Goal: Task Accomplishment & Management: Manage account settings

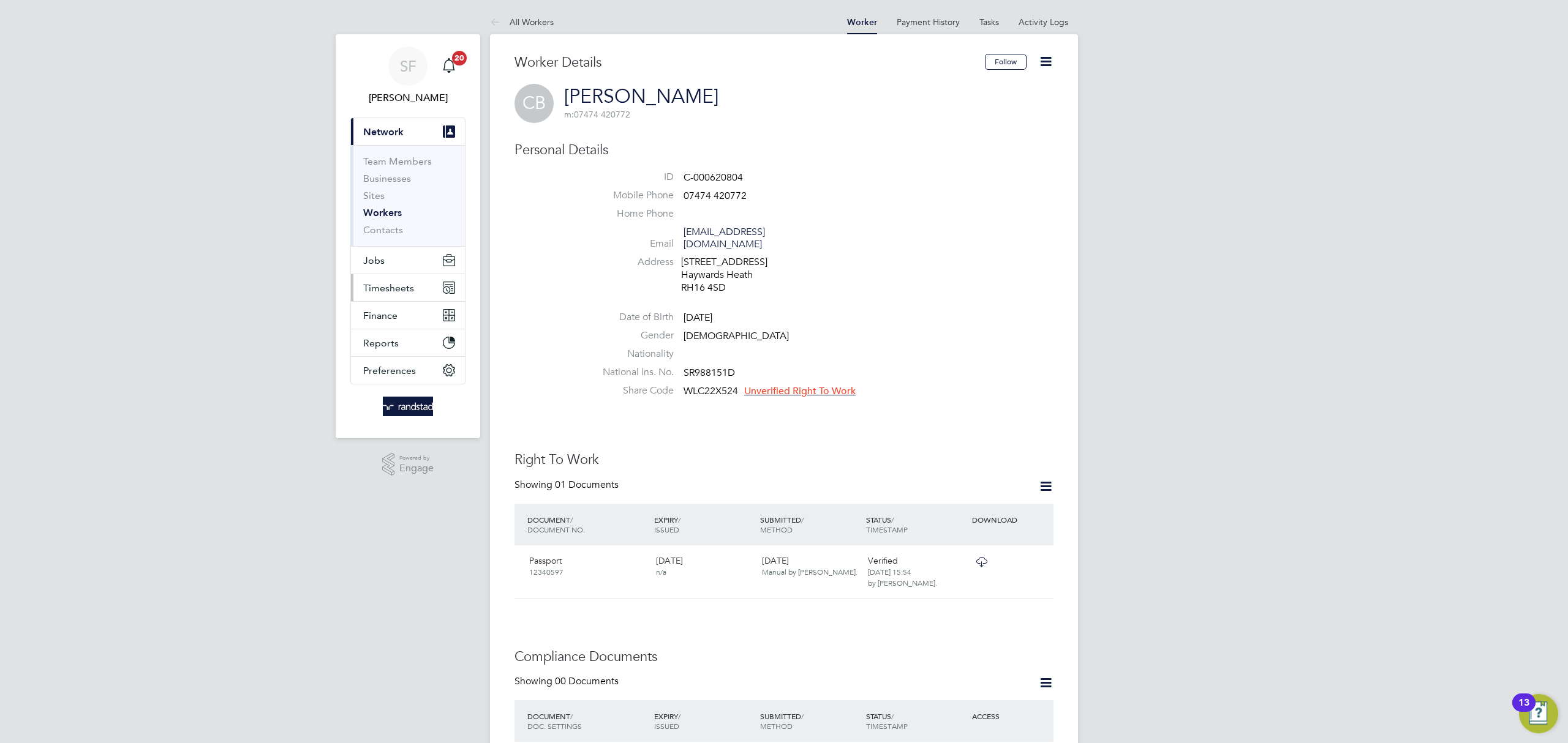
click at [394, 290] on span "Timesheets" at bounding box center [389, 288] width 51 height 12
click at [389, 288] on span "Timesheets" at bounding box center [389, 288] width 51 height 12
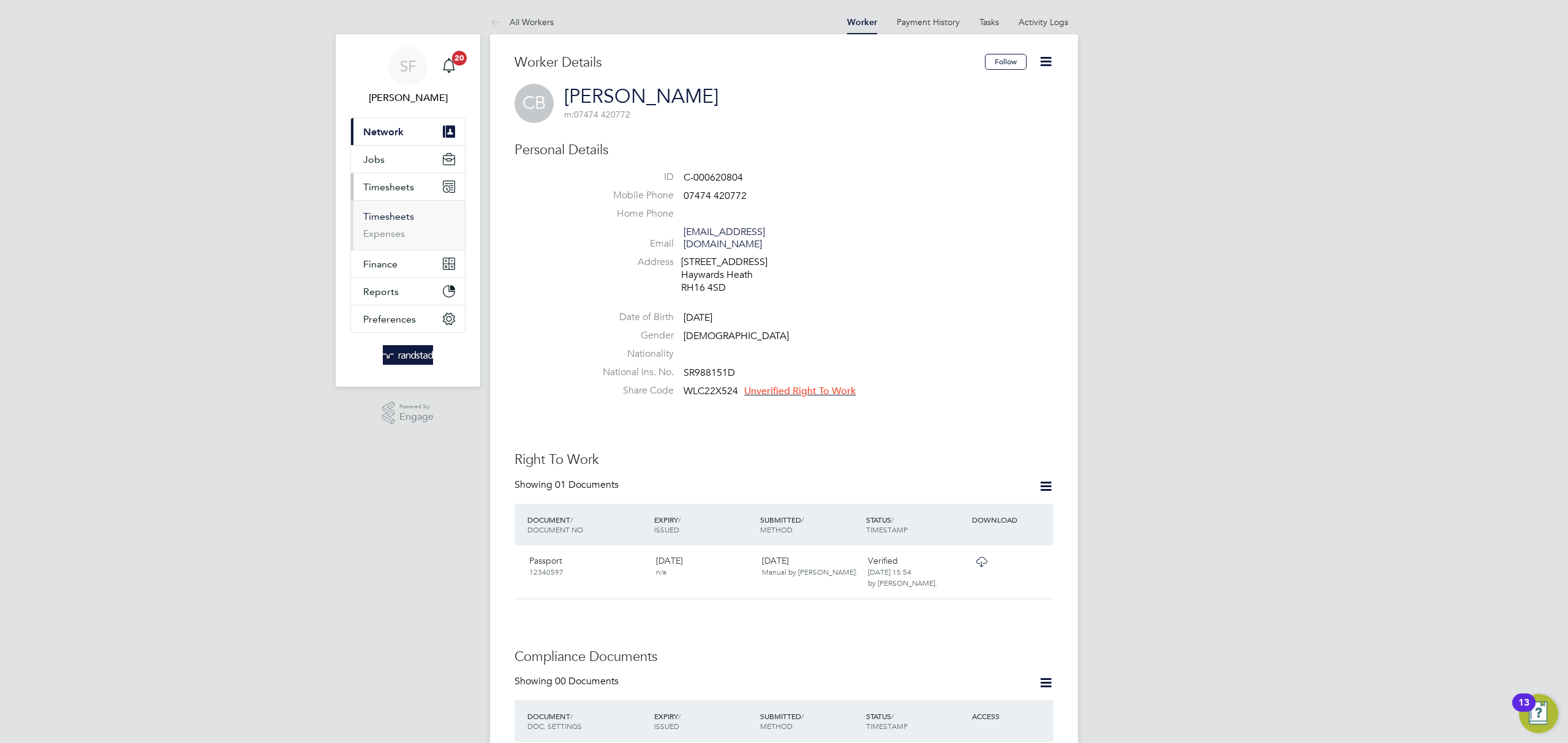
click at [396, 219] on link "Timesheets" at bounding box center [389, 216] width 51 height 12
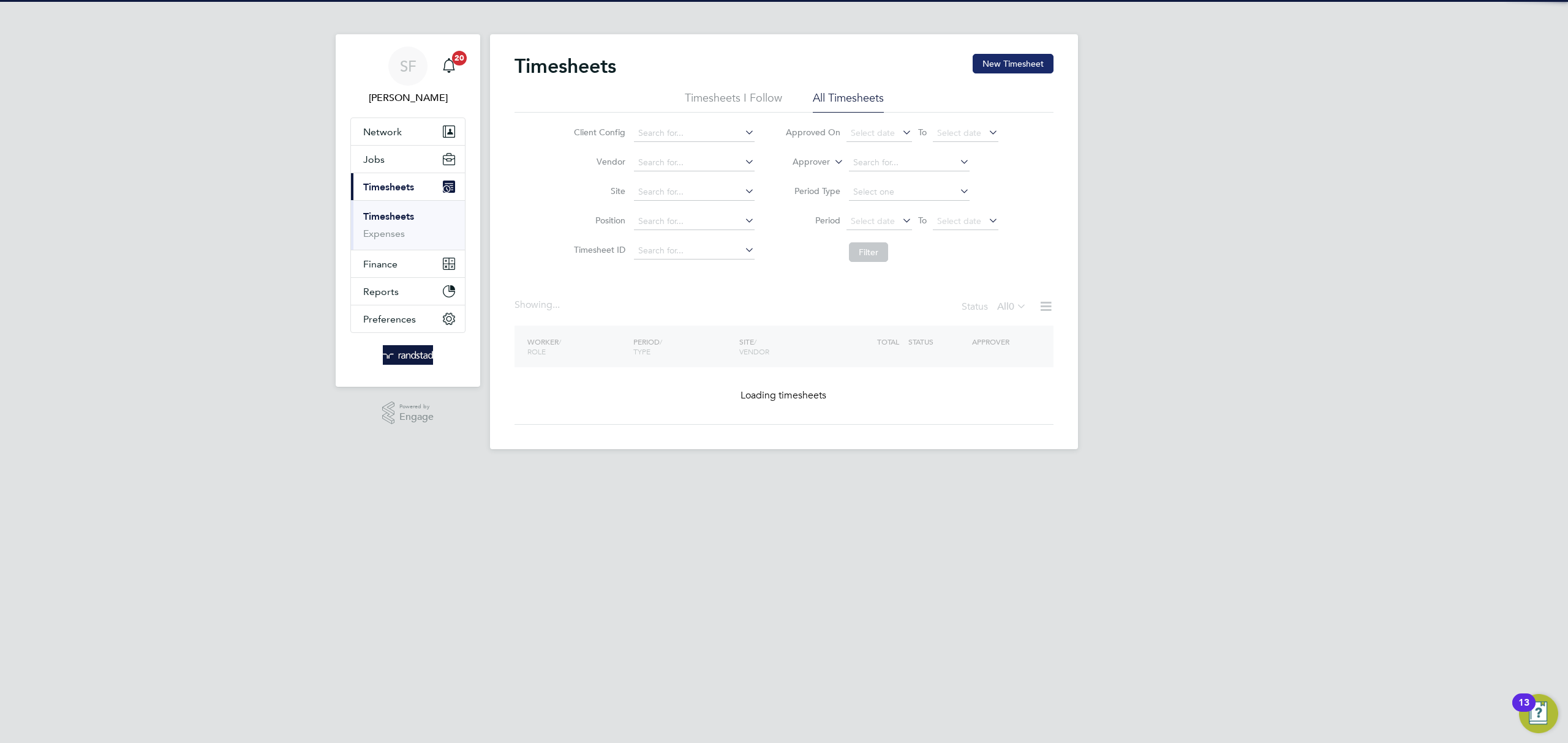
click at [1010, 59] on button "New Timesheet" at bounding box center [1013, 64] width 81 height 20
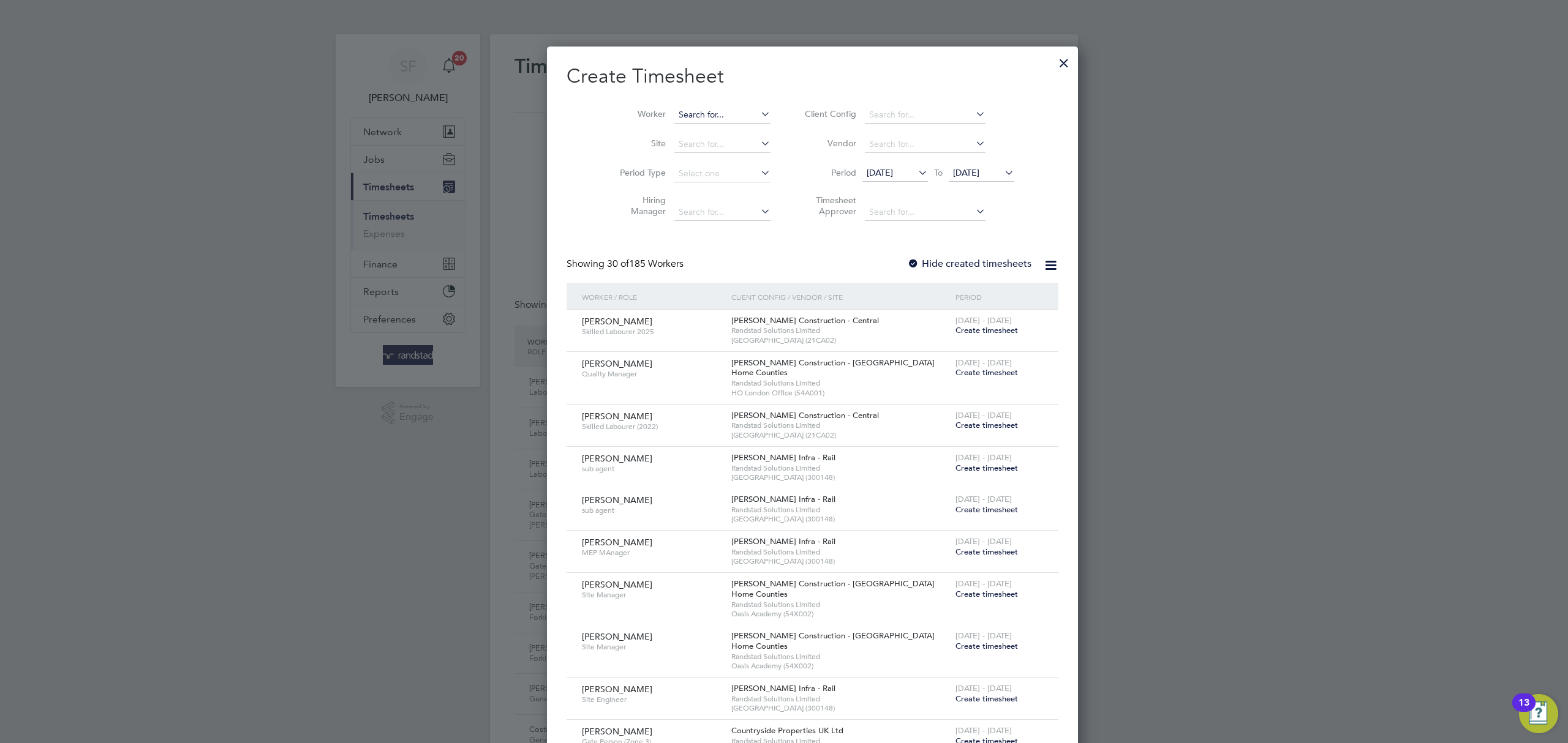
click at [678, 111] on input at bounding box center [722, 115] width 96 height 17
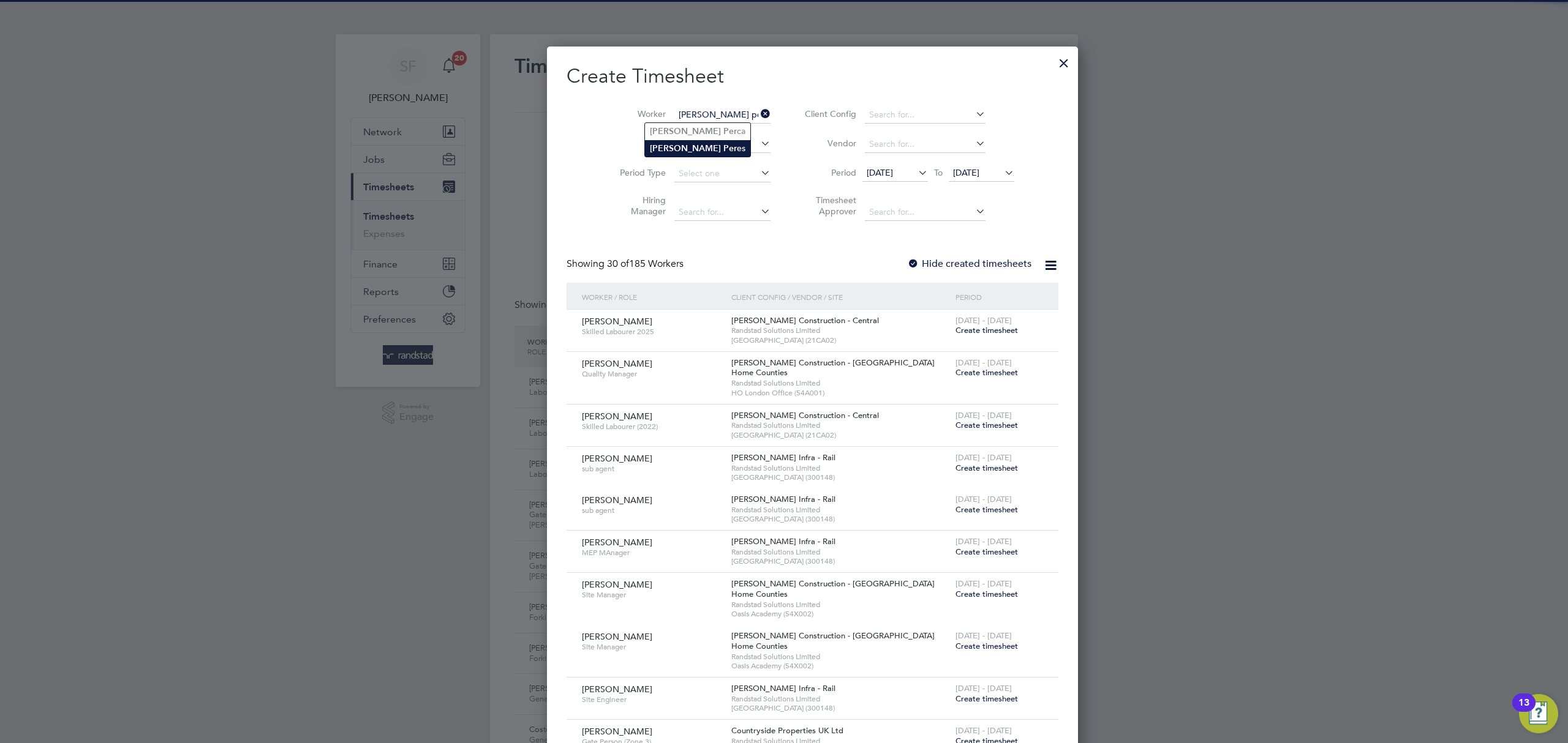
click at [680, 144] on li "Gabriel Per es" at bounding box center [697, 149] width 105 height 17
type input "Gabriel Peres"
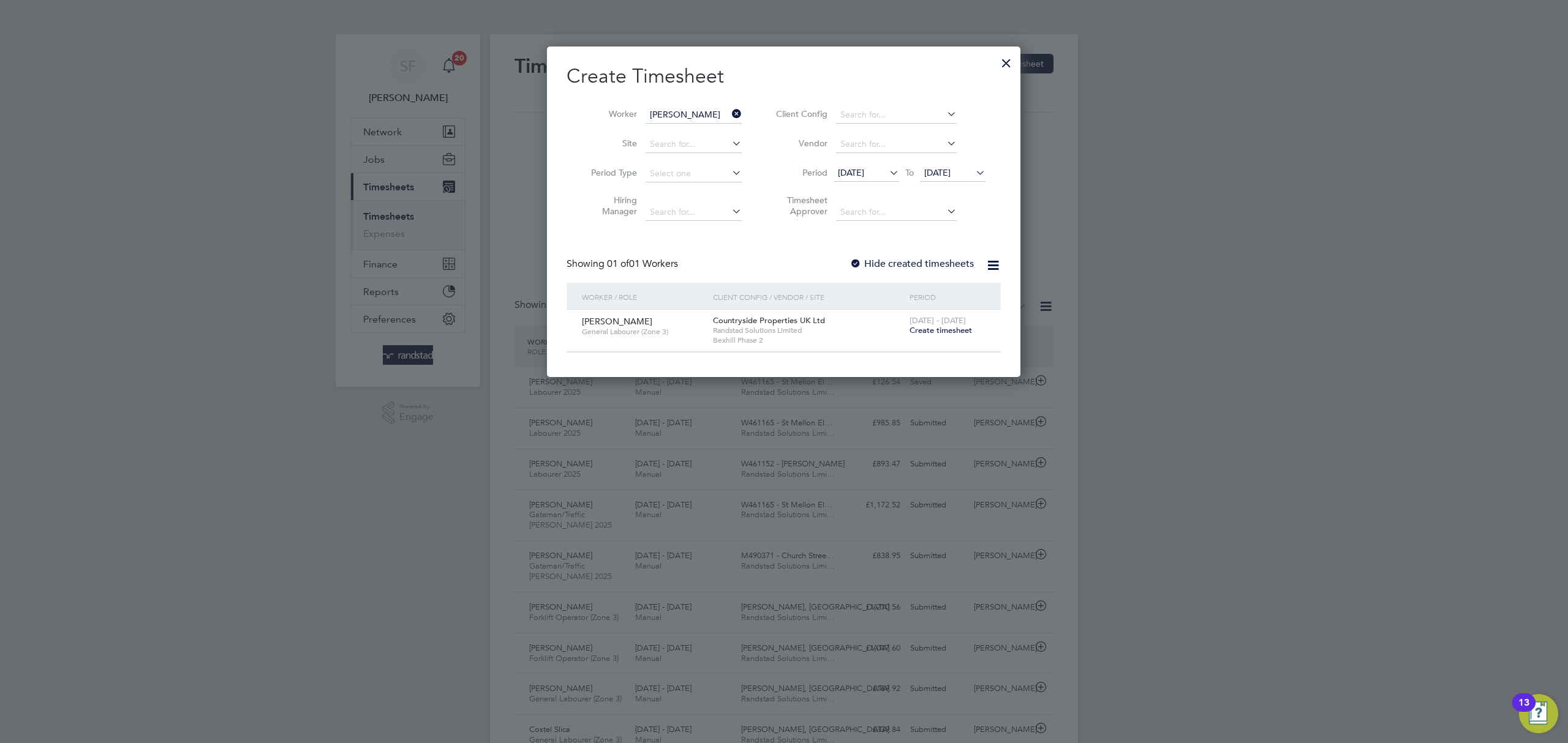
click at [938, 333] on span "Create timesheet" at bounding box center [940, 330] width 62 height 11
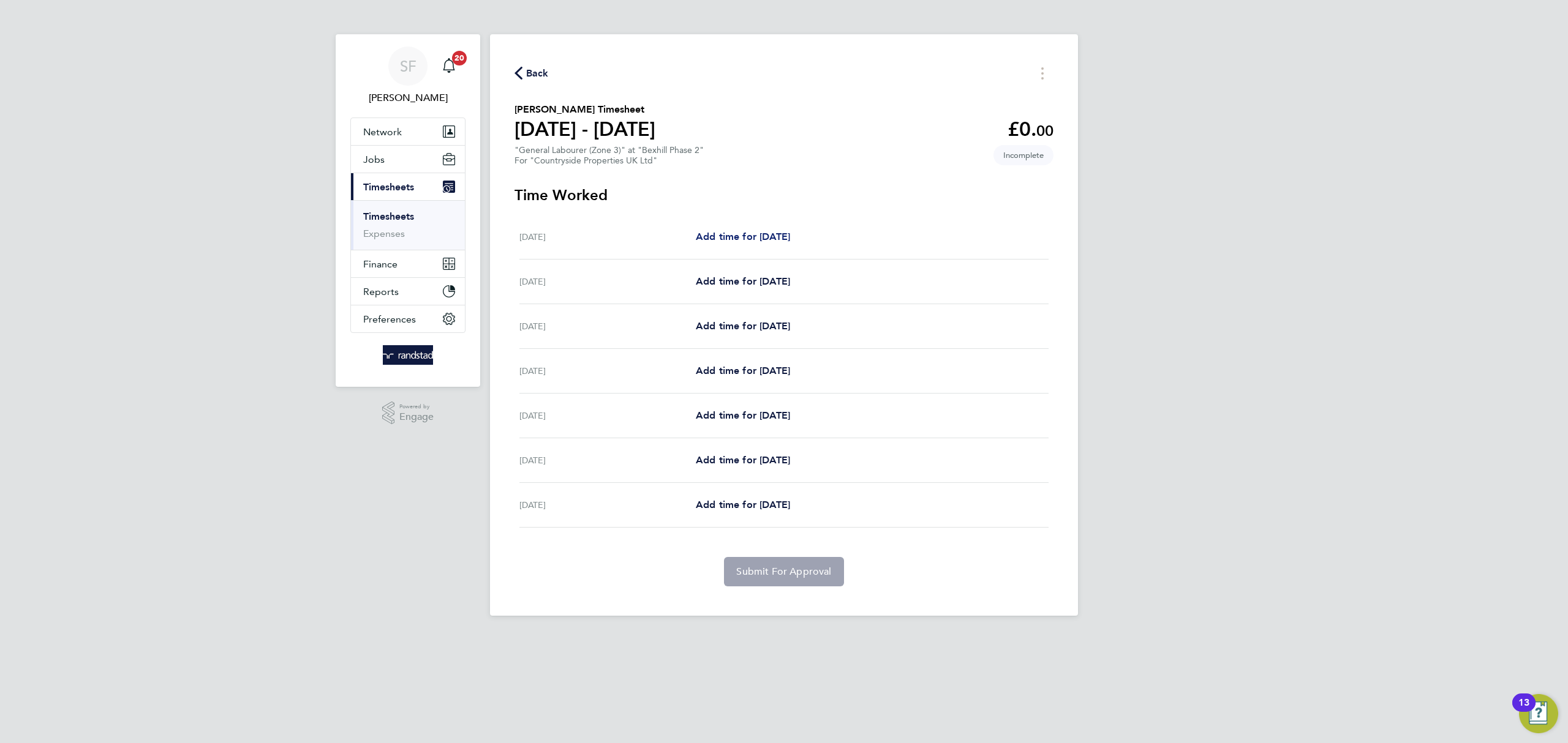
click at [729, 235] on span "Add time for Mon 18 Aug" at bounding box center [743, 236] width 94 height 12
select select "30"
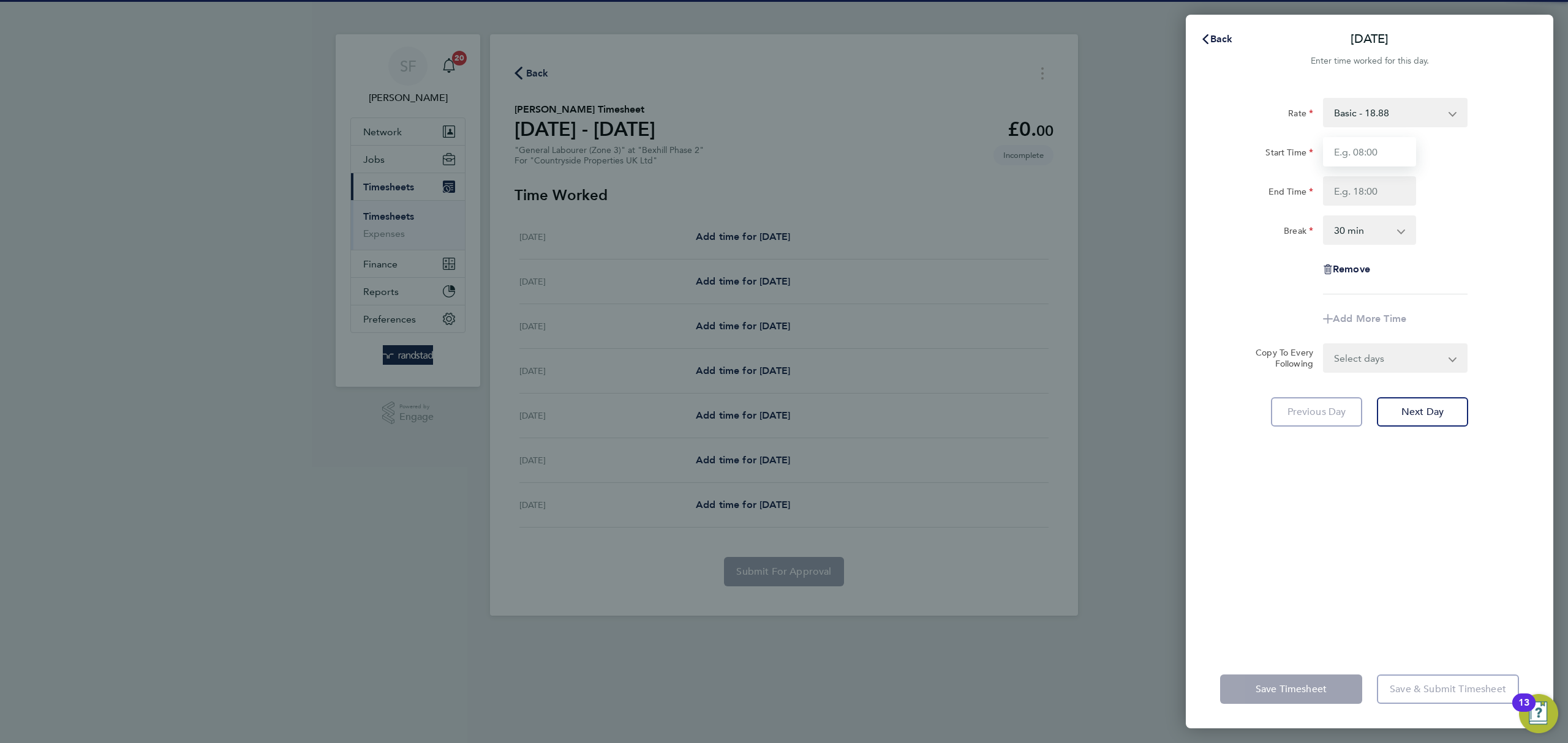
click at [1385, 156] on input "Start Time" at bounding box center [1369, 152] width 93 height 29
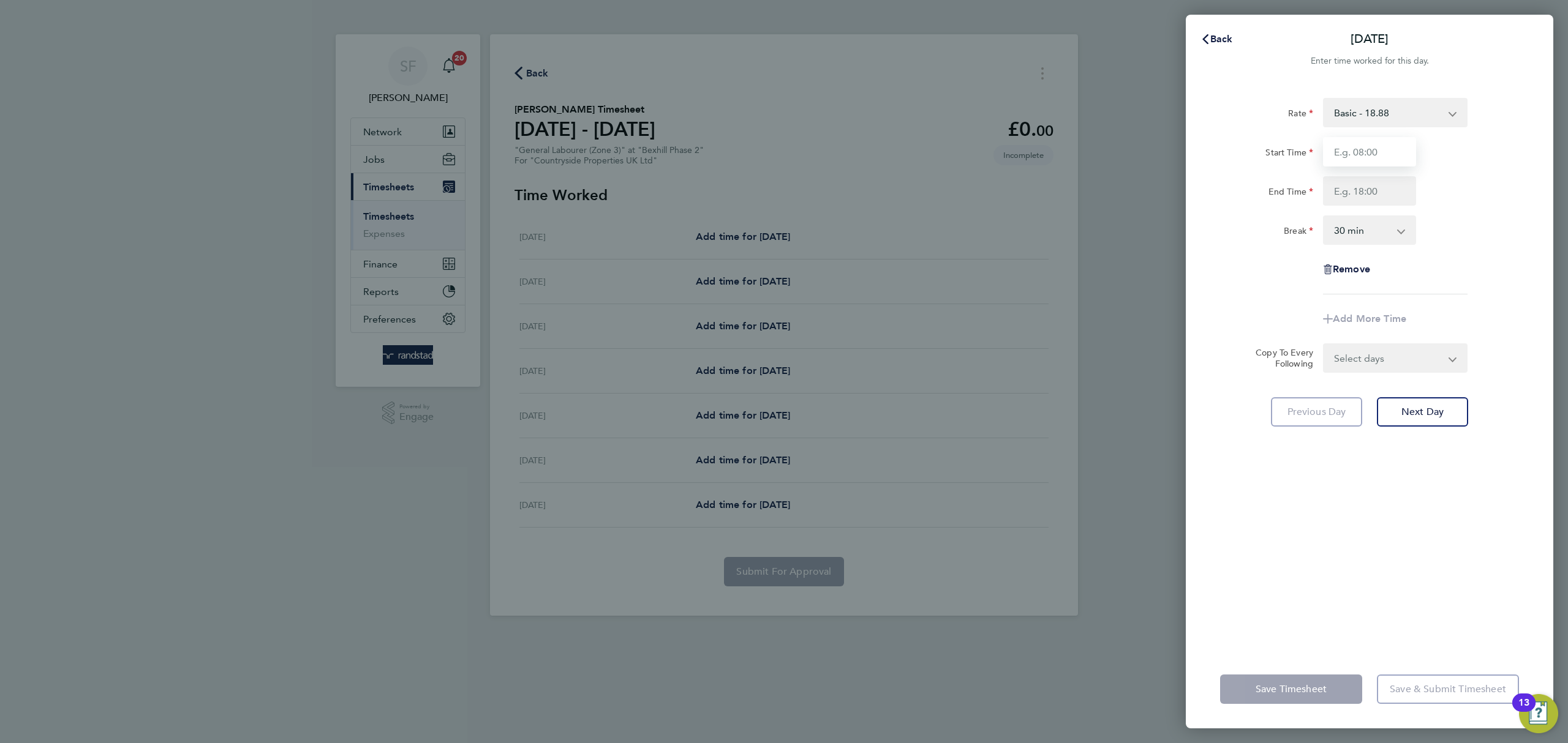
type input "06:00"
click at [1356, 186] on input "End Time" at bounding box center [1369, 191] width 93 height 29
type input "16:00"
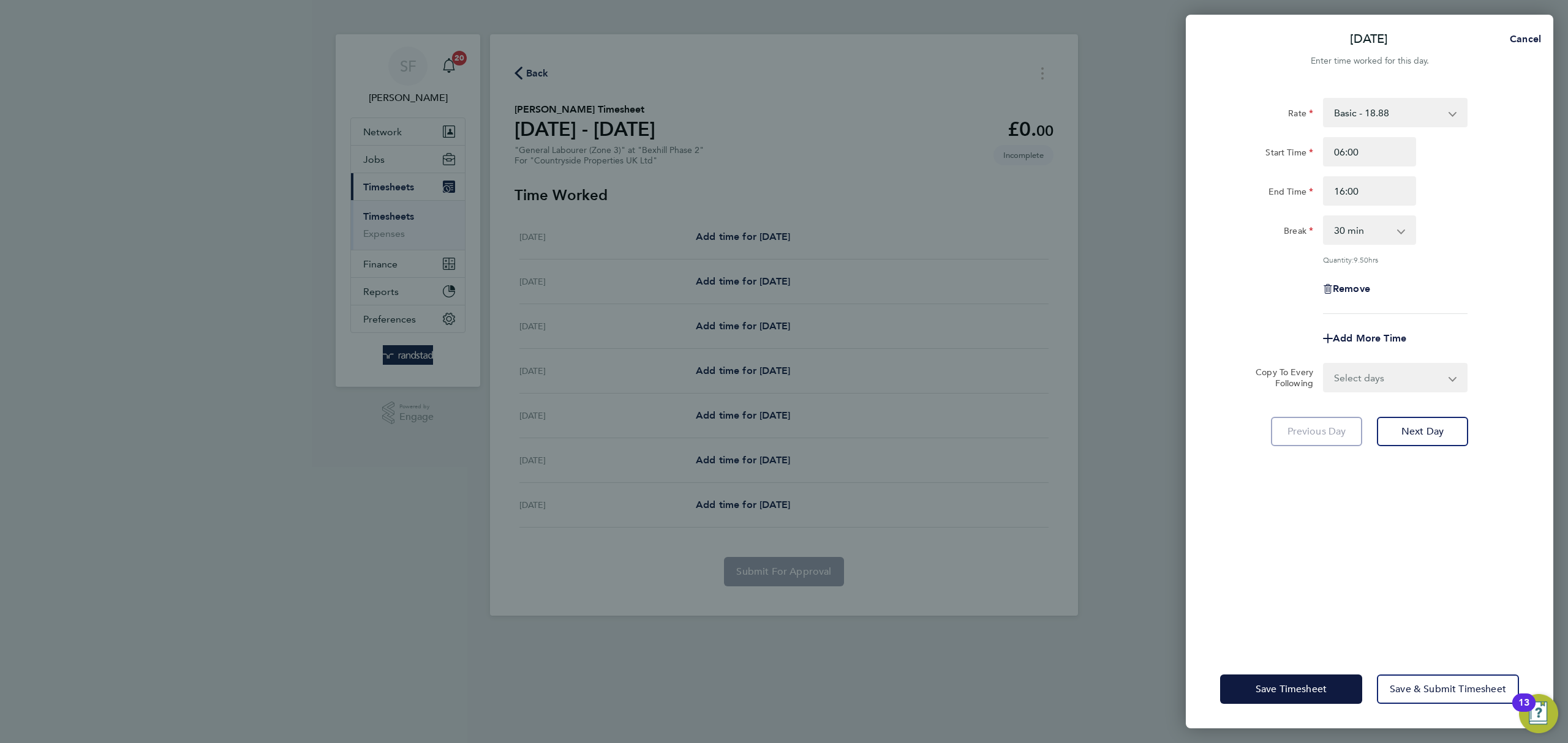
click at [1401, 232] on app-icon-cross-button at bounding box center [1408, 230] width 15 height 27
click at [1359, 242] on select "0 min 15 min 30 min 45 min 60 min 75 min 90 min" at bounding box center [1362, 230] width 76 height 27
select select "0"
click at [1325, 217] on select "0 min 15 min 30 min 45 min 60 min 75 min 90 min" at bounding box center [1362, 230] width 76 height 27
click at [1439, 284] on div "Remove" at bounding box center [1369, 289] width 308 height 29
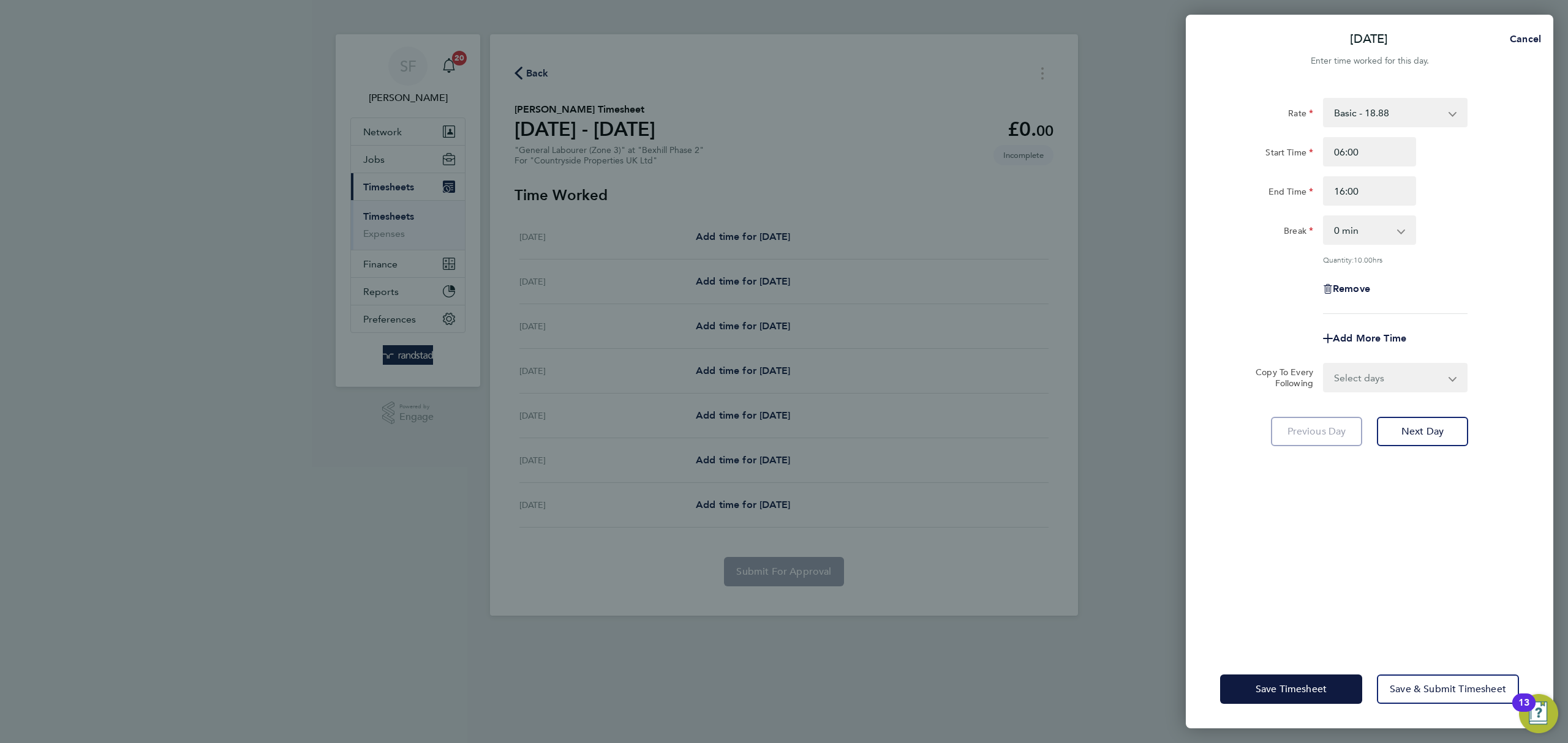
click at [1408, 380] on select "Select days Day Weekday (Mon-Fri) Weekend (Sat-Sun) Tuesday Wednesday Thursday …" at bounding box center [1389, 377] width 129 height 27
select select "WEEKDAY"
click at [1325, 364] on select "Select days Day Weekday (Mon-Fri) Weekend (Sat-Sun) Tuesday Wednesday Thursday …" at bounding box center [1389, 377] width 129 height 27
select select "[DATE]"
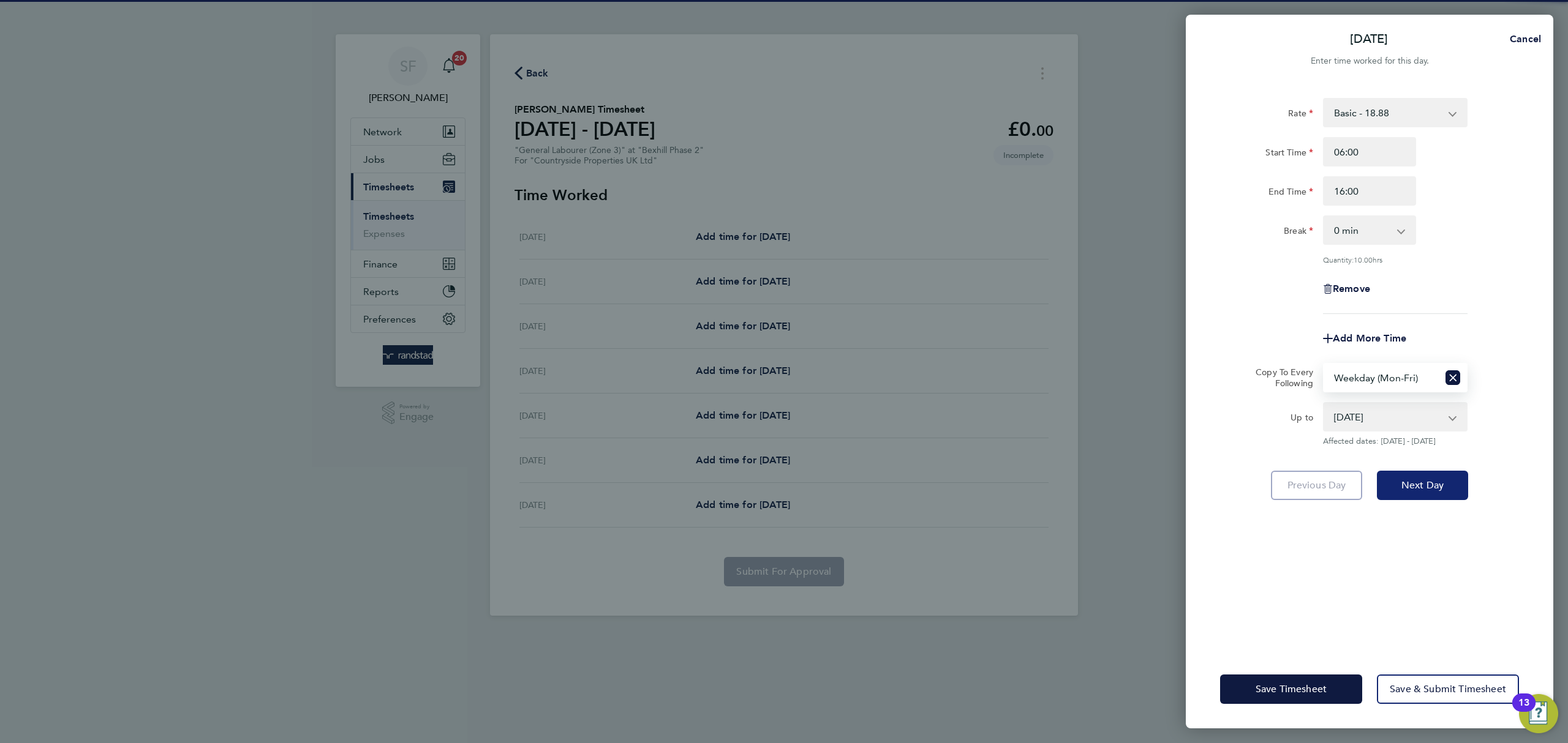
click at [1429, 479] on span "Next Day" at bounding box center [1422, 485] width 42 height 12
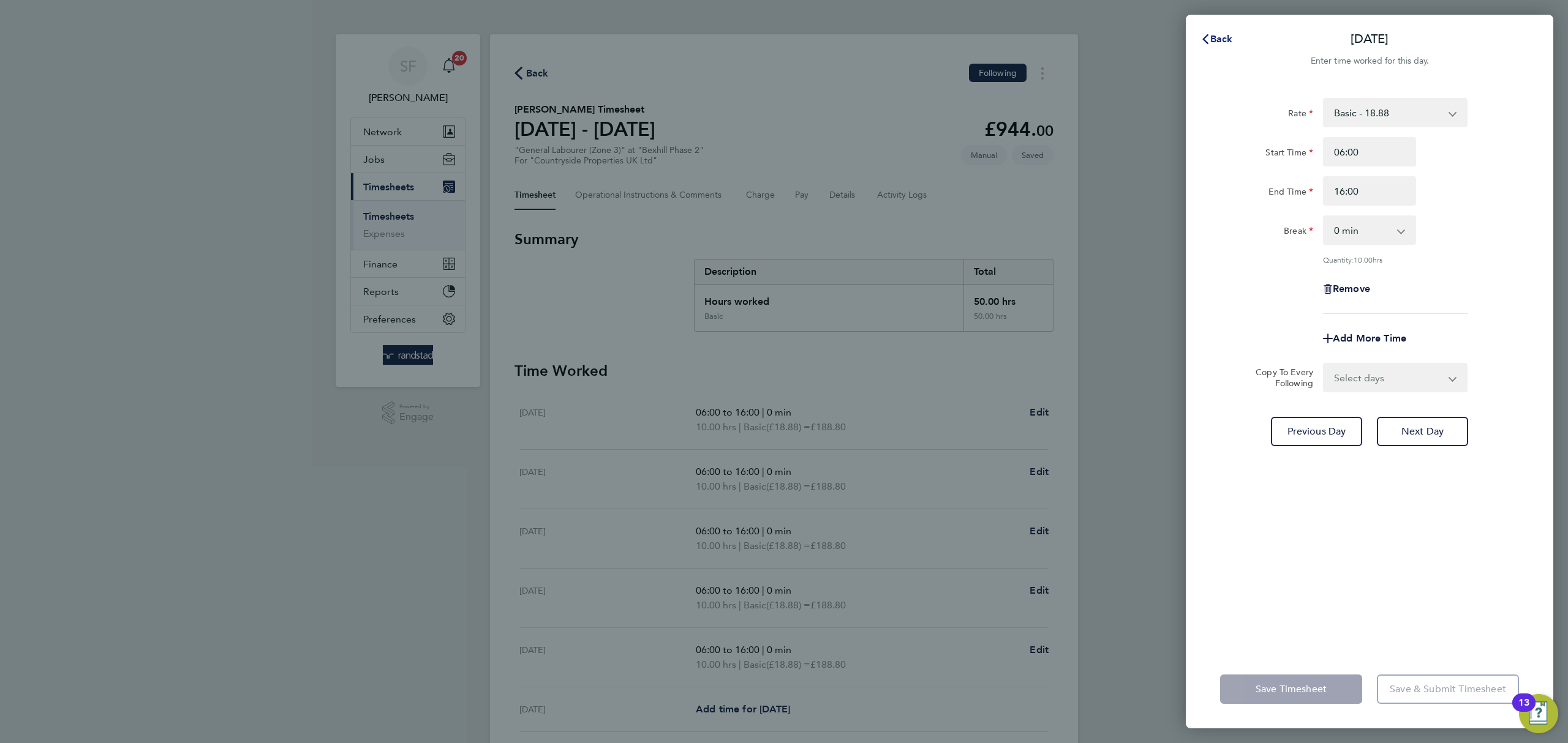
click at [1221, 43] on span "Back" at bounding box center [1222, 38] width 23 height 12
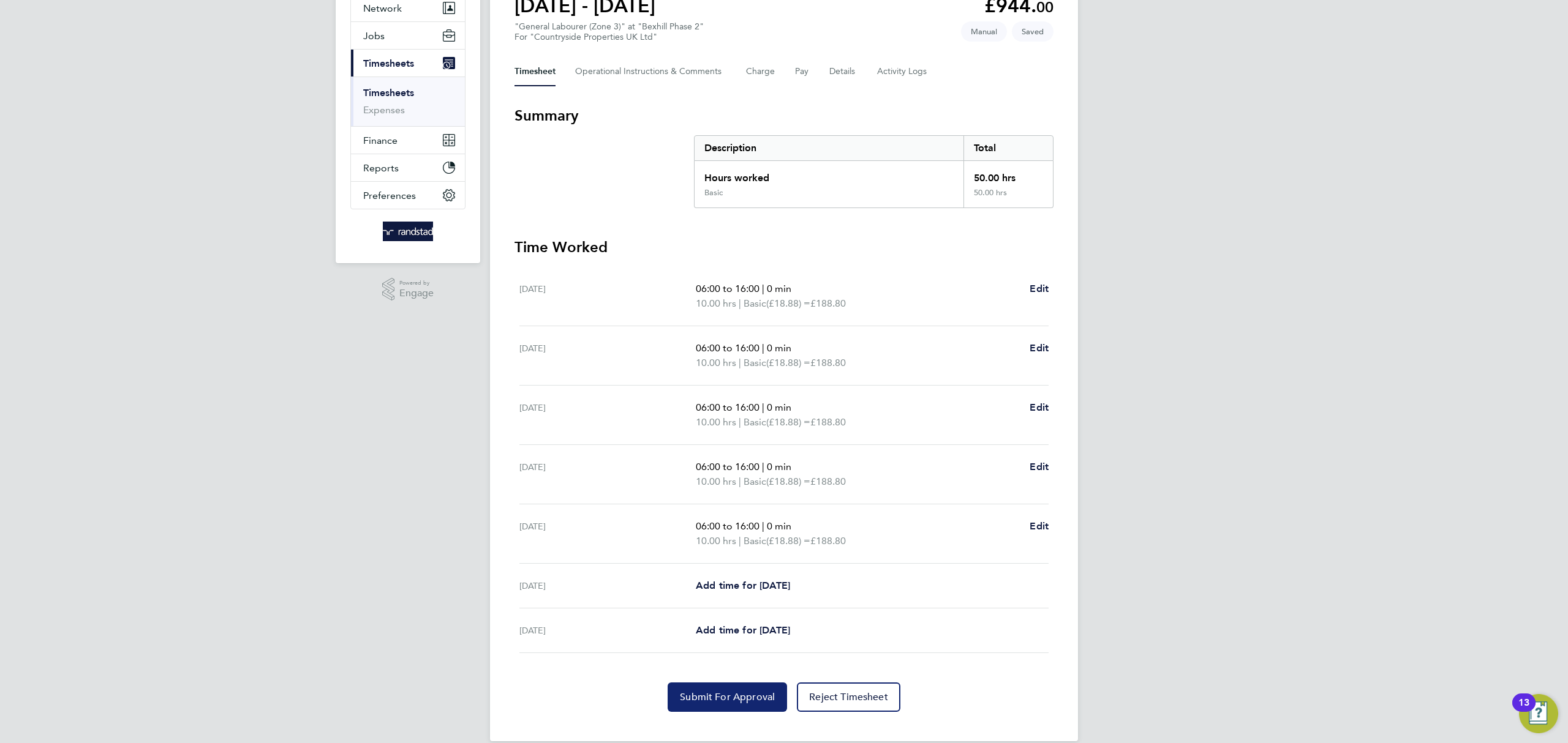
click at [743, 695] on span "Submit For Approval" at bounding box center [727, 698] width 95 height 12
click at [409, 90] on link "Timesheets" at bounding box center [389, 92] width 51 height 12
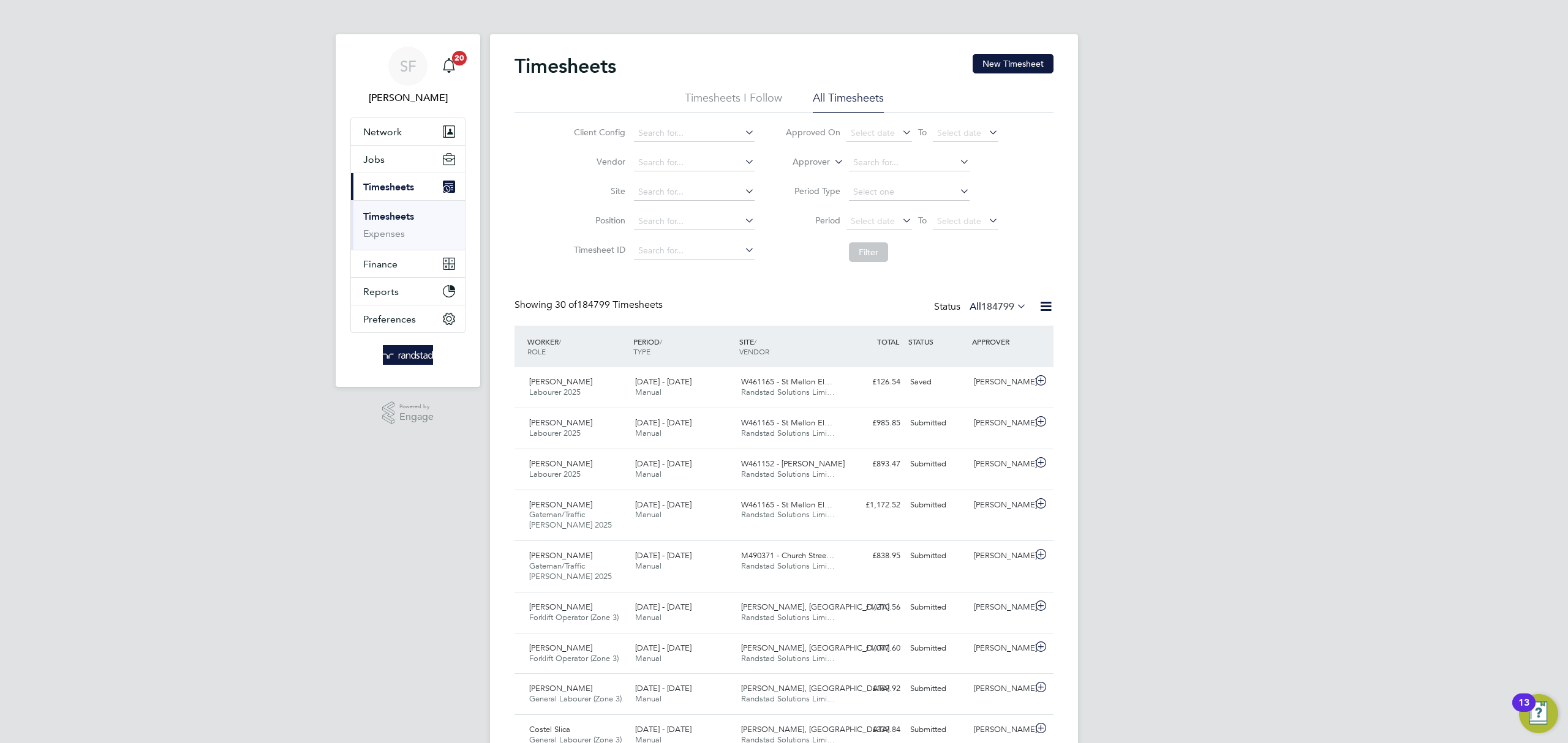
click at [832, 163] on icon at bounding box center [832, 159] width 0 height 11
drag, startPoint x: 808, startPoint y: 175, endPoint x: 890, endPoint y: 173, distance: 82.0
click at [808, 175] on li "Worker" at bounding box center [799, 176] width 61 height 16
drag, startPoint x: 898, startPoint y: 166, endPoint x: 896, endPoint y: 159, distance: 7.3
click at [898, 166] on input at bounding box center [909, 163] width 120 height 17
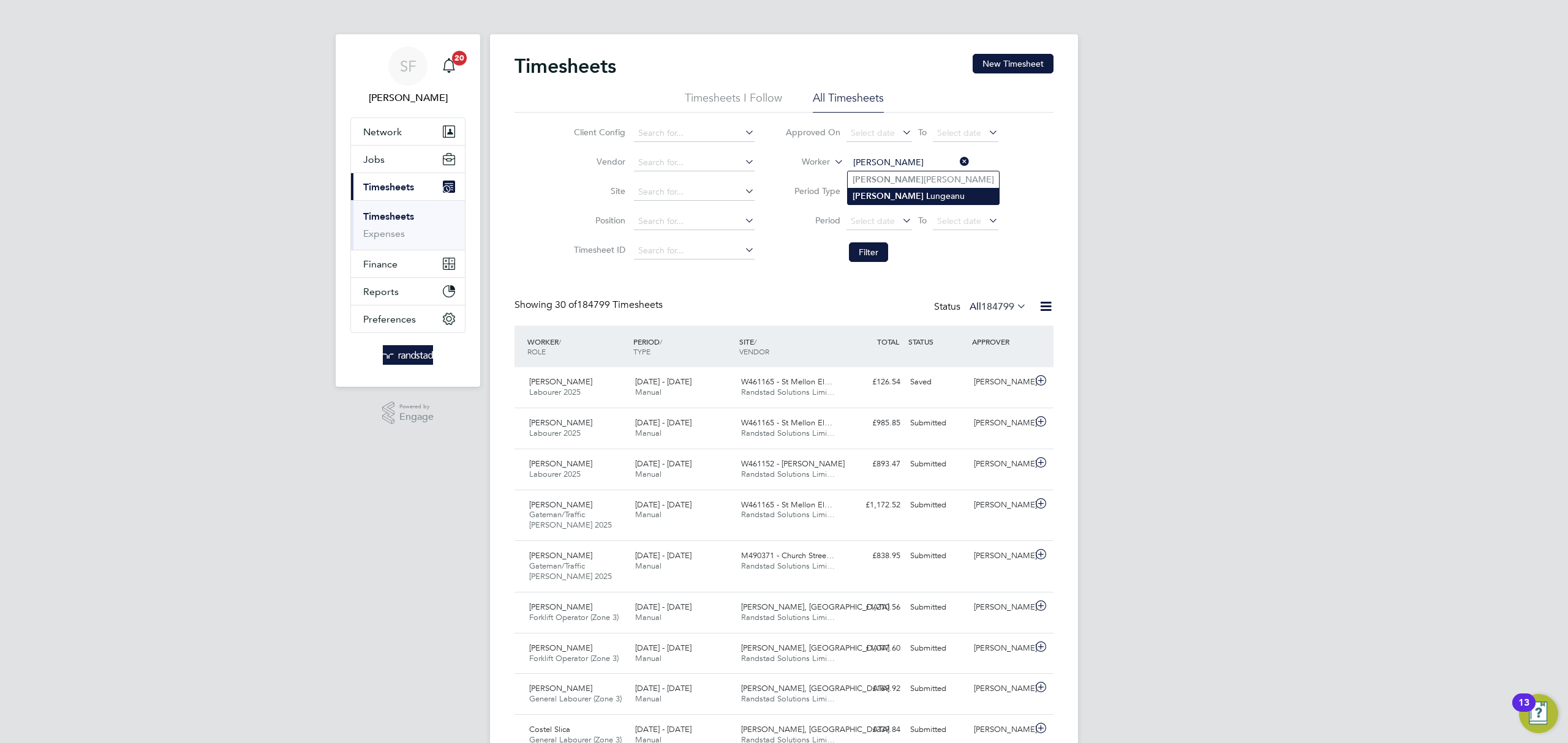
click at [943, 192] on li "Justin L ungeanu" at bounding box center [923, 196] width 151 height 17
type input "Justin Lungeanu"
click at [857, 252] on button "Filter" at bounding box center [868, 252] width 39 height 20
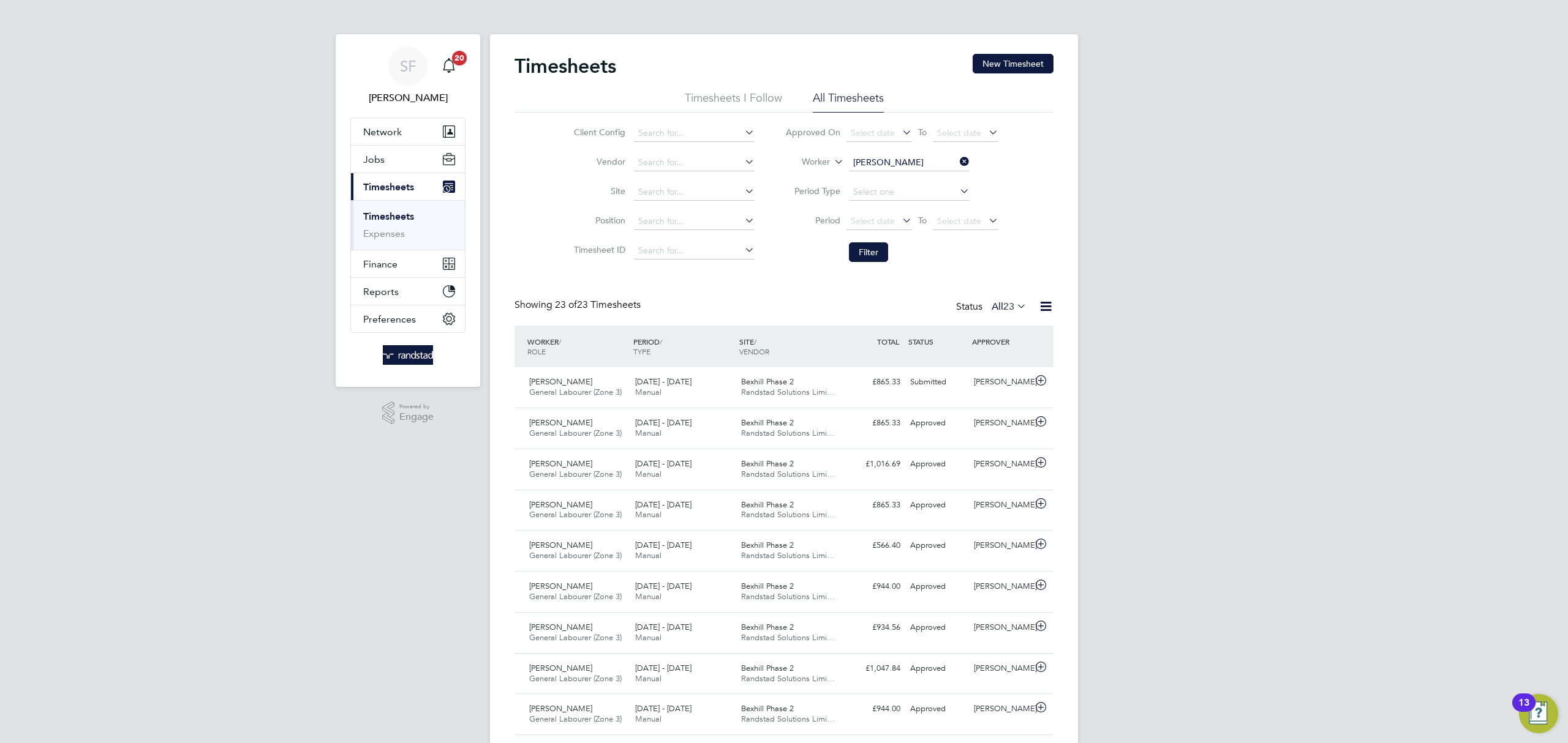
click at [387, 216] on link "Timesheets" at bounding box center [389, 216] width 51 height 12
click at [1013, 64] on button "New Timesheet" at bounding box center [1013, 64] width 81 height 20
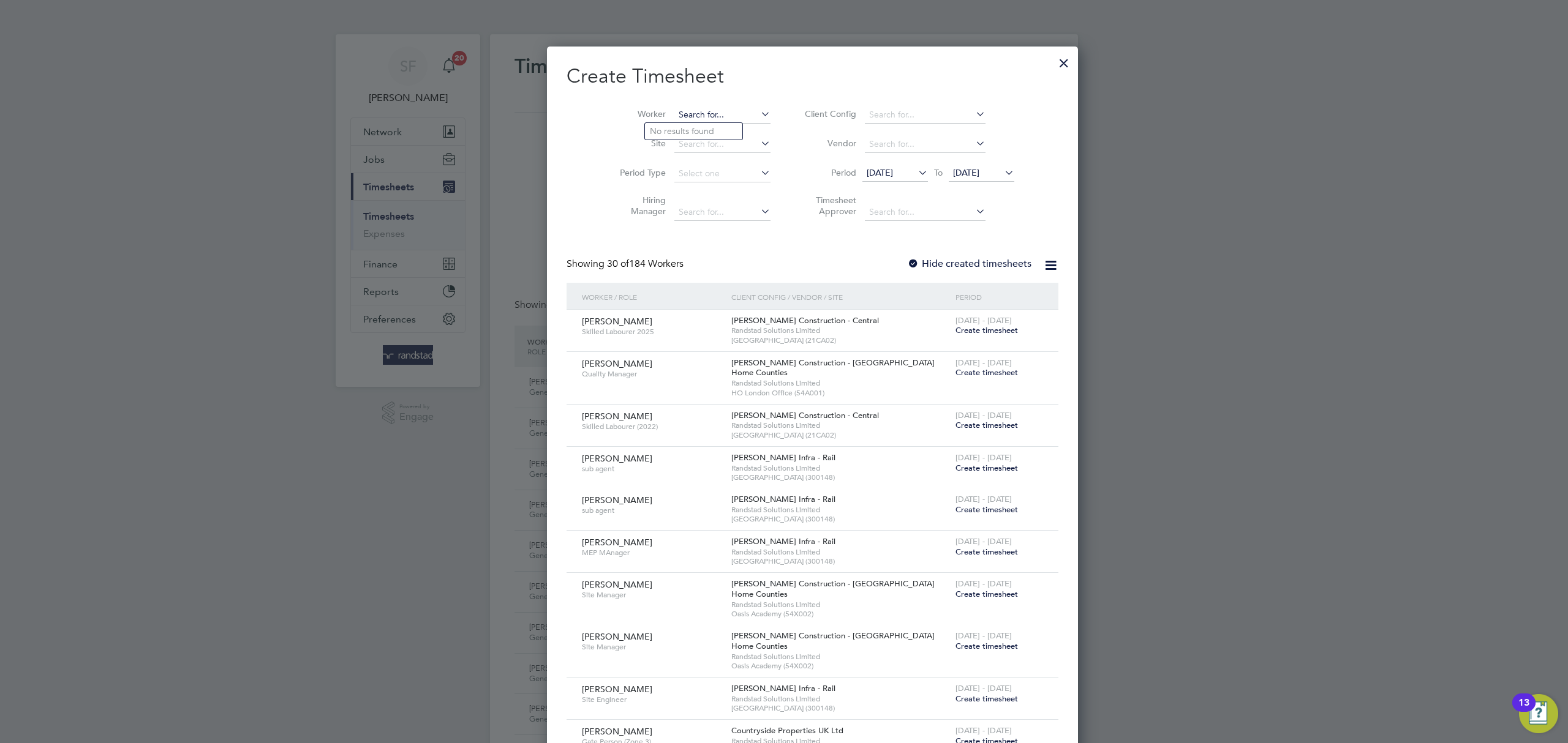
click at [674, 108] on input at bounding box center [722, 115] width 96 height 17
click at [680, 127] on li "Clayton Osman" at bounding box center [722, 132] width 154 height 17
type input "Clayton Osman"
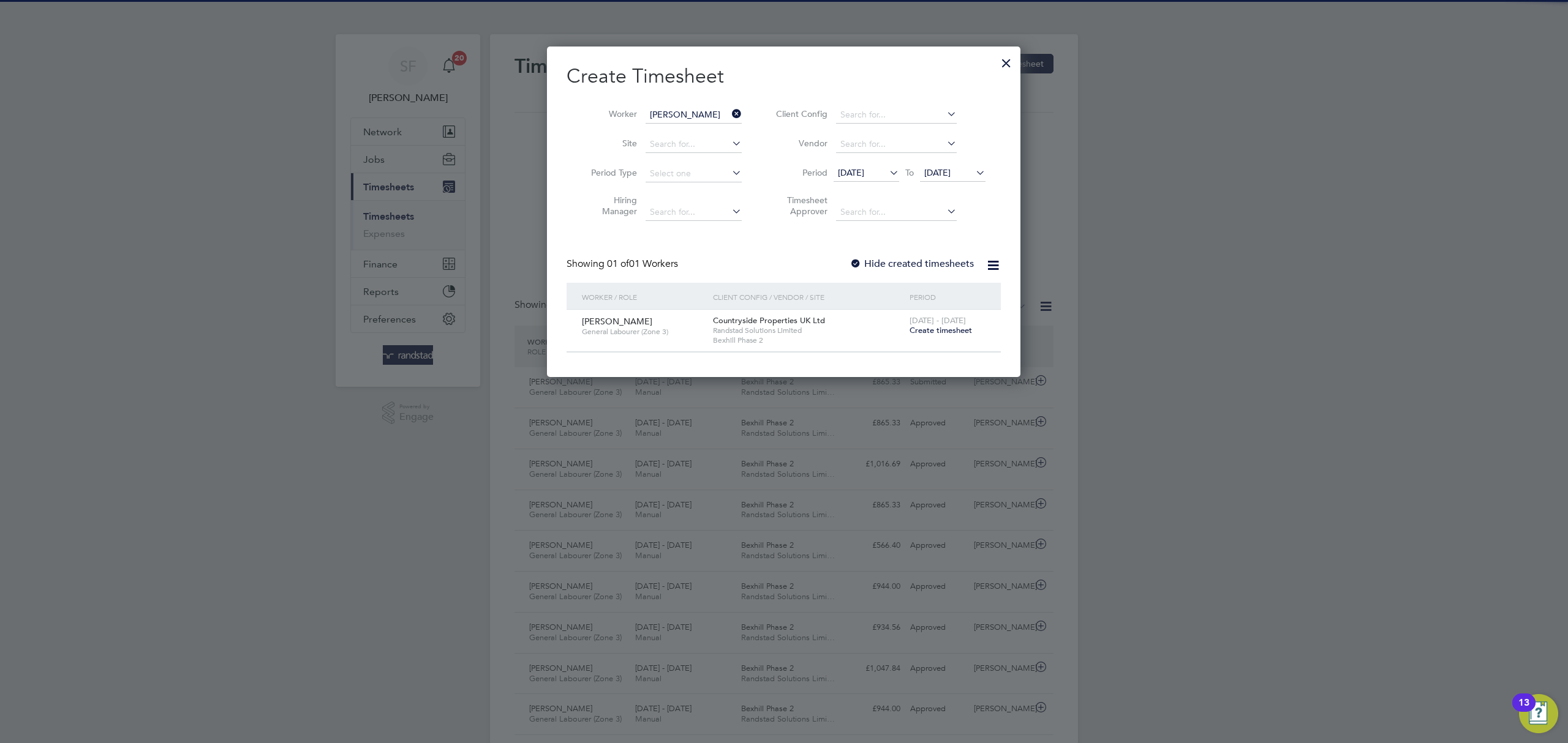
click at [935, 327] on span "Create timesheet" at bounding box center [940, 330] width 62 height 11
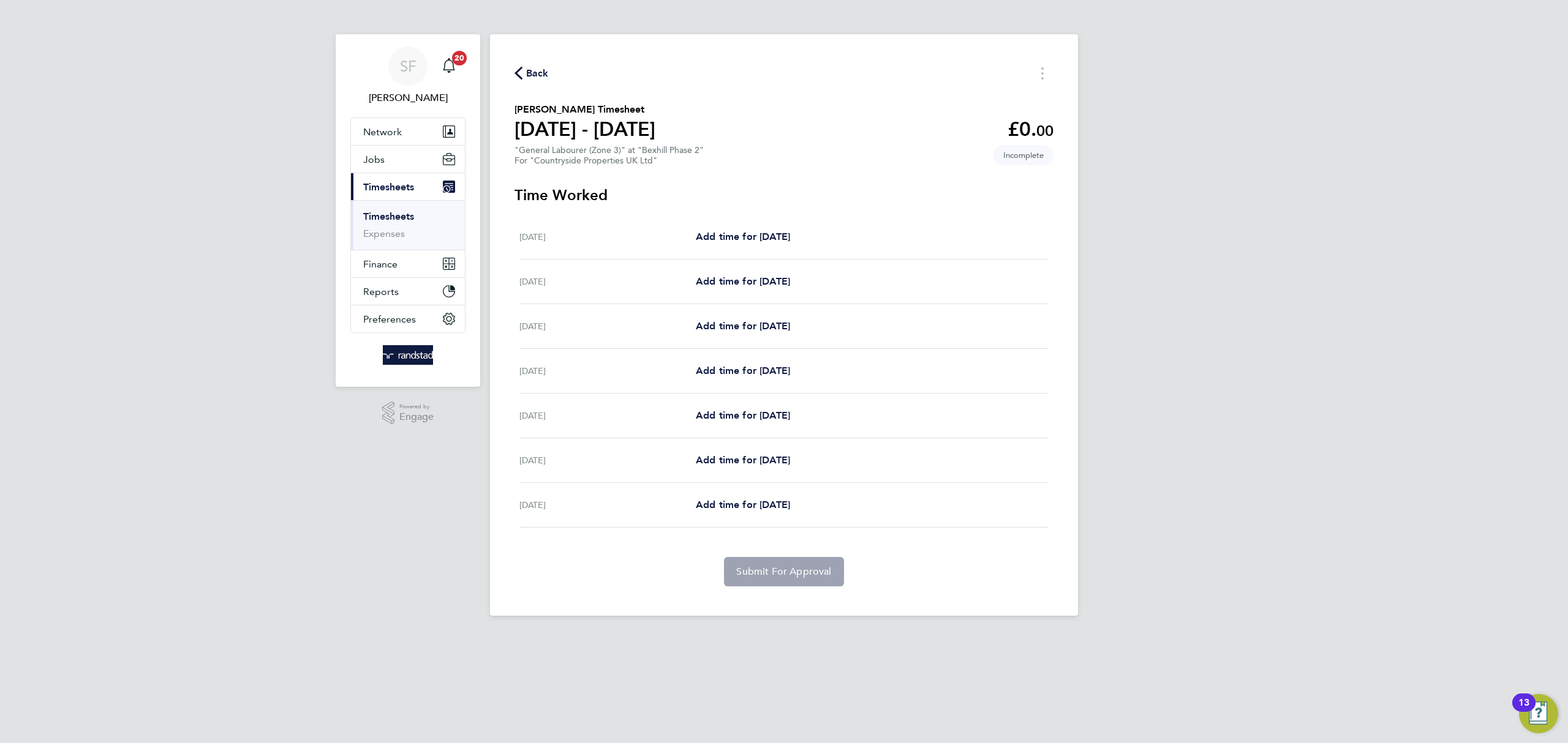
click at [715, 228] on div "Mon 18 Aug Add time for Mon 18 Aug Add time for Mon 18 Aug" at bounding box center [784, 237] width 529 height 44
click at [732, 239] on span "Add time for Mon 18 Aug" at bounding box center [743, 236] width 94 height 12
select select "30"
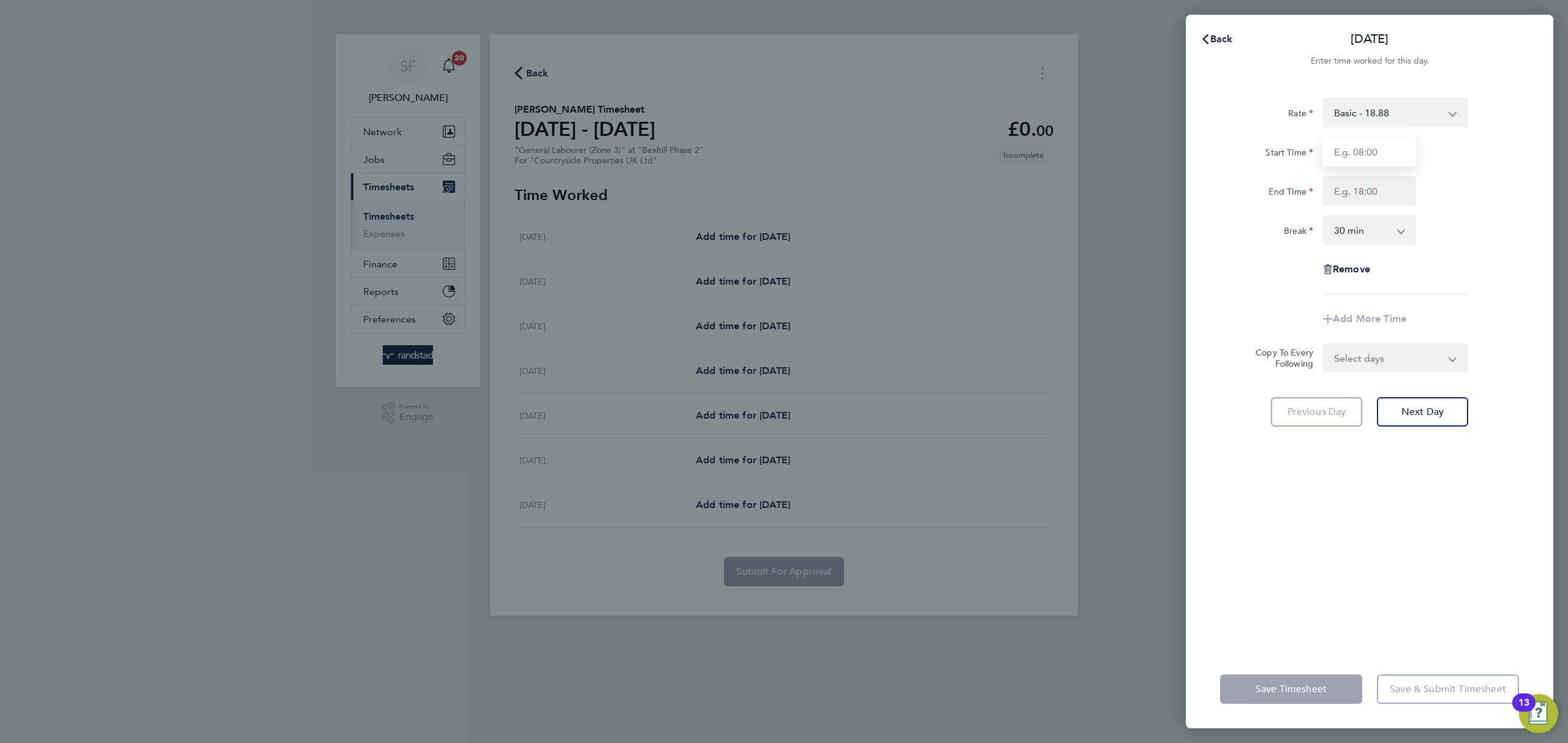
click at [1343, 149] on input "Start Time" at bounding box center [1369, 152] width 93 height 29
type input "07:30"
click at [1382, 194] on input "End Time" at bounding box center [1369, 191] width 93 height 29
type input "17:00"
click at [1394, 355] on form "Rate Basic - 18.88 Start Time 07:30 End Time 17:00 Break 0 min 15 min 30 min 45…" at bounding box center [1370, 235] width 299 height 275
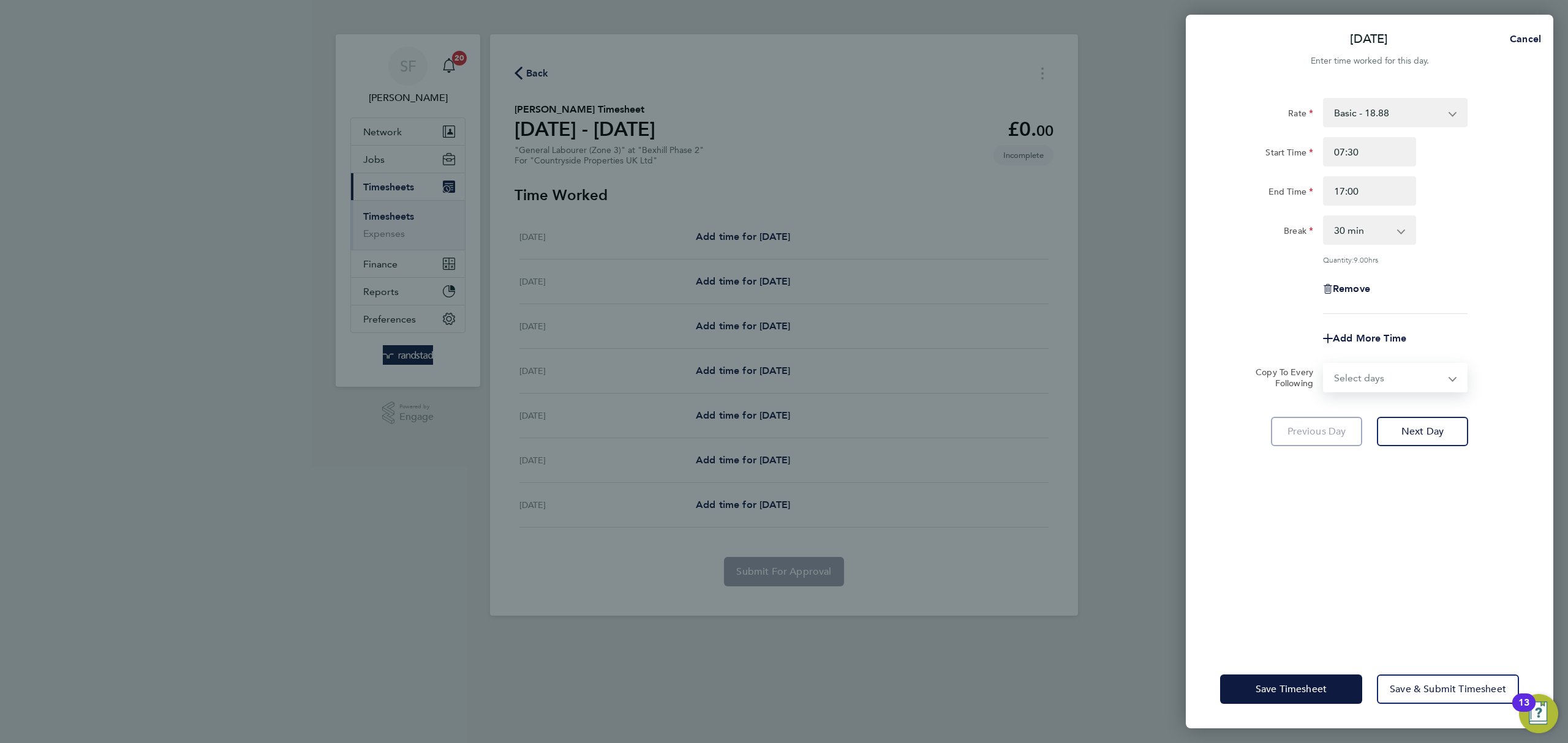
select select "WEEKDAY"
click at [1325, 364] on select "Select days Day Weekday (Mon-Fri) Weekend (Sat-Sun) Tuesday Wednesday Thursday …" at bounding box center [1389, 377] width 129 height 27
select select "[DATE]"
click at [1434, 479] on span "Next Day" at bounding box center [1422, 485] width 42 height 12
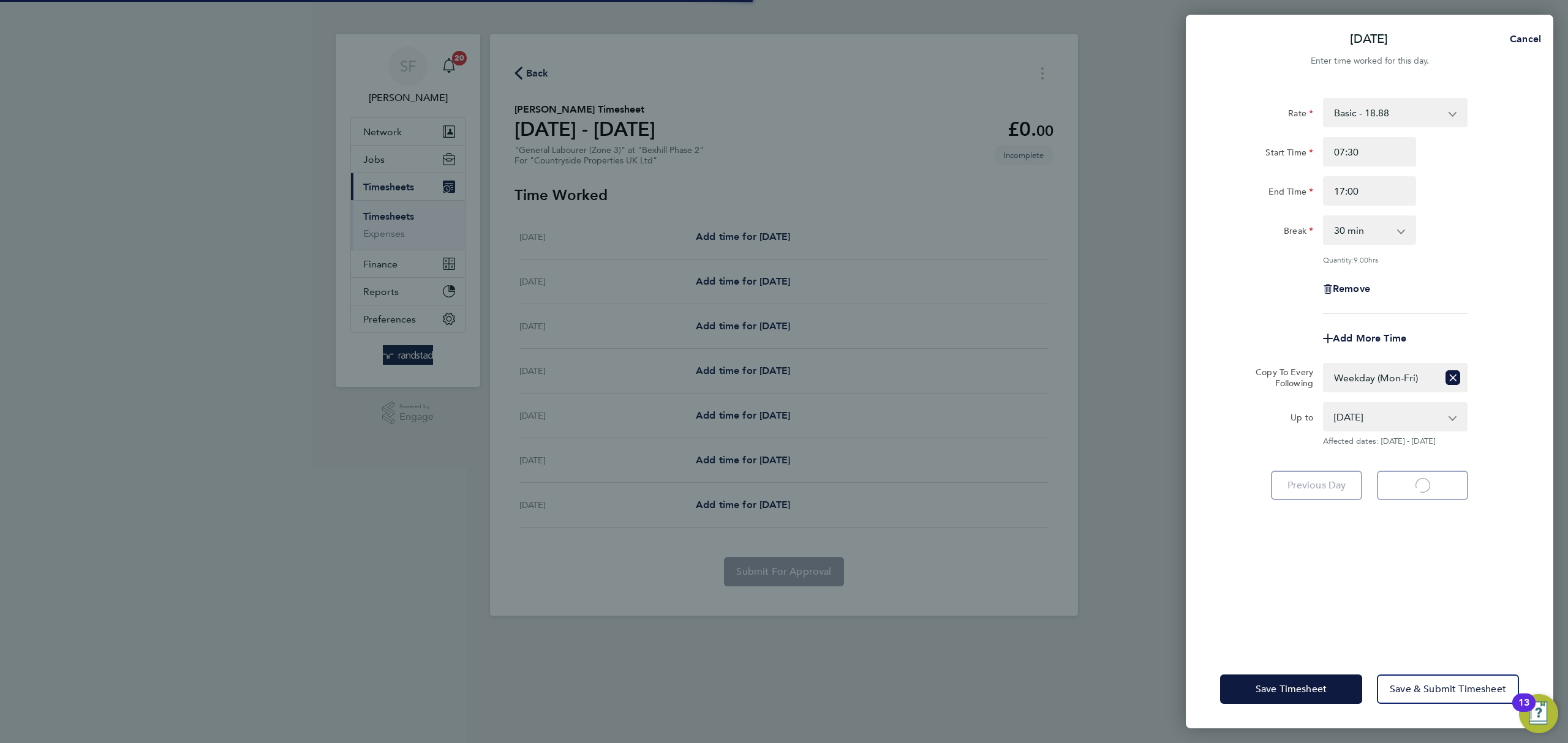
select select "30"
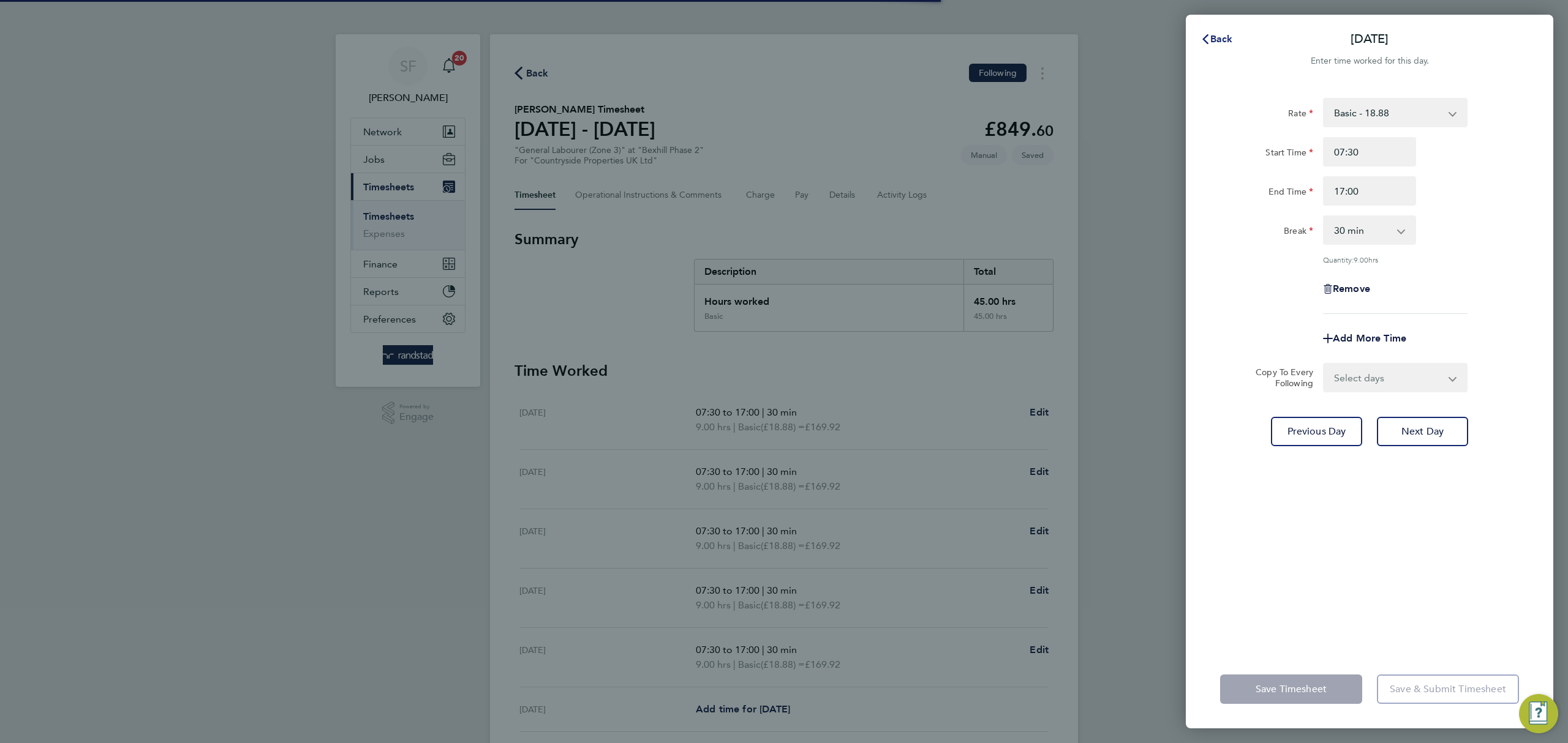
click at [1212, 38] on span "Back" at bounding box center [1222, 38] width 23 height 12
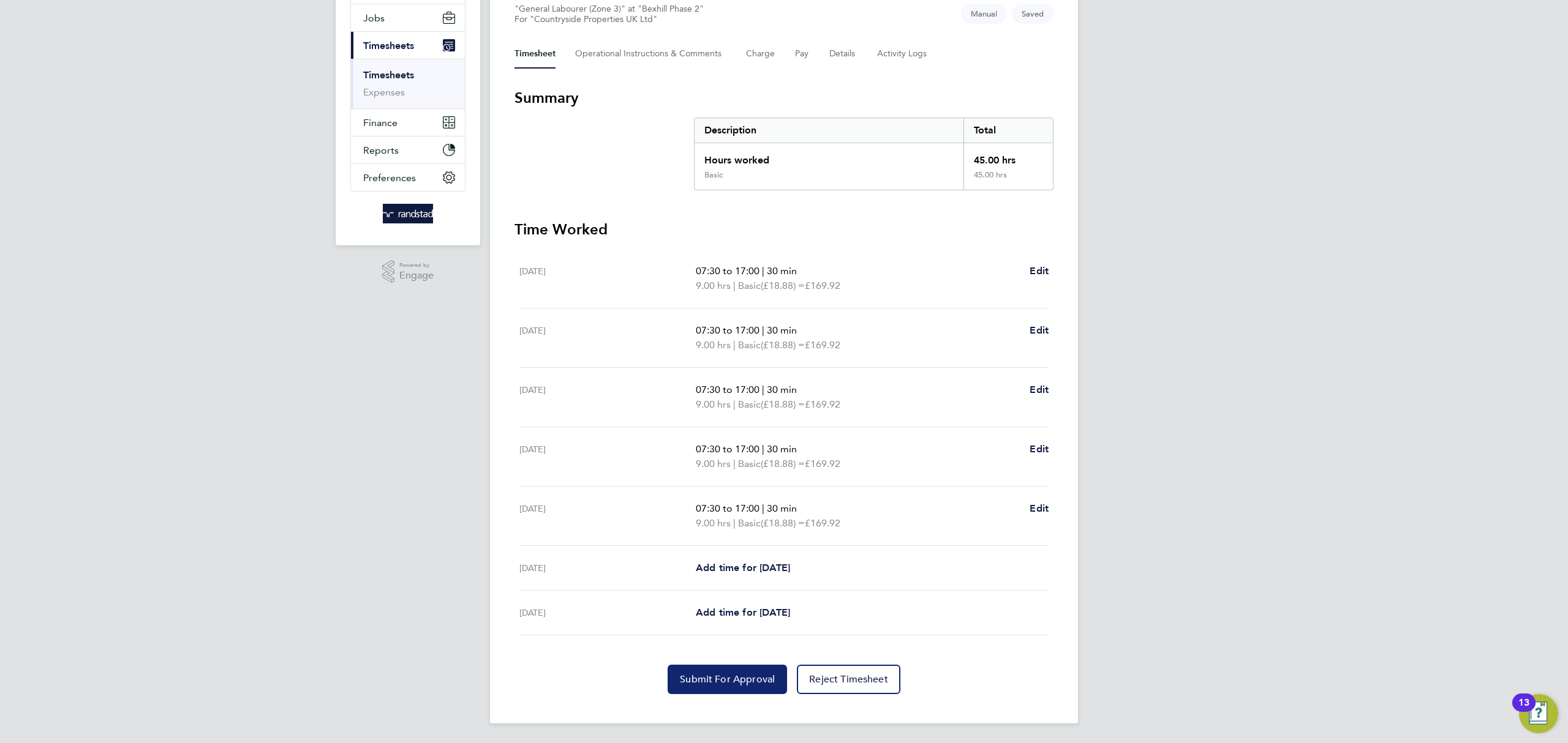
click at [733, 680] on span "Submit For Approval" at bounding box center [727, 679] width 95 height 12
click at [394, 75] on link "Timesheets" at bounding box center [389, 74] width 51 height 12
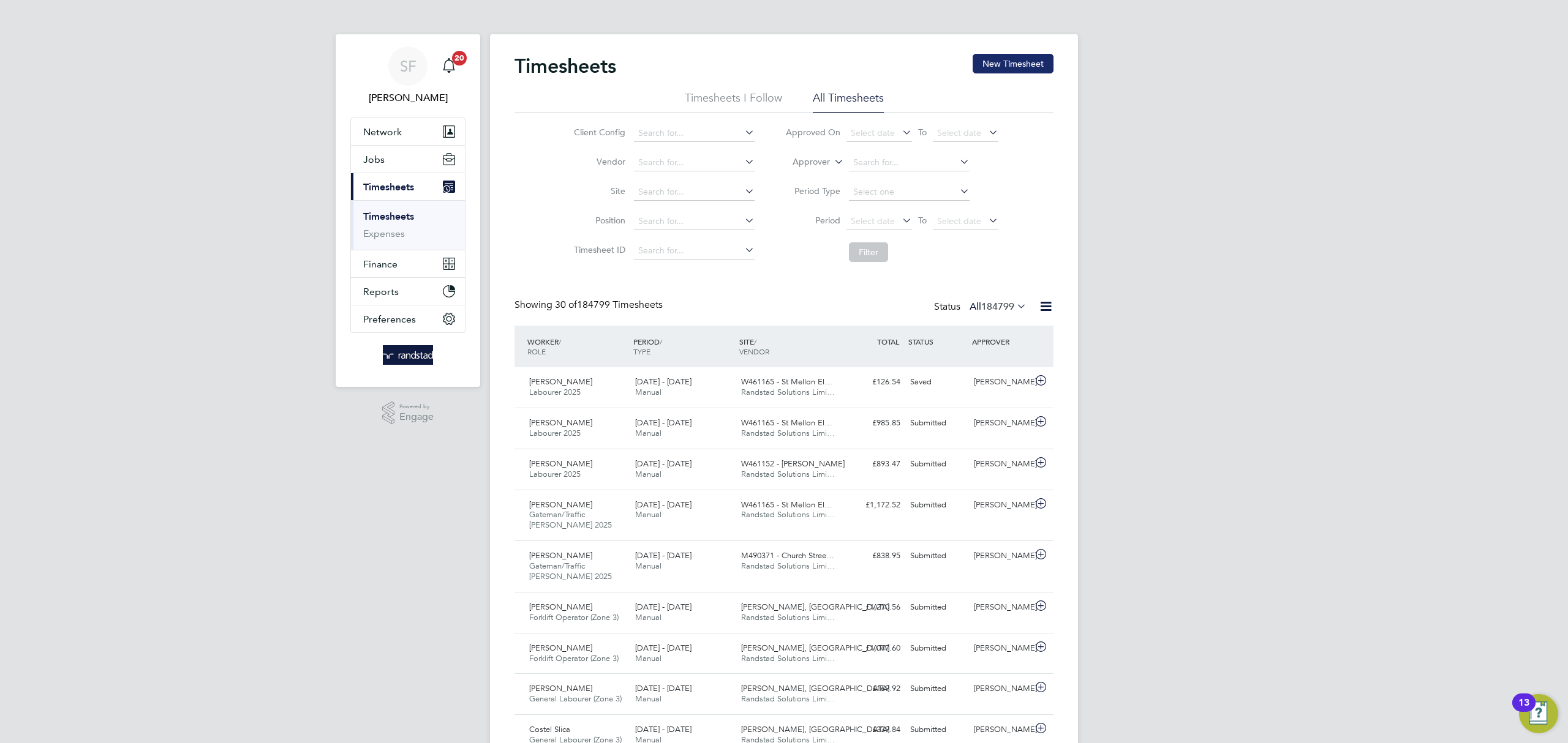
click at [1003, 67] on button "New Timesheet" at bounding box center [1013, 64] width 81 height 20
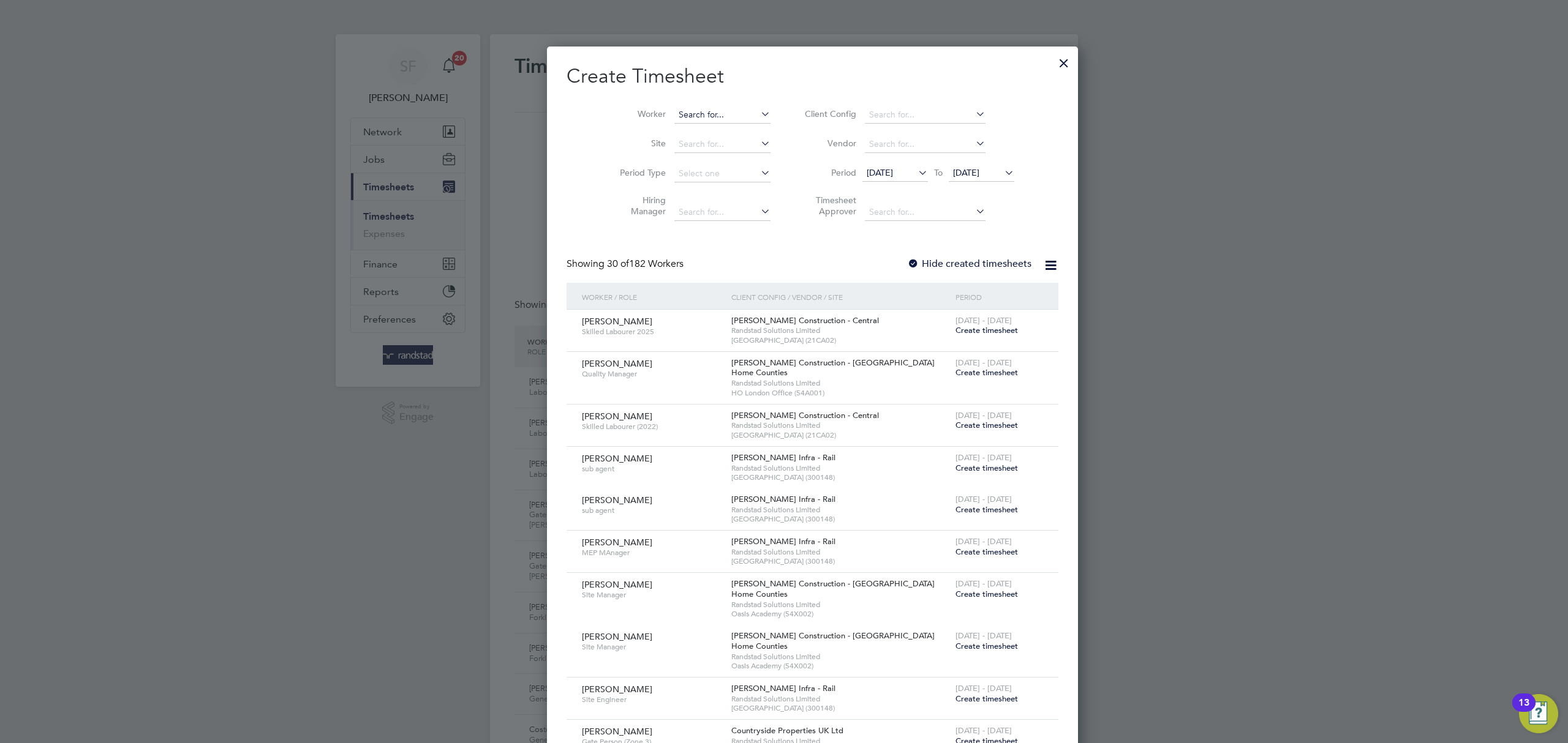
click at [674, 111] on input at bounding box center [722, 115] width 96 height 17
click at [670, 132] on b "Daniel" at bounding box center [685, 132] width 71 height 11
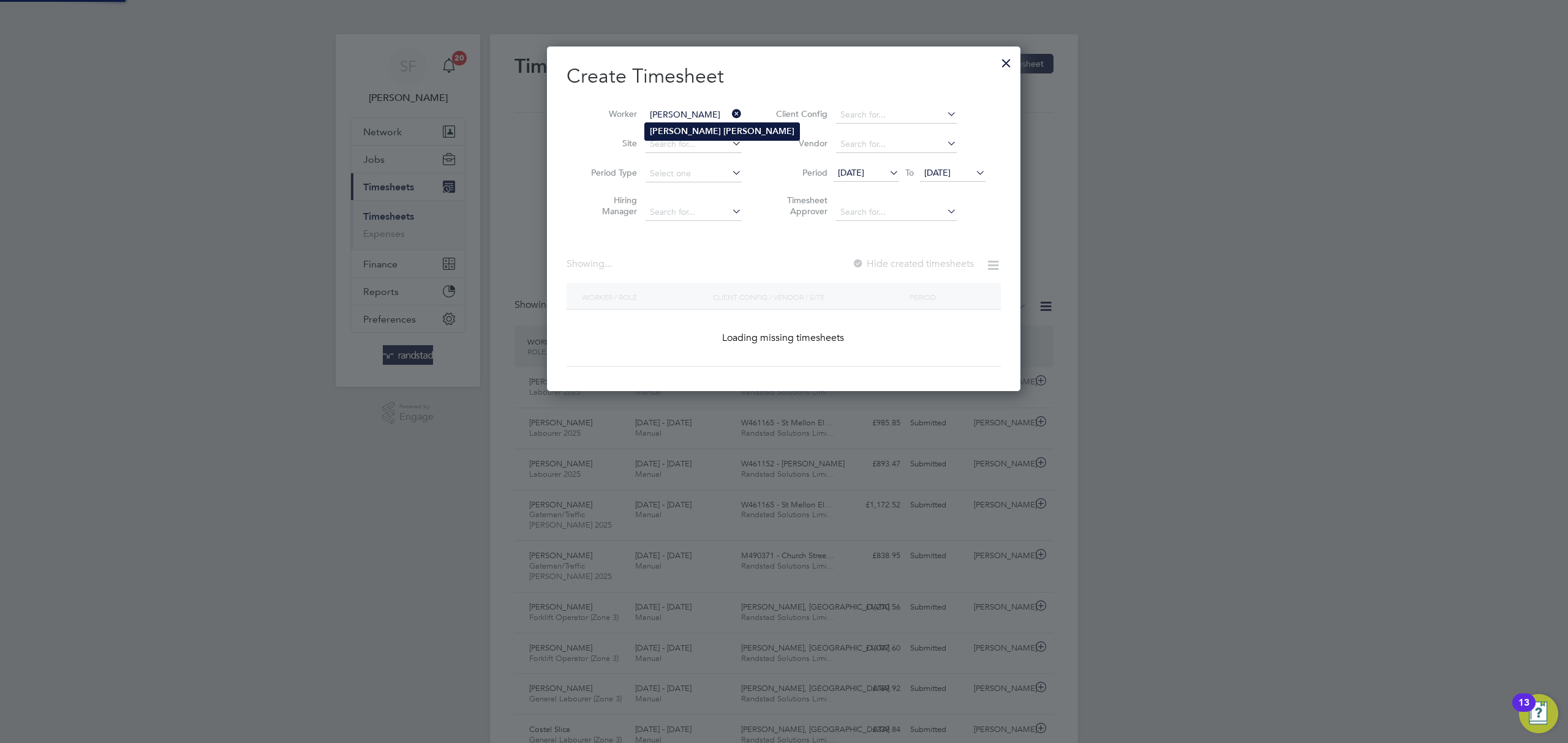
type input "Daniel Wilder"
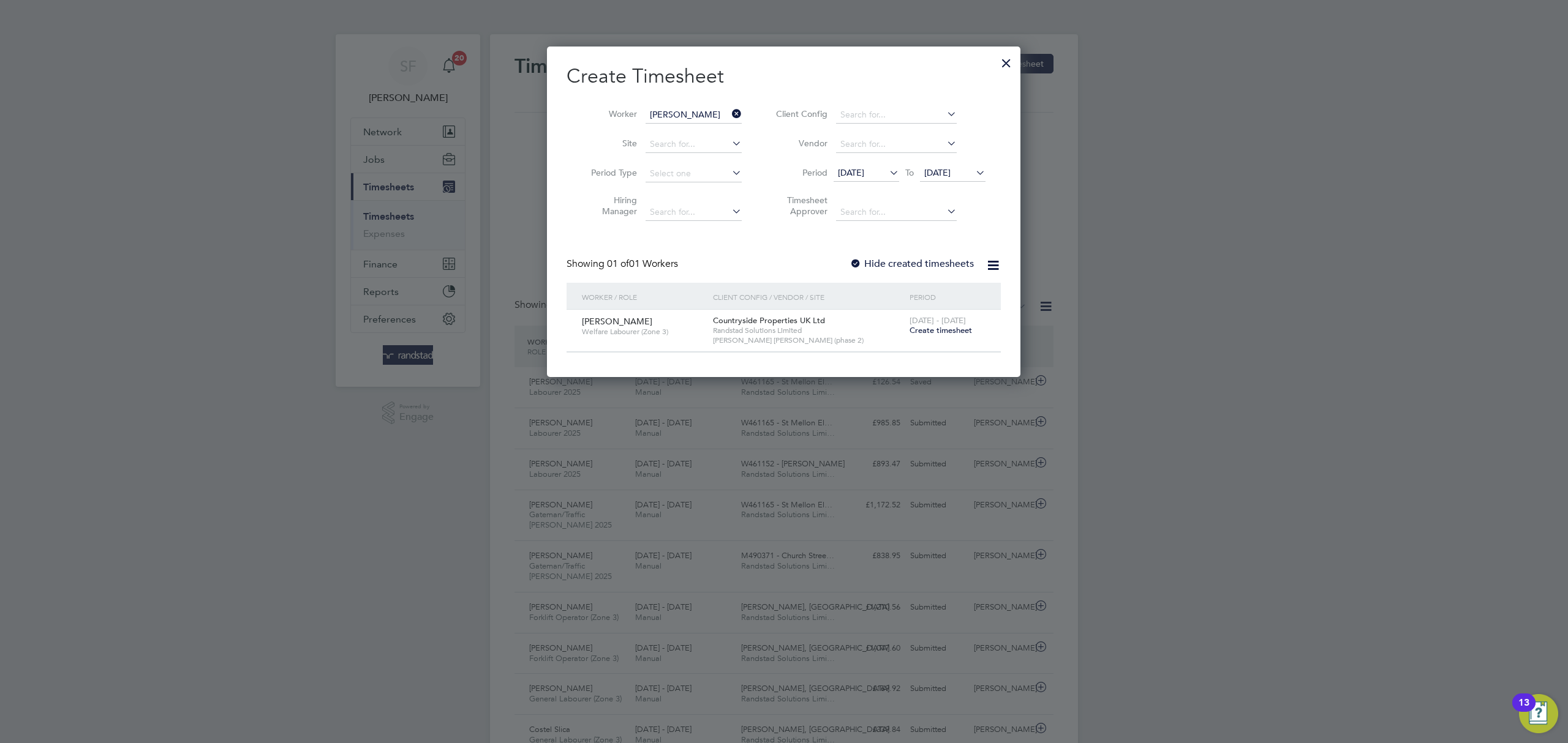
click at [944, 330] on span "Create timesheet" at bounding box center [940, 330] width 62 height 11
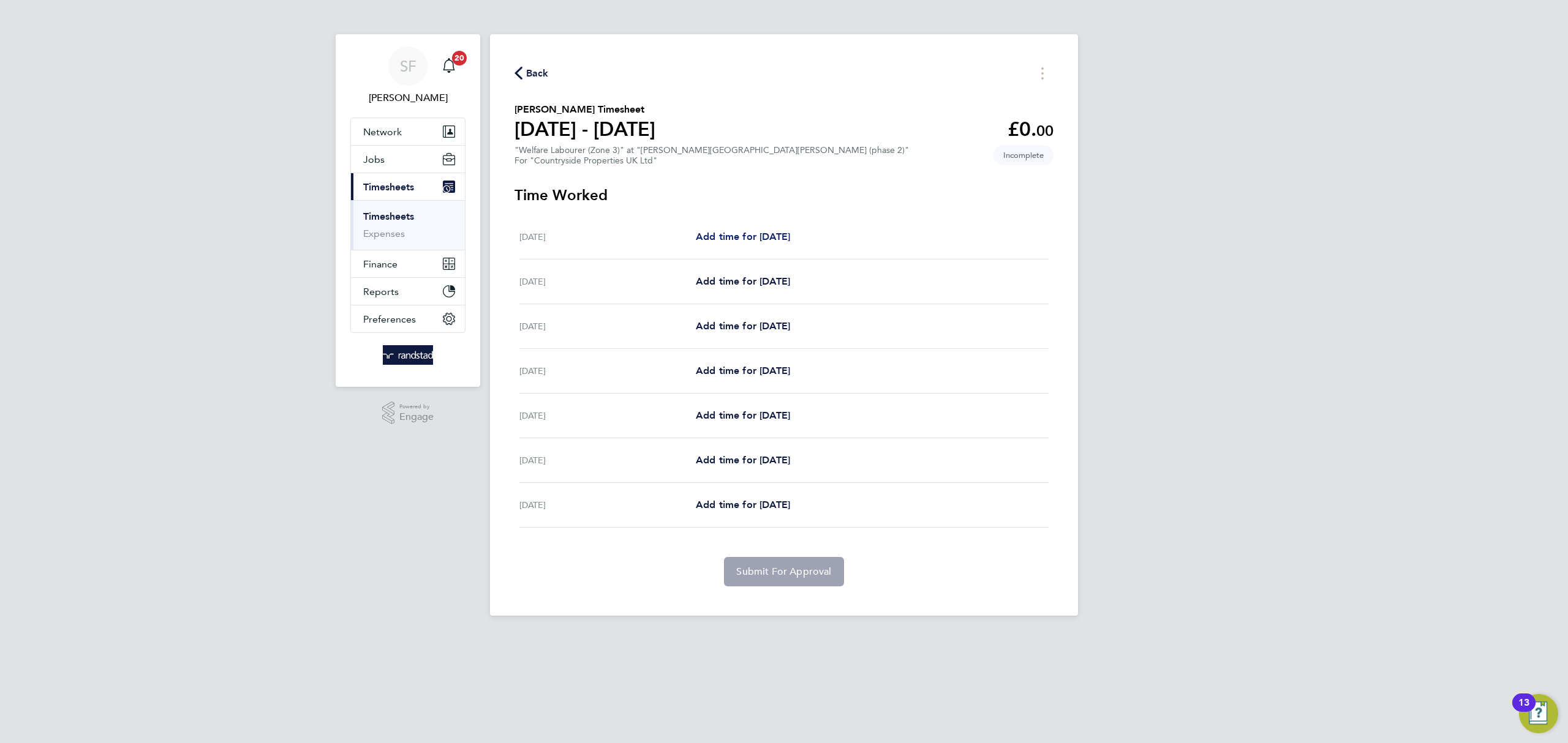
click at [786, 238] on span "Add time for Mon 18 Aug" at bounding box center [743, 236] width 94 height 12
select select "30"
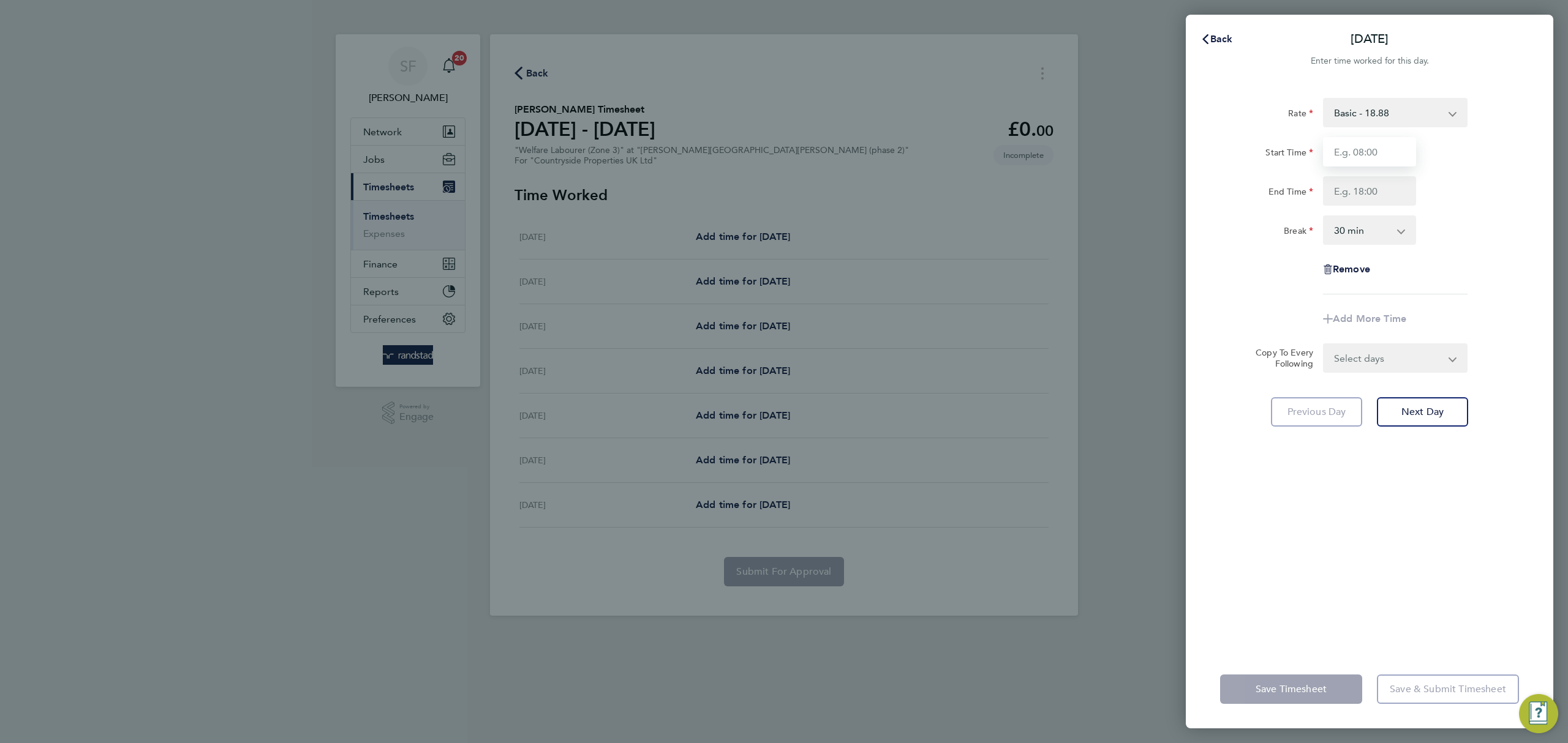
click at [1373, 156] on input "Start Time" at bounding box center [1369, 152] width 93 height 29
type input "07:30"
click at [1381, 190] on input "End Time" at bounding box center [1369, 191] width 93 height 29
type input "17:00"
click at [1392, 348] on form "Rate Basic - 18.88 Start Time 07:30 End Time 17:00 Break 0 min 15 min 30 min 45…" at bounding box center [1370, 235] width 299 height 275
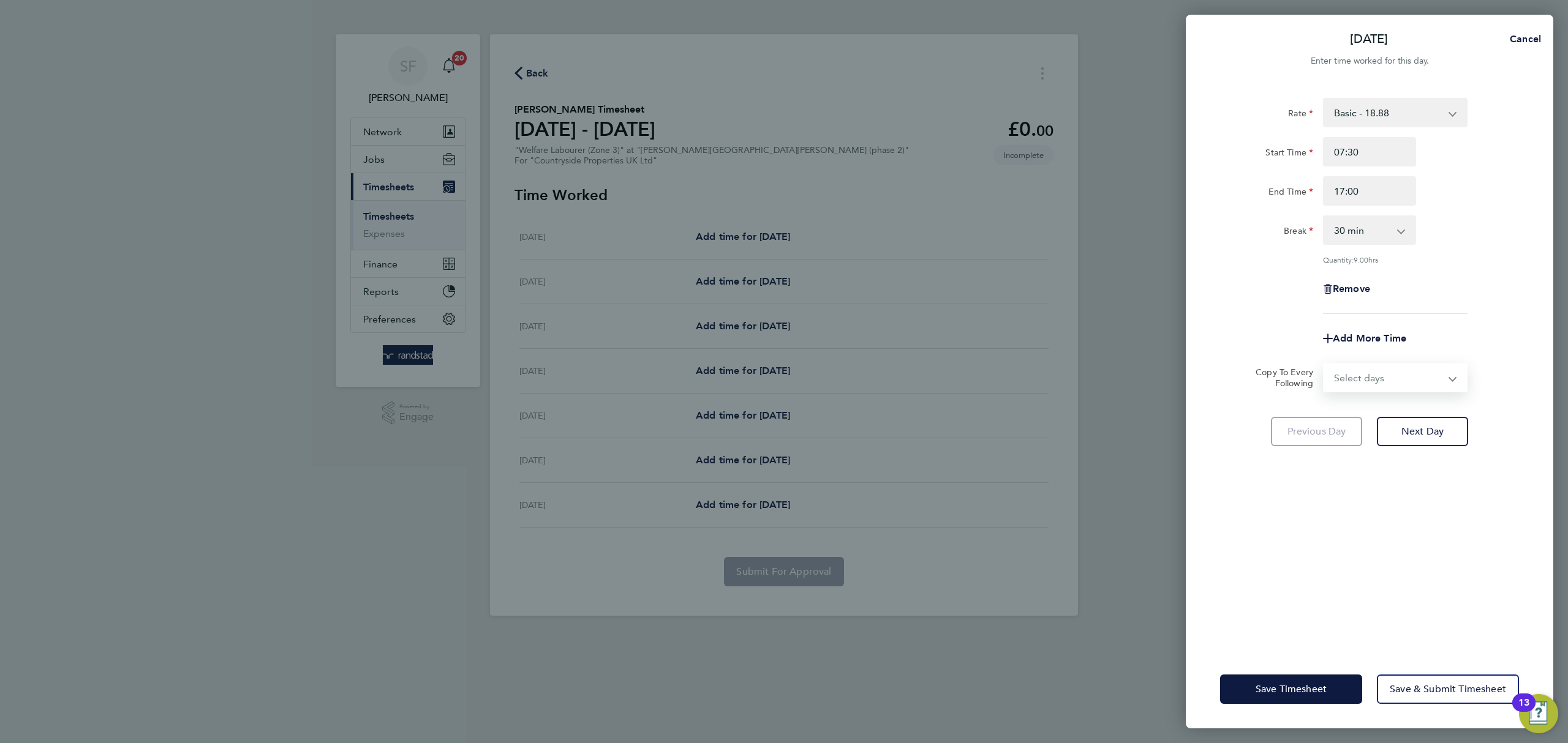
select select "WEEKDAY"
click at [1325, 364] on select "Select days Day Weekday (Mon-Fri) Weekend (Sat-Sun) Tuesday Wednesday Thursday …" at bounding box center [1389, 377] width 129 height 27
select select "[DATE]"
click at [1428, 484] on span "Next Day" at bounding box center [1422, 485] width 42 height 12
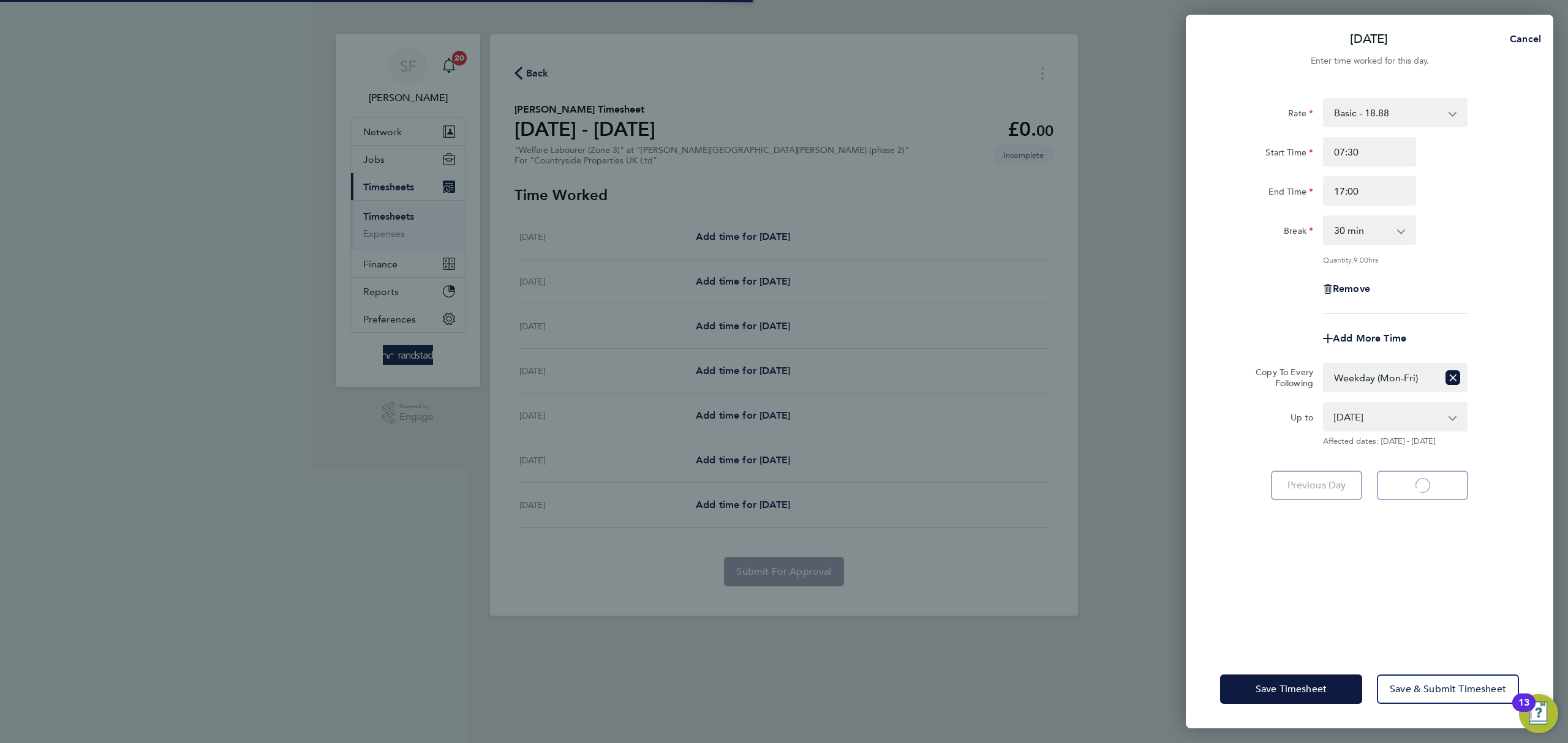
select select "30"
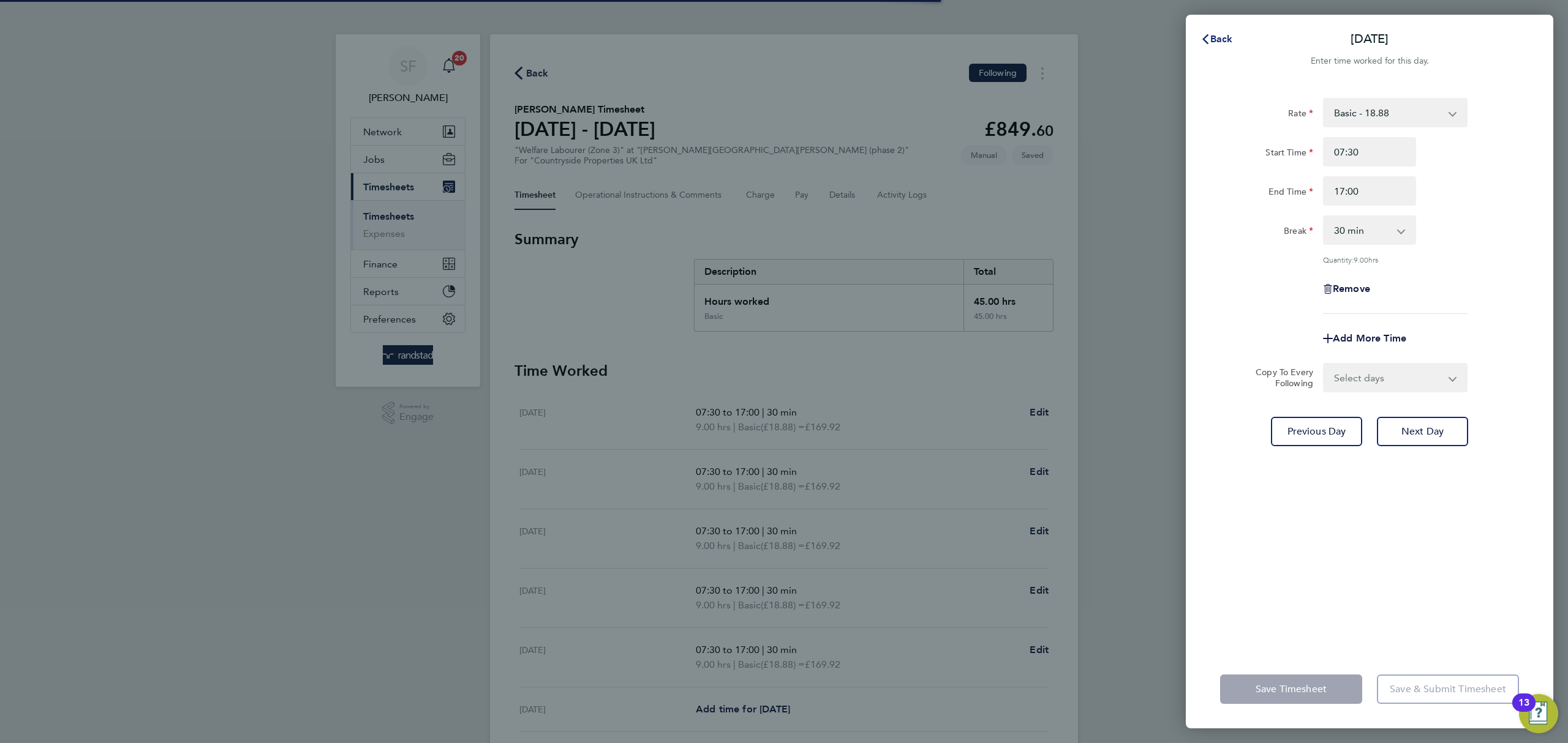
click at [1213, 38] on span "Back" at bounding box center [1222, 38] width 23 height 12
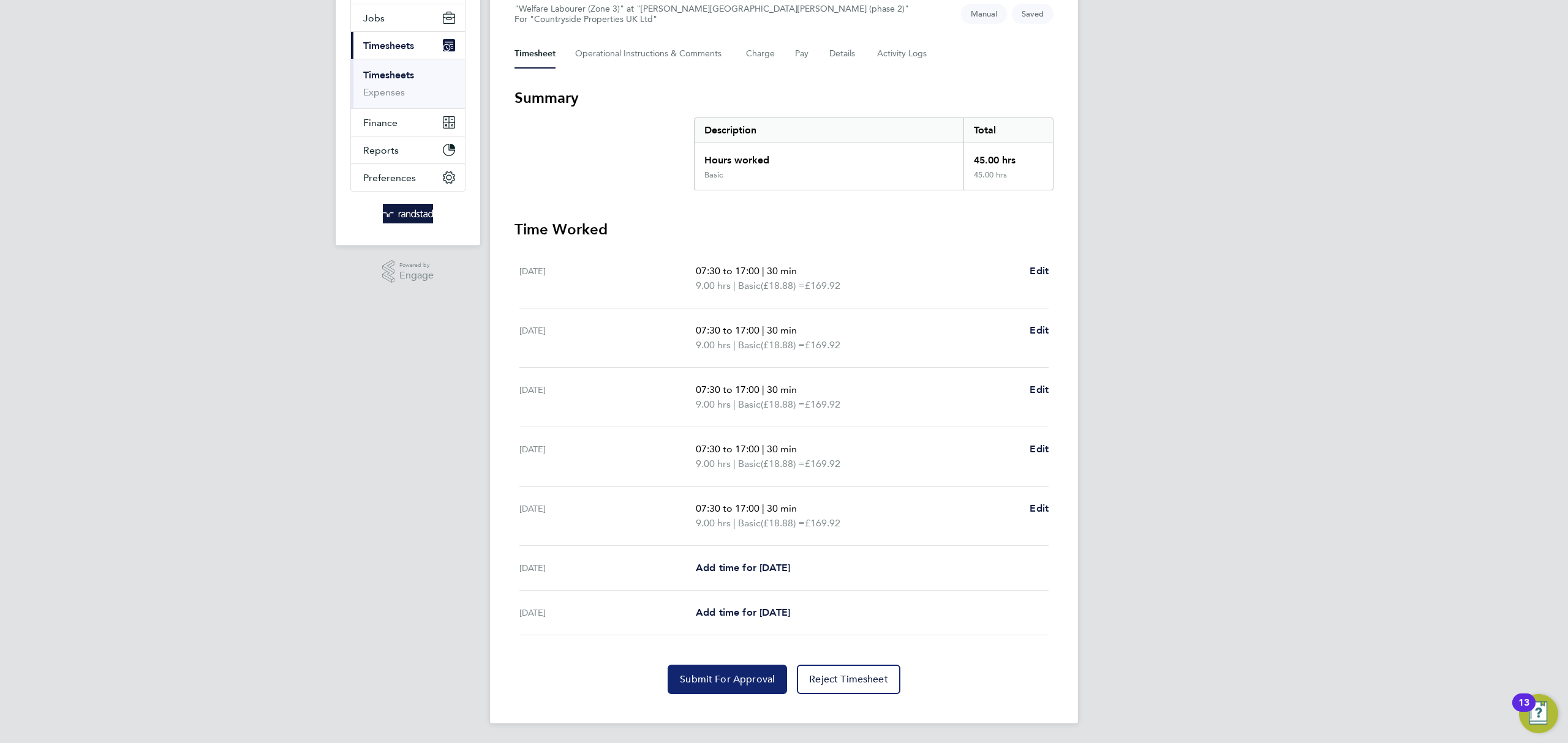
click at [741, 679] on span "Submit For Approval" at bounding box center [727, 679] width 95 height 12
click at [390, 74] on link "Timesheets" at bounding box center [389, 74] width 51 height 12
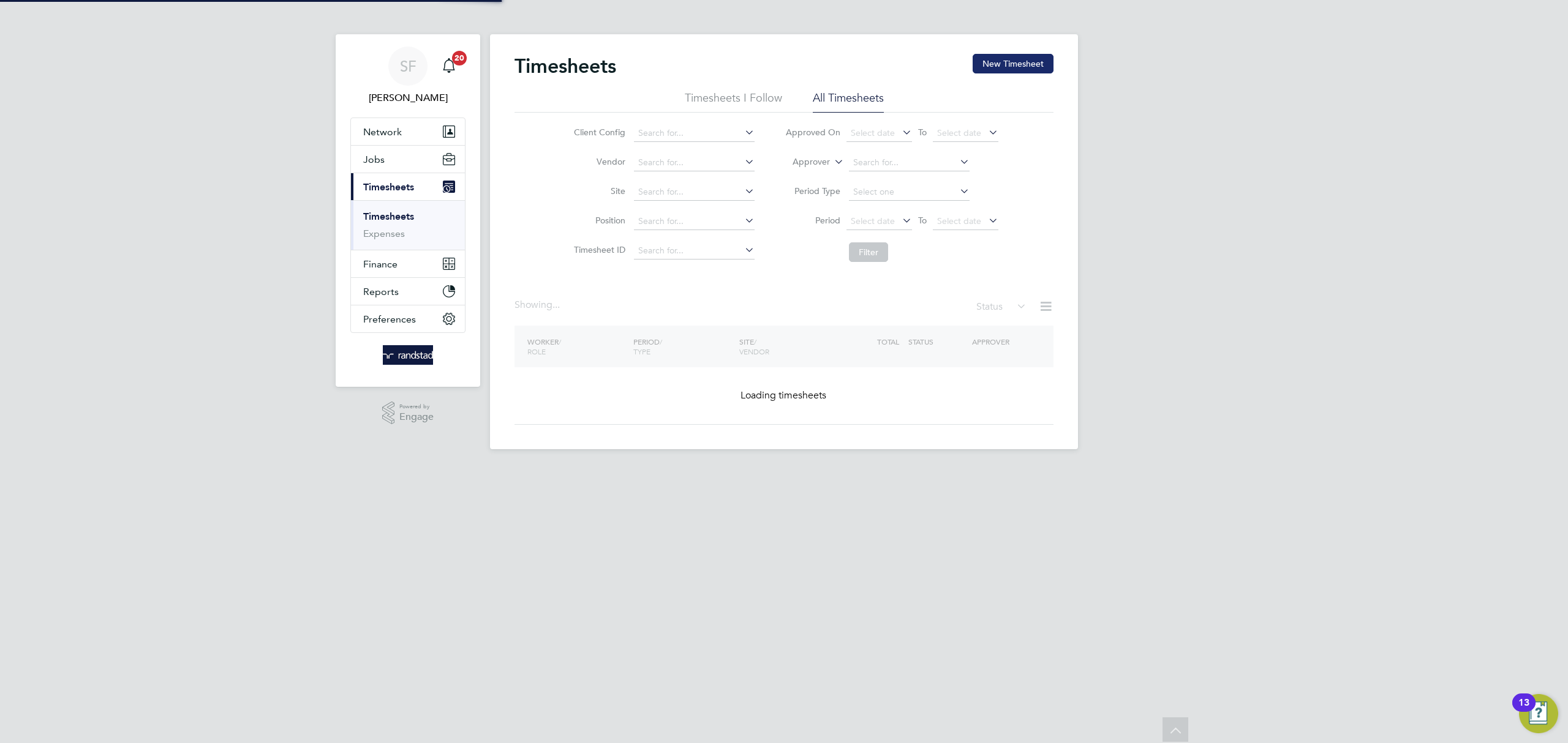
click at [1002, 64] on button "New Timesheet" at bounding box center [1013, 64] width 81 height 20
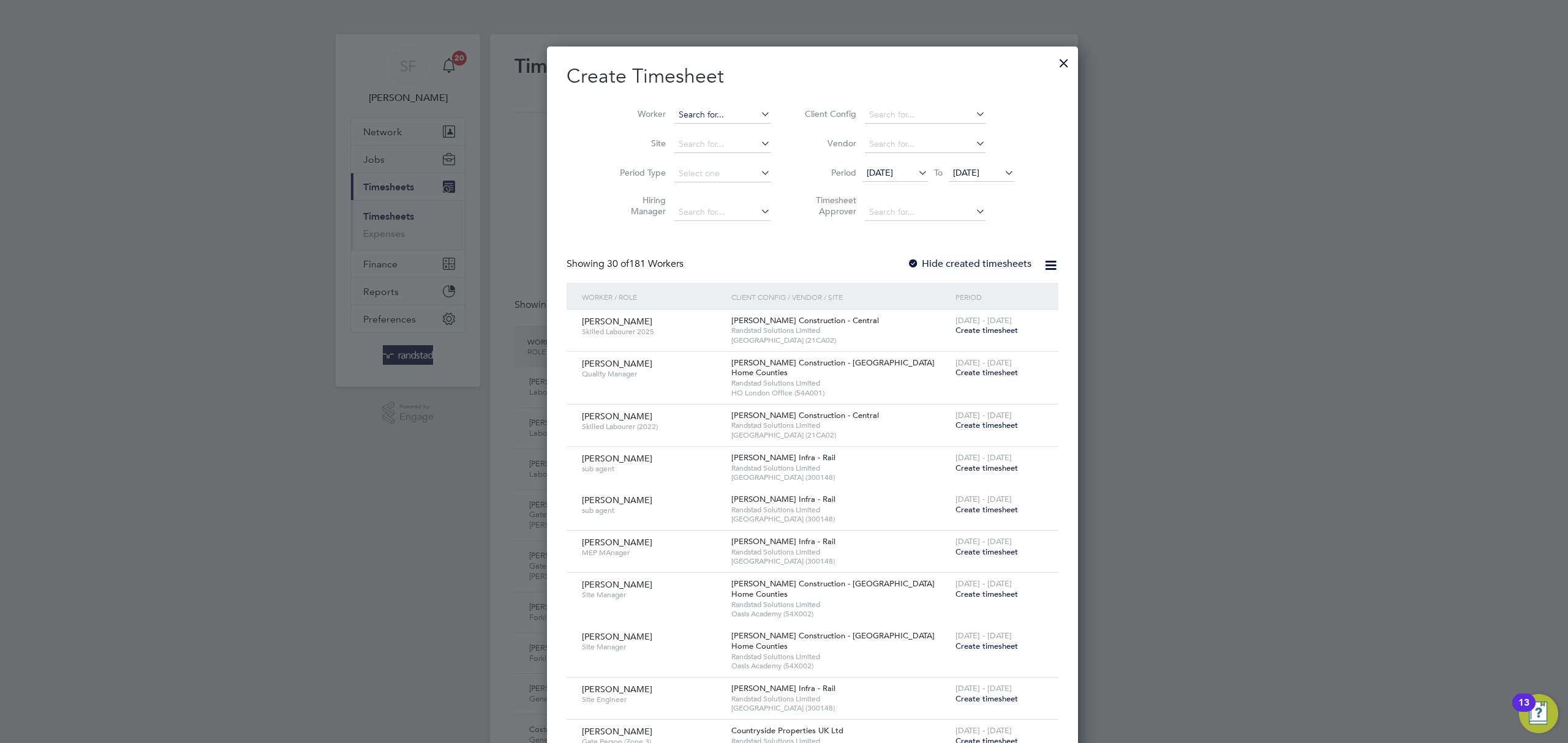
click at [674, 111] on input at bounding box center [722, 115] width 96 height 17
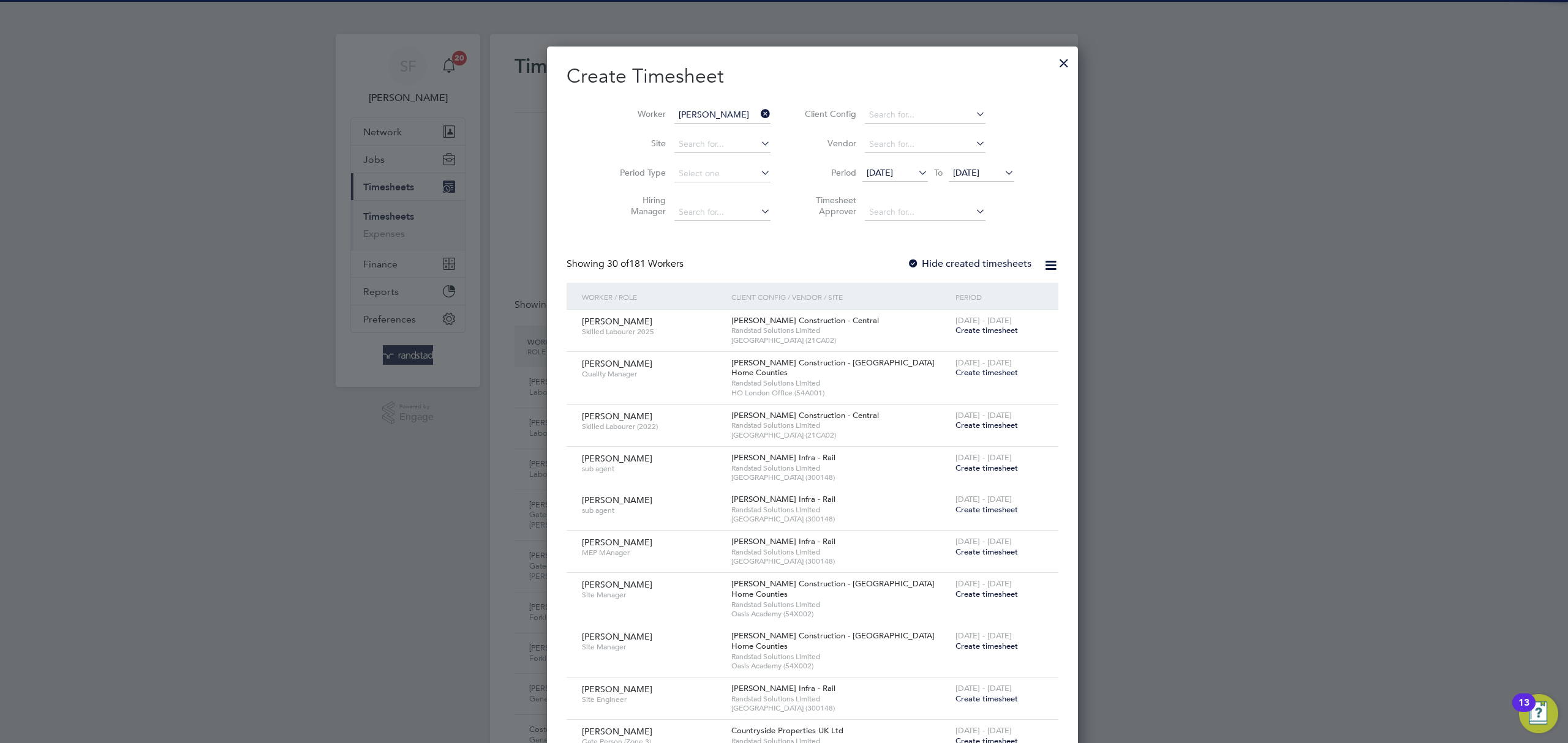
click at [723, 134] on b "Russell" at bounding box center [759, 132] width 71 height 11
type input "Jamie Russell"
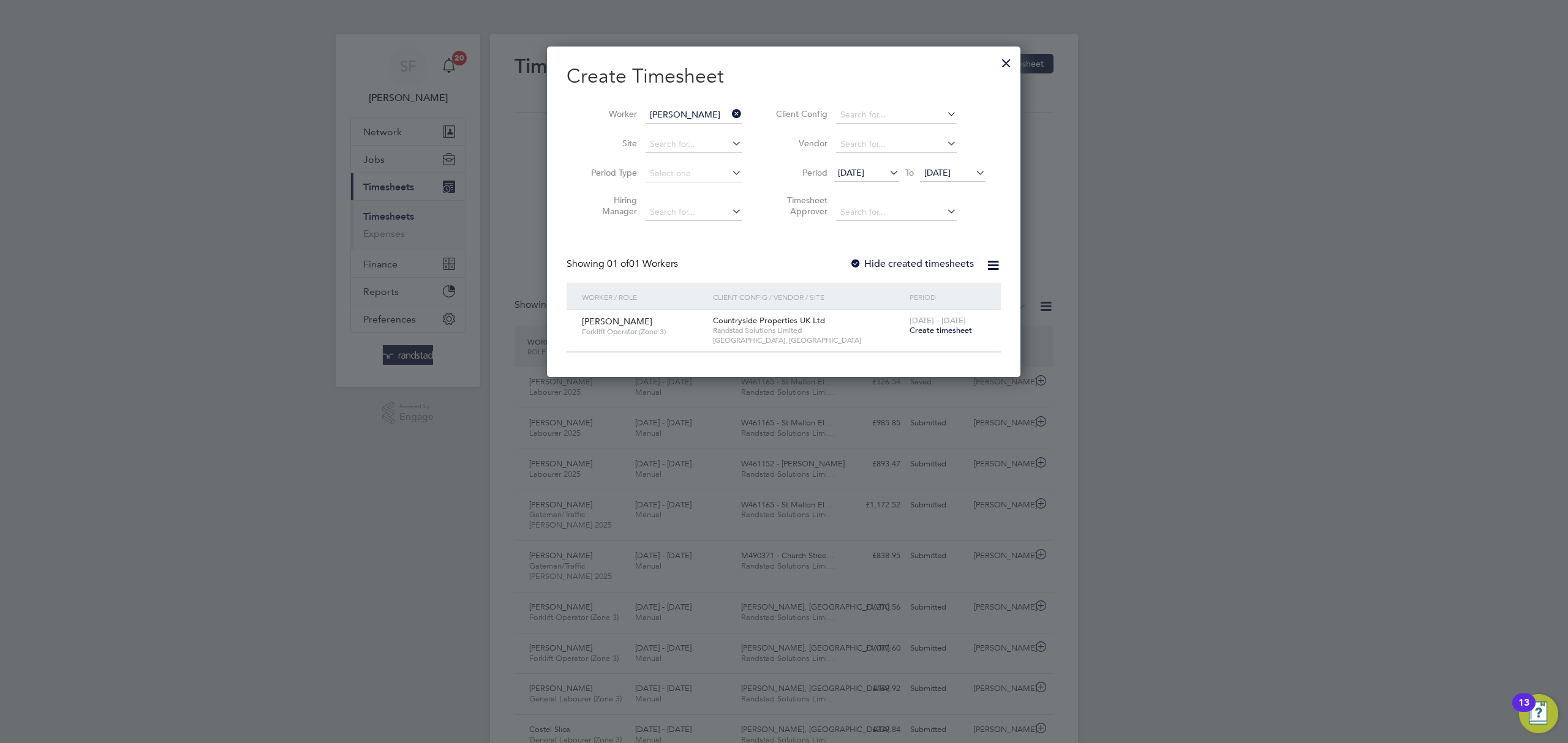
click at [930, 329] on span "Create timesheet" at bounding box center [940, 330] width 62 height 11
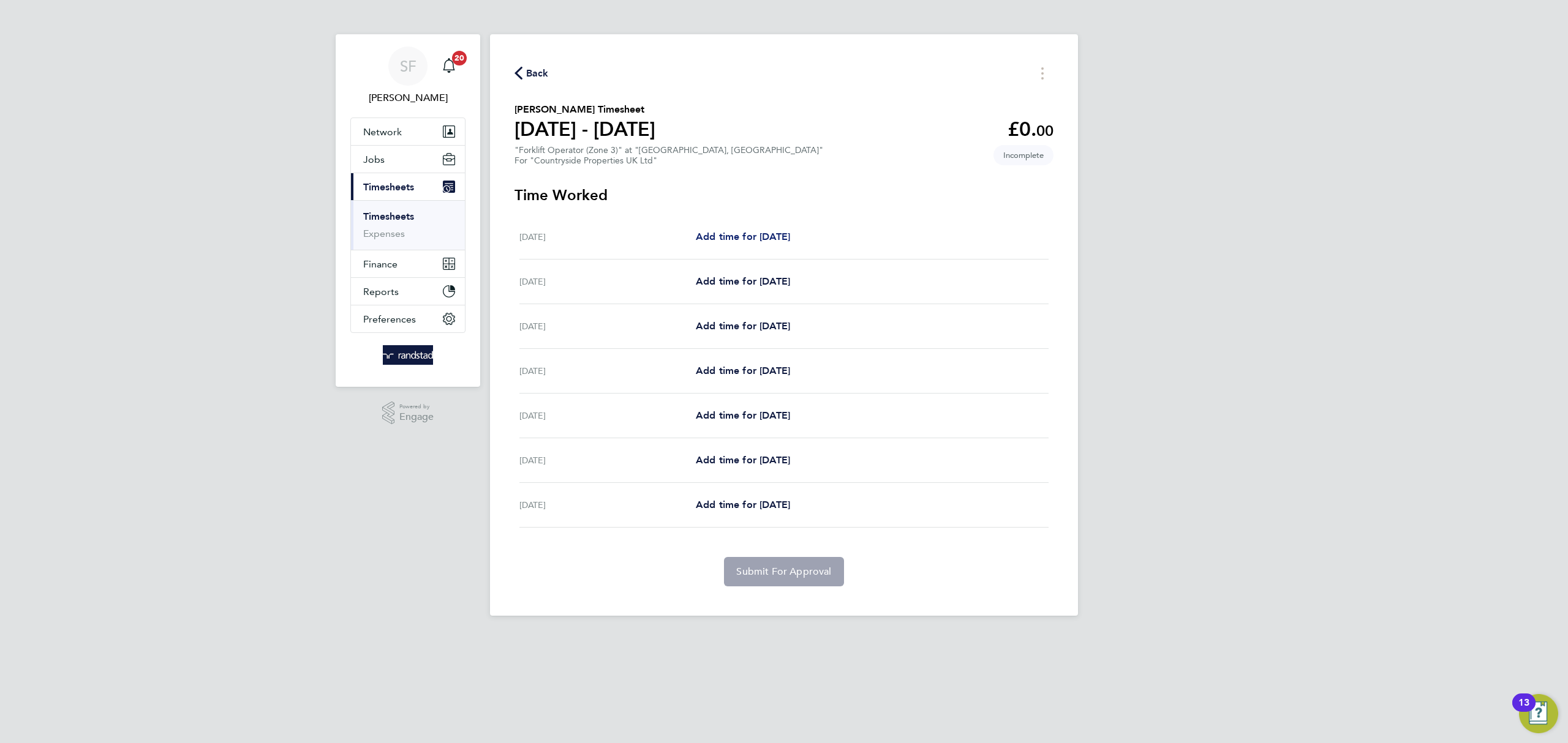
click at [786, 237] on span "Add time for Mon 18 Aug" at bounding box center [743, 236] width 94 height 12
select select "30"
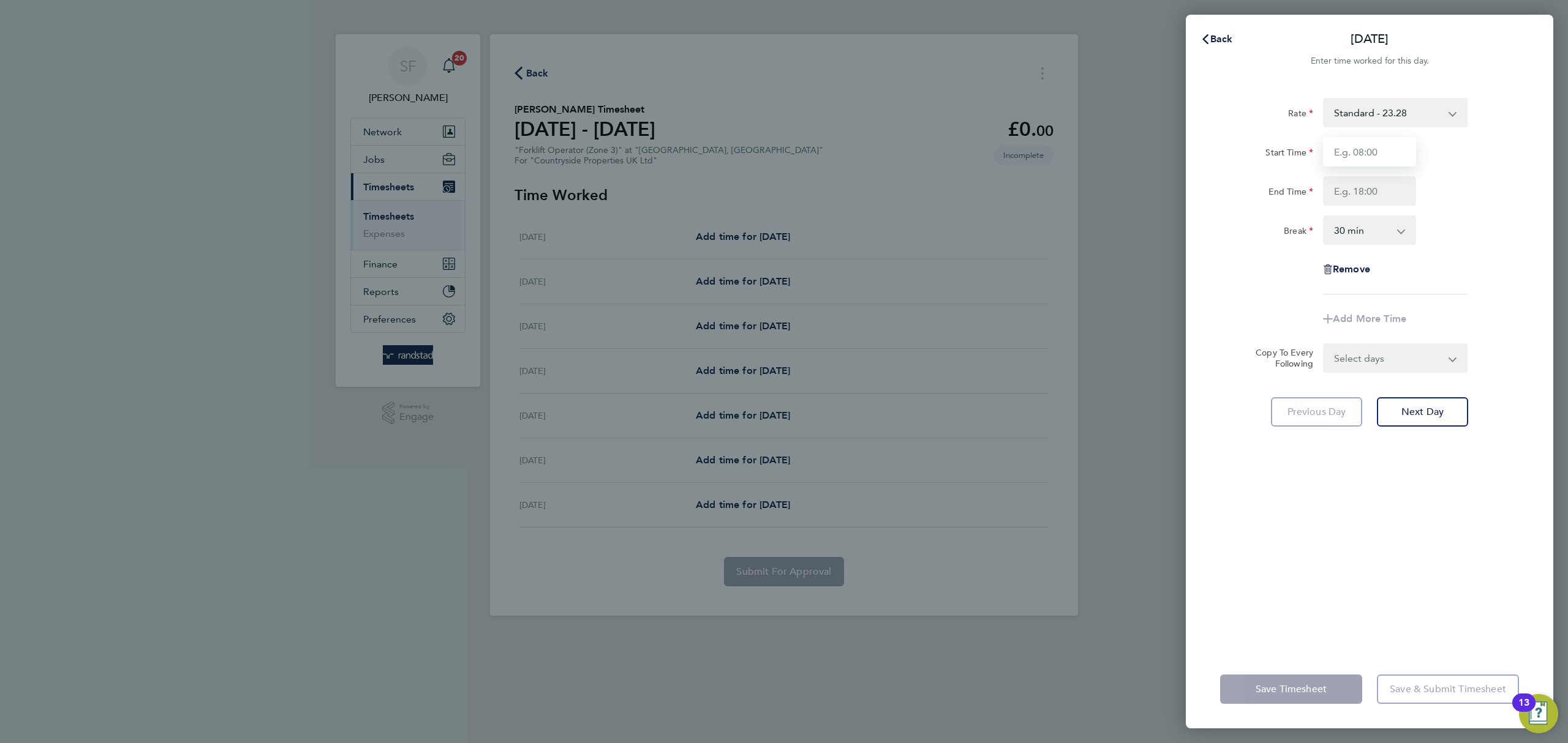
click at [1352, 156] on input "Start Time" at bounding box center [1369, 152] width 93 height 29
type input "07:30"
click at [1385, 193] on input "End Time" at bounding box center [1369, 191] width 93 height 29
type input "17:00"
click at [1444, 291] on div "Rate Standard - 23.28 Start Time 07:30 End Time 17:00 Break 0 min 15 min 30 min…" at bounding box center [1370, 196] width 299 height 196
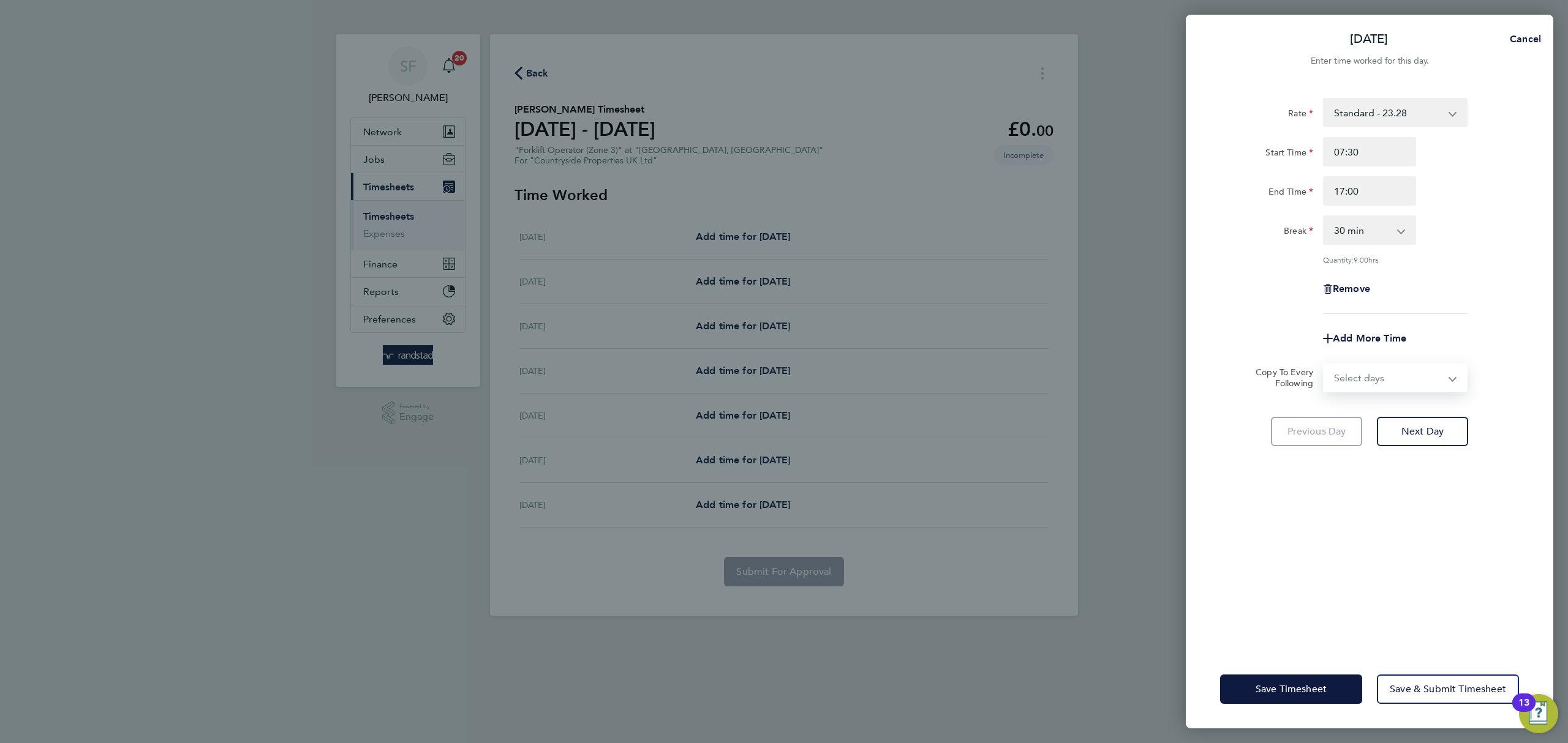
click at [1445, 372] on select "Select days Day Weekday (Mon-Fri) Weekend (Sat-Sun) Tuesday Wednesday Thursday …" at bounding box center [1389, 377] width 129 height 27
select select "WEEKDAY"
click at [1325, 364] on select "Select days Day Weekday (Mon-Fri) Weekend (Sat-Sun) Tuesday Wednesday Thursday …" at bounding box center [1389, 377] width 129 height 27
select select "[DATE]"
click at [1423, 481] on span "Next Day" at bounding box center [1422, 485] width 42 height 12
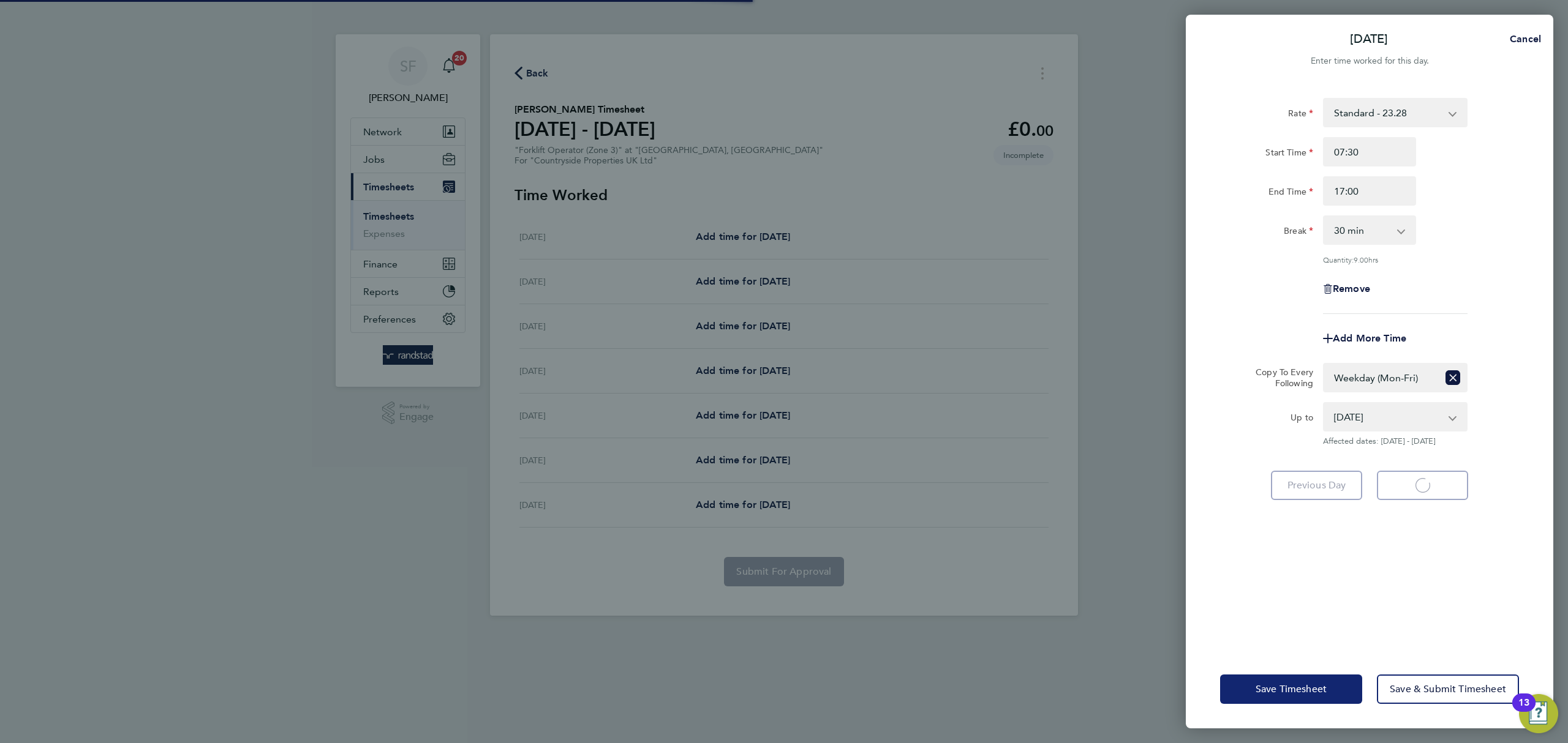
select select "30"
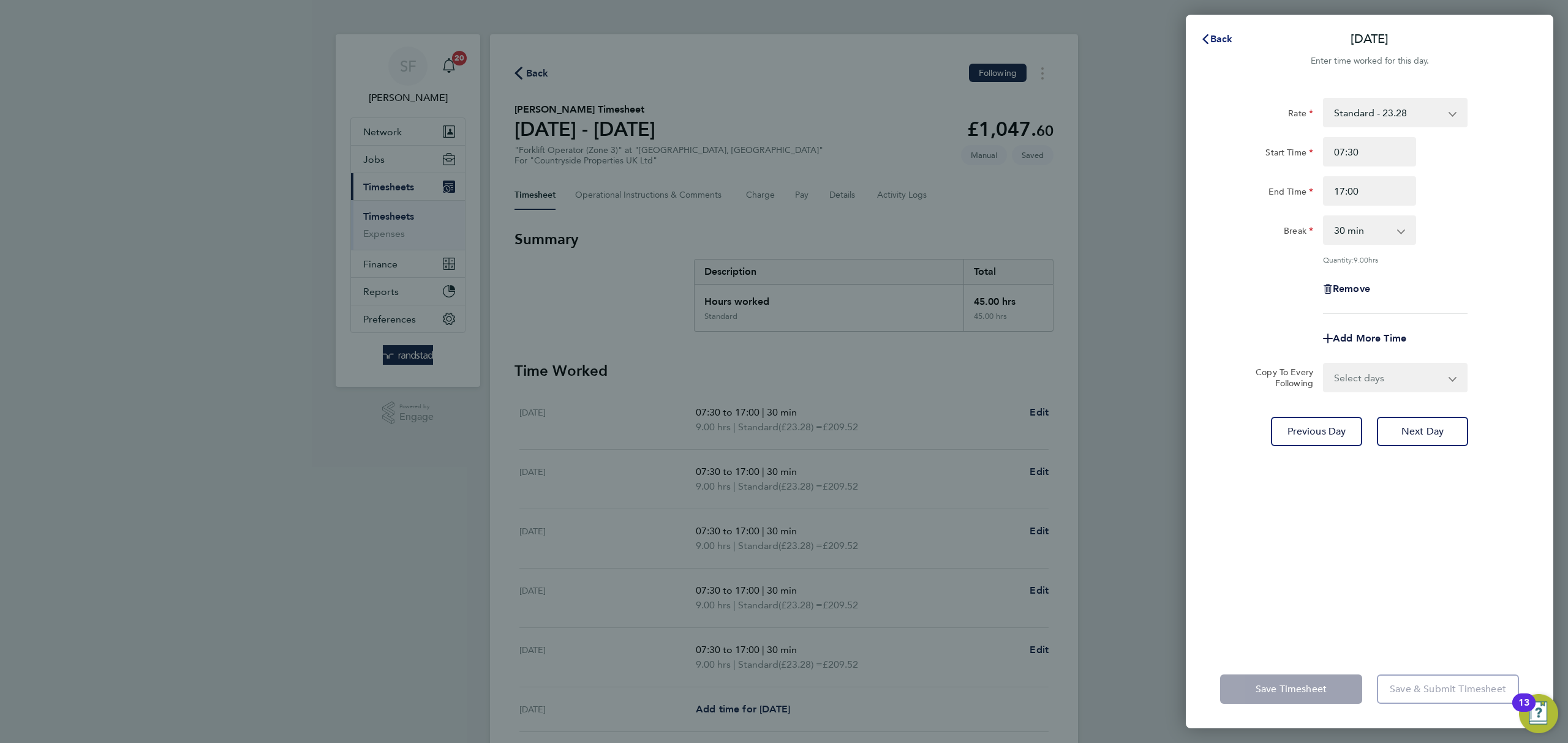
click at [1216, 35] on span "Back" at bounding box center [1222, 38] width 23 height 12
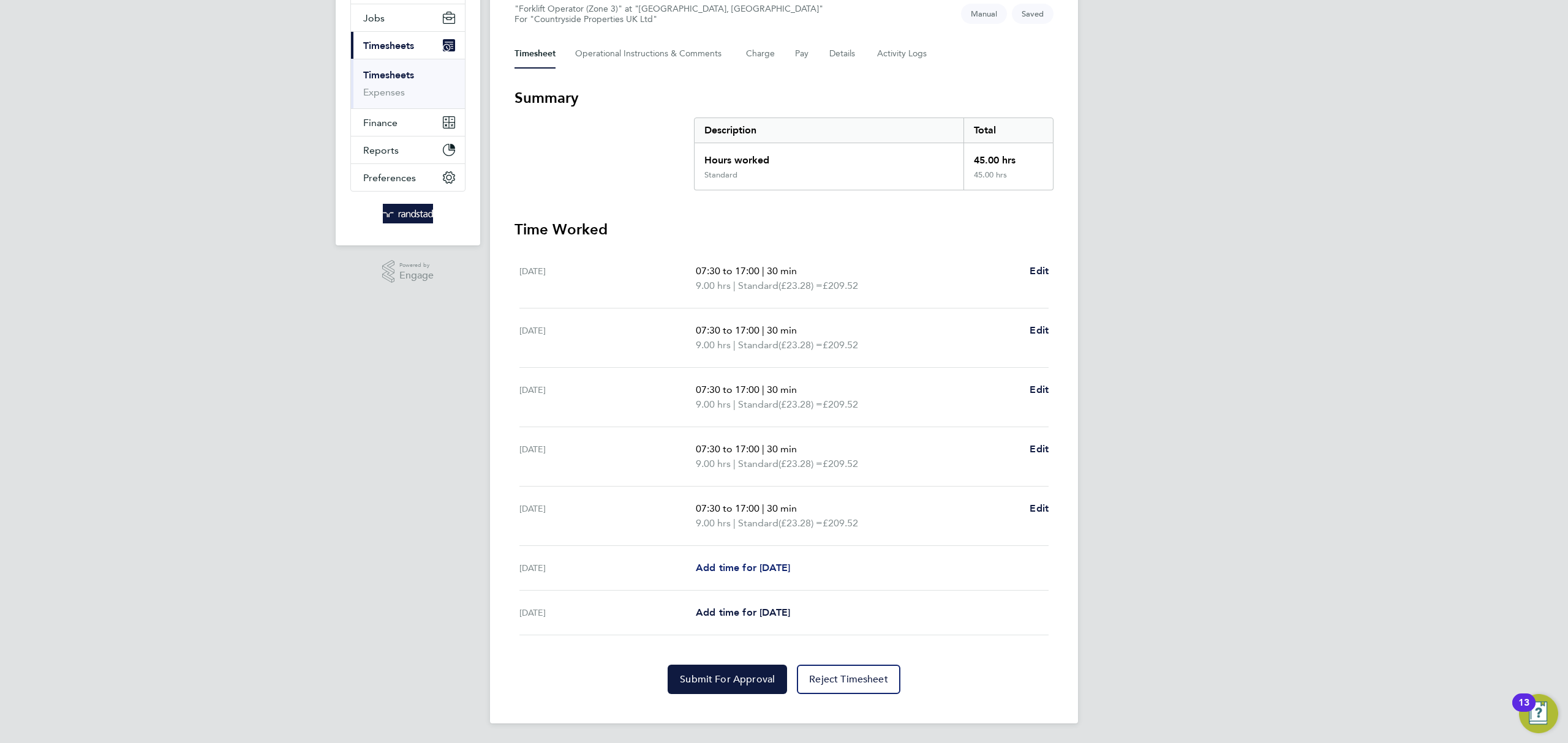
click at [732, 567] on span "Add time for [DATE]" at bounding box center [743, 567] width 94 height 12
select select "30"
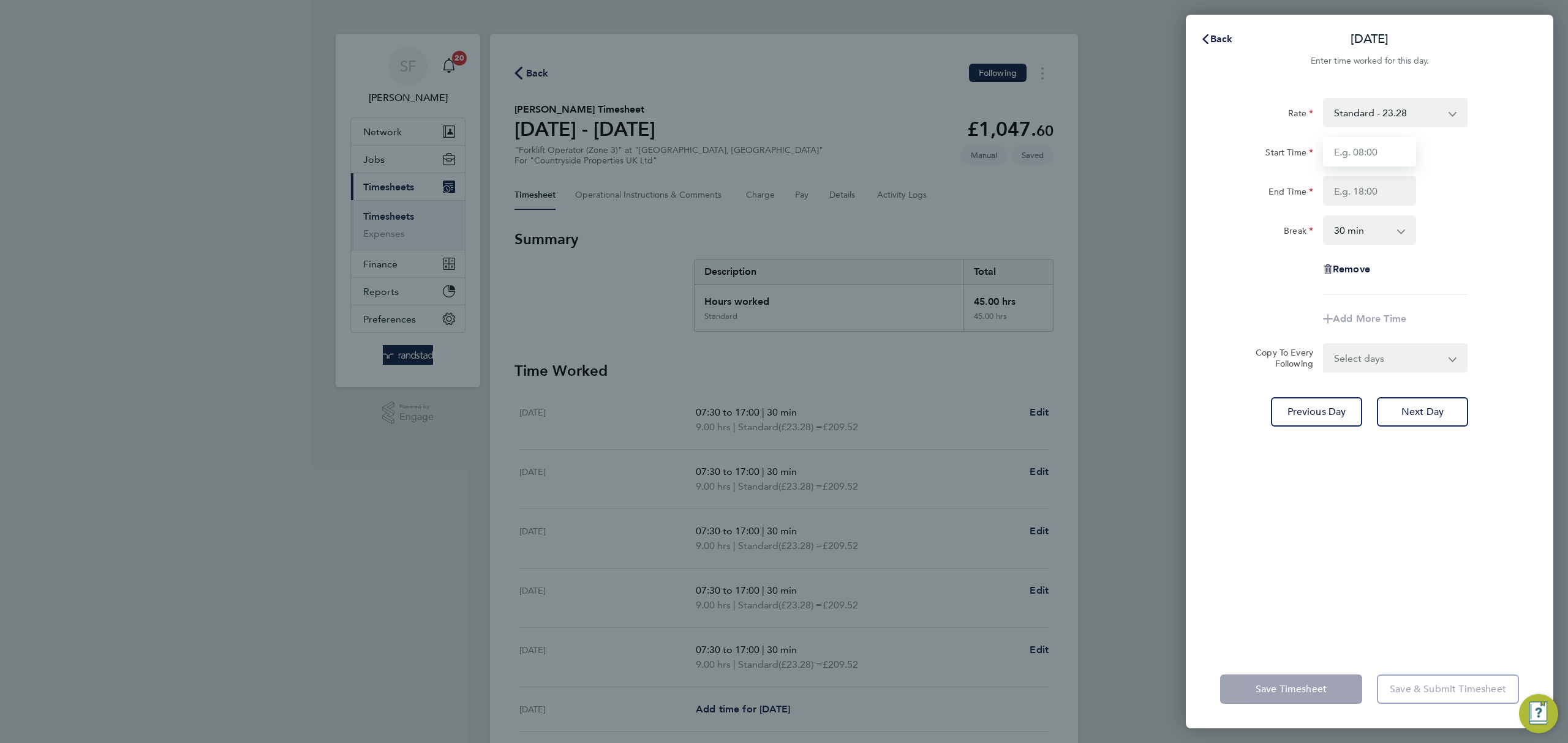
click at [1358, 149] on input "Start Time" at bounding box center [1369, 152] width 93 height 29
type input "07:30"
click at [1376, 192] on input "End Time" at bounding box center [1369, 191] width 93 height 29
type input "12:30"
click at [1405, 254] on div "Rate Standard - 23.28 Start Time 07:30 End Time 12:30 Break 0 min 15 min 30 min…" at bounding box center [1370, 196] width 299 height 196
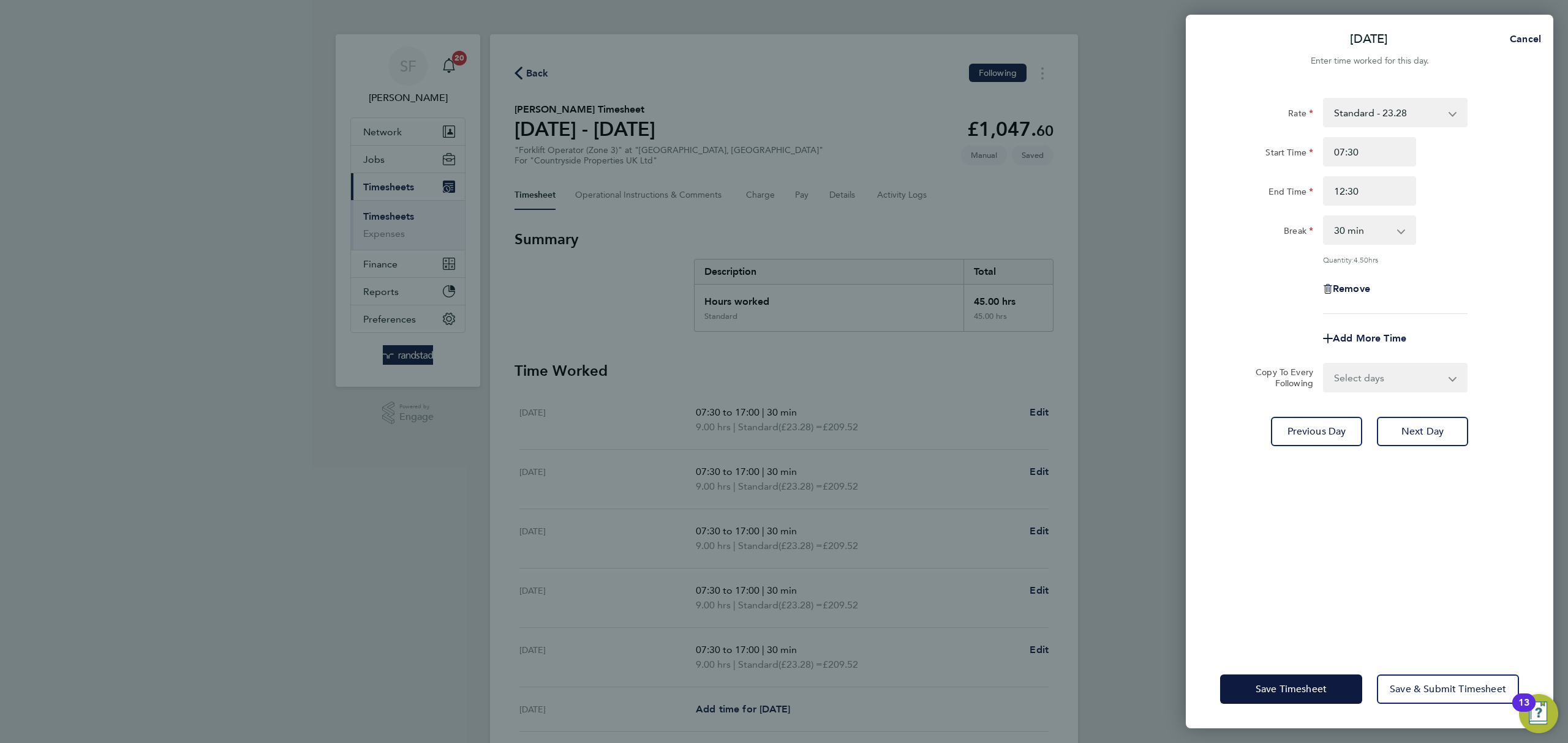
click at [1408, 235] on app-icon-cross-button at bounding box center [1408, 230] width 15 height 27
click at [1394, 232] on select "0 min 15 min 30 min 45 min 60 min 75 min 90 min" at bounding box center [1362, 230] width 76 height 27
select select "0"
click at [1325, 217] on select "0 min 15 min 30 min 45 min 60 min 75 min 90 min" at bounding box center [1362, 230] width 76 height 27
click at [1449, 294] on div "Remove" at bounding box center [1369, 289] width 308 height 29
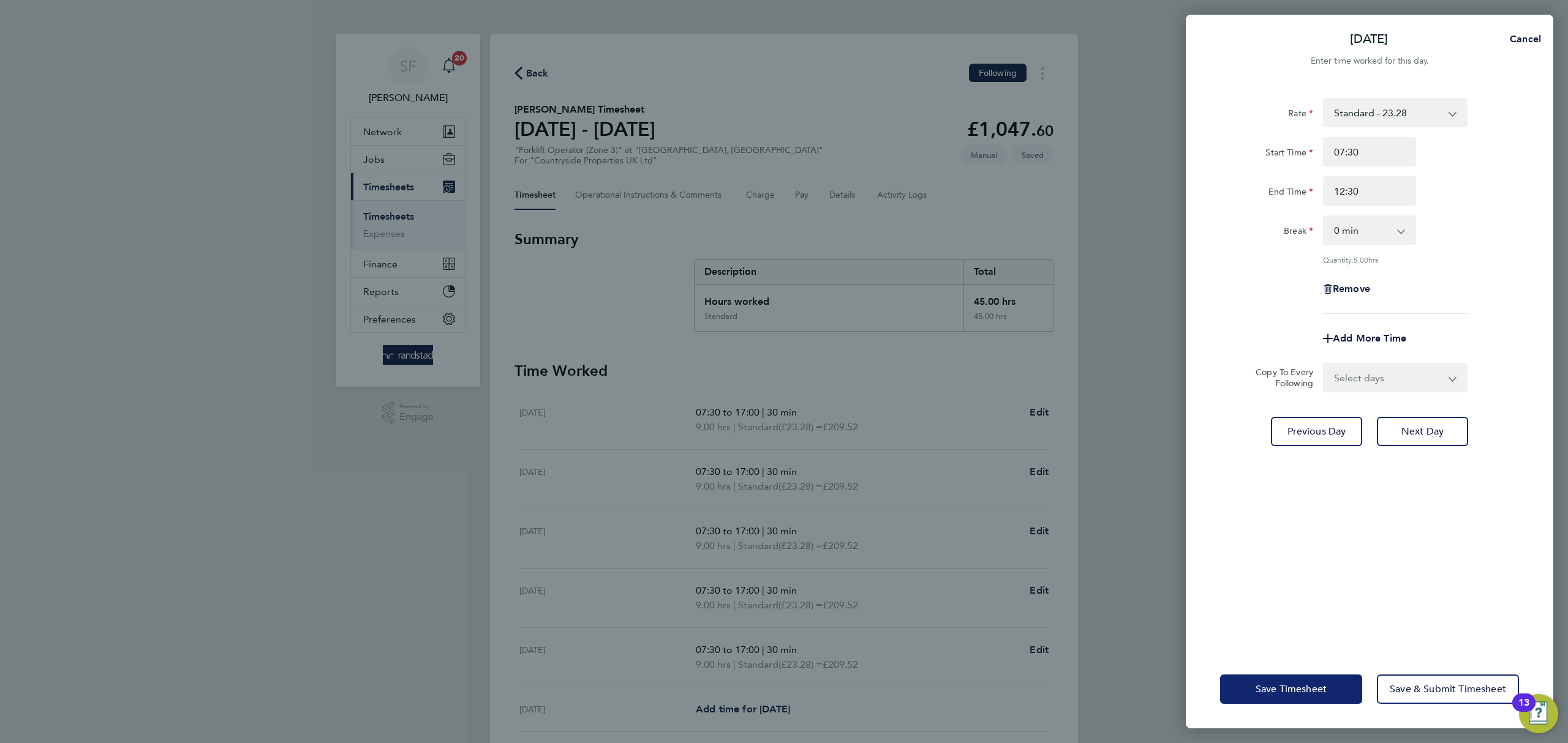
click at [1296, 686] on span "Save Timesheet" at bounding box center [1291, 689] width 71 height 12
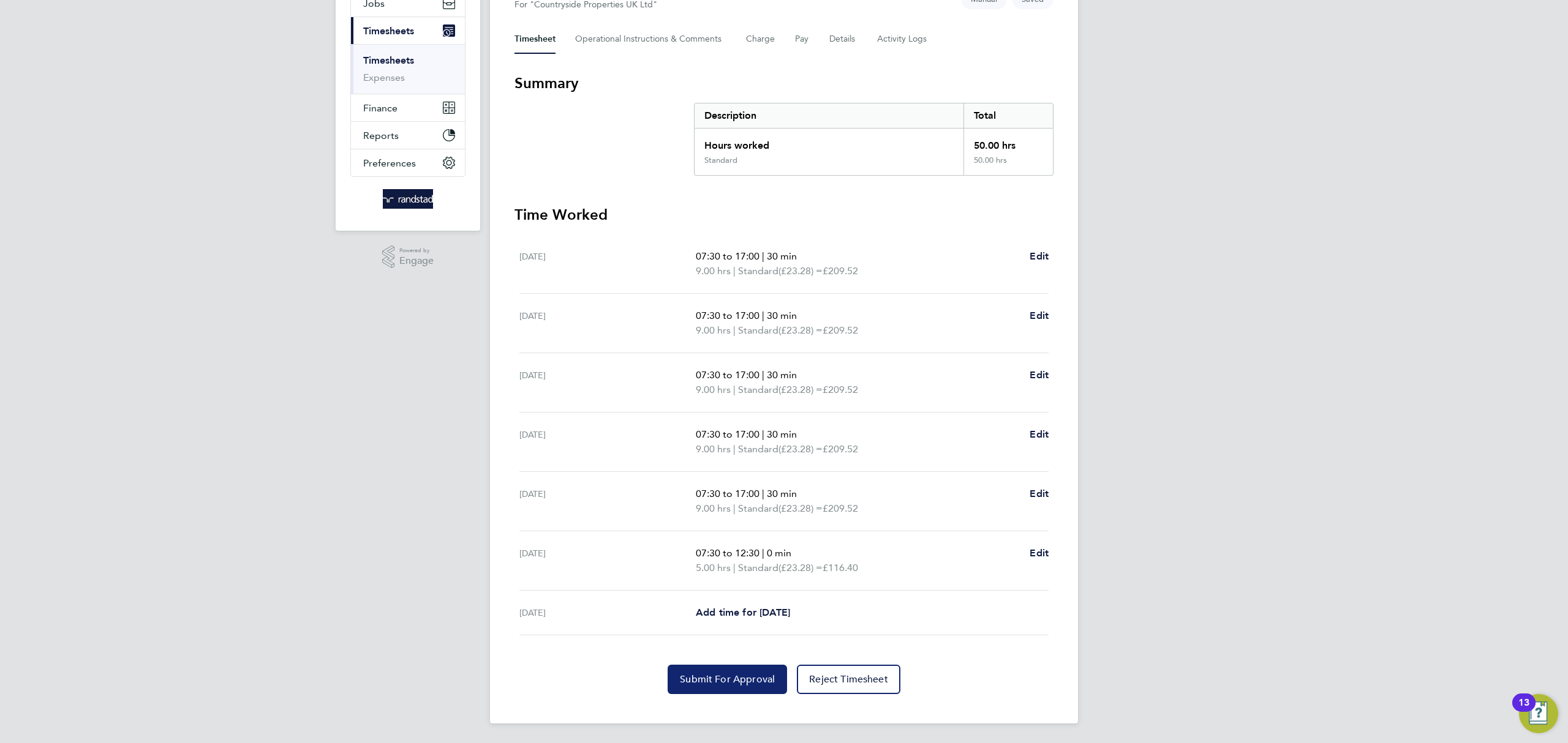
click at [743, 680] on span "Submit For Approval" at bounding box center [727, 679] width 95 height 12
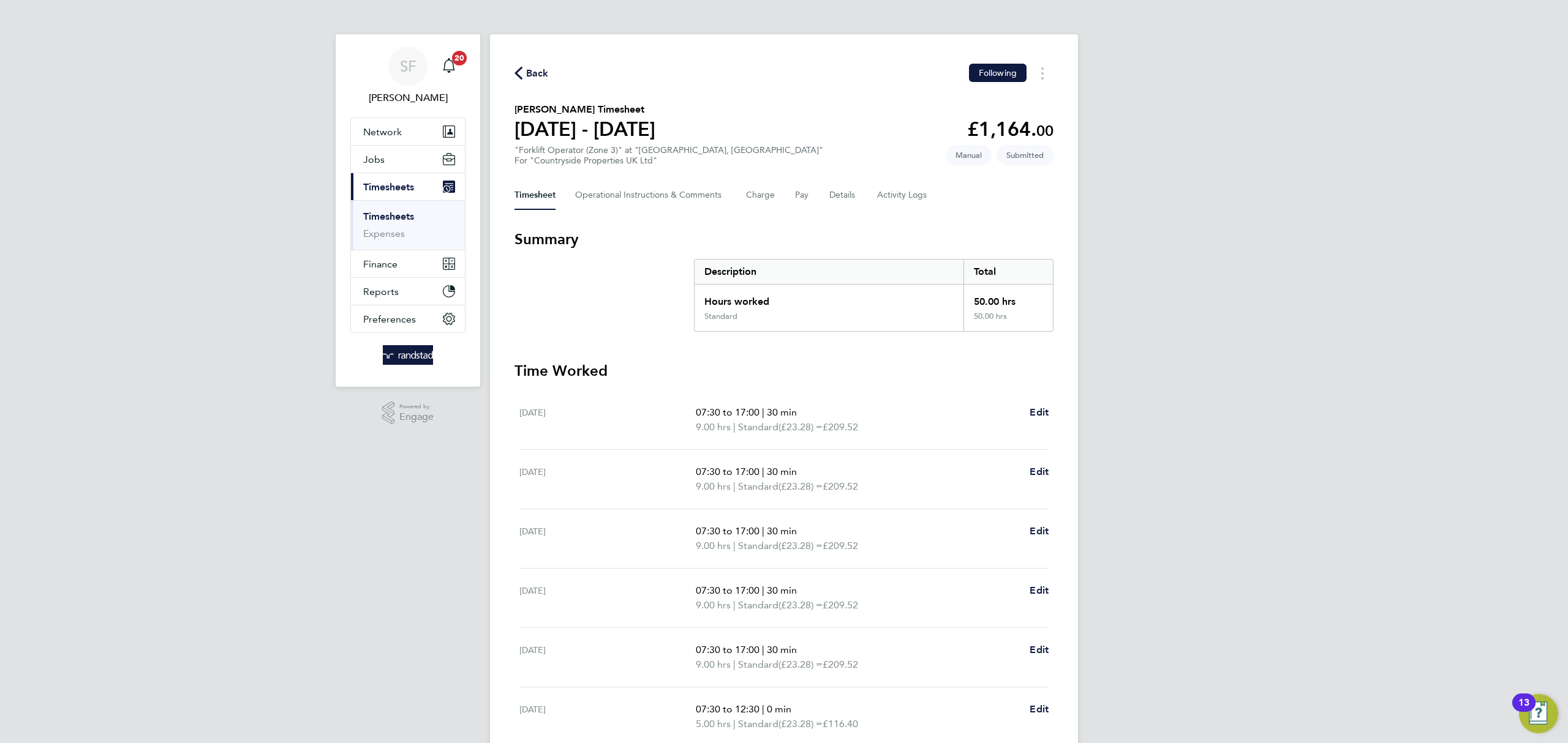
click at [391, 219] on link "Timesheets" at bounding box center [389, 216] width 51 height 12
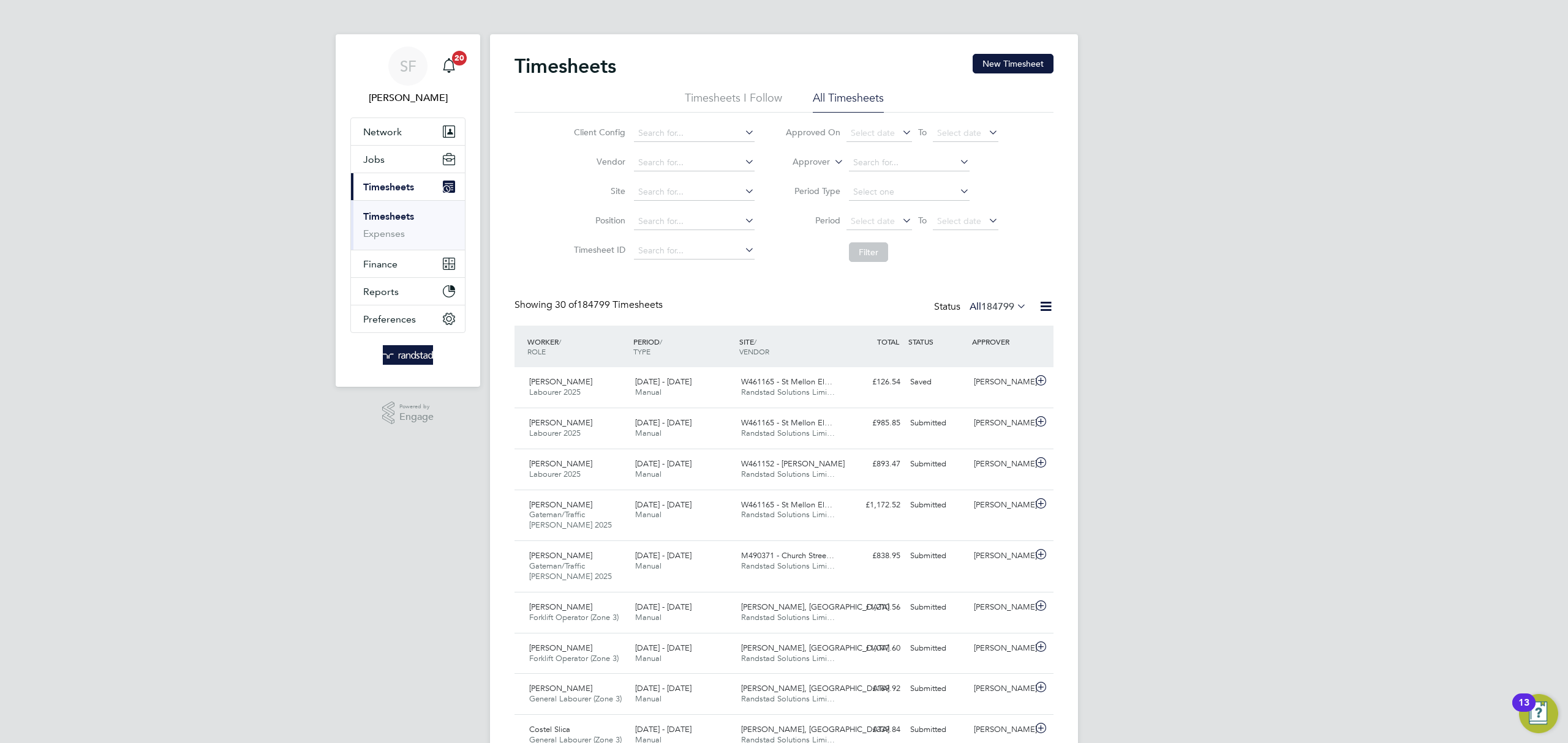
click at [832, 164] on icon at bounding box center [832, 159] width 0 height 11
click at [829, 174] on li "Worker" at bounding box center [799, 176] width 61 height 16
drag, startPoint x: 852, startPoint y: 172, endPoint x: 875, endPoint y: 159, distance: 26.4
click at [875, 159] on input at bounding box center [909, 163] width 120 height 17
click at [926, 178] on b "Rus" at bounding box center [933, 180] width 14 height 11
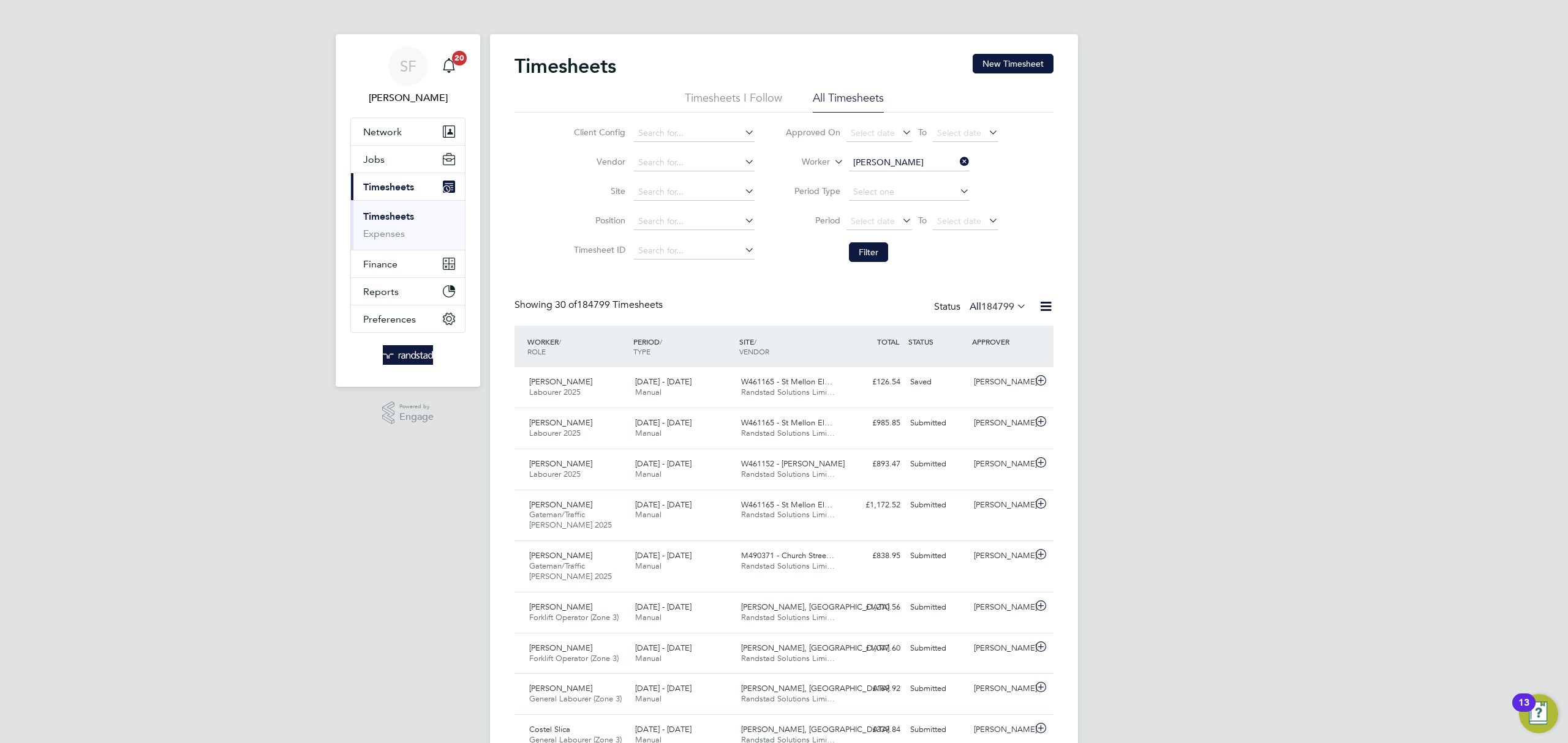
type input "Jamie Russell"
click at [871, 258] on button "Filter" at bounding box center [868, 252] width 39 height 20
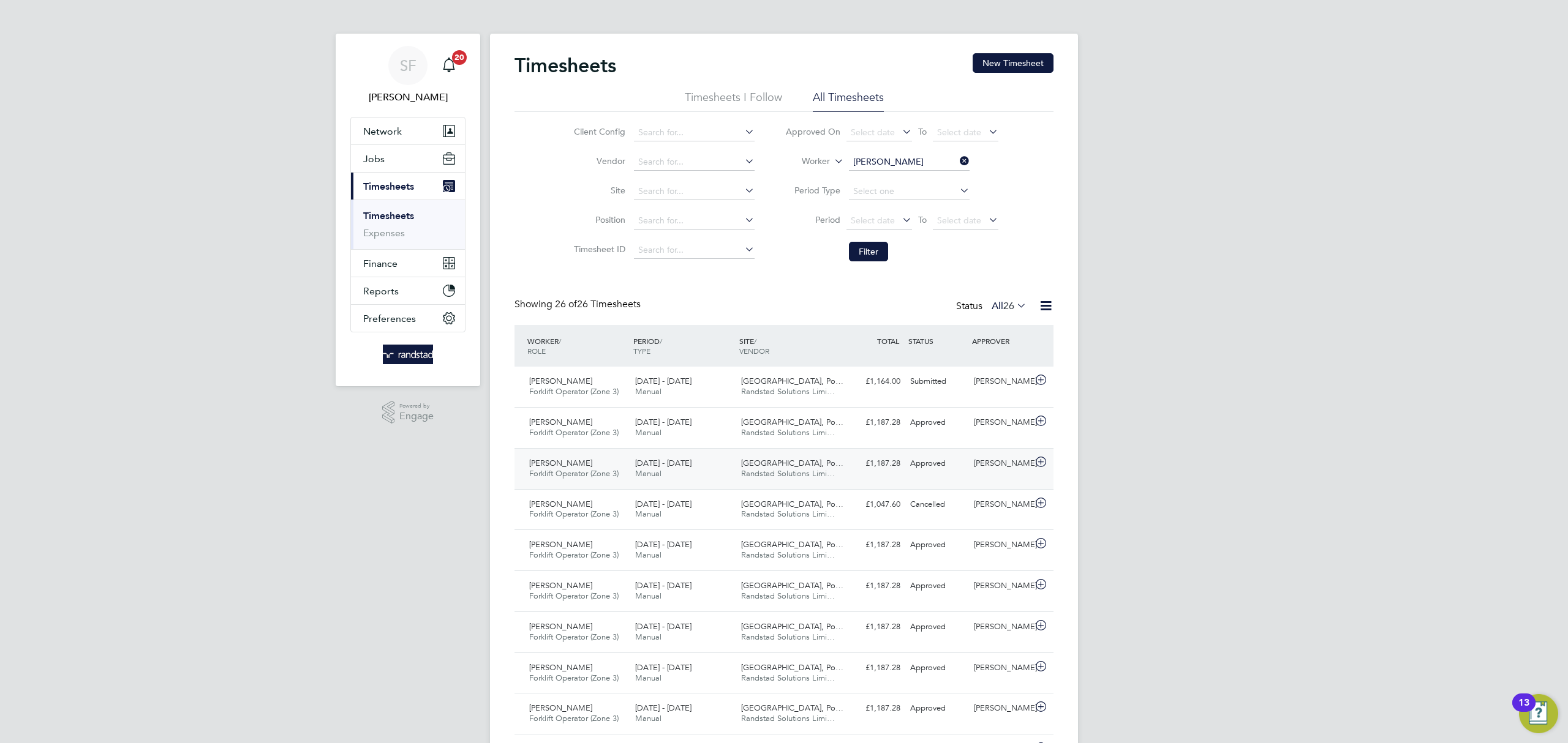
click at [927, 466] on div "Approved" at bounding box center [937, 464] width 64 height 20
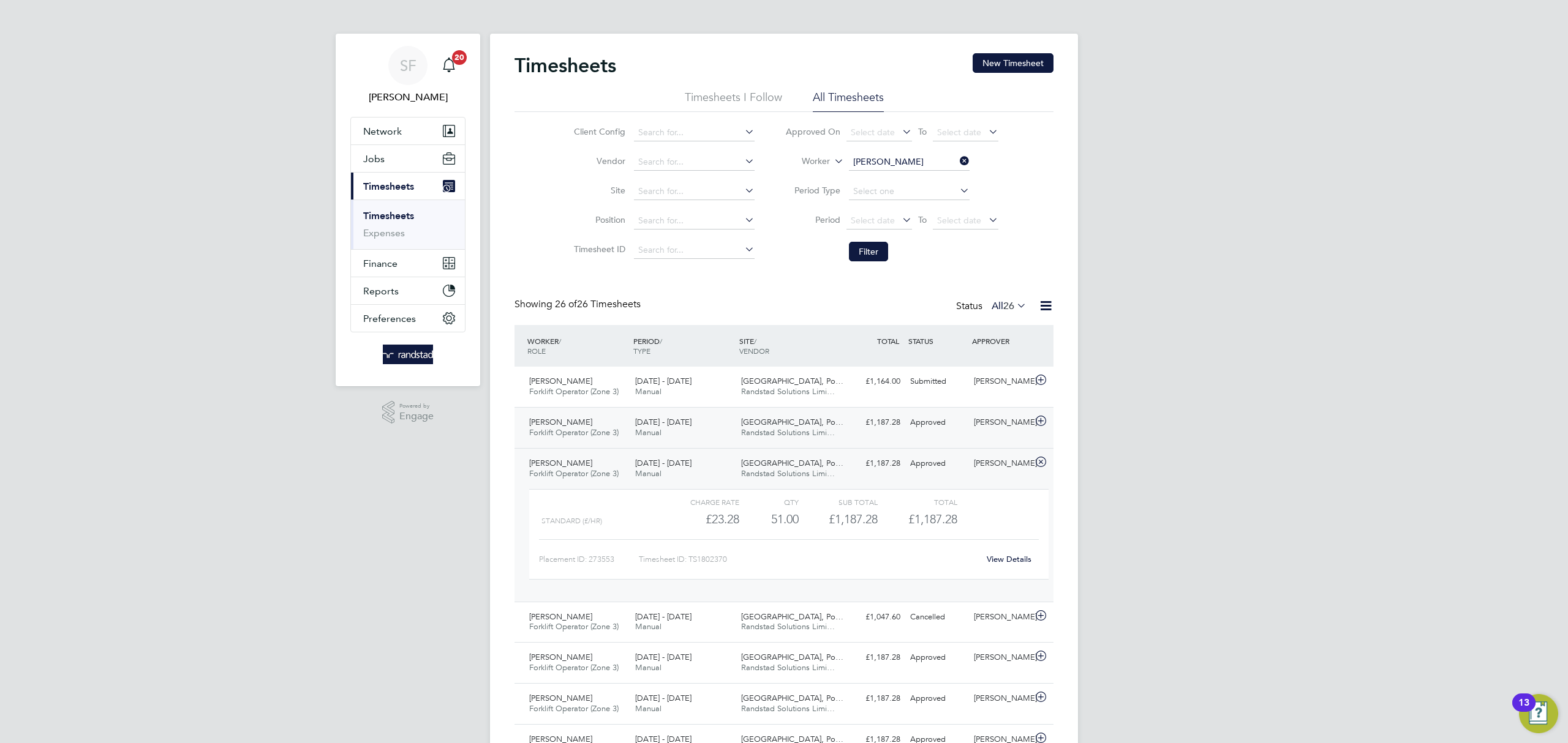
click at [947, 433] on div "Approved" at bounding box center [937, 422] width 64 height 20
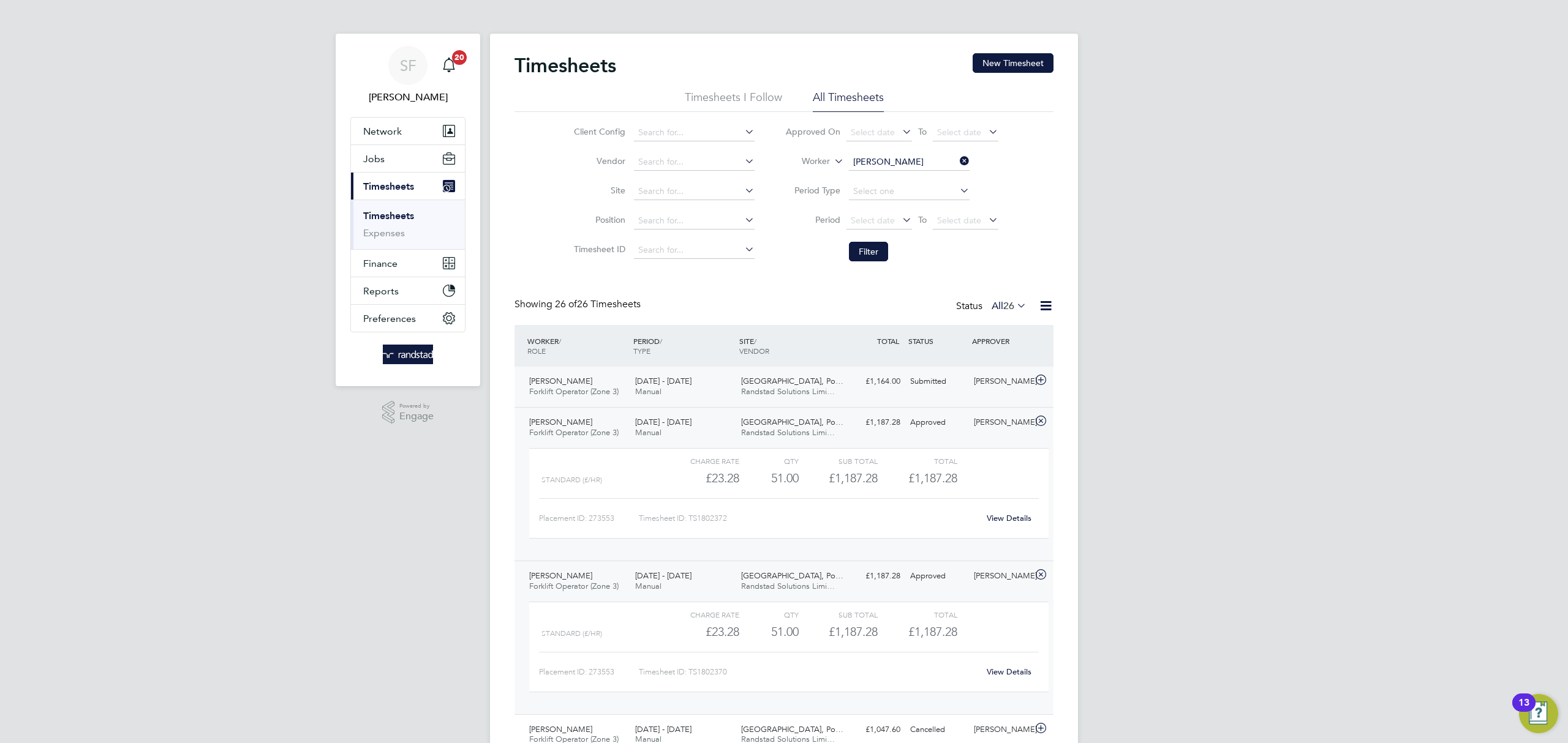
click at [958, 380] on div "Submitted" at bounding box center [937, 382] width 64 height 20
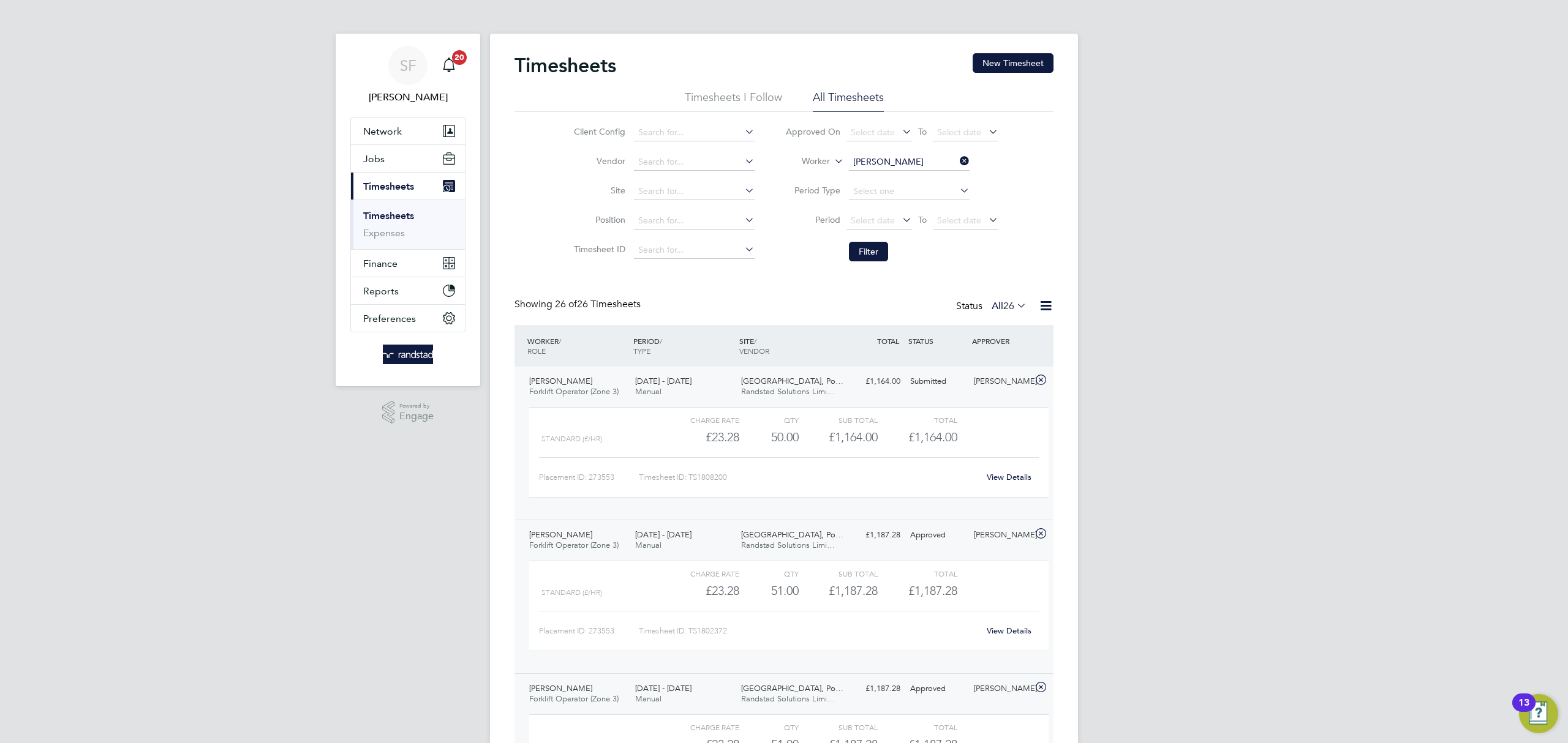
click at [1012, 473] on link "View Details" at bounding box center [1010, 478] width 44 height 11
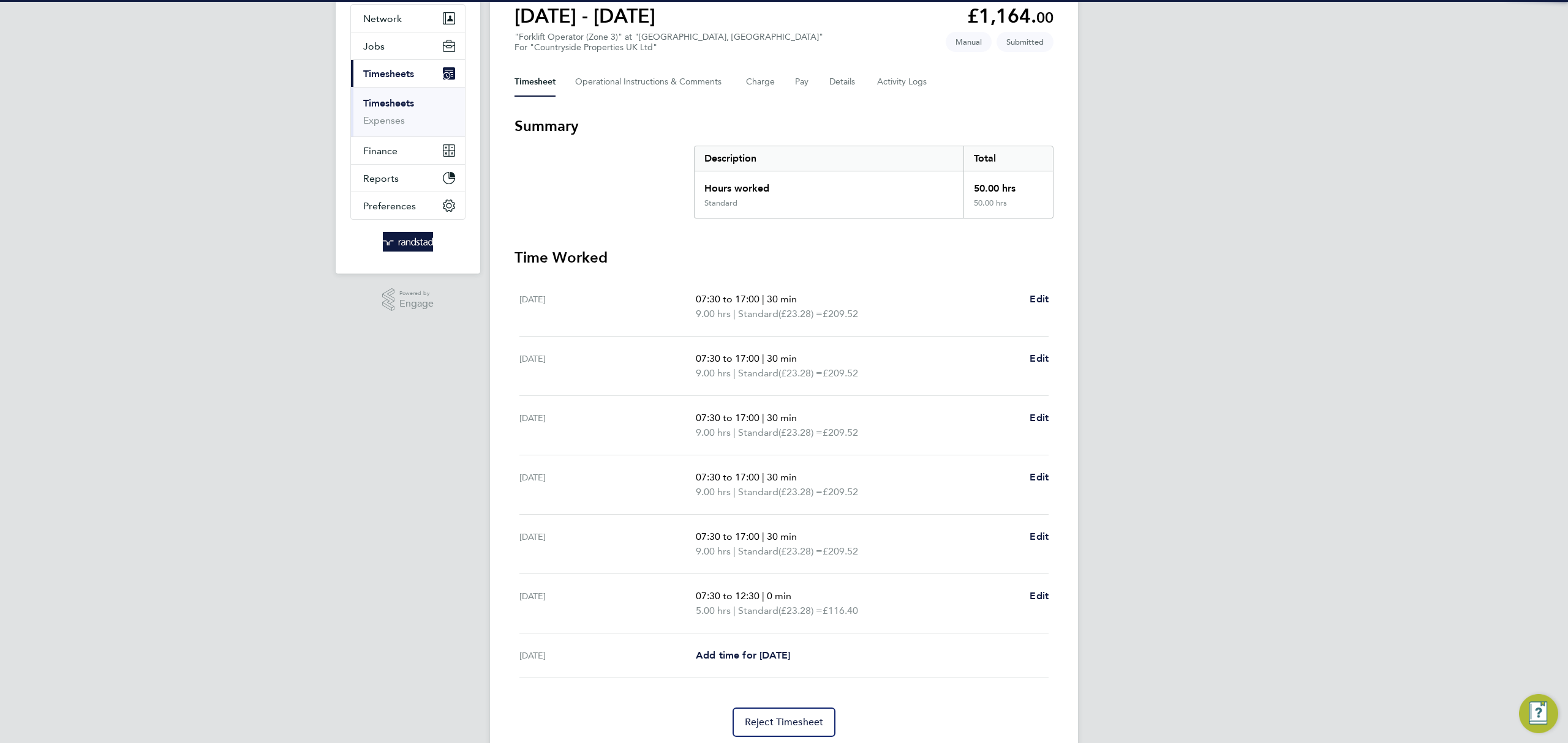
scroll to position [156, 0]
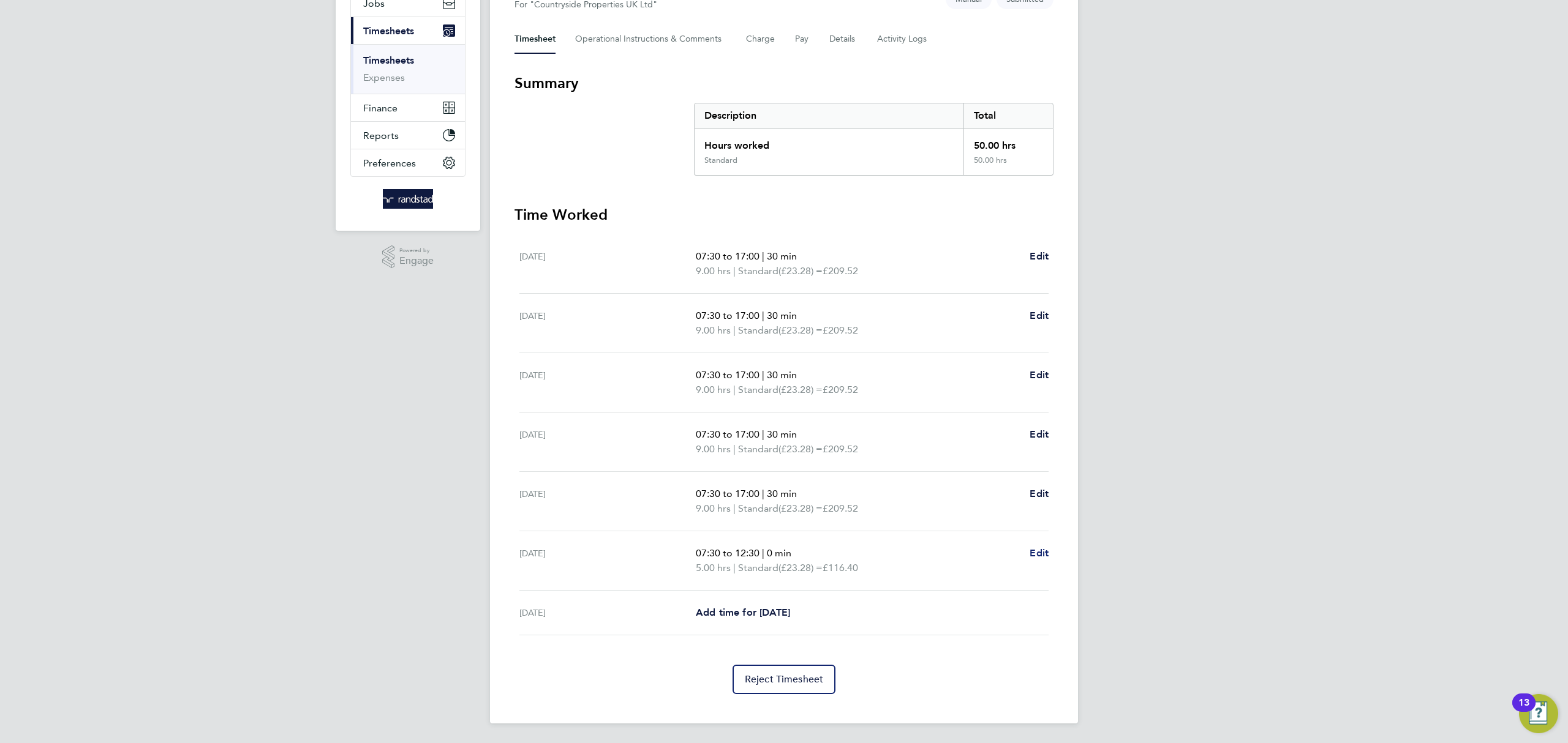
click at [1036, 554] on span "Edit" at bounding box center [1039, 553] width 19 height 12
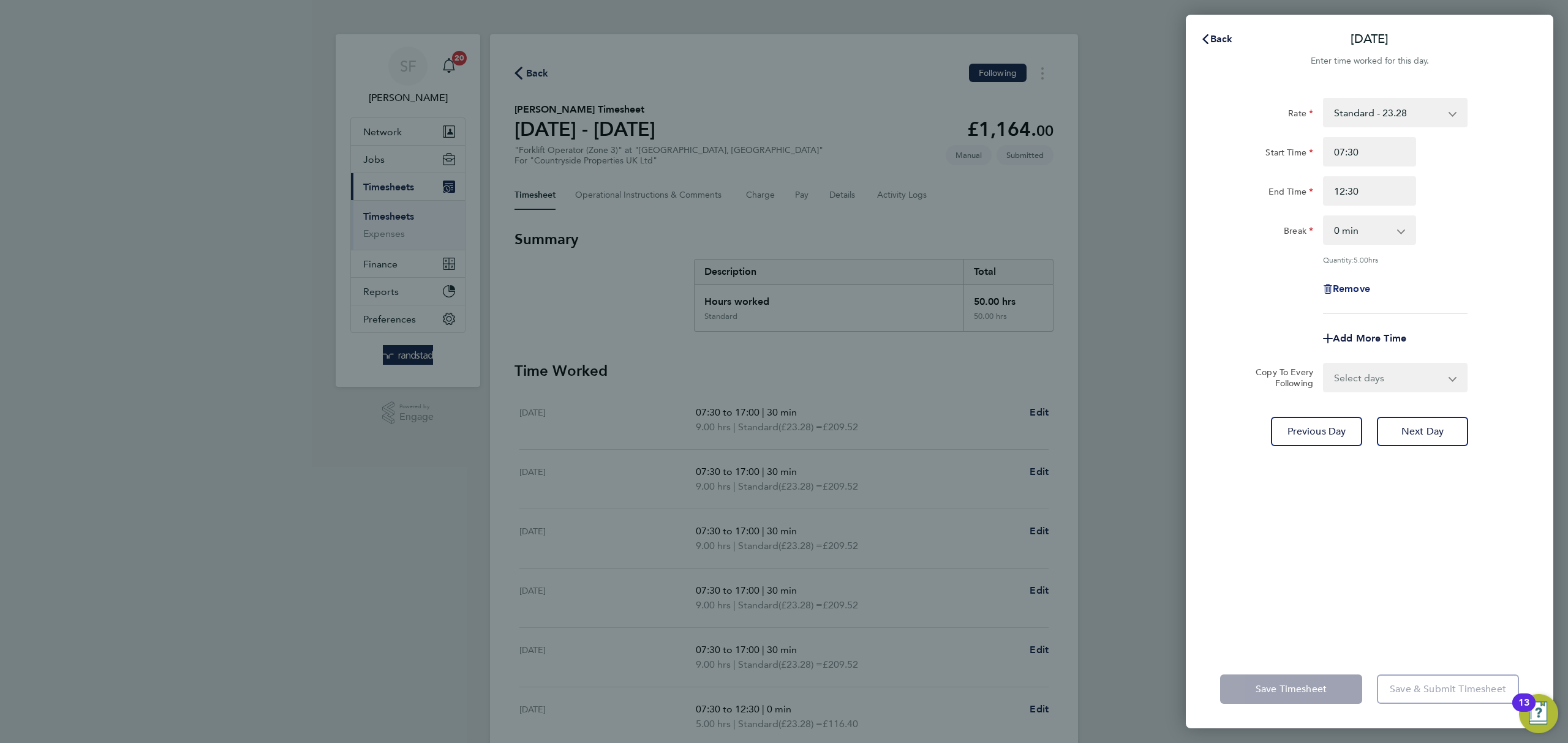
click at [1356, 288] on span "Remove" at bounding box center [1352, 288] width 38 height 12
select select "null"
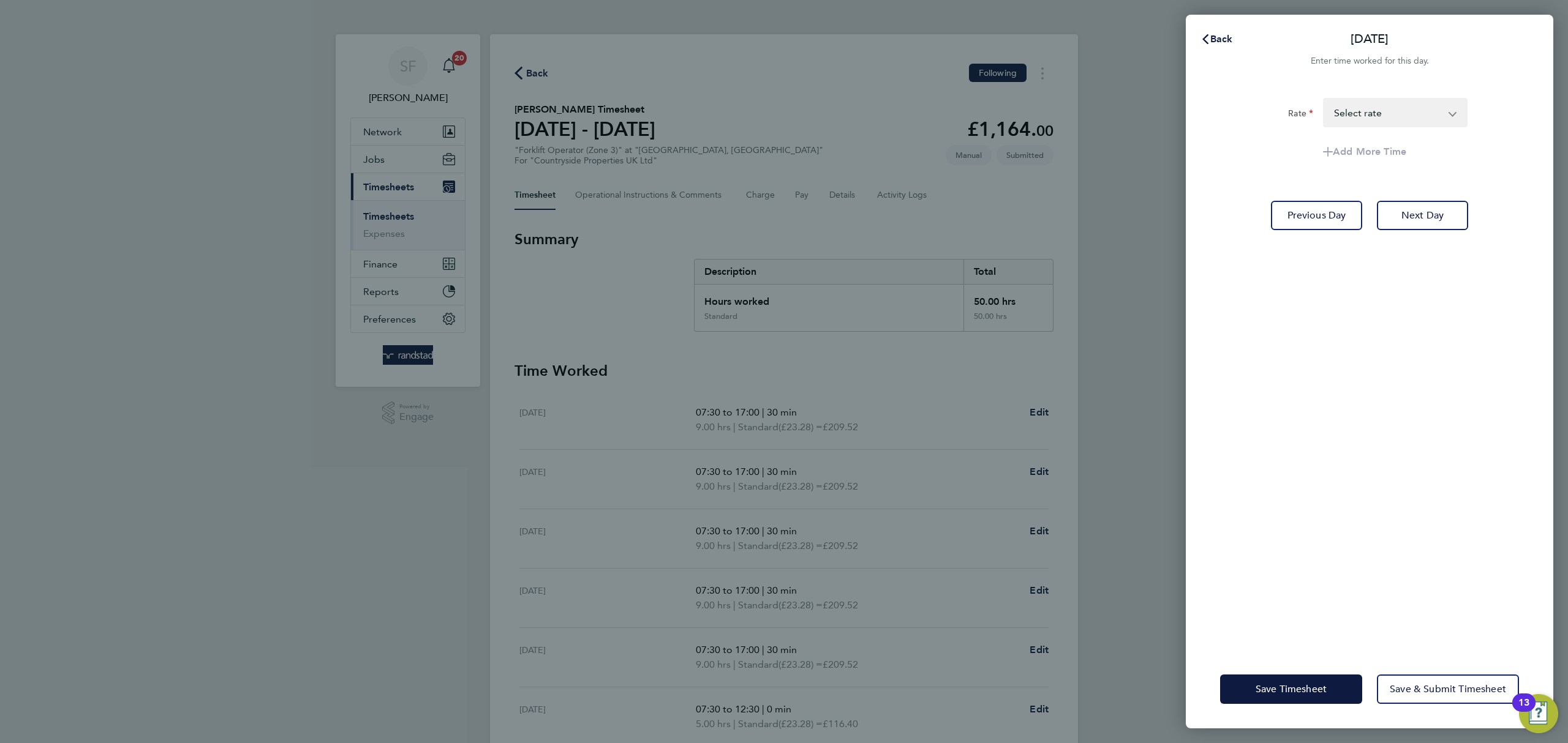
click at [1375, 102] on select "Standard - 23.28 Select rate" at bounding box center [1388, 112] width 127 height 27
select select "30"
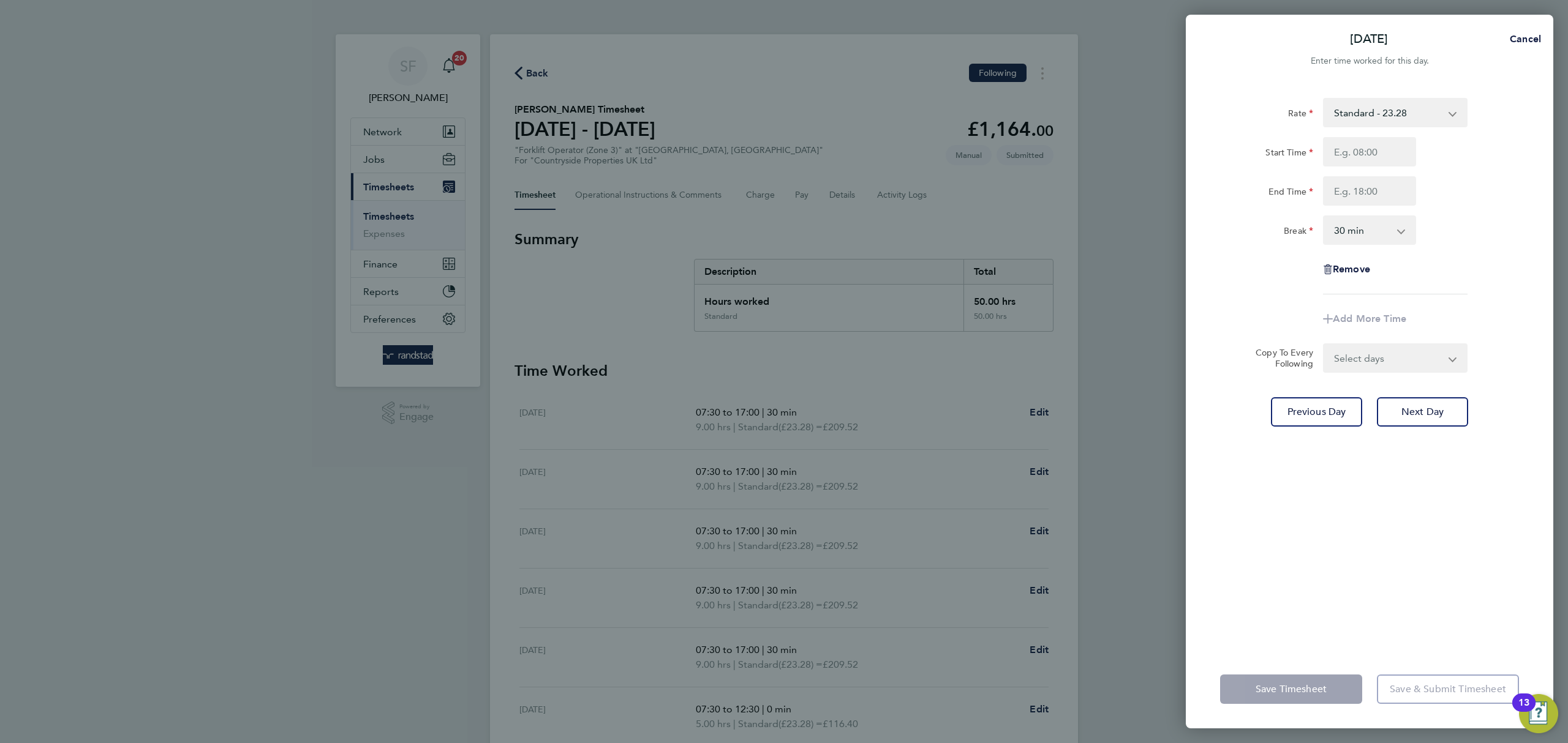
click at [1487, 270] on div "Remove" at bounding box center [1369, 269] width 308 height 29
click at [1395, 357] on select "Select days Sunday" at bounding box center [1389, 358] width 129 height 27
select select "SUN"
click at [1325, 345] on select "Select days Sunday" at bounding box center [1389, 358] width 129 height 27
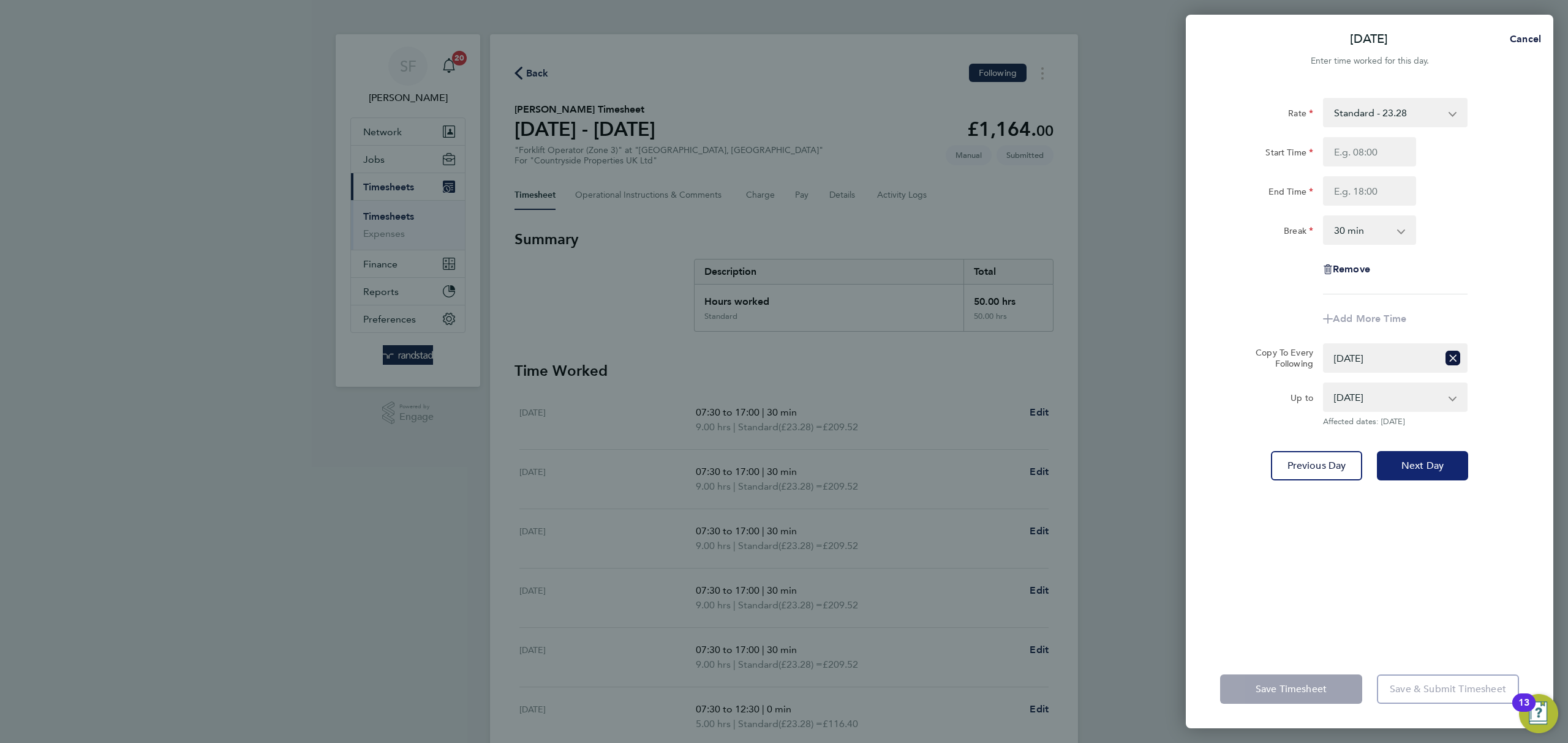
click at [1416, 453] on button "Next Day" at bounding box center [1422, 466] width 91 height 29
select select "30"
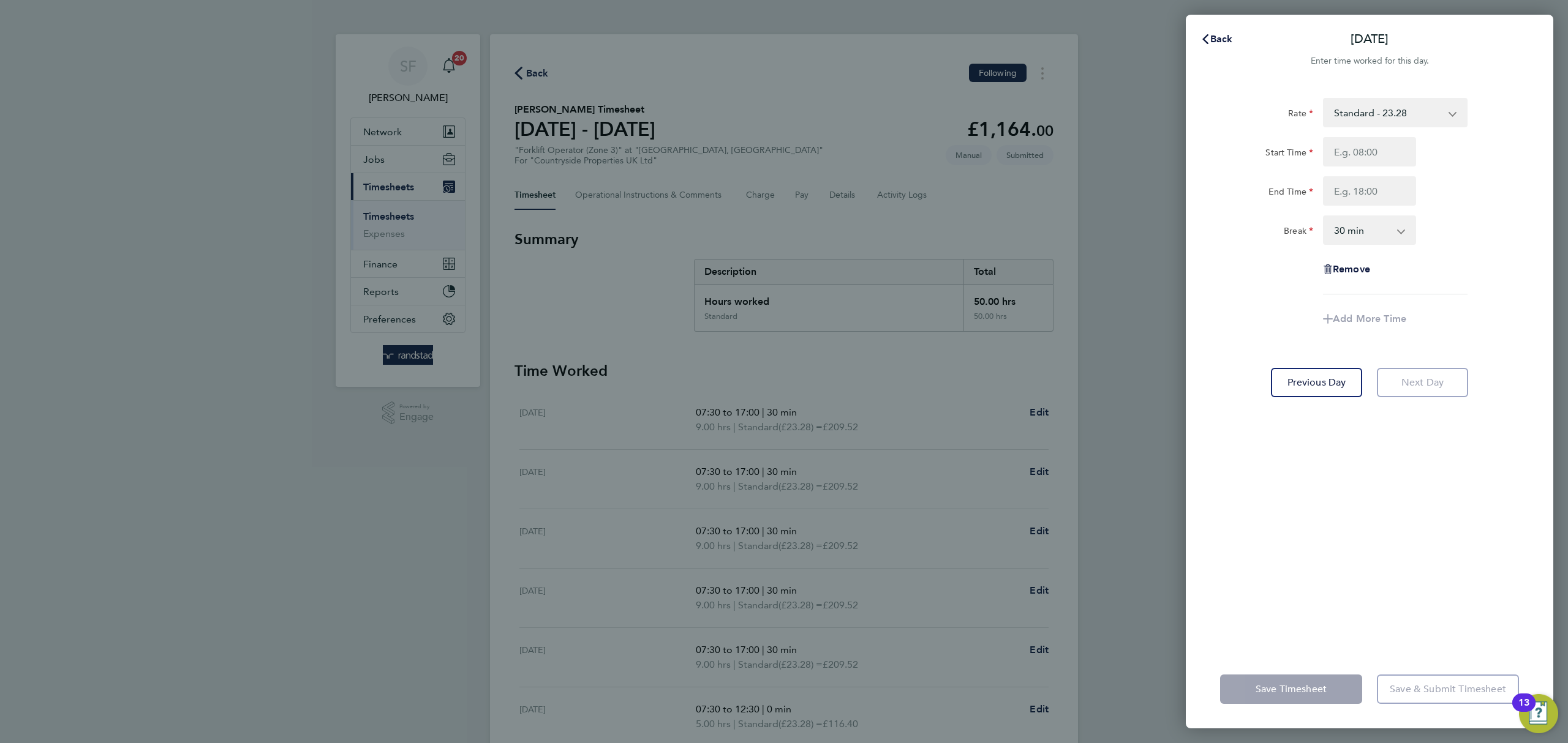
click at [1215, 23] on div "Back Sun 24 Aug Enter time worked for this day. Rate Standard - 23.28 Start Tim…" at bounding box center [1369, 371] width 367 height 714
click at [1219, 38] on span "Back" at bounding box center [1222, 38] width 23 height 12
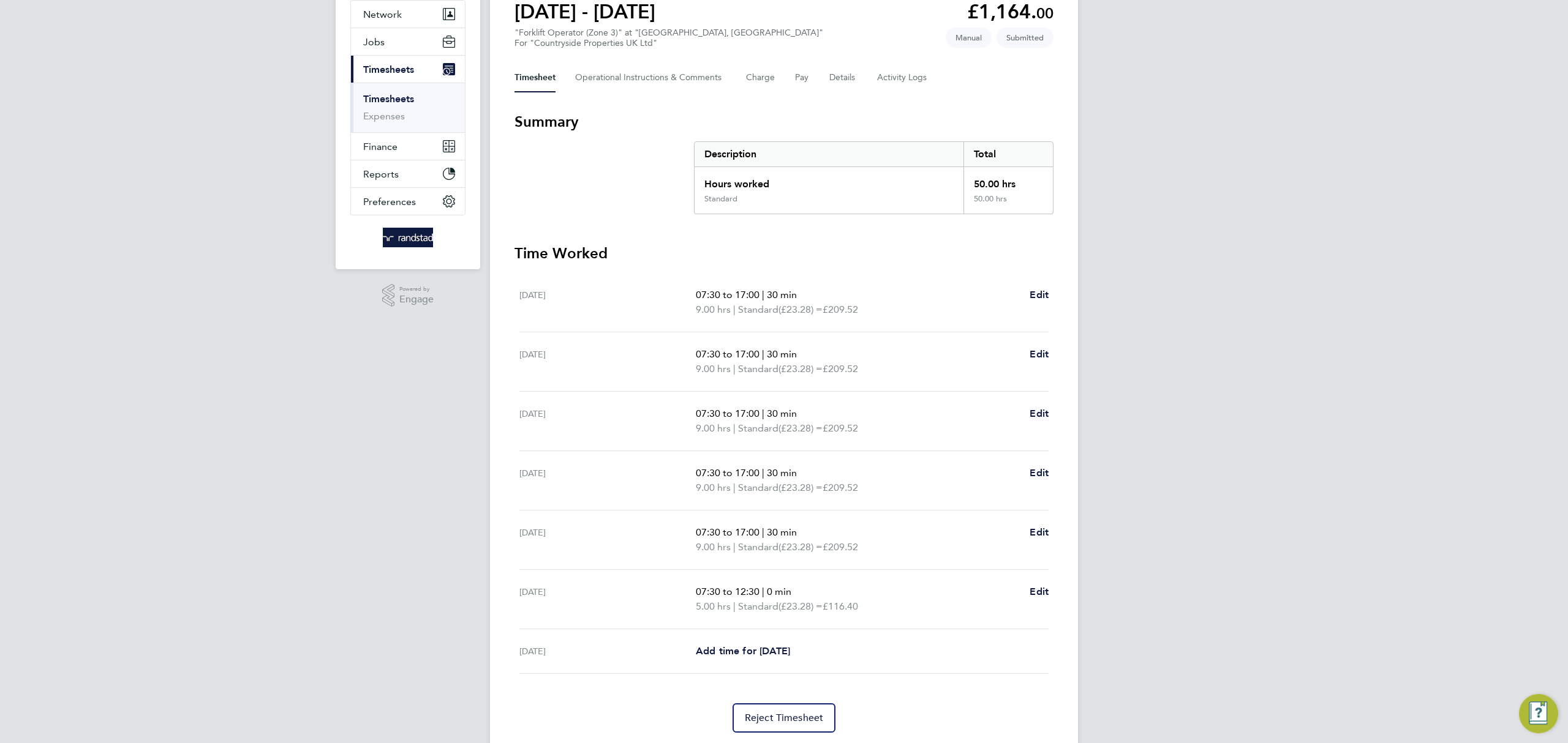
scroll to position [156, 0]
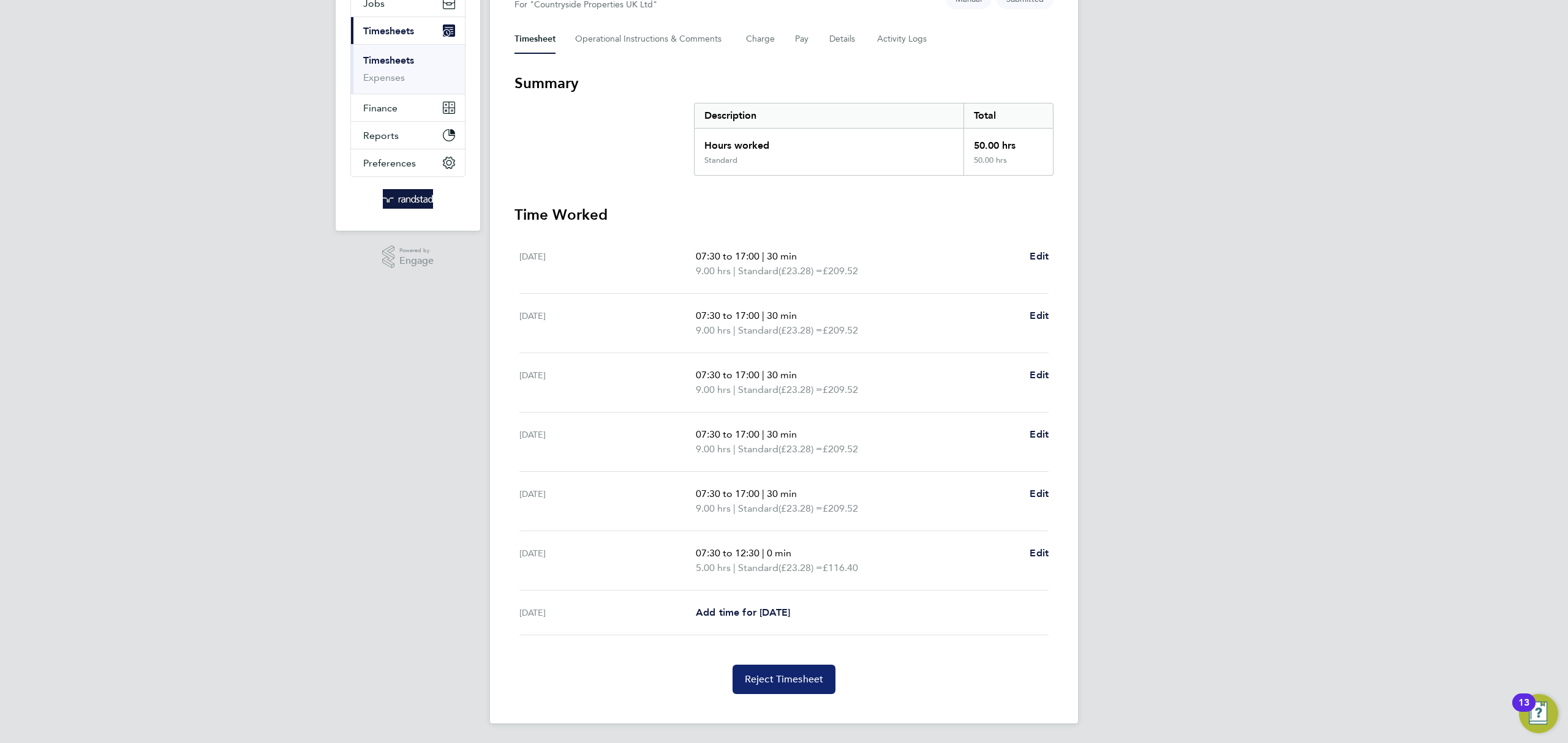
click at [810, 685] on button "Reject Timesheet" at bounding box center [784, 679] width 104 height 29
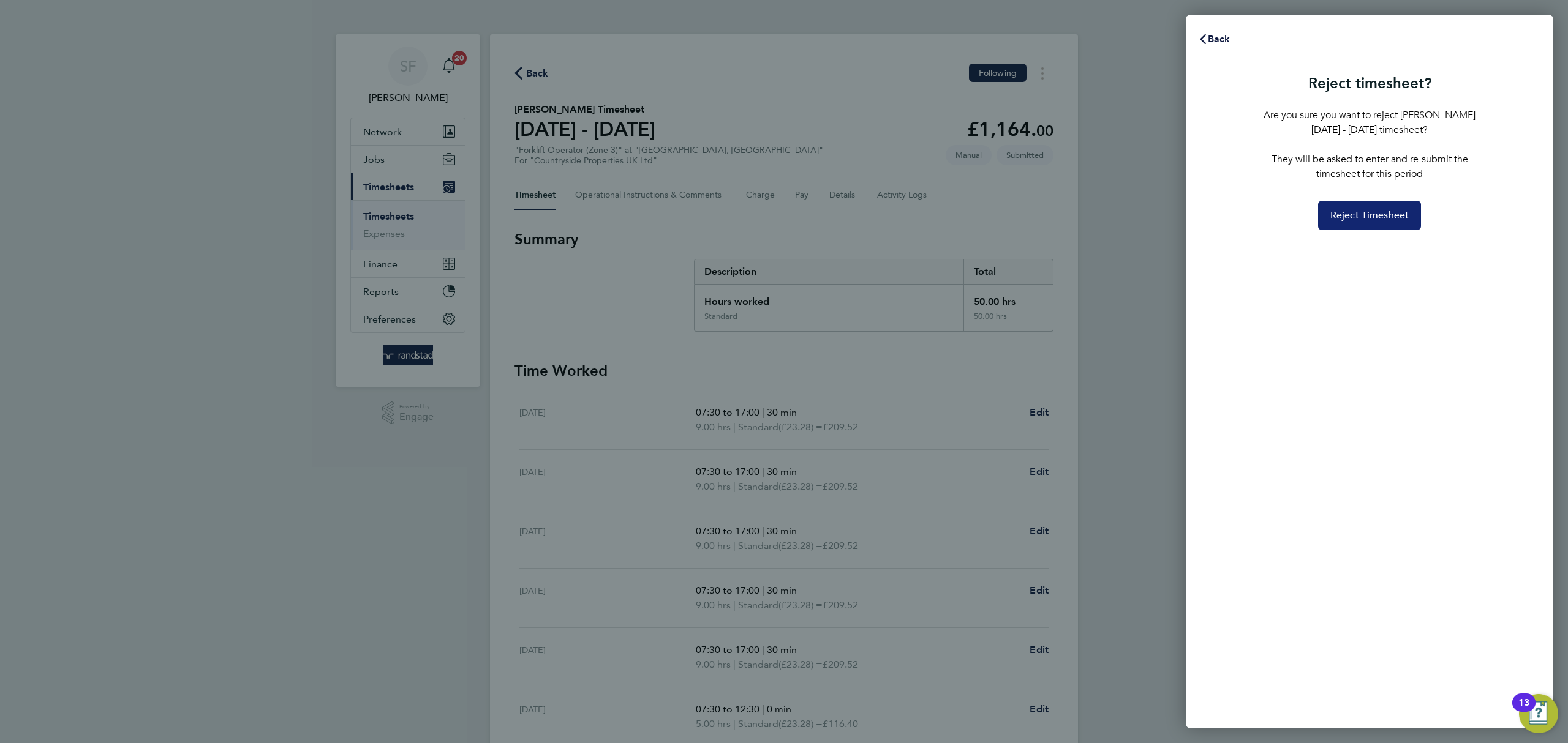
click at [1398, 209] on button "Reject Timesheet" at bounding box center [1370, 215] width 104 height 29
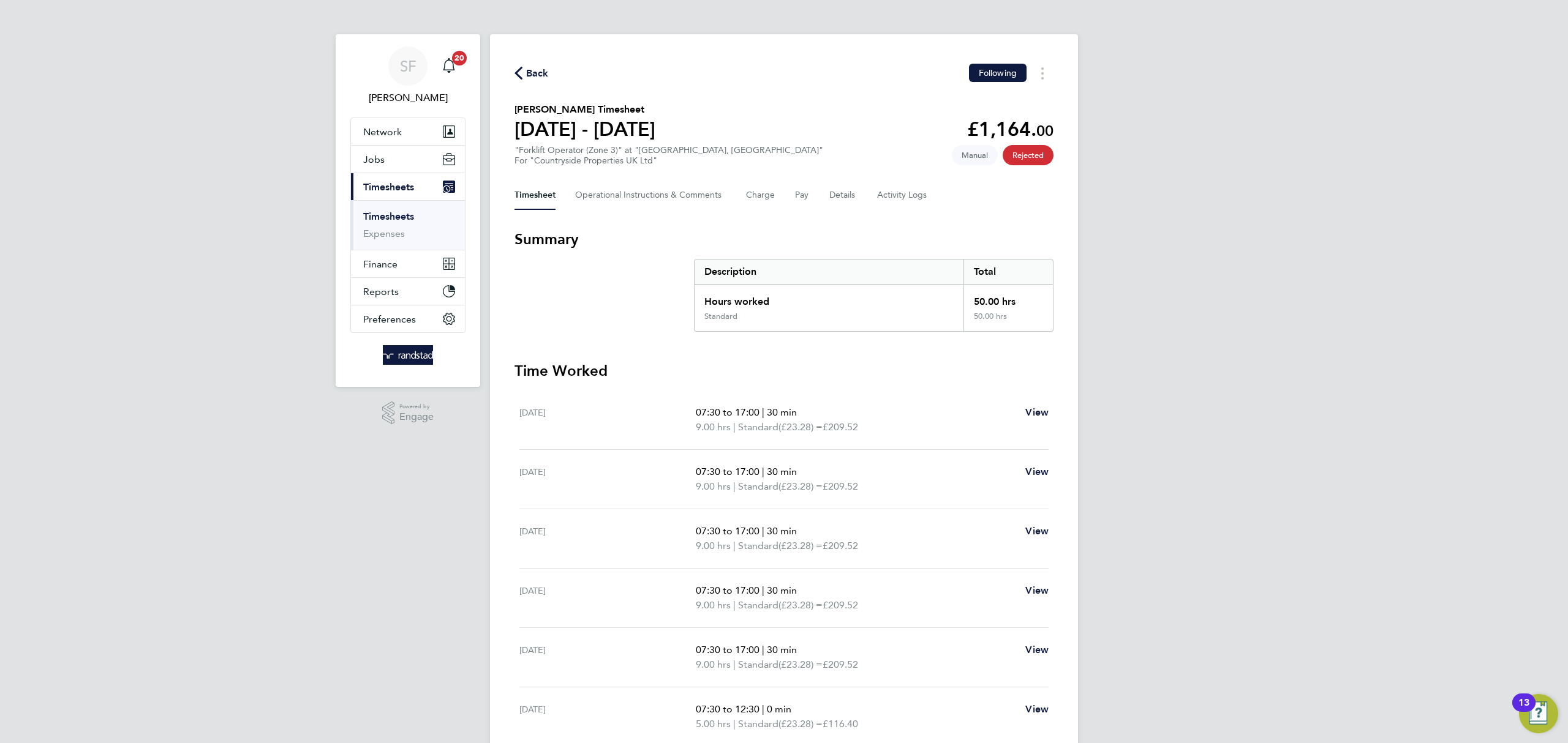
click at [402, 215] on link "Timesheets" at bounding box center [389, 216] width 51 height 12
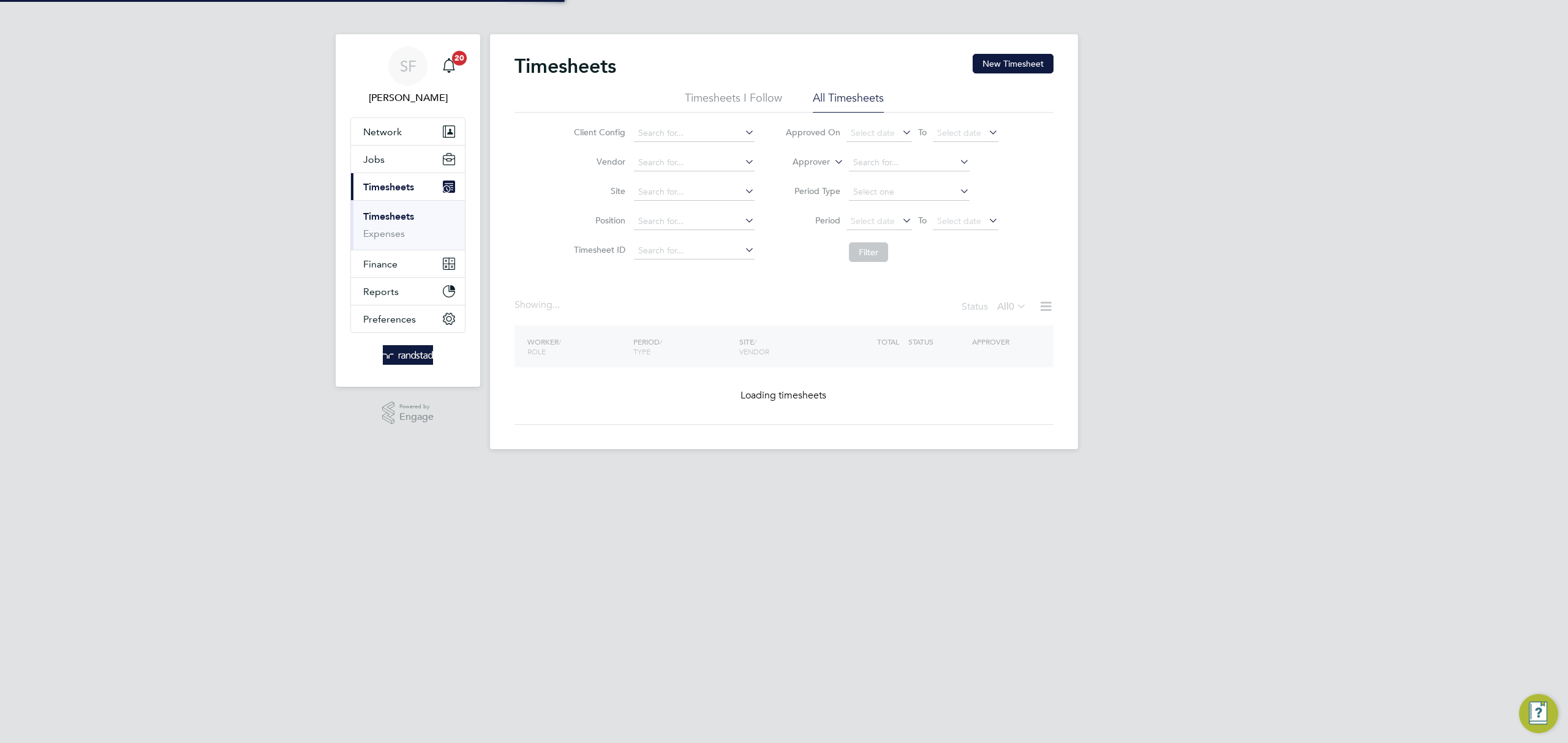
click at [1008, 64] on button "New Timesheet" at bounding box center [1013, 64] width 81 height 20
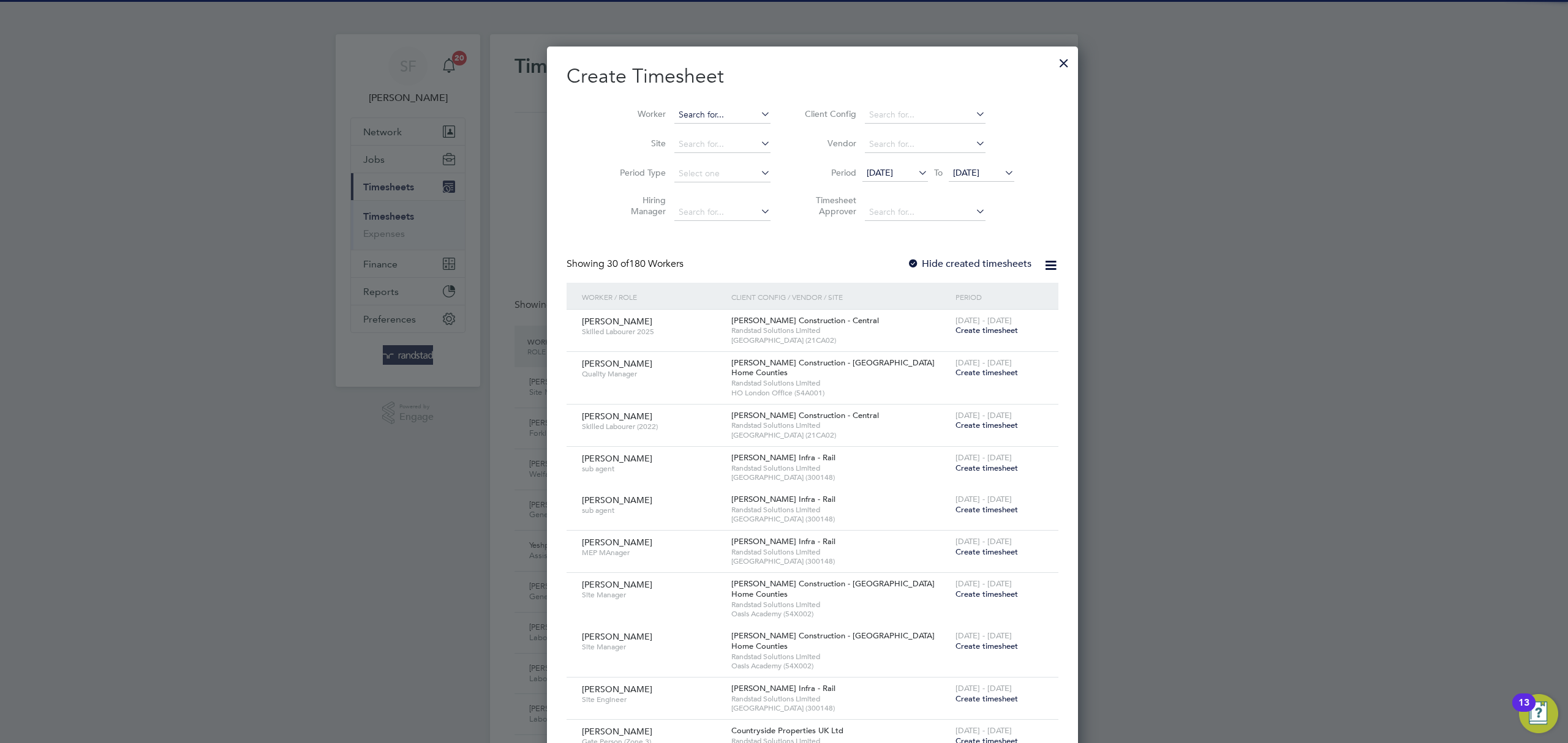
click at [700, 111] on input at bounding box center [722, 115] width 96 height 17
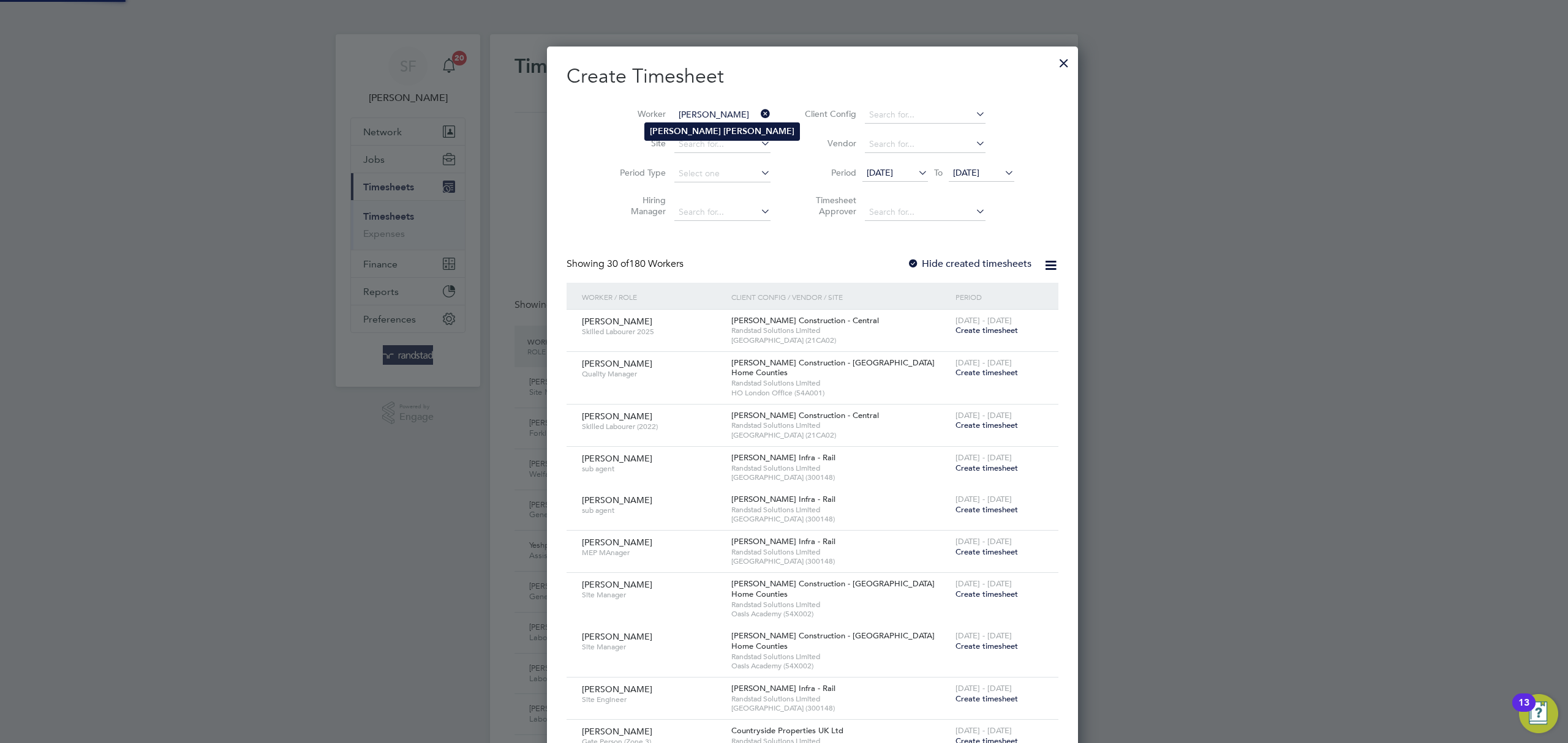
type input "jamie russell"
click at [705, 123] on ul "Jamie Russell" at bounding box center [722, 131] width 156 height 18
click at [694, 111] on input at bounding box center [722, 115] width 96 height 17
click at [723, 128] on b "Russell" at bounding box center [759, 132] width 71 height 11
type input "Jamie Russell"
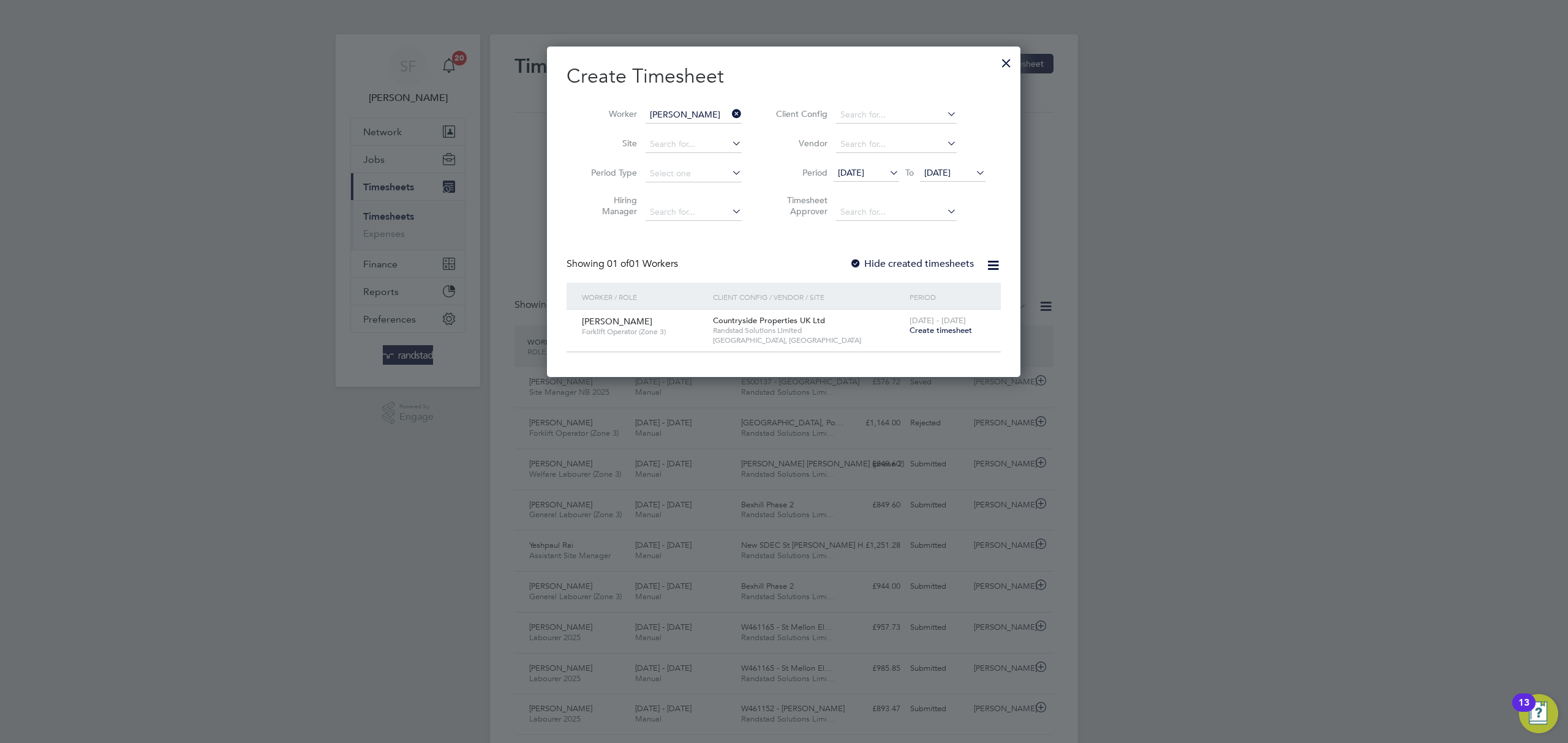
click at [952, 327] on span "Create timesheet" at bounding box center [940, 330] width 62 height 11
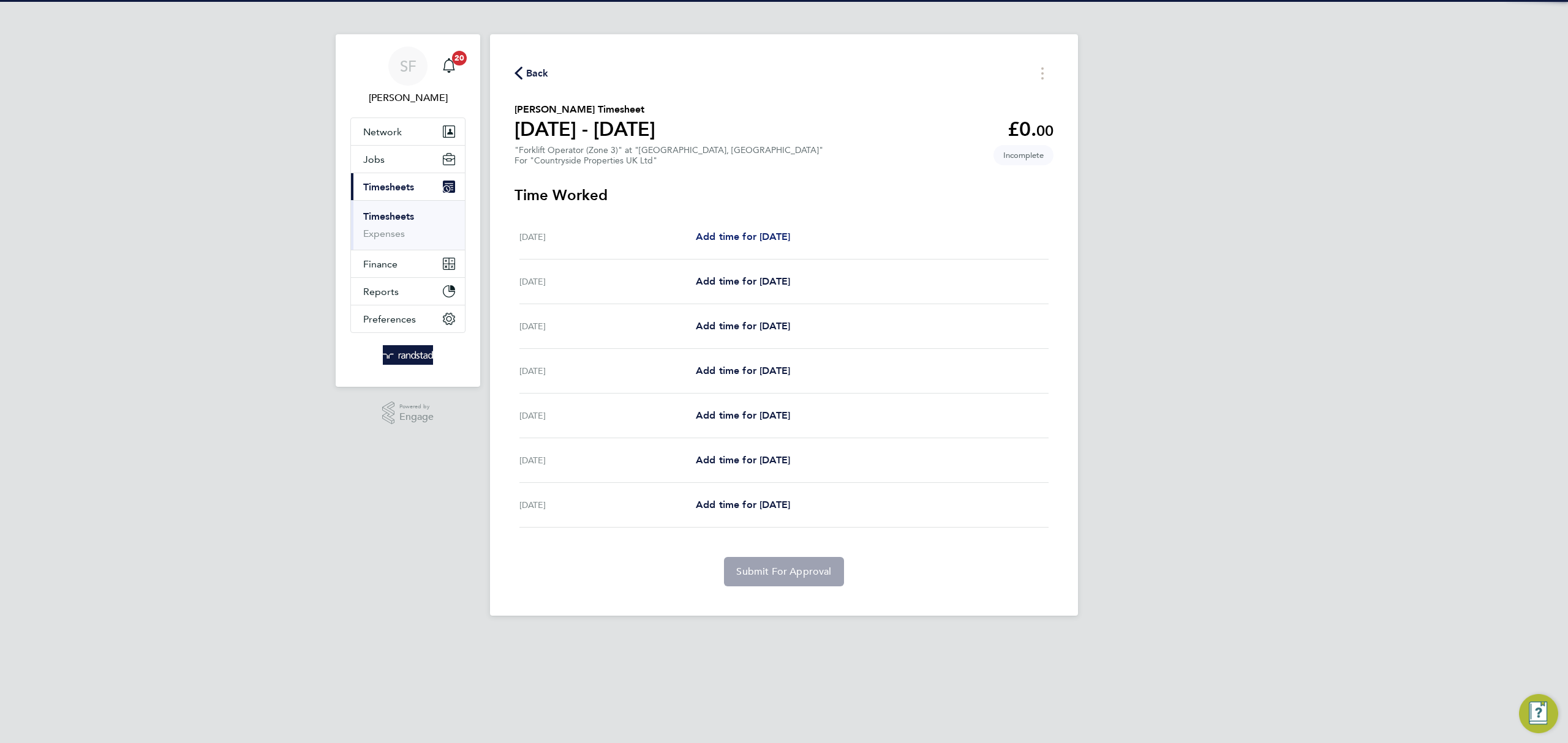
click at [741, 239] on span "Add time for Mon 18 Aug" at bounding box center [743, 236] width 94 height 12
select select "30"
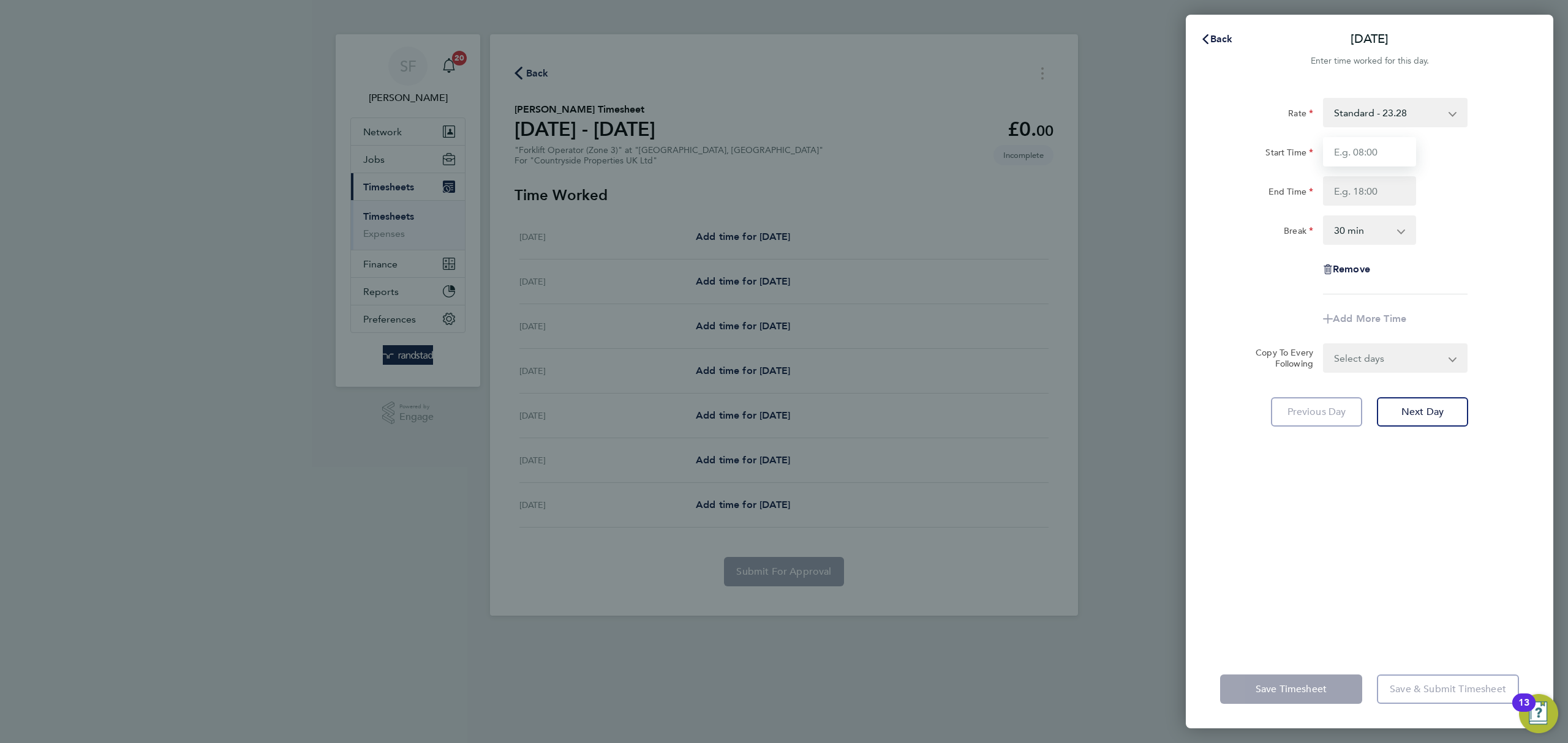
click at [1391, 149] on input "Start Time" at bounding box center [1369, 152] width 93 height 29
type input "07:30"
click at [1349, 189] on input "End Time" at bounding box center [1369, 191] width 93 height 29
type input "17:00"
click at [1370, 359] on form "Rate Standard - 23.28 Start Time 07:30 End Time 17:00 Break 0 min 15 min 30 min…" at bounding box center [1370, 235] width 299 height 275
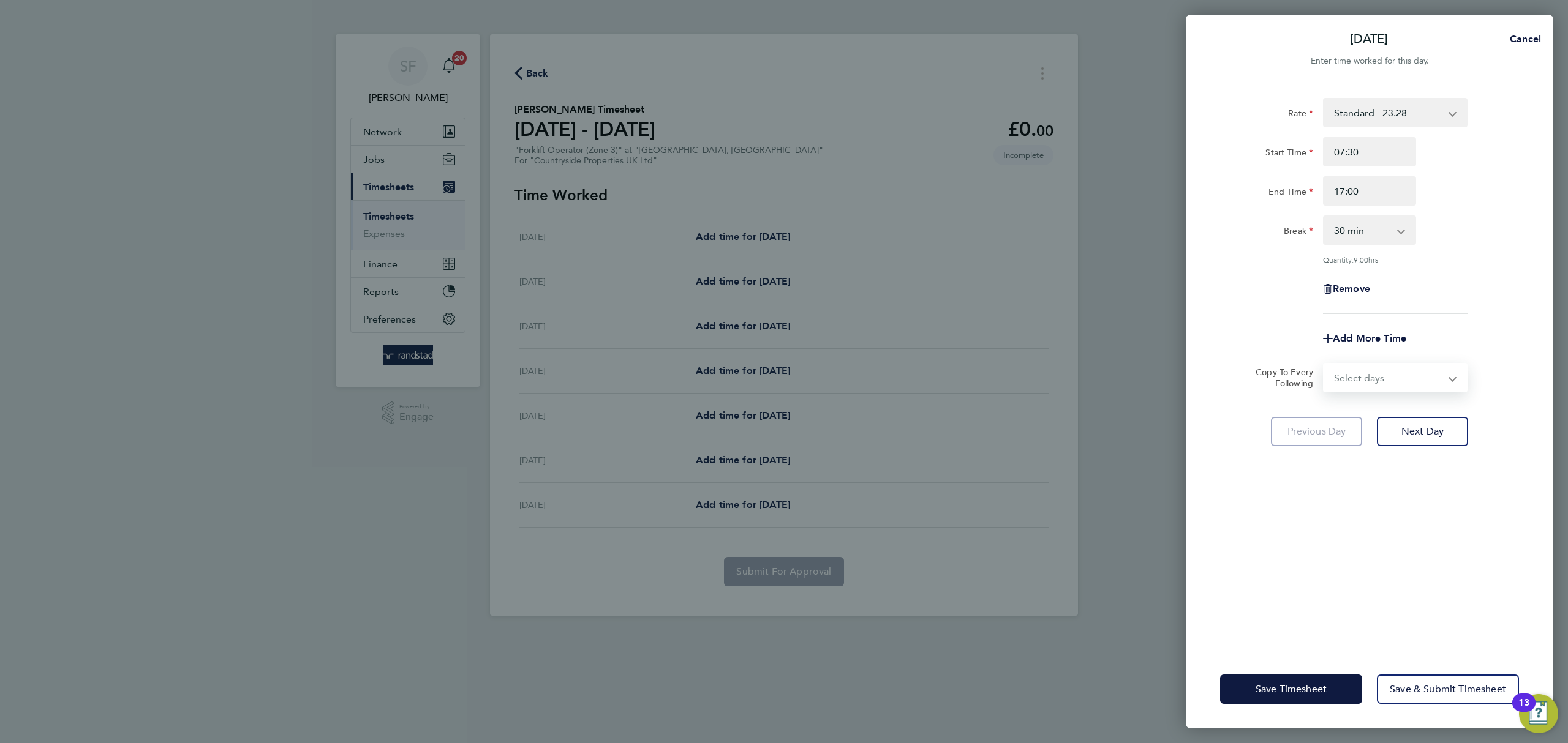
select select "WEEKDAY"
click at [1325, 364] on select "Select days Day Weekday (Mon-Fri) Weekend (Sat-Sun) Tuesday Wednesday Thursday …" at bounding box center [1389, 377] width 129 height 27
select select "[DATE]"
click at [1437, 480] on span "Next Day" at bounding box center [1422, 485] width 42 height 12
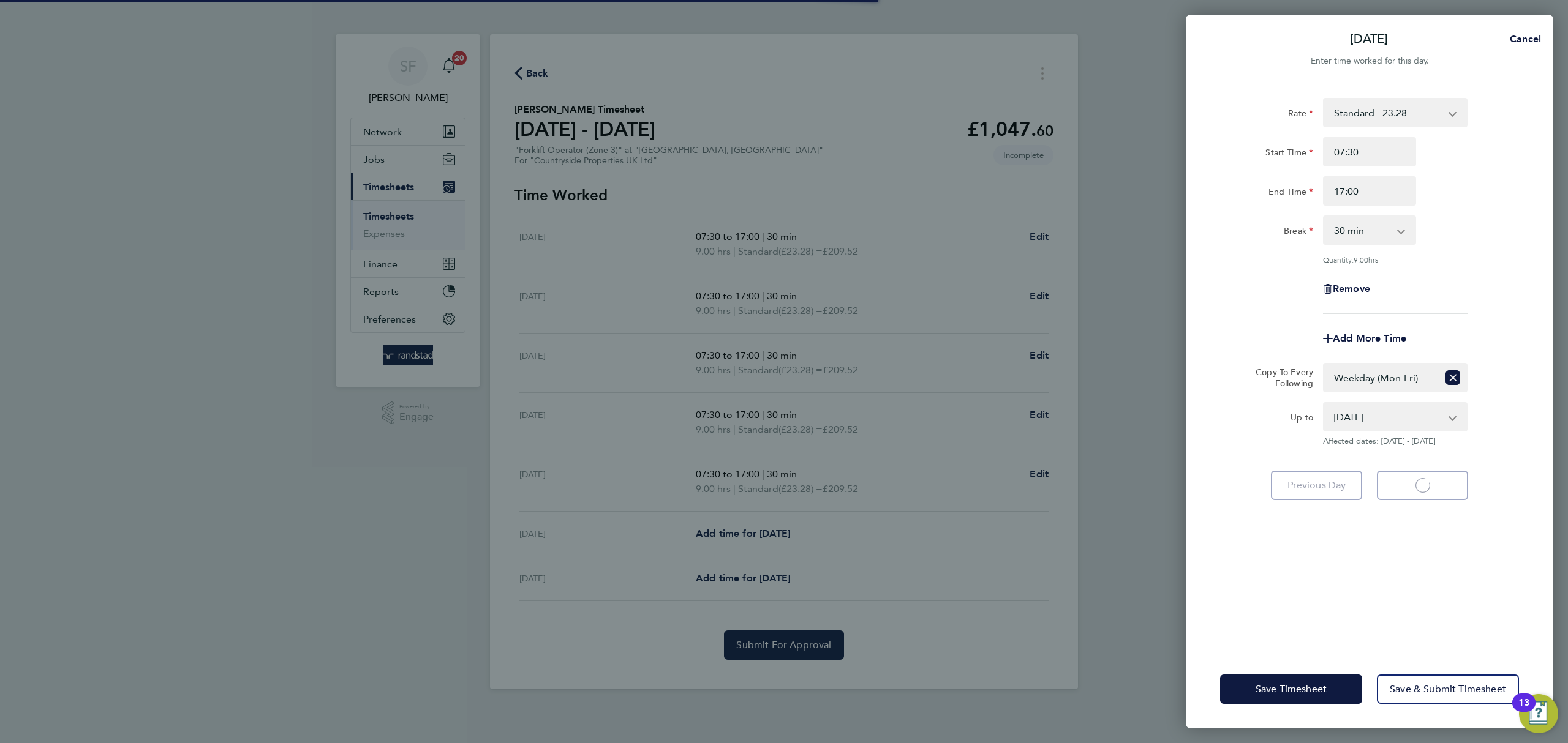
select select "30"
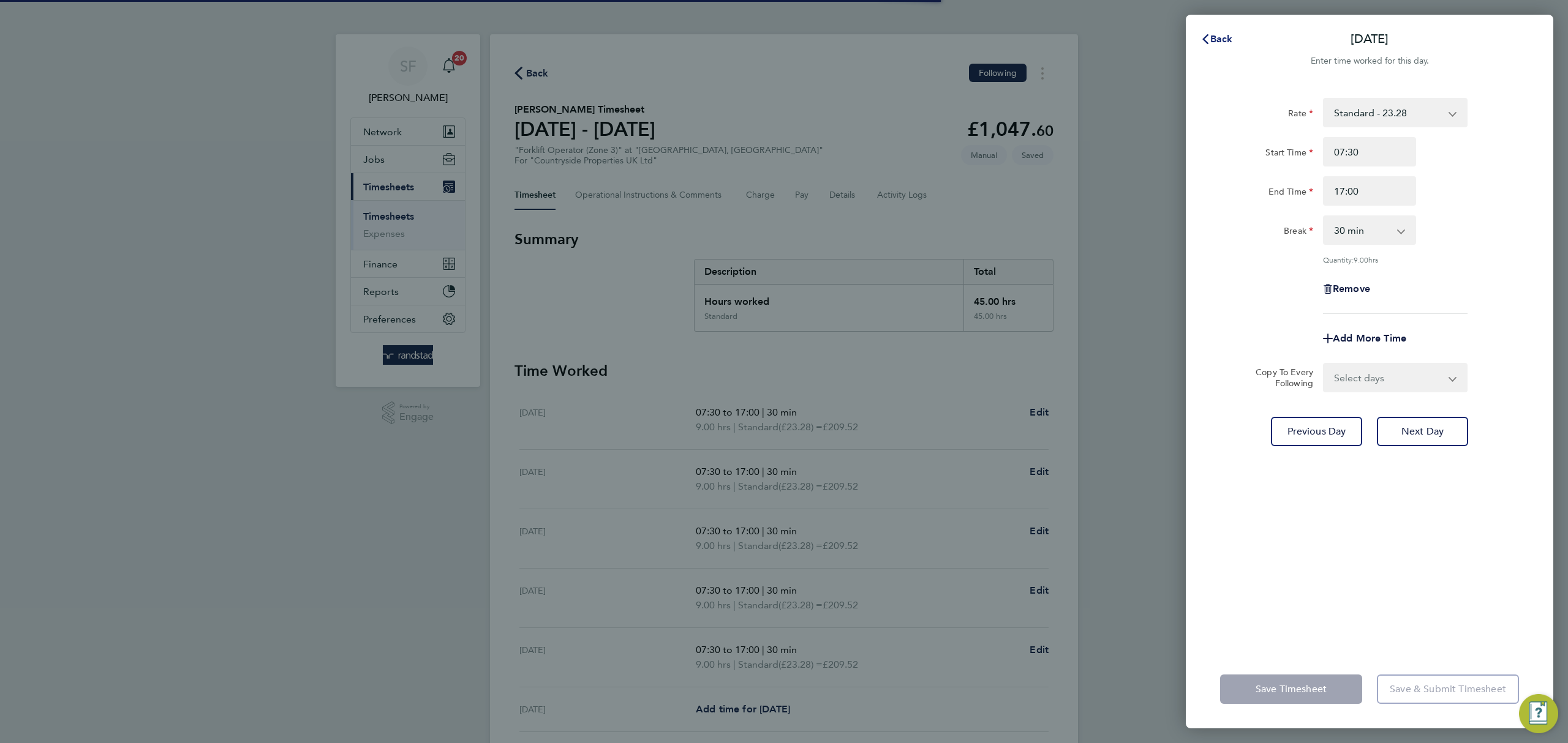
click at [1213, 35] on span "Back" at bounding box center [1222, 38] width 23 height 12
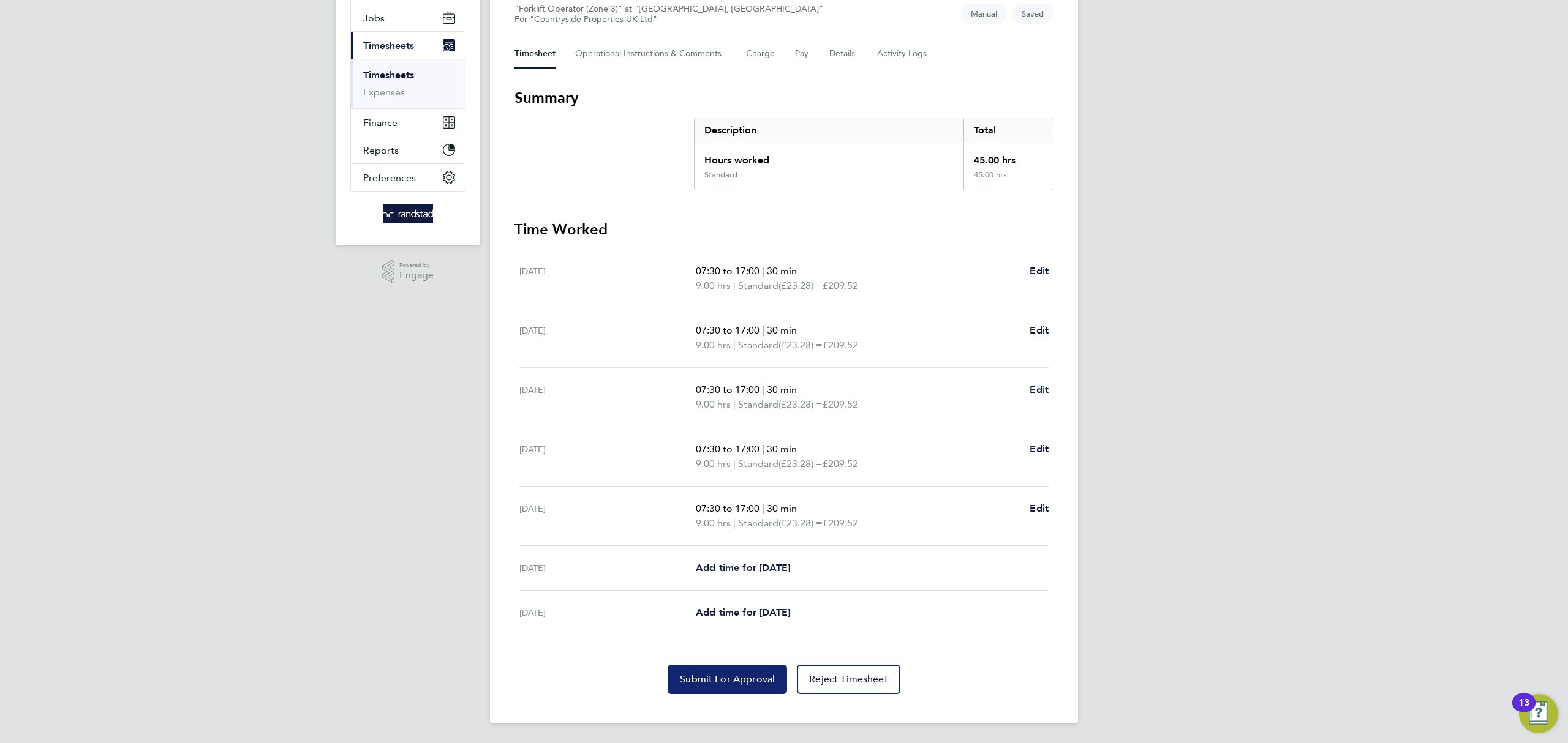
click at [746, 681] on span "Submit For Approval" at bounding box center [727, 679] width 95 height 12
click at [406, 72] on link "Timesheets" at bounding box center [389, 74] width 51 height 12
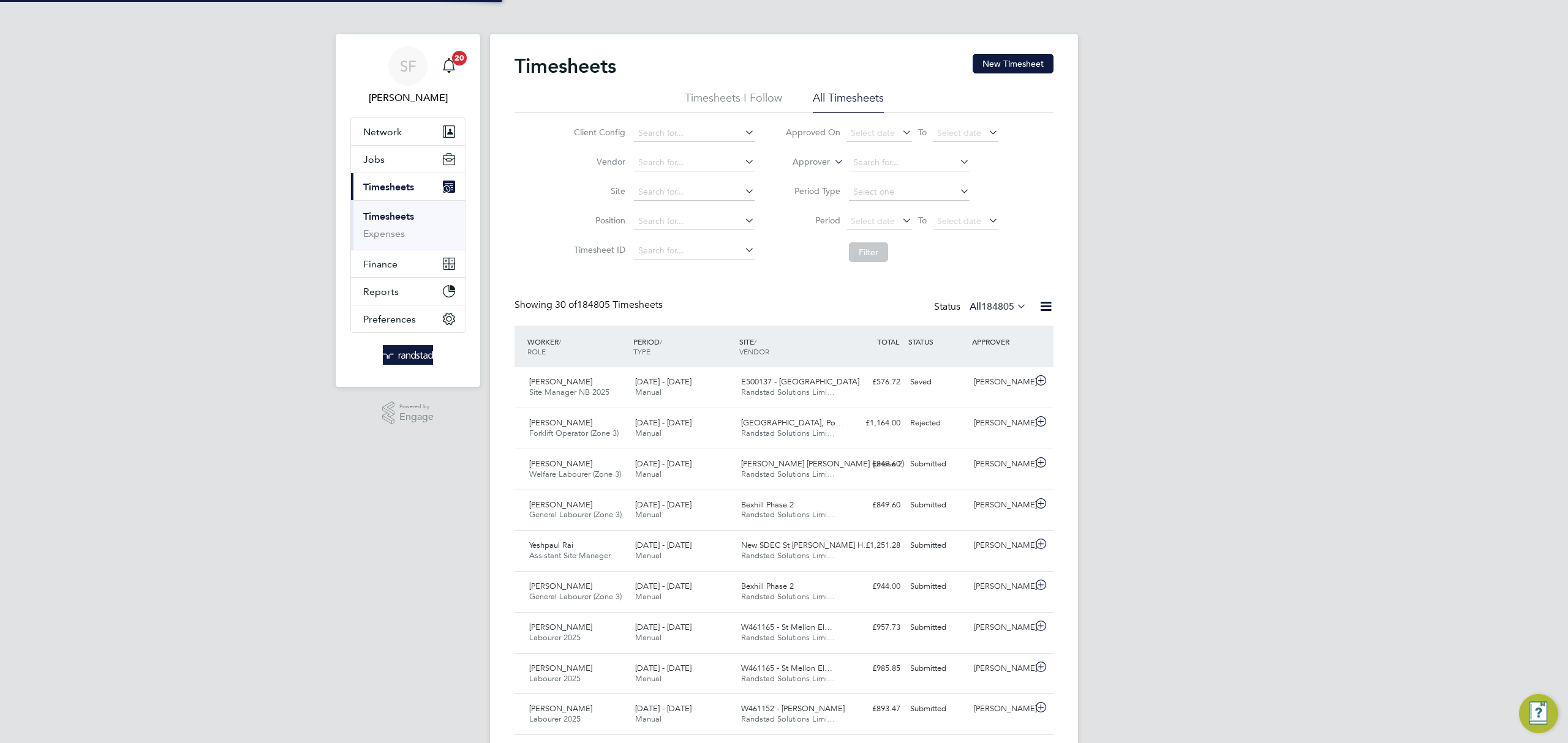
scroll to position [6, 6]
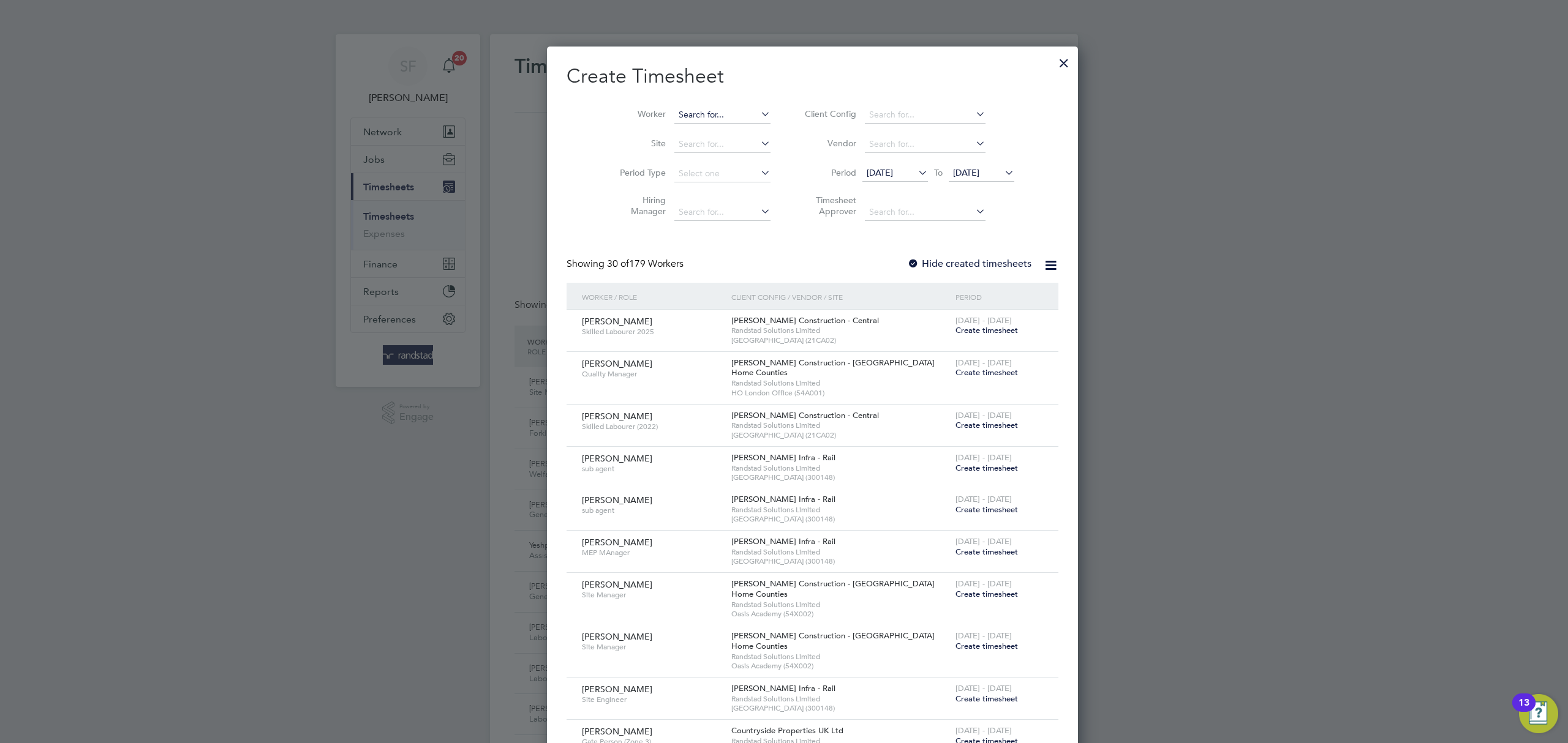
click at [685, 106] on li "Worker" at bounding box center [690, 115] width 190 height 29
click at [684, 113] on input at bounding box center [722, 115] width 96 height 17
click at [674, 115] on input "peternewman" at bounding box center [722, 115] width 96 height 17
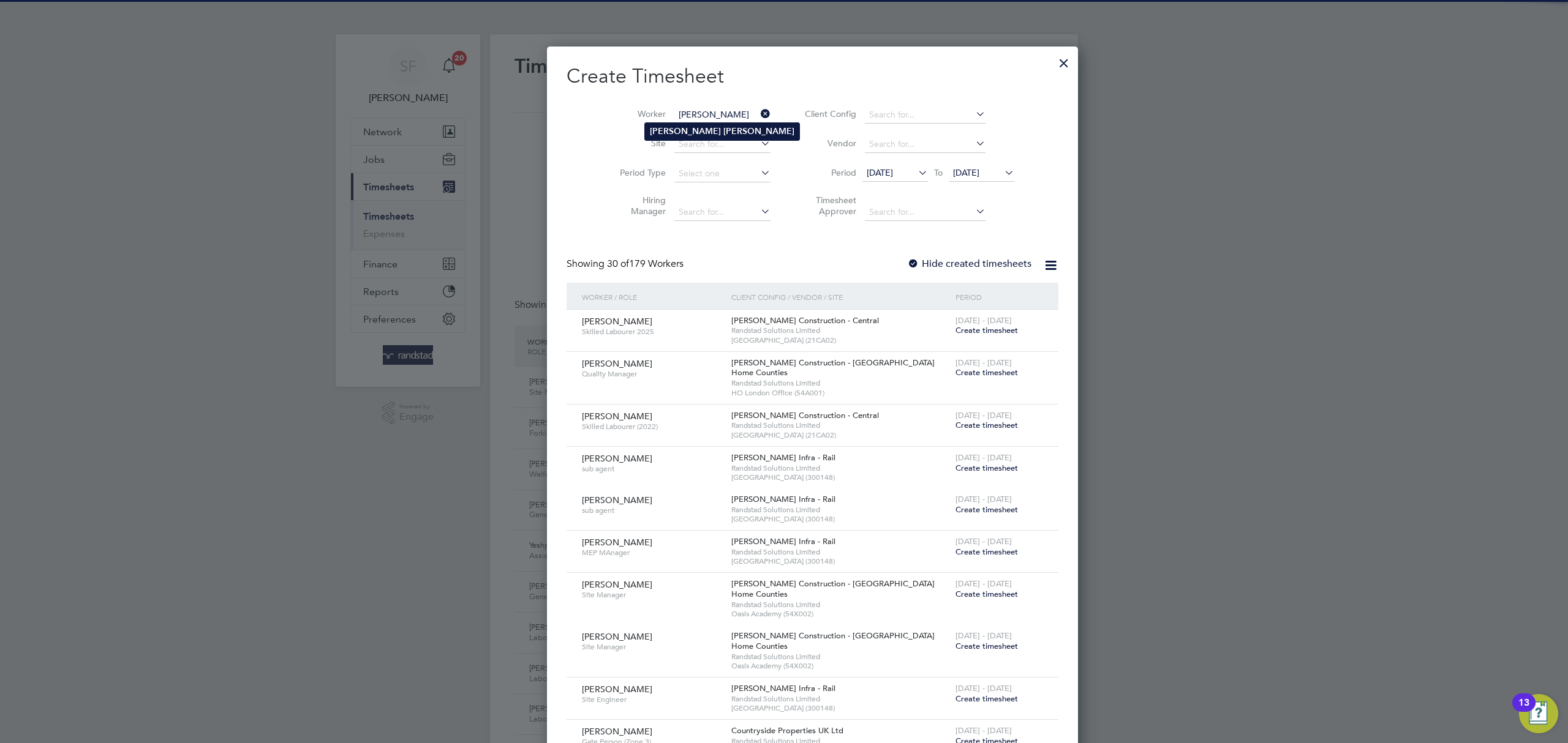
click at [723, 127] on b "Newman" at bounding box center [759, 132] width 71 height 11
type input "Peter Newman"
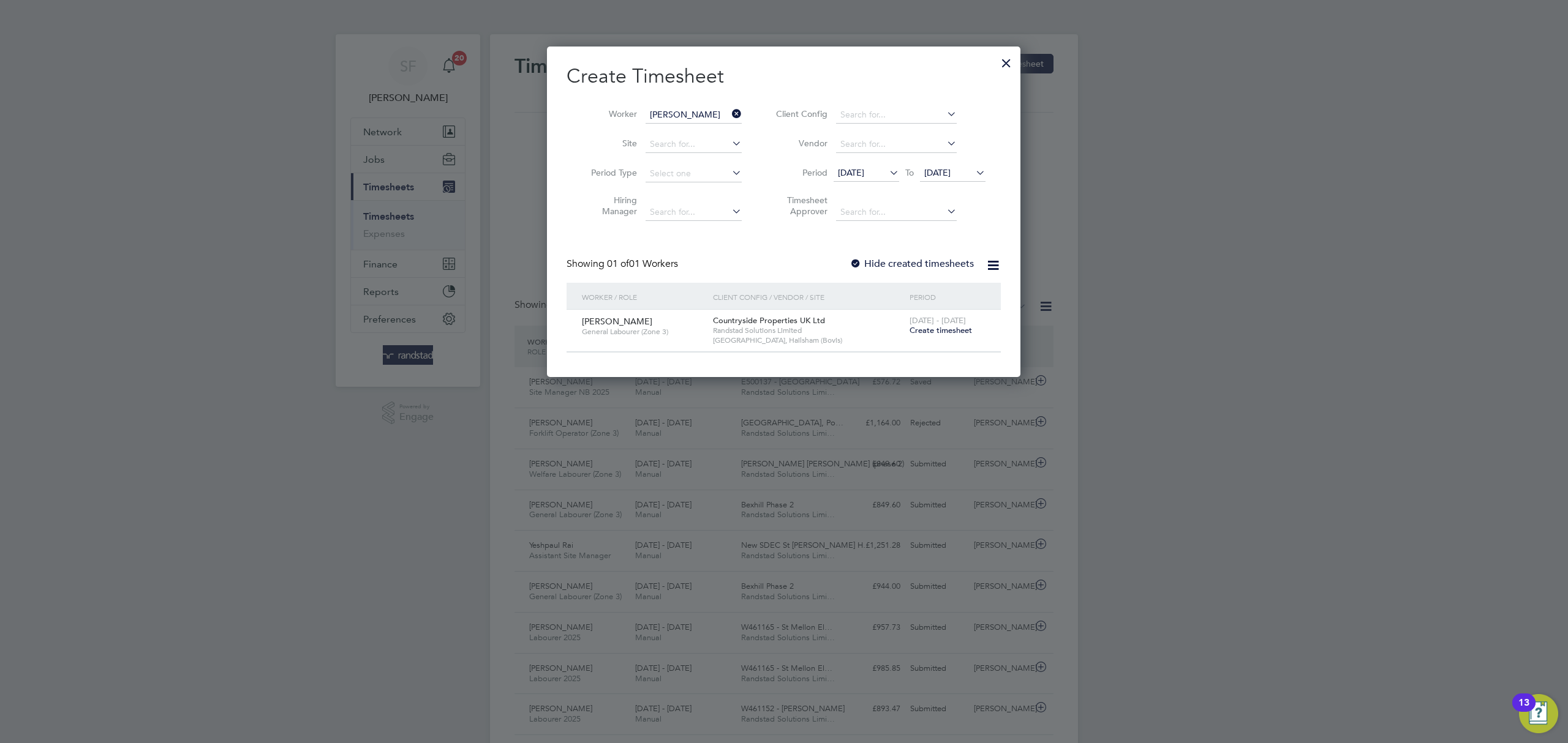
click at [960, 333] on span "Create timesheet" at bounding box center [940, 330] width 62 height 11
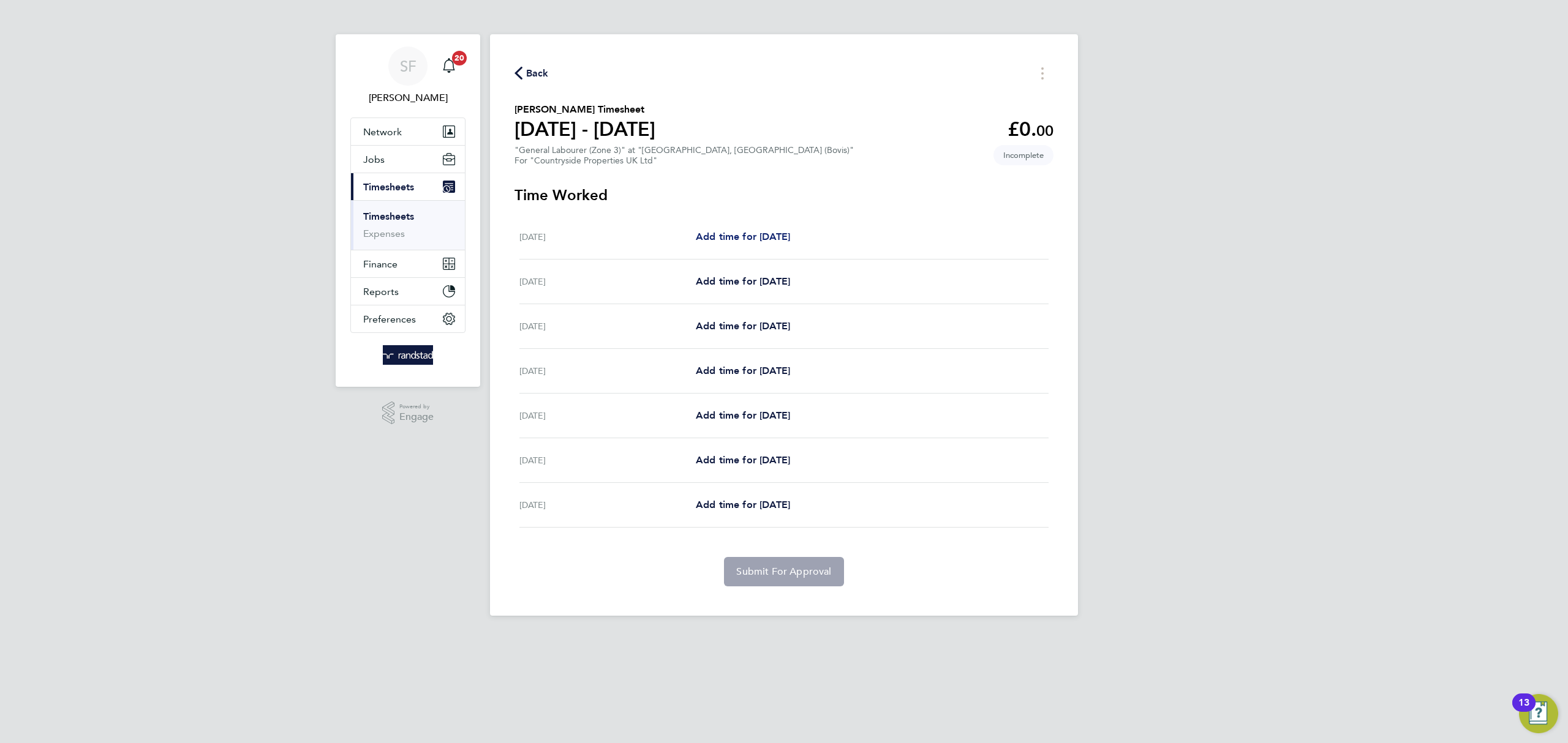
click at [746, 234] on span "Add time for Mon 18 Aug" at bounding box center [743, 236] width 94 height 12
select select "30"
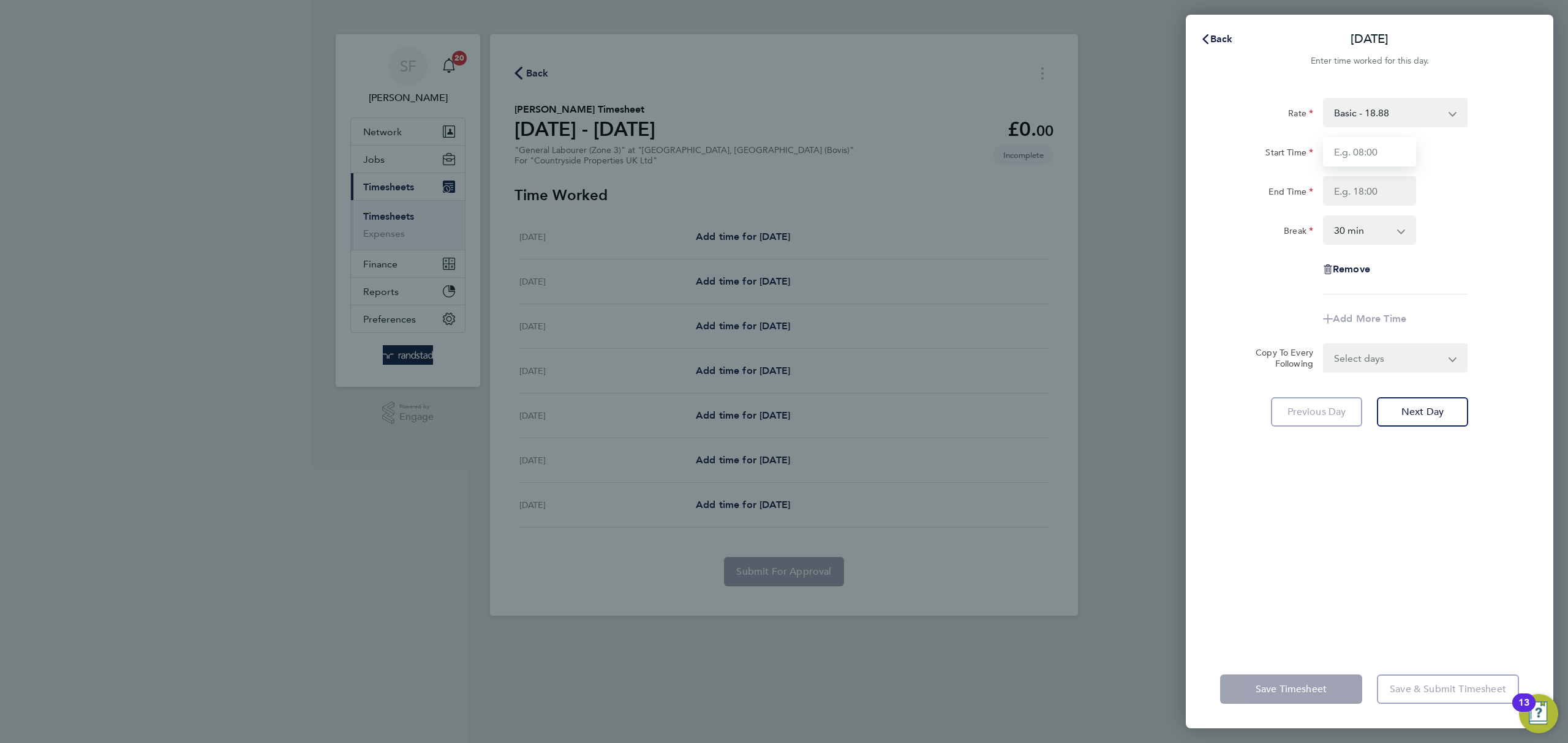
click at [1365, 159] on input "Start Time" at bounding box center [1369, 152] width 93 height 29
type input "07:30"
click at [1370, 186] on input "End Time" at bounding box center [1369, 191] width 93 height 29
type input "18:30"
click at [1428, 294] on div "Rate Basic - 18.88 Start Time 07:30 End Time 18:30 Break 0 min 15 min 30 min 45…" at bounding box center [1370, 196] width 299 height 196
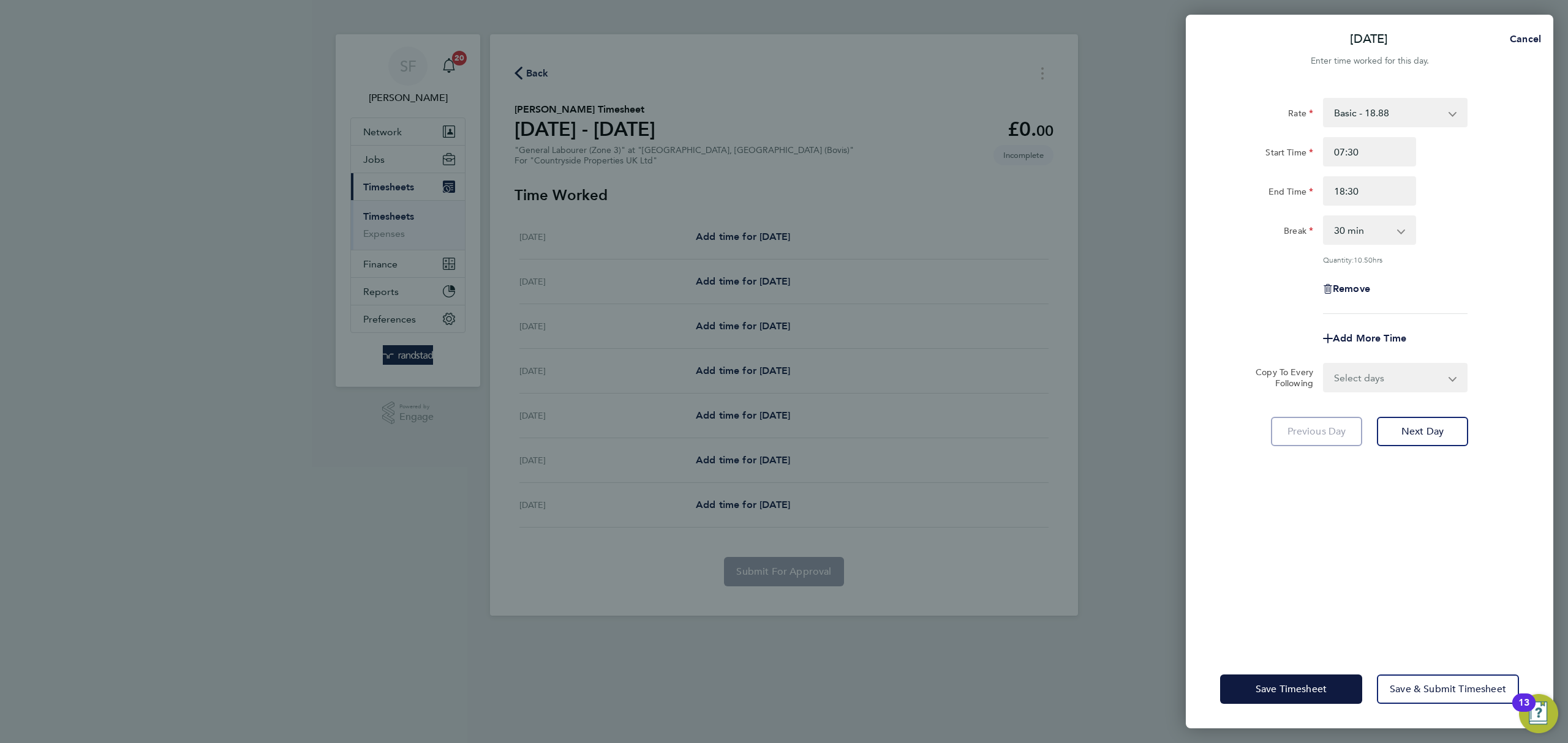
click at [1404, 367] on select "Select days Day Weekday (Mon-Fri) Weekend (Sat-Sun) Tuesday Wednesday Thursday …" at bounding box center [1389, 377] width 129 height 27
select select "TUE"
click at [1325, 364] on select "Select days Day Weekday (Mon-Fri) Weekend (Sat-Sun) Tuesday Wednesday Thursday …" at bounding box center [1389, 377] width 129 height 27
select select "[DATE]"
click at [1416, 482] on span "Next Day" at bounding box center [1422, 485] width 42 height 12
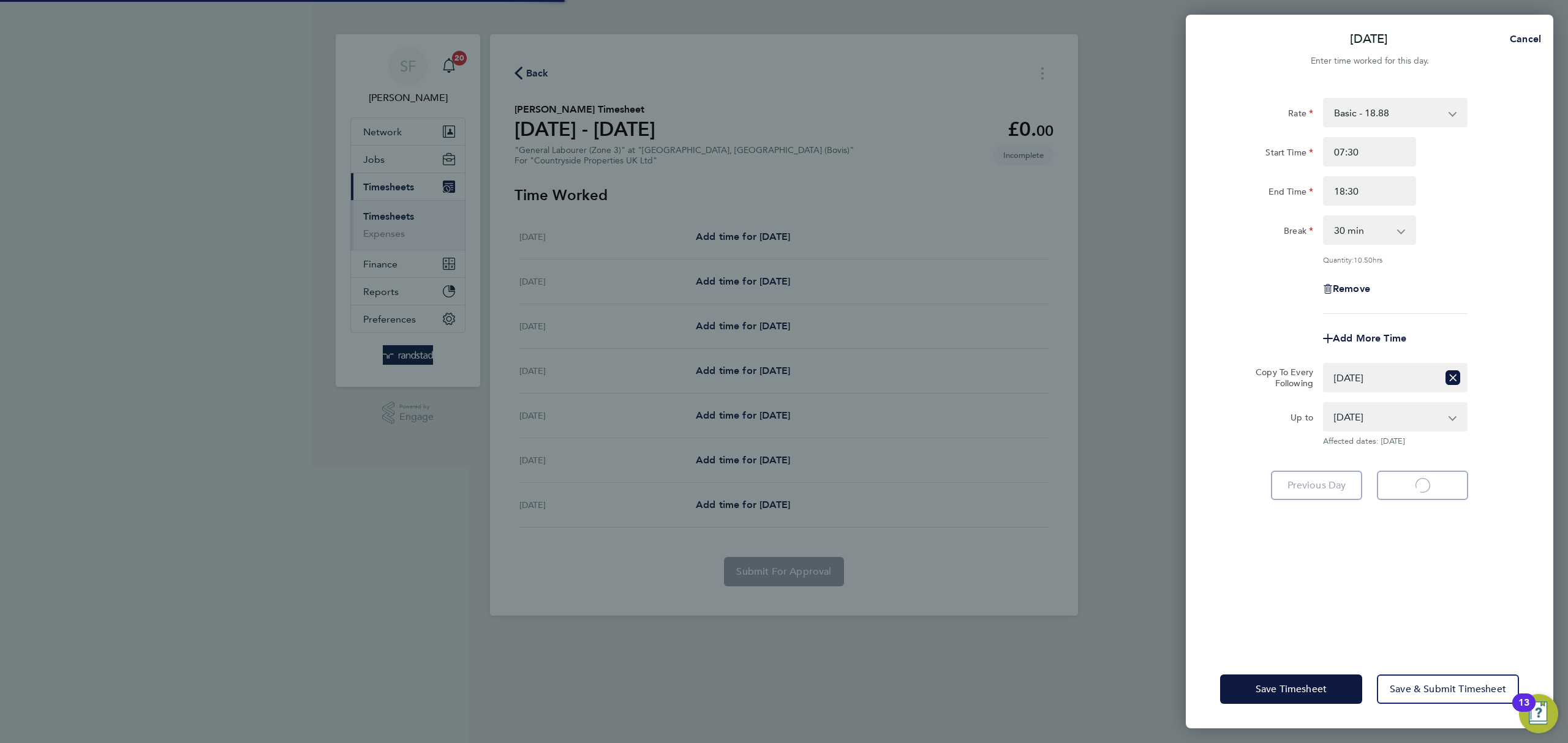
select select "30"
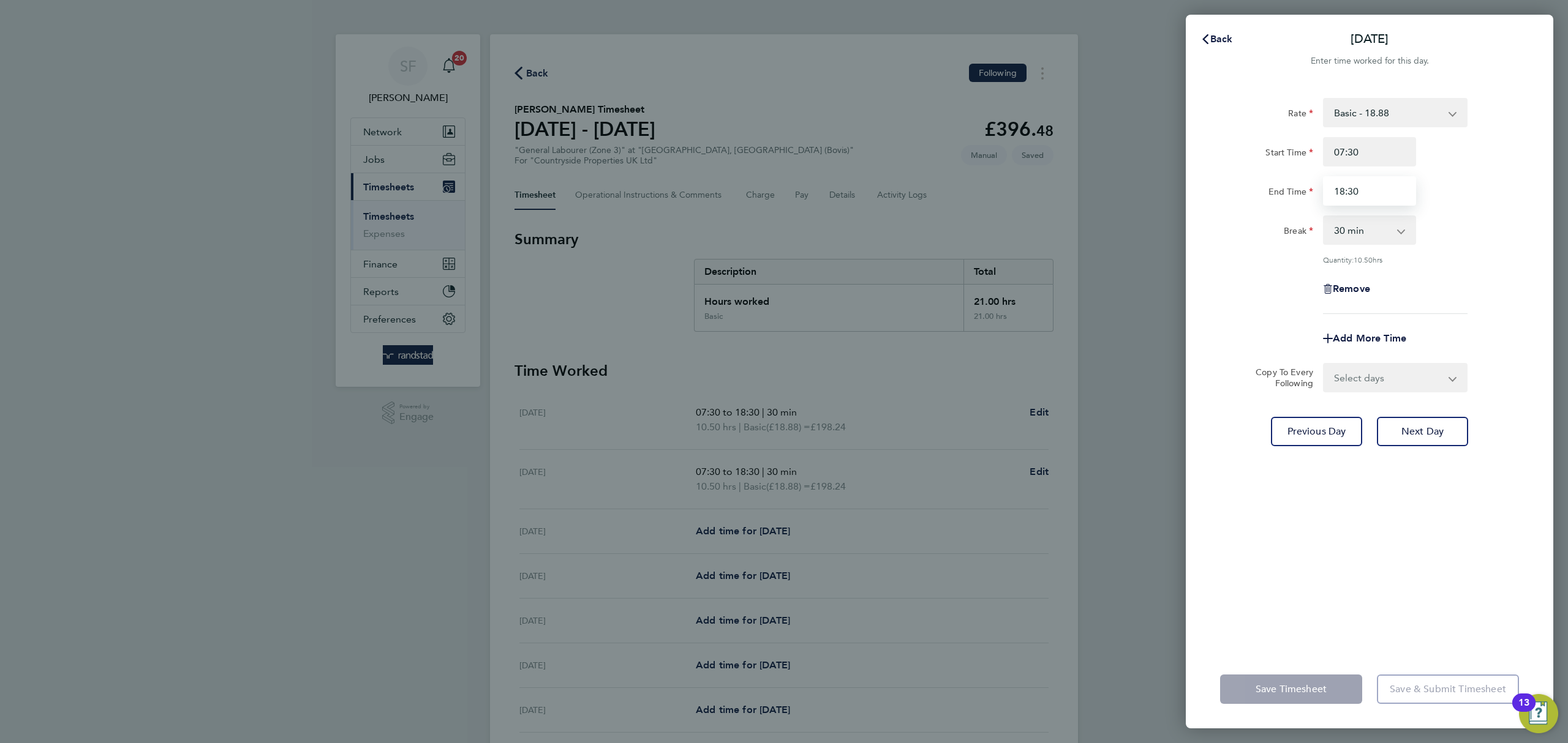
click at [1343, 189] on input "18:30" at bounding box center [1369, 191] width 93 height 29
type input "17:30"
click at [1431, 300] on div "Remove" at bounding box center [1369, 289] width 308 height 29
click at [1370, 230] on select "0 min 15 min 30 min 45 min 60 min 75 min 90 min" at bounding box center [1362, 230] width 76 height 27
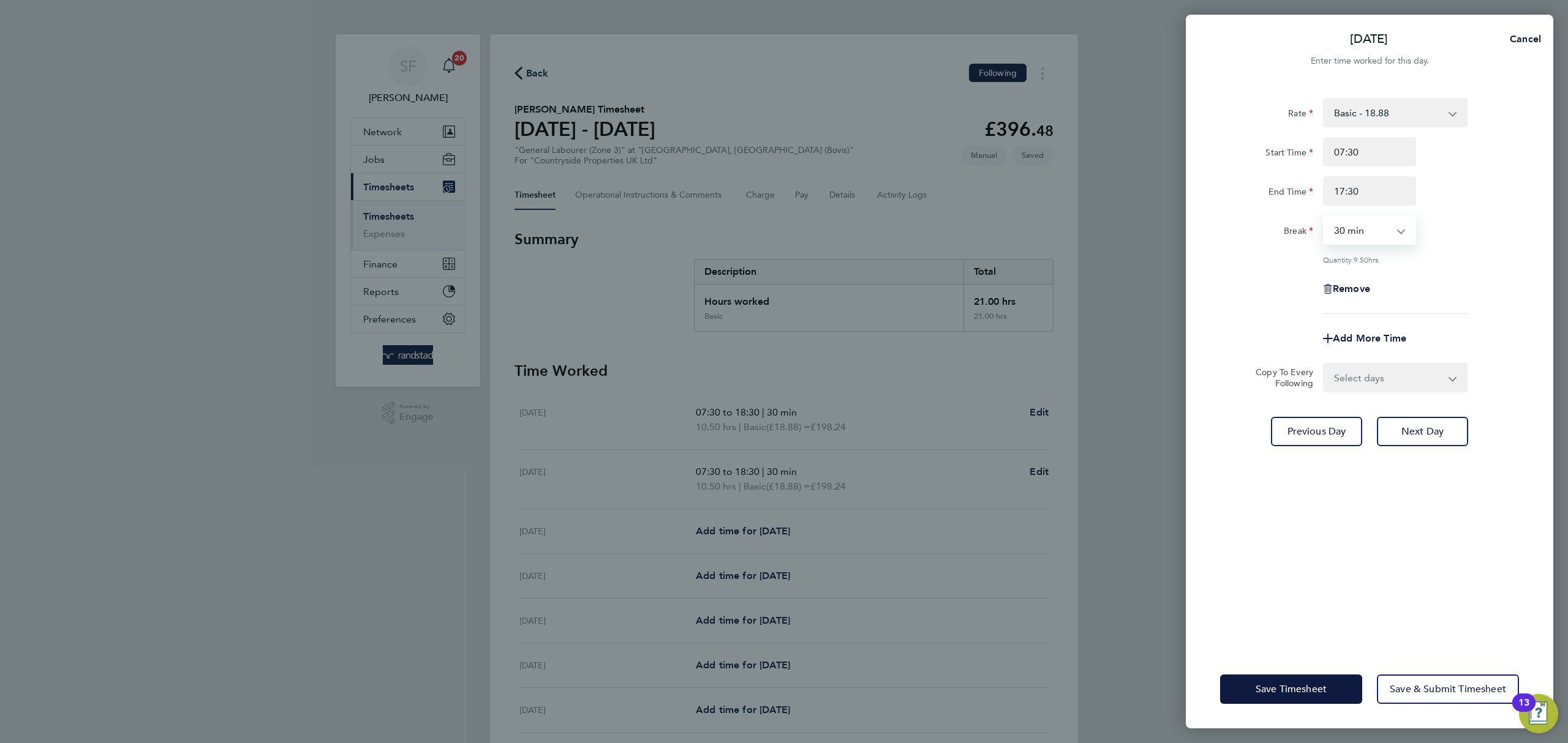
select select "0"
click at [1325, 217] on select "0 min 15 min 30 min 45 min 60 min 75 min 90 min" at bounding box center [1362, 230] width 76 height 27
click at [1443, 284] on div "Remove" at bounding box center [1369, 289] width 308 height 29
click at [1392, 367] on select "Select days Day Weekday (Mon-Fri) Weekend (Sat-Sun) [DATE] [DATE] [DATE] [DATE]…" at bounding box center [1389, 377] width 129 height 27
select select "WED"
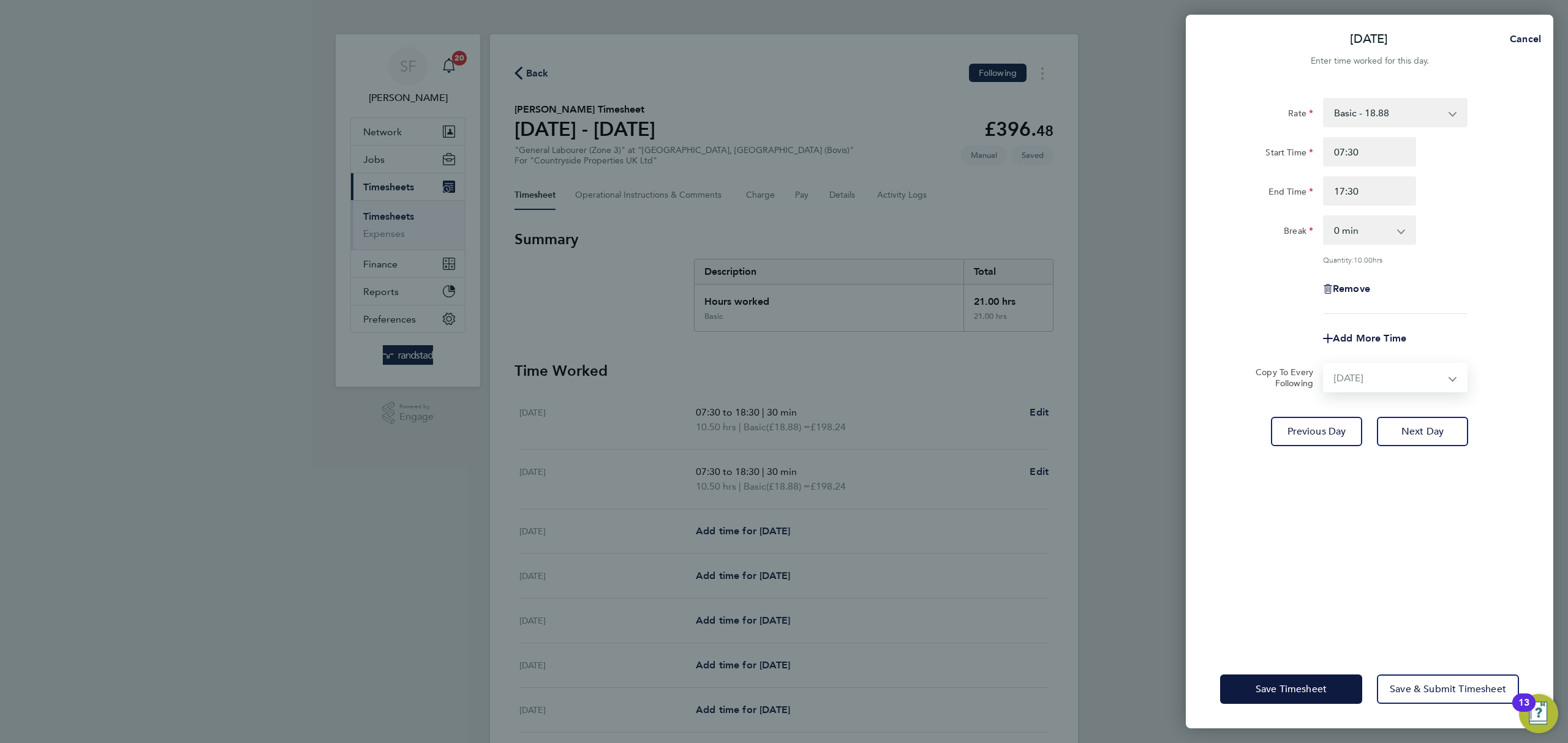
click at [1325, 364] on select "Select days Day Weekday (Mon-Fri) Weekend (Sat-Sun) [DATE] [DATE] [DATE] [DATE]…" at bounding box center [1389, 377] width 129 height 27
select select "[DATE]"
click at [1434, 480] on span "Next Day" at bounding box center [1422, 485] width 42 height 12
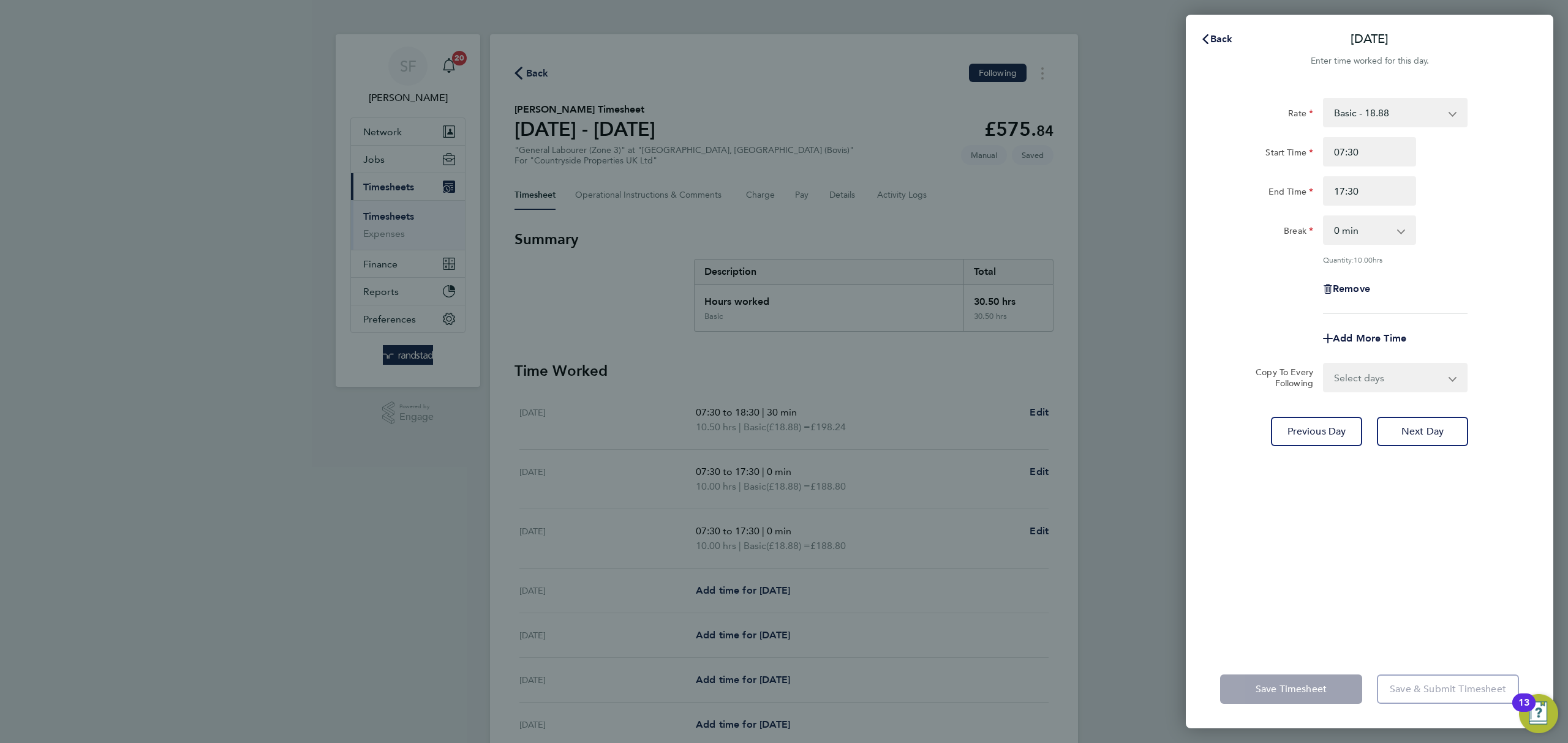
click at [1387, 382] on select "Select days Day Weekday (Mon-Fri) Weekend (Sat-Sun) [DATE] [DATE] [DATE] [DATE]" at bounding box center [1389, 377] width 129 height 27
select select "THU"
click at [1325, 364] on select "Select days Day Weekday (Mon-Fri) Weekend (Sat-Sun) [DATE] [DATE] [DATE] [DATE]" at bounding box center [1389, 377] width 129 height 27
select select "[DATE]"
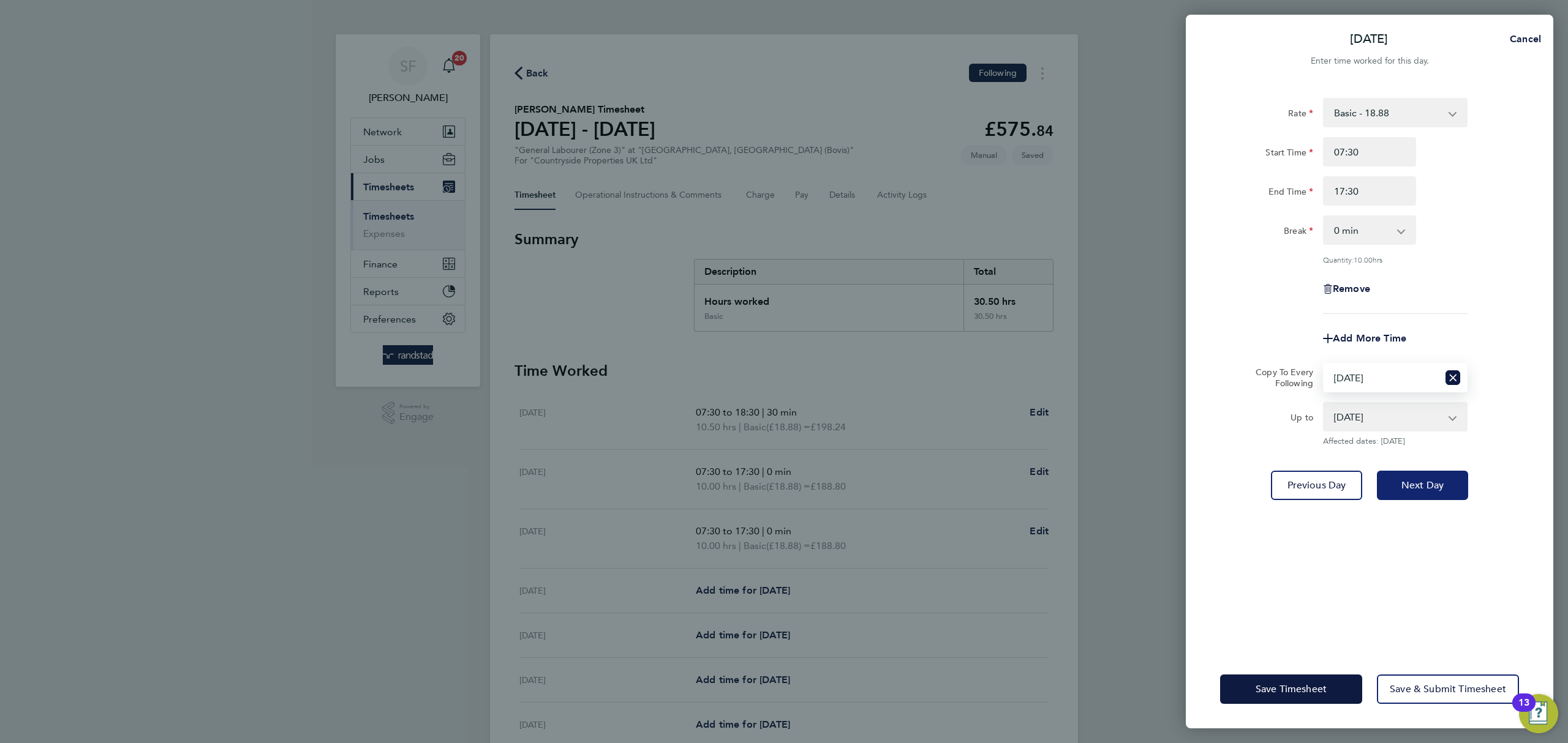
click at [1440, 488] on span "Next Day" at bounding box center [1422, 485] width 42 height 12
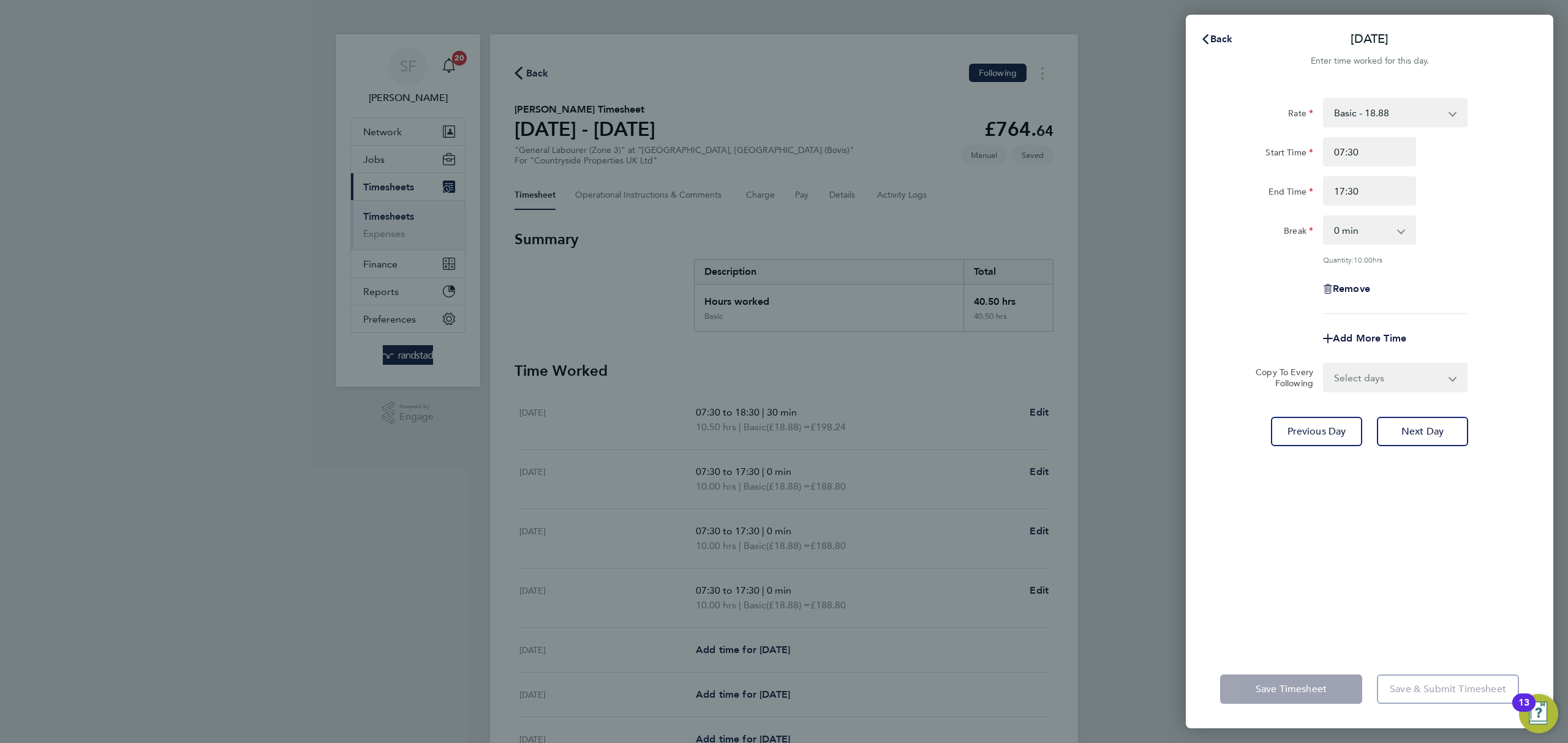
click at [1379, 371] on select "Select days Day Weekend (Sat-Sun) Friday Saturday Sunday" at bounding box center [1389, 377] width 129 height 27
select select "FRI"
click at [1325, 364] on select "Select days Day Weekend (Sat-Sun) Friday Saturday Sunday" at bounding box center [1389, 377] width 129 height 27
select select "[DATE]"
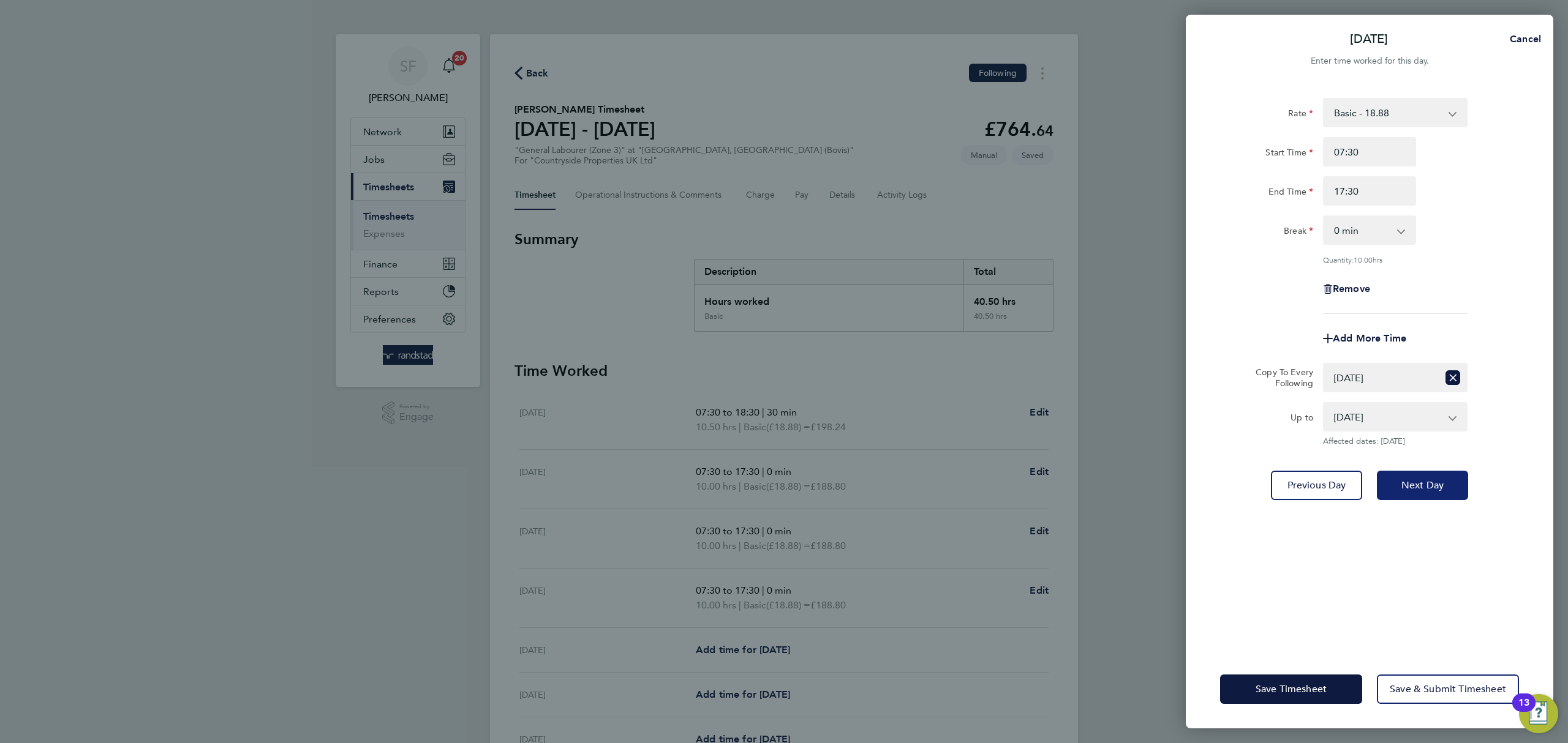
click at [1455, 488] on button "Next Day" at bounding box center [1422, 485] width 91 height 29
select select "0: null"
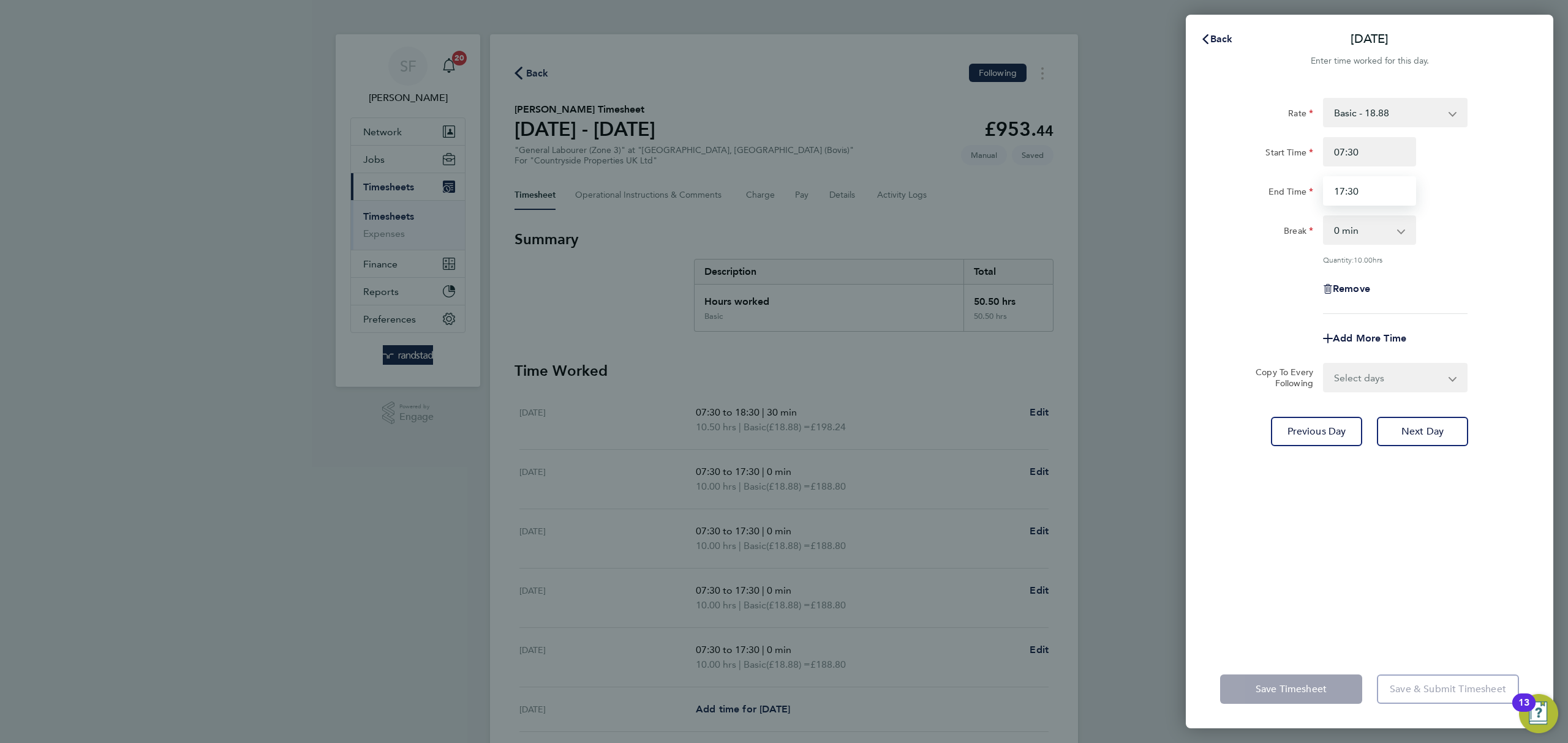
click at [1339, 191] on input "17:30" at bounding box center [1369, 191] width 93 height 29
type input "18:30"
click at [1511, 242] on div "Break 0 min 15 min 30 min 45 min 60 min 75 min 90 min" at bounding box center [1369, 230] width 308 height 29
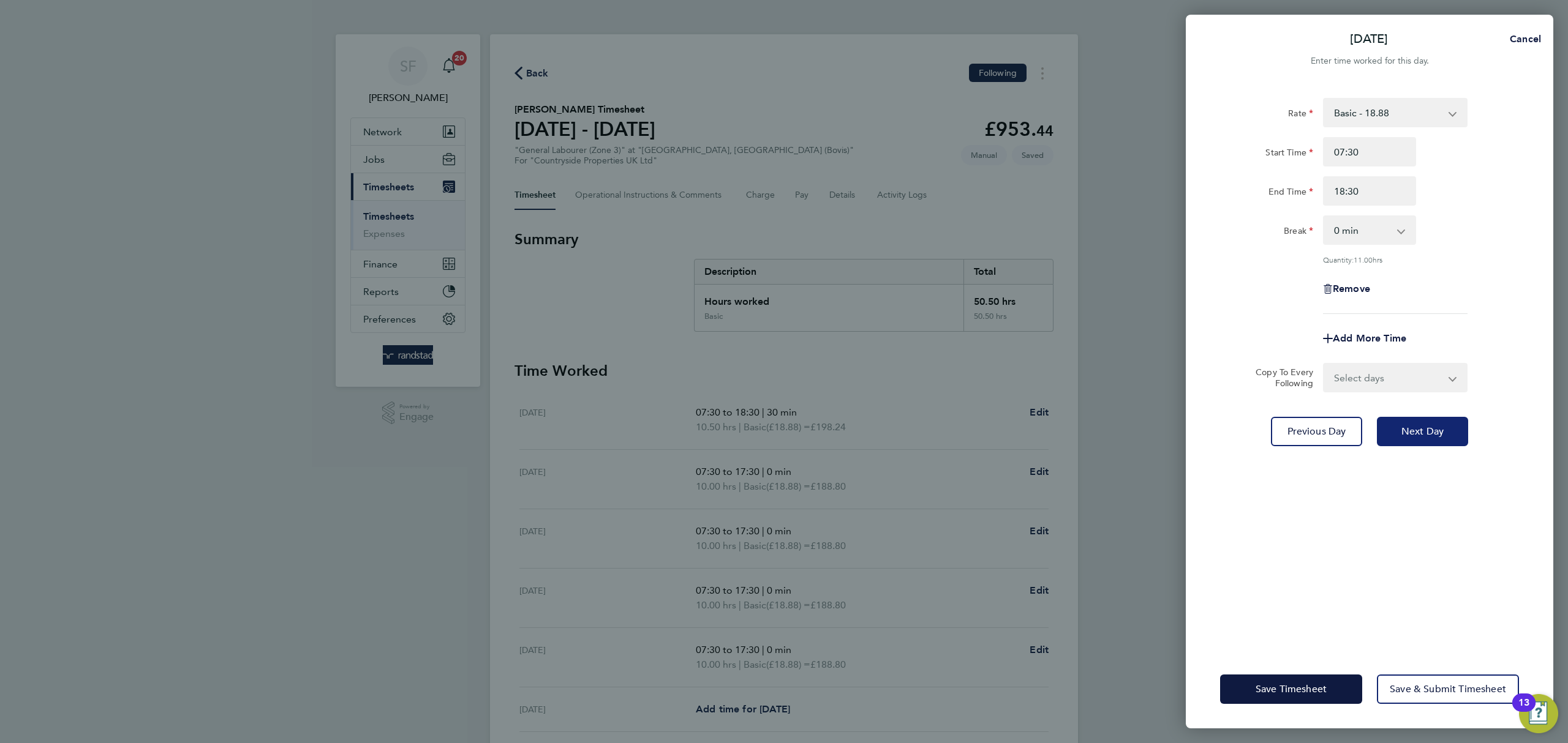
click at [1425, 437] on button "Next Day" at bounding box center [1422, 432] width 91 height 29
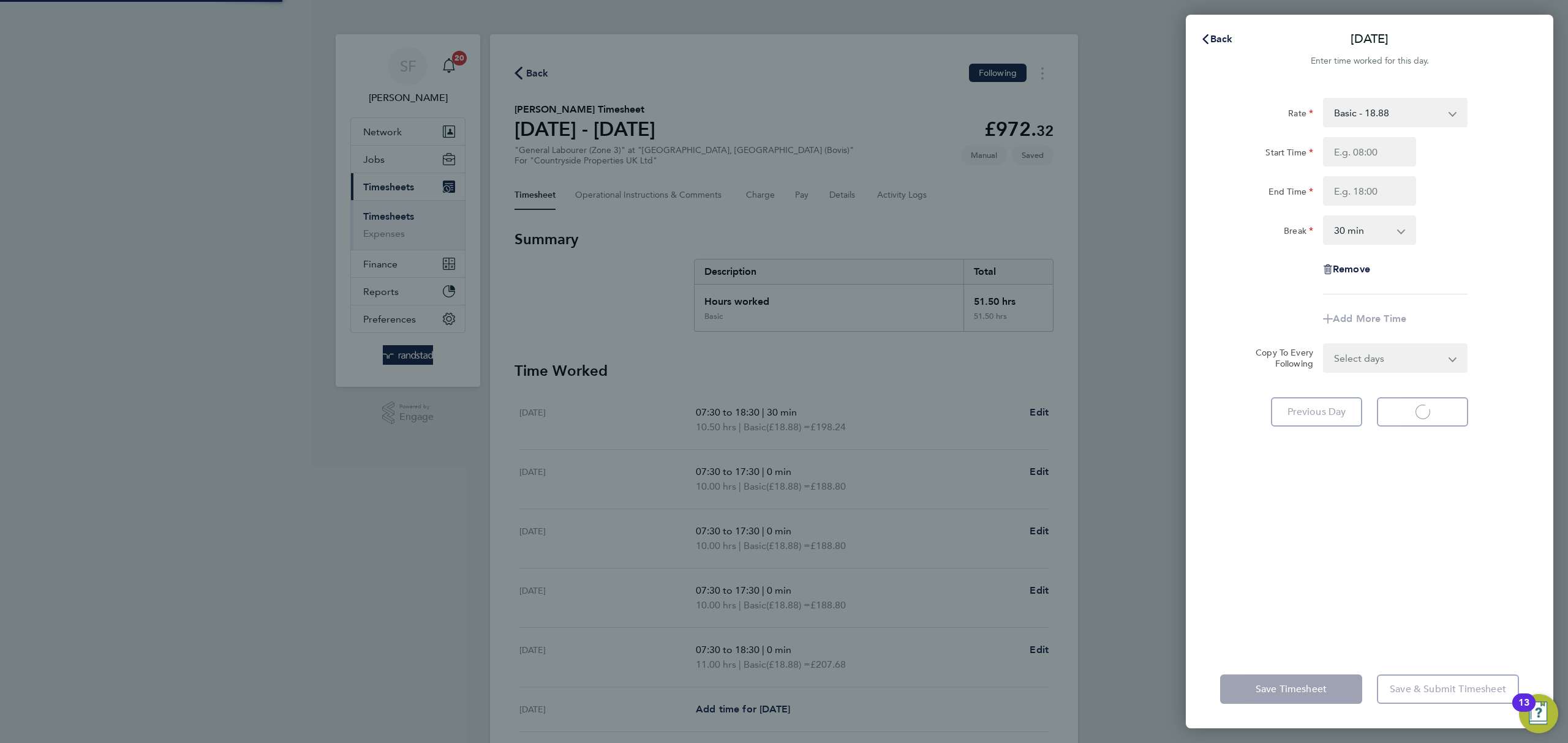
select select "30"
click at [1351, 150] on input "Start Time" at bounding box center [1369, 152] width 93 height 29
type input "08:00"
click at [1367, 190] on input "End Time" at bounding box center [1369, 191] width 93 height 29
type input "12:00"
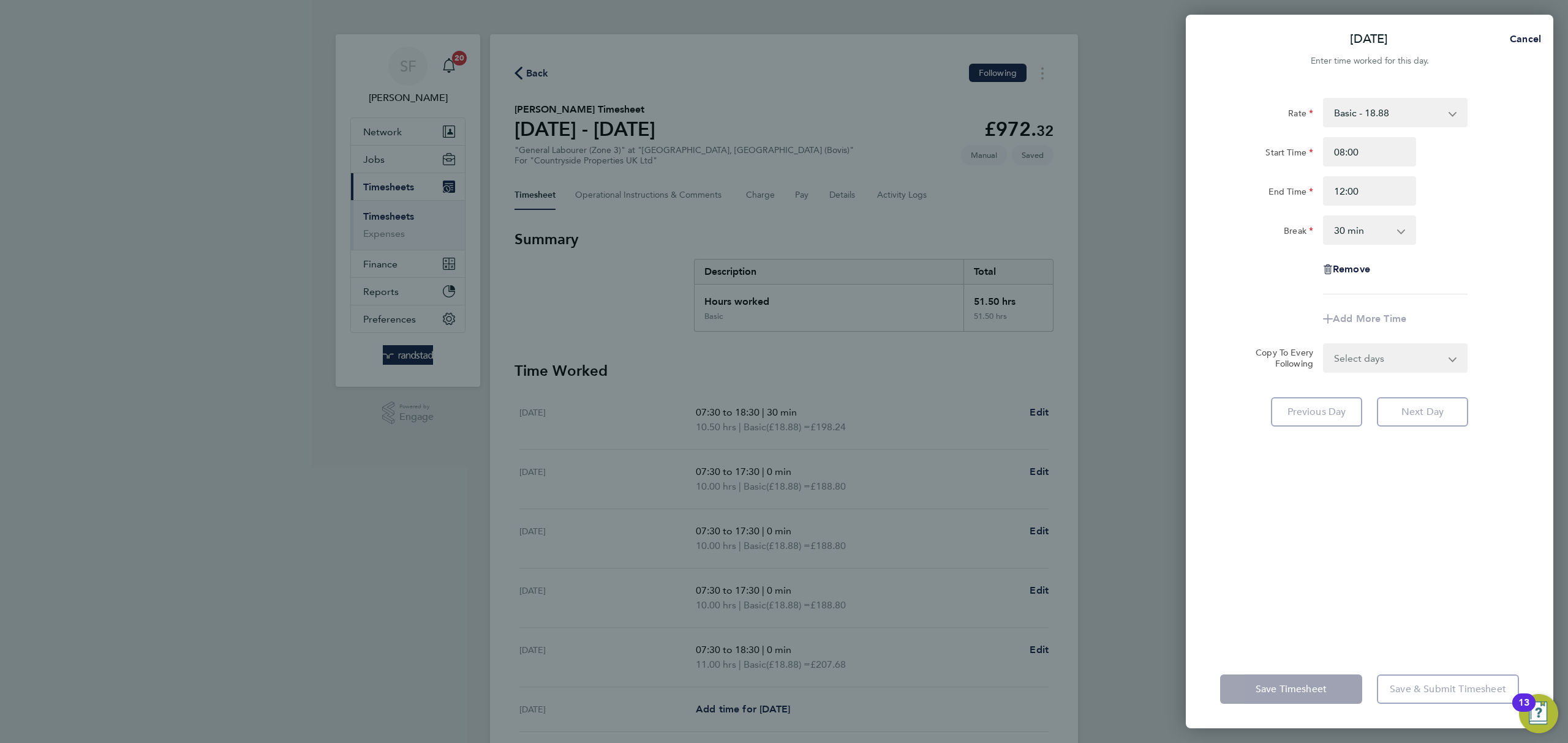
click at [1402, 229] on app-icon-cross-button at bounding box center [1408, 230] width 15 height 27
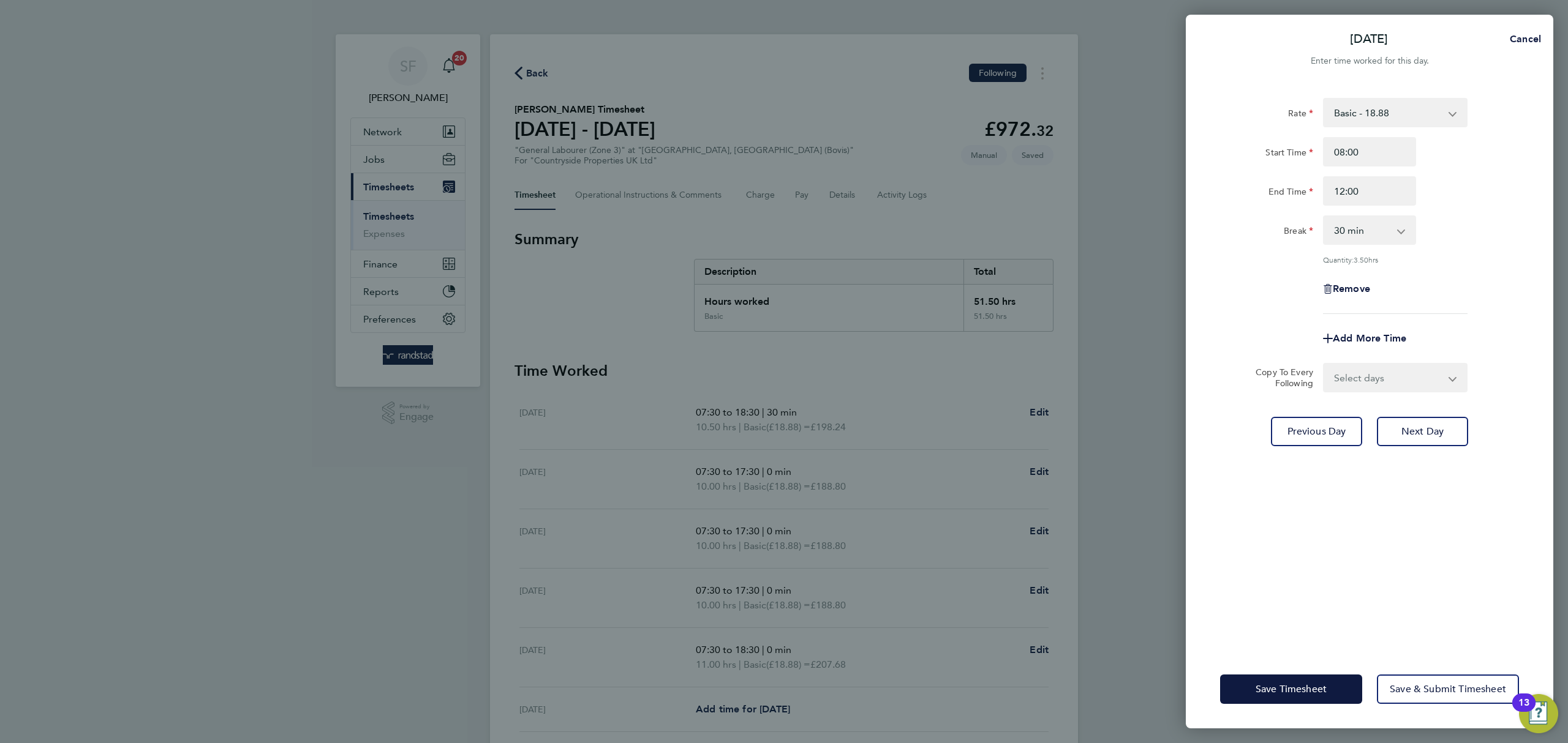
click at [1402, 229] on app-icon-cross-button at bounding box center [1408, 230] width 15 height 27
click at [1385, 232] on select "0 min 15 min 30 min 45 min 60 min 75 min 90 min" at bounding box center [1362, 230] width 76 height 27
select select "0"
click at [1325, 217] on select "0 min 15 min 30 min 45 min 60 min 75 min 90 min" at bounding box center [1362, 230] width 76 height 27
click at [1448, 311] on div "Rate Basic - 18.88 Start Time 08:00 End Time 12:00 Break 0 min 15 min 30 min 45…" at bounding box center [1370, 206] width 299 height 216
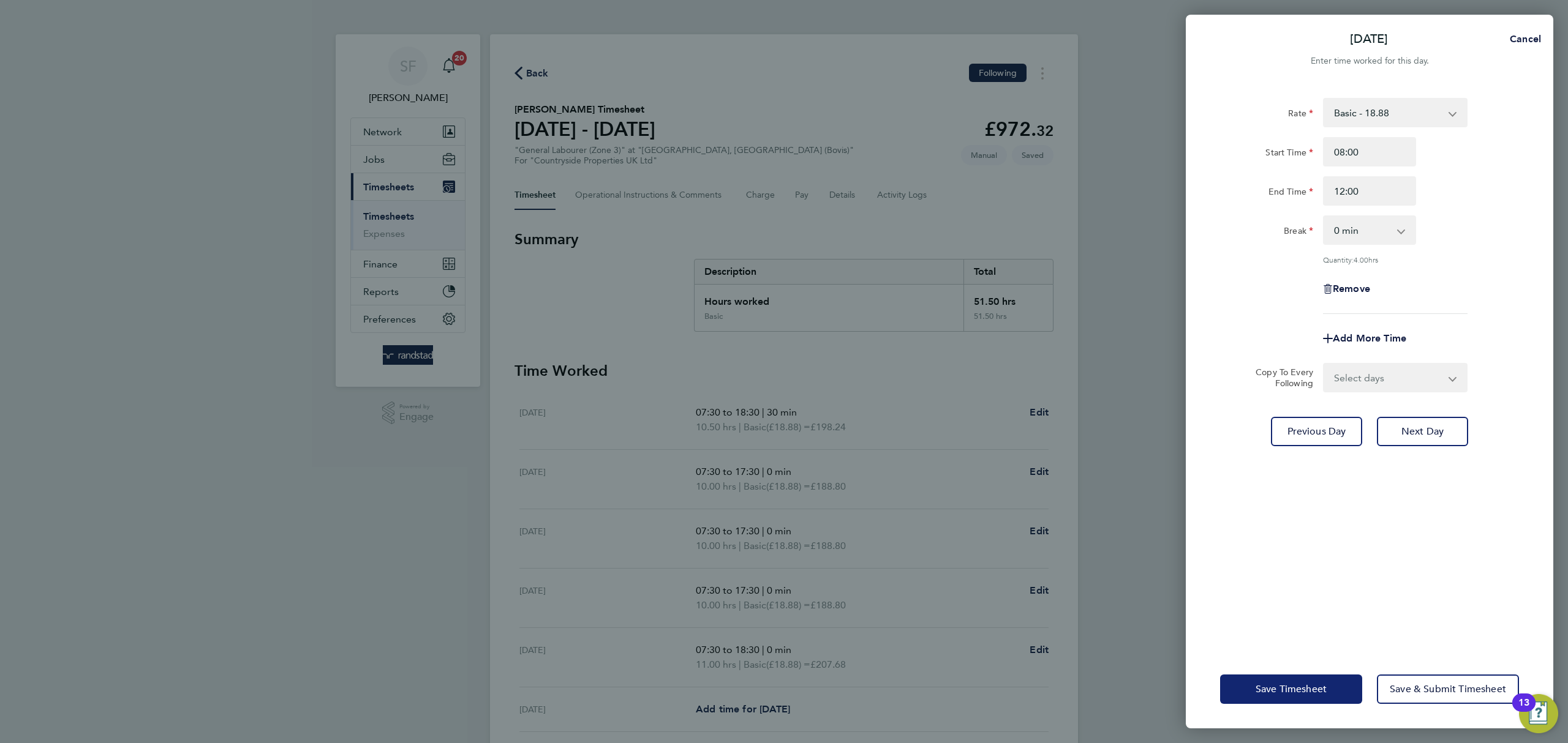
click at [1287, 695] on span "Save Timesheet" at bounding box center [1291, 689] width 71 height 12
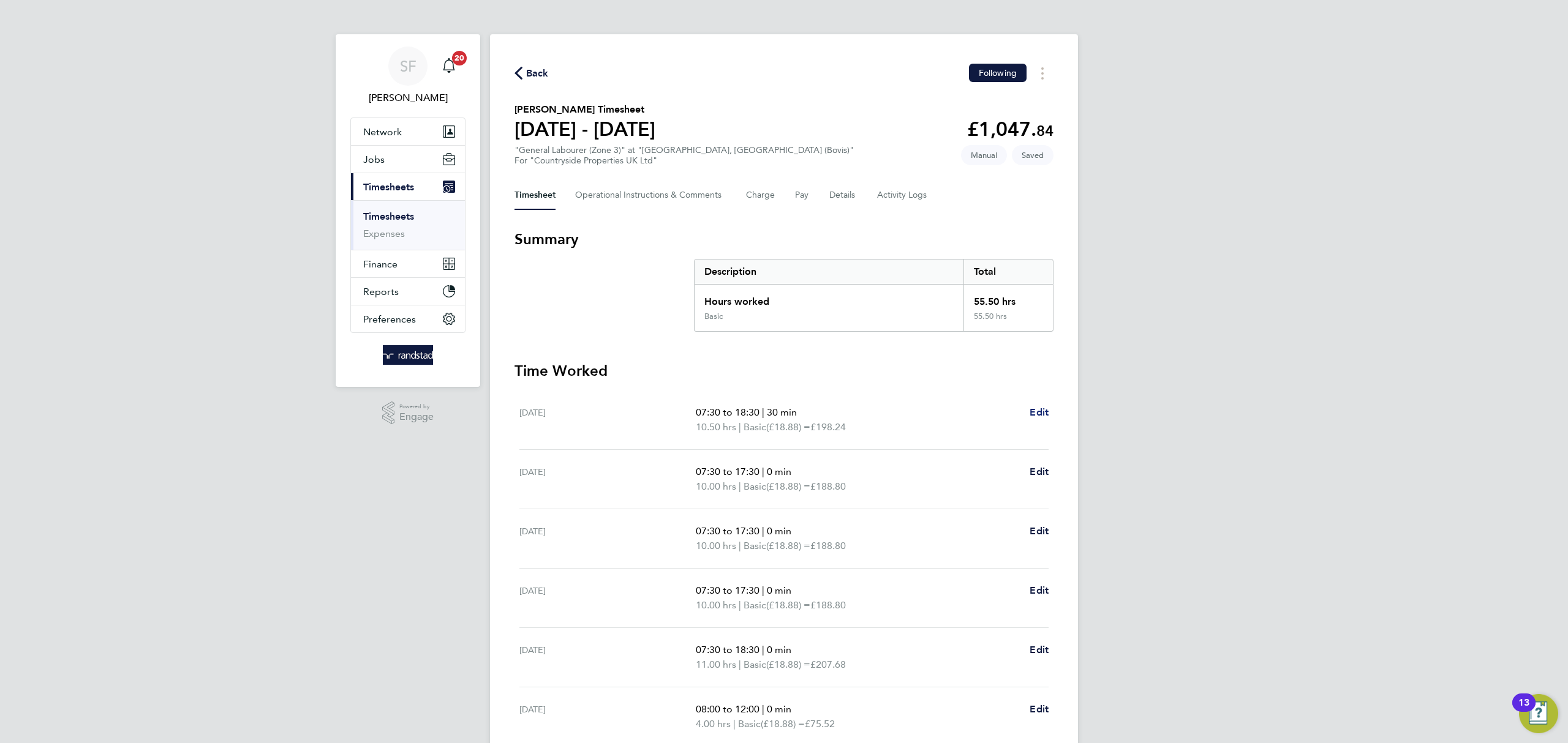
click at [1036, 413] on span "Edit" at bounding box center [1039, 412] width 19 height 12
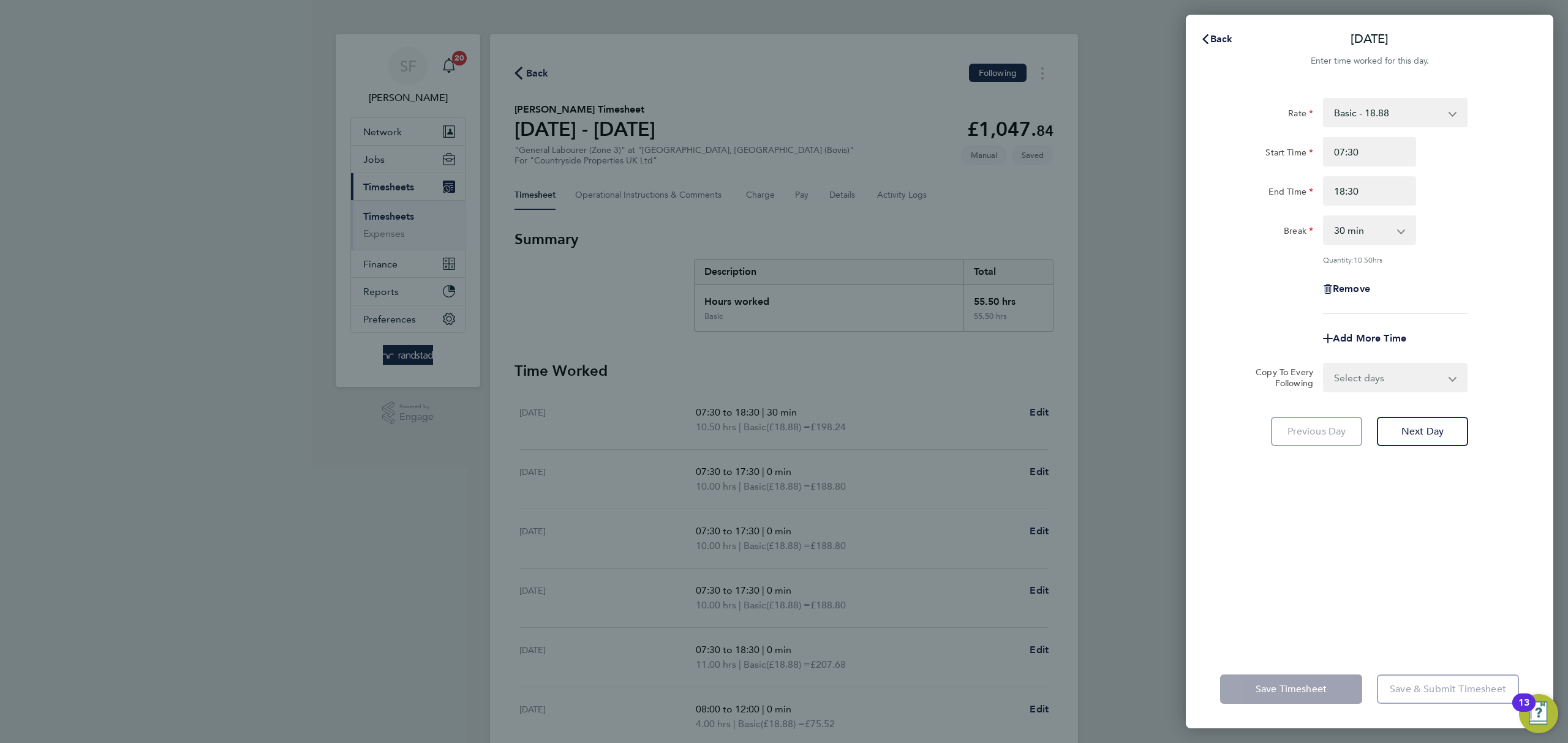
click at [1375, 235] on select "0 min 15 min 30 min 45 min 60 min 75 min 90 min" at bounding box center [1362, 230] width 76 height 27
select select "0"
click at [1325, 217] on select "0 min 15 min 30 min 45 min 60 min 75 min 90 min" at bounding box center [1362, 230] width 76 height 27
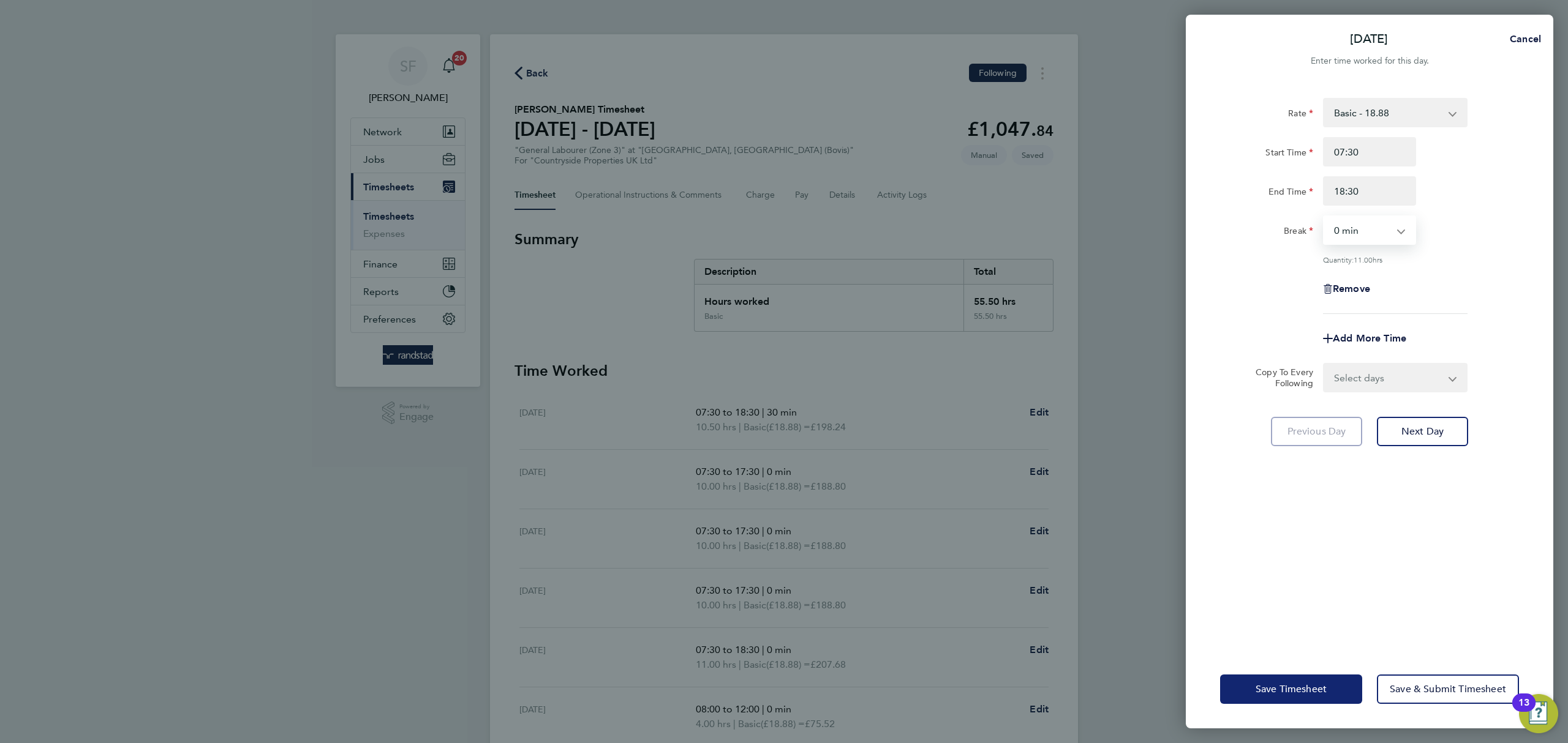
click at [1292, 682] on button "Save Timesheet" at bounding box center [1291, 689] width 142 height 29
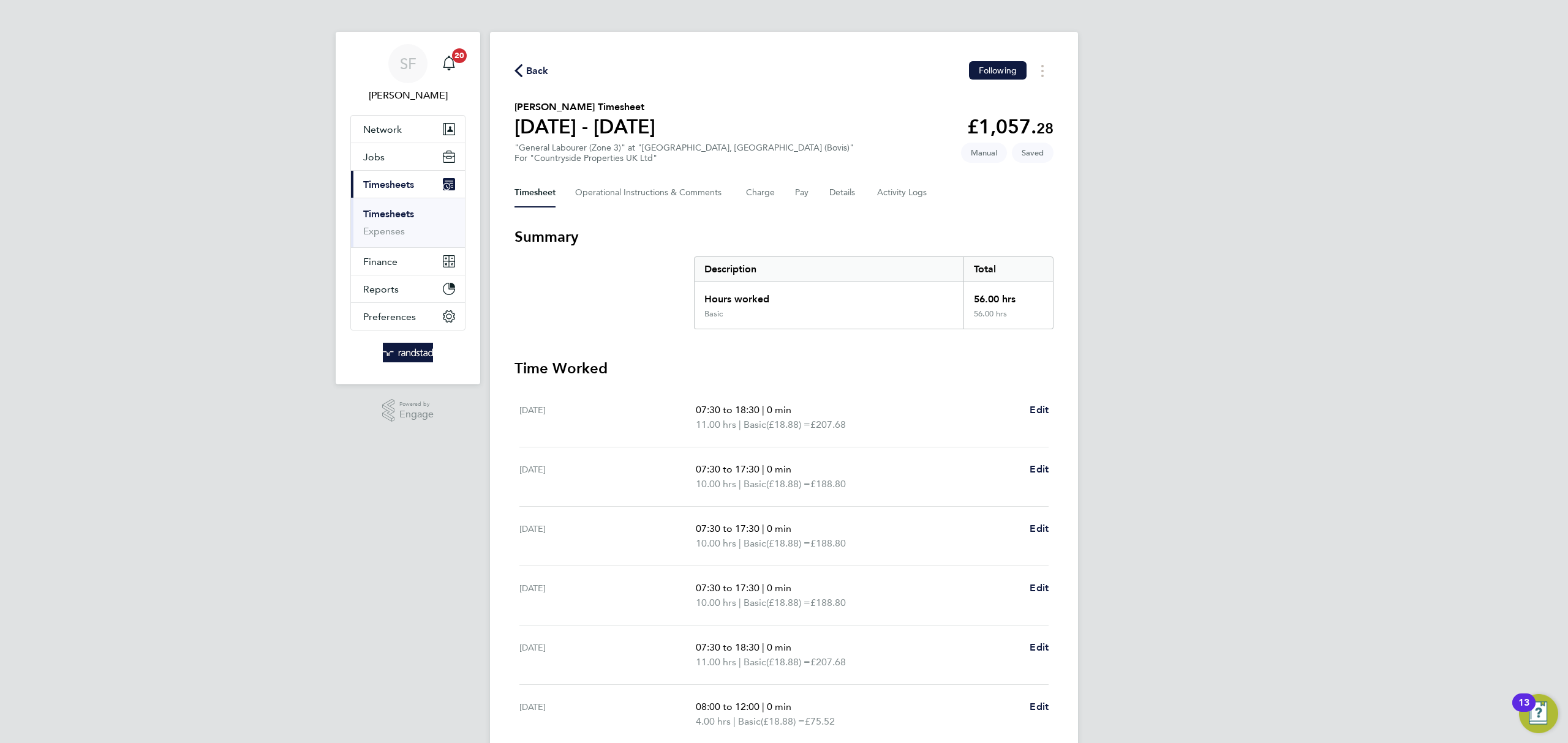
scroll to position [157, 0]
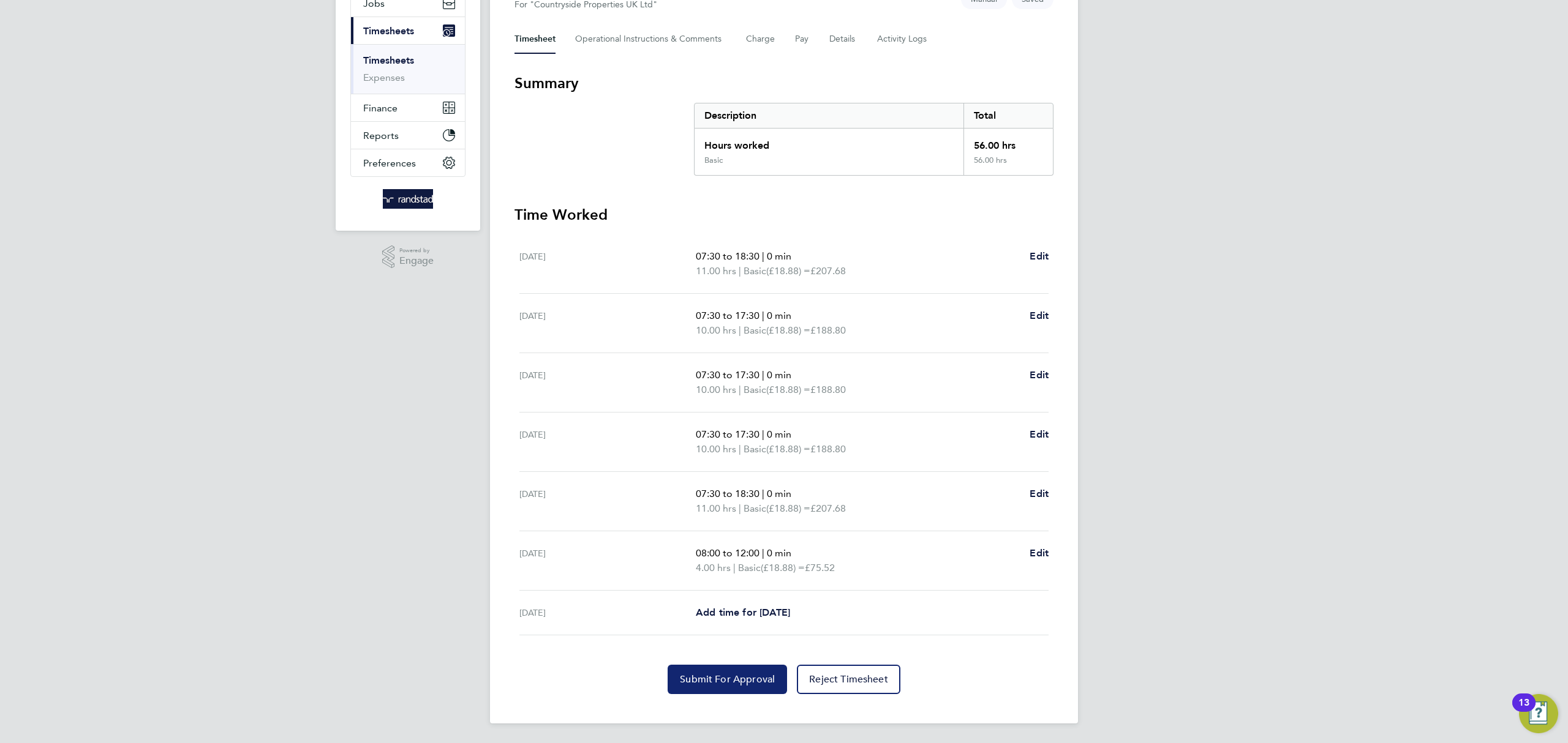
drag, startPoint x: 697, startPoint y: 679, endPoint x: 681, endPoint y: 628, distance: 53.5
click at [697, 679] on span "Submit For Approval" at bounding box center [727, 679] width 95 height 12
click at [400, 61] on link "Timesheets" at bounding box center [389, 60] width 51 height 12
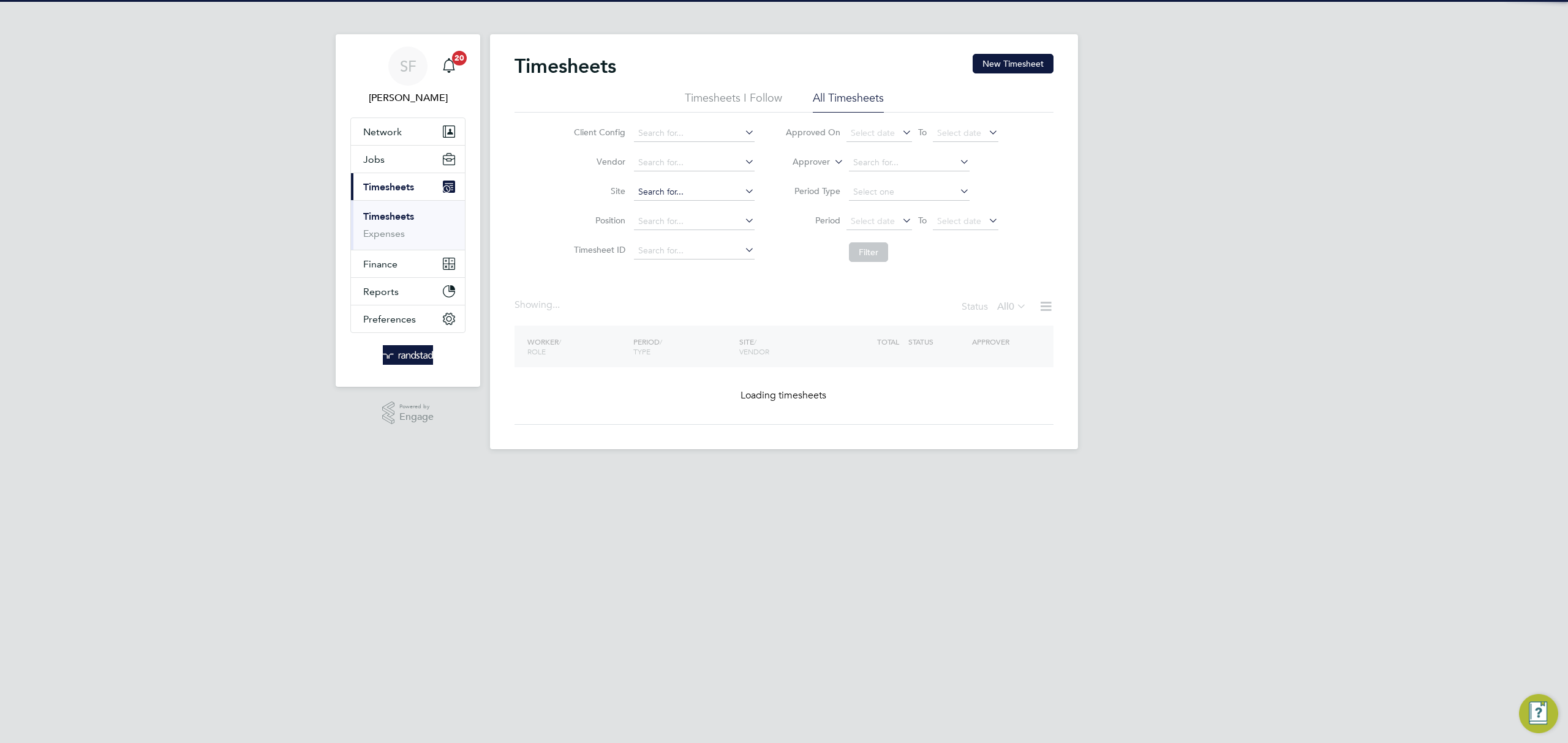
click at [669, 188] on input at bounding box center [694, 192] width 120 height 17
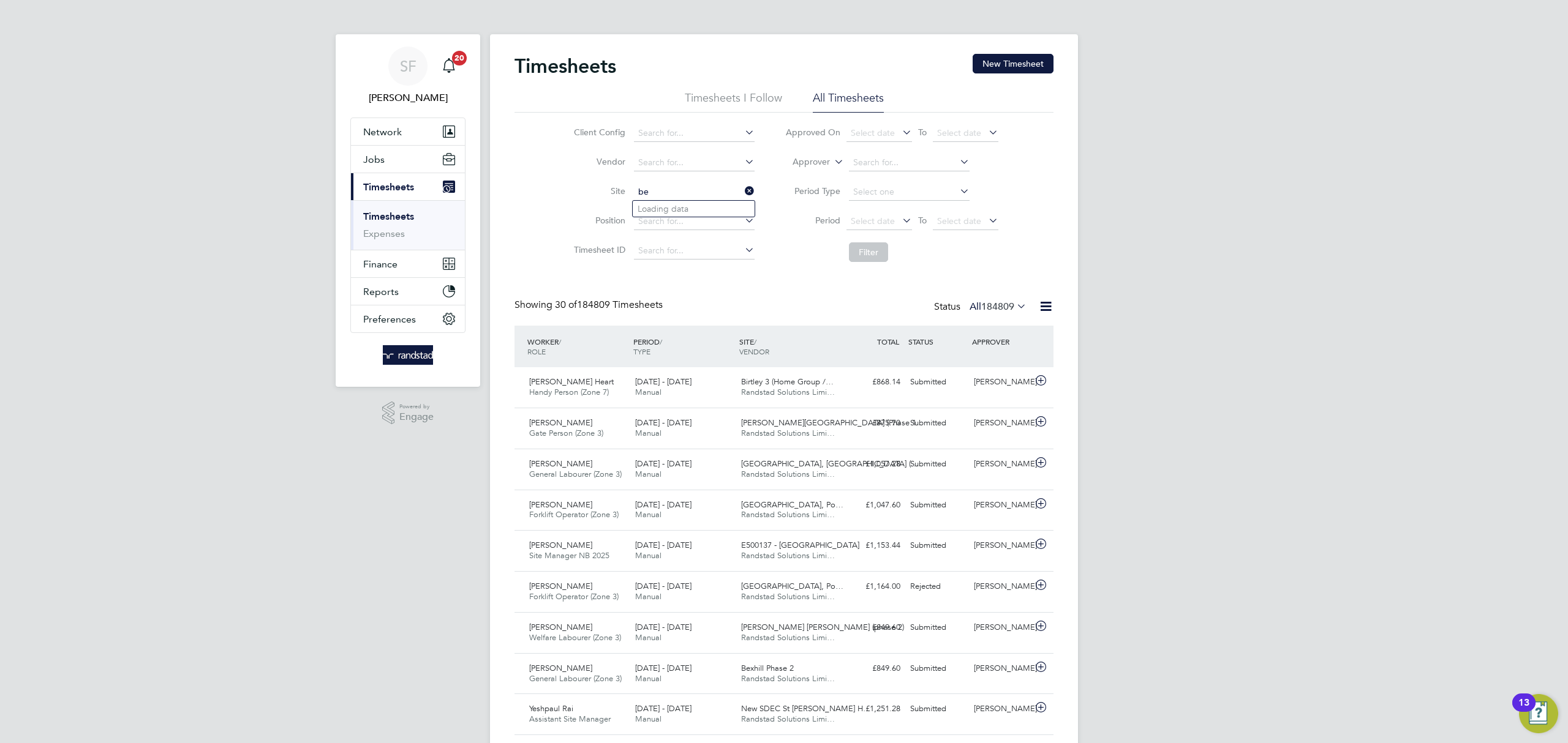
scroll to position [31, 107]
click at [694, 224] on li "Bexhill Phase 2" at bounding box center [696, 225] width 127 height 17
type input "Bexhill Phase 2"
click at [862, 254] on button "Filter" at bounding box center [868, 252] width 39 height 20
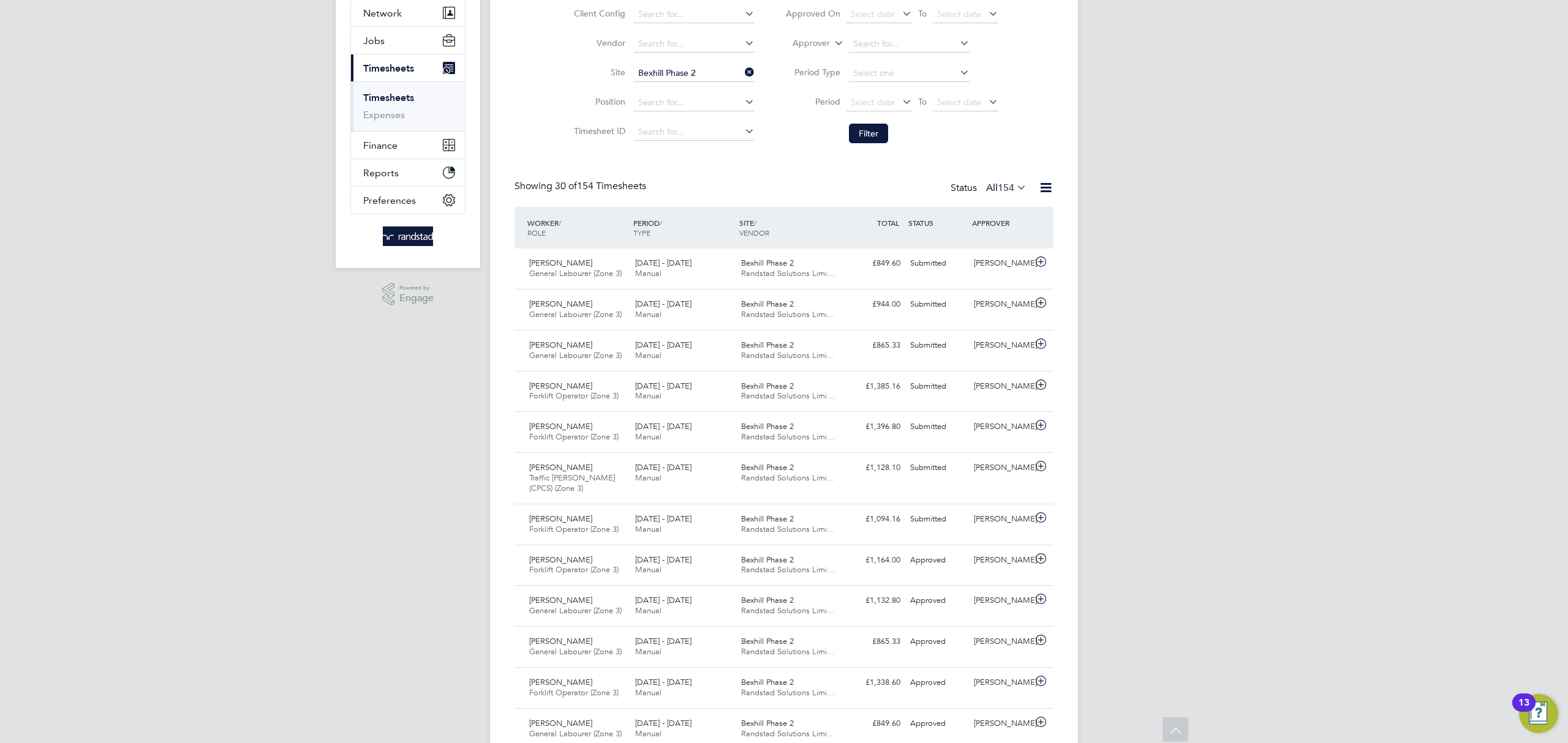
click at [743, 71] on icon at bounding box center [743, 72] width 0 height 17
click at [729, 71] on input at bounding box center [694, 74] width 120 height 17
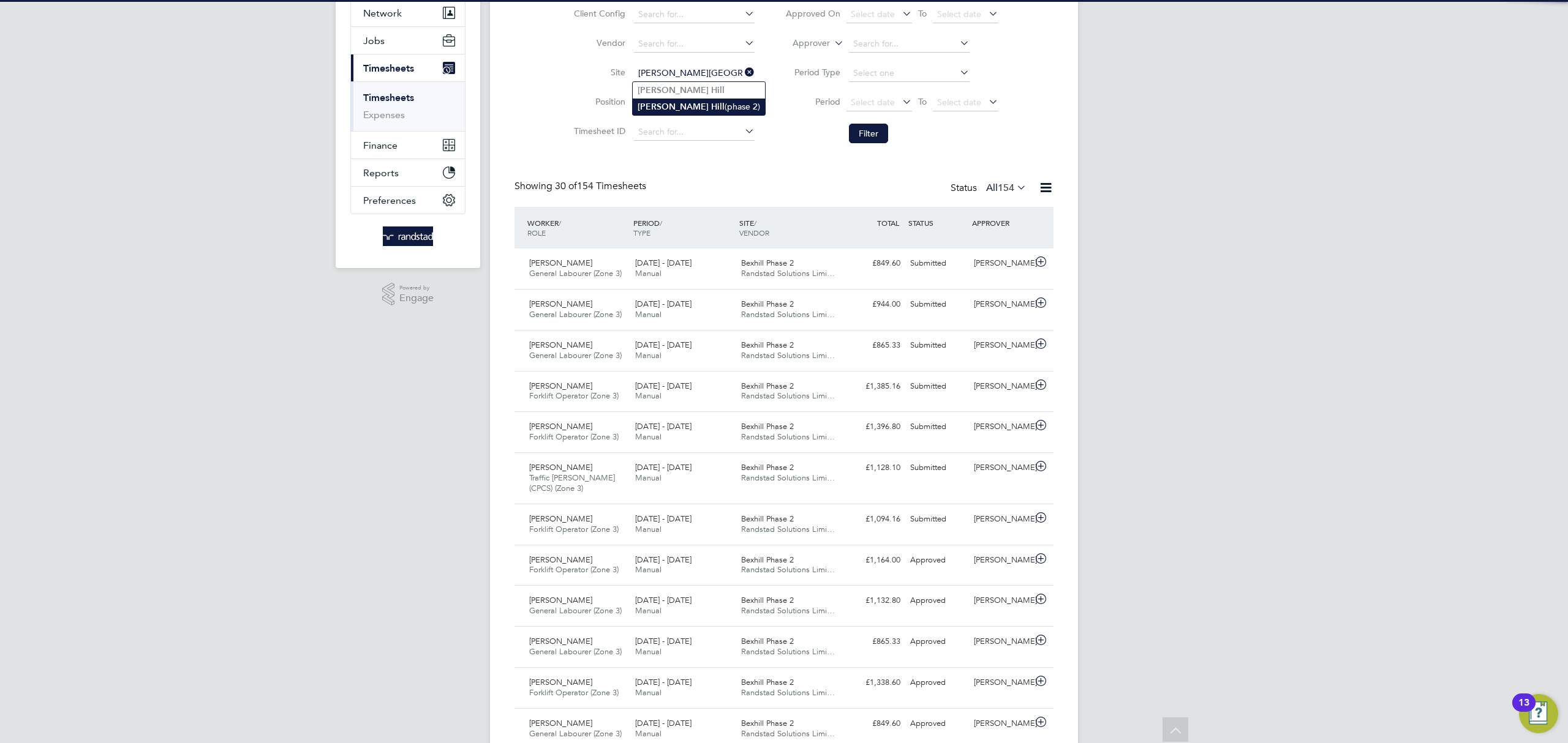
click at [724, 104] on li "Burgess Hill (phase 2)" at bounding box center [699, 107] width 132 height 17
type input "[PERSON_NAME] [PERSON_NAME] (phase 2)"
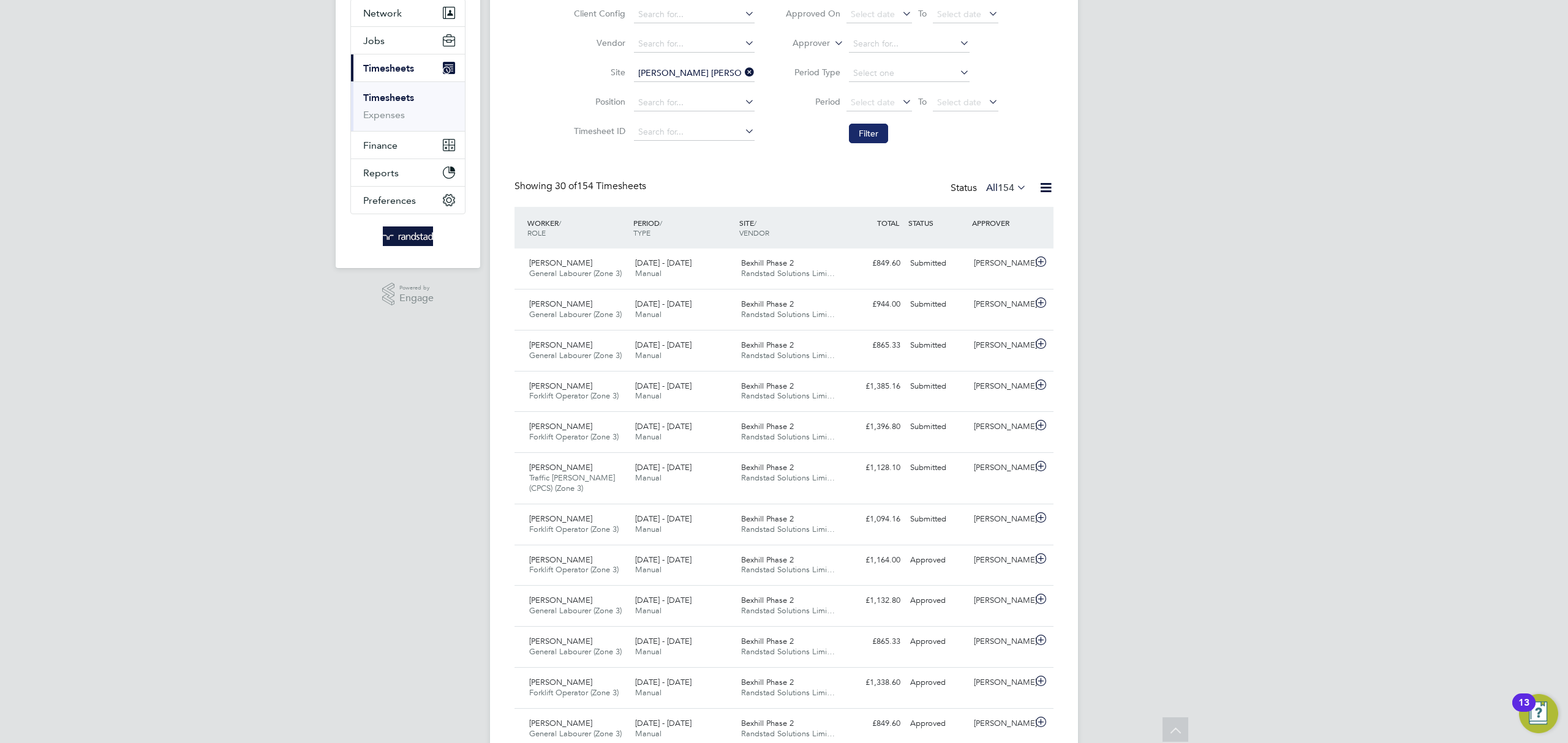
click at [861, 127] on button "Filter" at bounding box center [868, 133] width 39 height 20
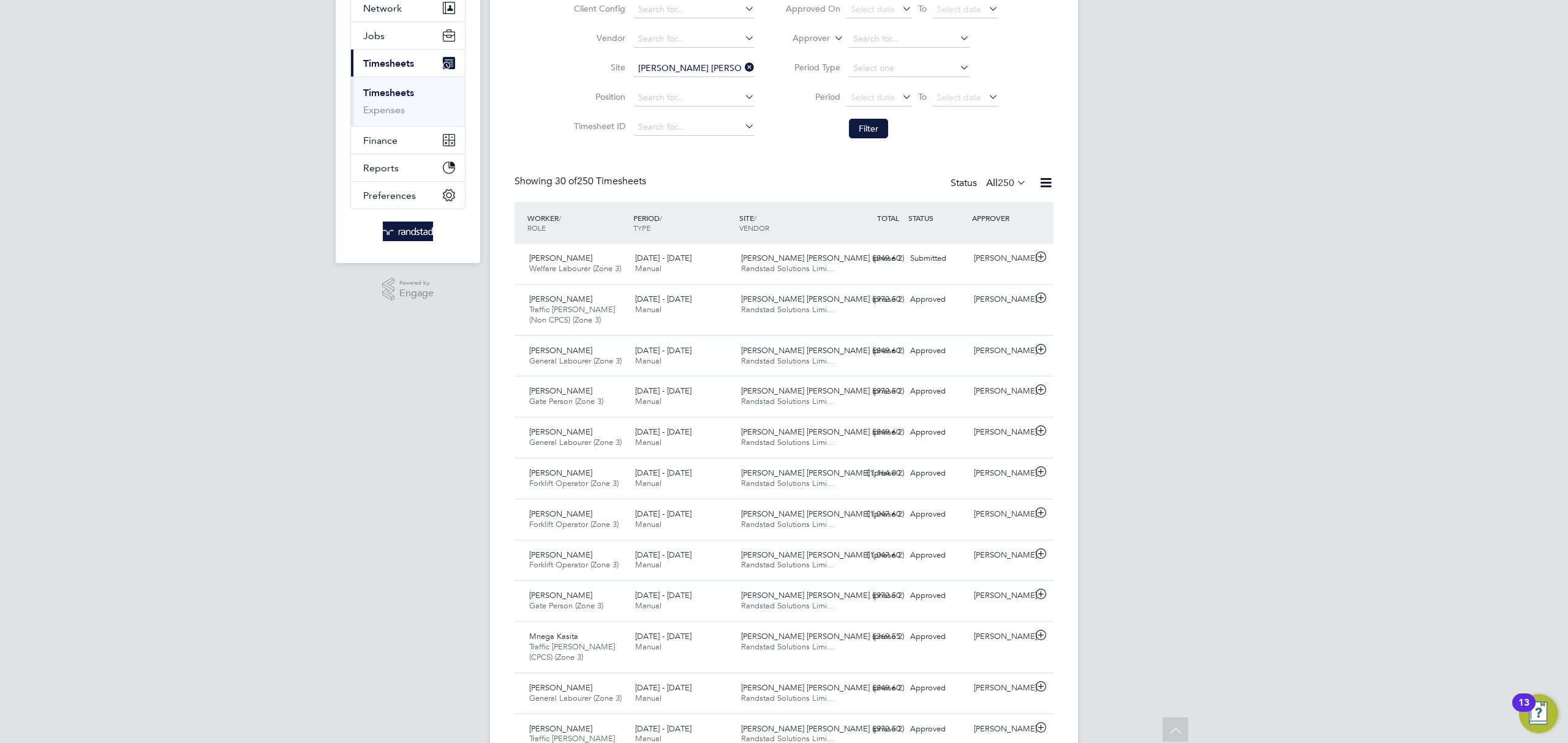
click at [743, 63] on icon at bounding box center [743, 67] width 0 height 17
click at [685, 67] on input at bounding box center [694, 68] width 120 height 17
click at [685, 85] on li "Willingdon, The Hindlands" at bounding box center [693, 86] width 122 height 17
type input "Willingdon, The Hindlands"
click at [870, 121] on button "Filter" at bounding box center [868, 129] width 39 height 20
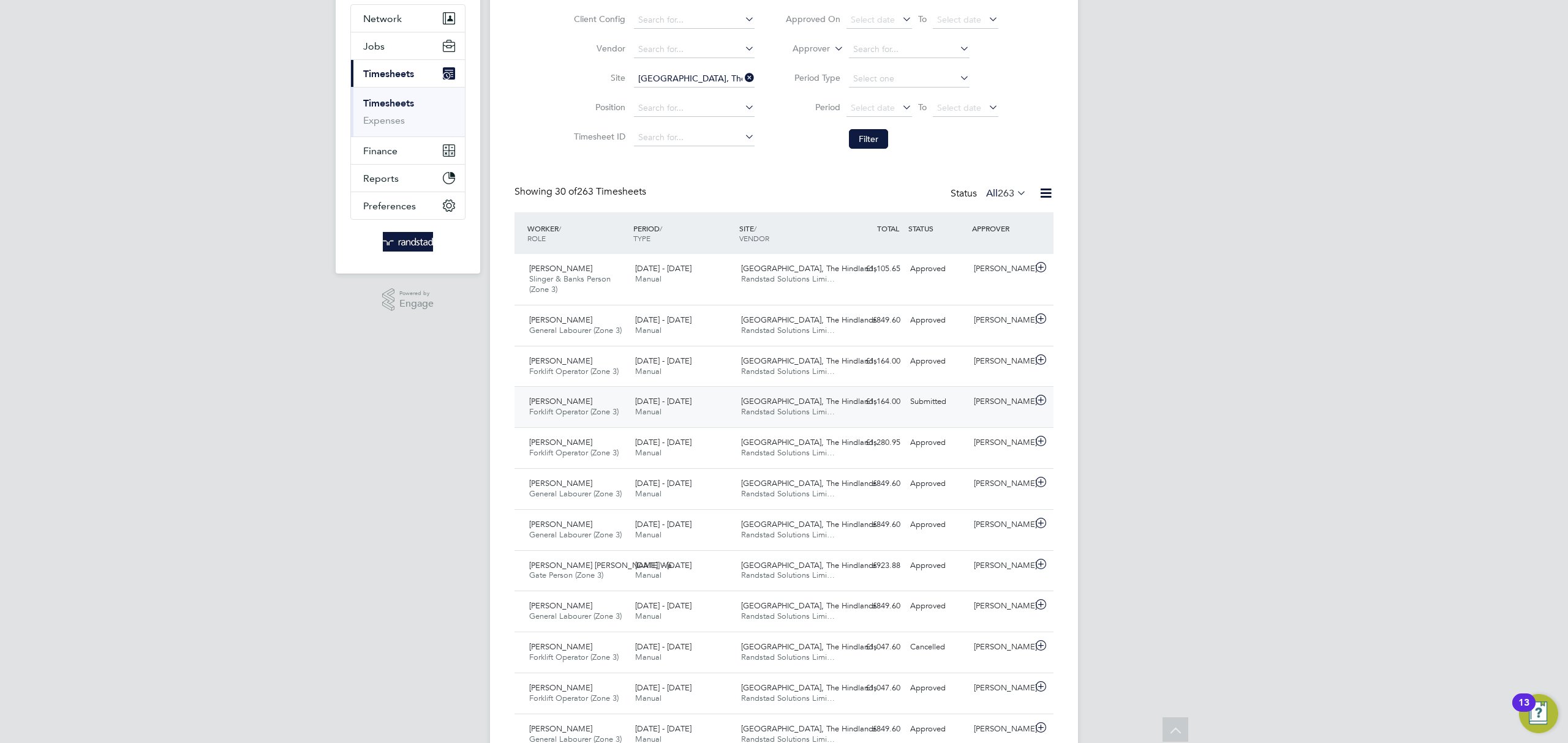
click at [1003, 403] on div "Lea Packer" at bounding box center [1000, 402] width 64 height 20
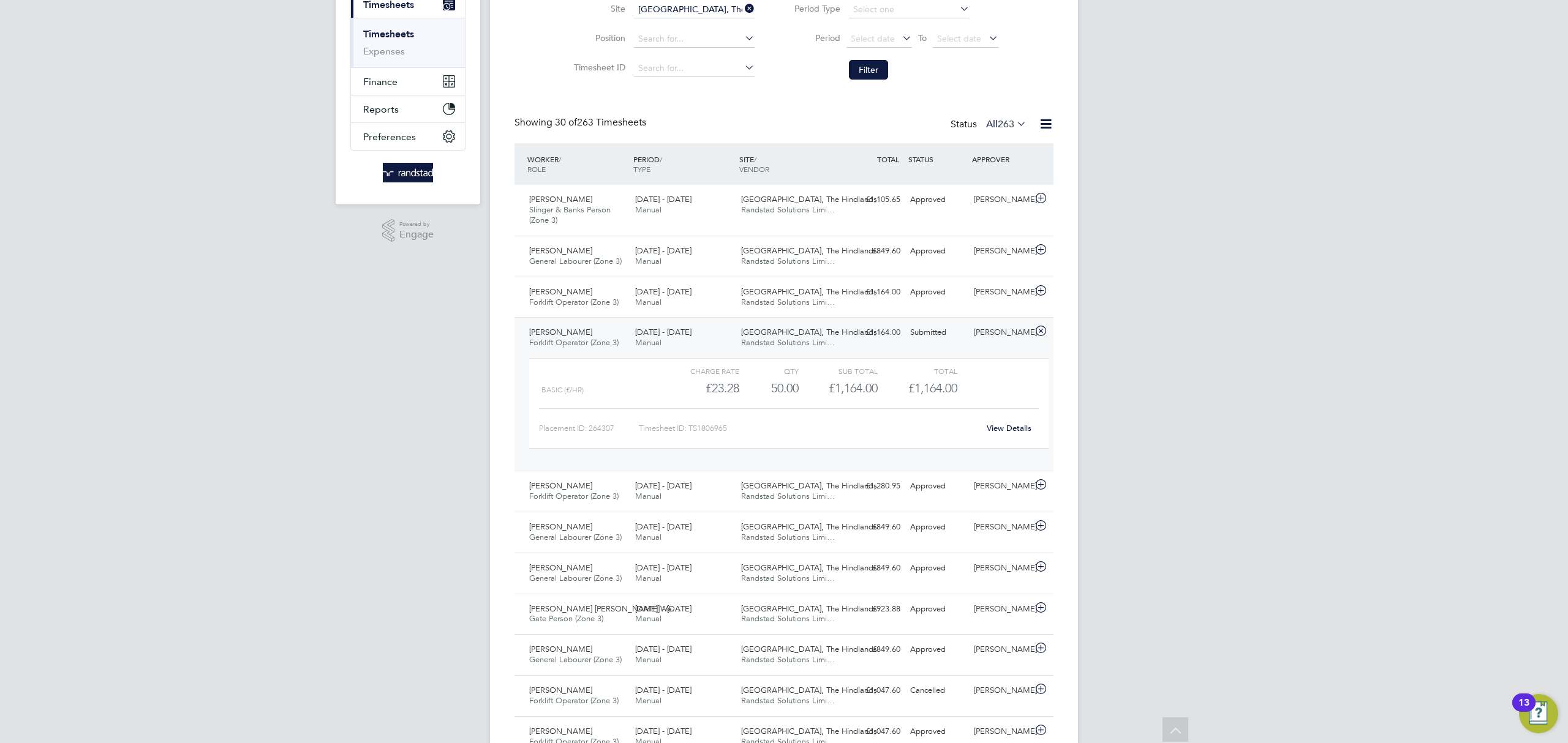
click at [1040, 331] on icon at bounding box center [1041, 331] width 15 height 10
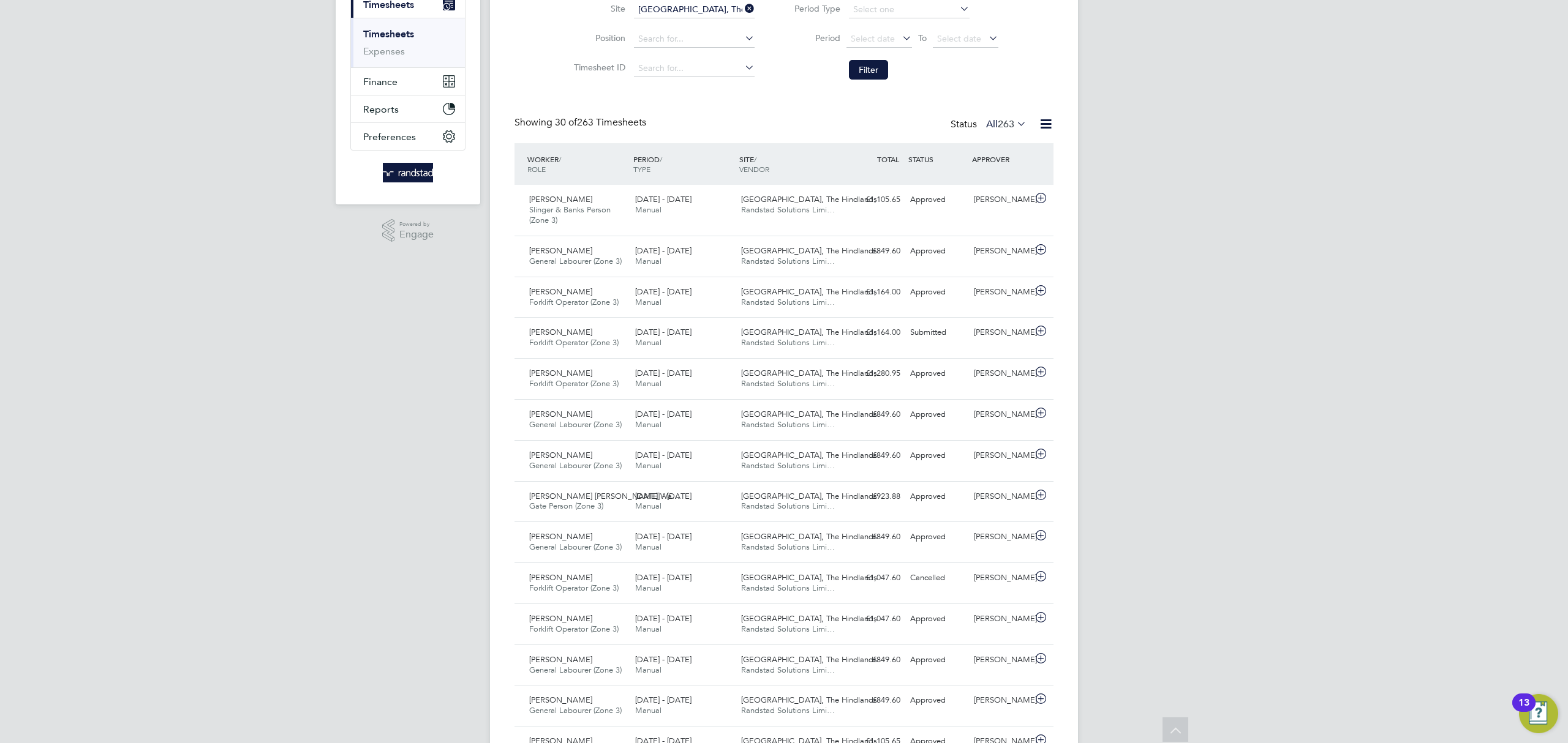
click at [385, 36] on link "Timesheets" at bounding box center [389, 34] width 51 height 12
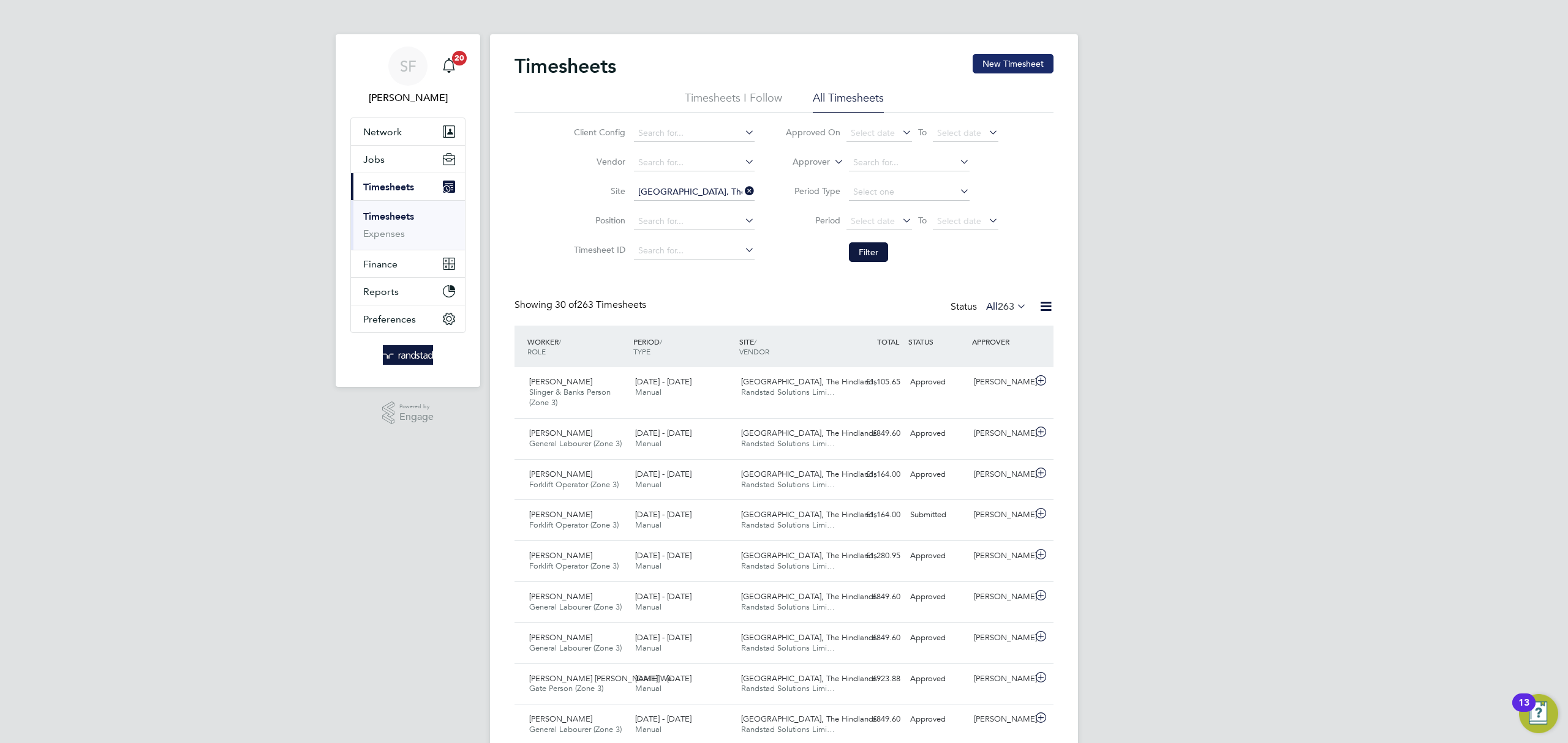
click at [1006, 71] on button "New Timesheet" at bounding box center [1013, 64] width 81 height 20
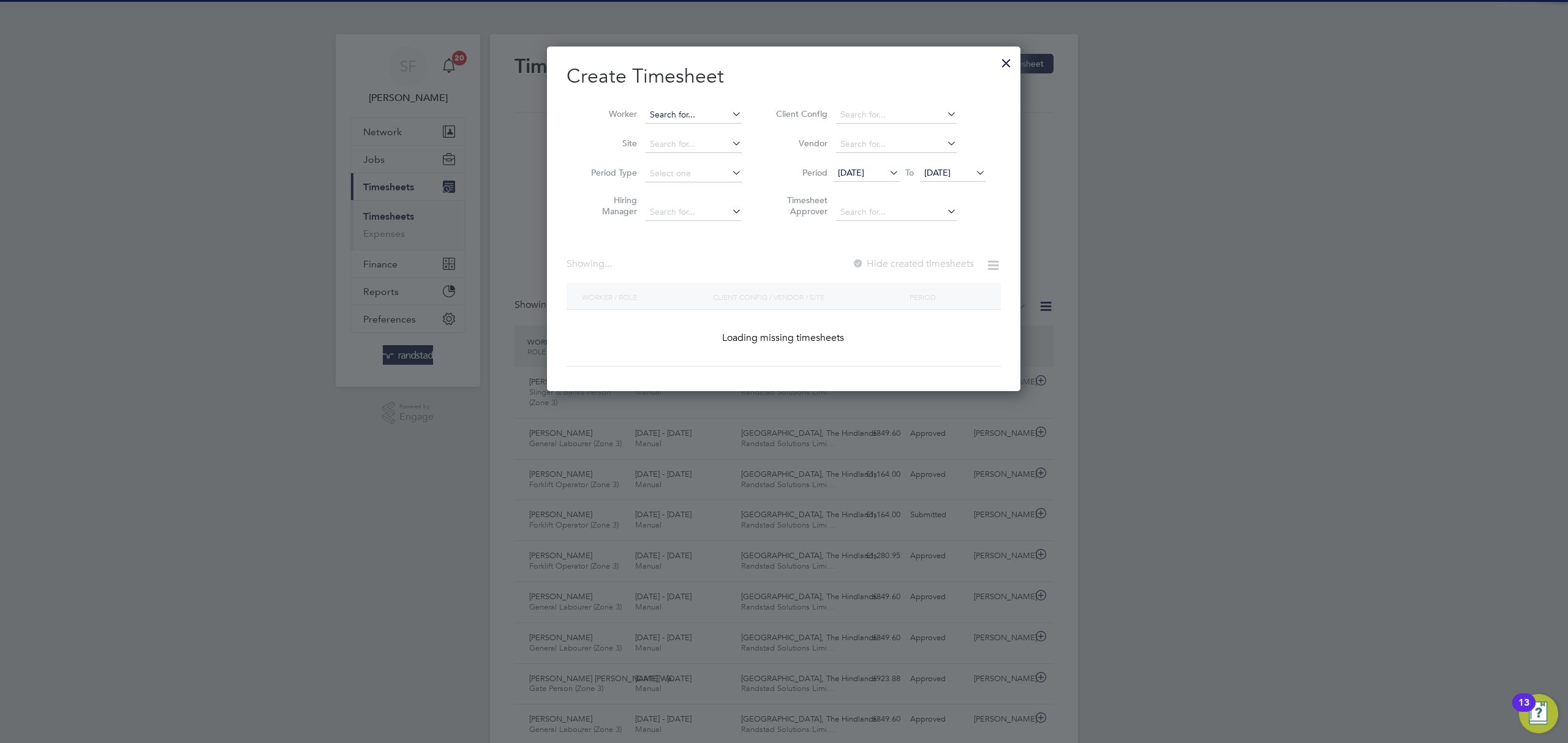
click at [713, 110] on input at bounding box center [693, 115] width 96 height 17
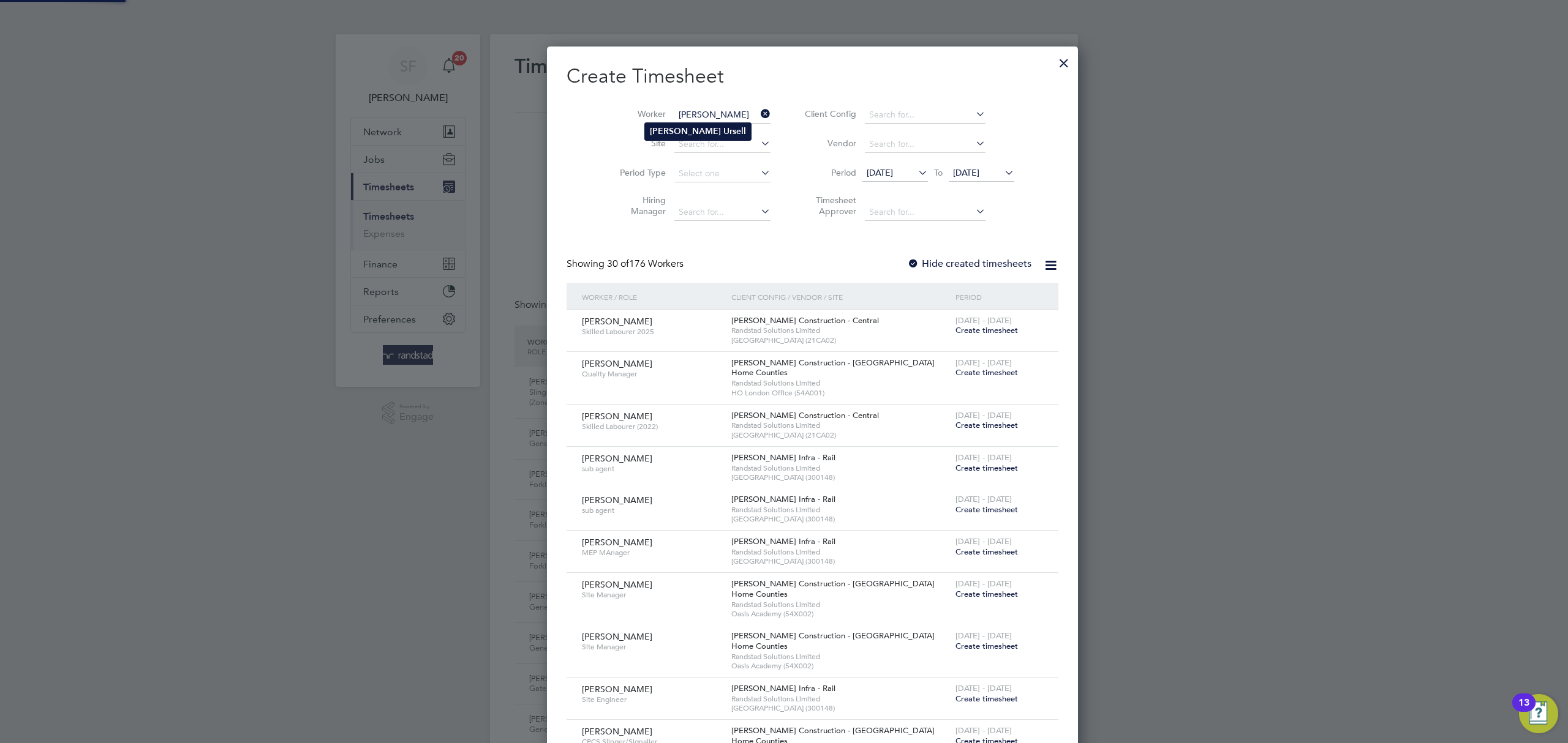
click at [720, 127] on li "Matt Ursell" at bounding box center [698, 132] width 106 height 17
type input "[PERSON_NAME]"
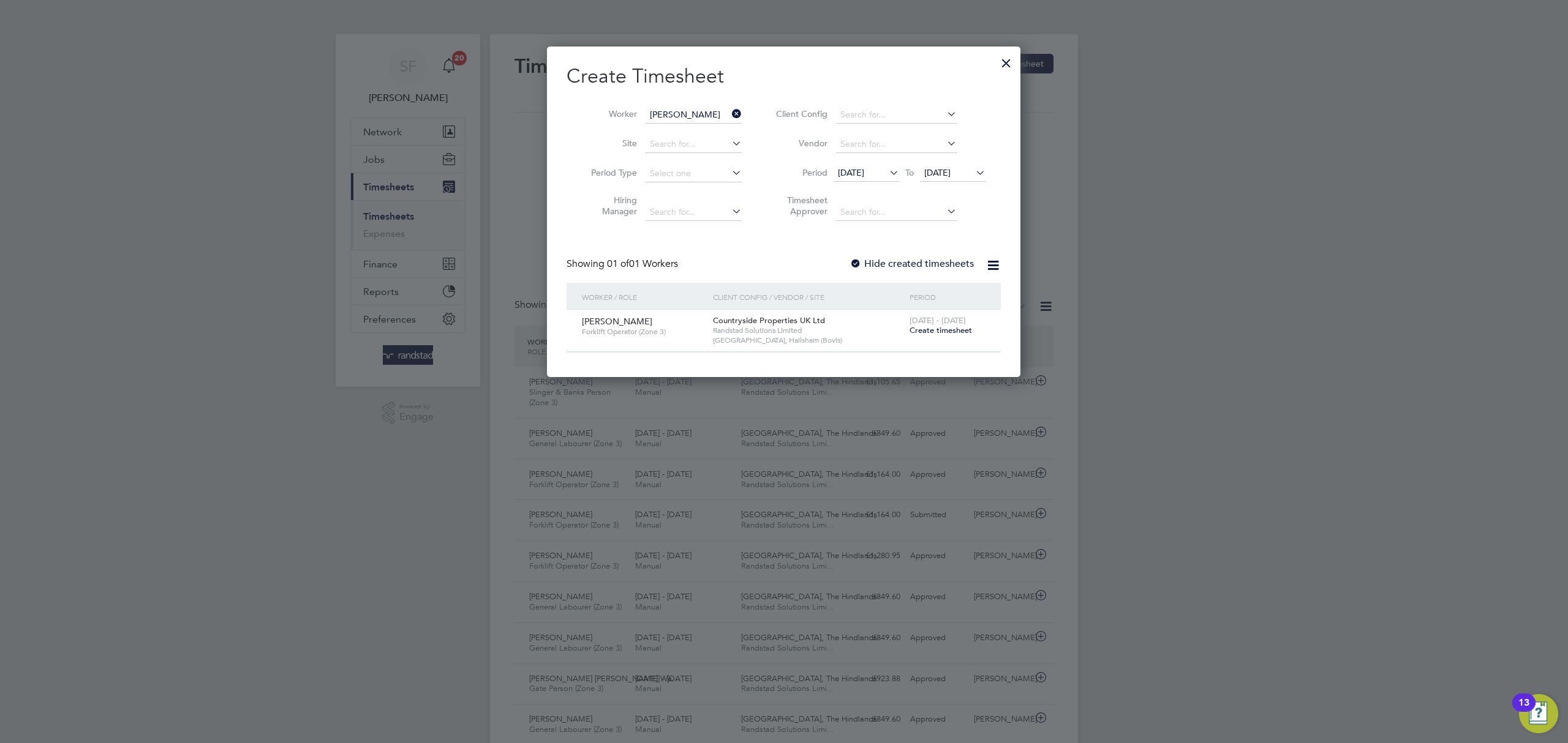
click at [935, 333] on span "Create timesheet" at bounding box center [940, 330] width 62 height 11
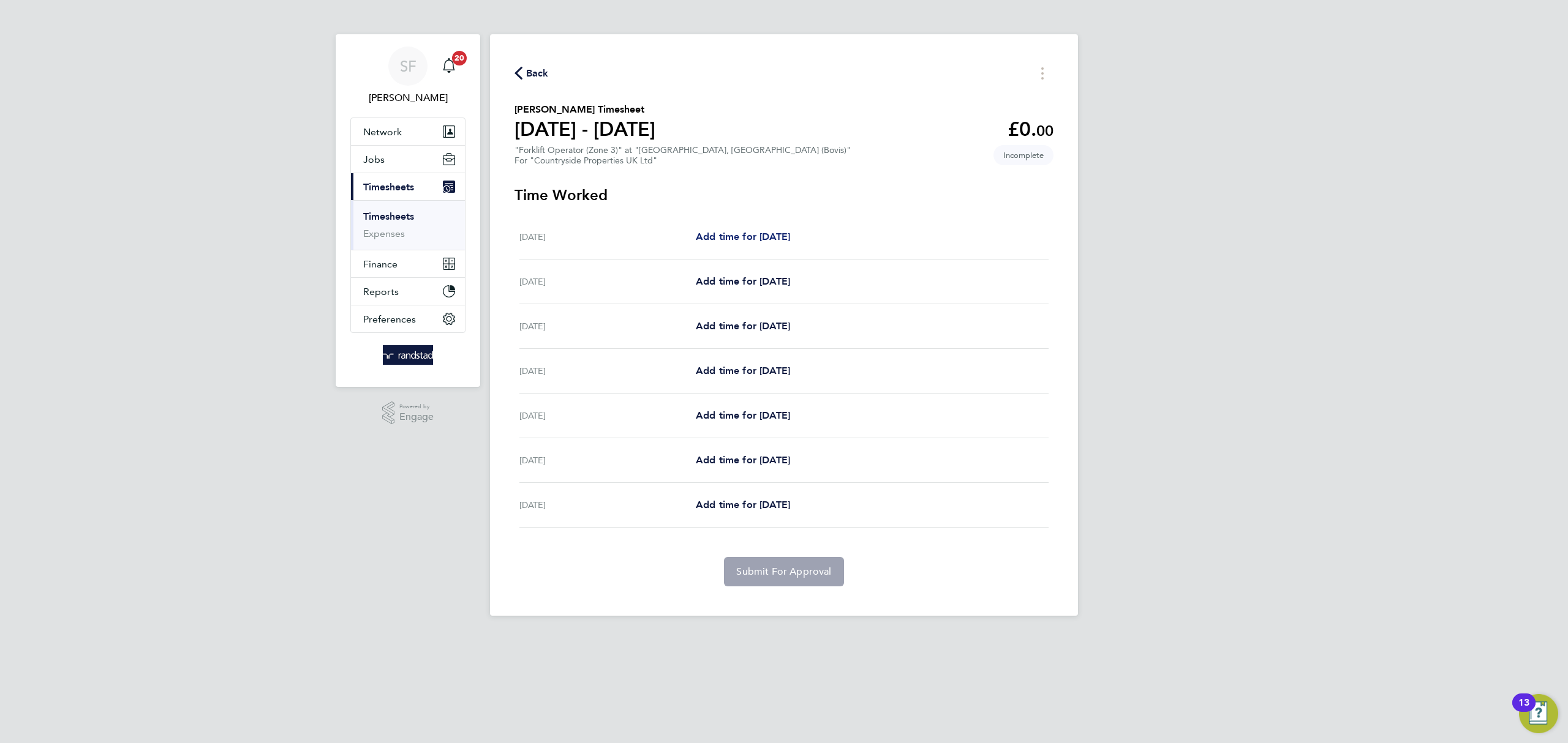
click at [771, 237] on span "Add time for Mon 18 Aug" at bounding box center [743, 236] width 94 height 12
select select "30"
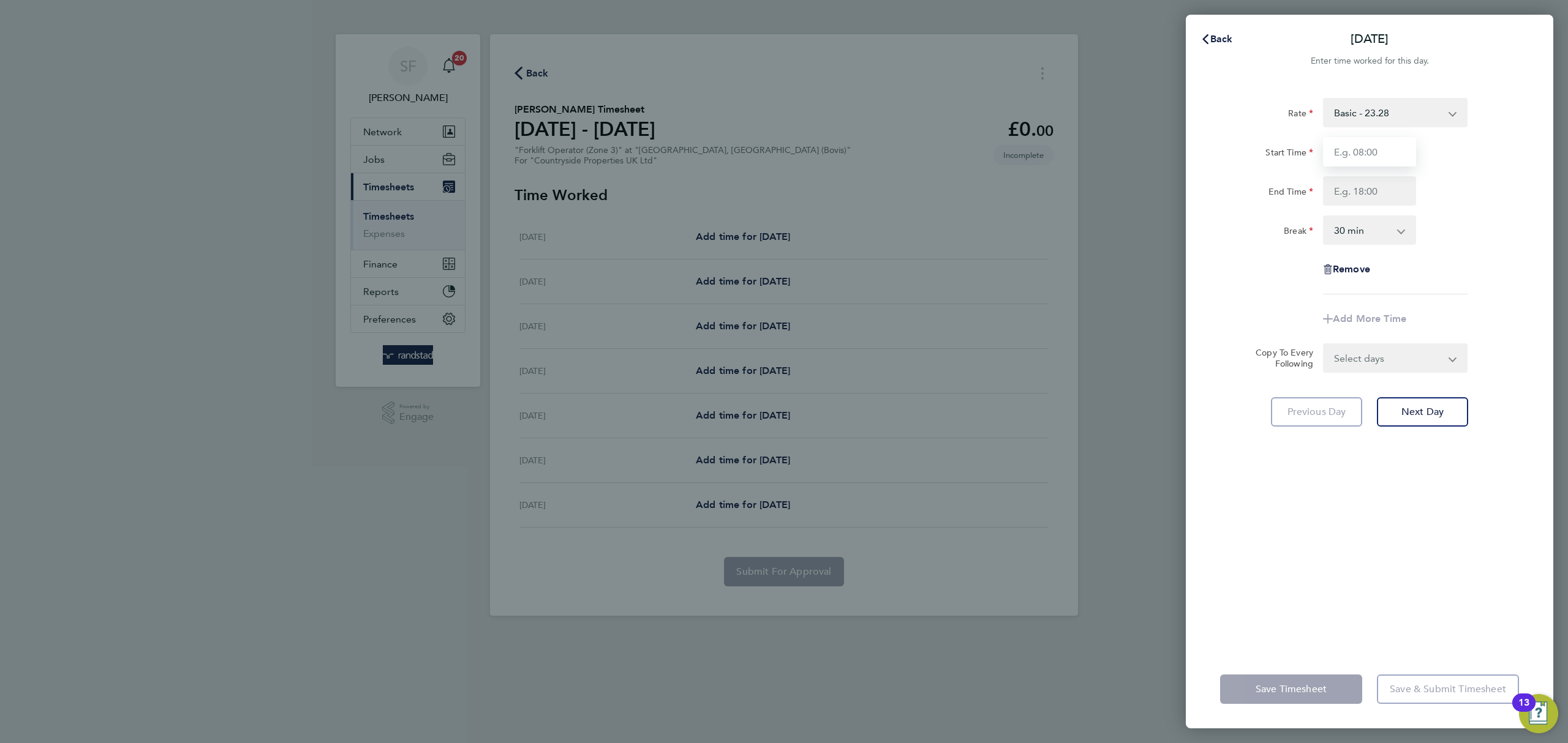
click at [1346, 151] on input "Start Time" at bounding box center [1369, 152] width 93 height 29
type input "07:30"
click at [1365, 184] on input "End Time" at bounding box center [1369, 191] width 93 height 29
type input "17:30"
click at [1453, 246] on div "Rate Basic - 23.28 Start Time 07:30 End Time 17:30 Break 0 min 15 min 30 min 45…" at bounding box center [1370, 196] width 299 height 196
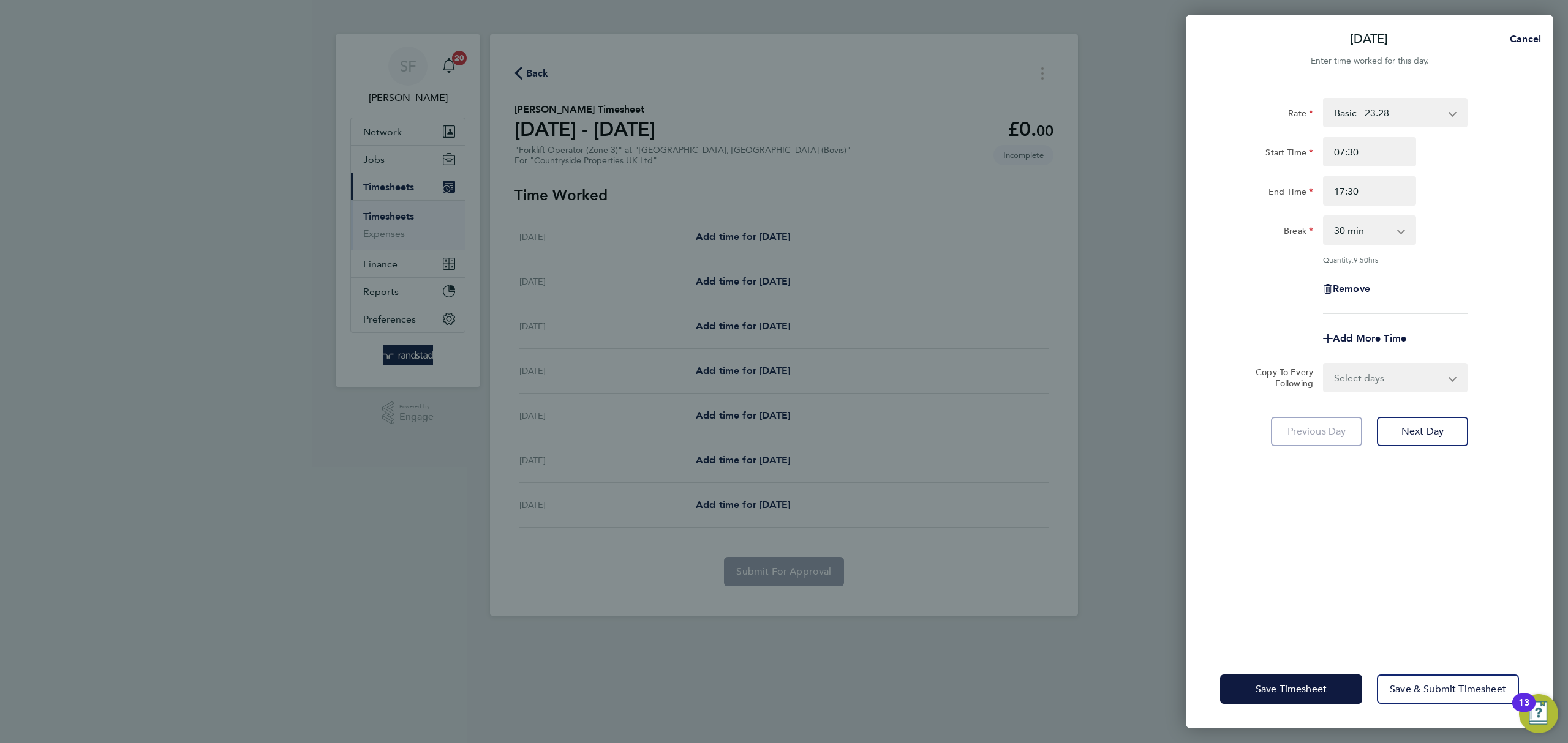
click at [1392, 229] on select "0 min 15 min 30 min 45 min 60 min 75 min 90 min" at bounding box center [1362, 230] width 76 height 27
select select "0"
click at [1325, 217] on select "0 min 15 min 30 min 45 min 60 min 75 min 90 min" at bounding box center [1362, 230] width 76 height 27
click at [1443, 284] on div "Remove" at bounding box center [1369, 289] width 308 height 29
click at [1422, 382] on select "Select days Day Weekday (Mon-Fri) Weekend (Sat-Sun) Tuesday Wednesday Thursday …" at bounding box center [1389, 377] width 129 height 27
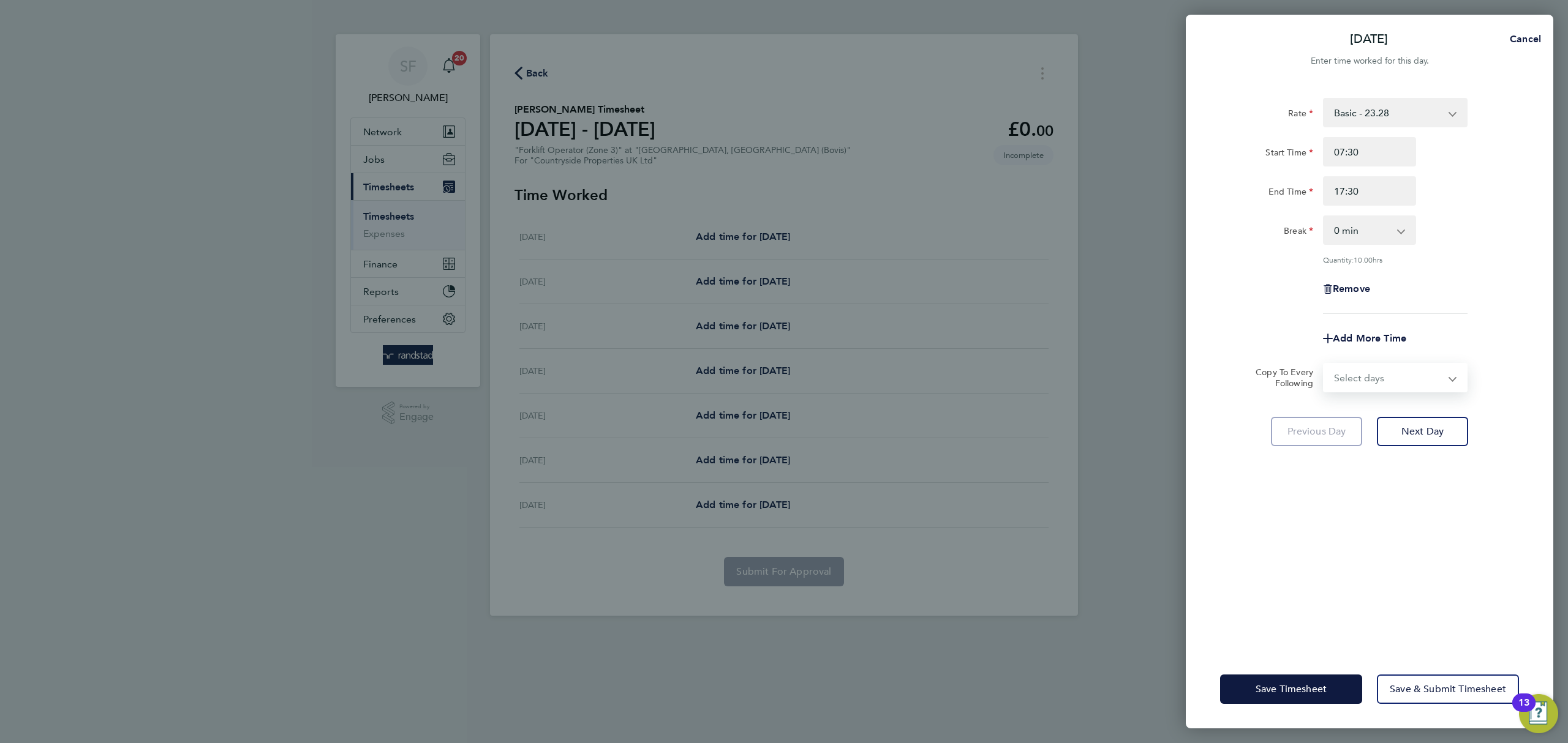
select select "TUE"
click at [1325, 364] on select "Select days Day Weekday (Mon-Fri) Weekend (Sat-Sun) Tuesday Wednesday Thursday …" at bounding box center [1389, 377] width 129 height 27
select select "[DATE]"
drag, startPoint x: 1433, startPoint y: 480, endPoint x: 1415, endPoint y: 426, distance: 56.9
click at [1434, 479] on span "Next Day" at bounding box center [1422, 485] width 42 height 12
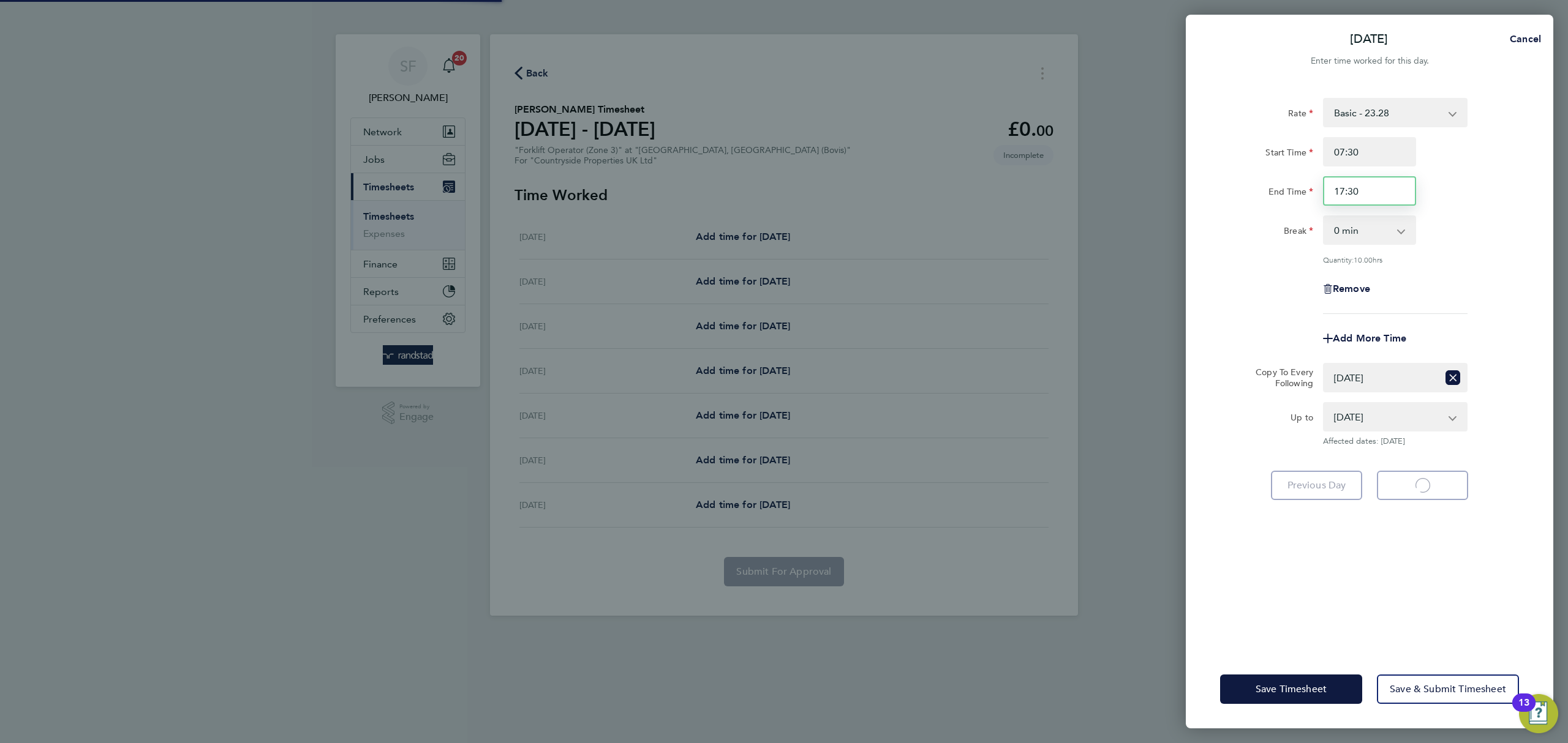
click at [1342, 193] on input "17:30" at bounding box center [1369, 191] width 93 height 29
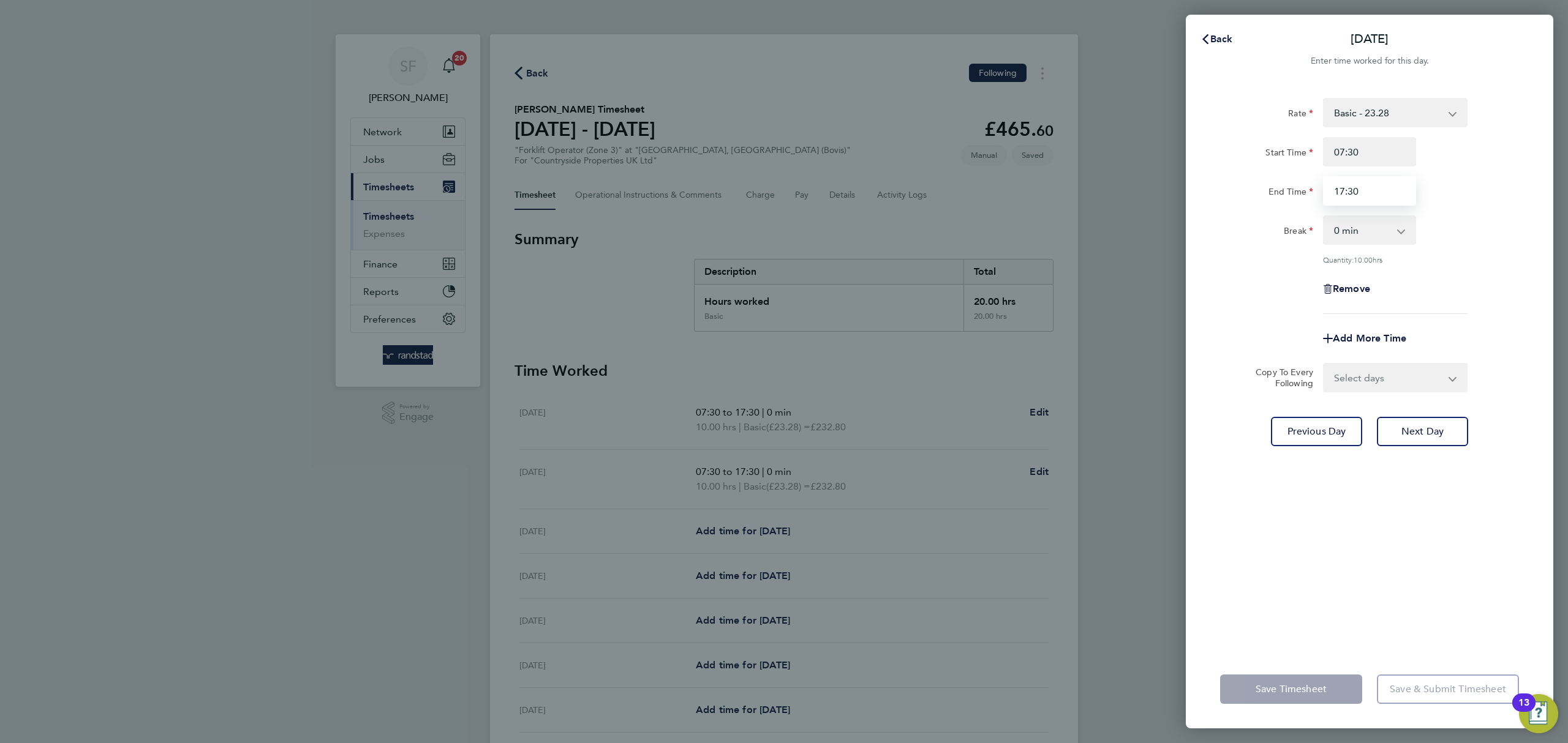
click at [1340, 192] on input "17:30" at bounding box center [1369, 191] width 93 height 29
type input "18:30"
click at [1497, 308] on div "Rate Basic - 23.28 Start Time 07:30 End Time 18:30 Break 0 min 15 min 30 min 45…" at bounding box center [1370, 206] width 299 height 216
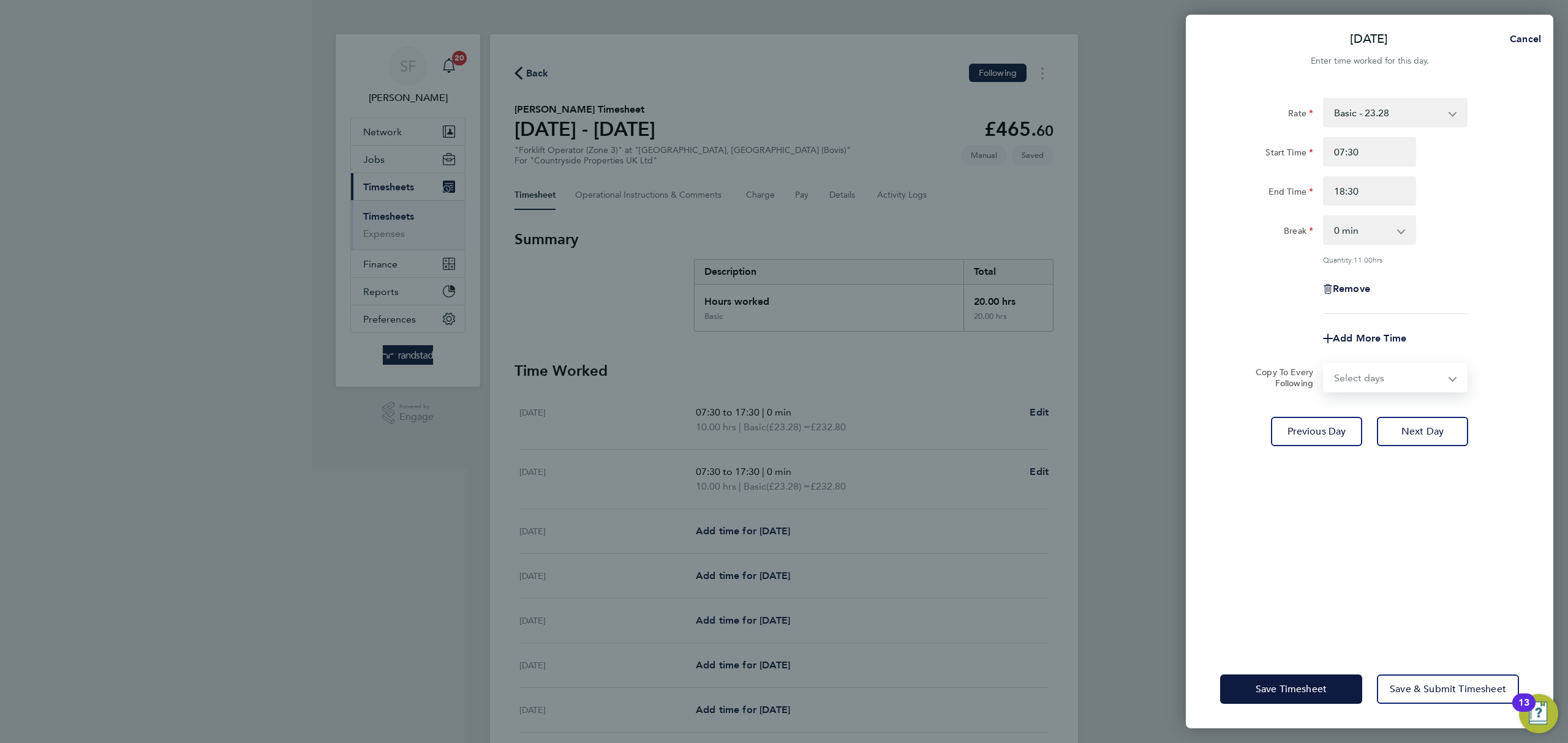
click at [1411, 369] on select "Select days Day Weekday (Mon-Fri) Weekend (Sat-Sun) [DATE] [DATE] [DATE] [DATE]…" at bounding box center [1389, 377] width 129 height 27
select select "WED"
click at [1325, 364] on select "Select days Day Weekday (Mon-Fri) Weekend (Sat-Sun) [DATE] [DATE] [DATE] [DATE]…" at bounding box center [1389, 377] width 129 height 27
select select "[DATE]"
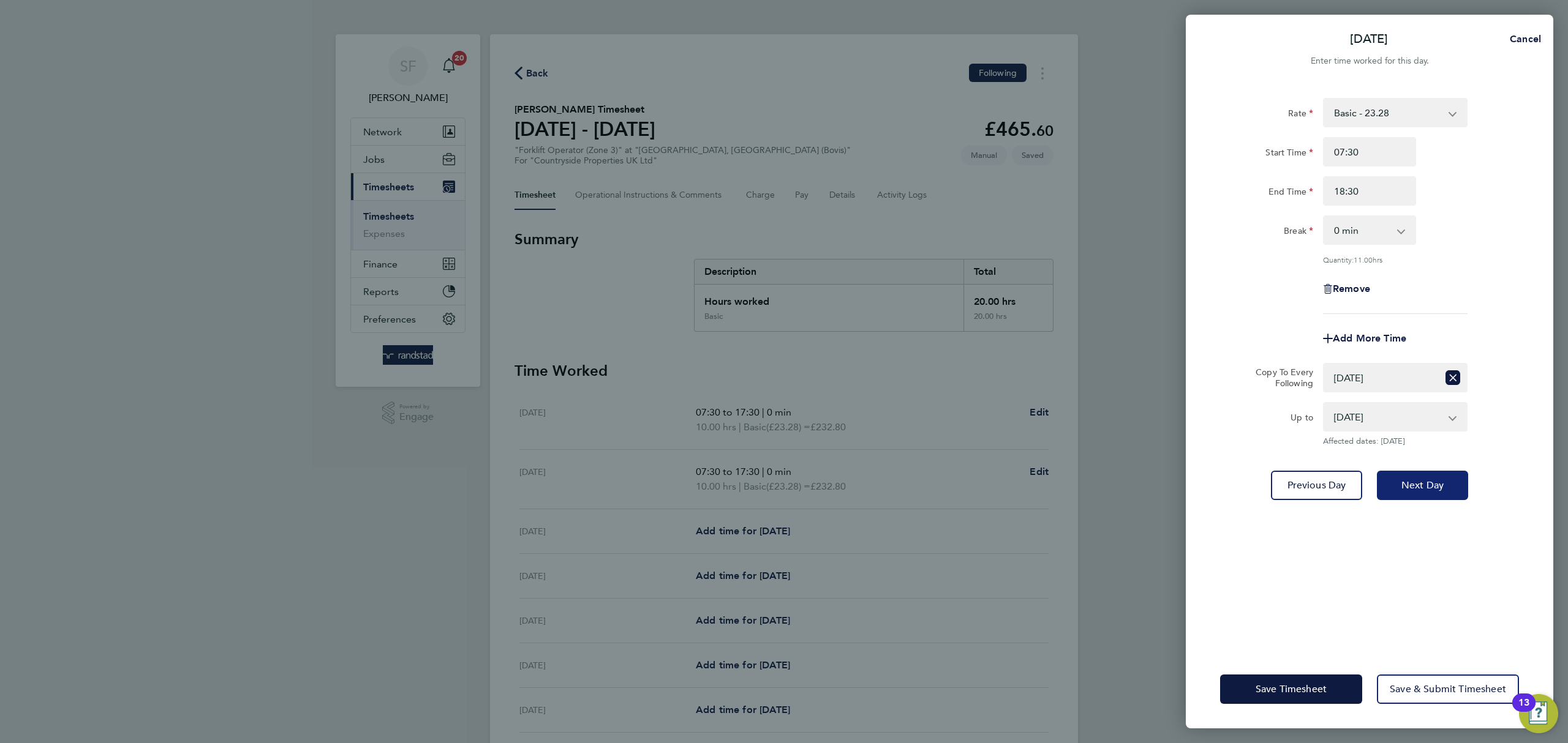
click at [1440, 479] on span "Next Day" at bounding box center [1422, 485] width 42 height 12
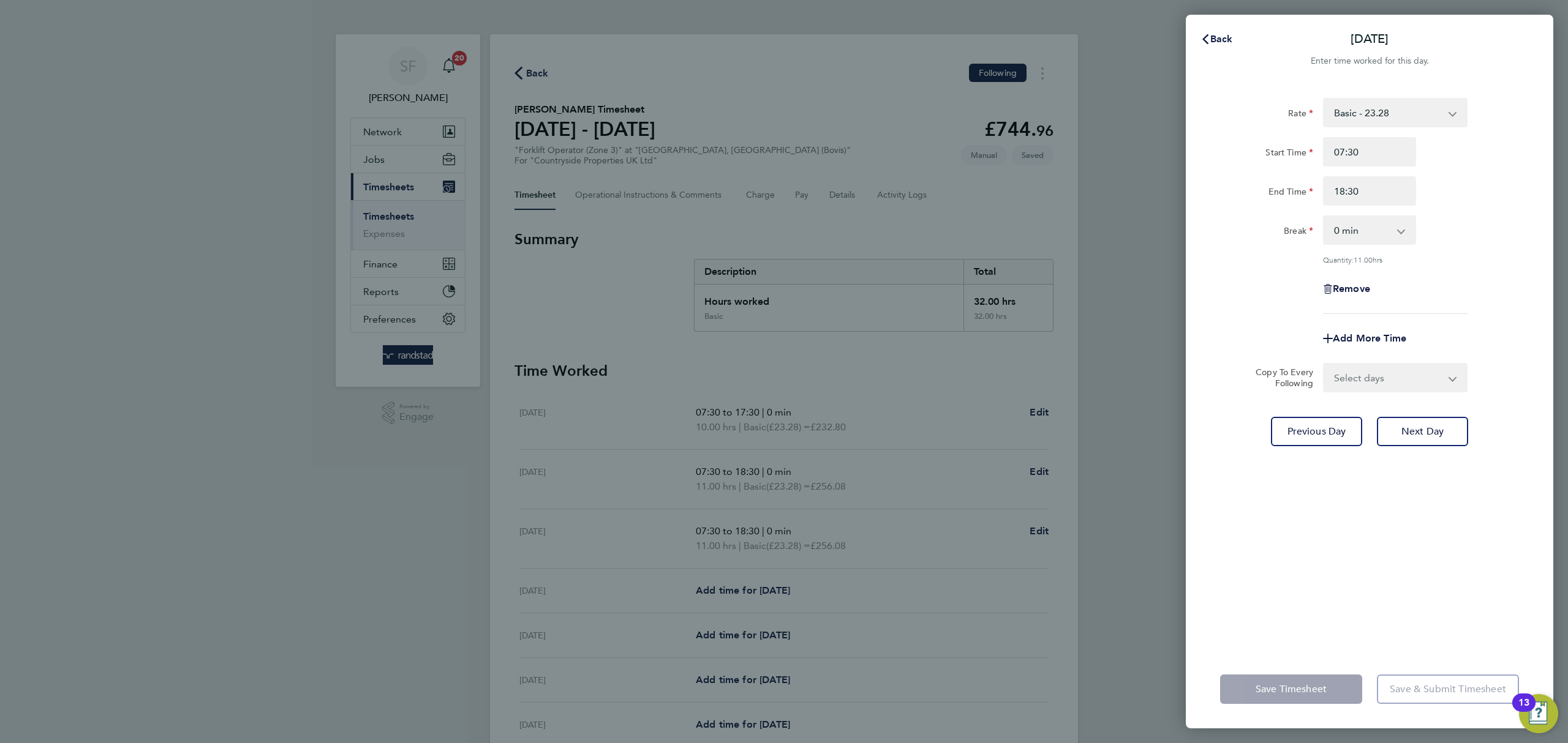
click at [1372, 373] on select "Select days Day Weekday (Mon-Fri) Weekend (Sat-Sun) [DATE] [DATE] [DATE] [DATE]" at bounding box center [1389, 377] width 129 height 27
select select "THU"
click at [1325, 364] on select "Select days Day Weekday (Mon-Fri) Weekend (Sat-Sun) [DATE] [DATE] [DATE] [DATE]" at bounding box center [1389, 377] width 129 height 27
select select "[DATE]"
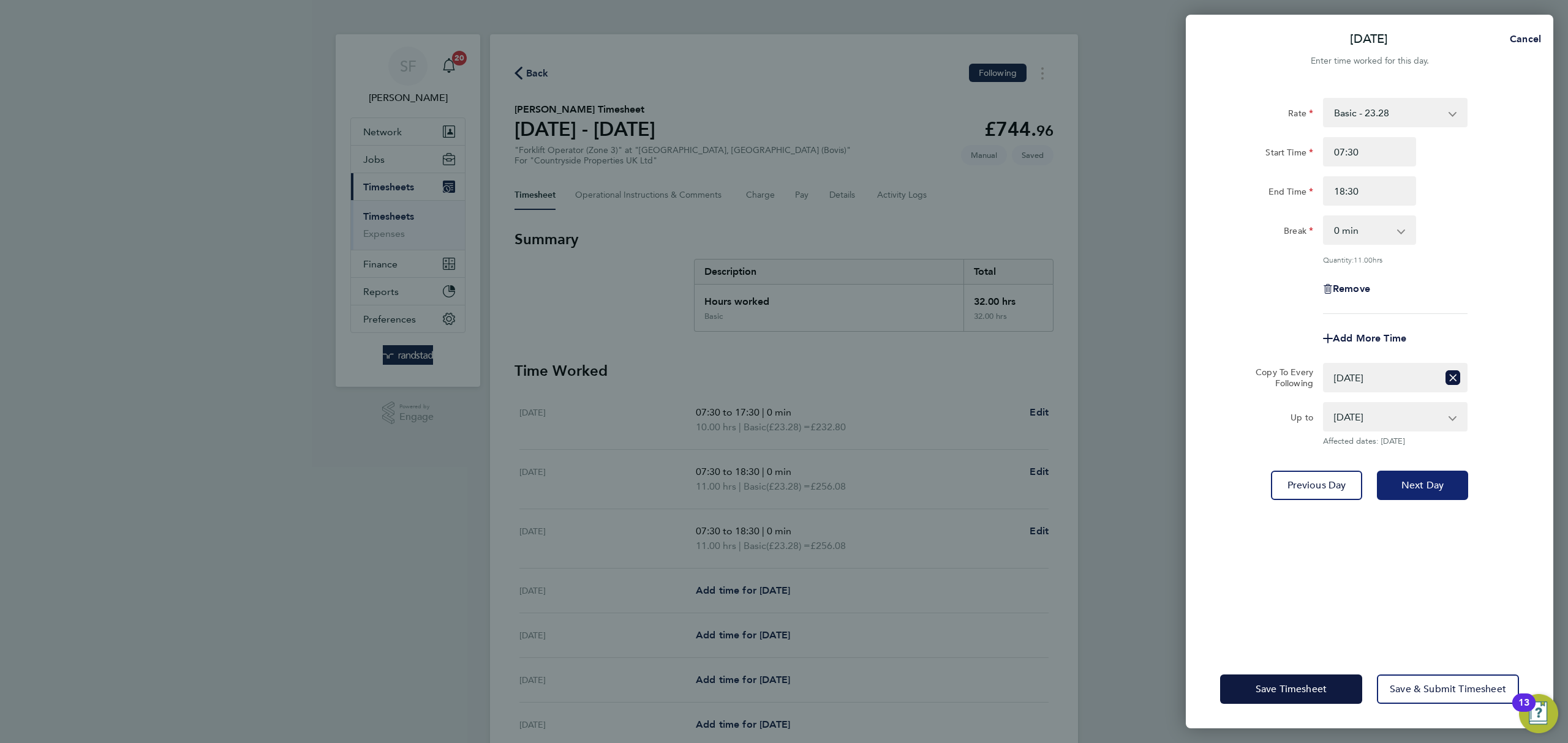
click at [1426, 480] on span "Next Day" at bounding box center [1422, 485] width 42 height 12
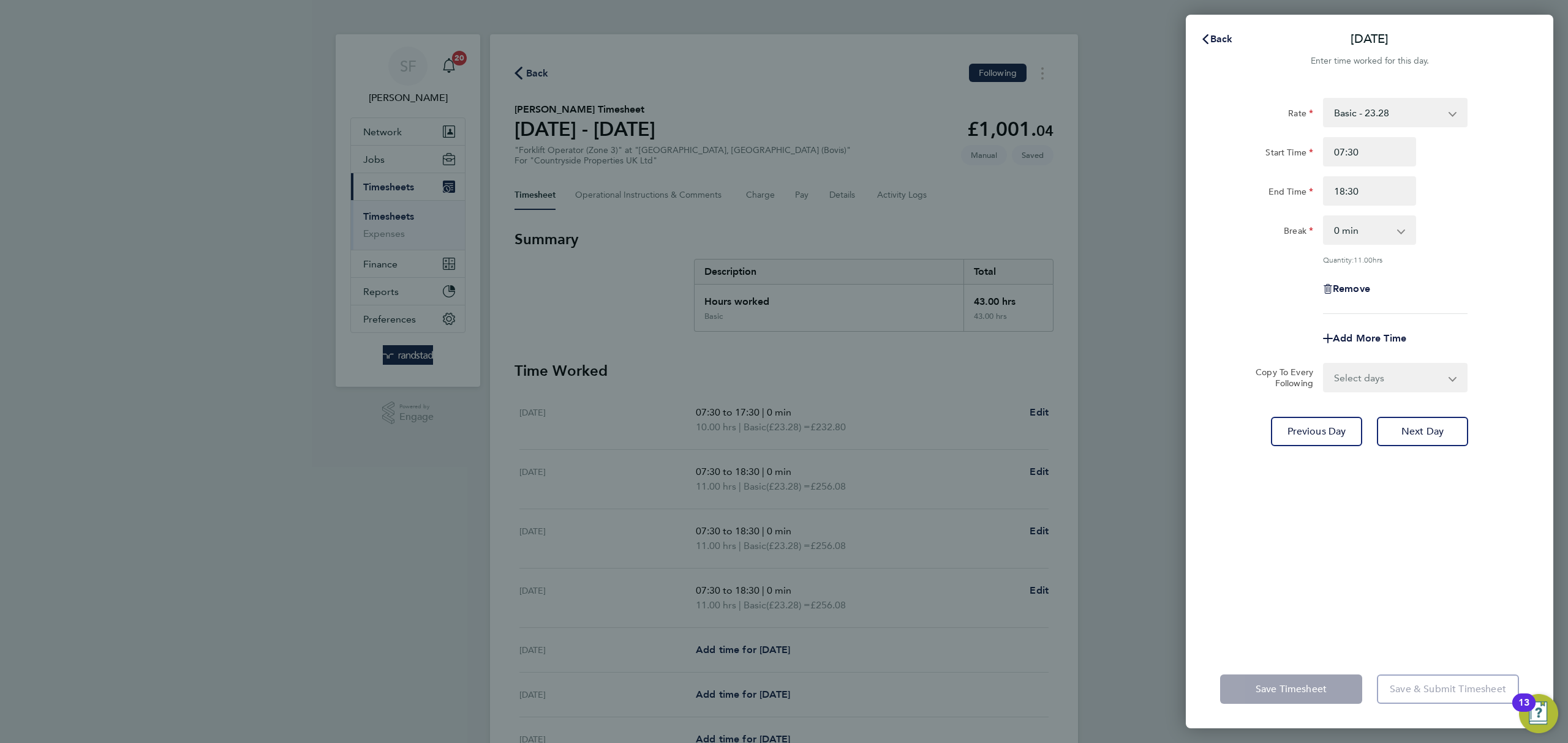
click at [1364, 382] on select "Select days Day Weekend (Sat-Sun) Friday Saturday Sunday" at bounding box center [1389, 377] width 129 height 27
select select "FRI"
click at [1325, 364] on select "Select days Day Weekend (Sat-Sun) Friday Saturday Sunday" at bounding box center [1389, 377] width 129 height 27
select select "[DATE]"
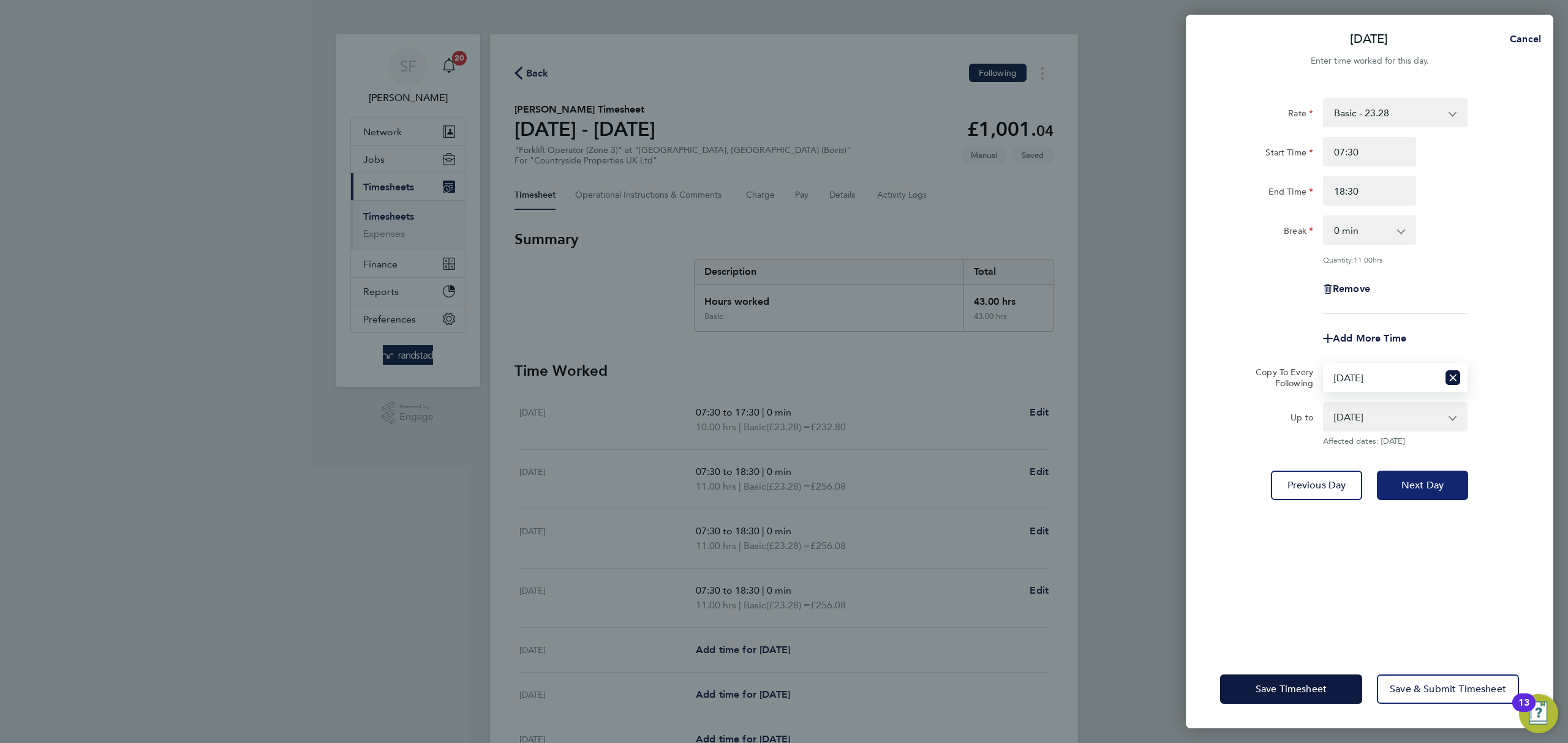
click at [1431, 481] on span "Next Day" at bounding box center [1422, 485] width 42 height 12
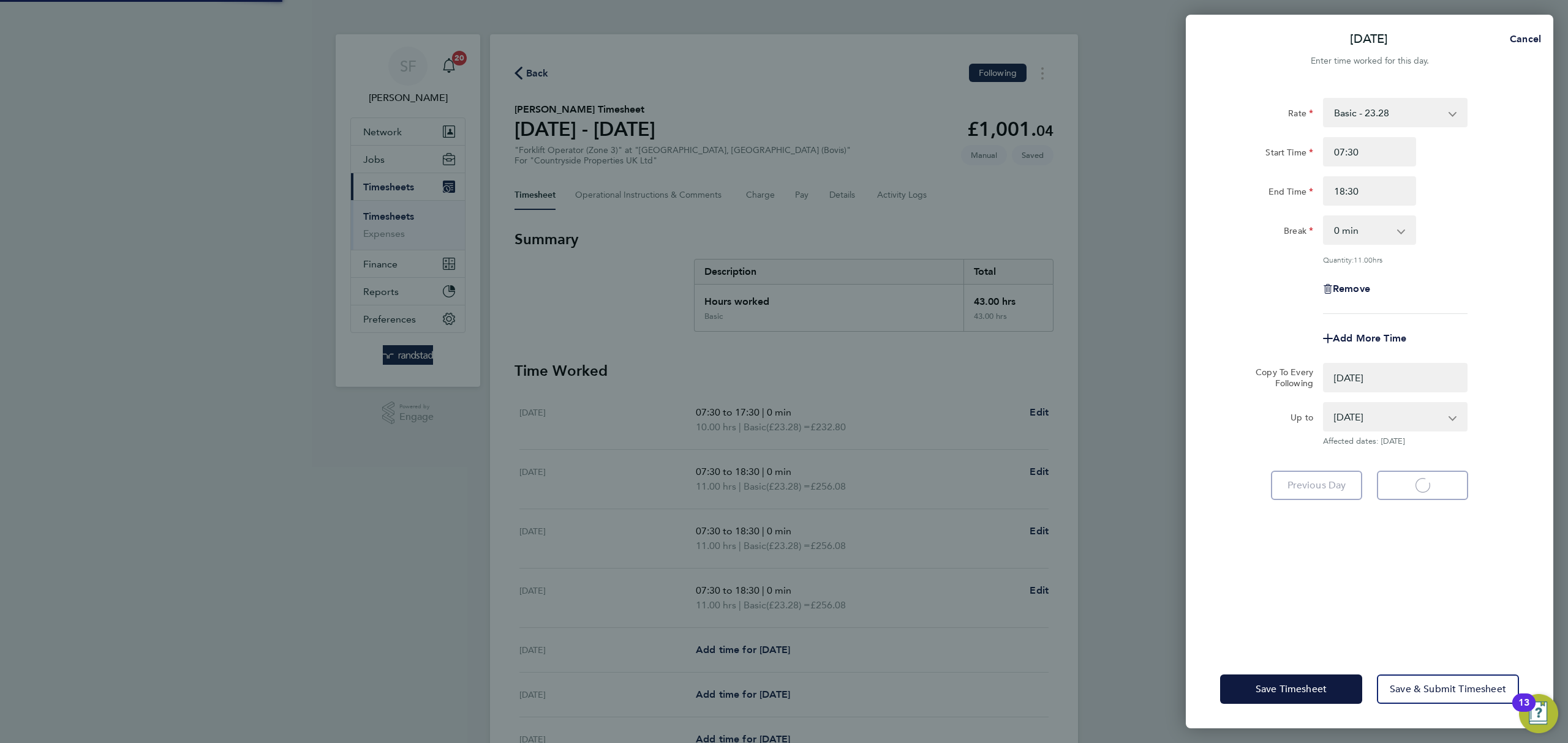
select select "0: null"
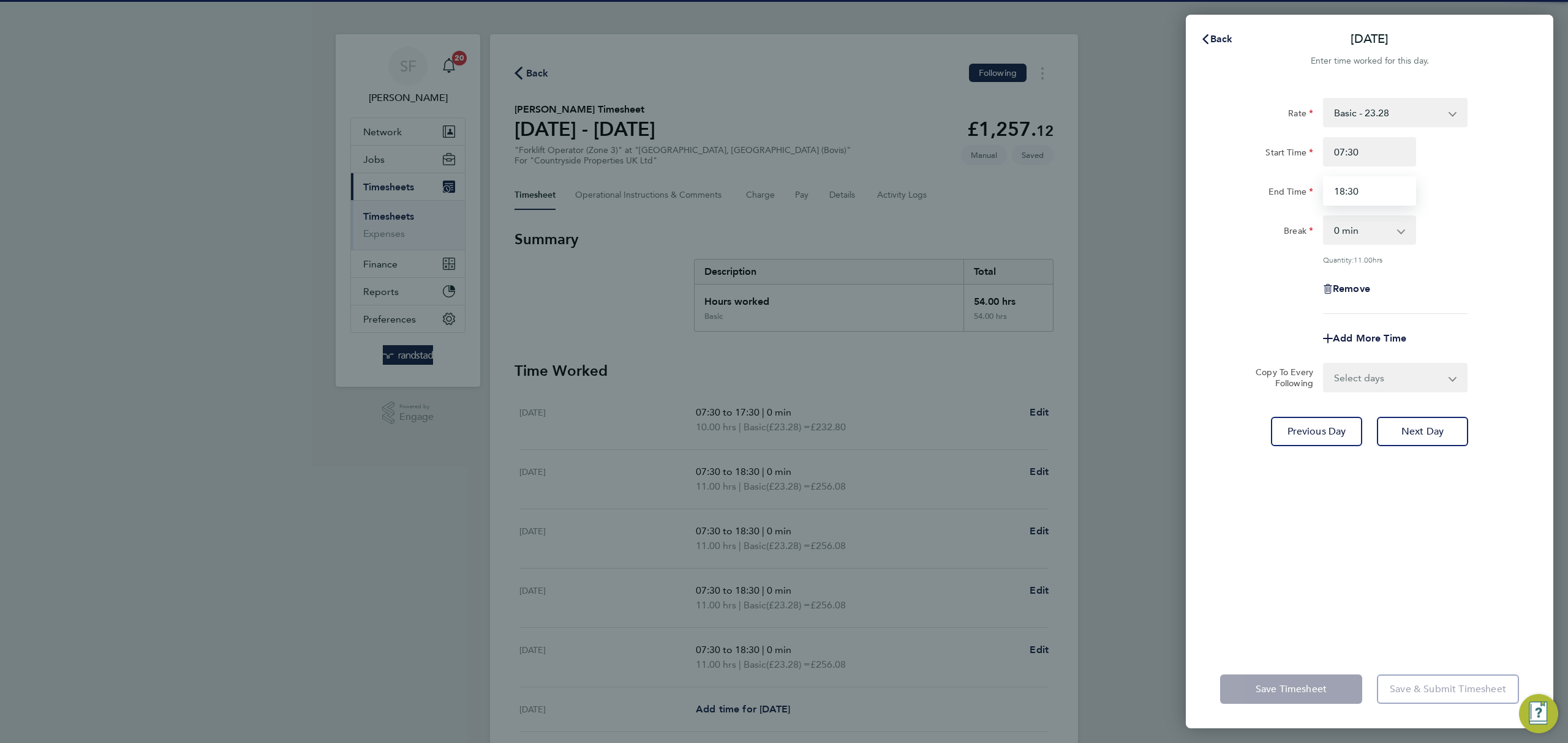
click at [1339, 192] on input "18:30" at bounding box center [1369, 191] width 93 height 29
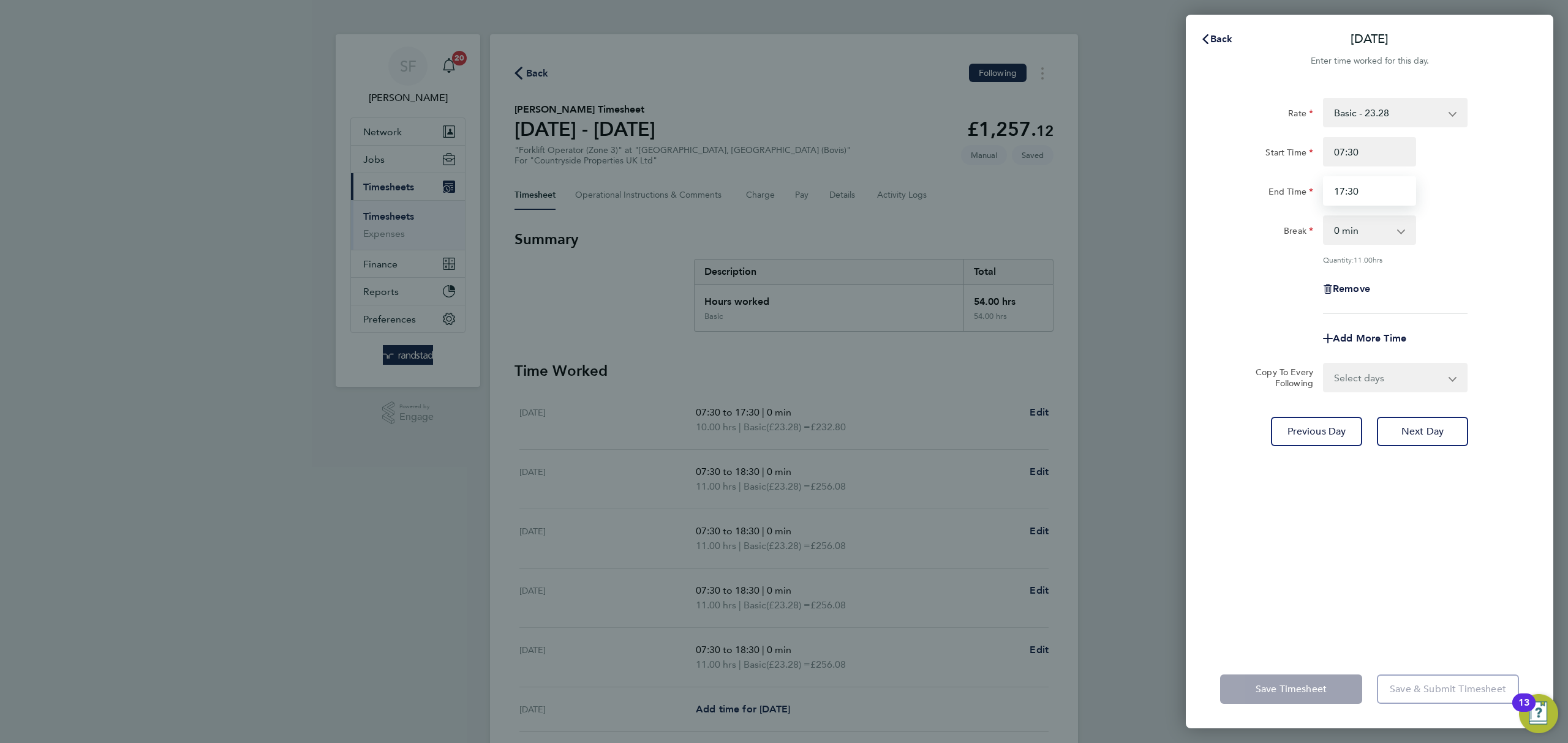
type input "17:30"
click at [1498, 275] on div "Remove" at bounding box center [1369, 289] width 308 height 29
click at [1406, 384] on select "Select days Day Weekend (Sat-Sun) Saturday Sunday" at bounding box center [1389, 377] width 129 height 27
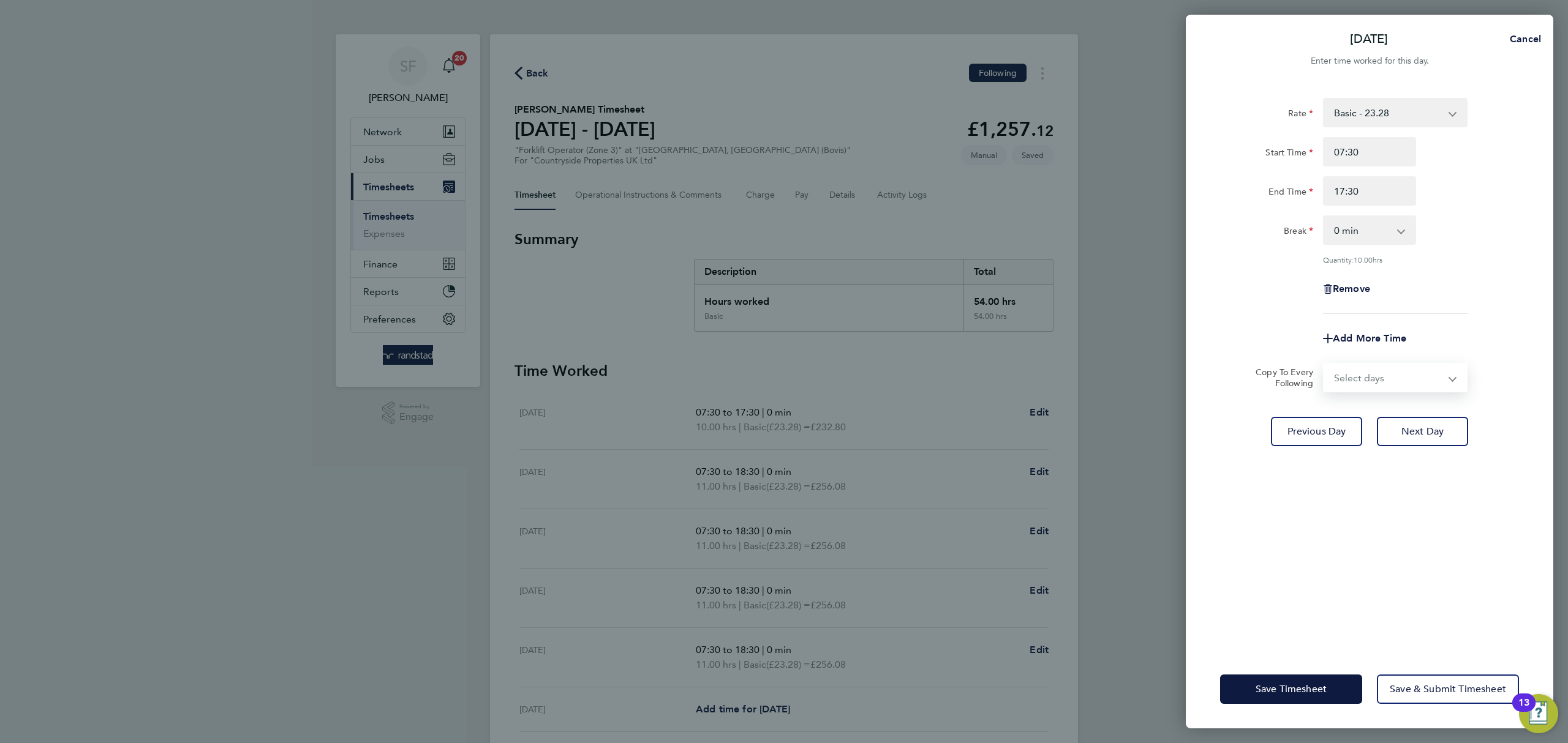
select select "SAT"
click at [1325, 364] on select "Select days Day Weekend (Sat-Sun) Saturday Sunday" at bounding box center [1389, 377] width 129 height 27
select select "[DATE]"
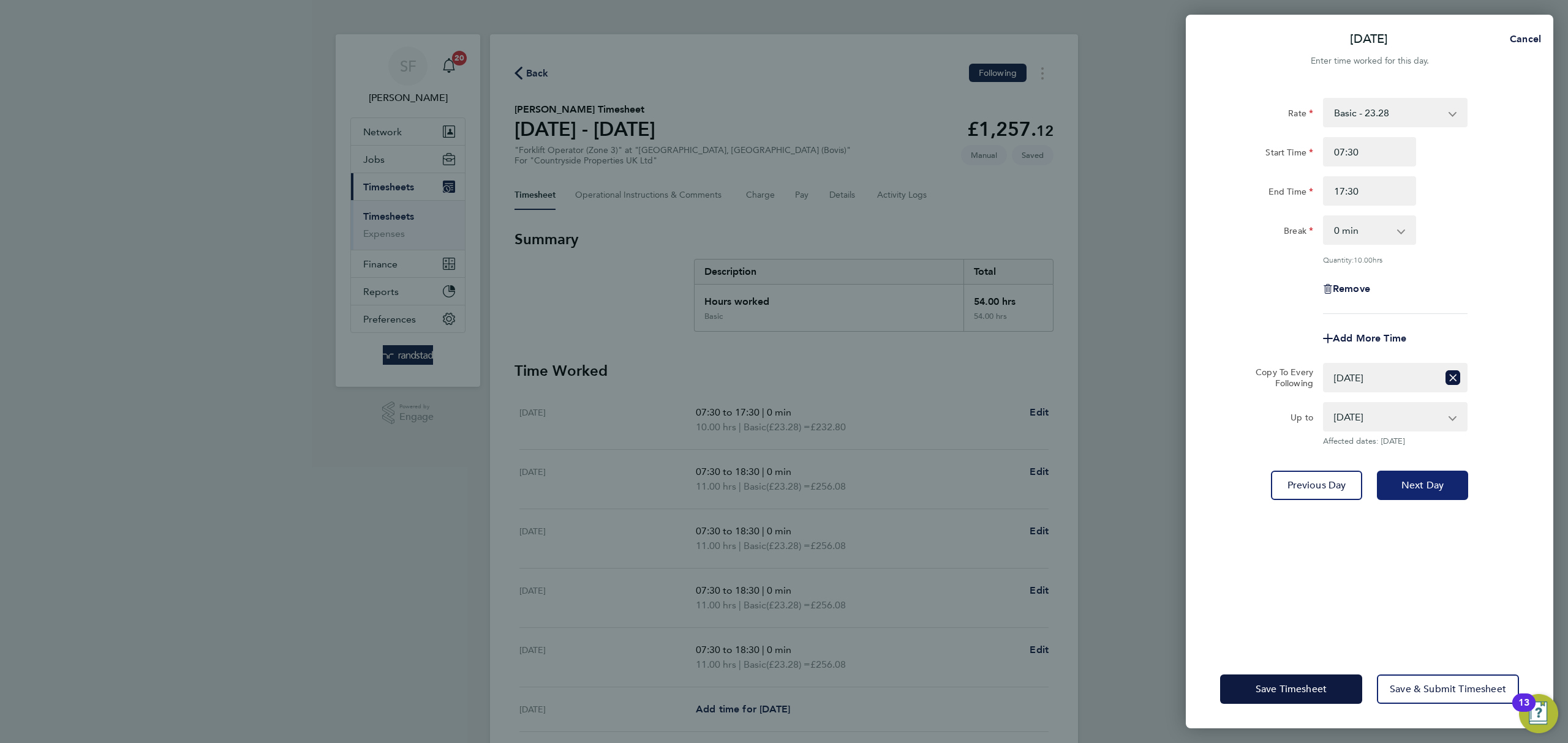
click at [1434, 476] on button "Next Day" at bounding box center [1422, 485] width 91 height 29
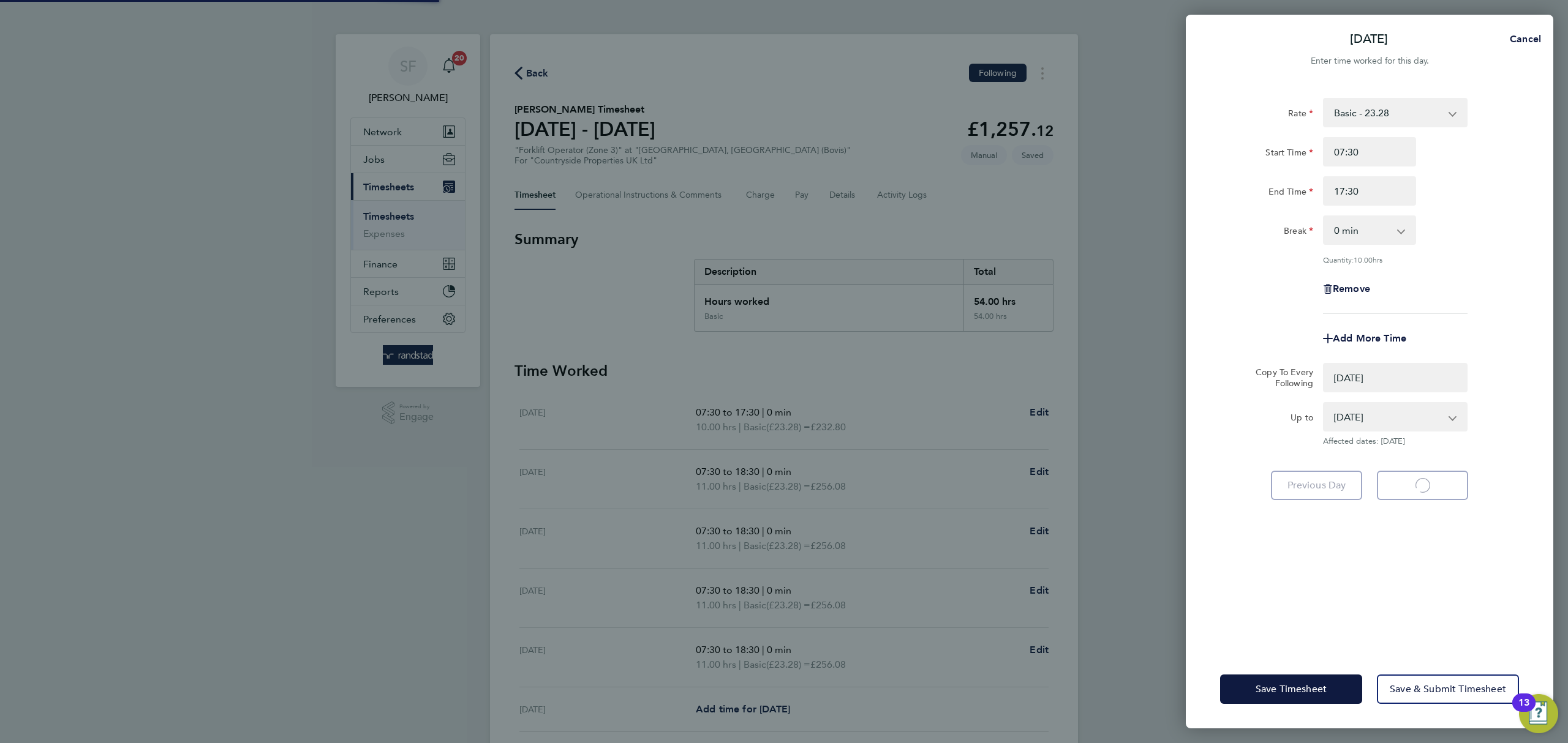
select select "0: null"
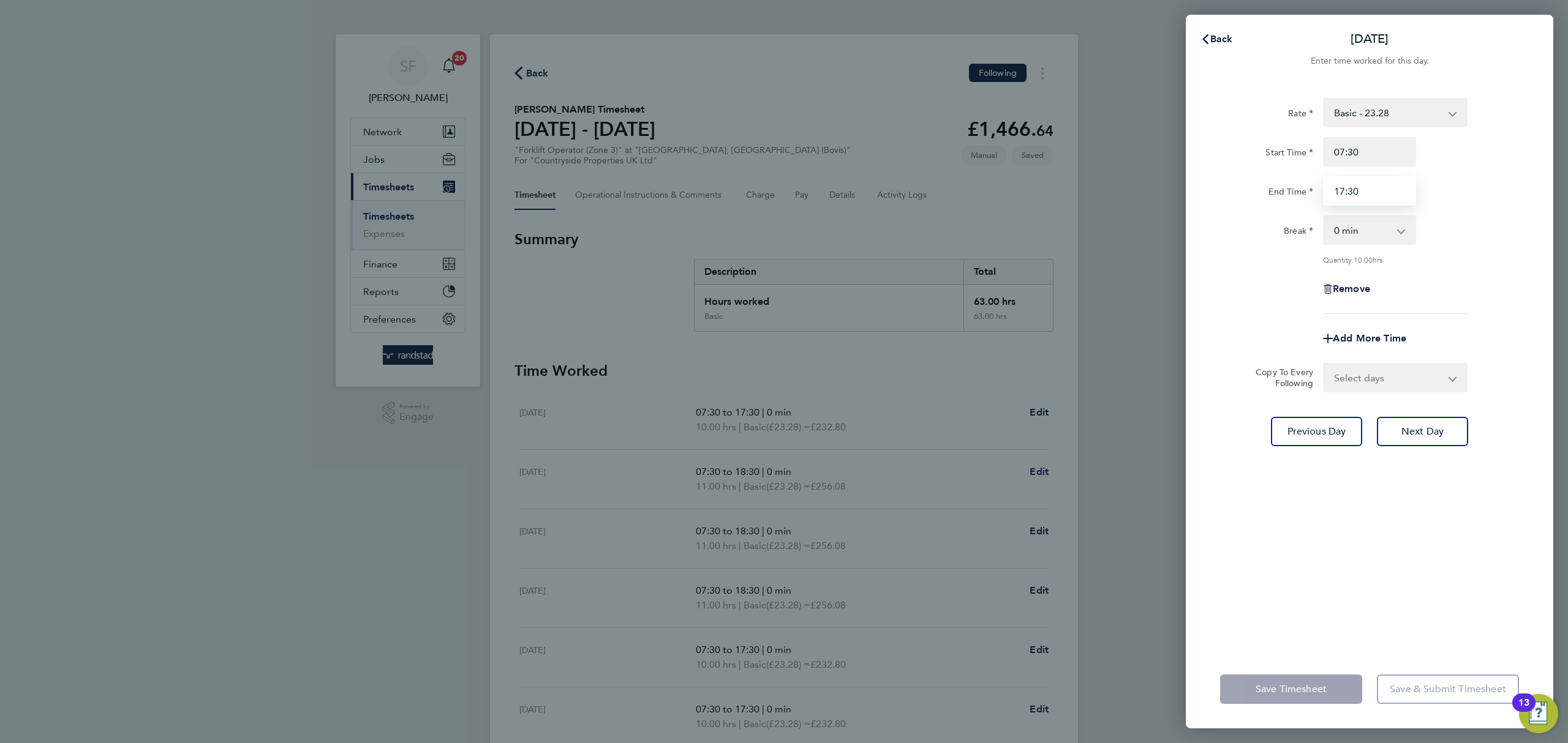
drag, startPoint x: 1358, startPoint y: 186, endPoint x: 1300, endPoint y: 180, distance: 58.3
click at [1300, 180] on div "End Time 17:30" at bounding box center [1369, 191] width 308 height 29
type input "14:00"
click at [1302, 685] on span "Save Timesheet" at bounding box center [1291, 689] width 71 height 12
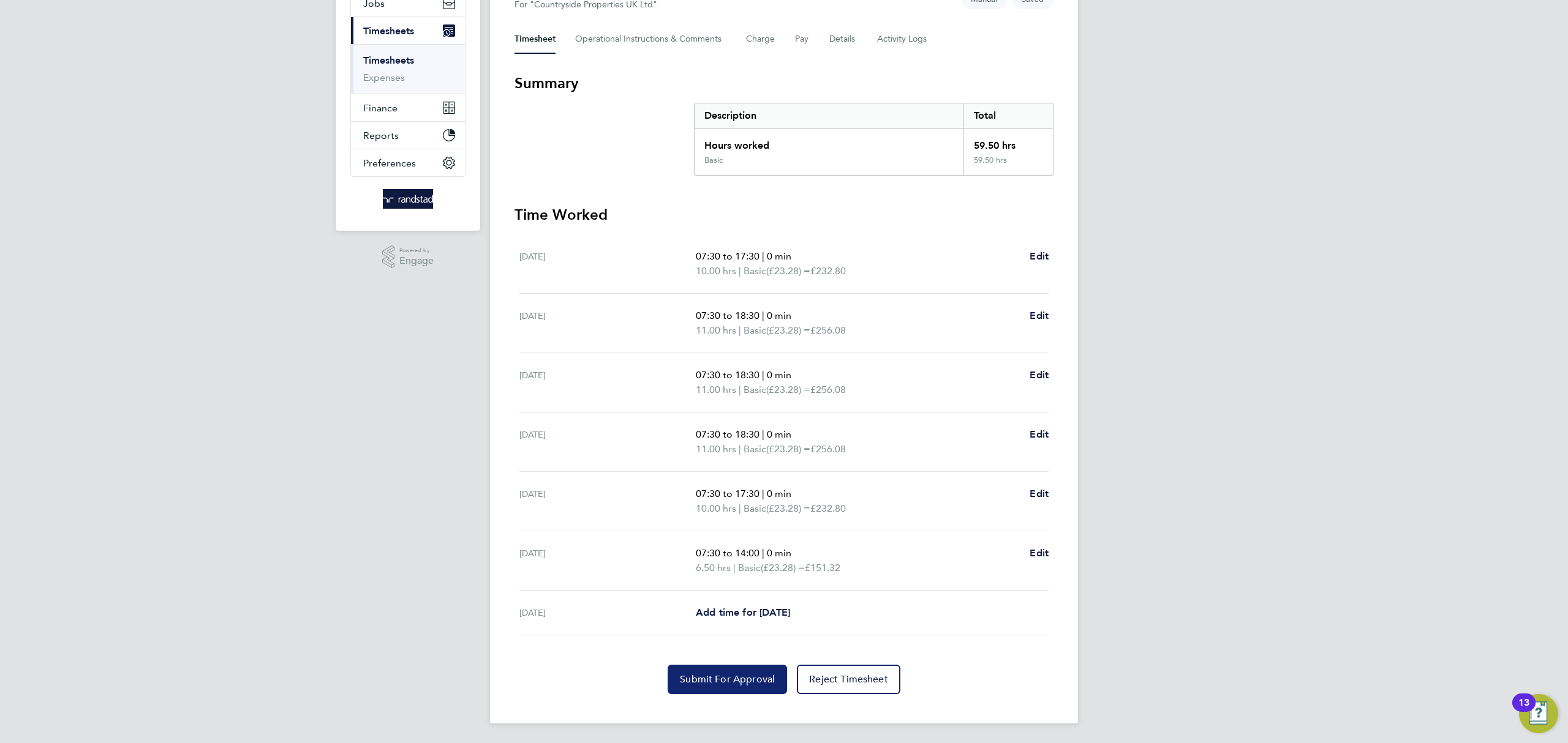
click at [710, 681] on span "Submit For Approval" at bounding box center [727, 679] width 95 height 12
click at [391, 58] on link "Timesheets" at bounding box center [389, 60] width 51 height 12
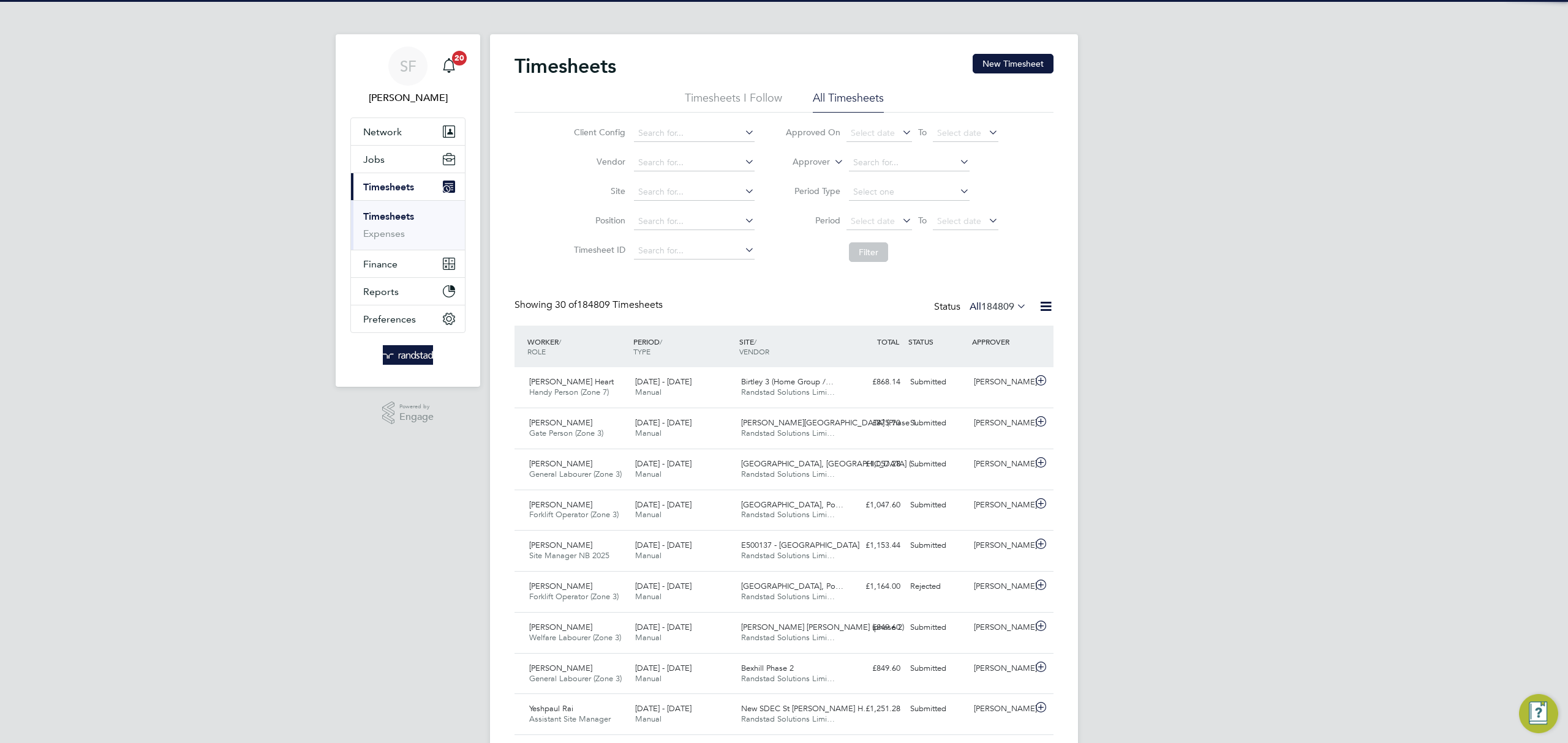
scroll to position [31, 107]
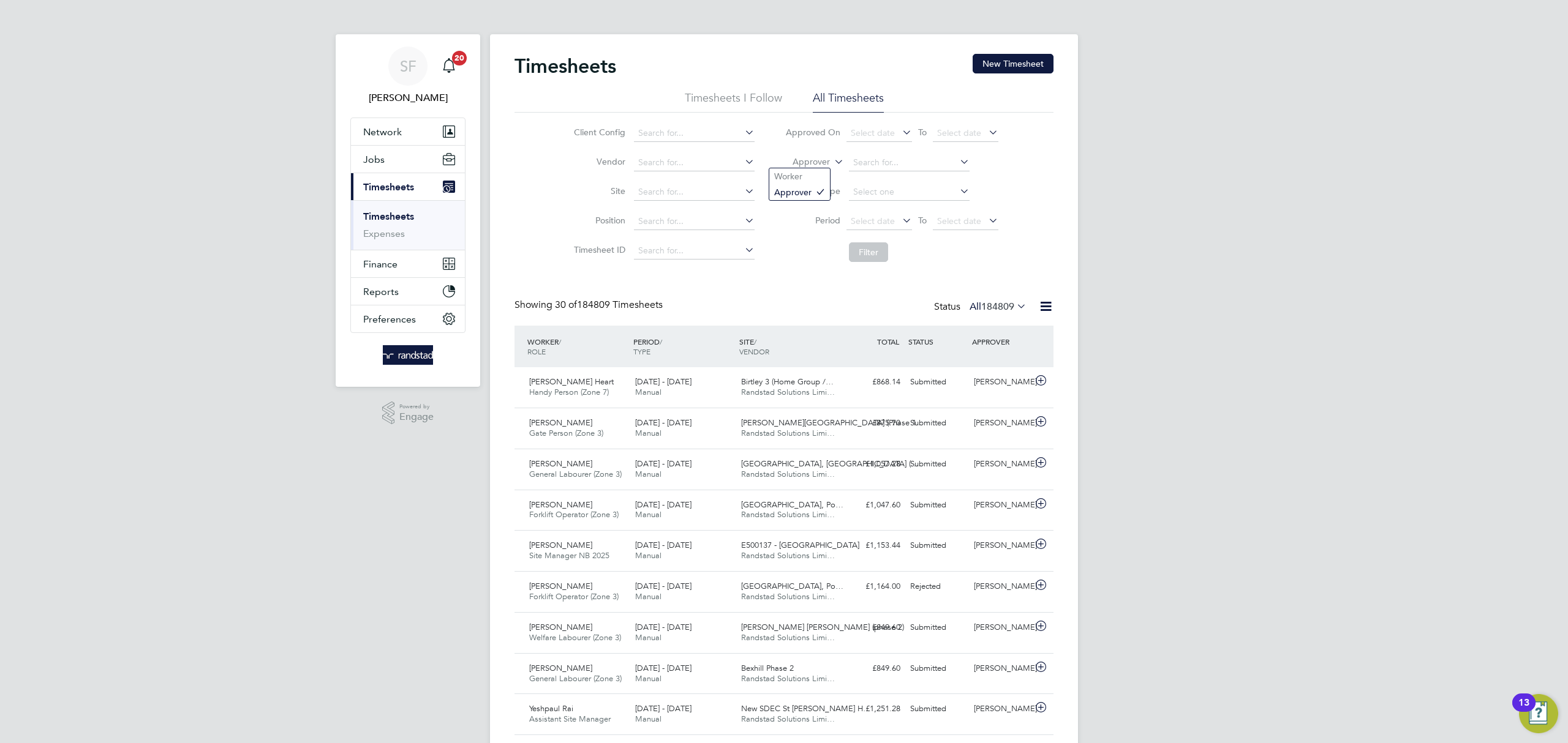
click at [832, 163] on icon at bounding box center [832, 159] width 0 height 11
click at [822, 176] on li "Worker" at bounding box center [799, 176] width 61 height 16
click at [894, 155] on input at bounding box center [909, 163] width 120 height 17
click at [898, 174] on li "Jethro Hooker" at bounding box center [908, 180] width 122 height 17
type input "Jethro Hooker"
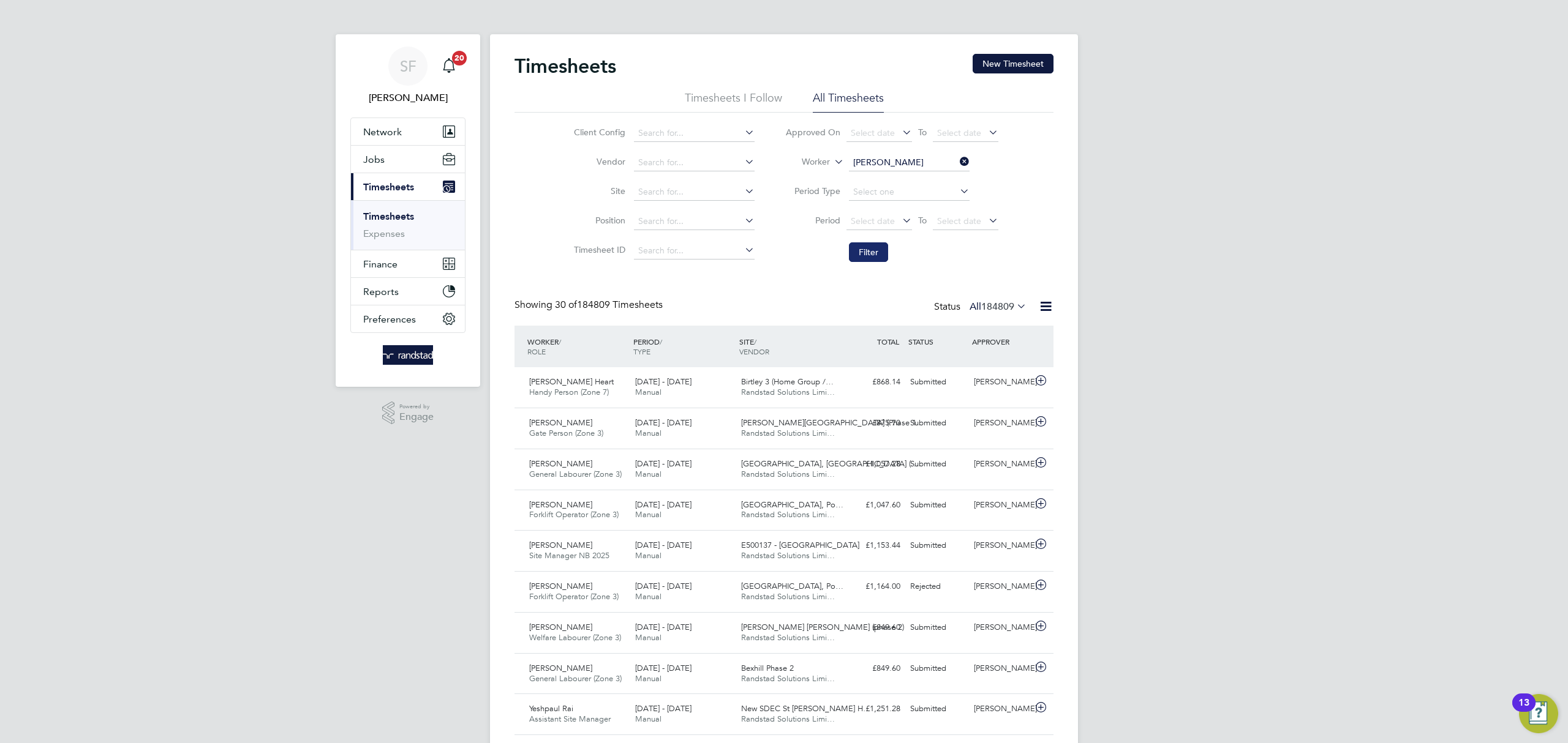
click at [878, 244] on button "Filter" at bounding box center [868, 252] width 39 height 20
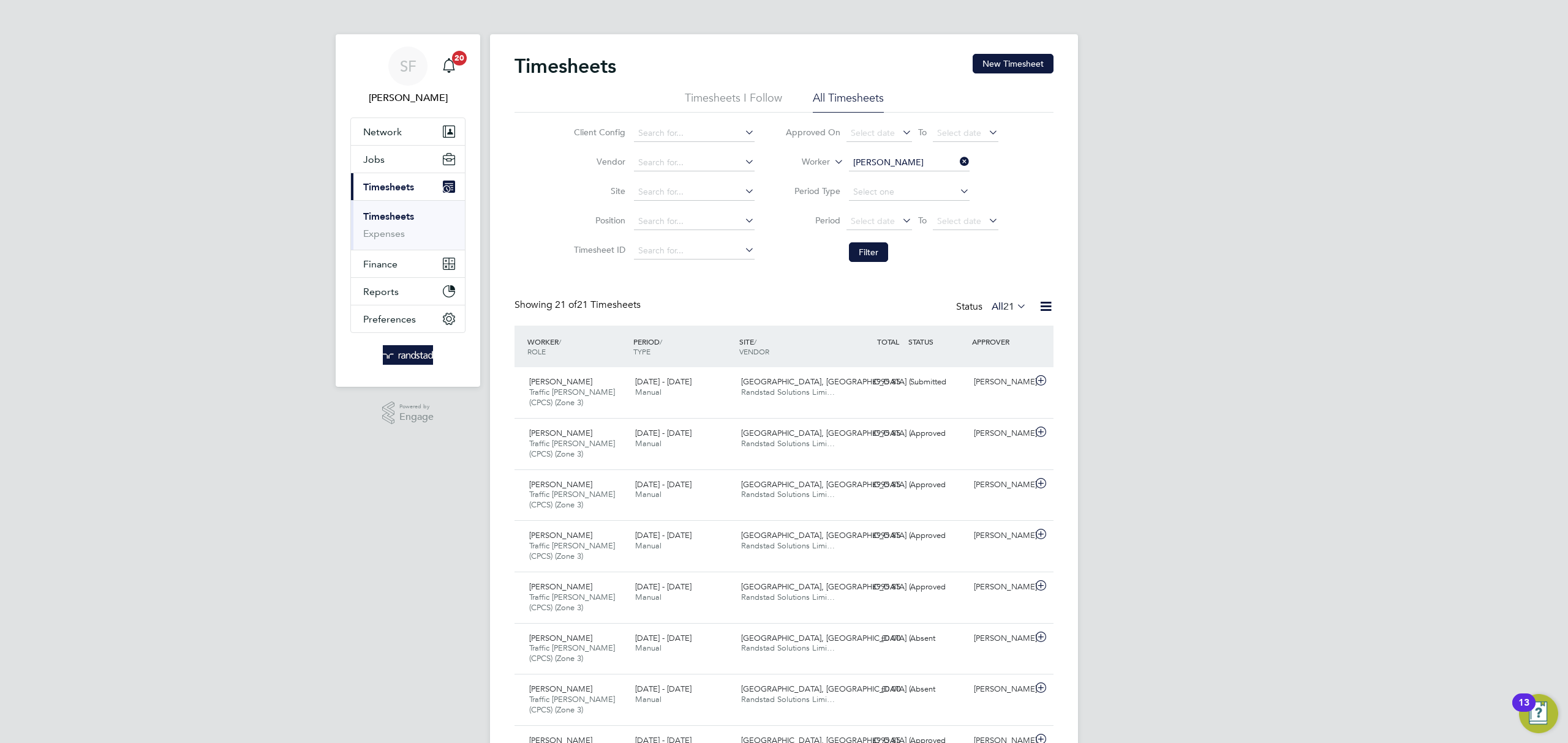
click at [396, 222] on link "Timesheets" at bounding box center [389, 216] width 51 height 12
click at [957, 156] on icon at bounding box center [957, 162] width 0 height 17
click at [930, 160] on input at bounding box center [909, 163] width 120 height 17
click at [937, 173] on li "Clayton Osman" at bounding box center [924, 180] width 154 height 17
type input "Clayton Osman"
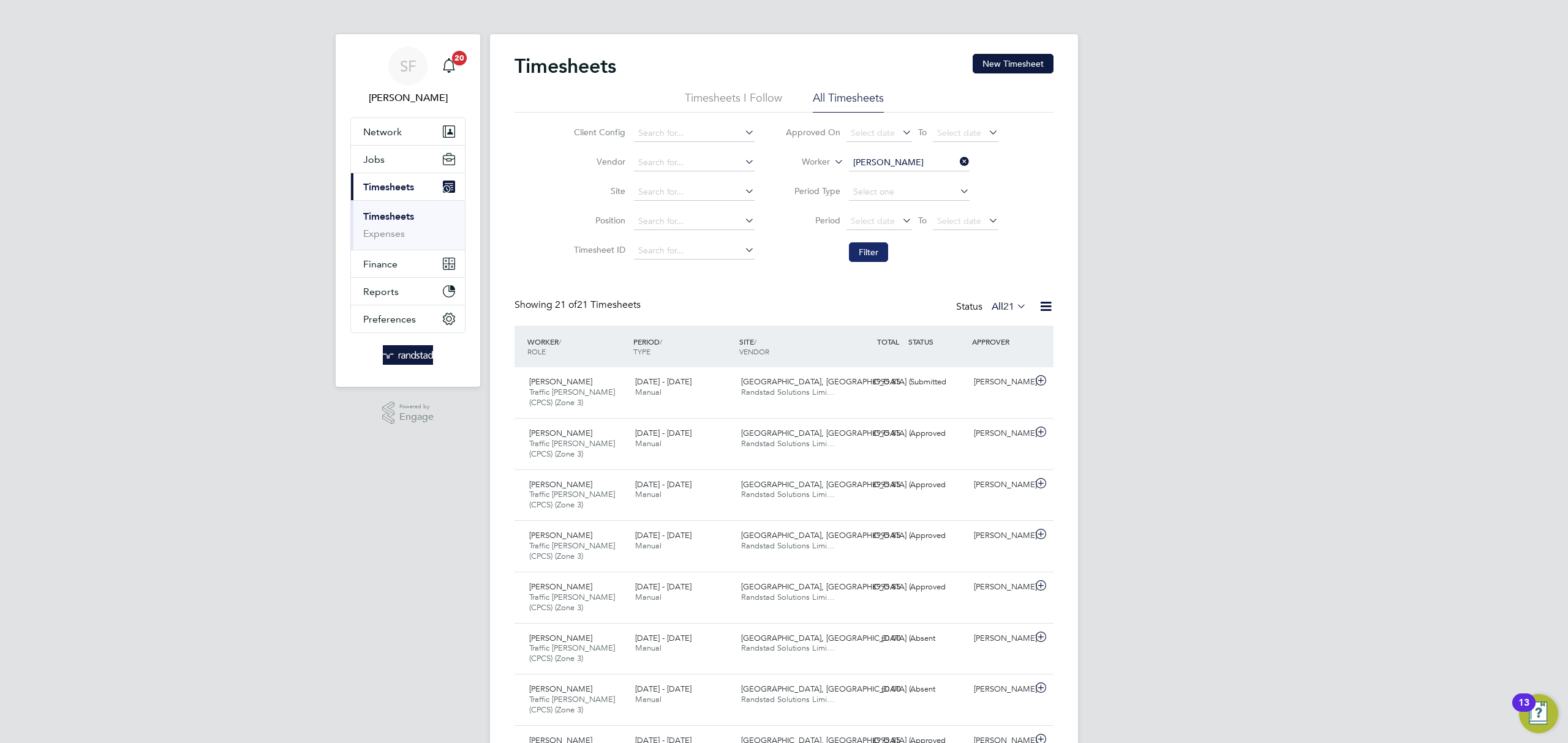
drag, startPoint x: 862, startPoint y: 256, endPoint x: 856, endPoint y: 251, distance: 7.8
click at [862, 255] on button "Filter" at bounding box center [868, 252] width 39 height 20
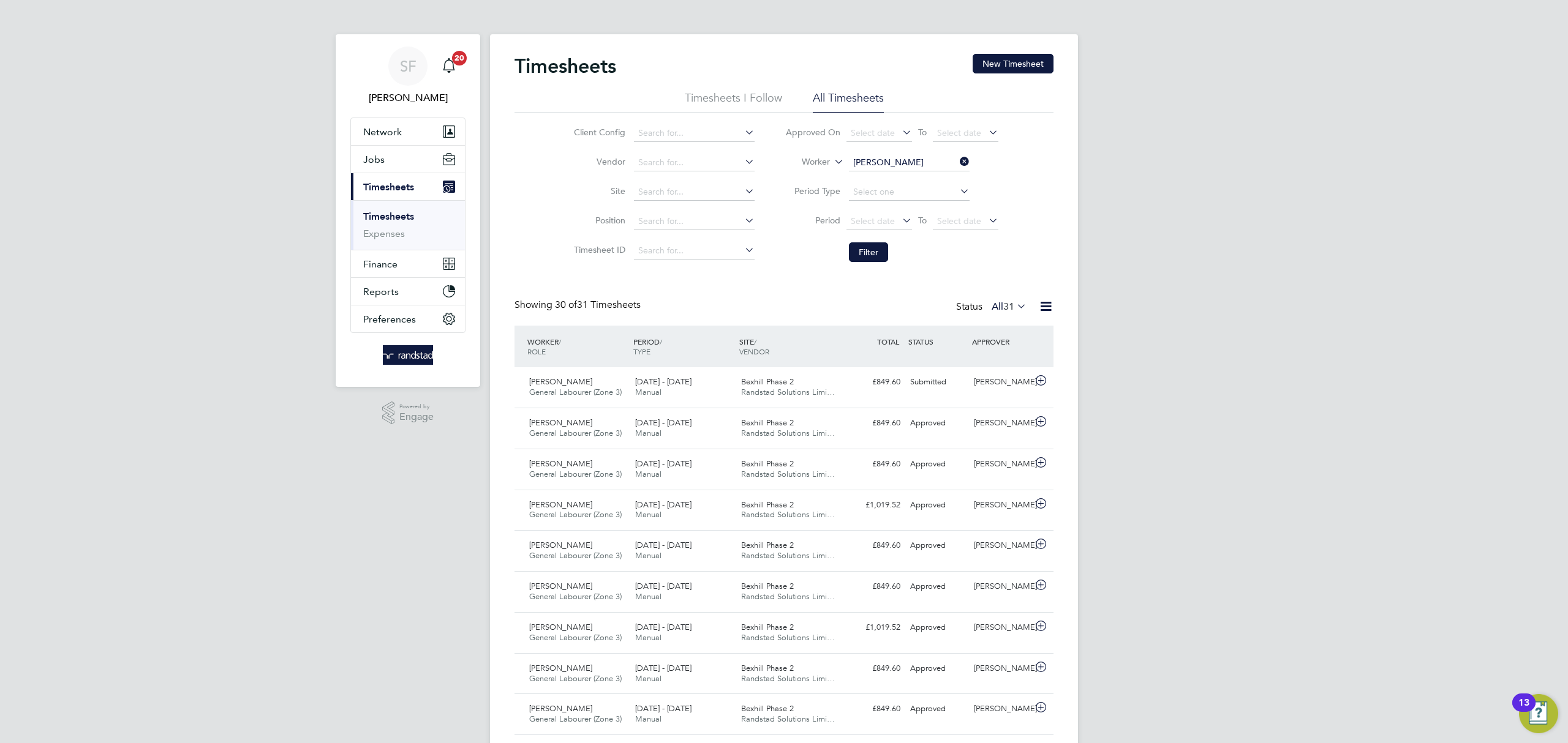
click at [957, 159] on icon at bounding box center [957, 162] width 0 height 17
click at [908, 159] on input at bounding box center [909, 163] width 120 height 17
click at [891, 189] on li "Justin L ungeanu" at bounding box center [923, 196] width 151 height 17
type input "Justin Lungeanu"
click at [870, 254] on button "Filter" at bounding box center [868, 252] width 39 height 20
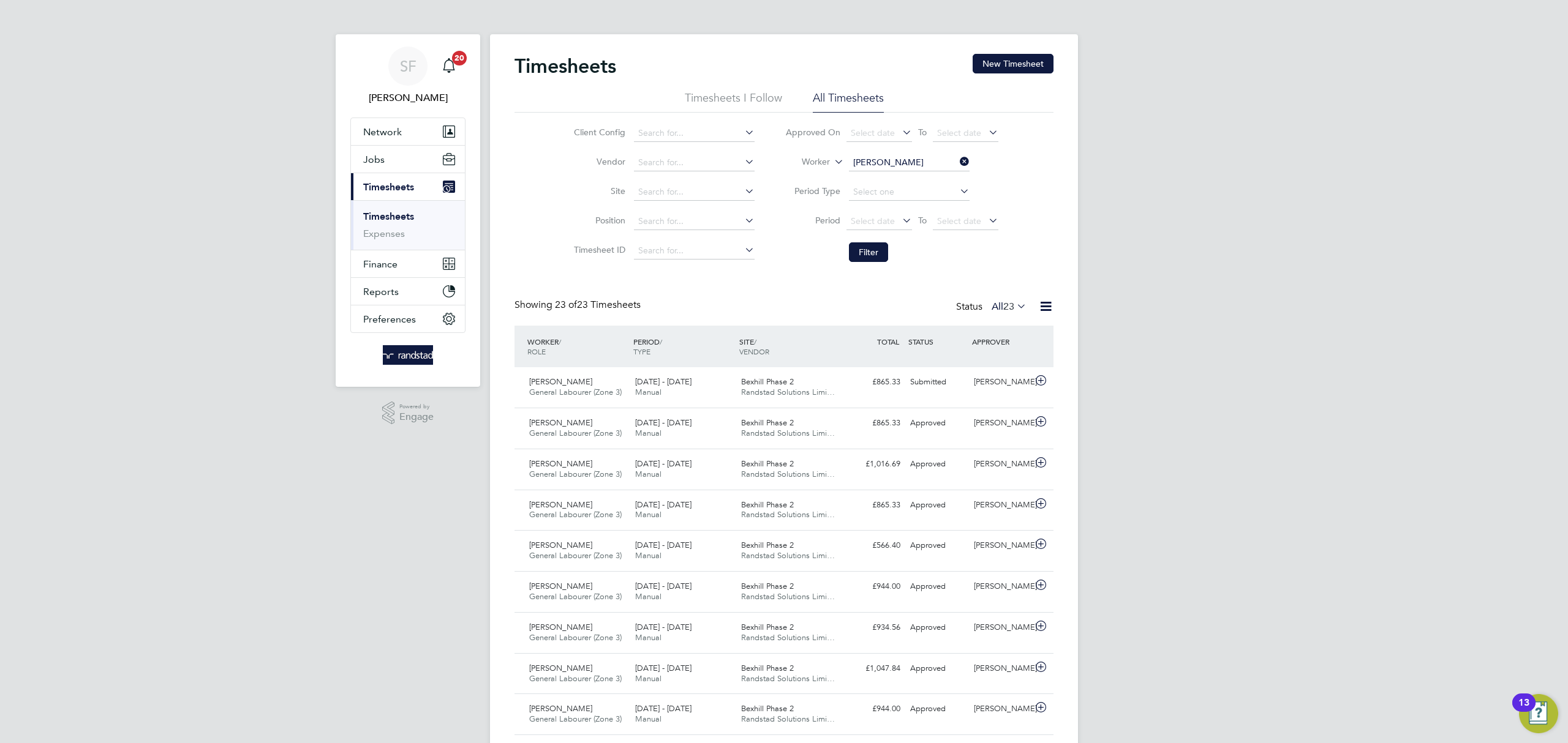
click at [957, 163] on icon at bounding box center [957, 162] width 0 height 17
click at [895, 166] on input at bounding box center [909, 163] width 120 height 17
click at [926, 196] on b "Robinson" at bounding box center [961, 196] width 71 height 11
type input "Paul Robinson"
click at [877, 252] on button "Filter" at bounding box center [868, 252] width 39 height 20
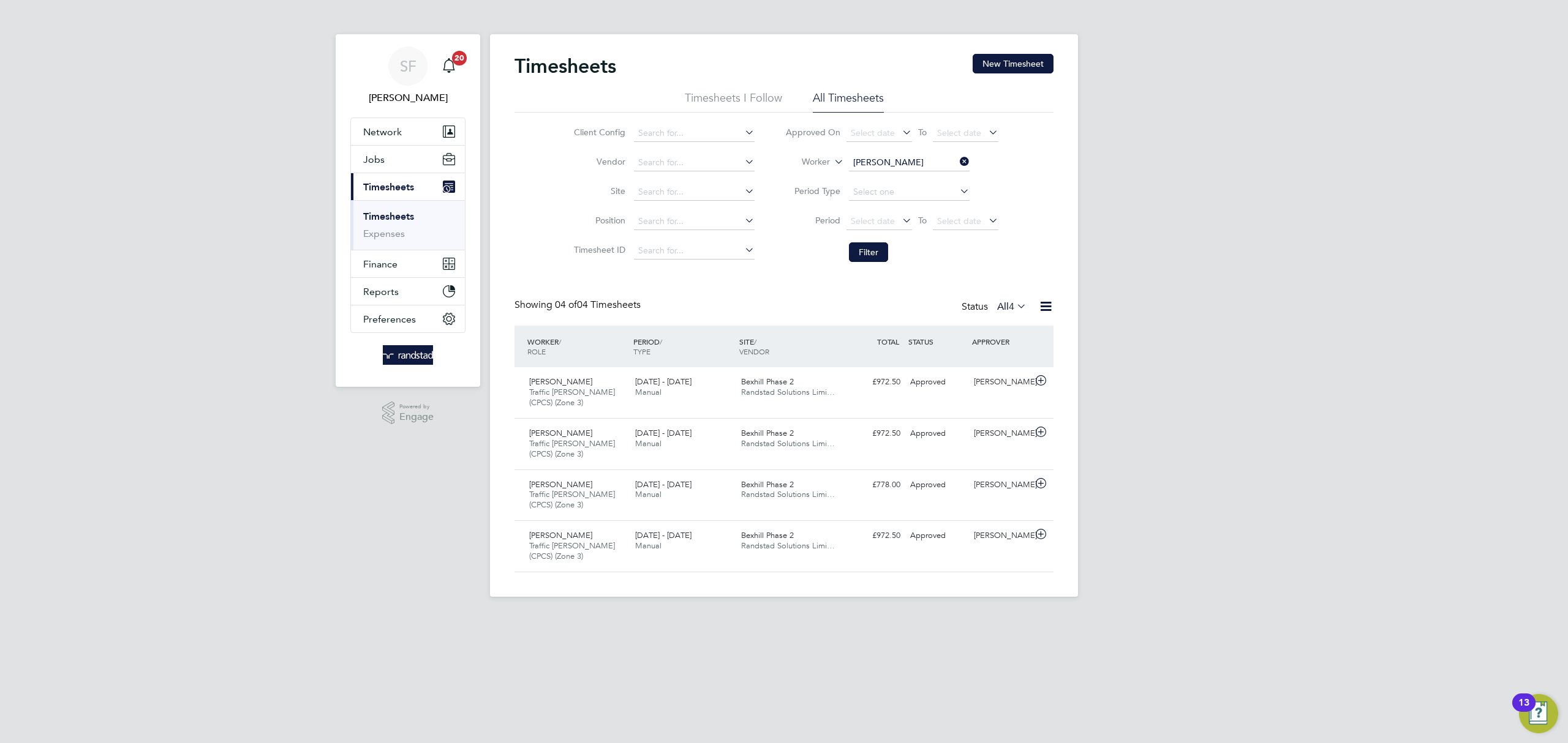
click at [957, 158] on icon at bounding box center [957, 162] width 0 height 17
click at [905, 166] on input at bounding box center [909, 163] width 120 height 17
click at [906, 193] on li "John Y erokostas" at bounding box center [911, 196] width 126 height 17
type input "[PERSON_NAME]"
click at [871, 245] on button "Filter" at bounding box center [868, 252] width 39 height 20
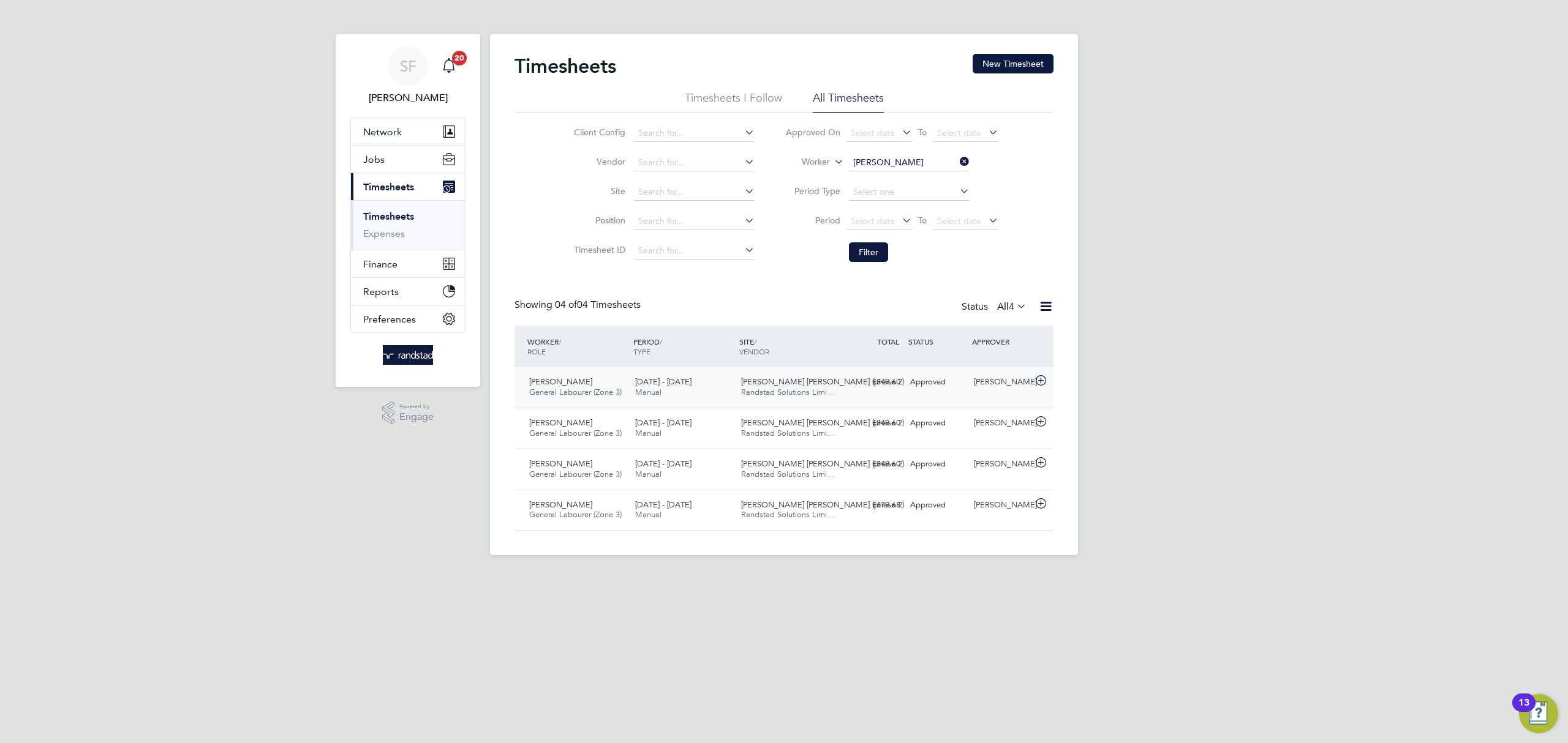
click at [884, 383] on div "£849.60 Approved" at bounding box center [873, 383] width 64 height 20
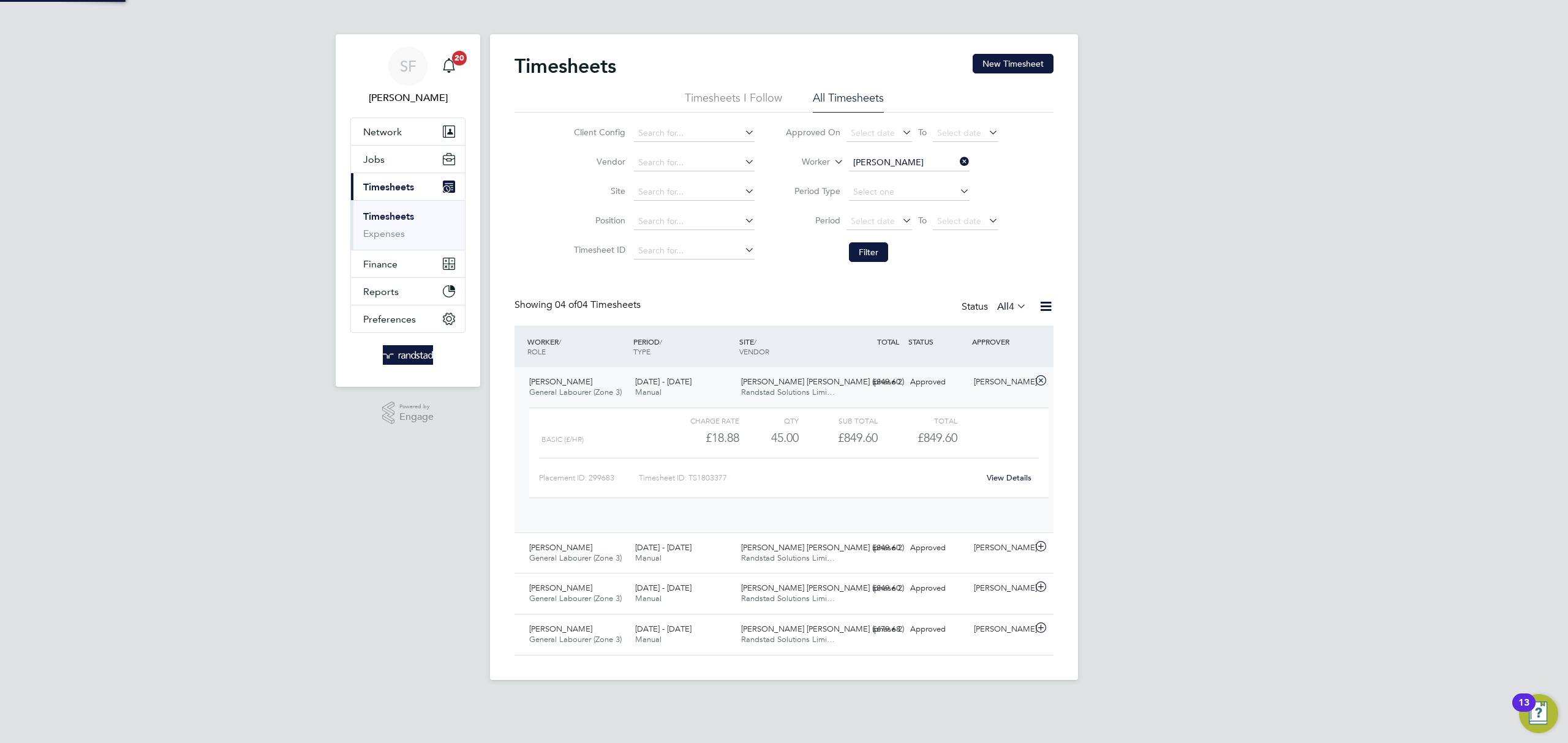
scroll to position [20, 119]
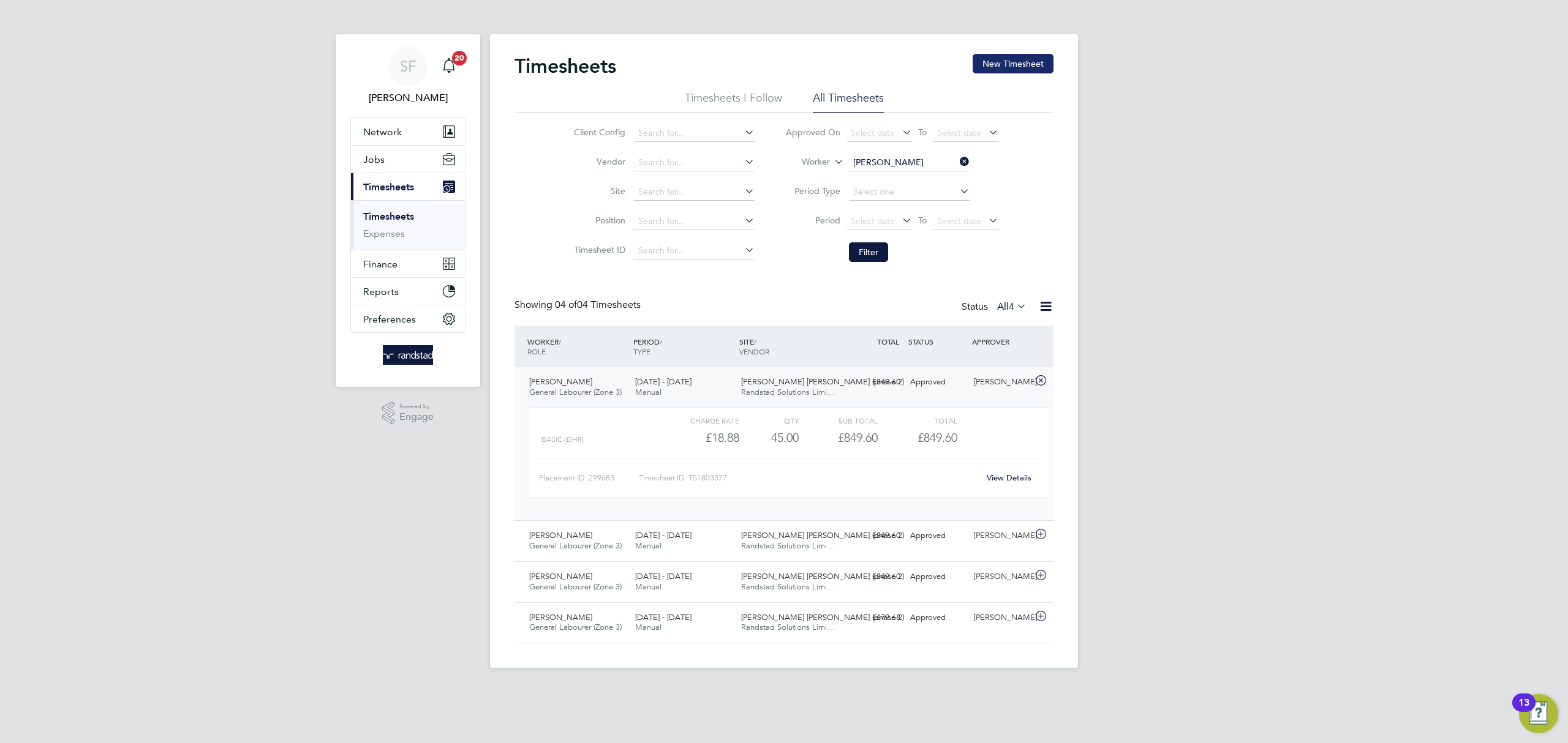
click at [1004, 54] on button "New Timesheet" at bounding box center [1013, 64] width 81 height 20
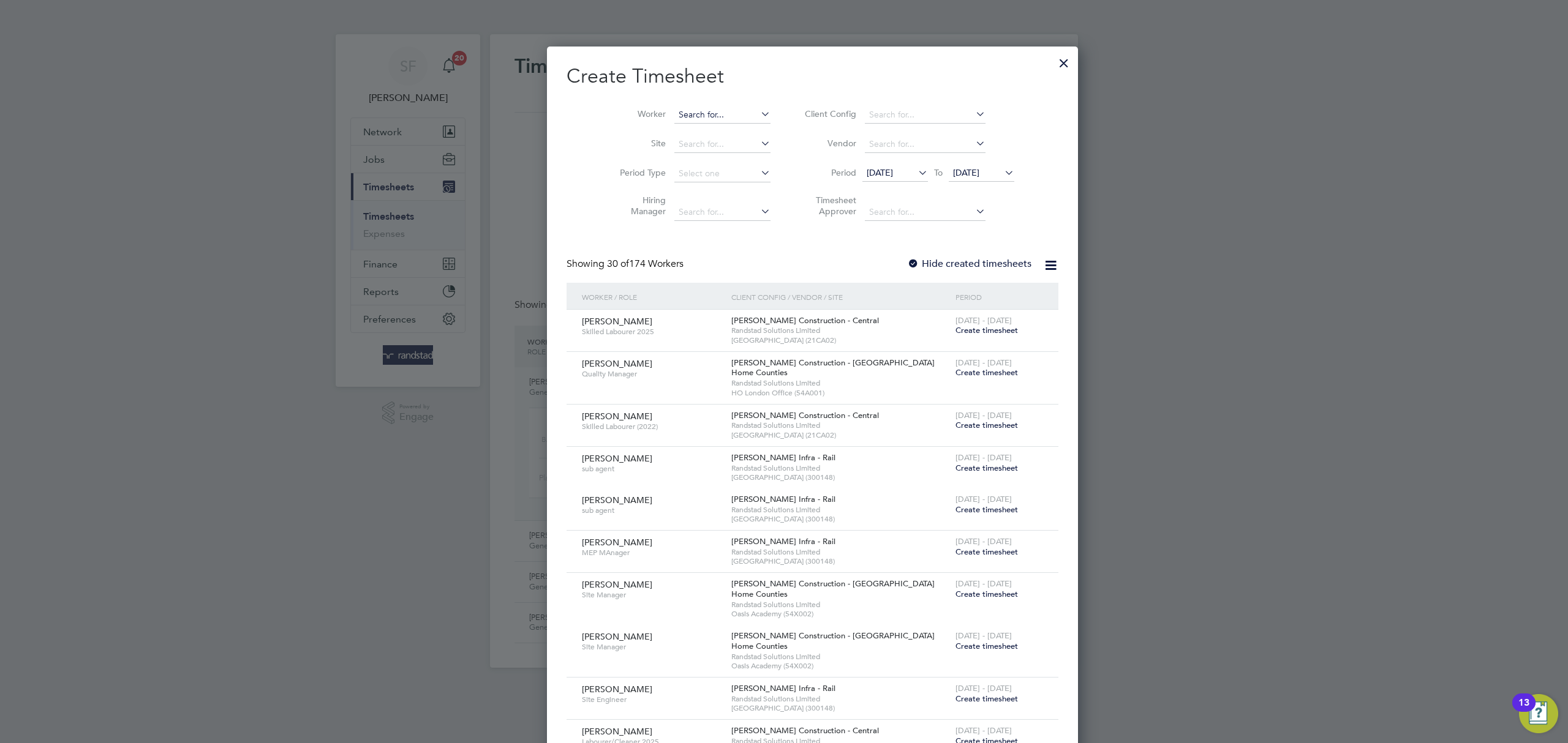
scroll to position [2203, 474]
click at [689, 107] on input at bounding box center [722, 115] width 96 height 17
click at [698, 146] on li "John Y erokostas" at bounding box center [708, 149] width 126 height 17
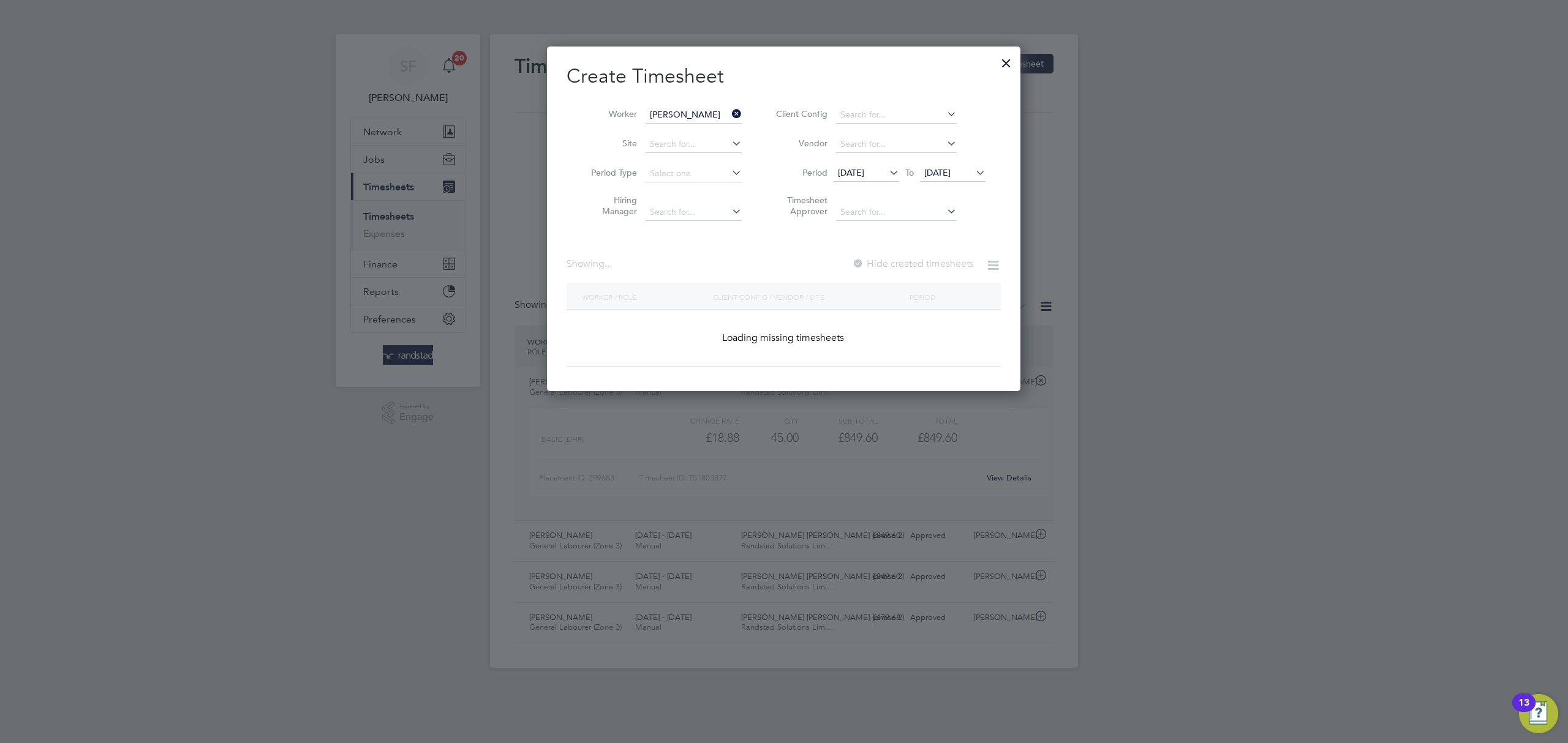
type input "[PERSON_NAME]"
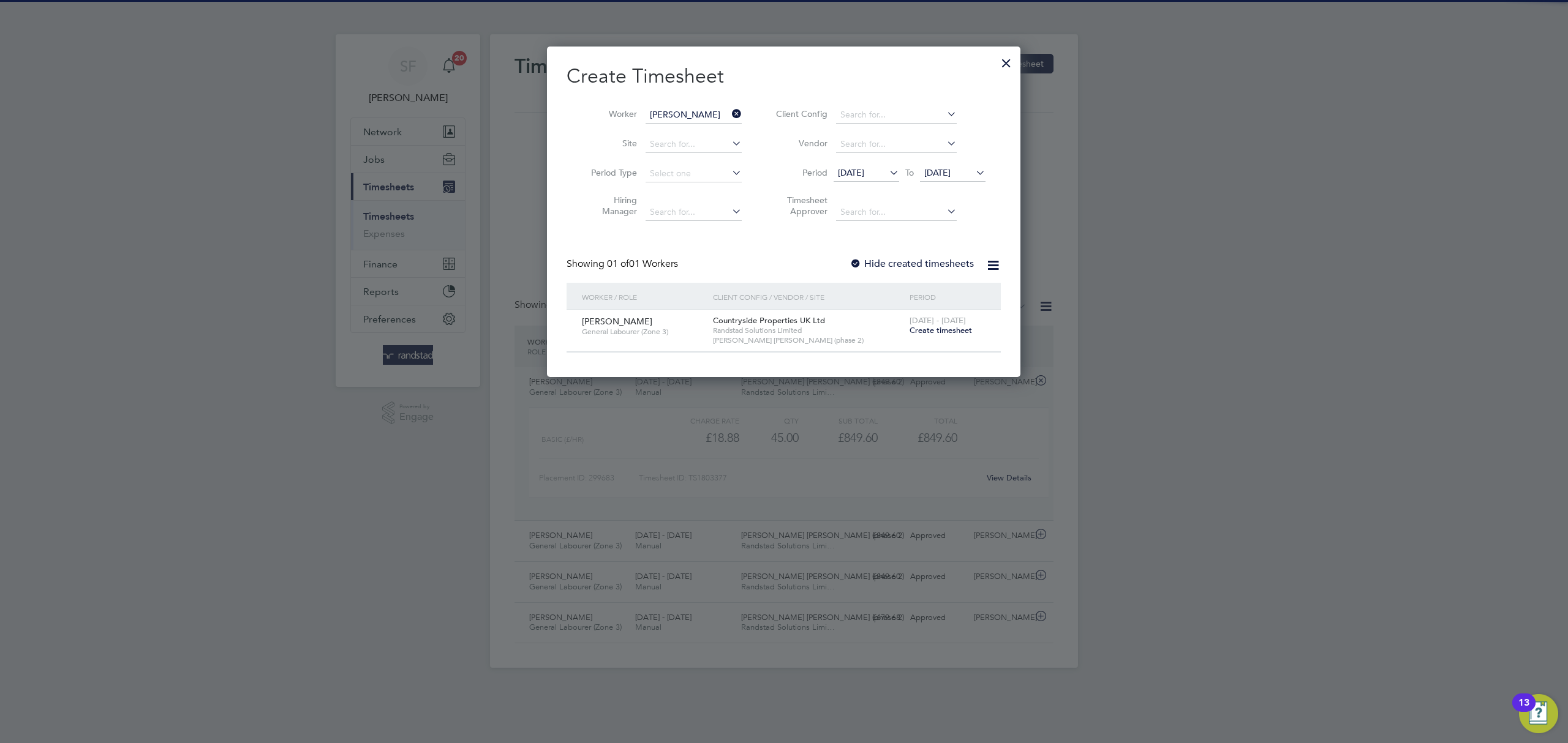
click at [938, 330] on span "Create timesheet" at bounding box center [940, 330] width 62 height 11
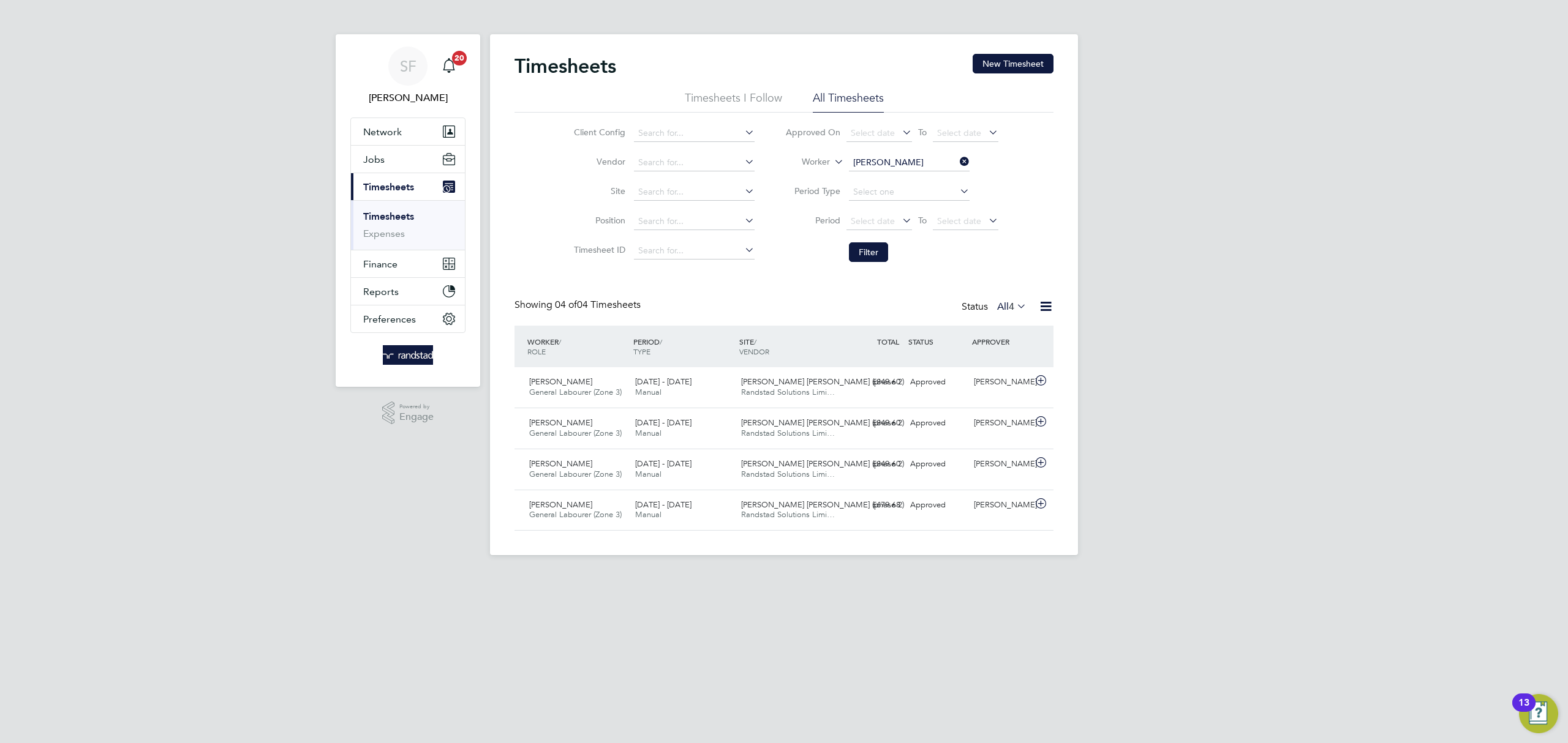
scroll to position [31, 107]
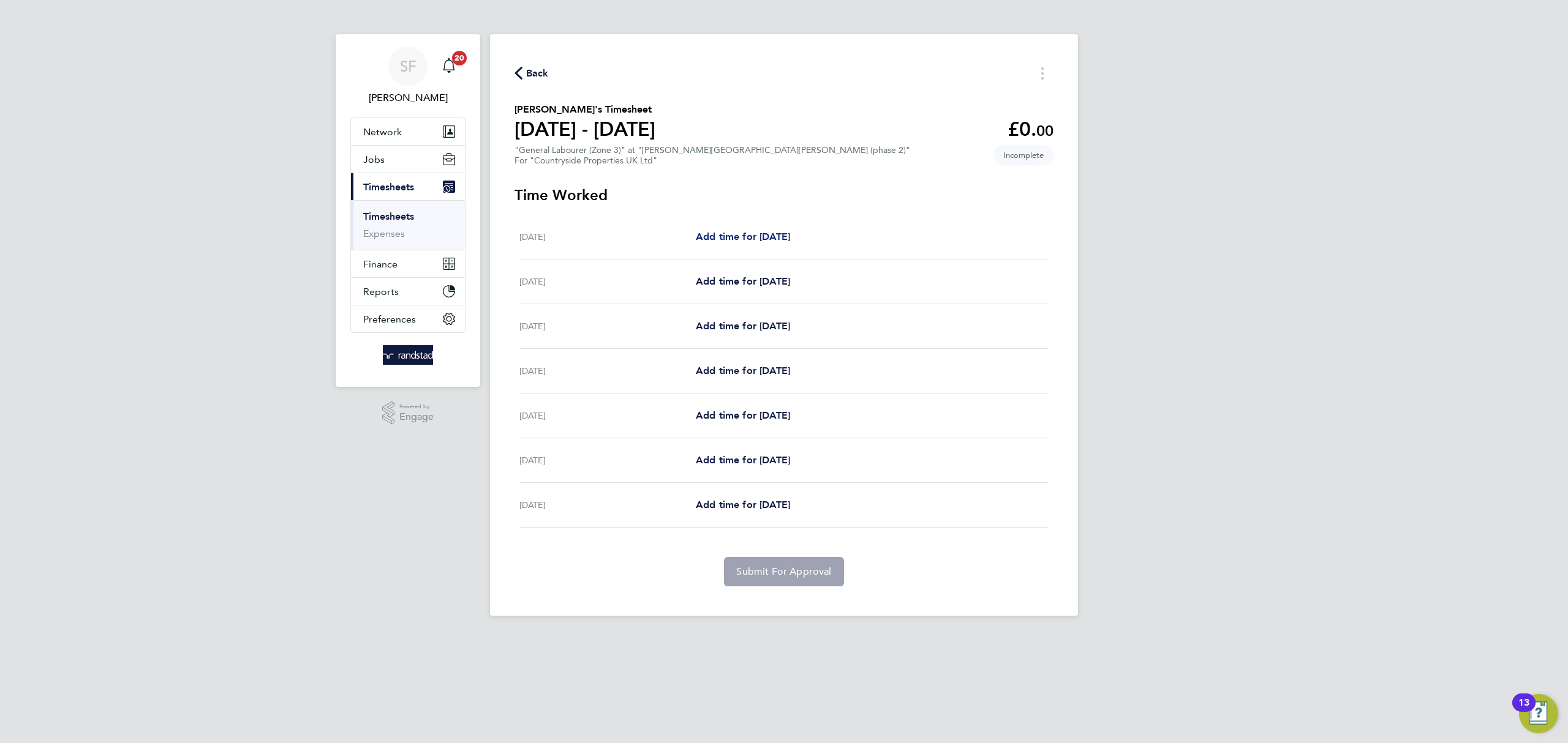
click at [746, 235] on span "Add time for Mon 18 Aug" at bounding box center [743, 236] width 94 height 12
select select "30"
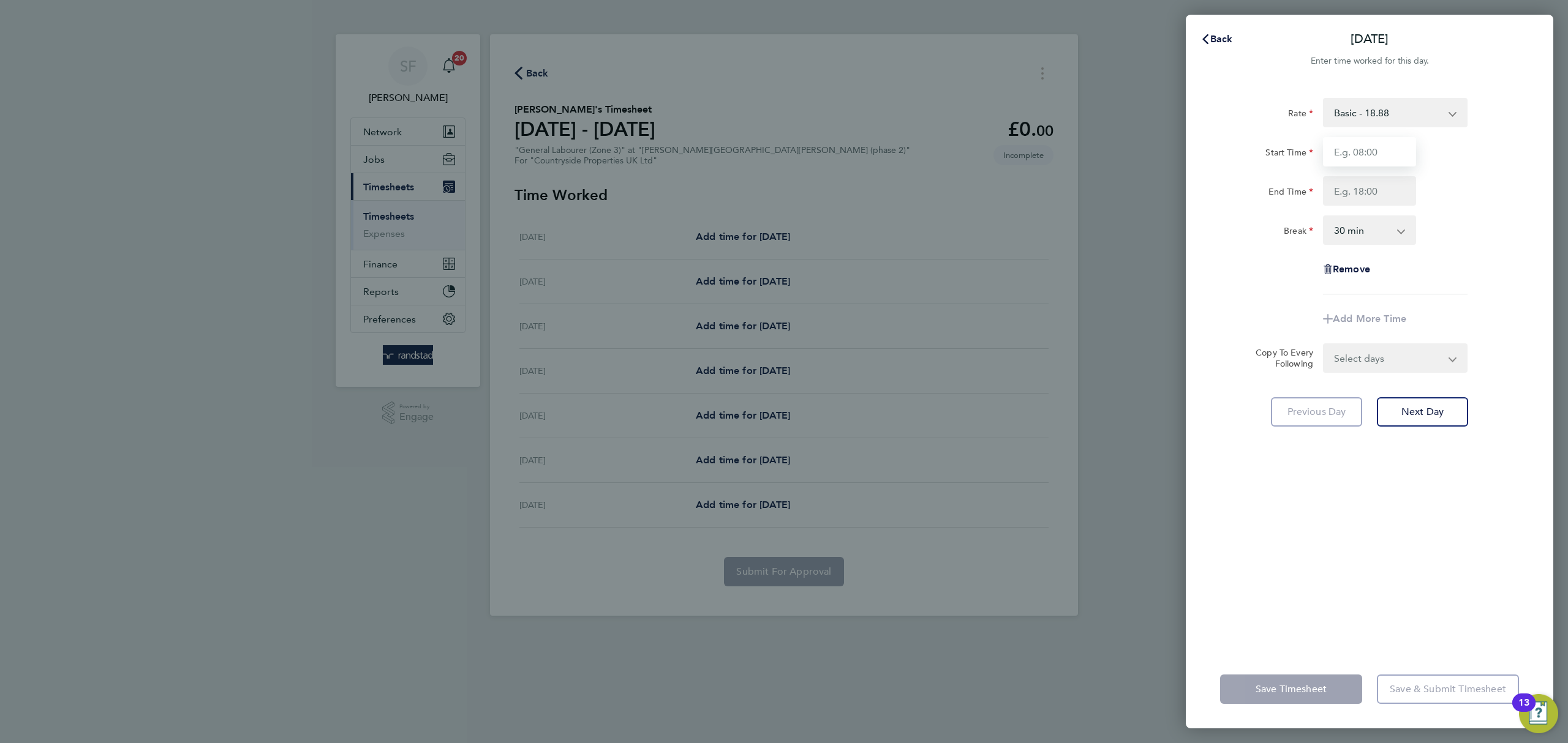
click at [1358, 160] on input "Start Time" at bounding box center [1369, 152] width 93 height 29
type input "07:30"
click at [1368, 190] on input "End Time" at bounding box center [1369, 191] width 93 height 29
type input "17:00"
click at [1435, 327] on div "Add More Time" at bounding box center [1369, 319] width 308 height 29
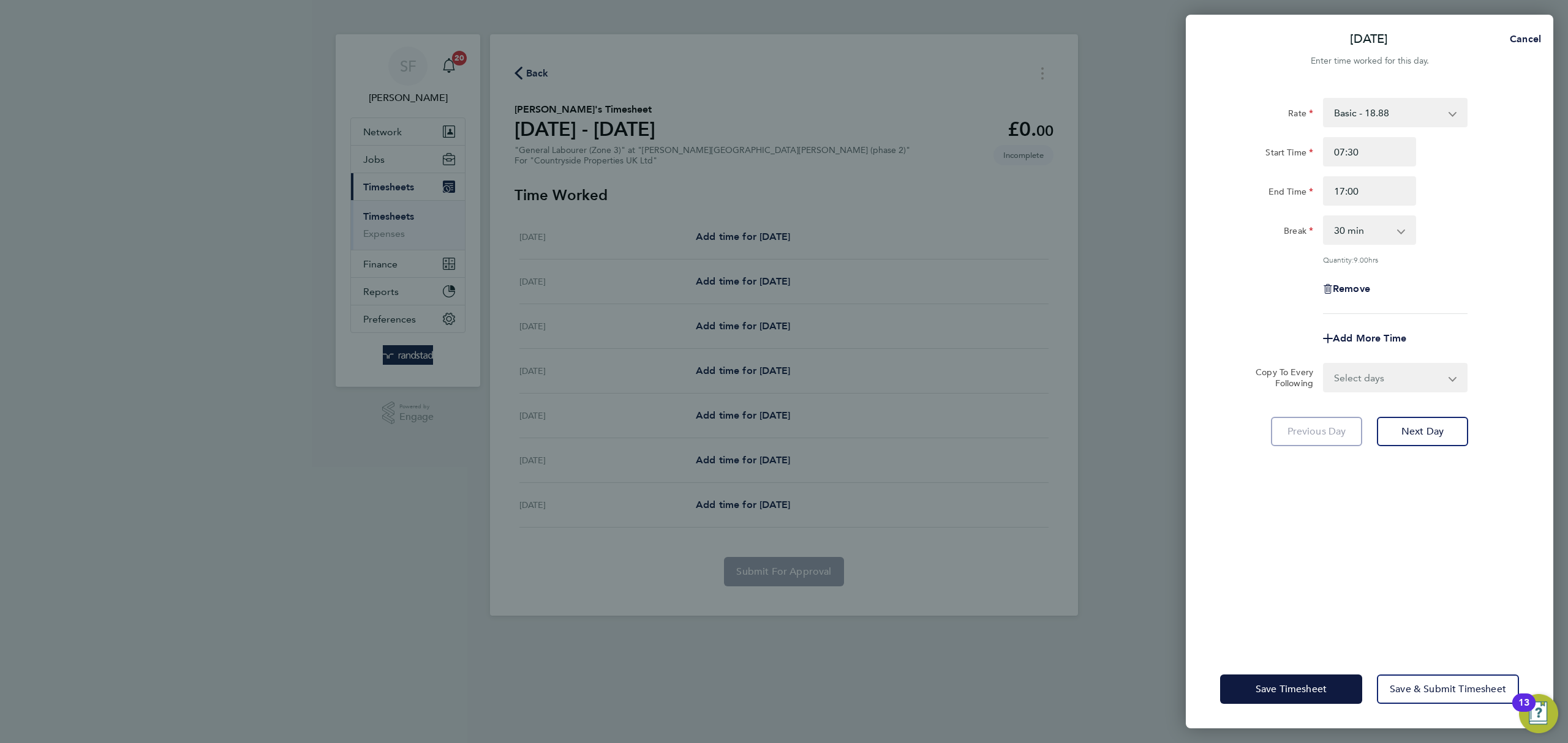
click at [1425, 372] on select "Select days Day Weekday (Mon-Fri) Weekend (Sat-Sun) Tuesday Wednesday Thursday …" at bounding box center [1389, 377] width 129 height 27
select select "WEEKDAY"
click at [1325, 364] on select "Select days Day Weekday (Mon-Fri) Weekend (Sat-Sun) Tuesday Wednesday Thursday …" at bounding box center [1389, 377] width 129 height 27
select select "[DATE]"
click at [1428, 475] on button "Next Day" at bounding box center [1422, 485] width 91 height 29
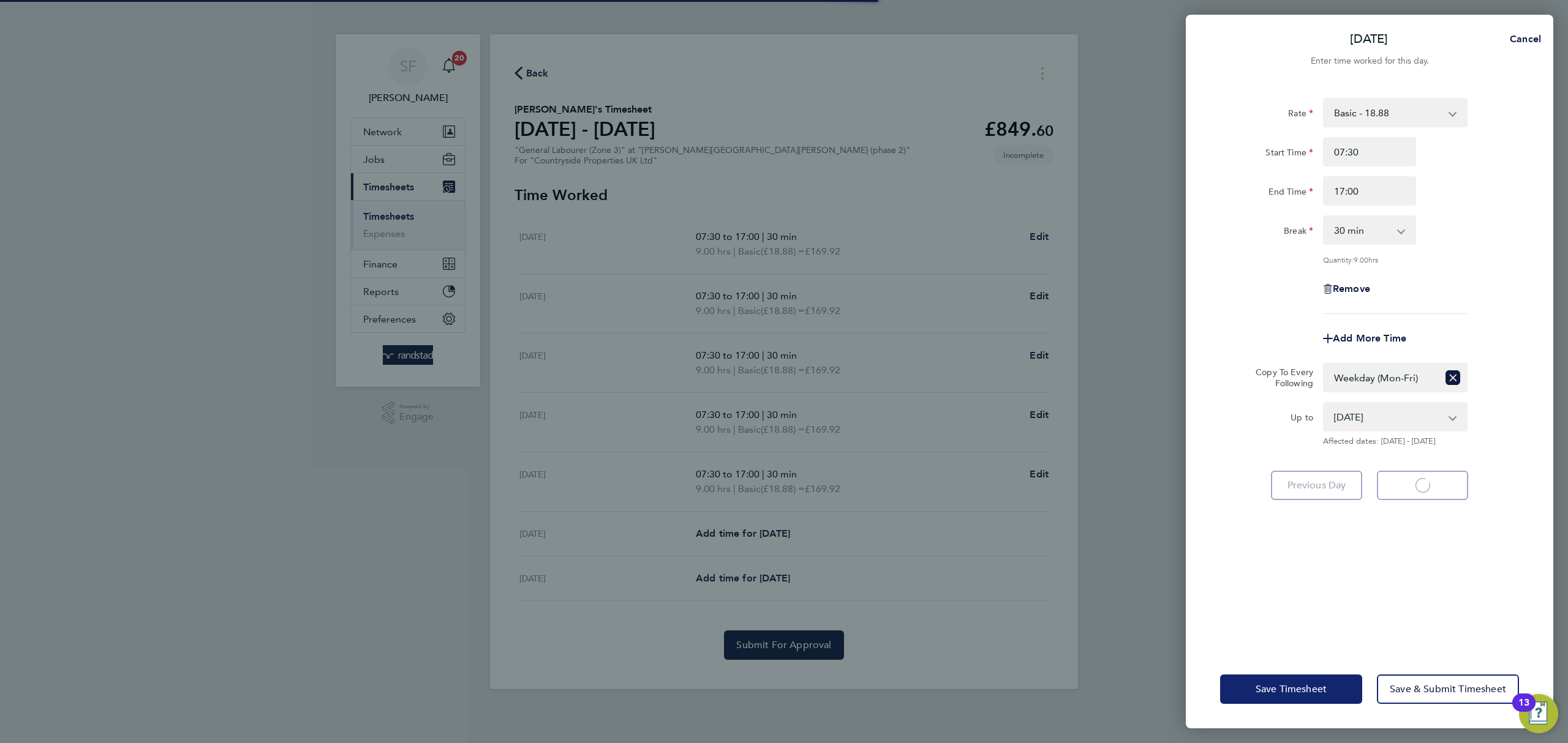
select select "30"
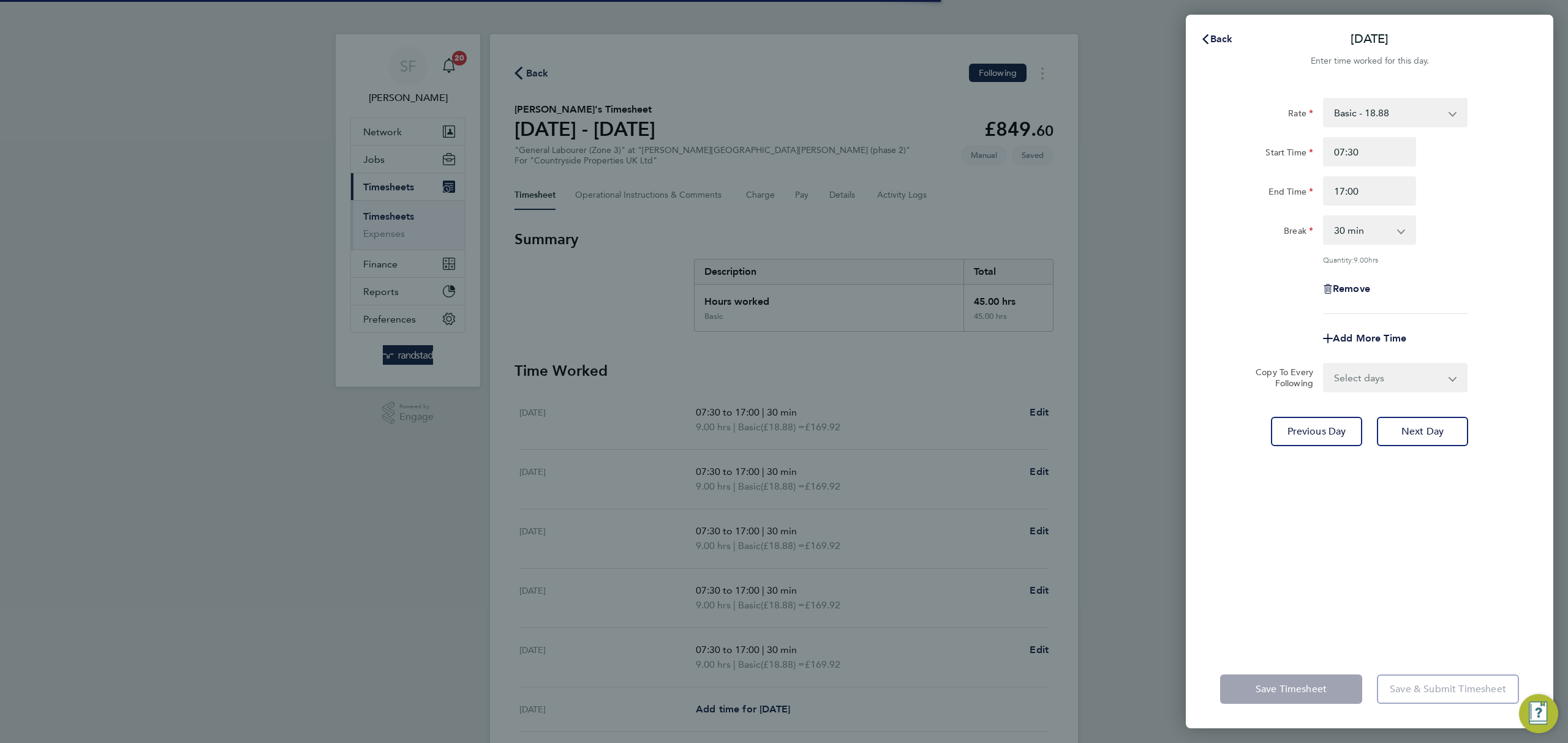
click at [1319, 687] on app-form-button "Save Timesheet" at bounding box center [1295, 689] width 150 height 29
click at [1212, 41] on span "Back" at bounding box center [1222, 38] width 23 height 12
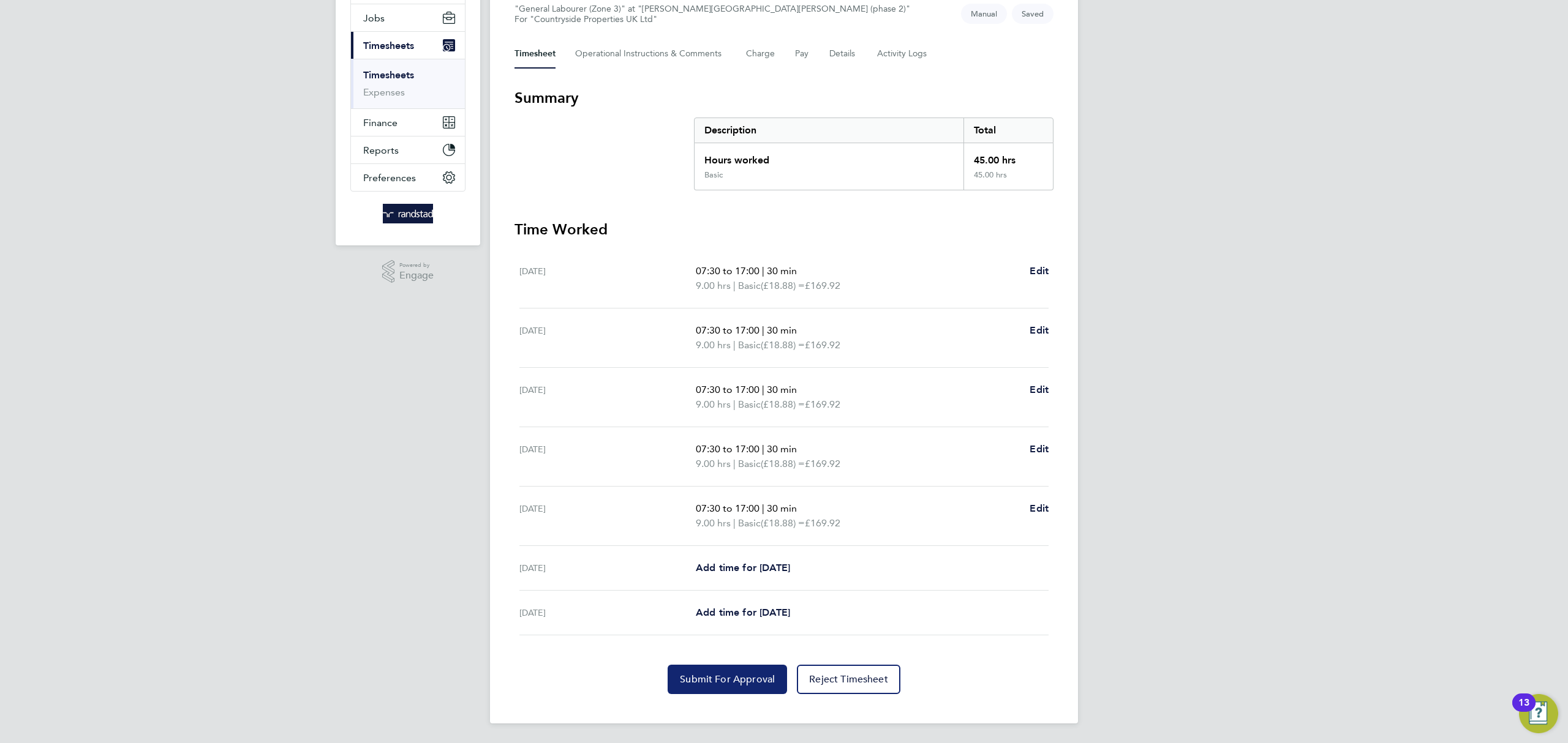
click at [750, 676] on span "Submit For Approval" at bounding box center [727, 679] width 95 height 12
click at [399, 74] on link "Timesheets" at bounding box center [389, 74] width 51 height 12
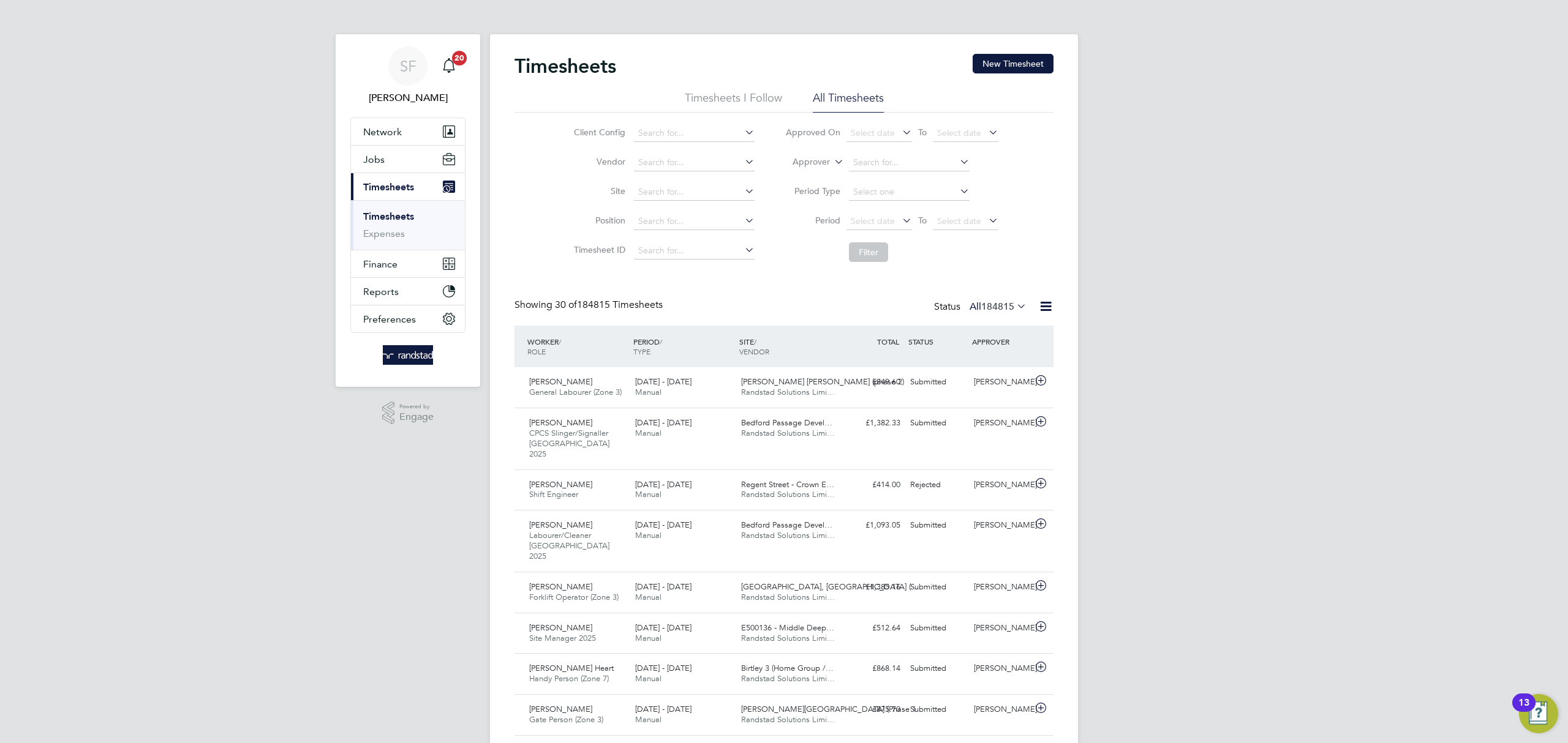
click at [832, 163] on icon at bounding box center [832, 159] width 0 height 11
click at [815, 175] on li "Worker" at bounding box center [799, 176] width 61 height 16
click at [878, 166] on input at bounding box center [909, 163] width 120 height 17
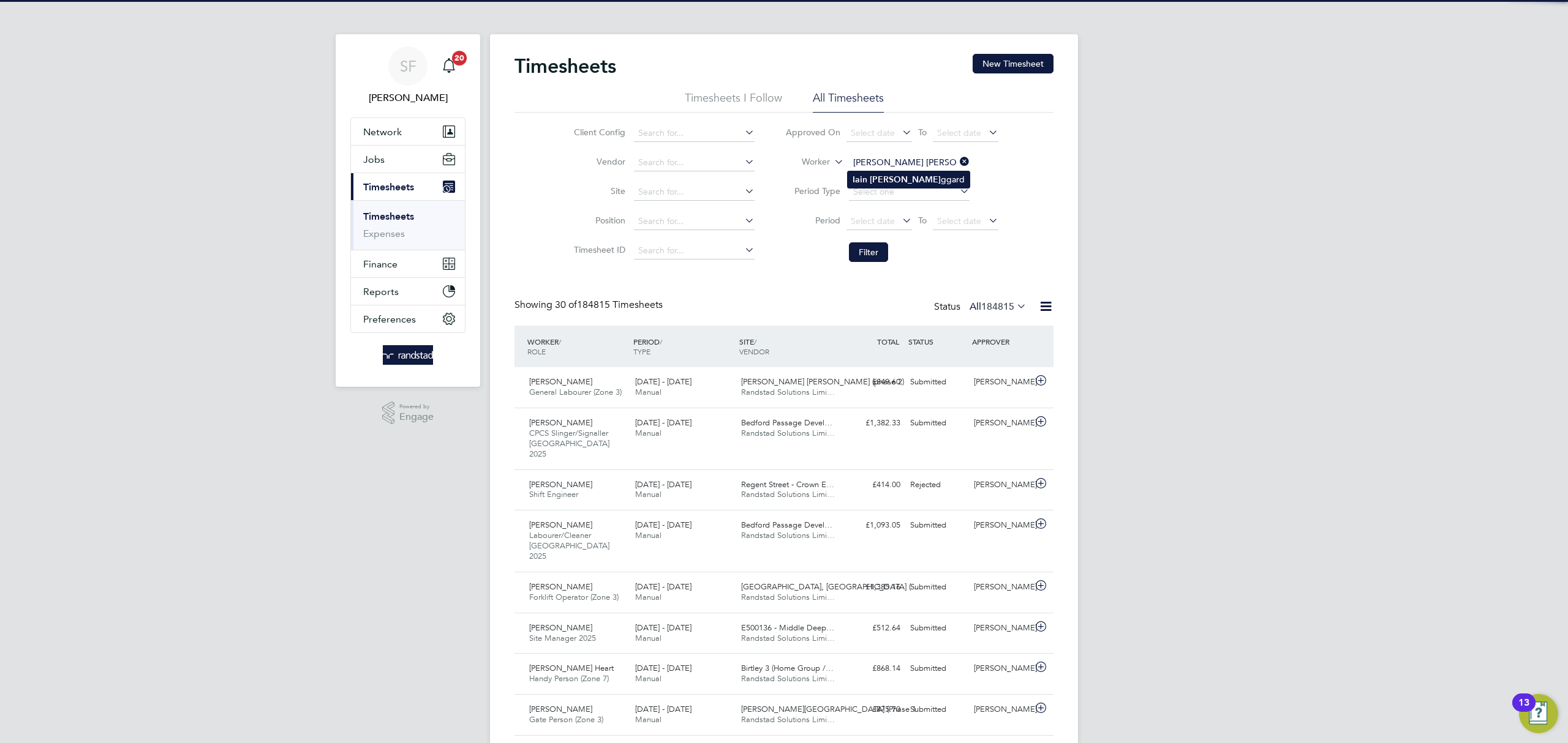
click at [878, 175] on li "Iain Ja ggard" at bounding box center [908, 180] width 122 height 17
type input "Iain Jaggard"
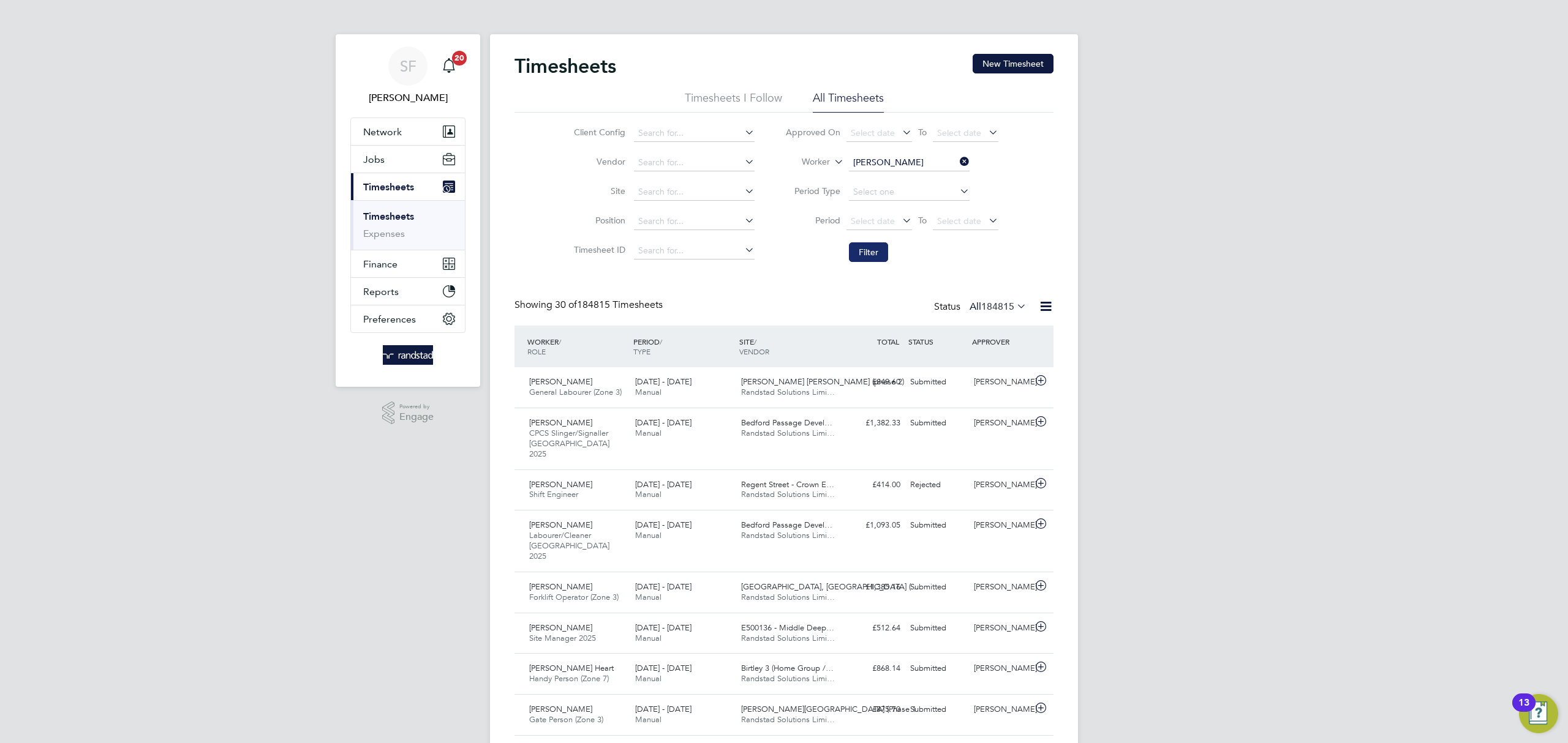
click at [881, 251] on button "Filter" at bounding box center [868, 252] width 39 height 20
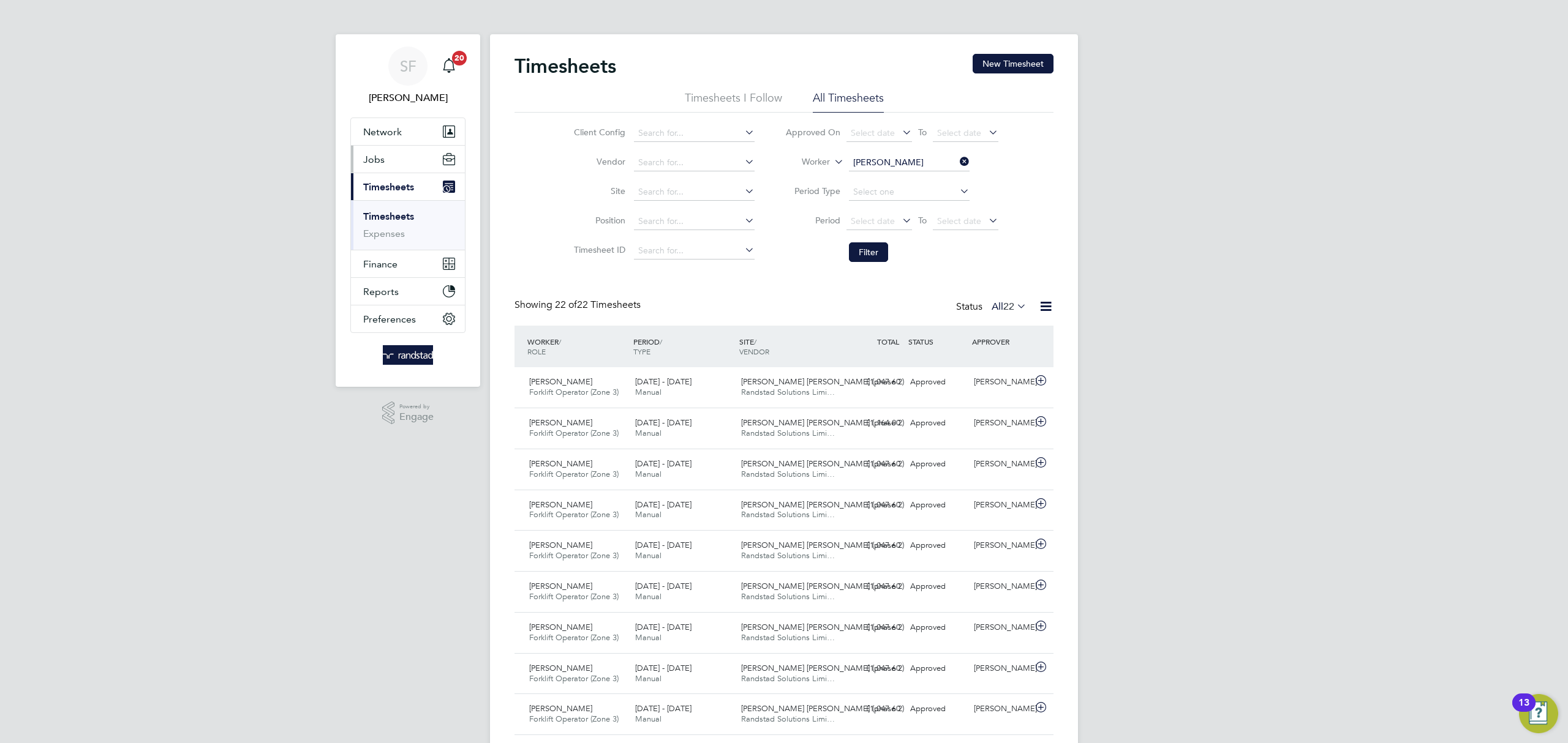
click at [375, 163] on span "Jobs" at bounding box center [374, 159] width 21 height 12
click at [385, 205] on link "Vacancies" at bounding box center [385, 205] width 44 height 12
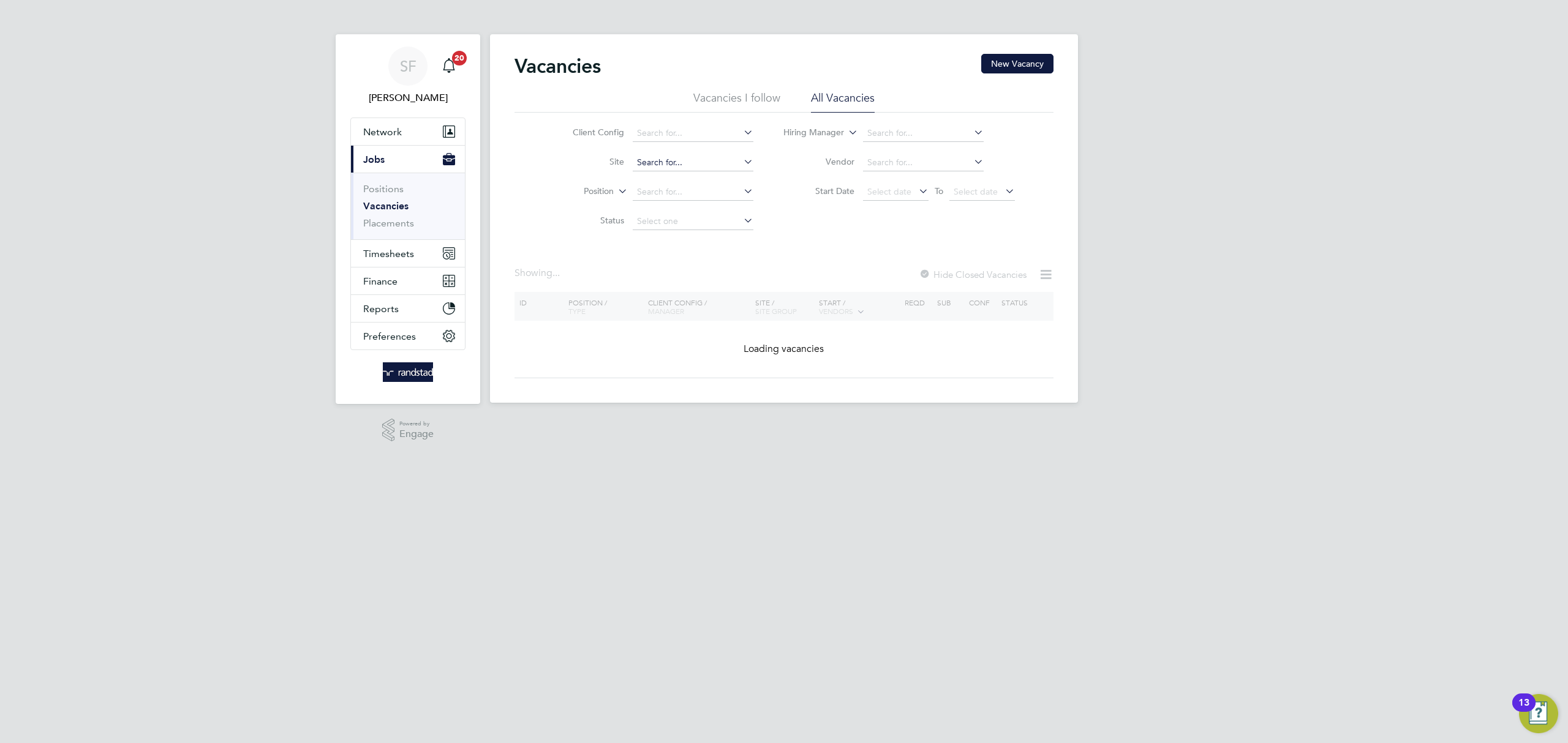
click at [665, 159] on input at bounding box center [693, 163] width 120 height 17
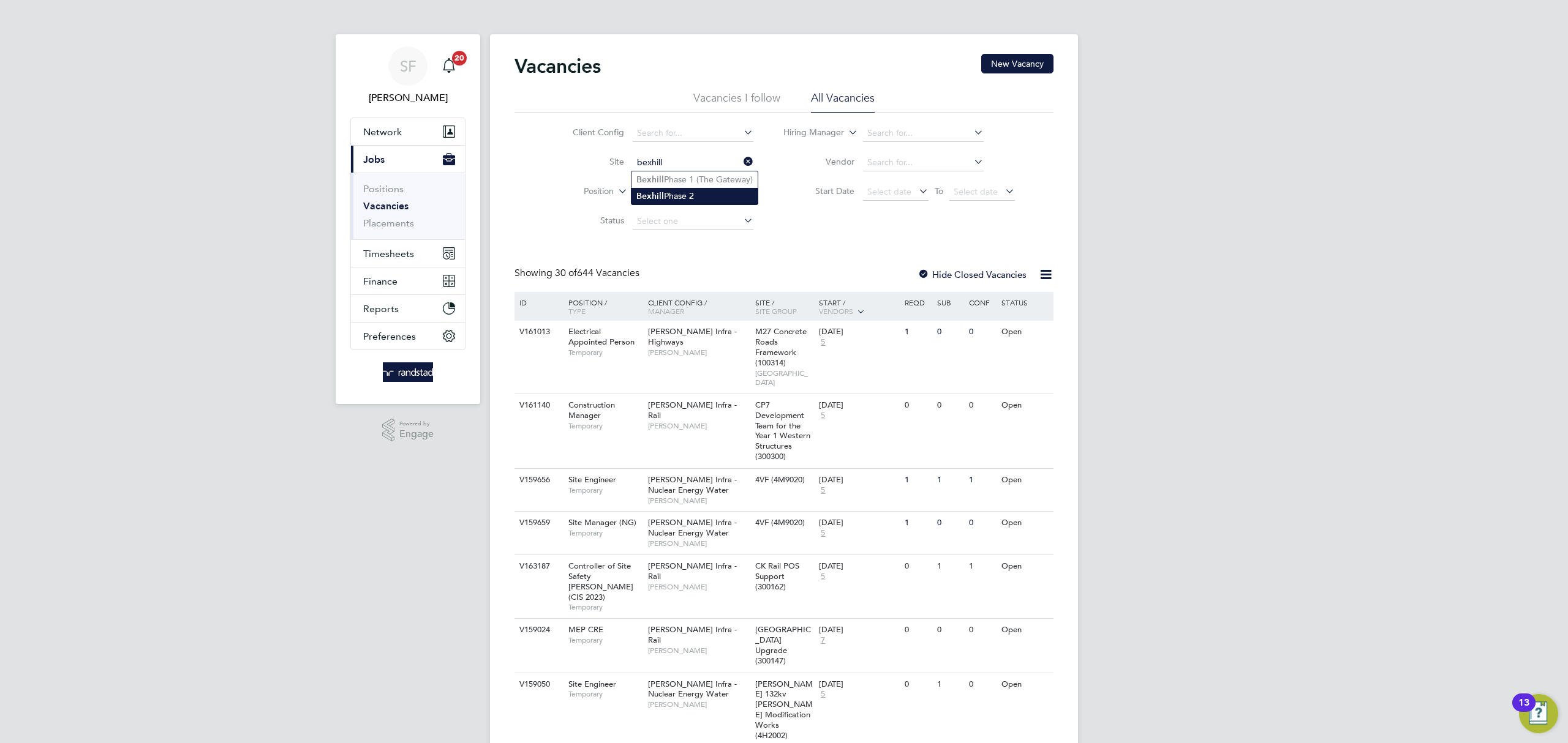
click at [699, 199] on li "Bexhill Phase 2" at bounding box center [694, 196] width 127 height 17
type input "Bexhill Phase 2"
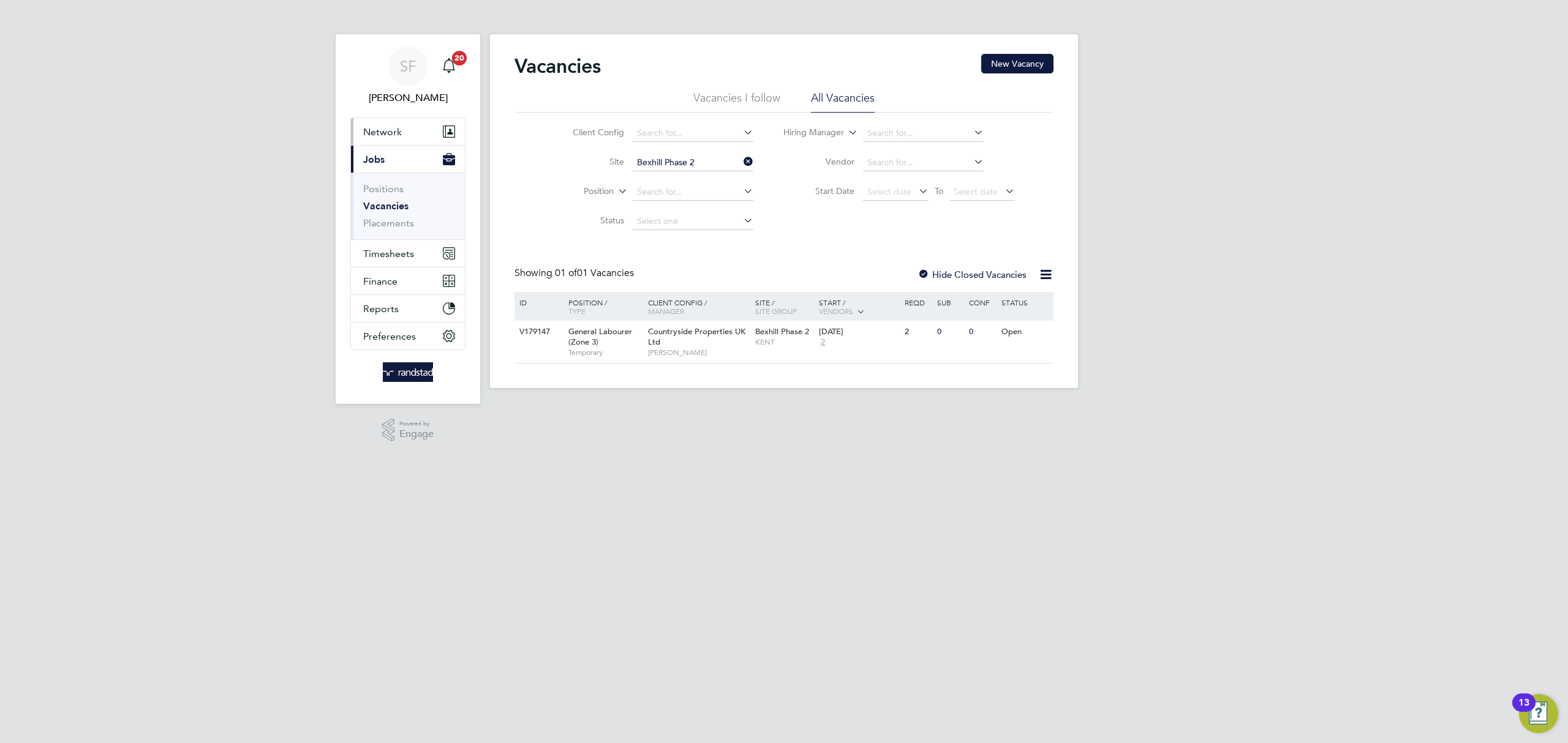
click at [389, 136] on span "Network" at bounding box center [383, 132] width 38 height 12
click at [393, 133] on span "Network" at bounding box center [383, 132] width 38 height 12
click at [391, 210] on link "Workers" at bounding box center [382, 212] width 38 height 12
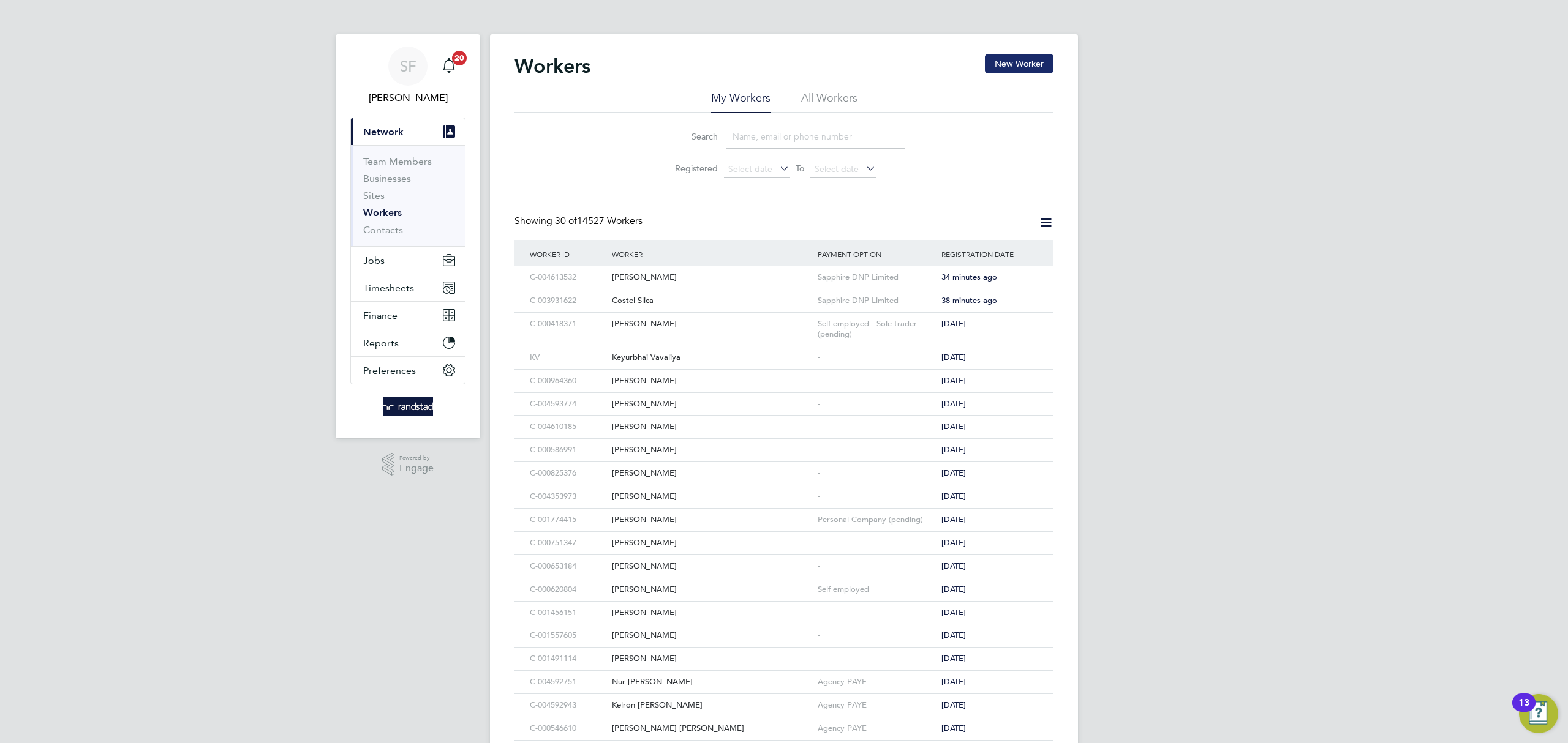
click at [1010, 69] on button "New Worker" at bounding box center [1019, 64] width 68 height 20
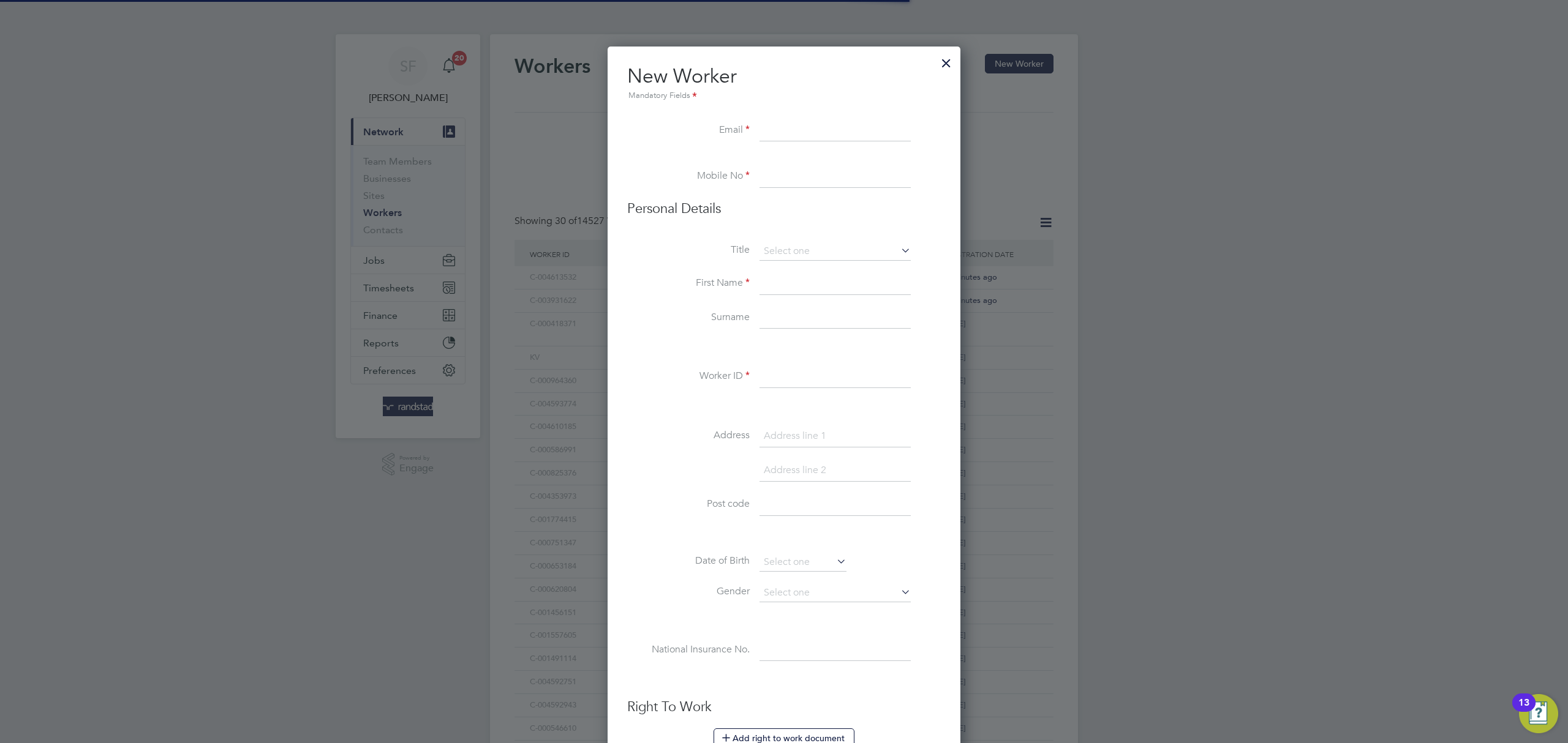
scroll to position [1100, 354]
click at [808, 127] on input at bounding box center [835, 131] width 151 height 22
paste input "[EMAIL_ADDRESS][DOMAIN_NAME]"
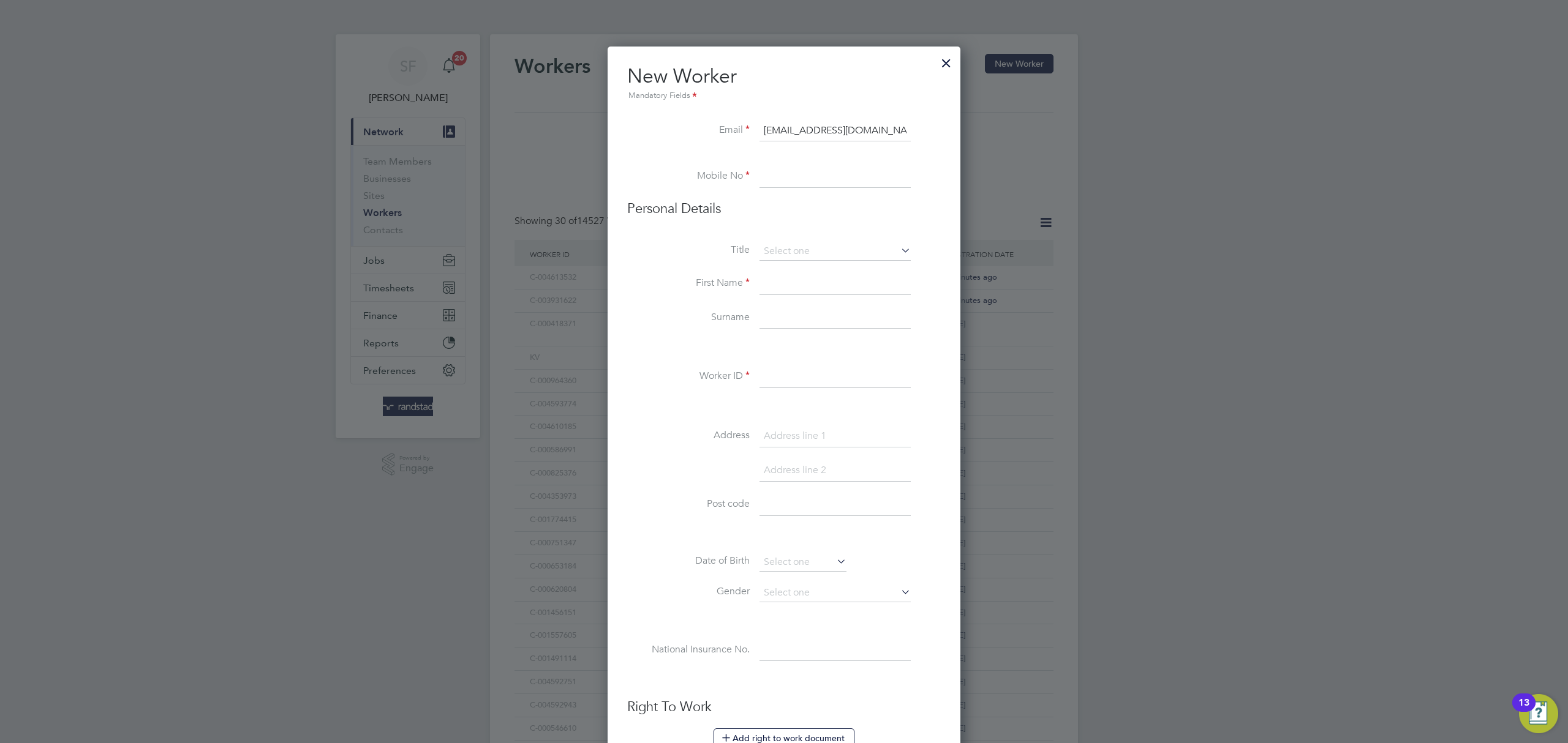
type input "[EMAIL_ADDRESS][DOMAIN_NAME]"
click at [786, 175] on input at bounding box center [835, 176] width 151 height 22
paste input "07870539819"
type input "07870539819"
click at [786, 245] on input at bounding box center [835, 252] width 151 height 18
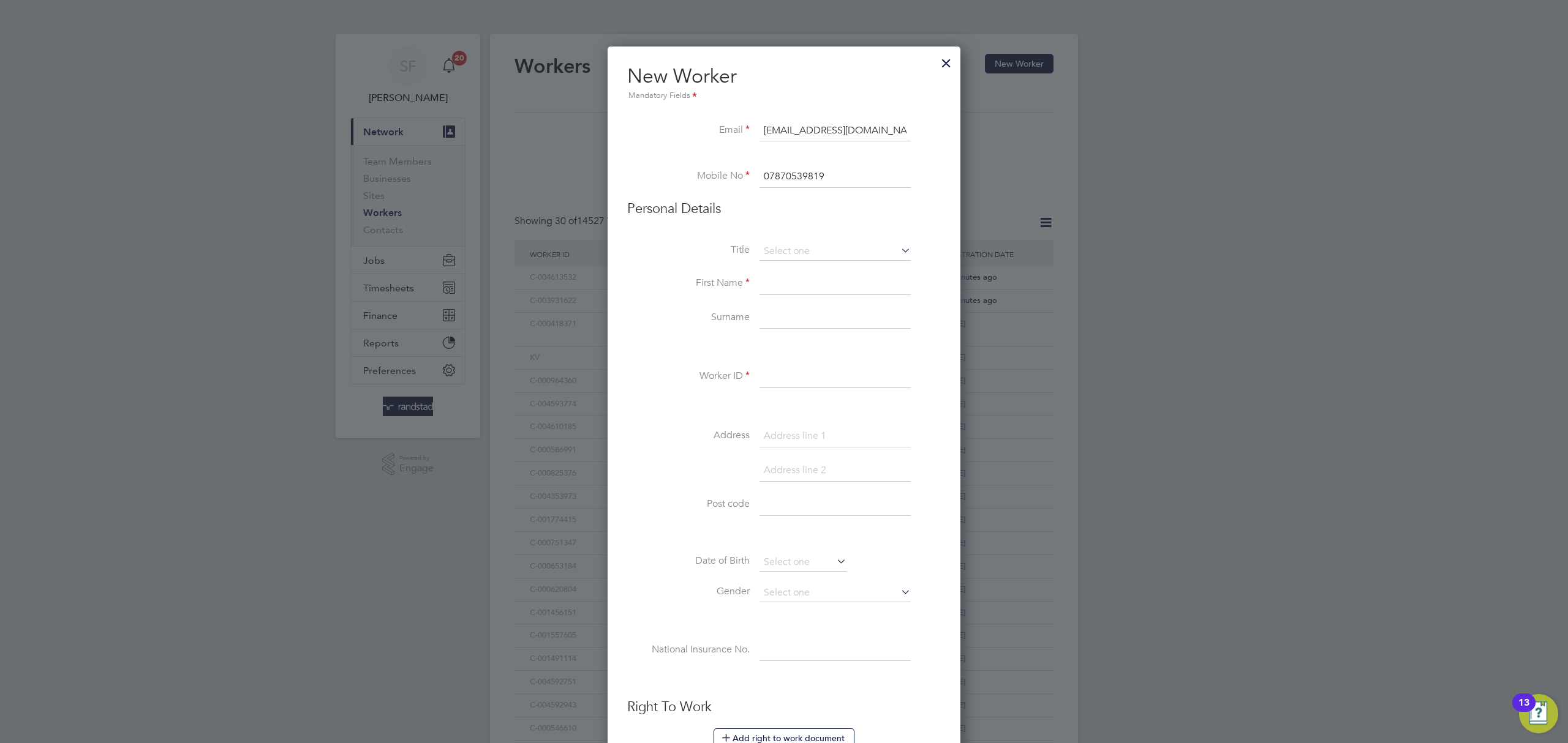
click at [784, 265] on li "Mr" at bounding box center [835, 268] width 153 height 16
type input "Mr"
drag, startPoint x: 785, startPoint y: 280, endPoint x: 786, endPoint y: 286, distance: 6.1
click at [787, 282] on input at bounding box center [835, 284] width 151 height 22
type input "[PERSON_NAME]"
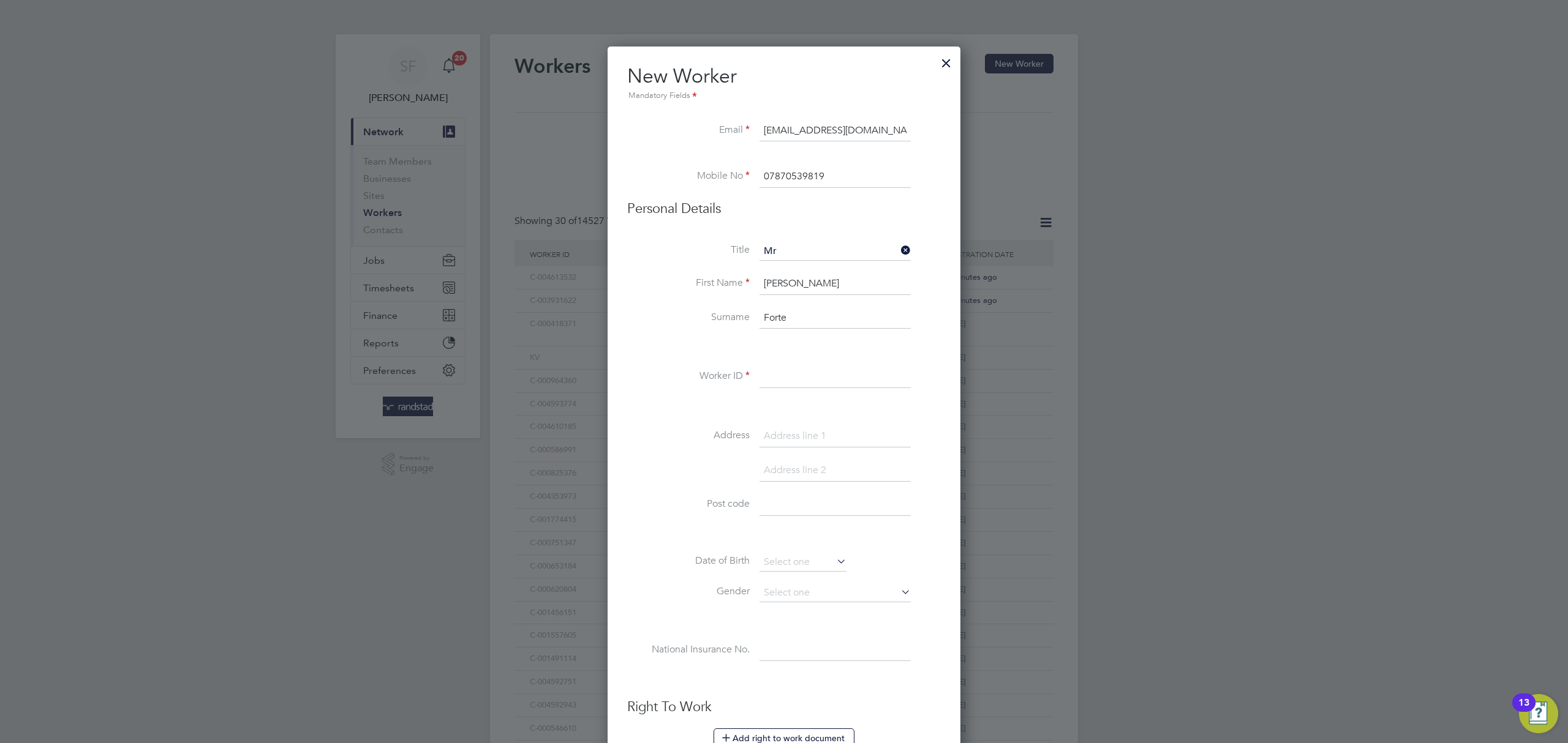
type input "Forte"
click at [788, 370] on input at bounding box center [835, 377] width 151 height 22
paste input "C-004167736"
type input "C-004167736"
click at [792, 436] on input at bounding box center [835, 436] width 151 height 22
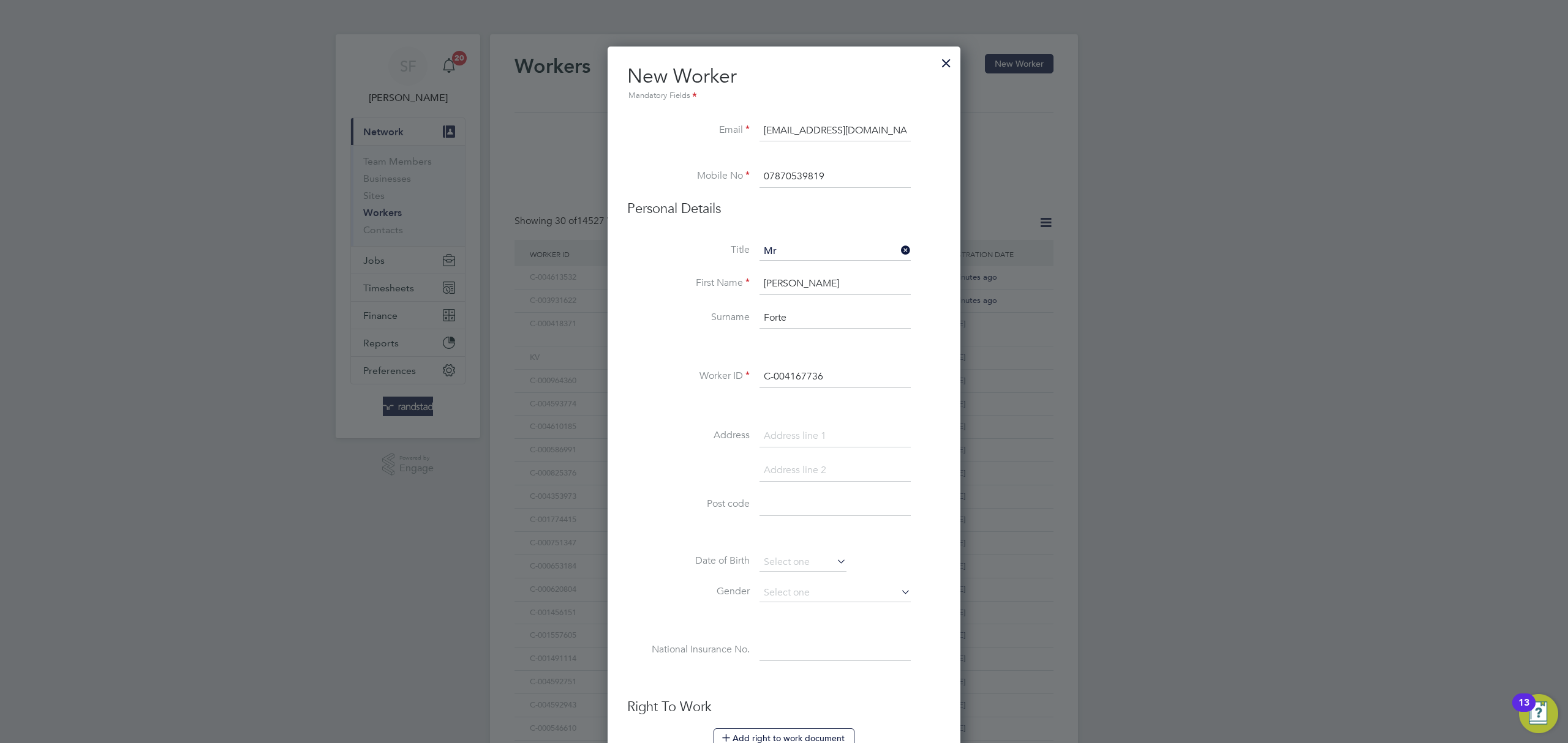
click at [802, 436] on input at bounding box center [835, 436] width 151 height 22
paste input "42 pembury grove"
type input "42 pembury grove"
click at [783, 476] on input at bounding box center [835, 471] width 151 height 22
paste input "Bexhill"
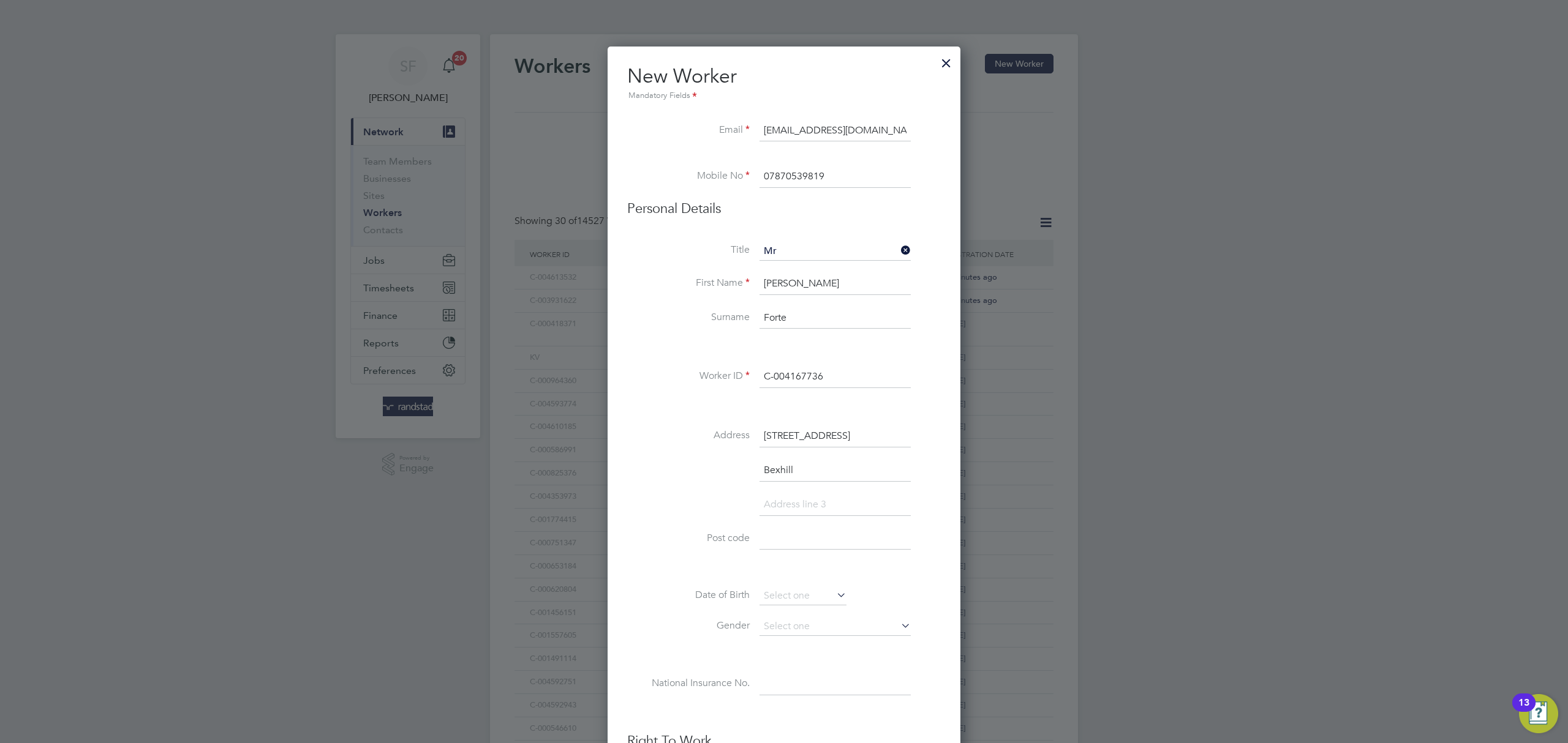
scroll to position [1135, 354]
type input "Bexhill"
click at [783, 535] on input at bounding box center [835, 539] width 151 height 22
paste input "TN39 4BT"
type input "TN39 4BT"
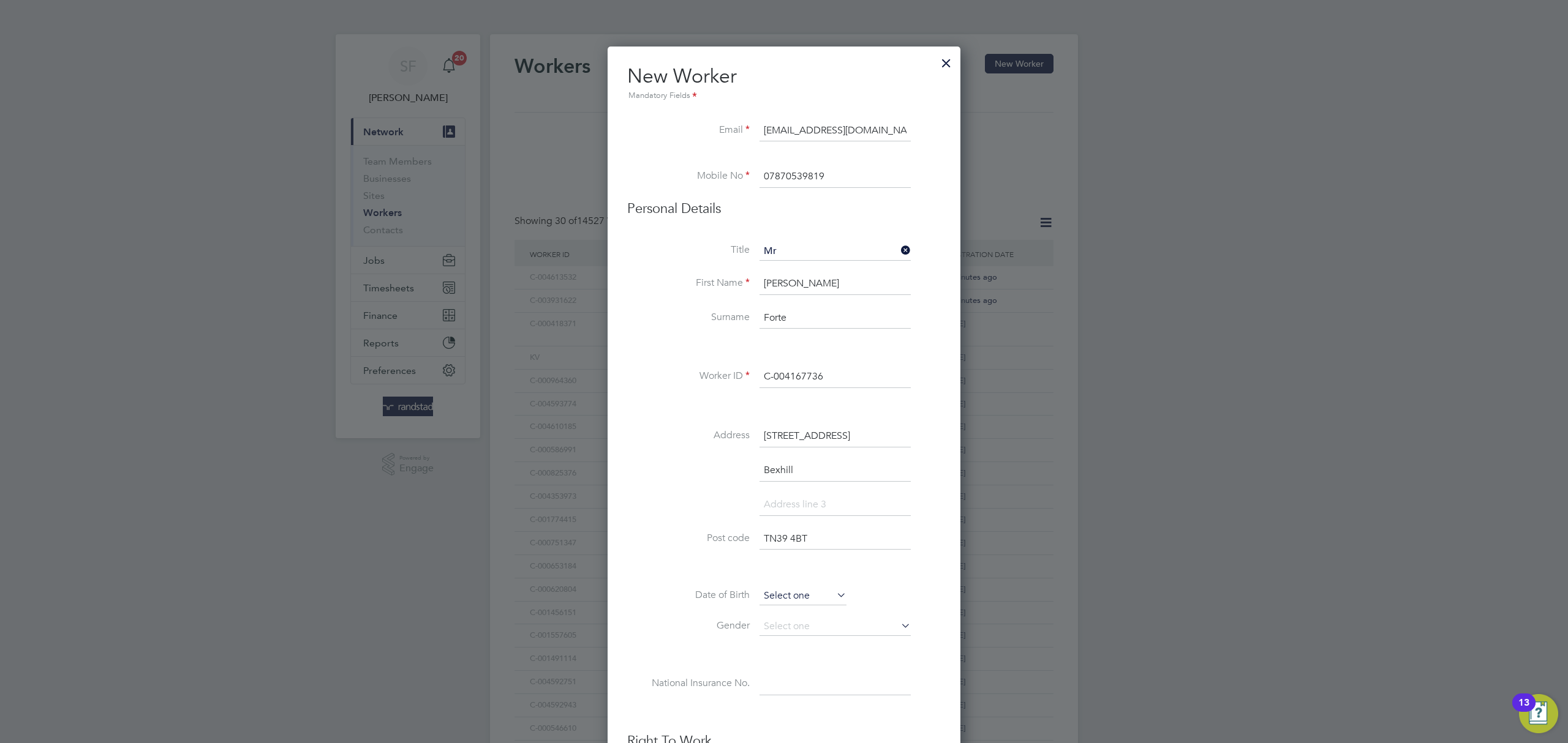
click at [785, 597] on input at bounding box center [802, 597] width 87 height 18
click at [875, 379] on span "2012" at bounding box center [871, 381] width 22 height 11
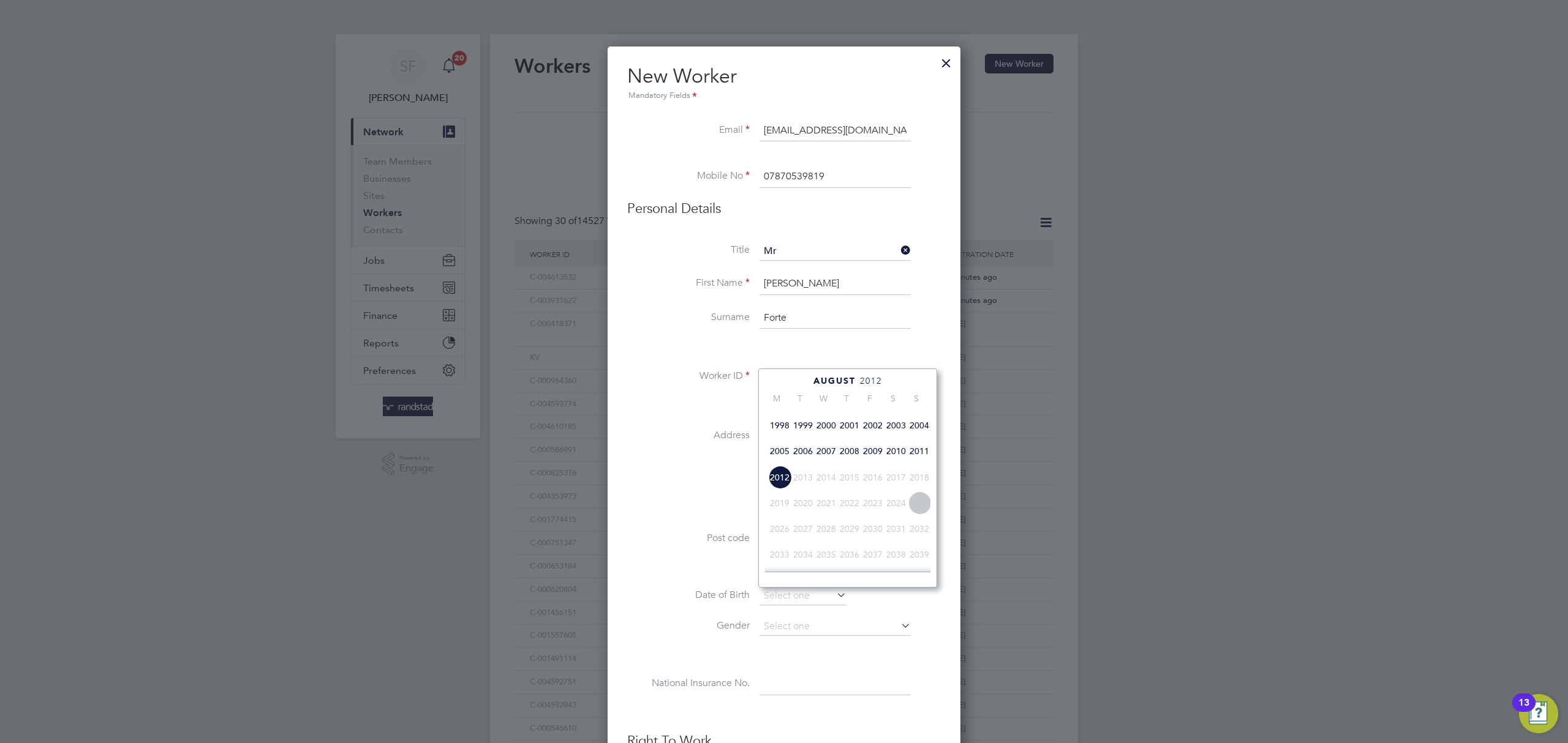
click at [924, 437] on span "2004" at bounding box center [920, 426] width 23 height 23
click at [789, 381] on icon at bounding box center [792, 383] width 12 height 14
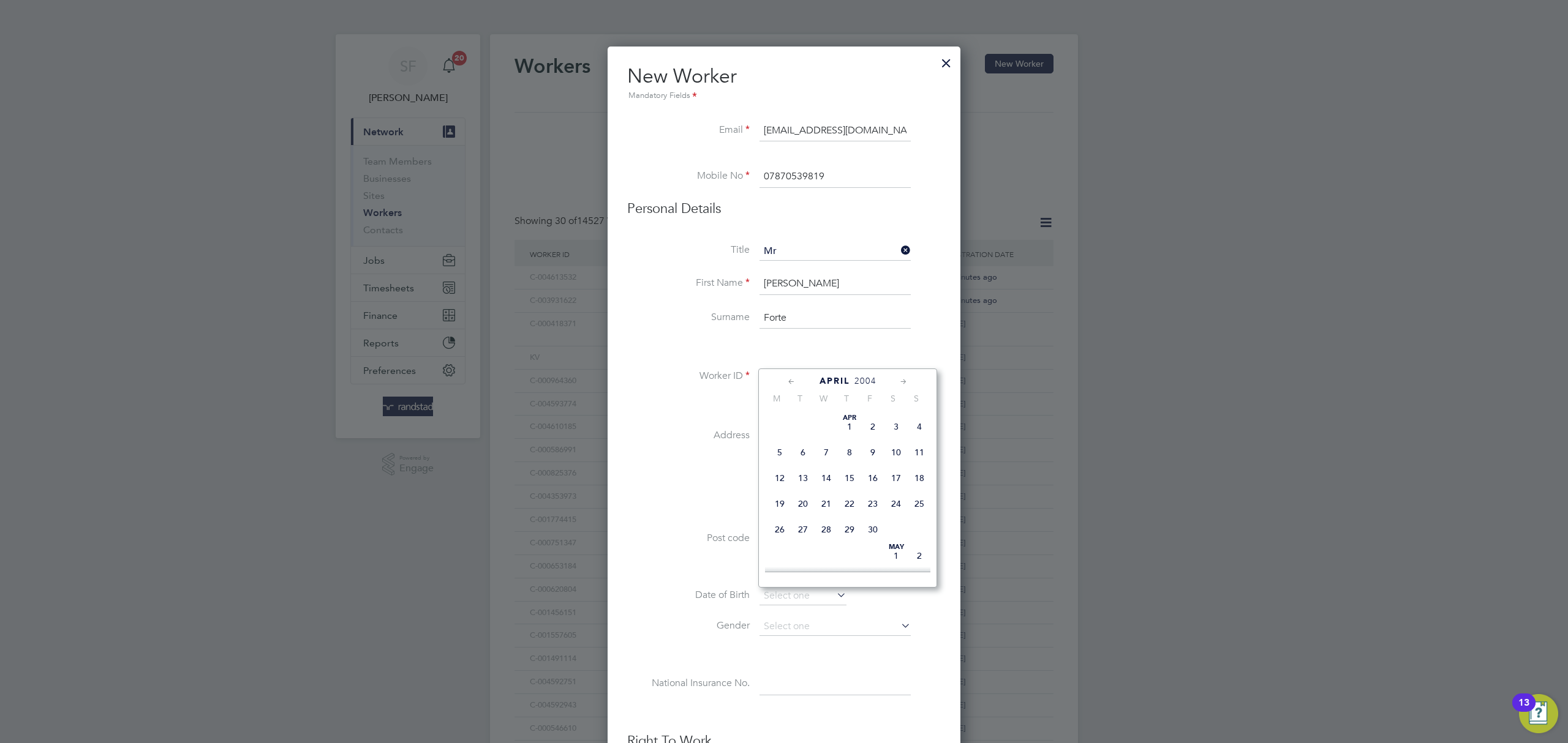
click at [789, 381] on icon at bounding box center [792, 383] width 12 height 14
click at [917, 449] on span "11" at bounding box center [920, 452] width 23 height 23
type input "11 Jan 2004"
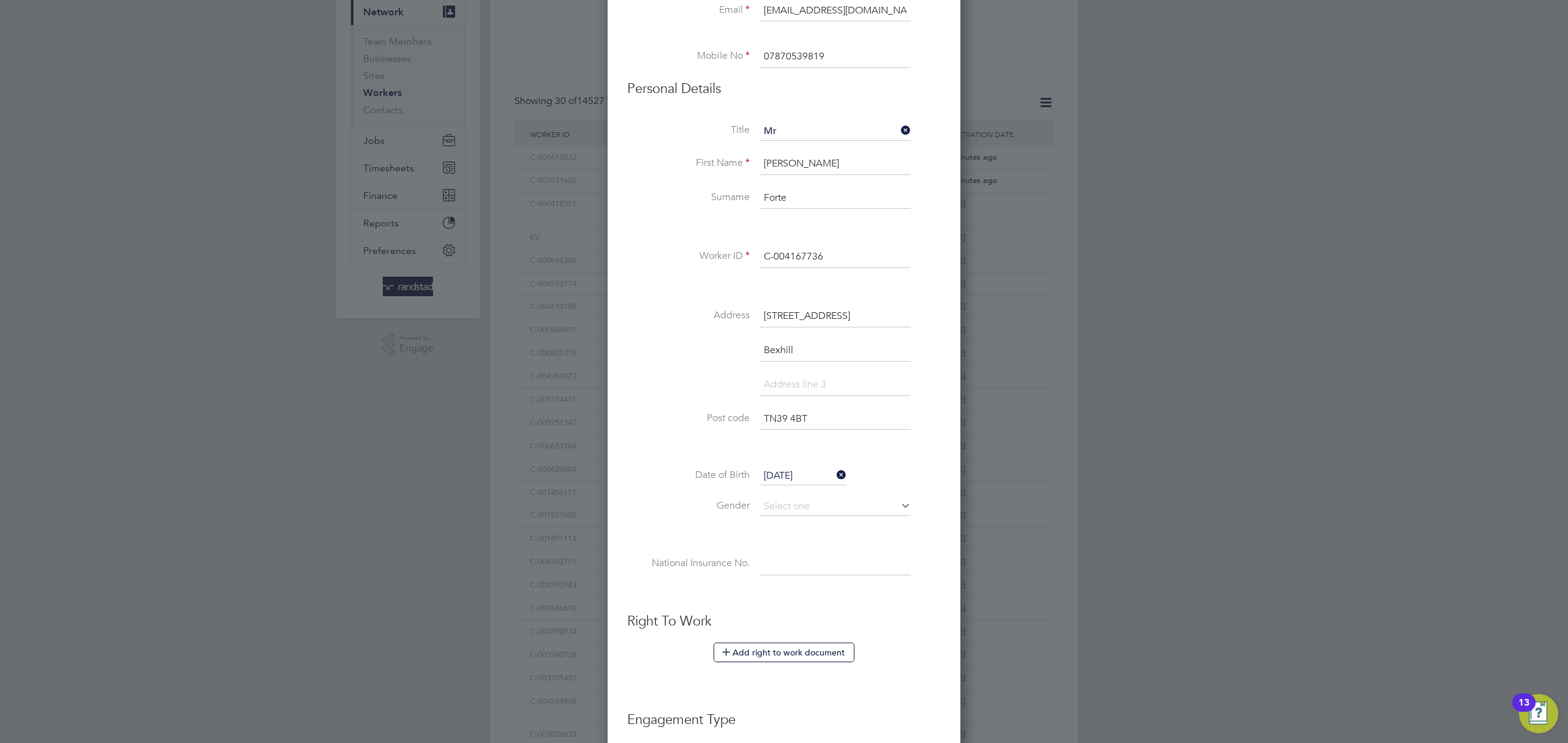
scroll to position [126, 0]
click at [786, 504] on input at bounding box center [835, 501] width 151 height 18
click at [794, 518] on li "Male" at bounding box center [835, 518] width 153 height 16
type input "Male"
click at [789, 558] on input at bounding box center [835, 559] width 151 height 22
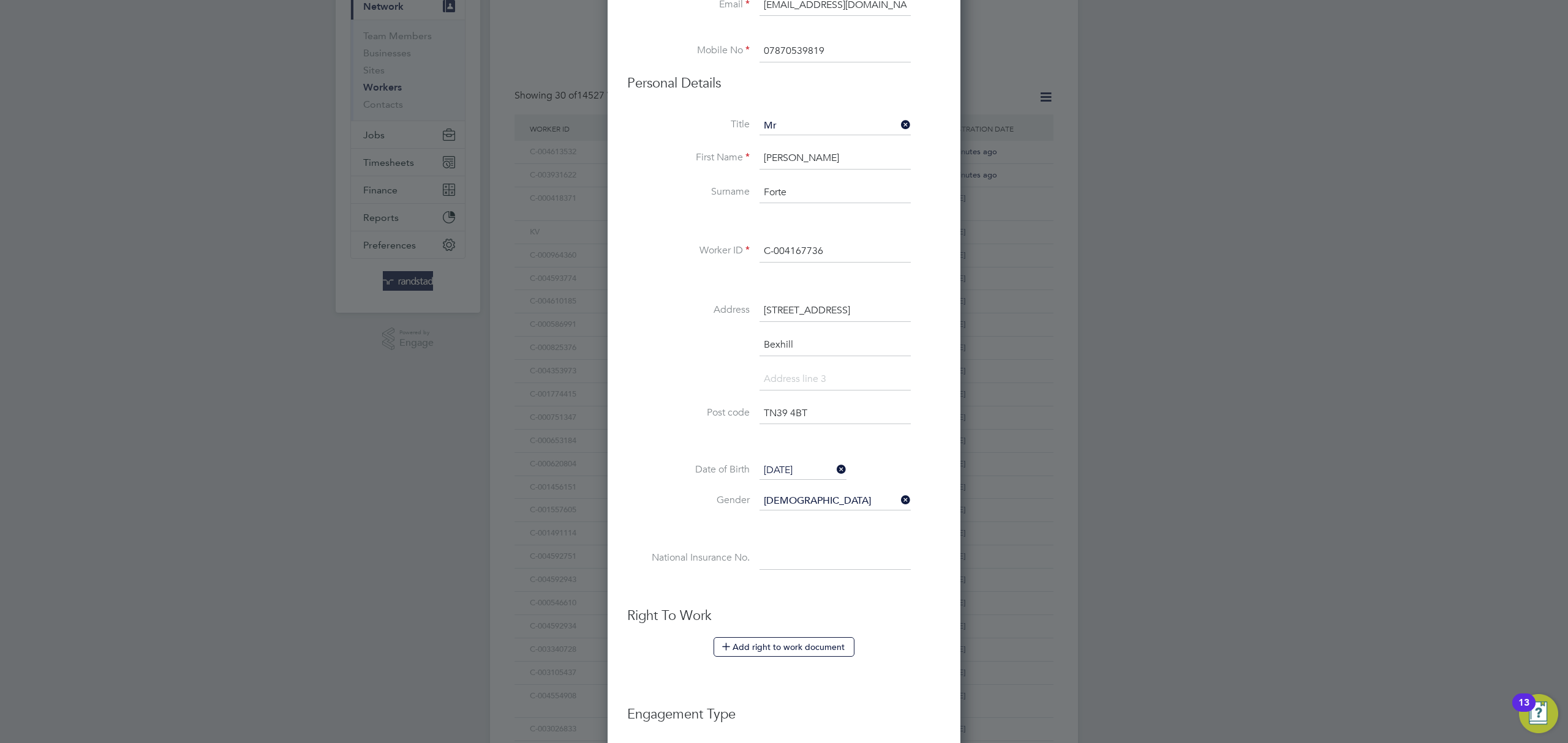
paste input "TJ658499D"
type input "TJ 65 84 99 D"
drag, startPoint x: 801, startPoint y: 581, endPoint x: 799, endPoint y: 575, distance: 6.3
click at [802, 580] on li "National Insurance No. TJ 65 84 99 D" at bounding box center [784, 565] width 314 height 35
click at [761, 651] on button "Add right to work document" at bounding box center [784, 647] width 141 height 20
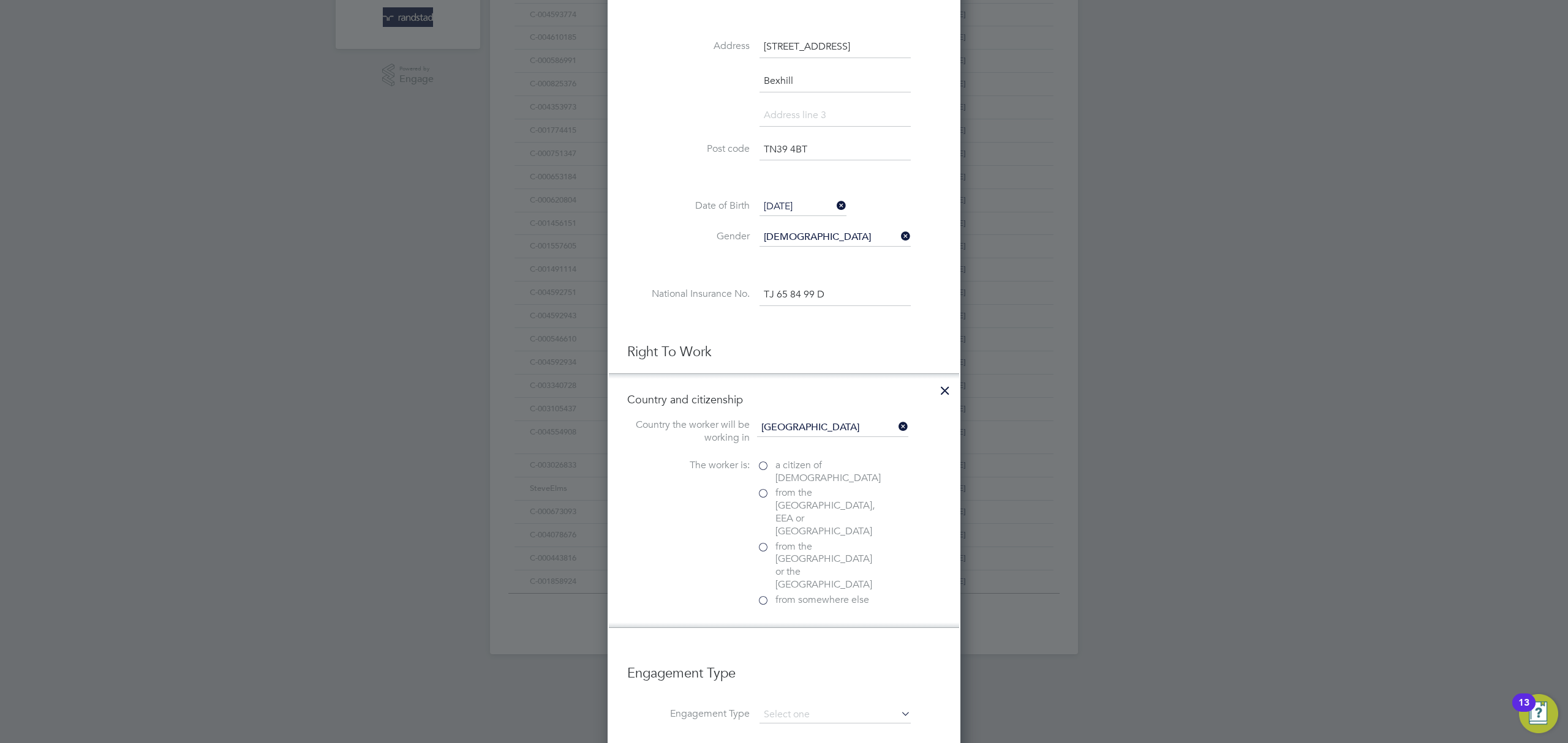
scroll to position [392, 0]
click at [766, 464] on label "a citizen of United Kingdom" at bounding box center [819, 470] width 123 height 26
click at [0, 0] on input "a citizen of United Kingdom" at bounding box center [0, 0] width 0 height 0
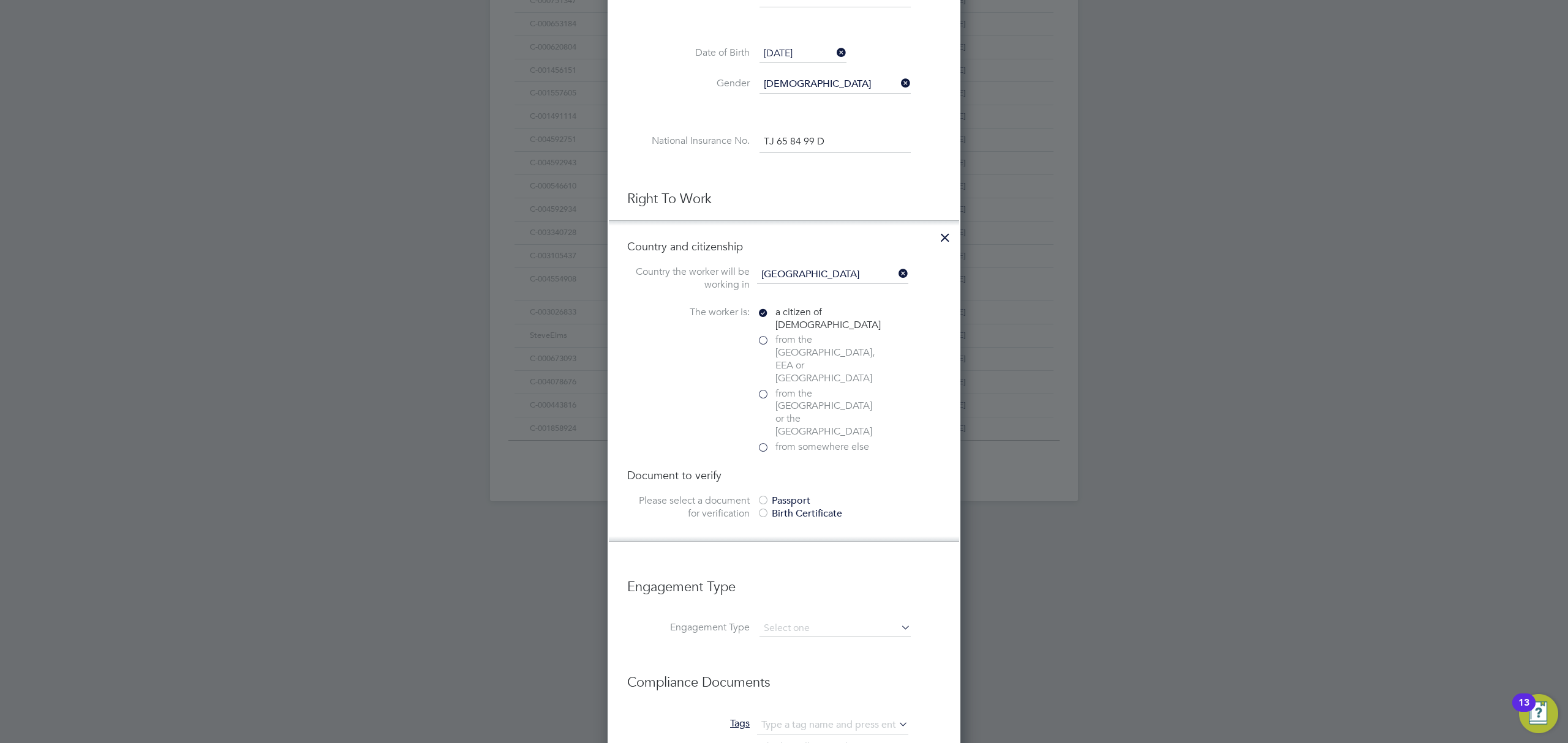
scroll to position [542, 0]
click at [766, 496] on div at bounding box center [763, 502] width 12 height 12
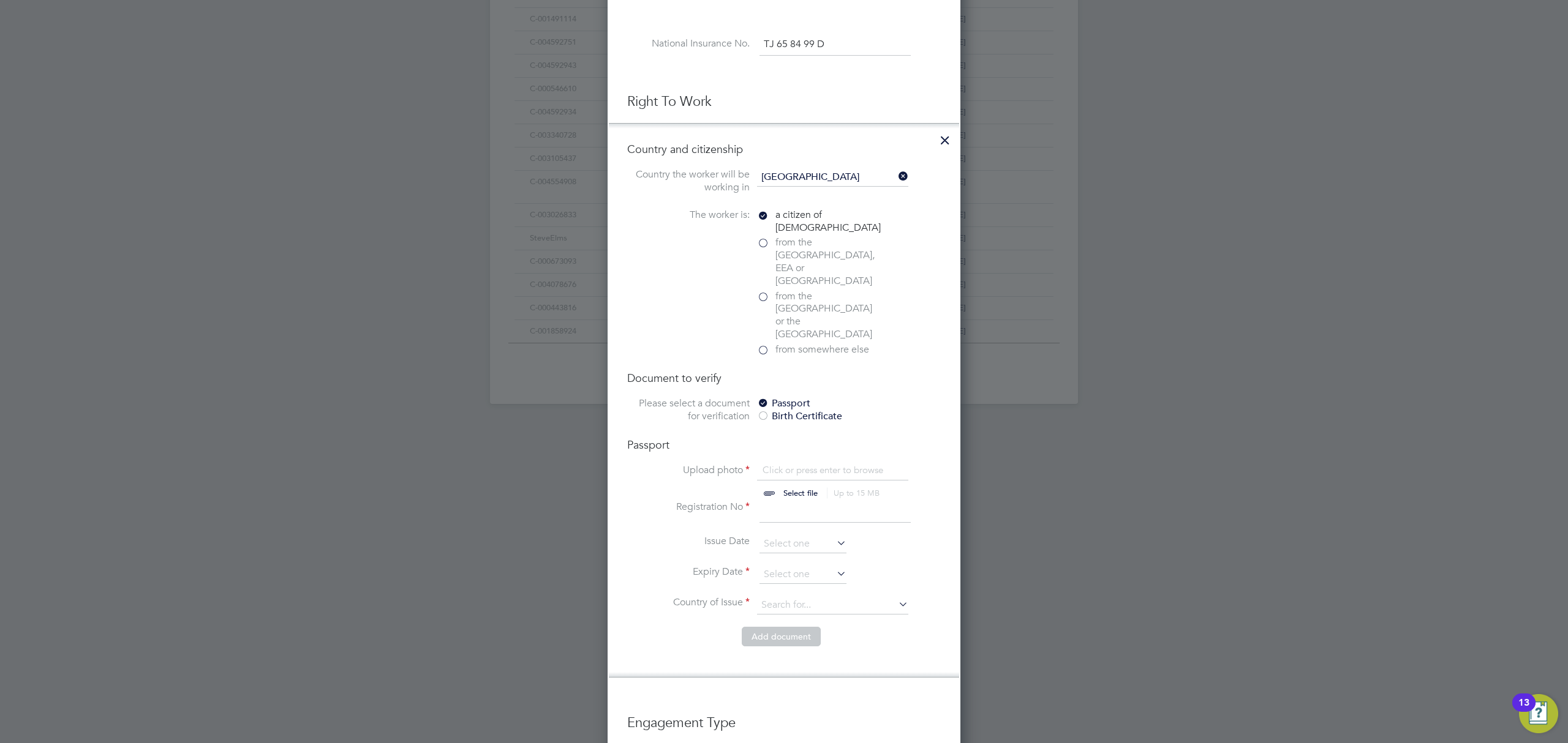
scroll to position [640, 0]
click at [800, 464] on input "file" at bounding box center [812, 482] width 193 height 37
type input "C:\fakepath\Trust ID RTW Report (24).pdf"
click at [780, 498] on input at bounding box center [835, 509] width 151 height 22
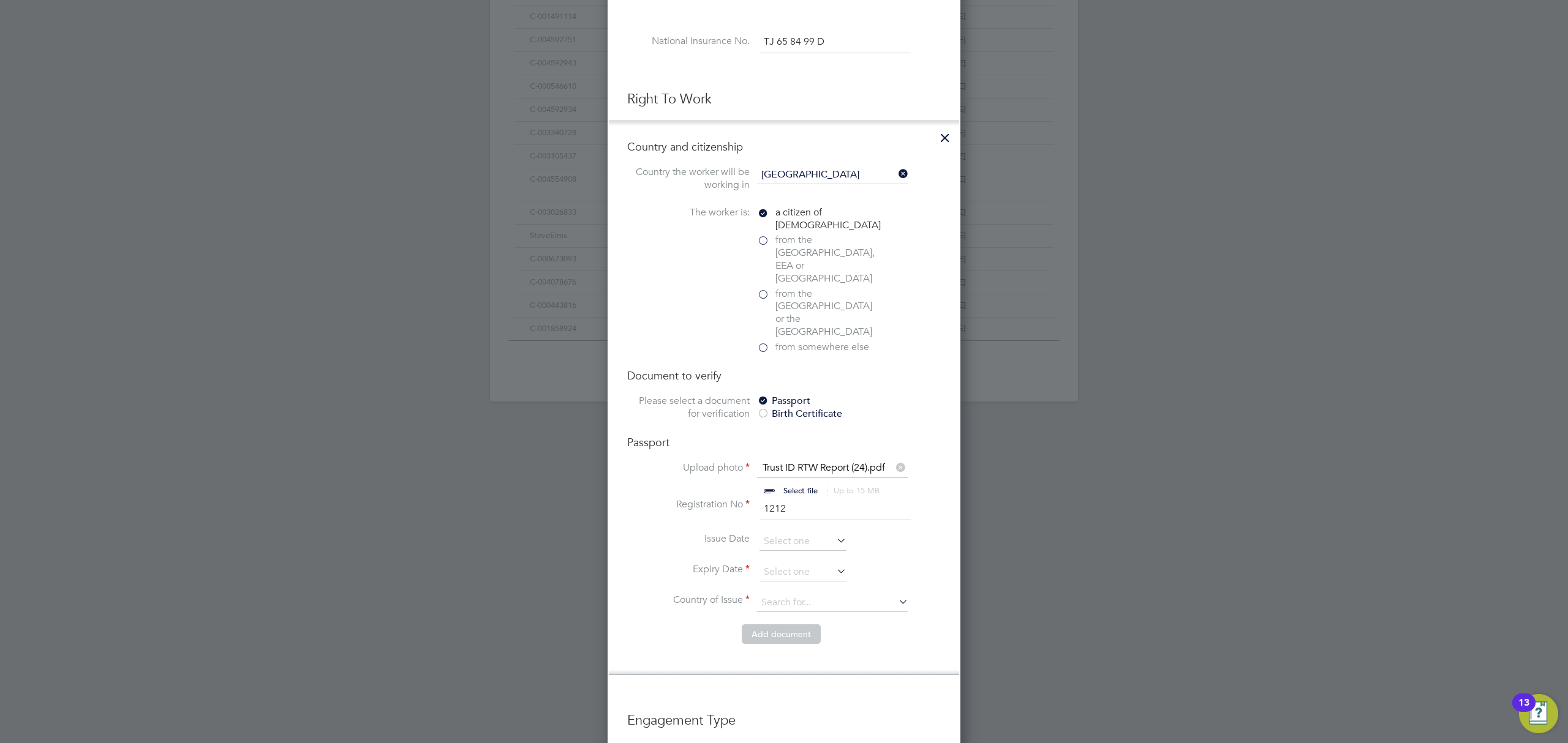
click at [796, 498] on input "1212" at bounding box center [835, 509] width 151 height 22
type input "121272253"
click at [791, 564] on input at bounding box center [802, 573] width 87 height 18
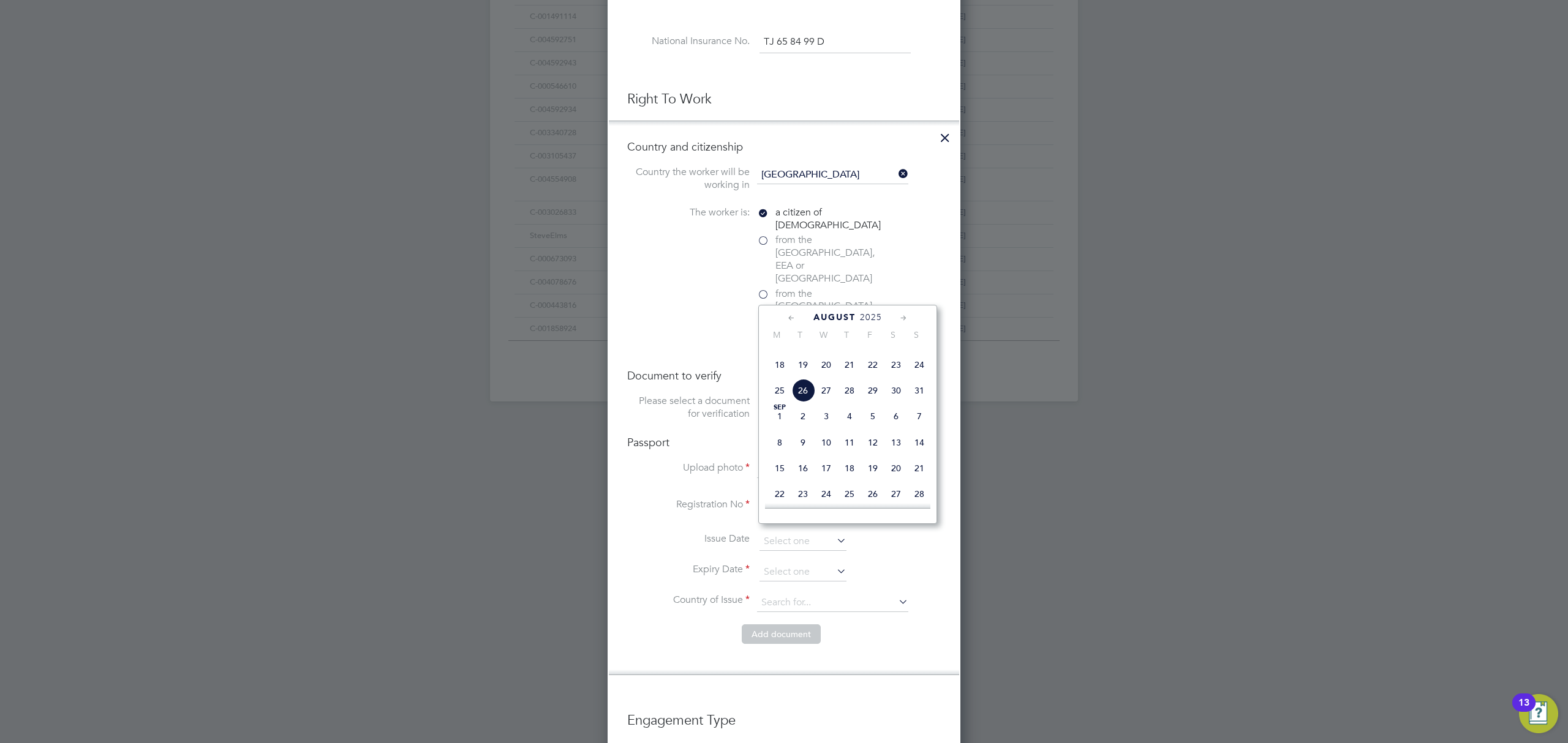
scroll to position [642, 0]
click at [868, 317] on span "2025" at bounding box center [871, 318] width 22 height 11
click at [896, 426] on span "2030" at bounding box center [896, 414] width 23 height 23
click at [899, 426] on span "3" at bounding box center [896, 414] width 23 height 23
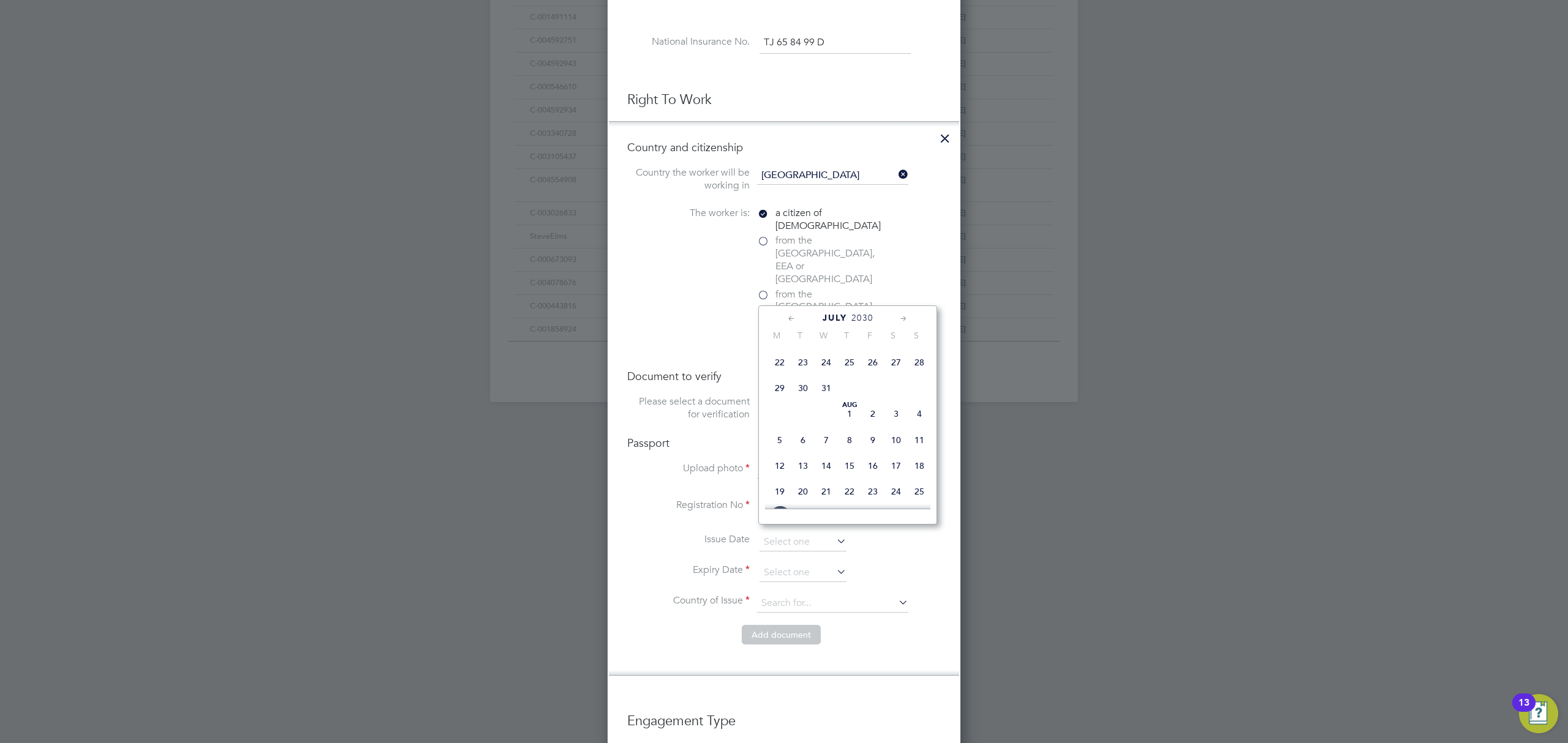
type input "03 Aug 2030"
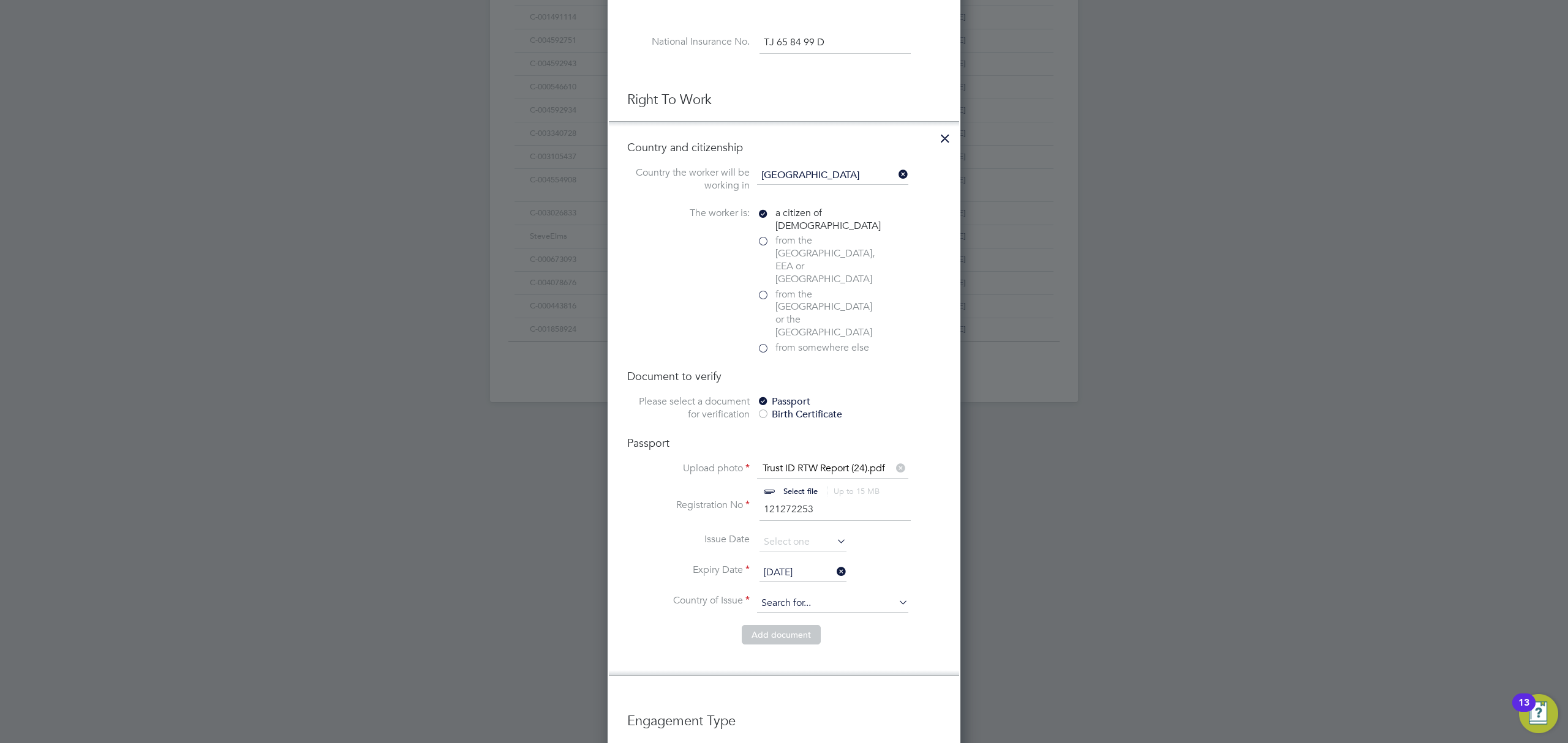
drag, startPoint x: 779, startPoint y: 555, endPoint x: 787, endPoint y: 557, distance: 8.2
click at [781, 594] on input at bounding box center [832, 603] width 151 height 18
click at [805, 610] on li "United Kingdom" at bounding box center [842, 615] width 172 height 17
type input "United Kingdom"
click at [796, 625] on button "Add document" at bounding box center [781, 635] width 79 height 20
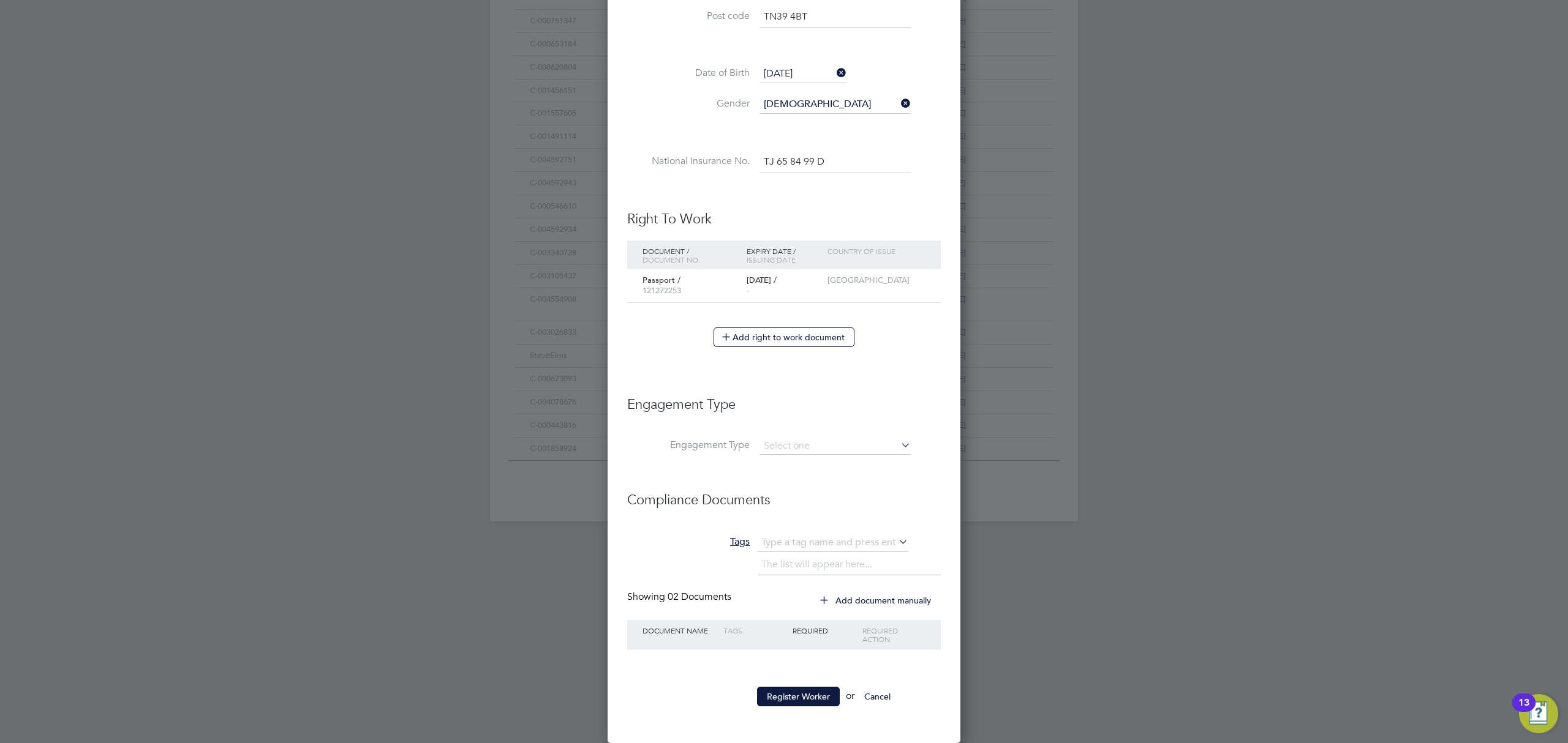
scroll to position [1221, 354]
click at [804, 444] on input at bounding box center [835, 446] width 151 height 17
click at [802, 447] on input at bounding box center [835, 446] width 151 height 17
click at [776, 445] on input at bounding box center [835, 446] width 151 height 17
click at [895, 443] on input at bounding box center [835, 446] width 151 height 17
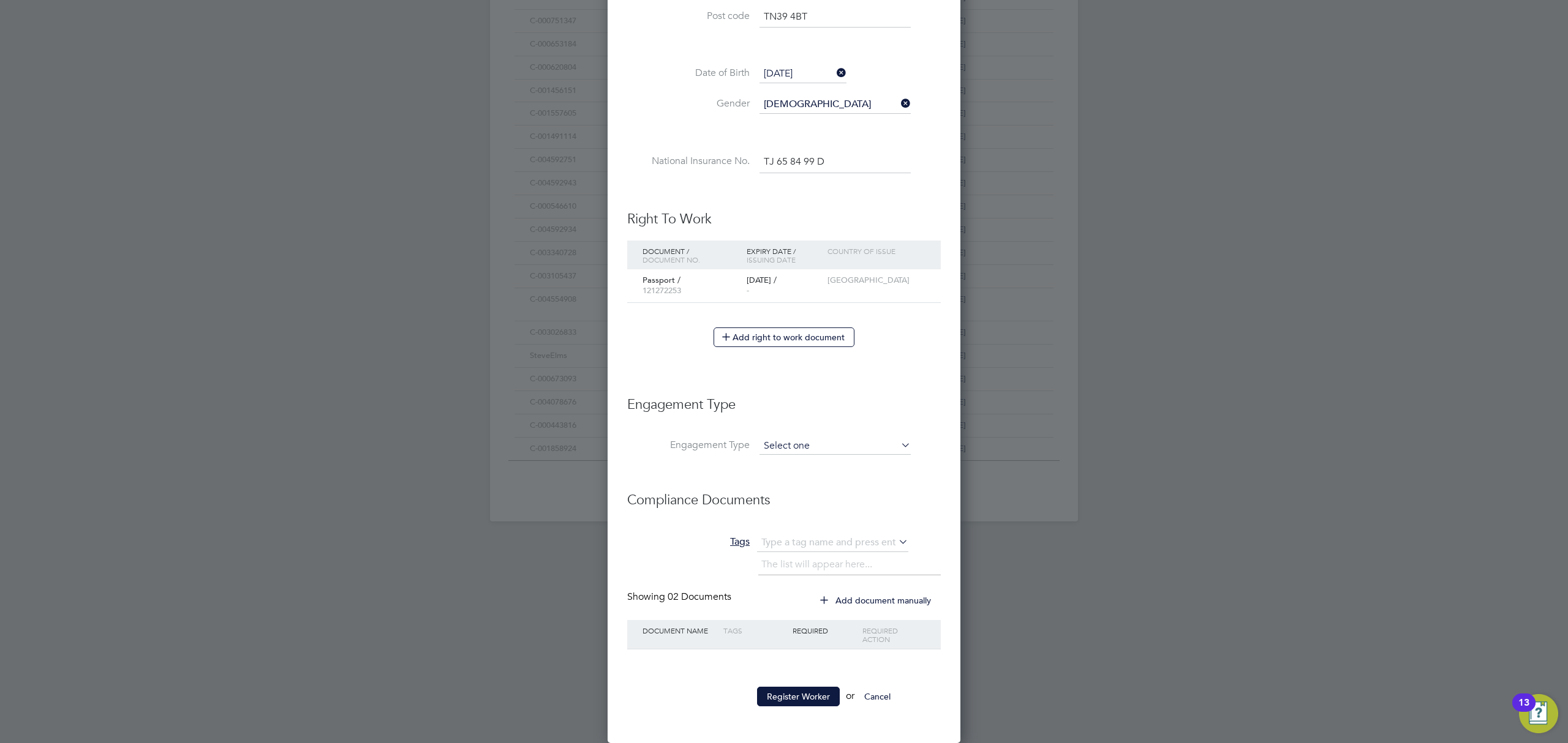
click at [786, 440] on input at bounding box center [835, 446] width 151 height 17
click at [786, 433] on li "Engagement Type" at bounding box center [784, 411] width 314 height 54
click at [813, 458] on li "Engagement Type" at bounding box center [784, 452] width 314 height 29
click at [899, 442] on icon at bounding box center [899, 445] width 0 height 17
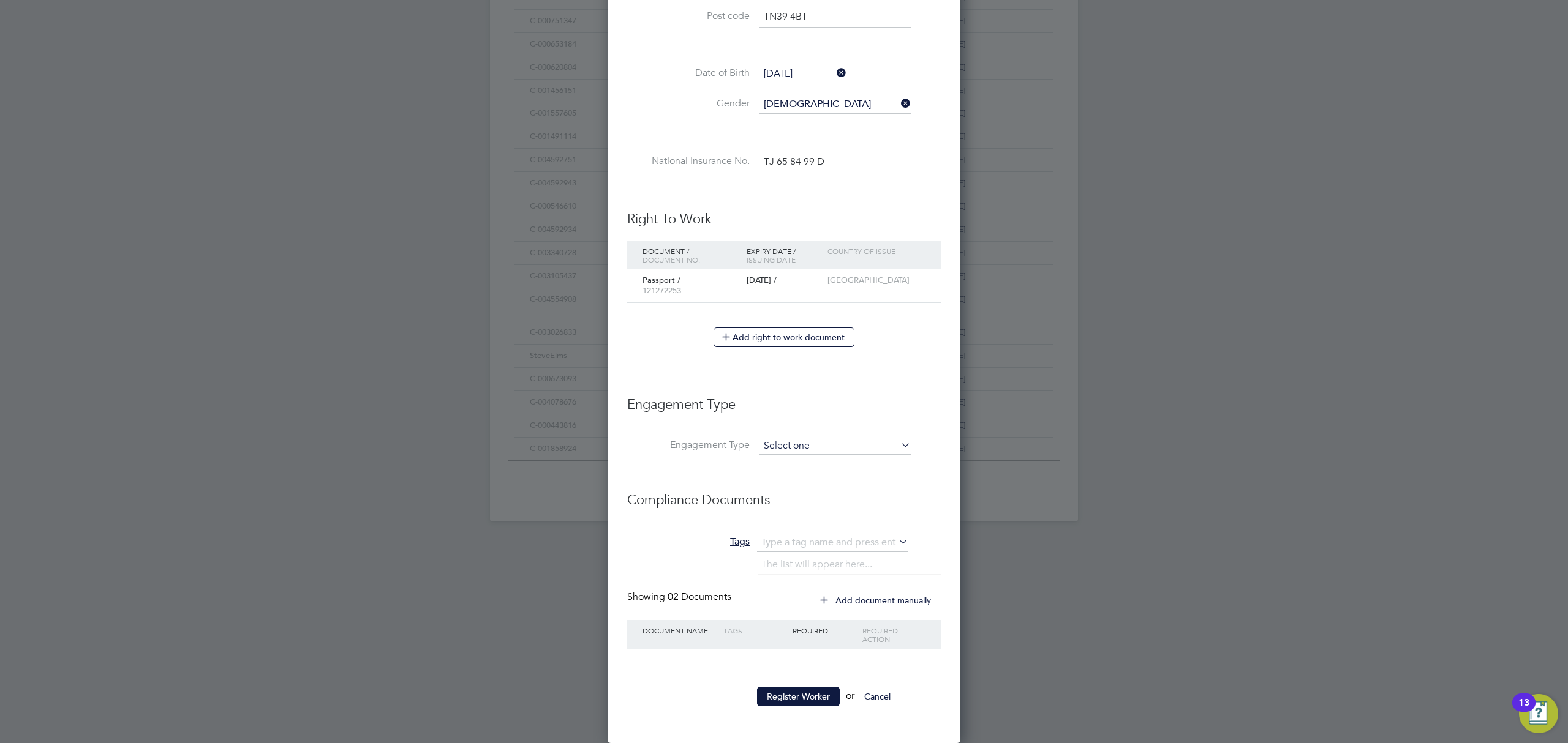
click at [809, 439] on input at bounding box center [835, 446] width 151 height 17
click at [804, 515] on li "Umbrella" at bounding box center [835, 518] width 153 height 18
type input "Umbrella"
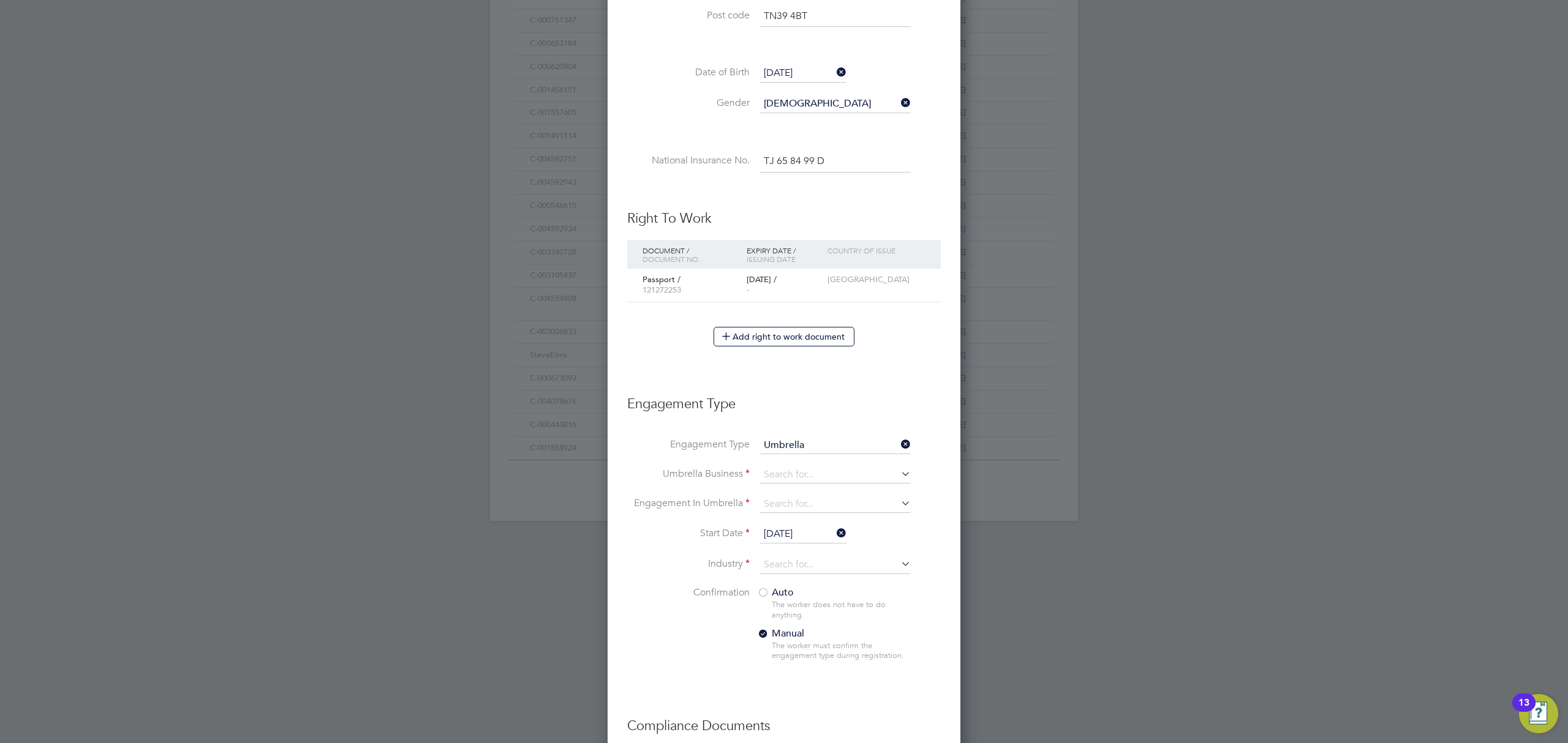
scroll to position [1446, 354]
click at [783, 473] on input at bounding box center [835, 475] width 151 height 17
click at [792, 491] on b "Sapphire" at bounding box center [784, 493] width 41 height 12
type input "Sapphire DNP Limited"
click at [794, 510] on input at bounding box center [835, 505] width 151 height 17
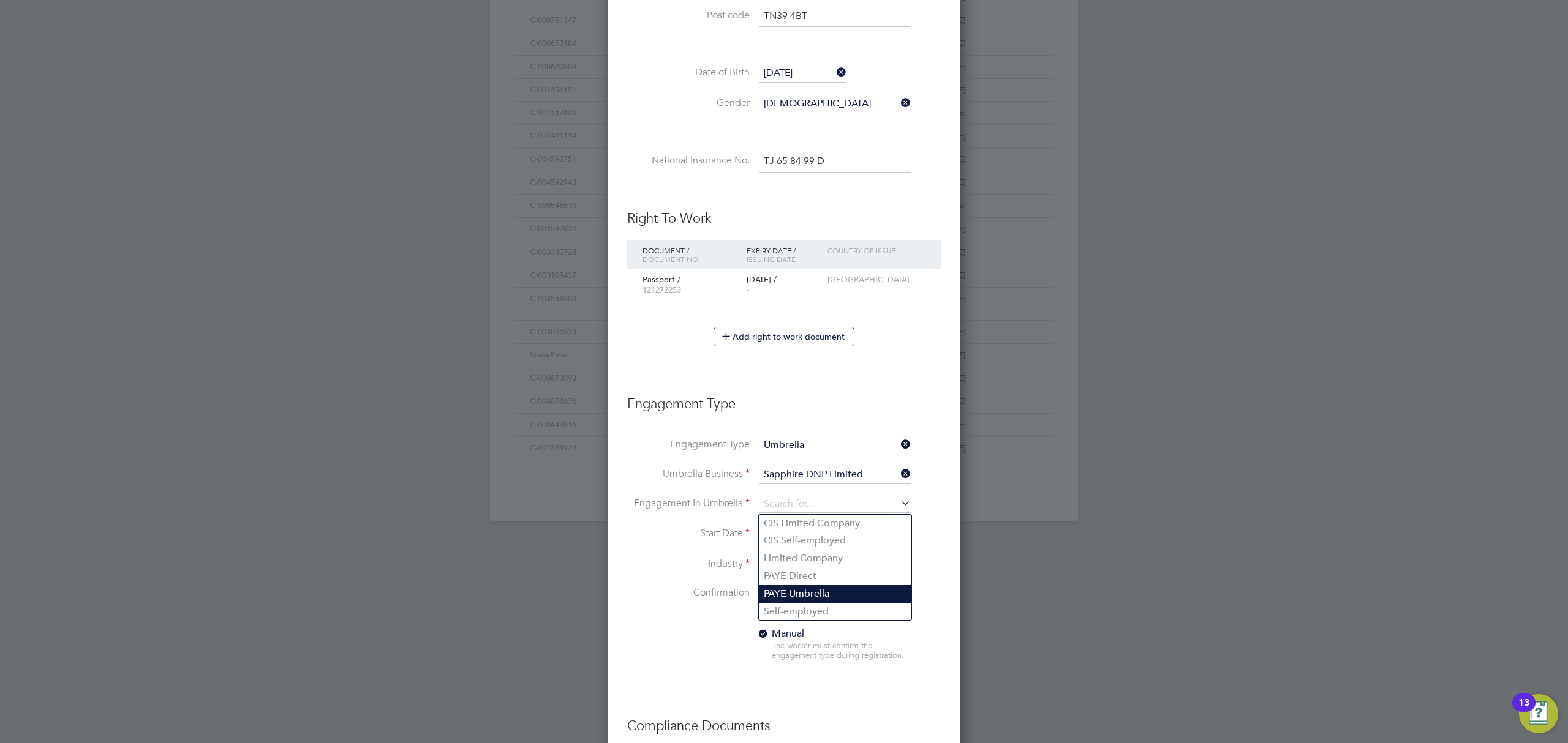
click at [814, 587] on li "PAYE Umbrella" at bounding box center [835, 593] width 153 height 18
type input "PAYE Umbrella"
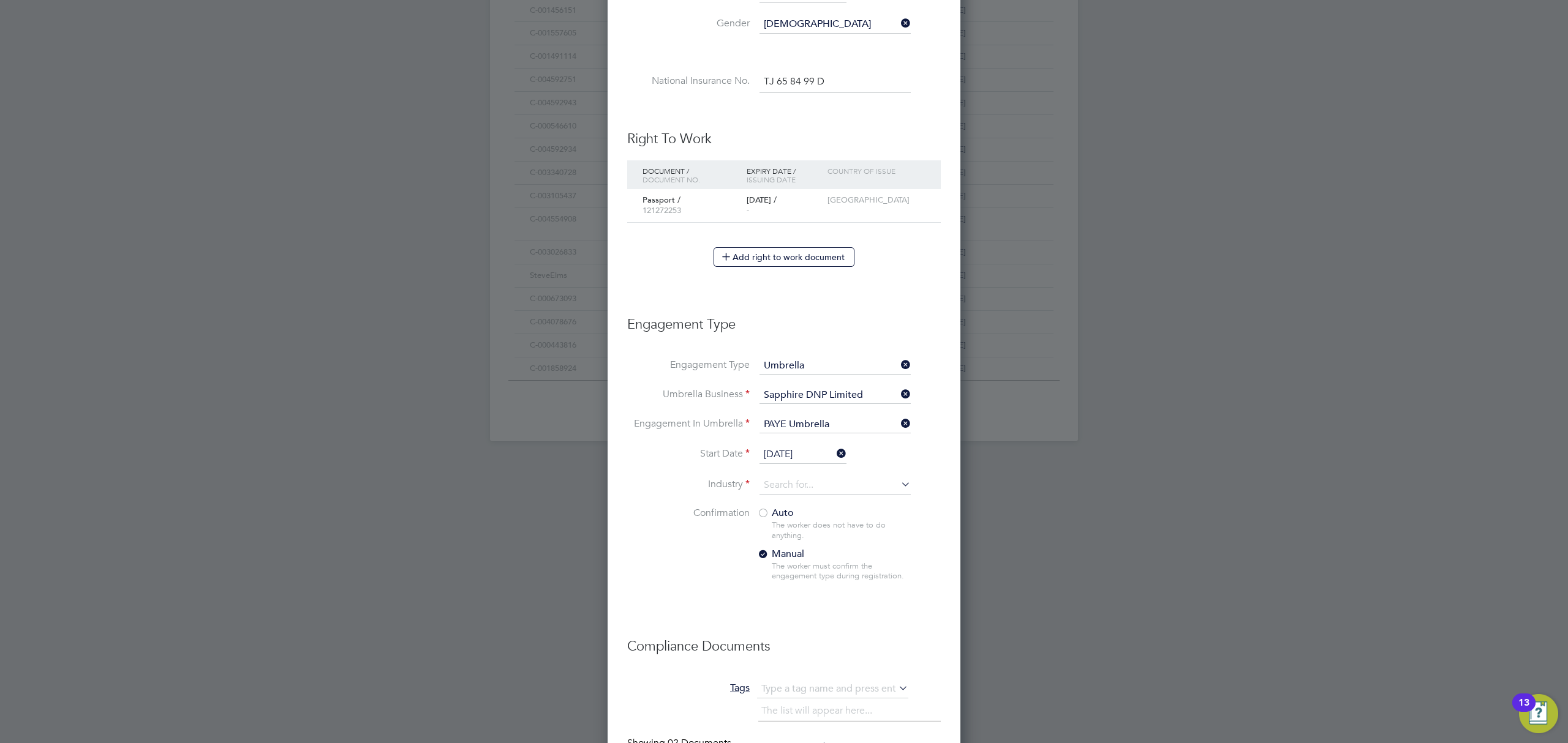
scroll to position [607, 0]
click at [789, 477] on input at bounding box center [835, 482] width 151 height 18
click at [819, 583] on li "Construction" at bounding box center [835, 584] width 153 height 17
type input "Construction"
click at [720, 570] on li "Confirmation Auto The worker does not have to do anything. Manual The worker mu…" at bounding box center [784, 550] width 314 height 94
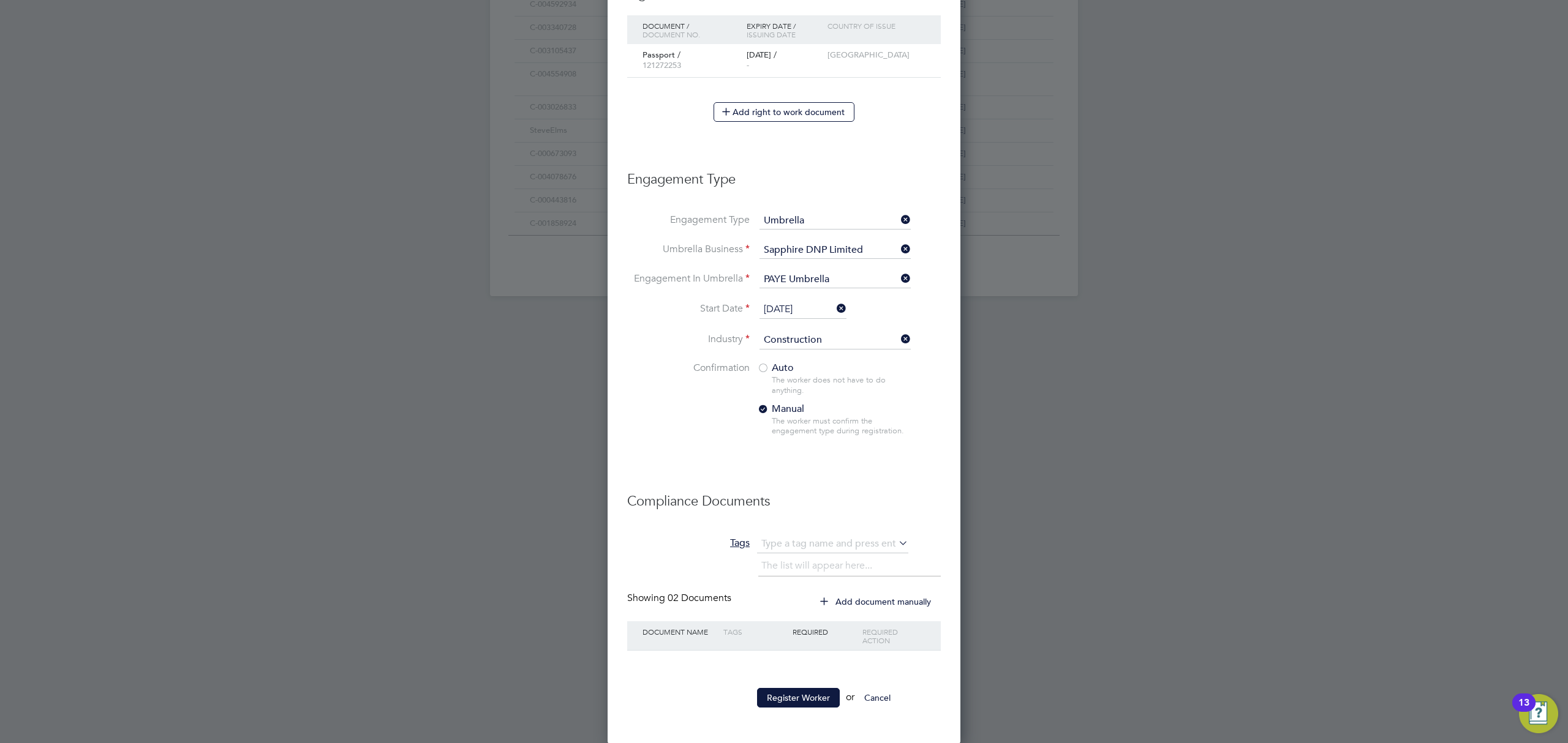
scroll to position [749, 0]
click at [810, 704] on button "Register Worker" at bounding box center [799, 697] width 83 height 20
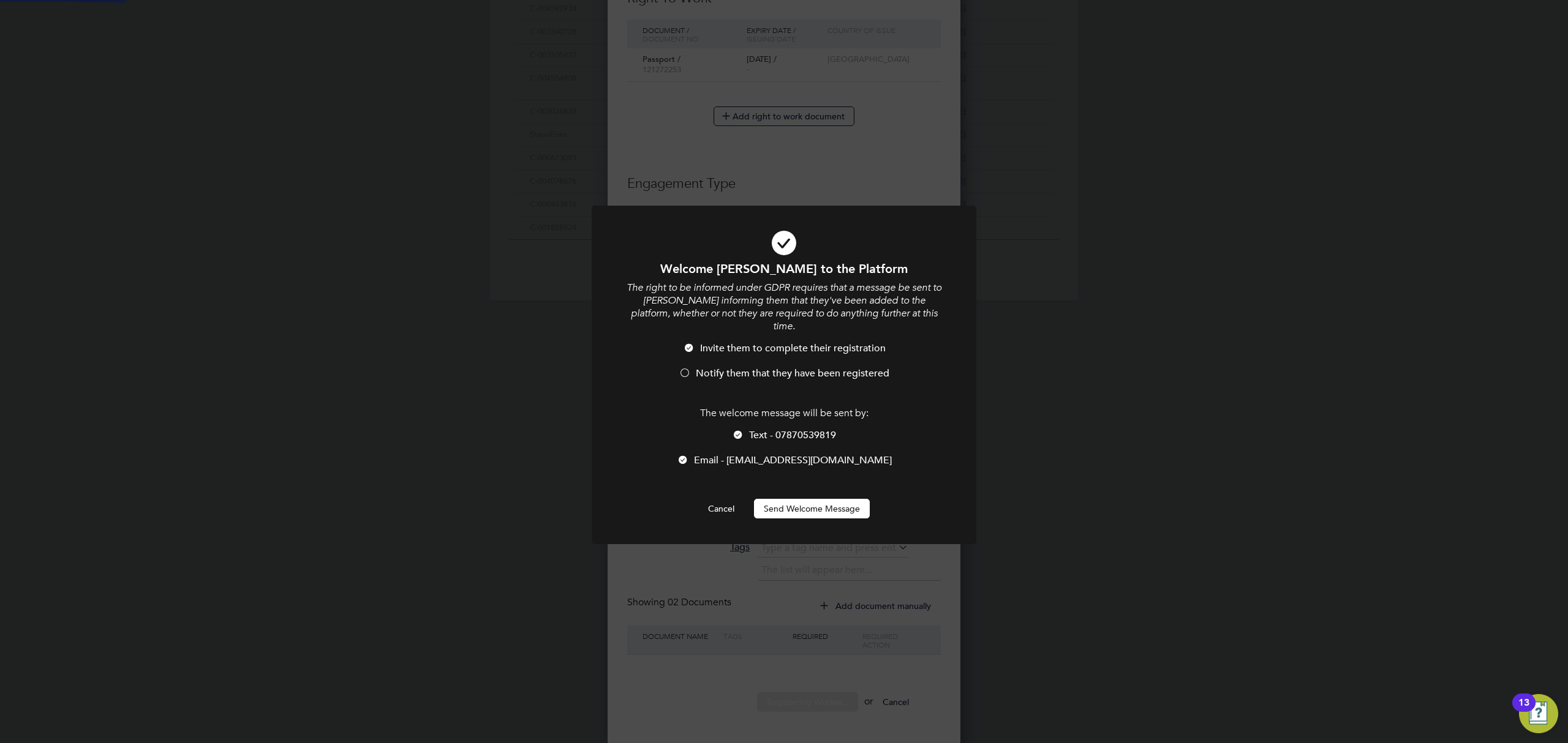
scroll to position [0, 0]
click at [824, 499] on button "Send Welcome Message" at bounding box center [812, 509] width 116 height 20
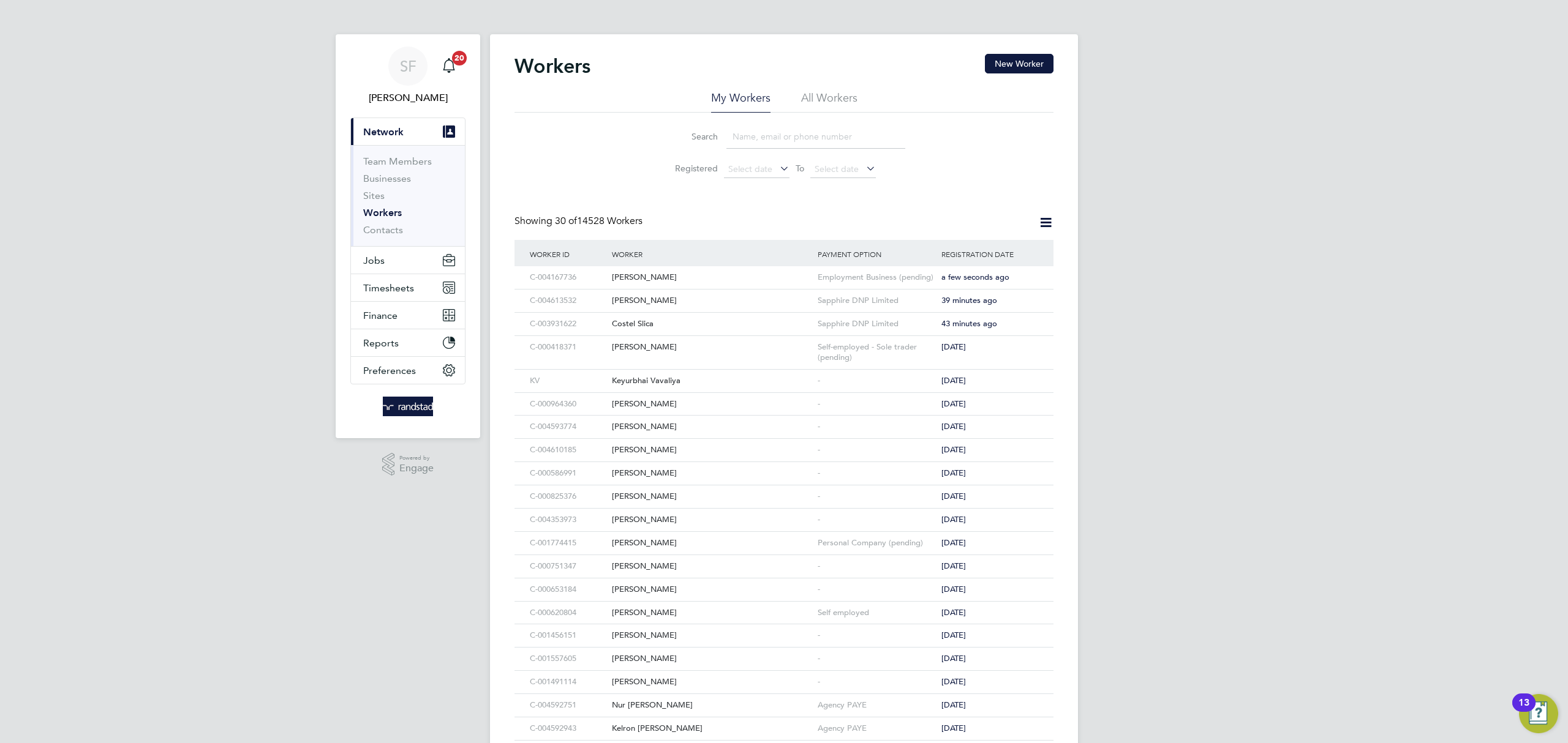
scroll to position [1, 0]
click at [1013, 56] on button "New Worker" at bounding box center [1019, 63] width 68 height 20
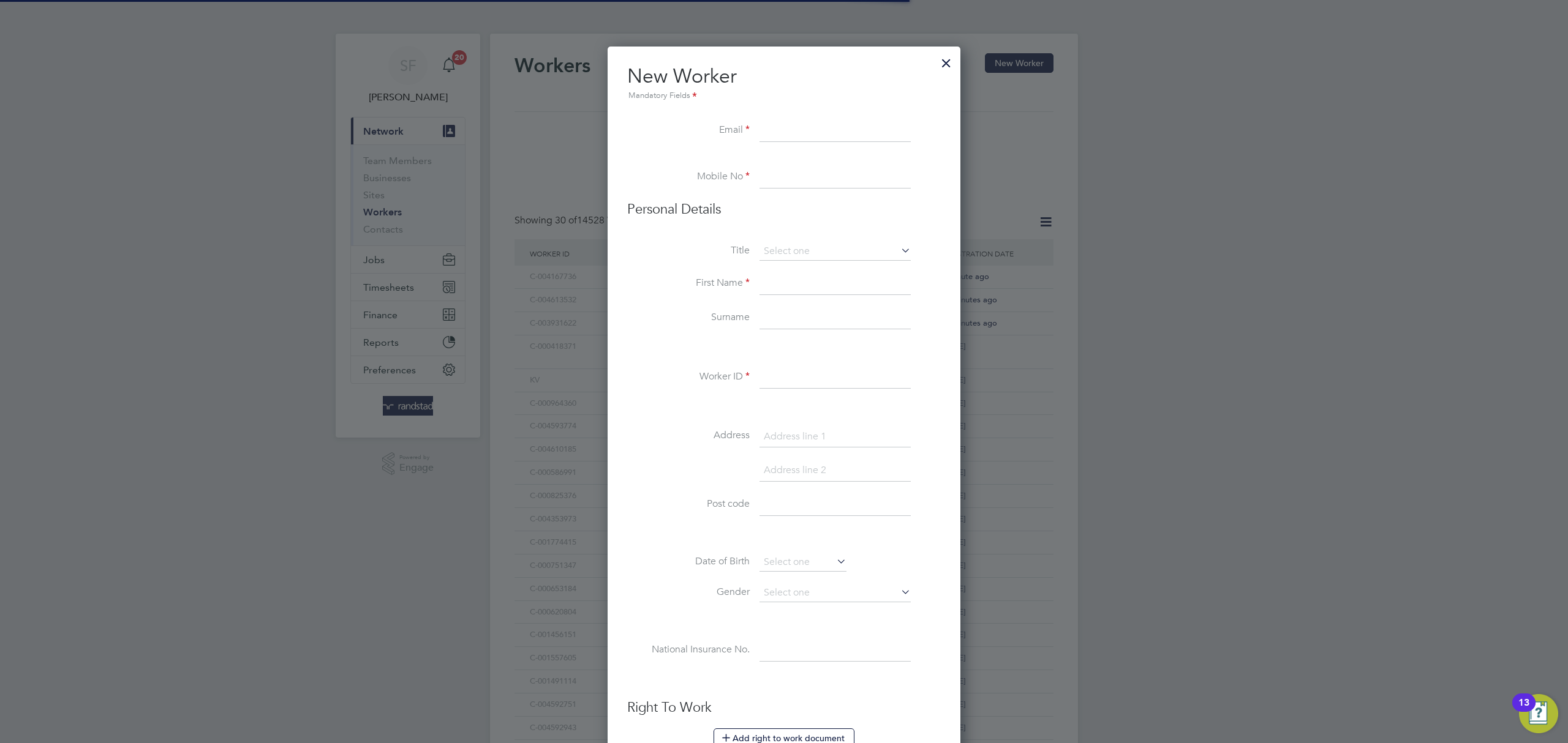
scroll to position [1100, 354]
click at [797, 130] on input at bounding box center [835, 131] width 151 height 22
paste input "[EMAIL_ADDRESS][DOMAIN_NAME]"
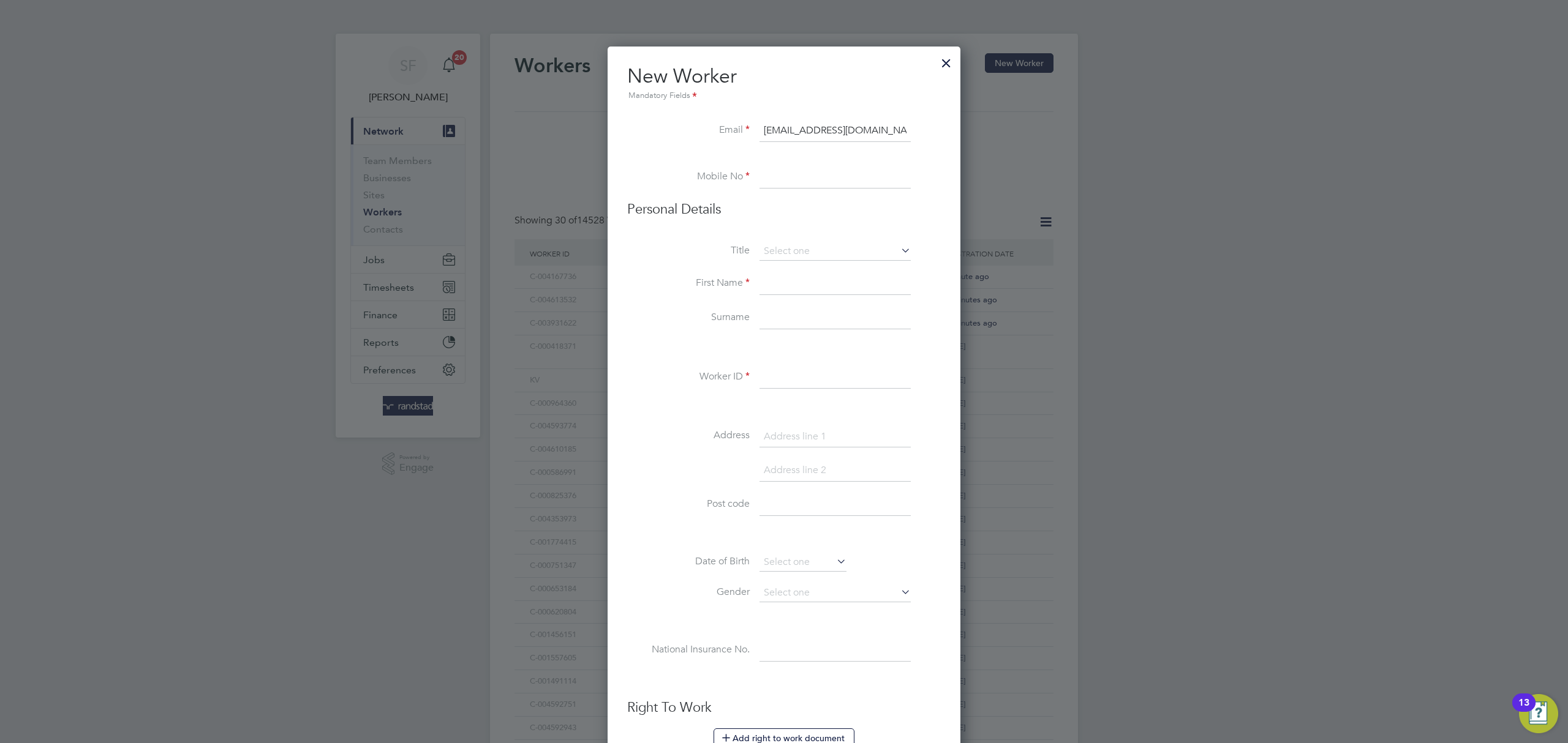
type input "[EMAIL_ADDRESS][DOMAIN_NAME]"
click at [799, 175] on input at bounding box center [835, 177] width 151 height 22
paste input "07480238137"
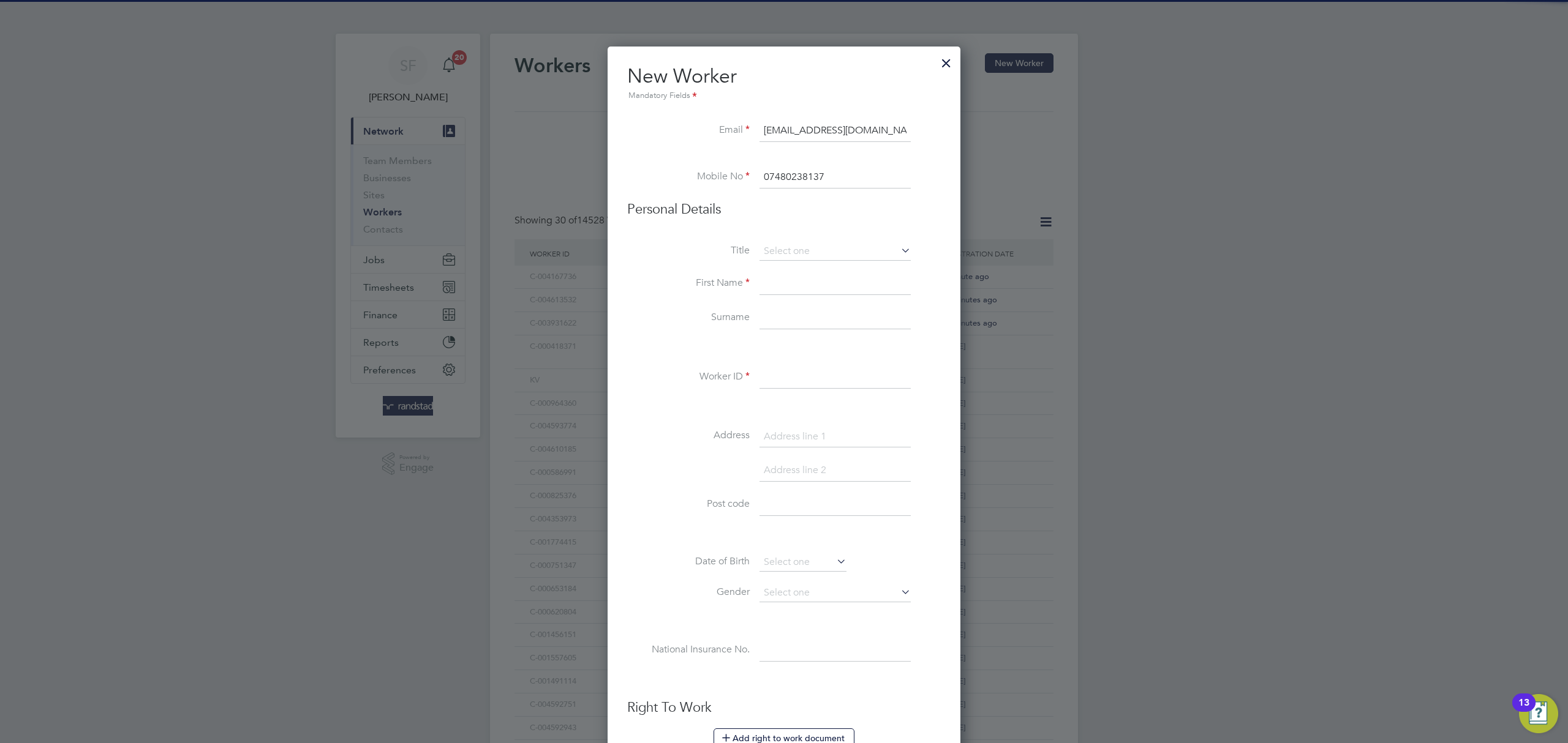
type input "07480238137"
click at [789, 238] on li "Personal Details" at bounding box center [784, 222] width 314 height 42
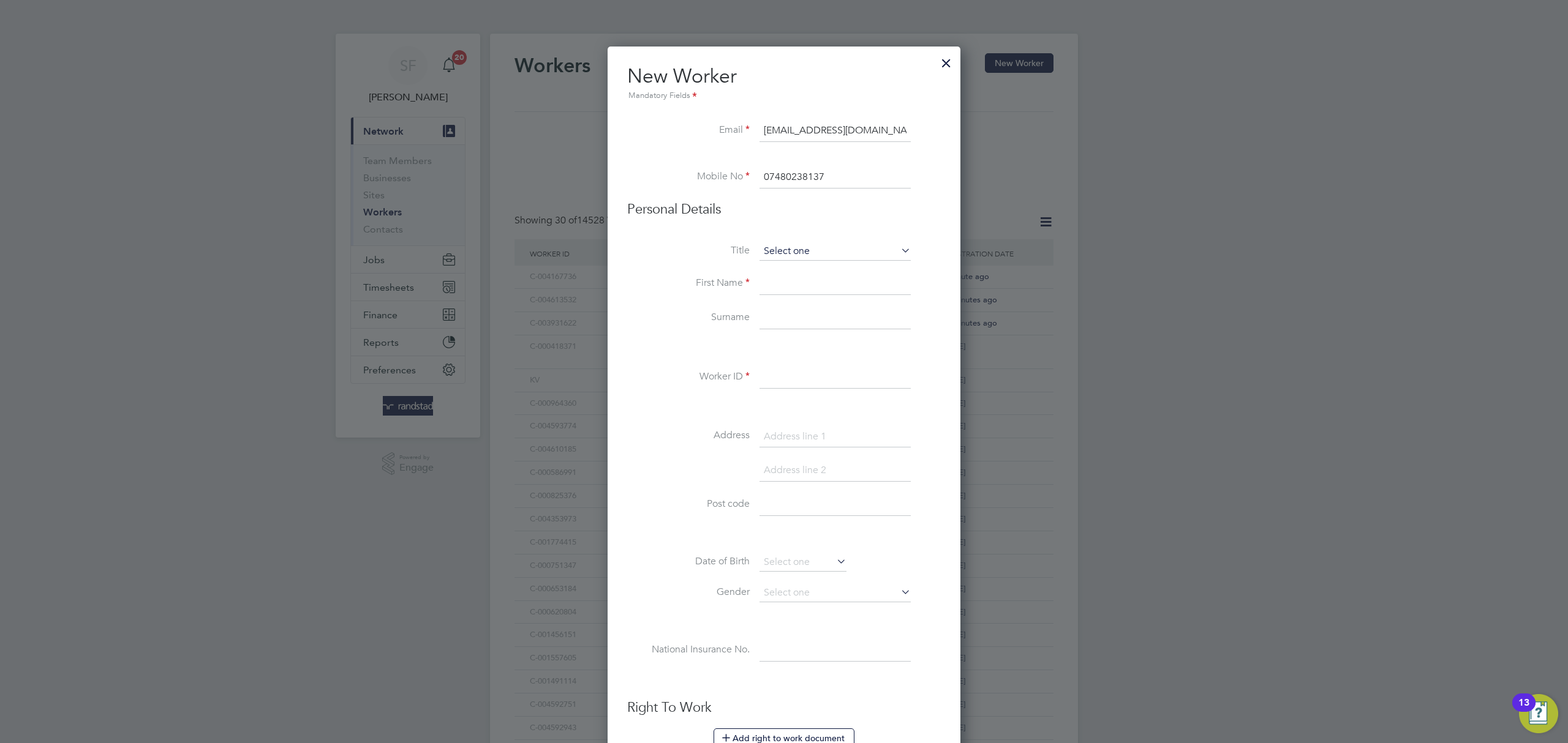
click at [783, 247] on input at bounding box center [835, 252] width 151 height 18
click at [808, 272] on li "Mr" at bounding box center [835, 268] width 153 height 16
type input "Mr"
click at [800, 278] on input at bounding box center [835, 284] width 151 height 22
type input "[PERSON_NAME]"
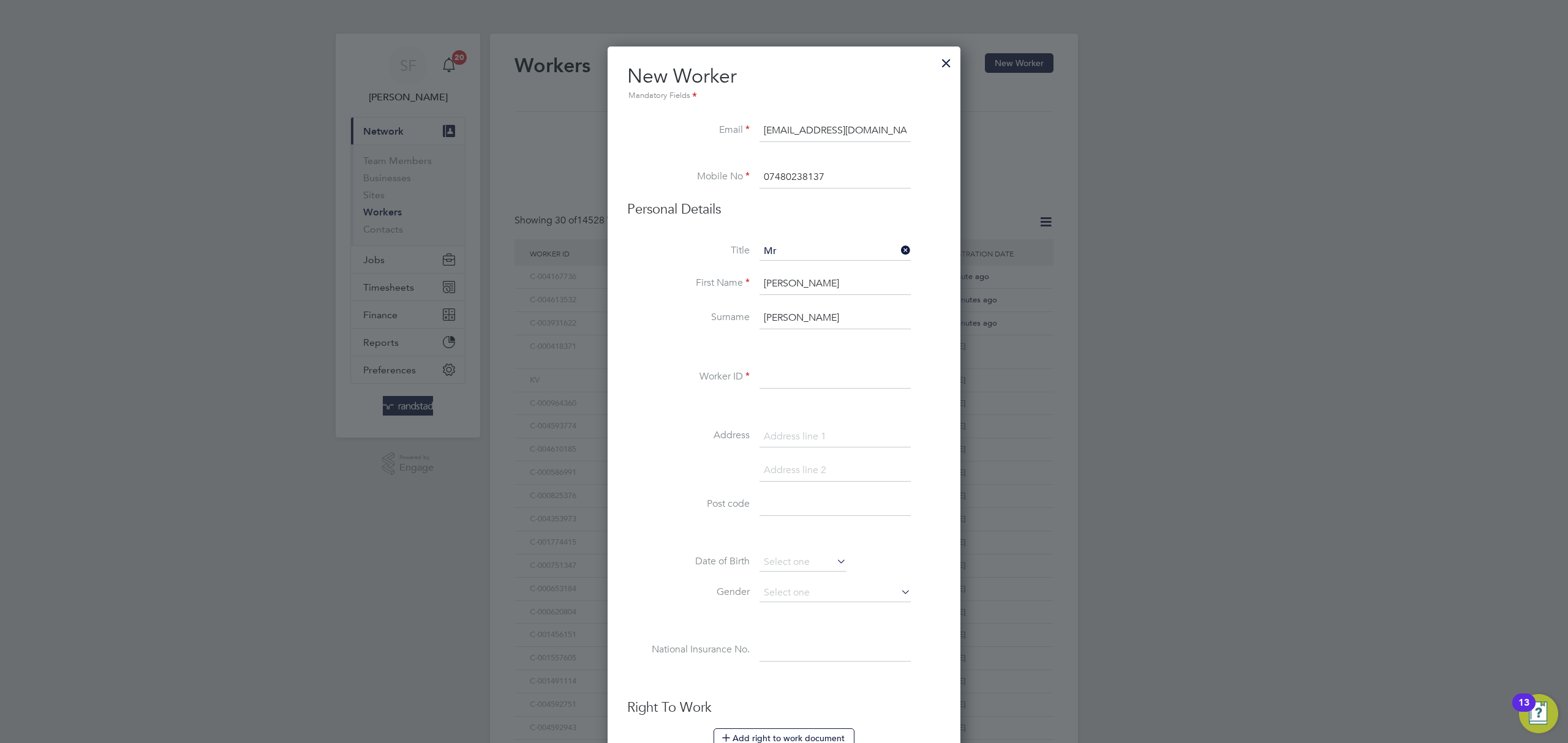
type input "[PERSON_NAME]"
click at [805, 376] on input at bounding box center [835, 377] width 151 height 22
paste input "C-001509164"
type input "C-001509164"
click at [796, 430] on input at bounding box center [835, 437] width 151 height 22
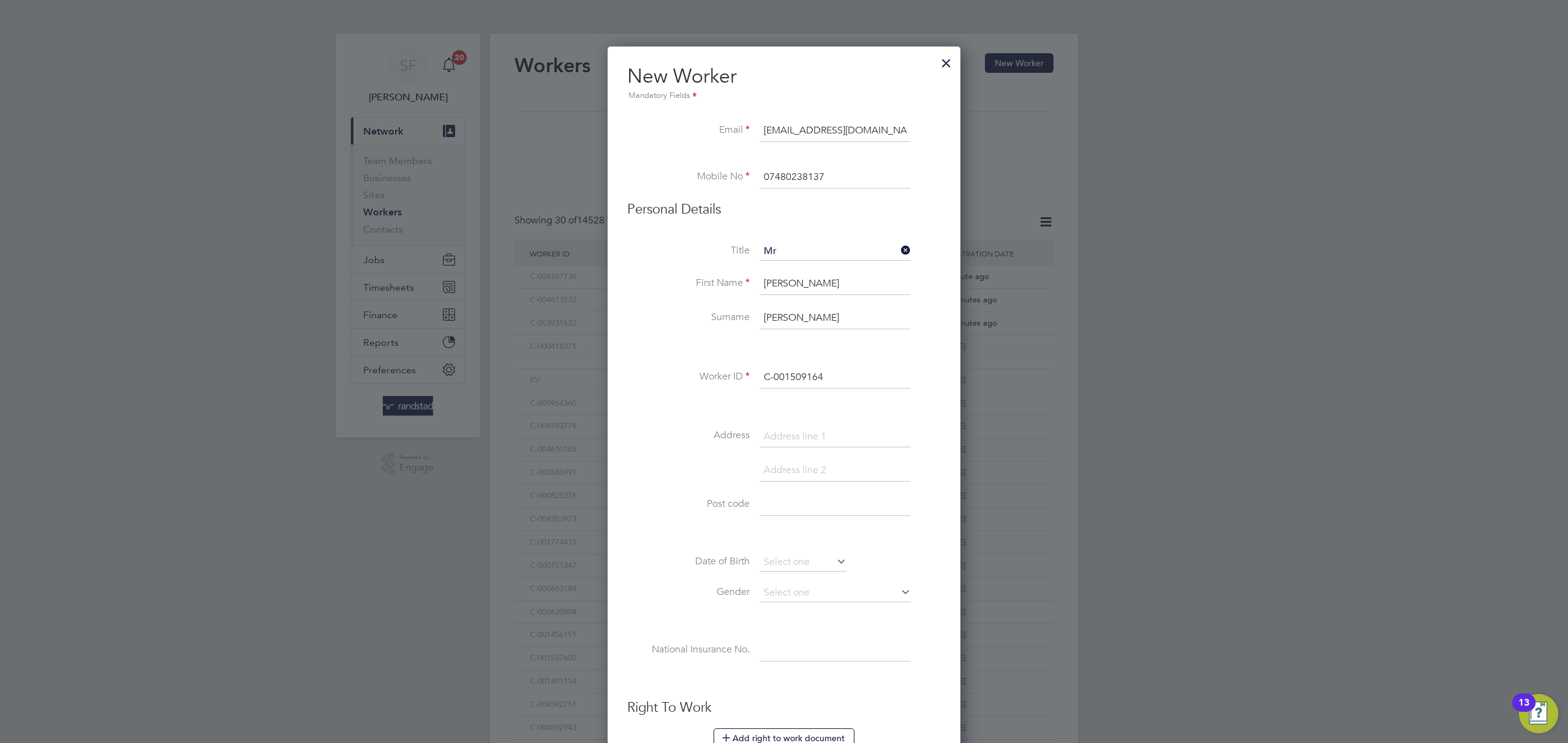
paste input "1 drapers way"
type input "1 drapers way"
click at [792, 469] on input at bounding box center [835, 471] width 151 height 22
type input "Hastings"
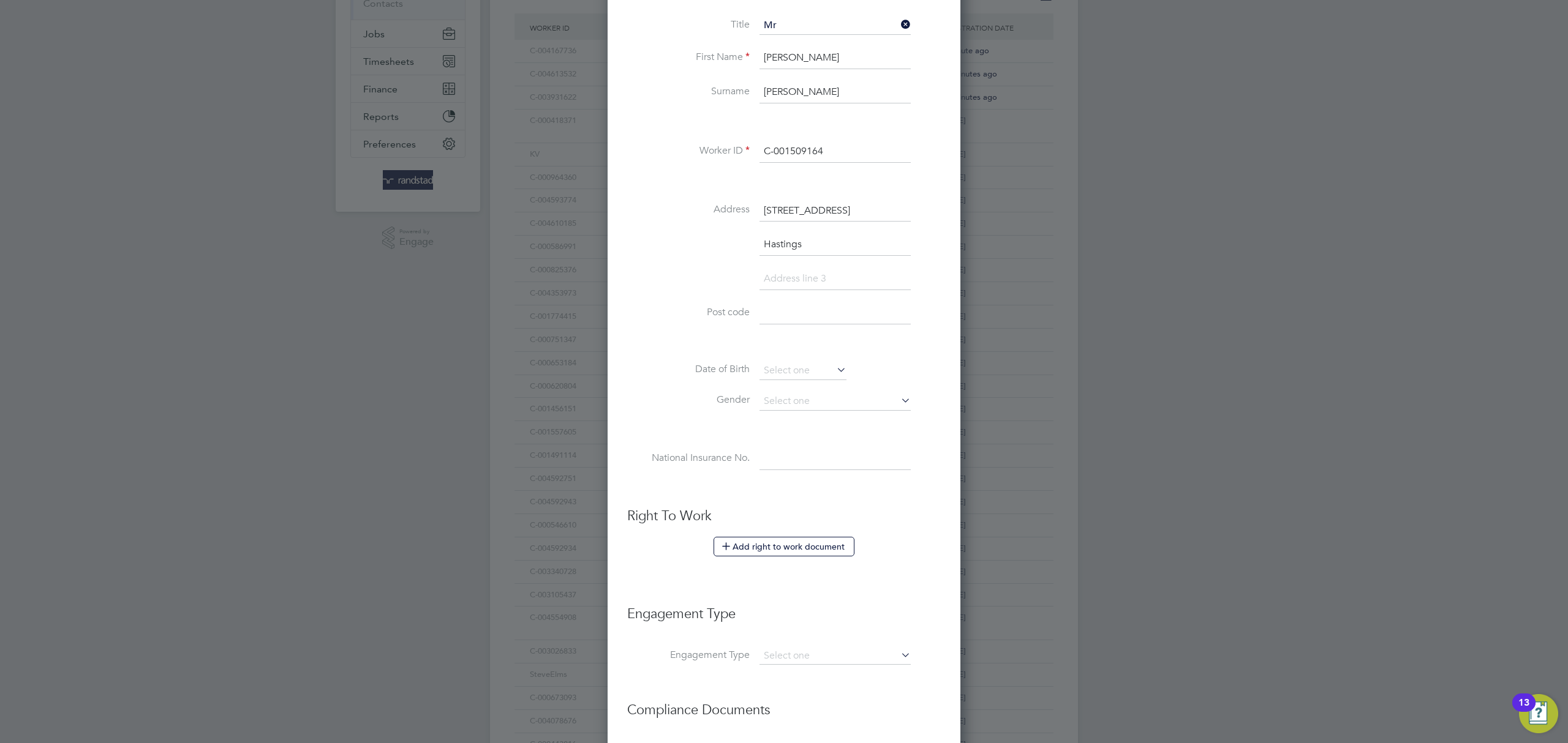
scroll to position [248, 0]
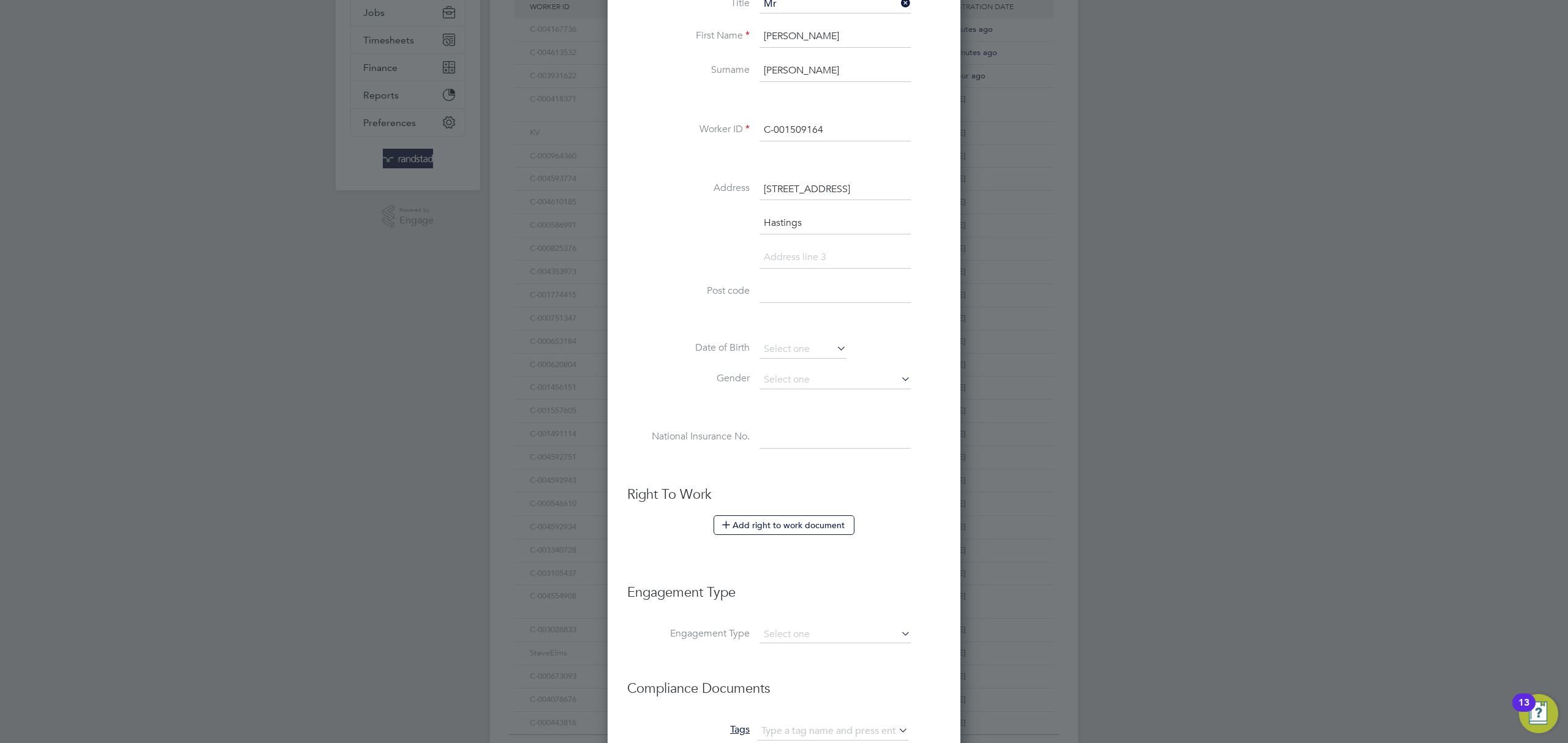
click at [771, 434] on input at bounding box center [835, 438] width 151 height 22
paste input "PH222888A"
type input "PH 22 28 88 A"
click at [785, 298] on input at bounding box center [835, 292] width 151 height 22
paste input "TN38 0XD"
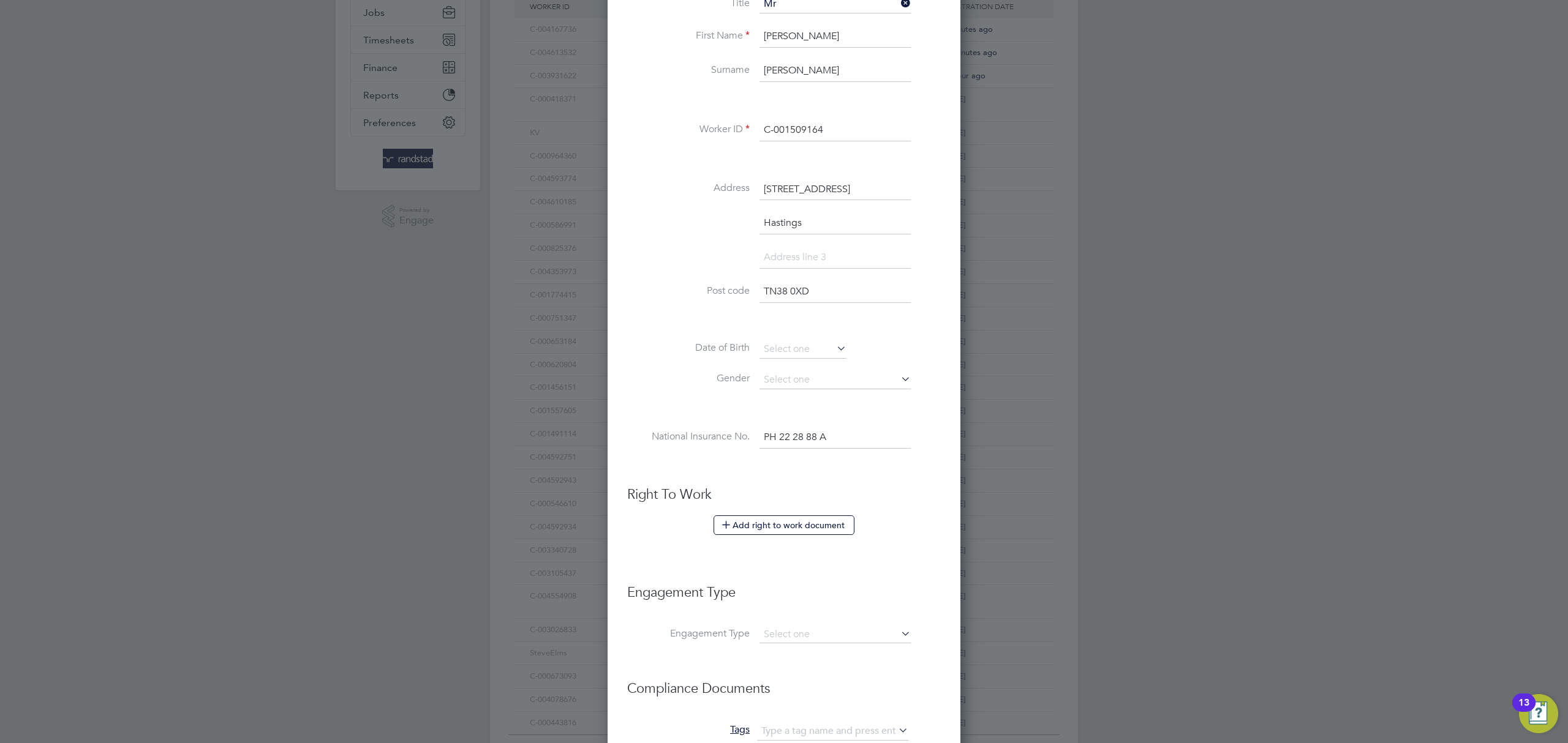
type input "TN38 0XD"
click at [800, 346] on input at bounding box center [802, 350] width 87 height 18
click at [876, 130] on span "2012" at bounding box center [871, 134] width 22 height 11
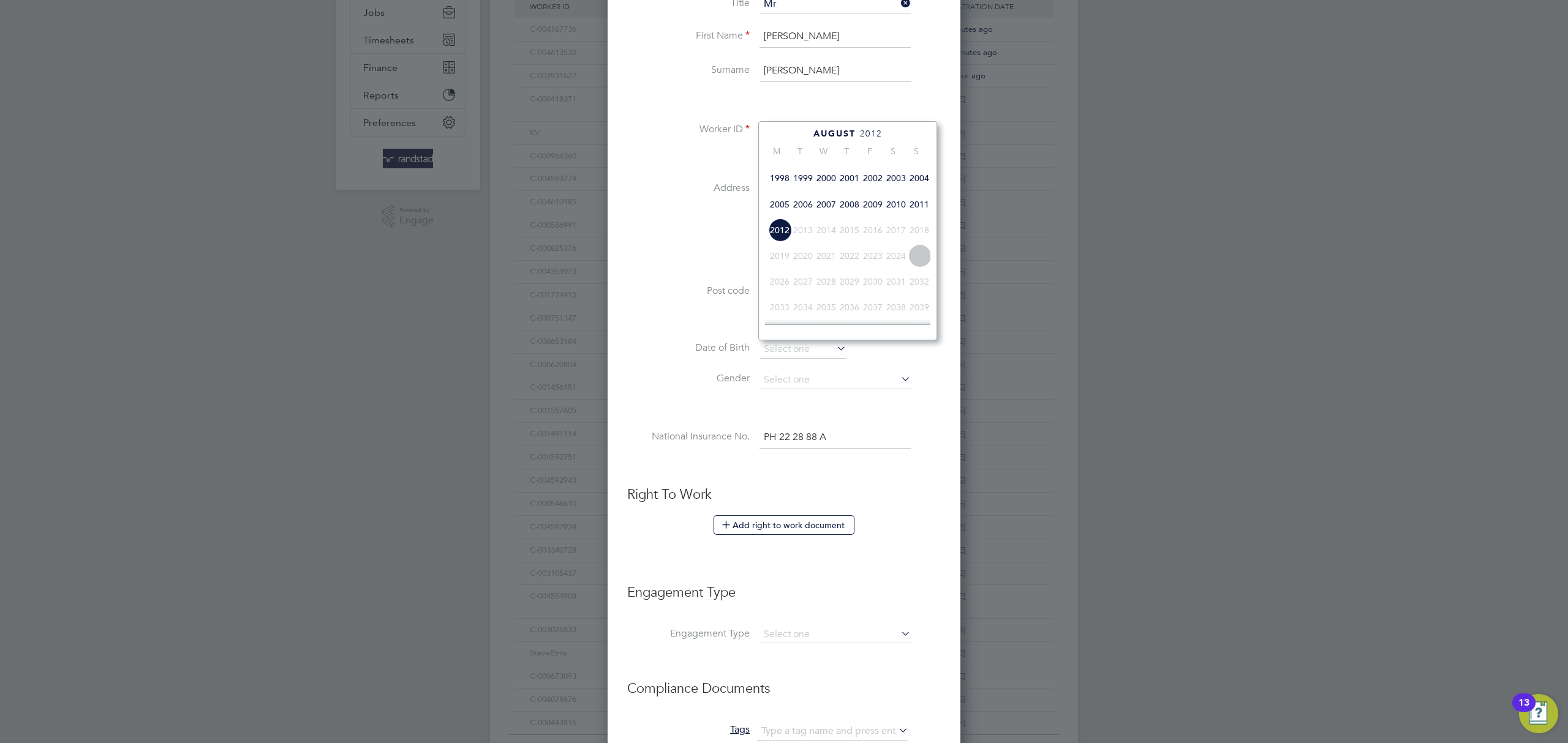
click at [847, 190] on span "2001" at bounding box center [849, 178] width 23 height 23
click at [905, 133] on icon at bounding box center [904, 135] width 12 height 14
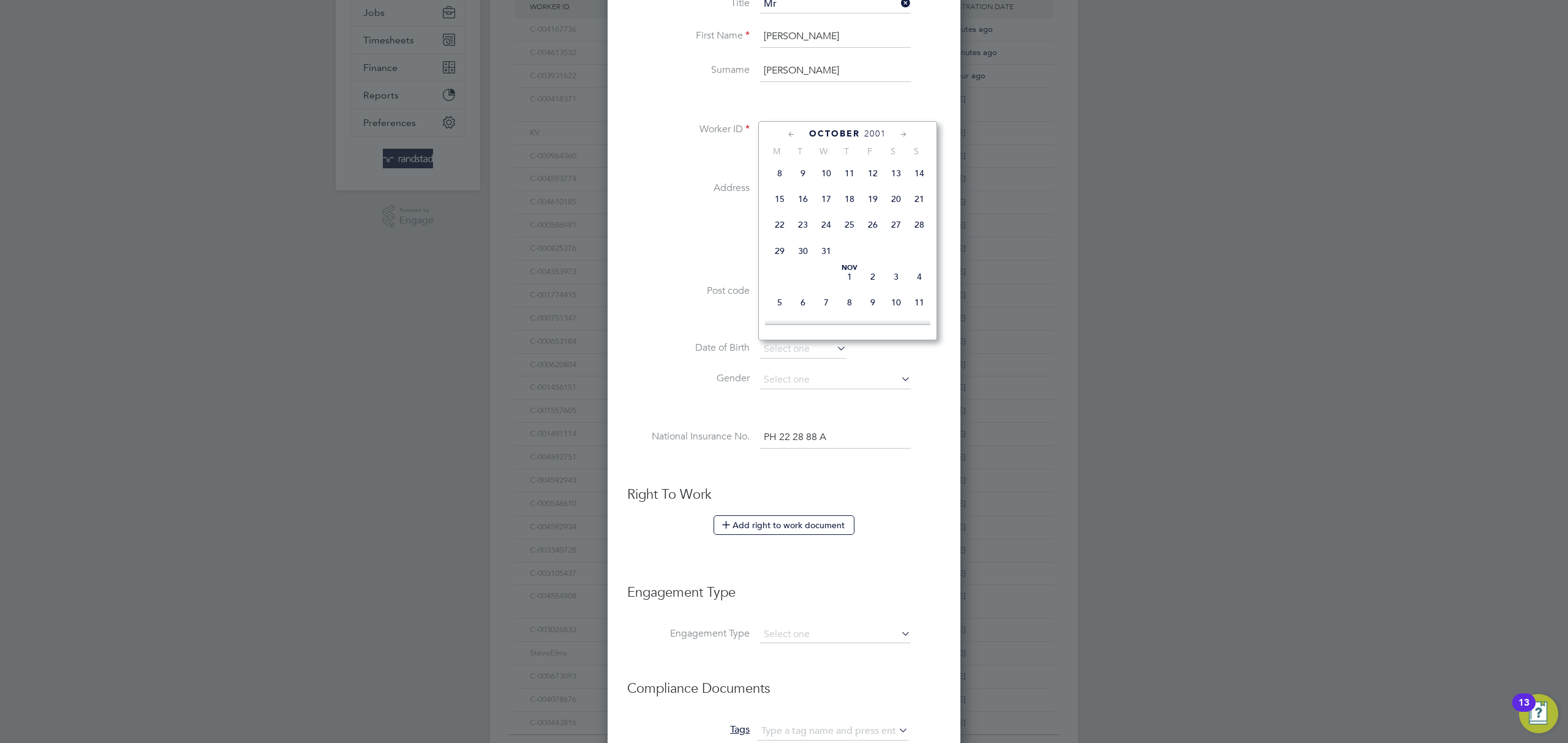
click at [832, 185] on span "10" at bounding box center [826, 173] width 23 height 23
type input "10 Oct 2001"
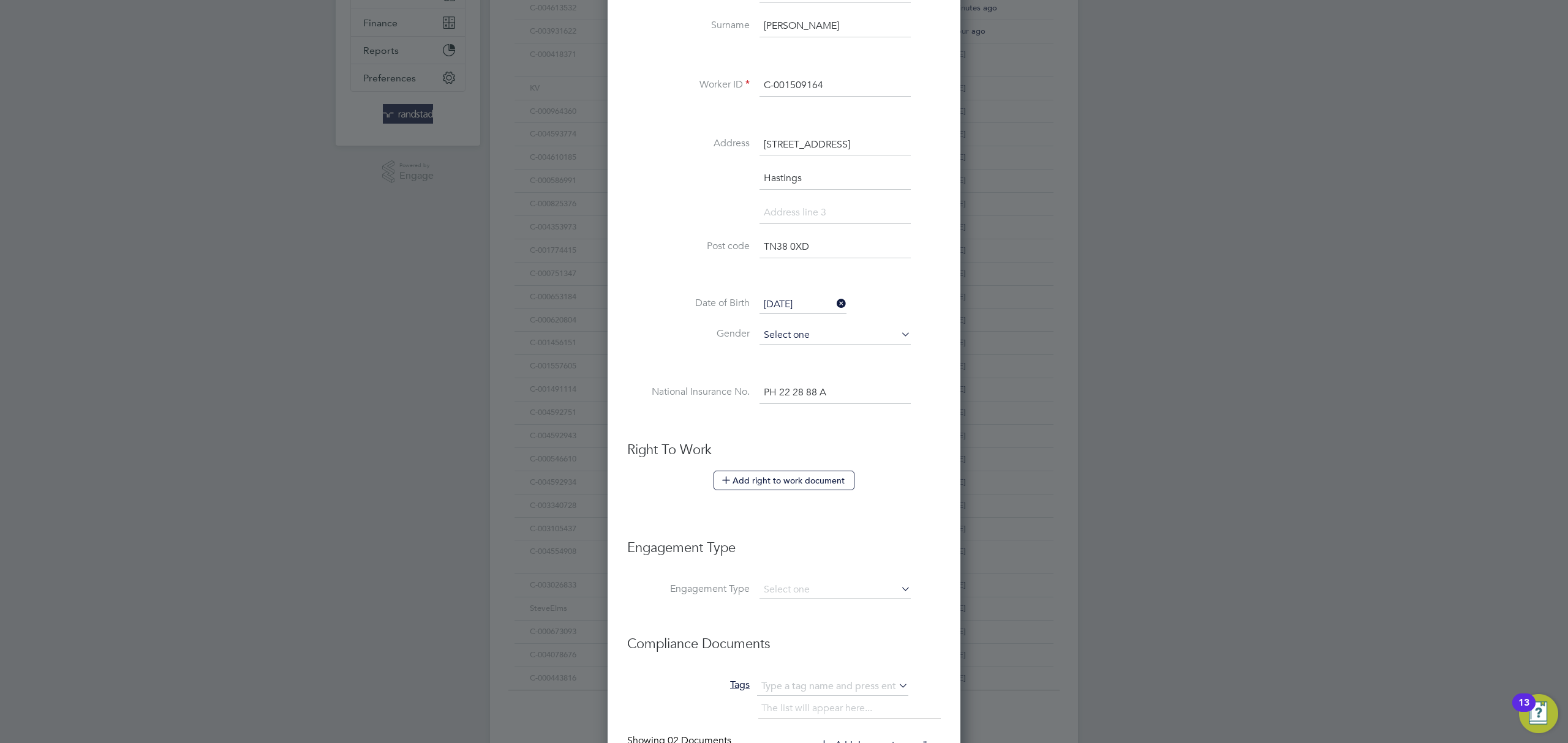
scroll to position [294, 0]
click at [796, 337] on input at bounding box center [835, 334] width 151 height 18
click at [799, 351] on li "Male" at bounding box center [835, 351] width 153 height 16
type input "Male"
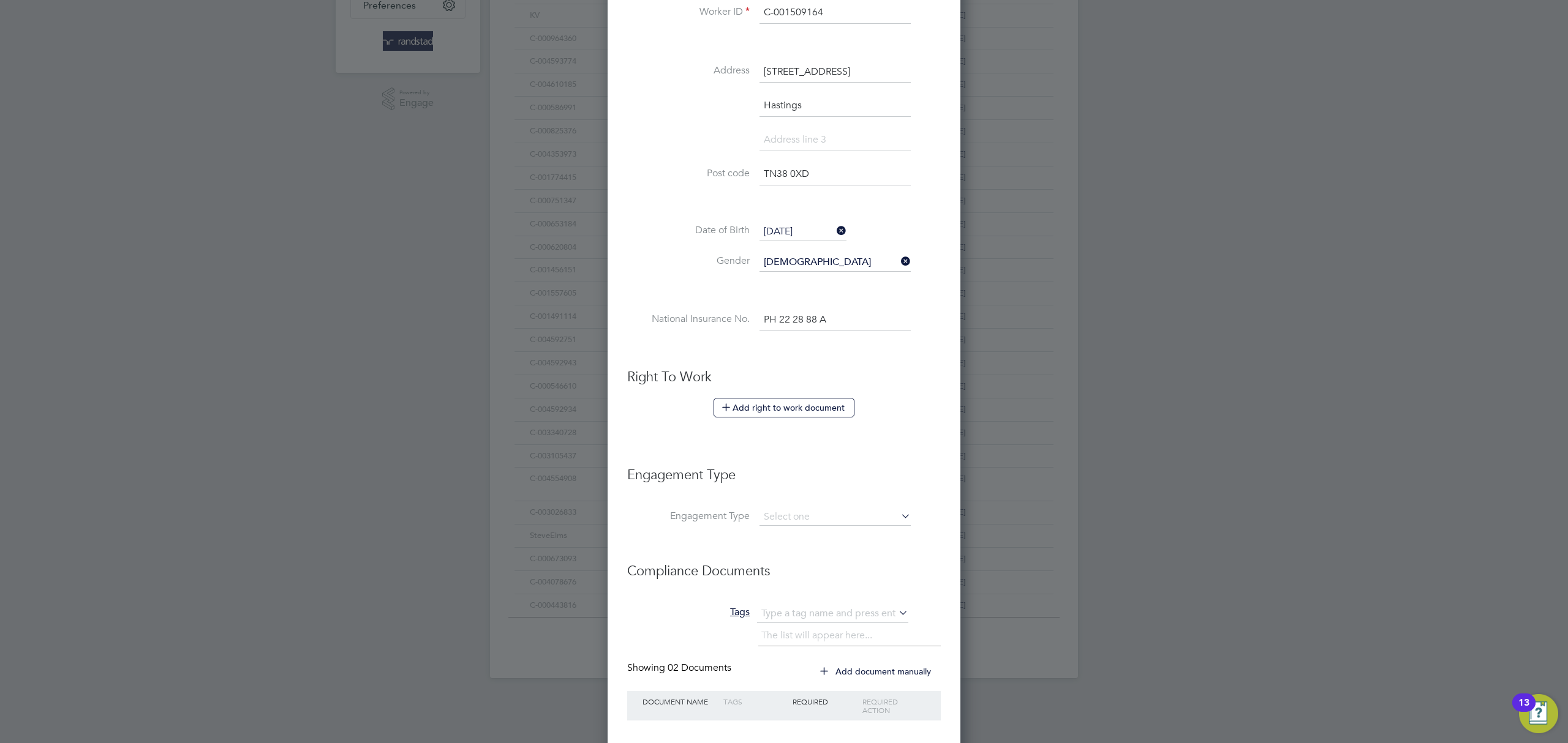
scroll to position [371, 0]
click at [784, 407] on button "Add right to work document" at bounding box center [784, 403] width 141 height 20
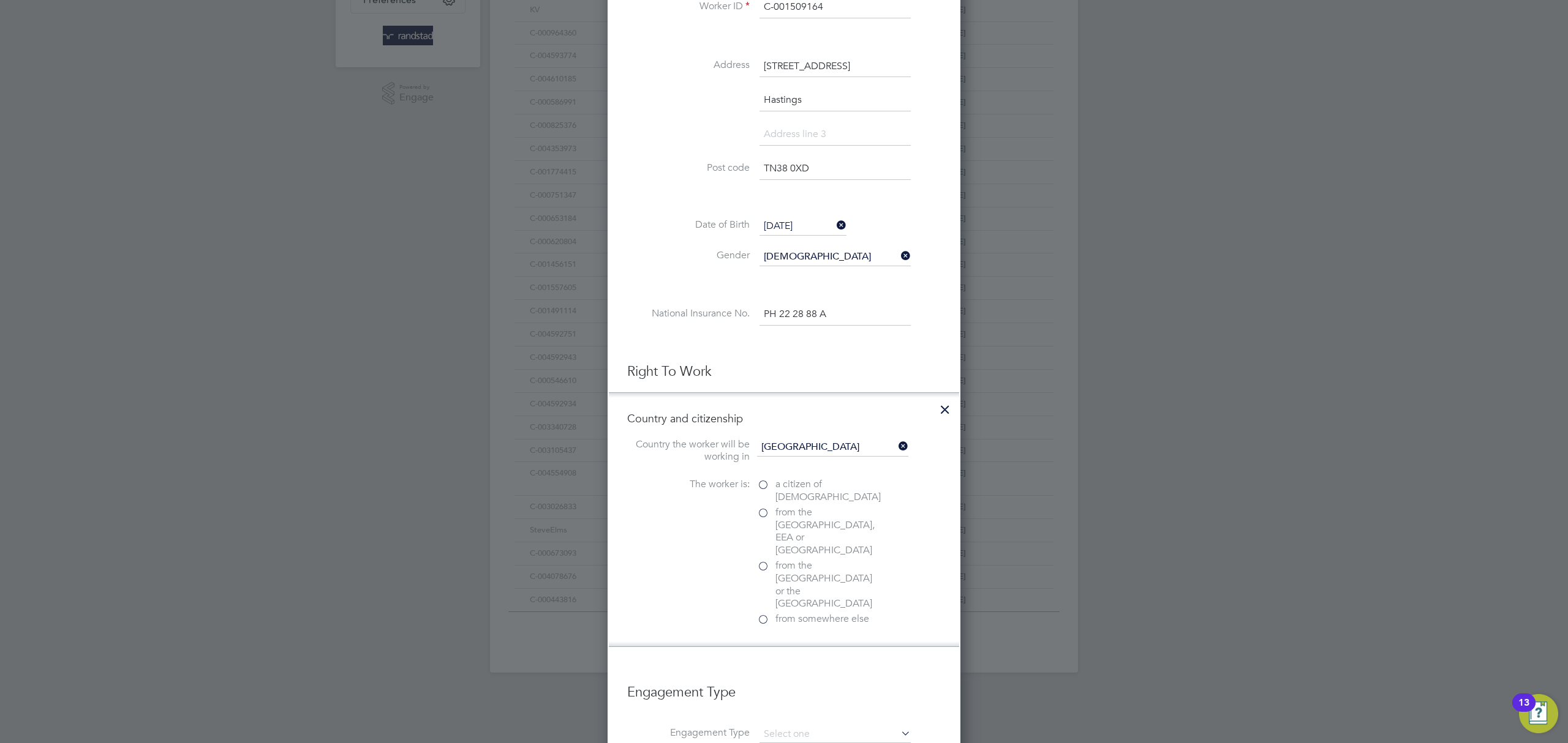
click at [762, 485] on label "a citizen of United Kingdom" at bounding box center [819, 491] width 123 height 26
click at [0, 0] on input "a citizen of United Kingdom" at bounding box center [0, 0] width 0 height 0
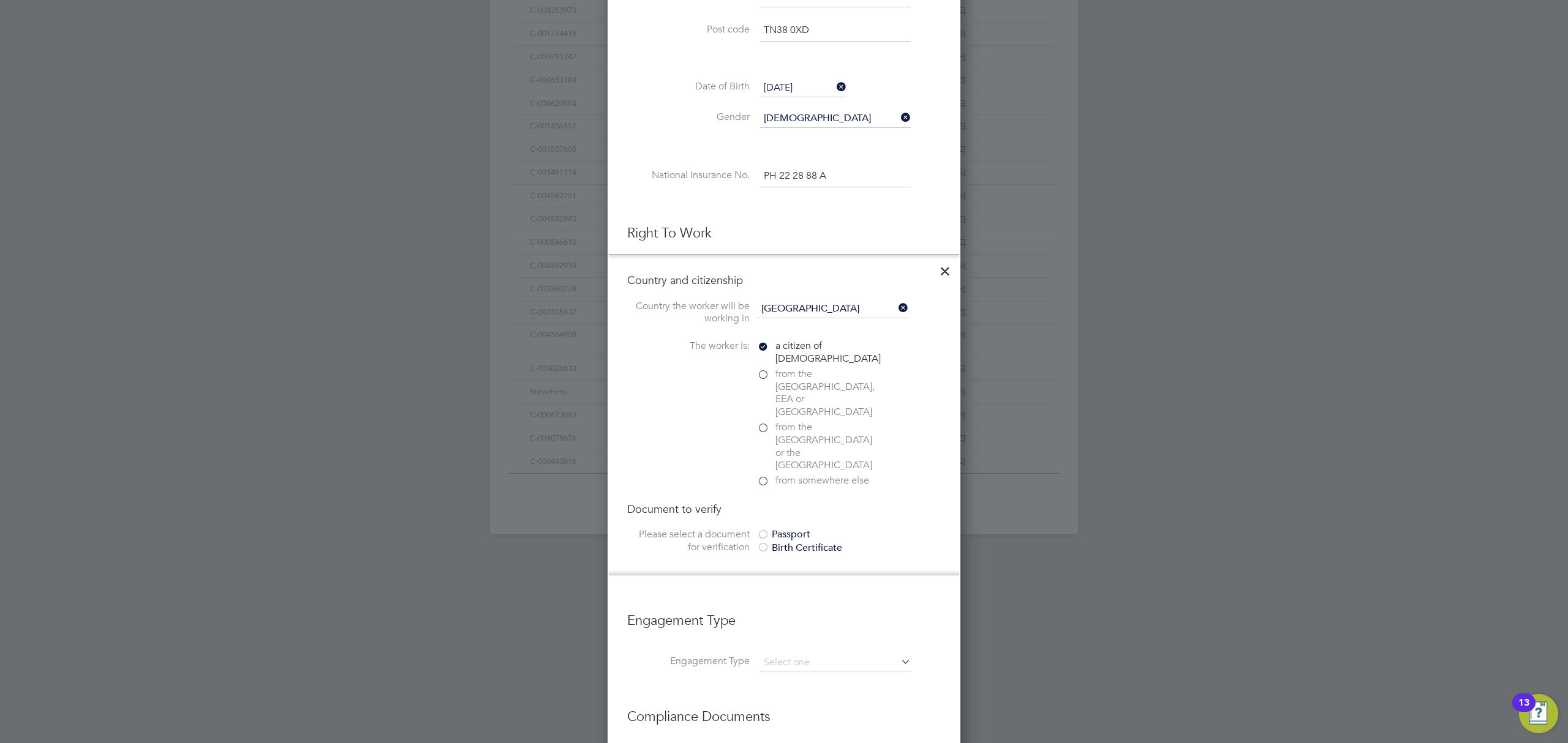
scroll to position [515, 0]
click at [763, 524] on div at bounding box center [763, 530] width 12 height 12
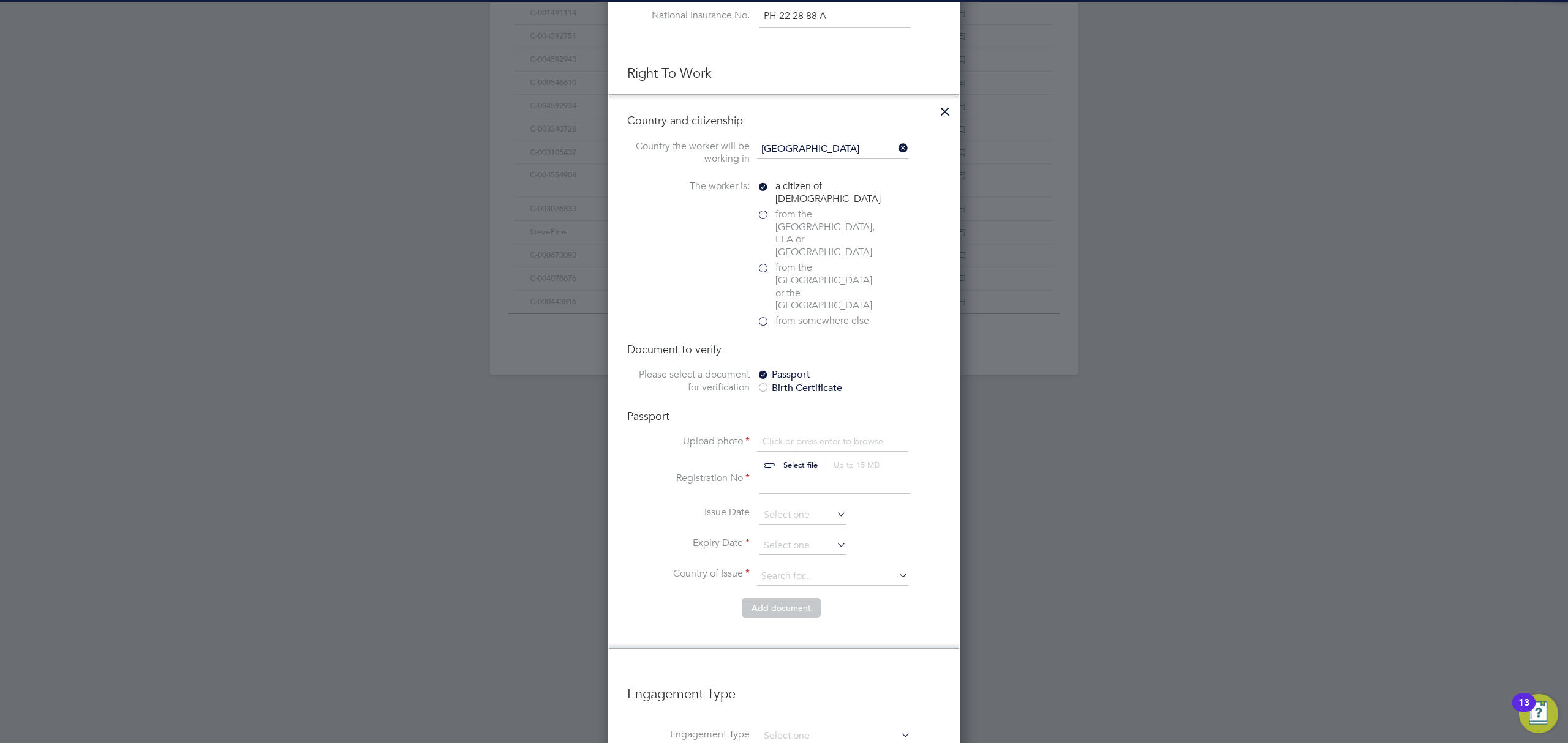
scroll to position [683, 0]
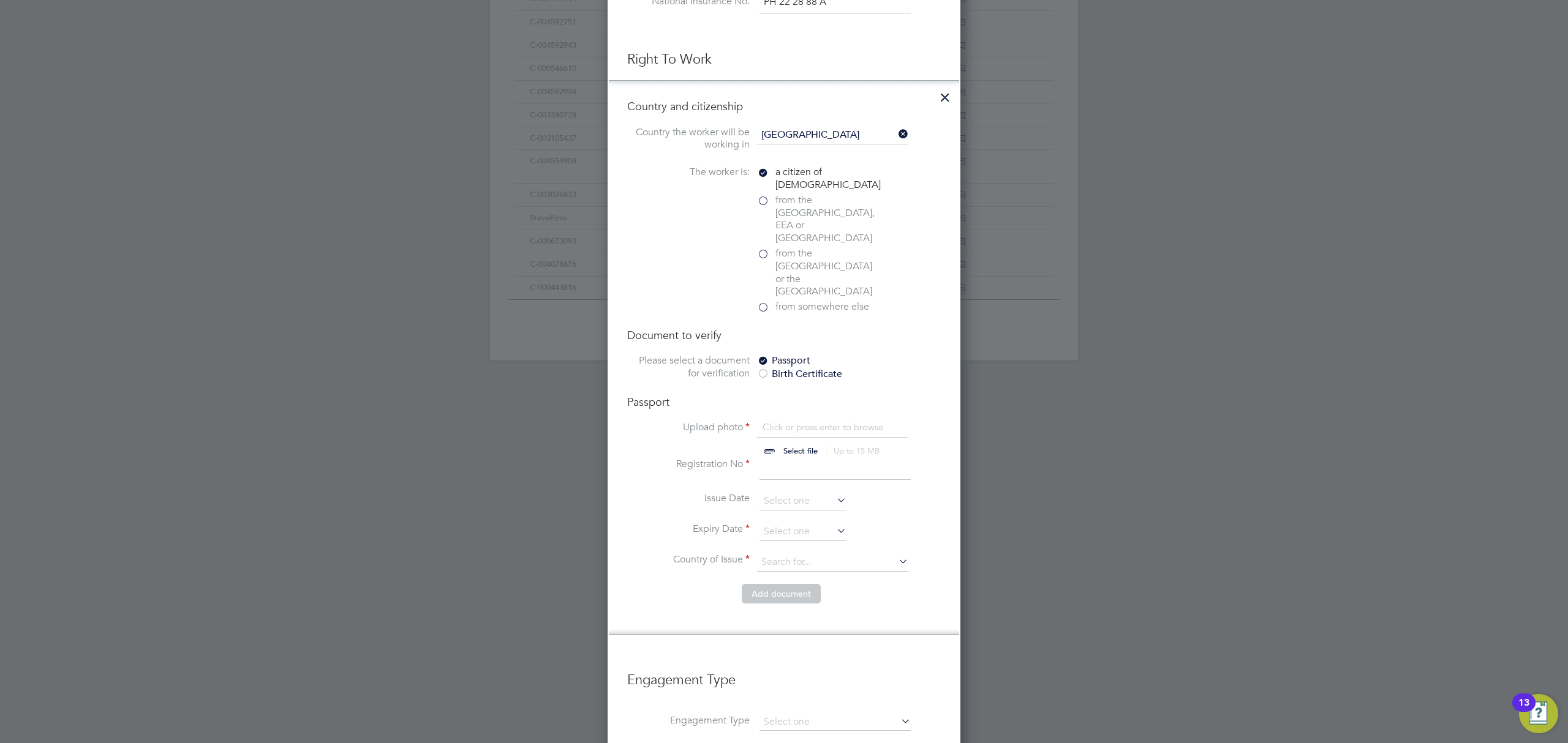
click at [791, 421] on input "file" at bounding box center [812, 439] width 193 height 37
type input "C:\fakepath\Trust ID RTW Report (25).pdf"
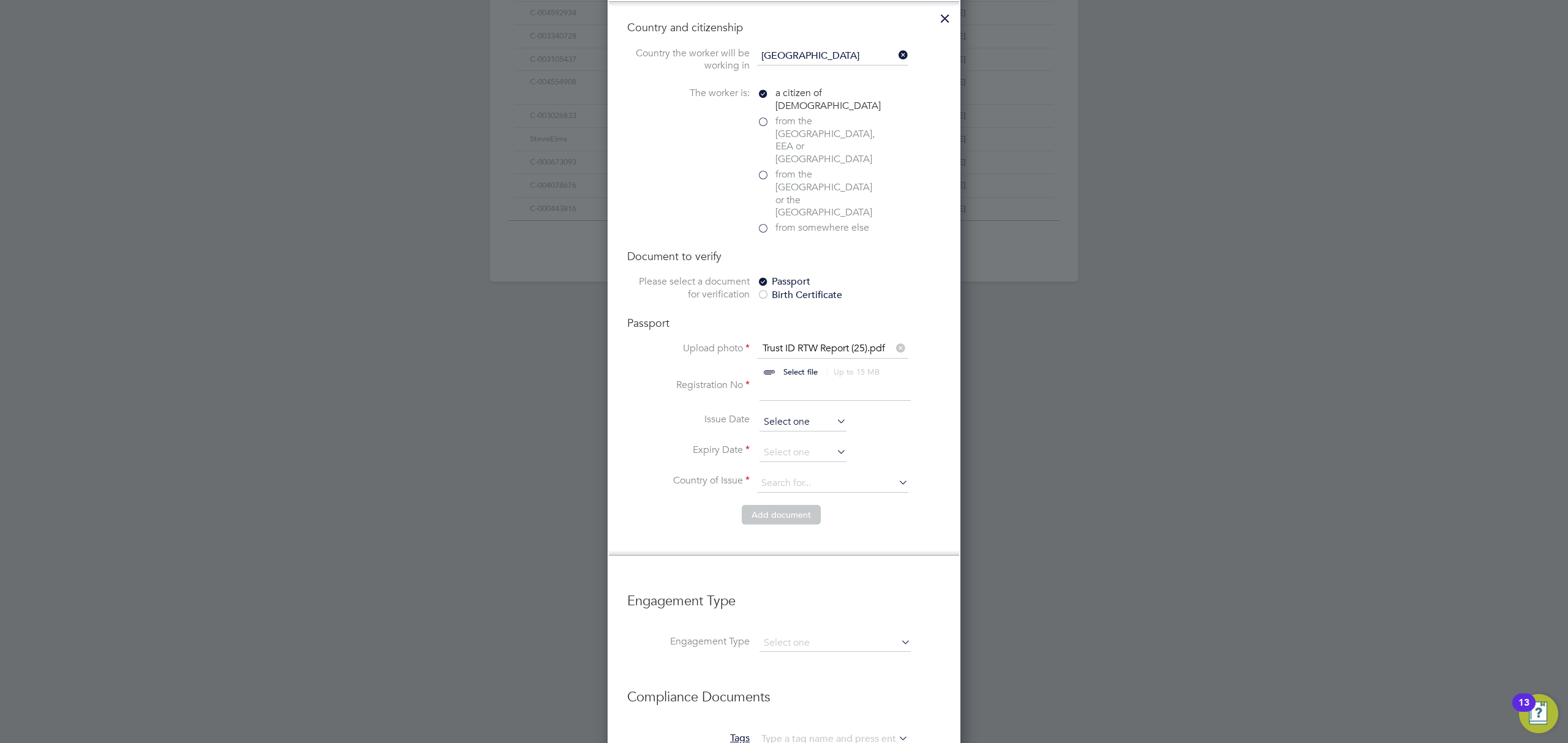
scroll to position [774, 0]
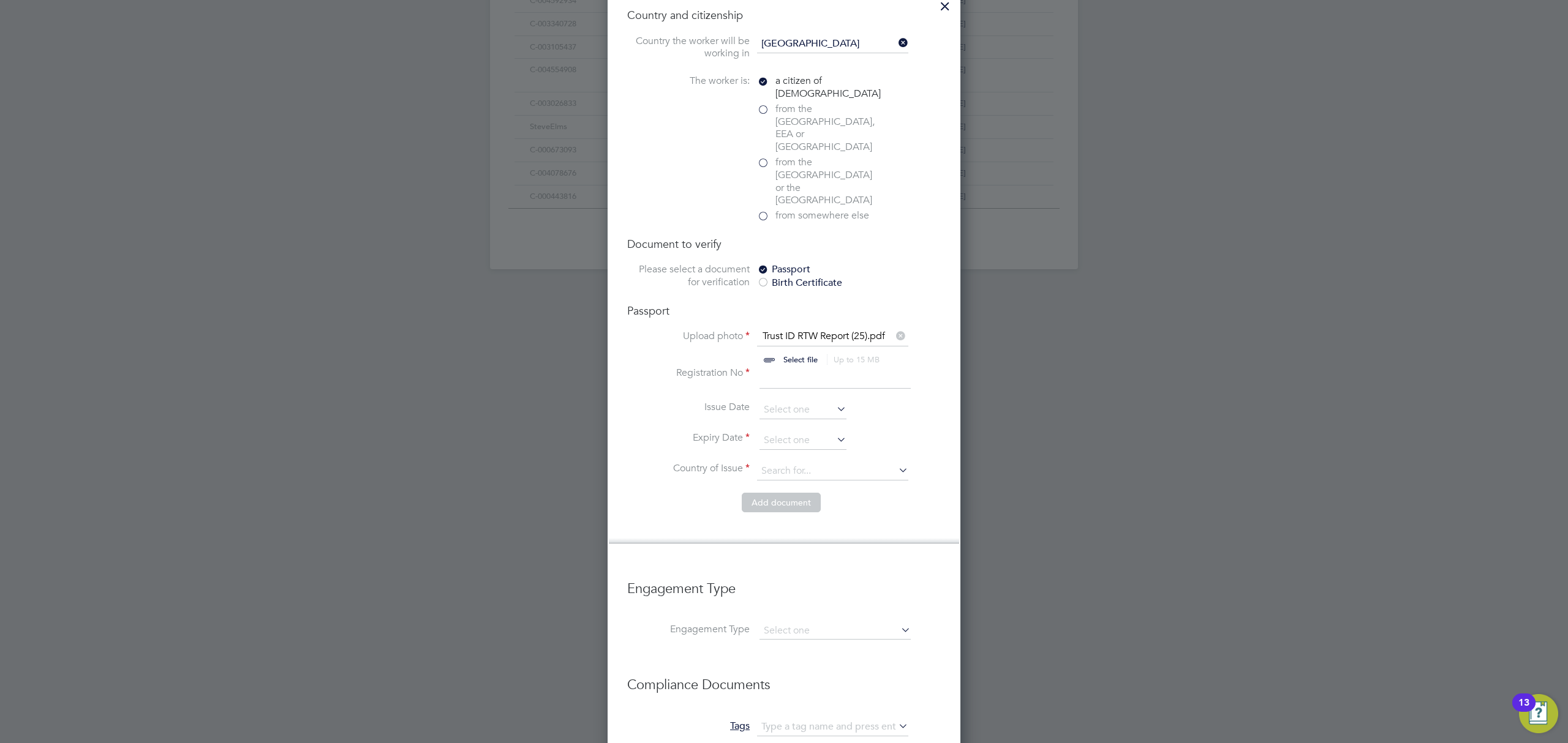
click at [781, 367] on input at bounding box center [835, 377] width 151 height 22
click at [827, 367] on input at bounding box center [835, 377] width 151 height 22
type input "562860910"
click at [772, 432] on input at bounding box center [802, 441] width 87 height 18
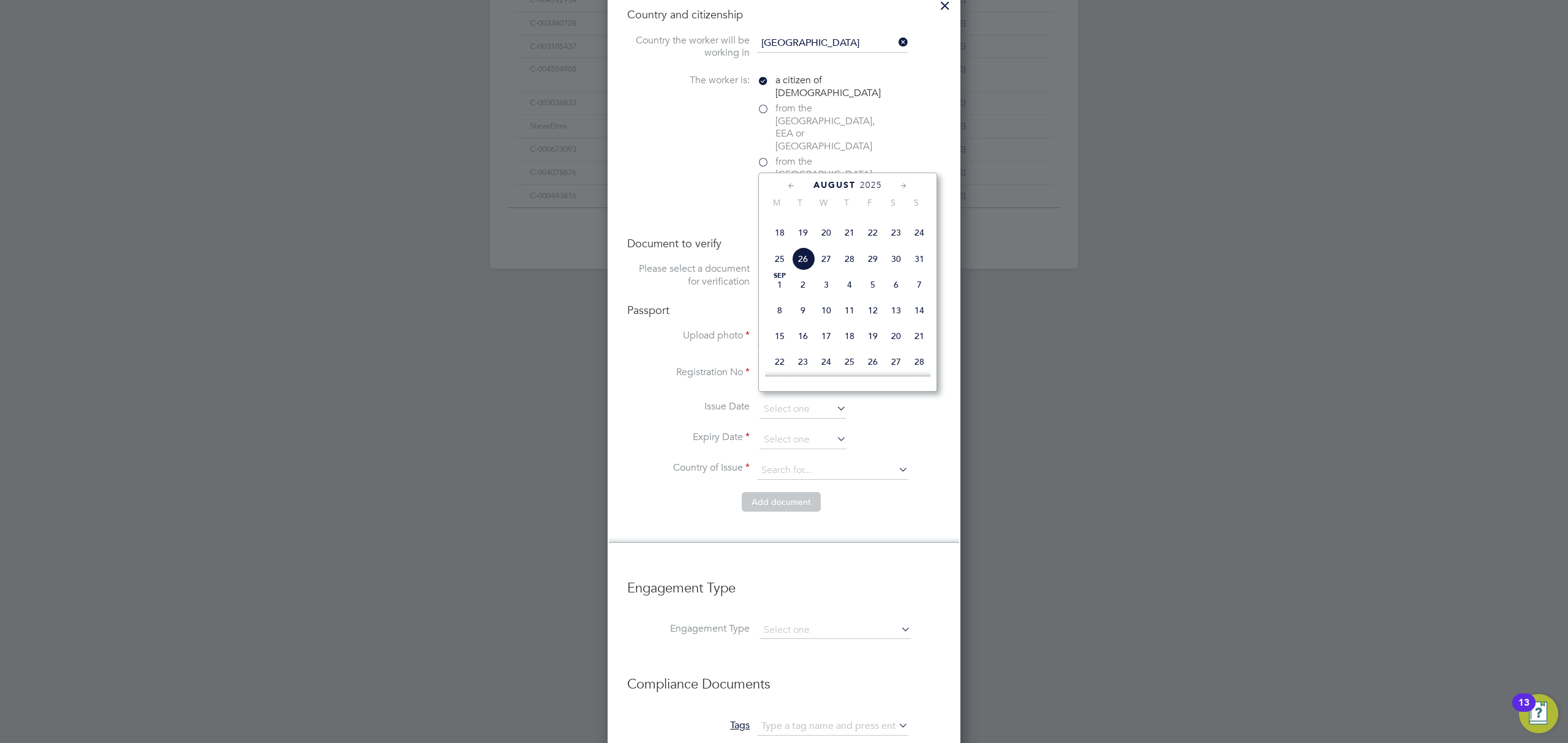
scroll to position [778, 0]
click at [875, 179] on span "2025" at bounding box center [871, 183] width 22 height 11
click at [874, 291] on span "2029" at bounding box center [873, 279] width 23 height 23
click at [786, 342] on span "6" at bounding box center [779, 330] width 23 height 23
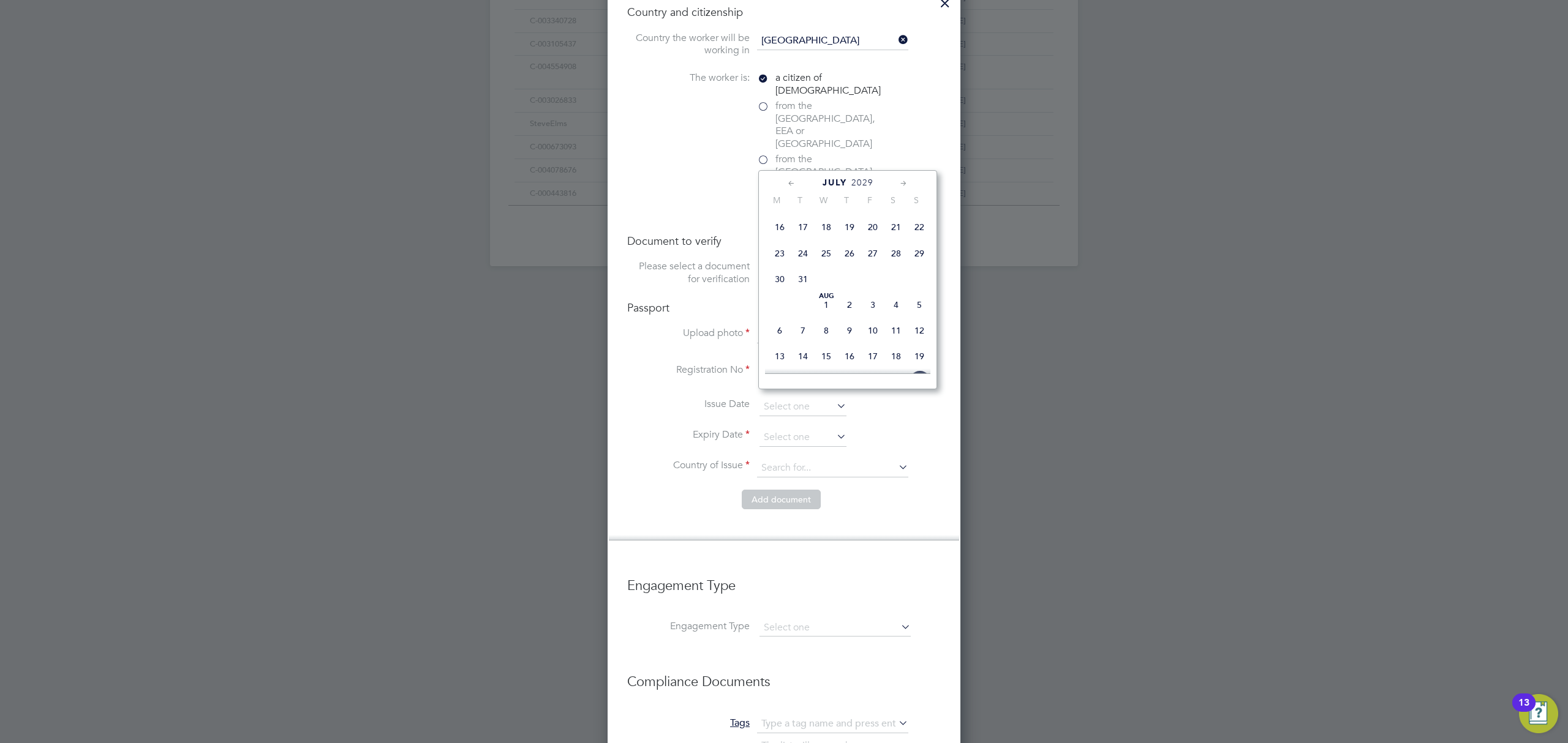
type input "06 Aug 2029"
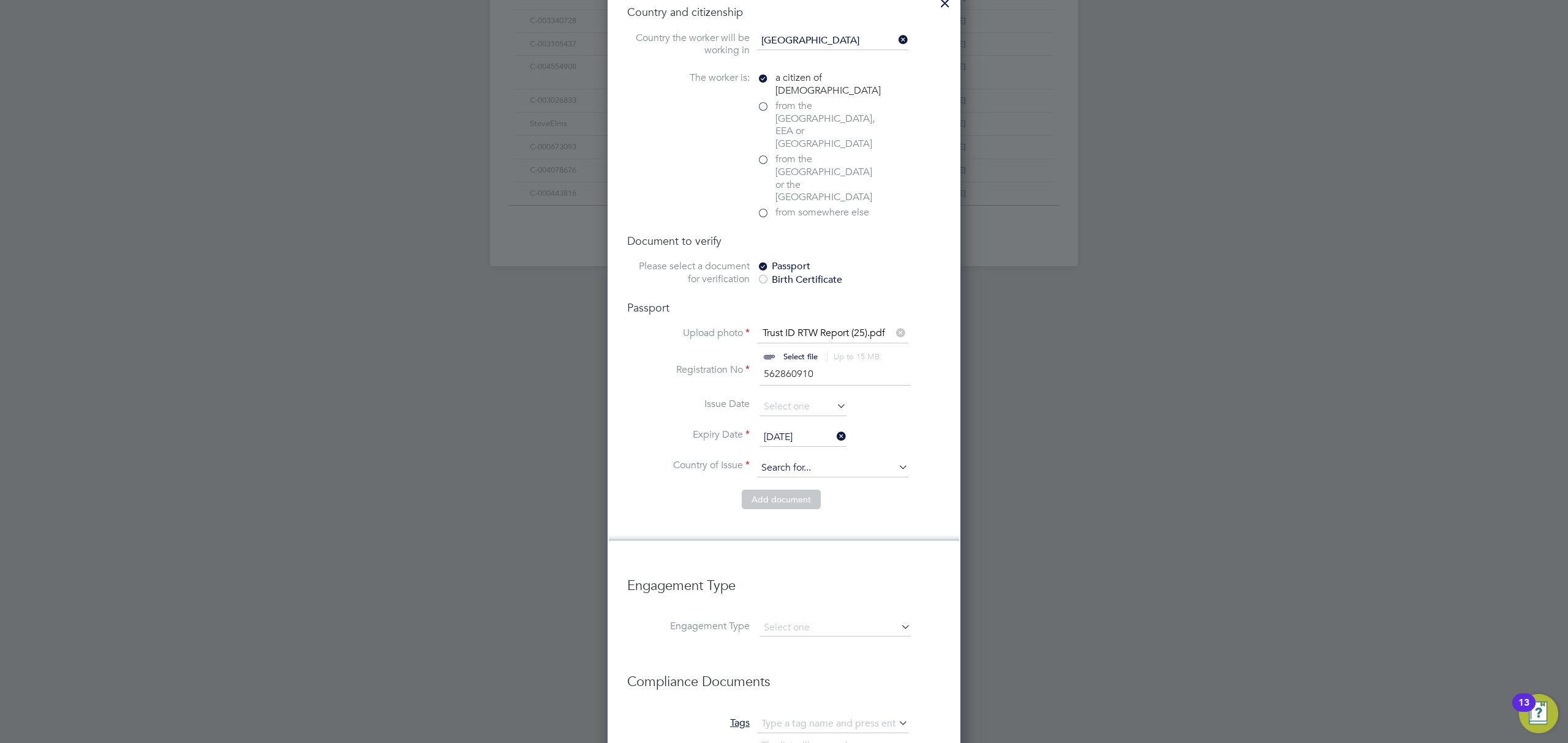
click at [803, 459] on input at bounding box center [832, 468] width 151 height 18
click at [809, 472] on li "United Kingdom" at bounding box center [842, 480] width 172 height 17
type input "United Kingdom"
click at [766, 490] on button "Add document" at bounding box center [781, 500] width 79 height 20
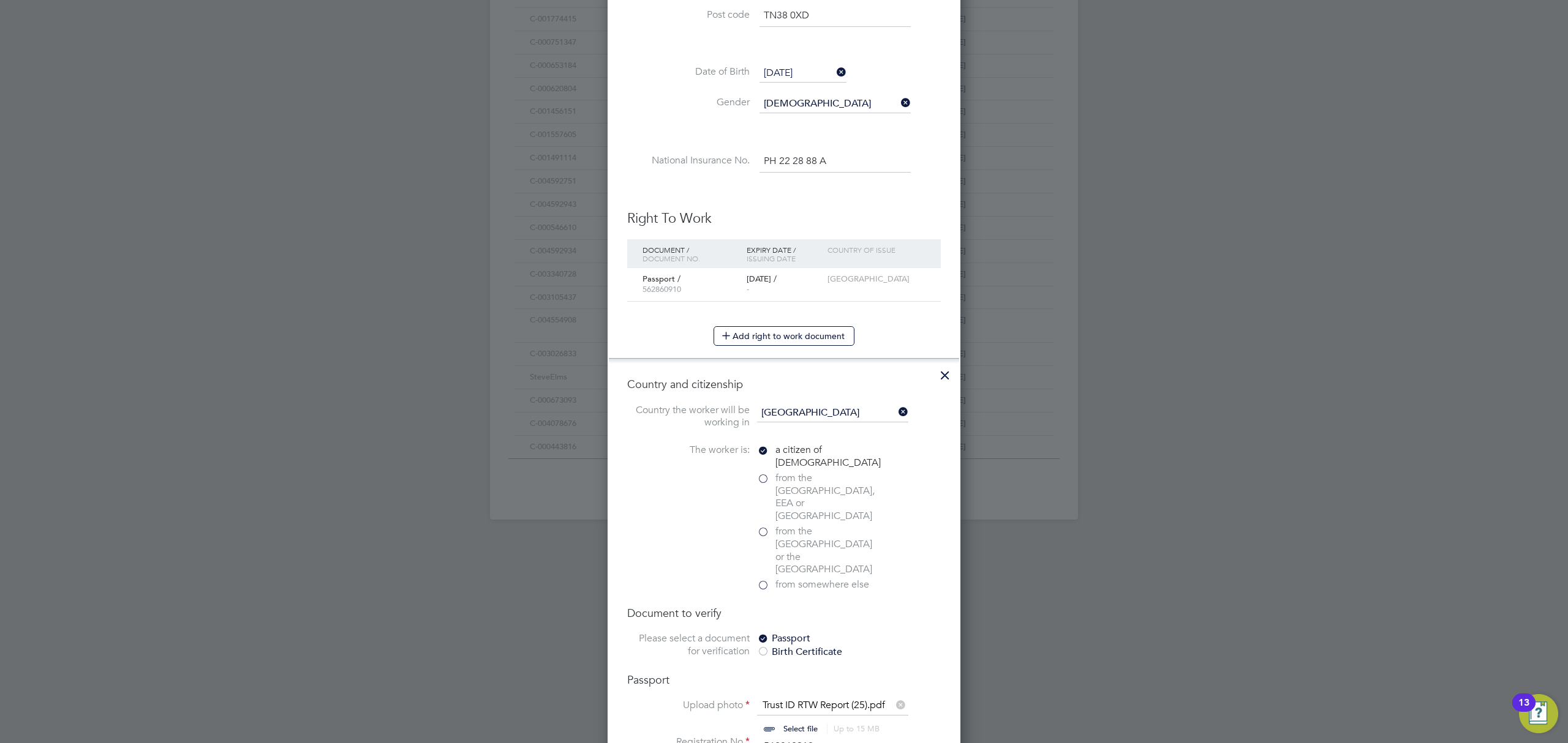
scroll to position [1221, 354]
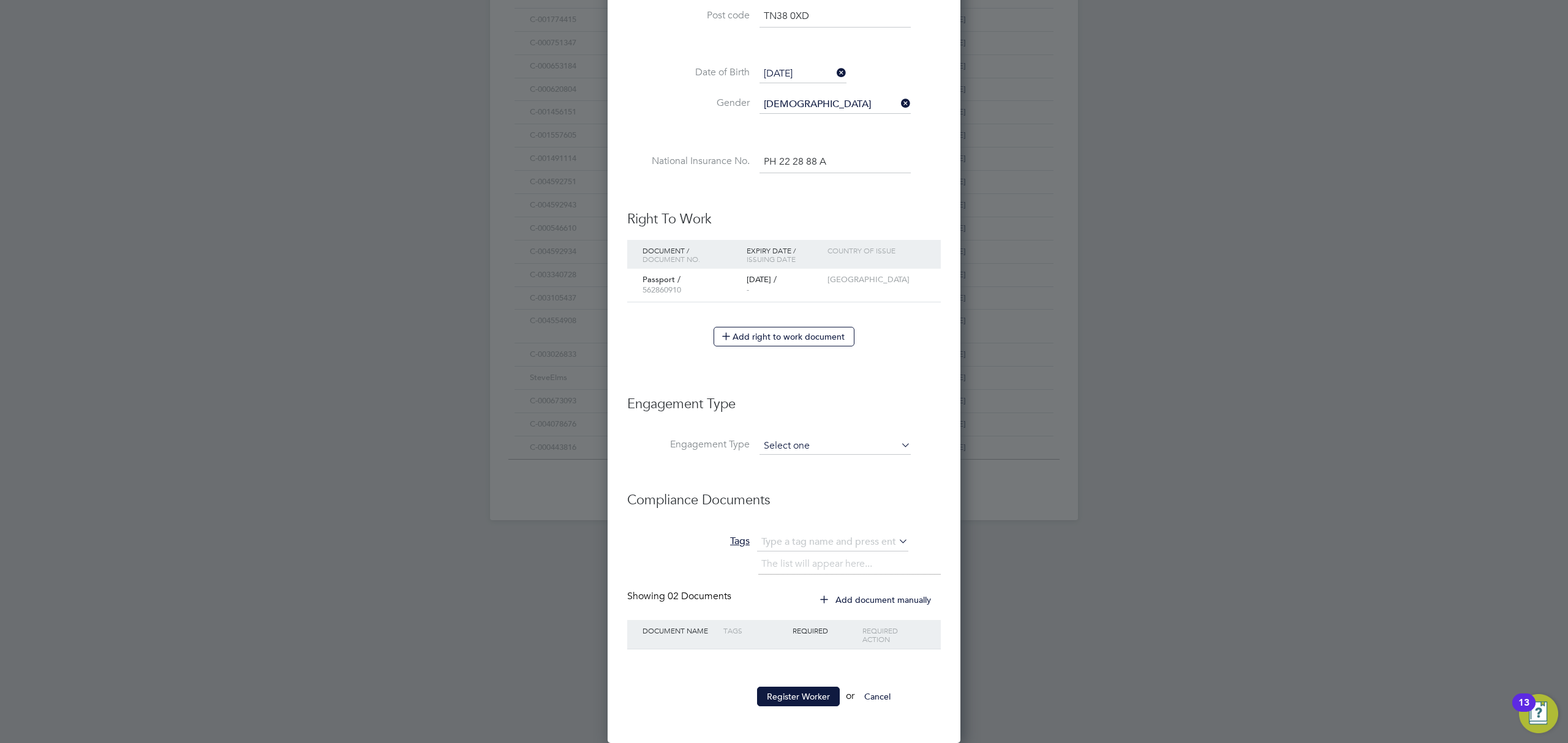
click at [789, 438] on input at bounding box center [835, 446] width 151 height 17
click at [799, 514] on li "Umbrella" at bounding box center [835, 518] width 153 height 18
type input "Umbrella"
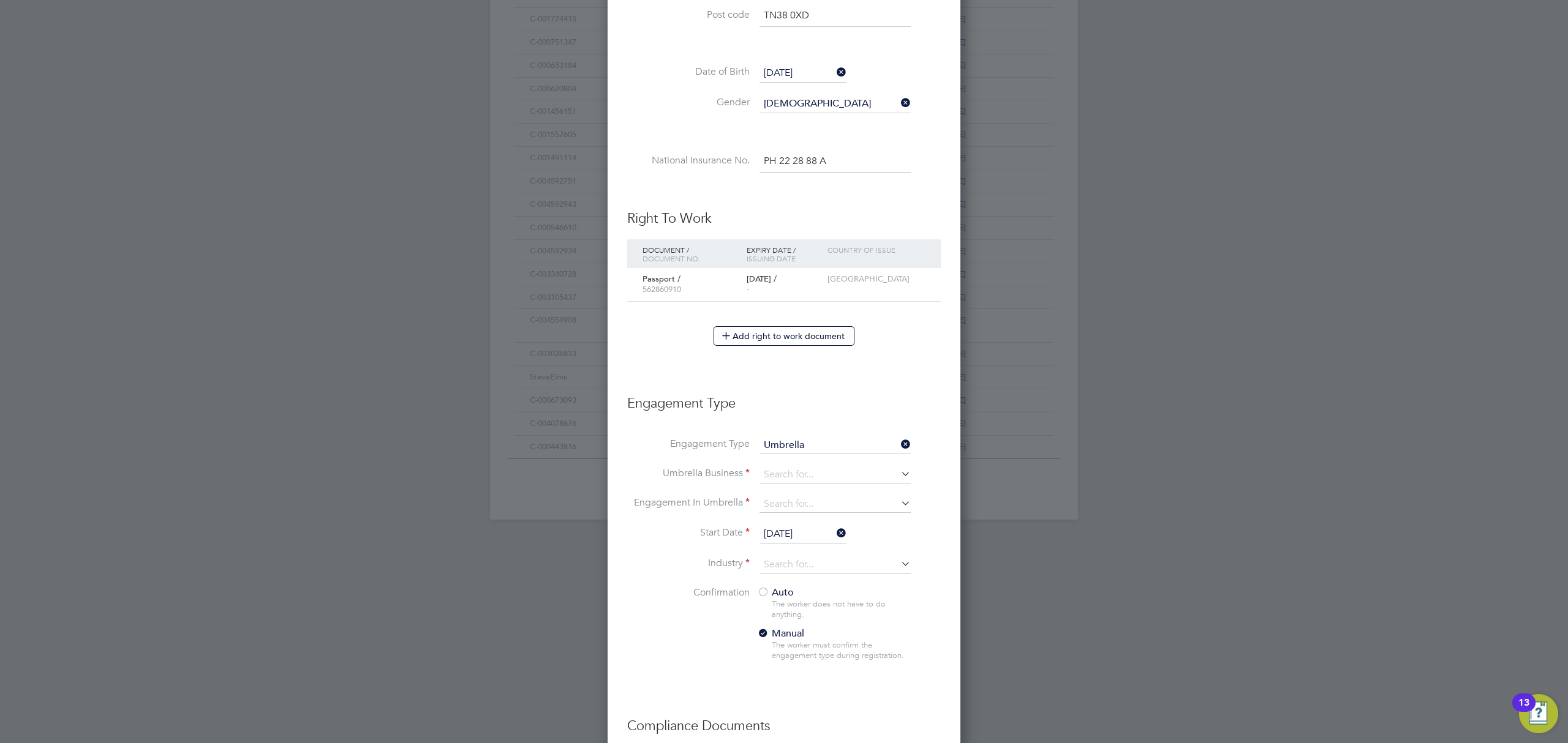
scroll to position [1446, 354]
click at [776, 476] on input at bounding box center [835, 475] width 151 height 17
click at [786, 493] on b "Sapphire" at bounding box center [784, 493] width 41 height 12
type input "Sapphire DNP Limited"
click at [780, 505] on input at bounding box center [835, 505] width 151 height 17
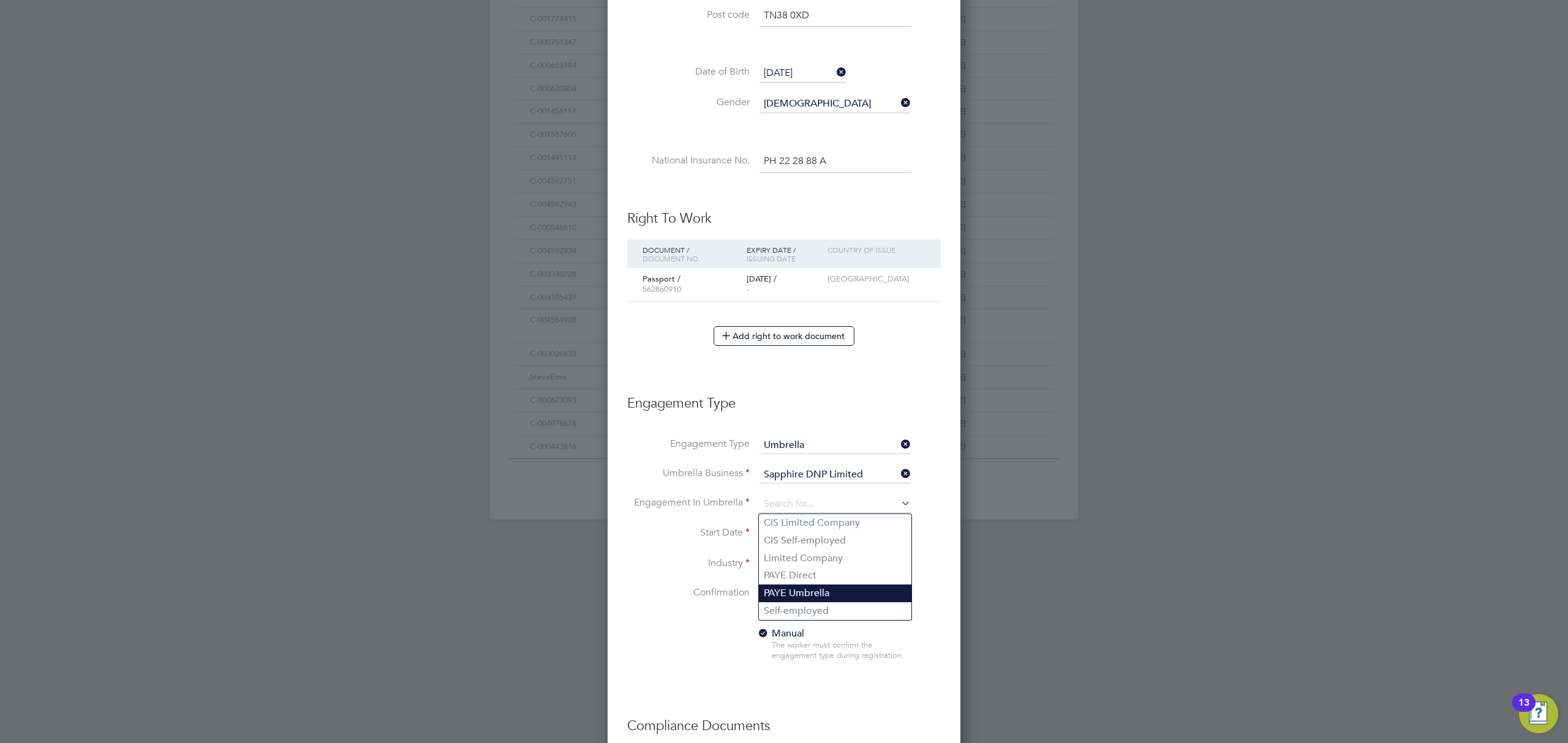
click at [799, 593] on li "PAYE Umbrella" at bounding box center [835, 593] width 153 height 18
type input "PAYE Umbrella"
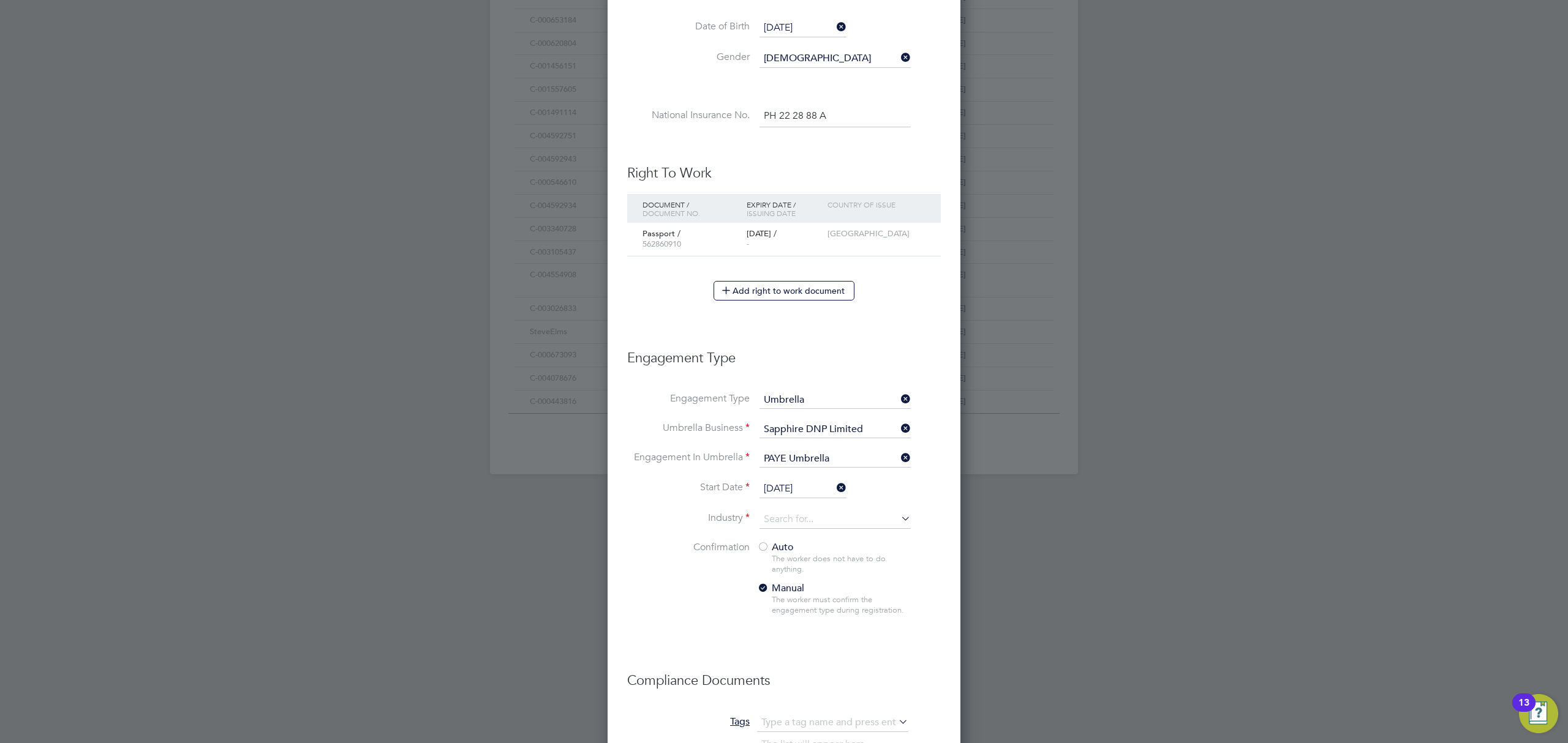
scroll to position [584, 0]
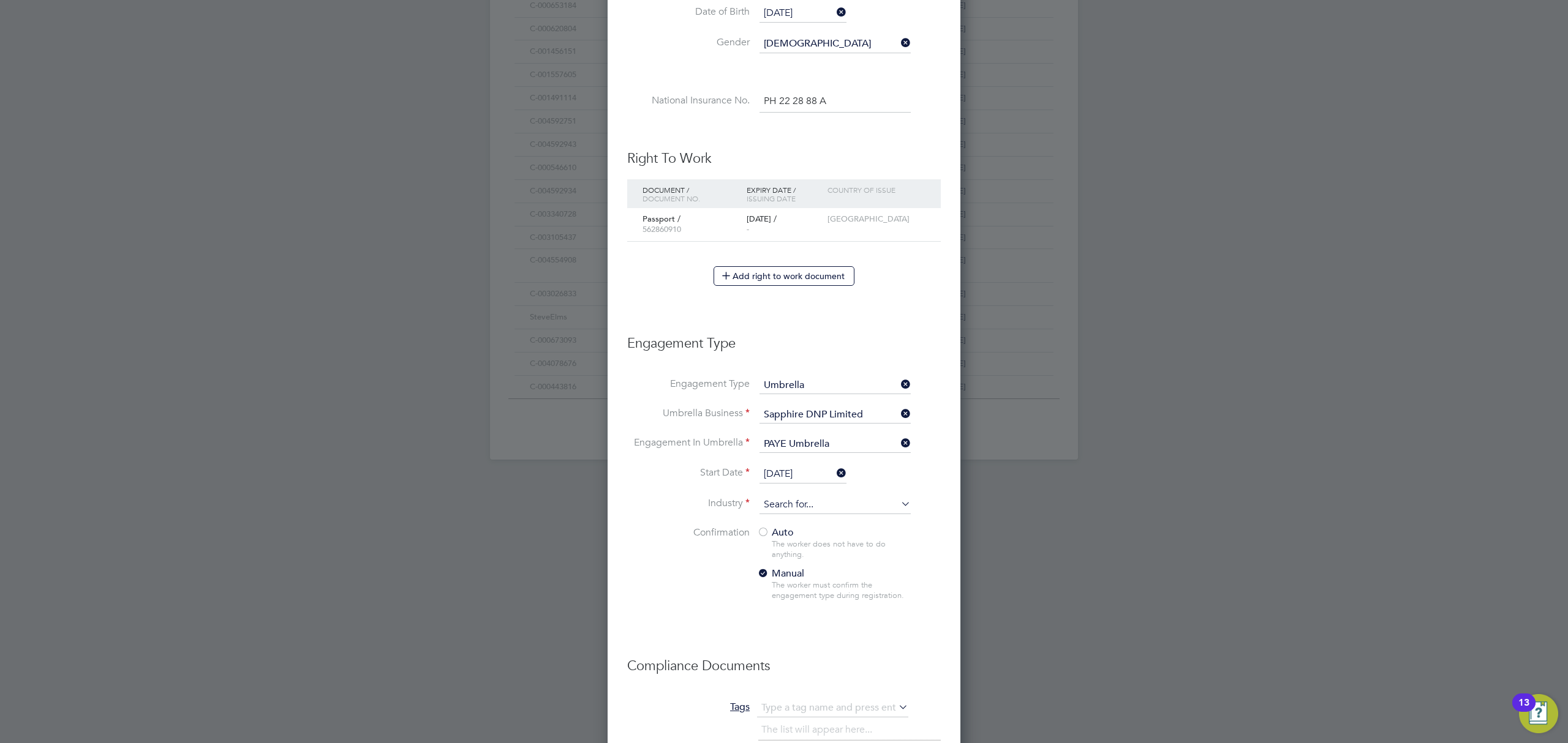
click at [771, 500] on input at bounding box center [835, 505] width 151 height 18
click at [795, 599] on li "Construction" at bounding box center [835, 606] width 153 height 17
type input "Construction"
click at [692, 592] on li "Confirmation Auto The worker does not have to do anything. Manual The worker mu…" at bounding box center [784, 574] width 314 height 94
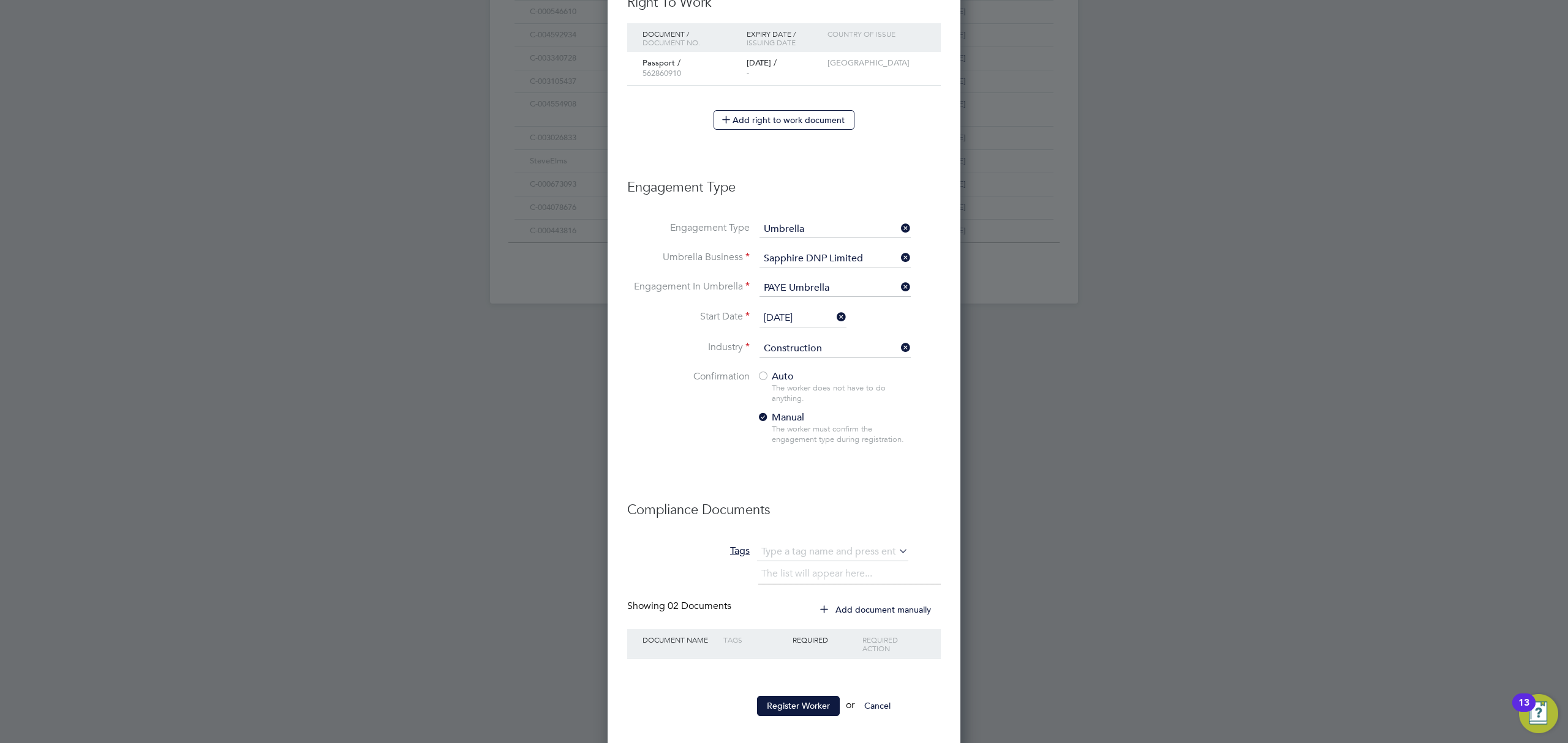
scroll to position [738, 0]
click at [794, 707] on button "Register Worker" at bounding box center [799, 709] width 83 height 20
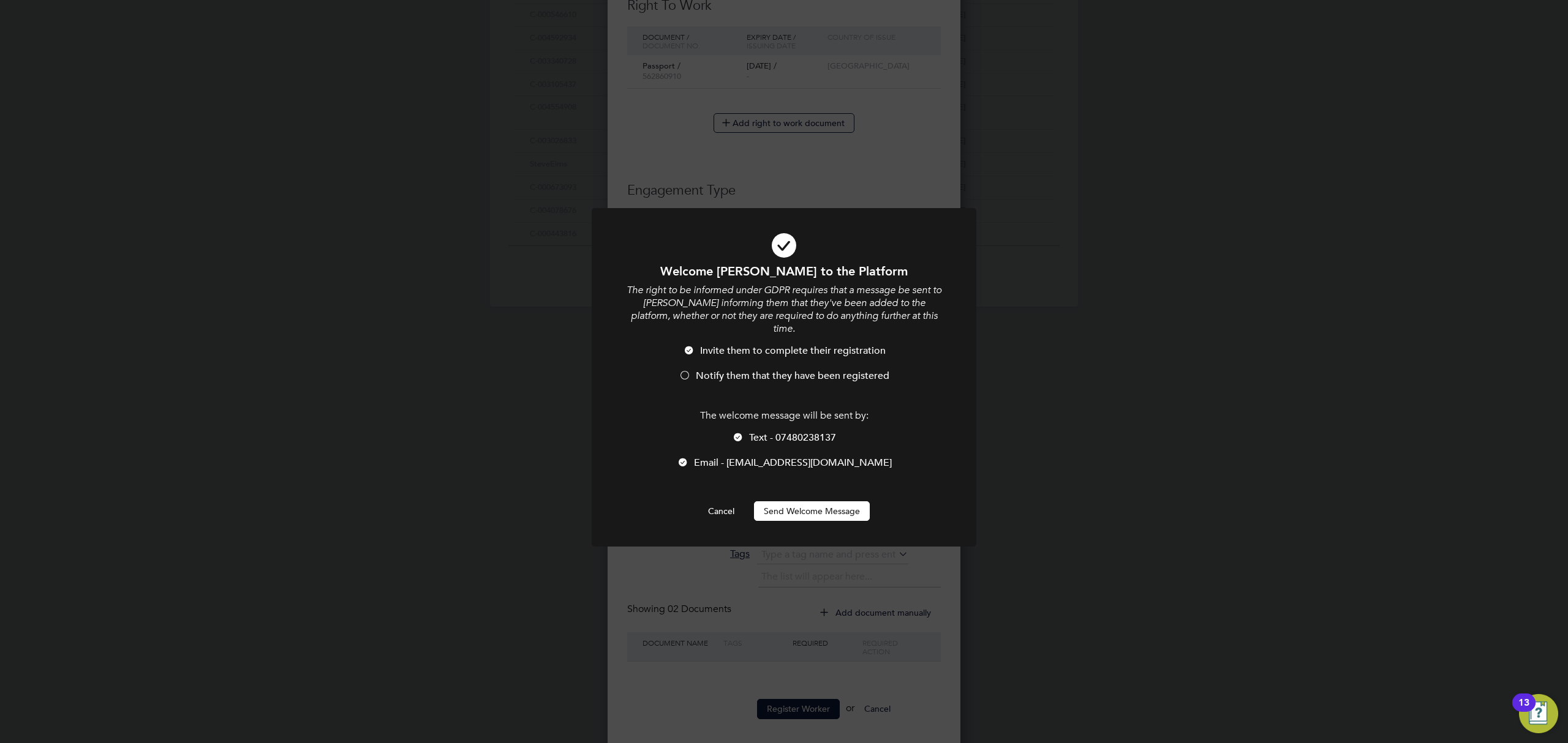
click at [797, 501] on button "Send Welcome Message" at bounding box center [812, 511] width 116 height 20
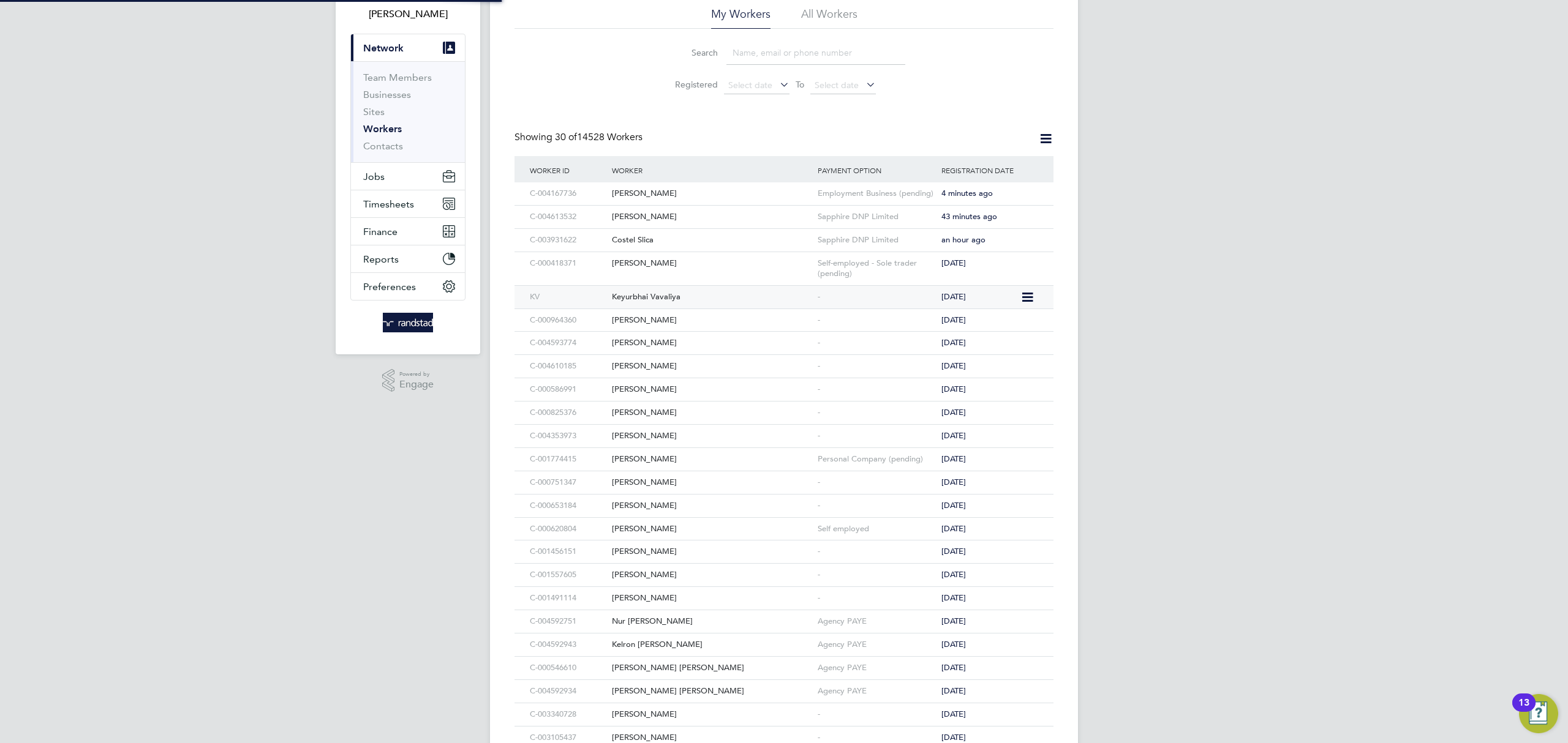
scroll to position [1, 0]
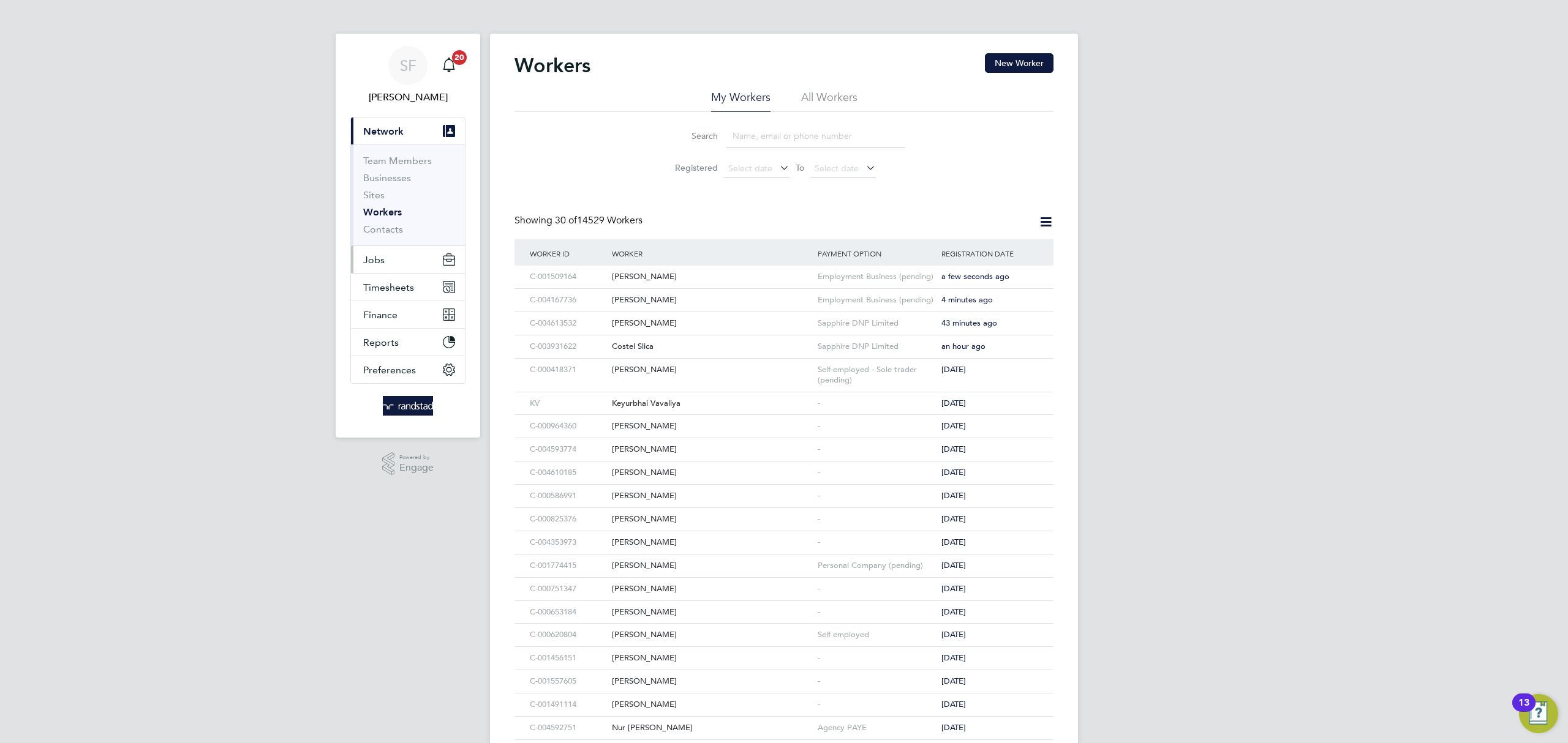
click at [377, 258] on span "Jobs" at bounding box center [374, 259] width 21 height 12
click at [377, 202] on link "Vacancies" at bounding box center [385, 205] width 44 height 12
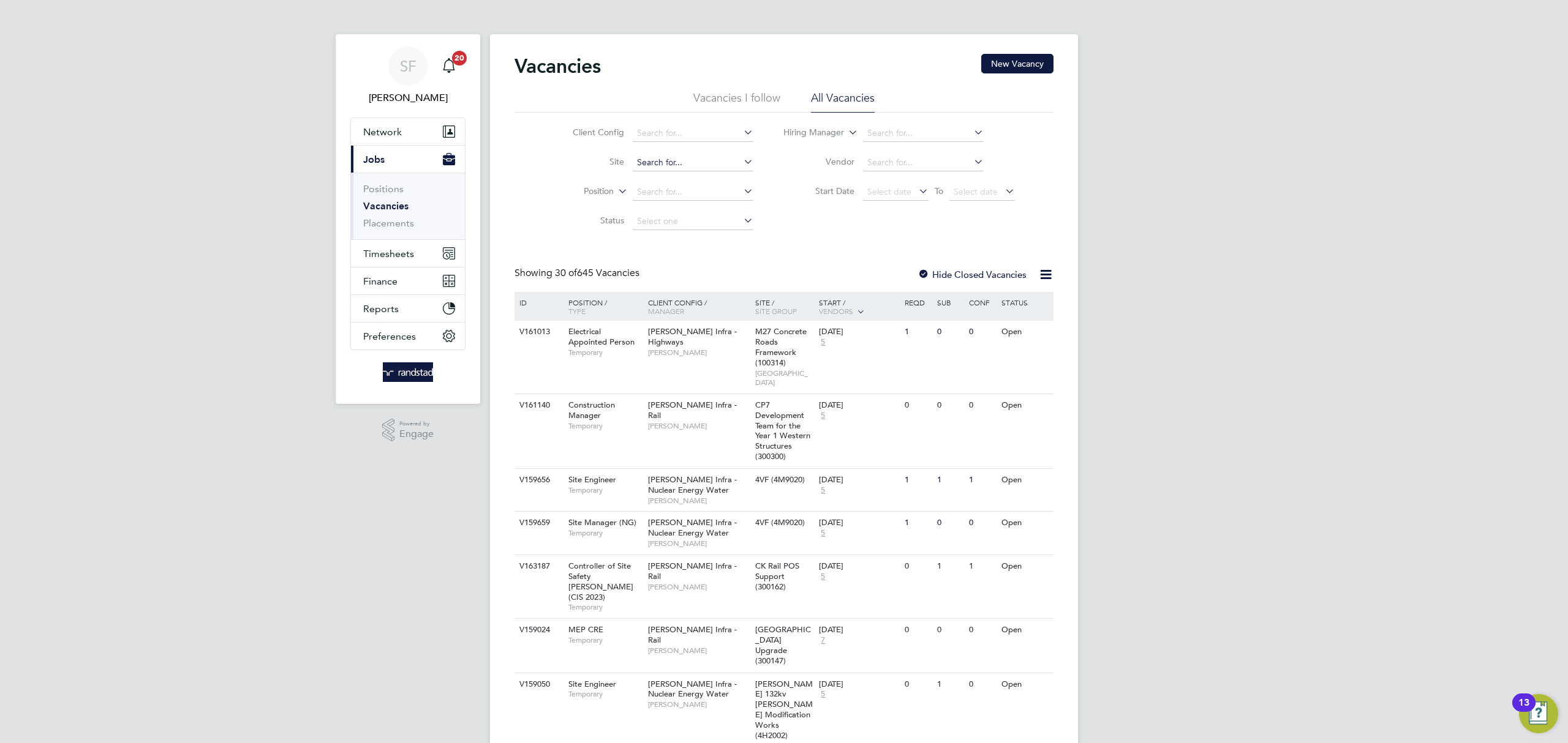
click at [648, 159] on input at bounding box center [693, 163] width 120 height 17
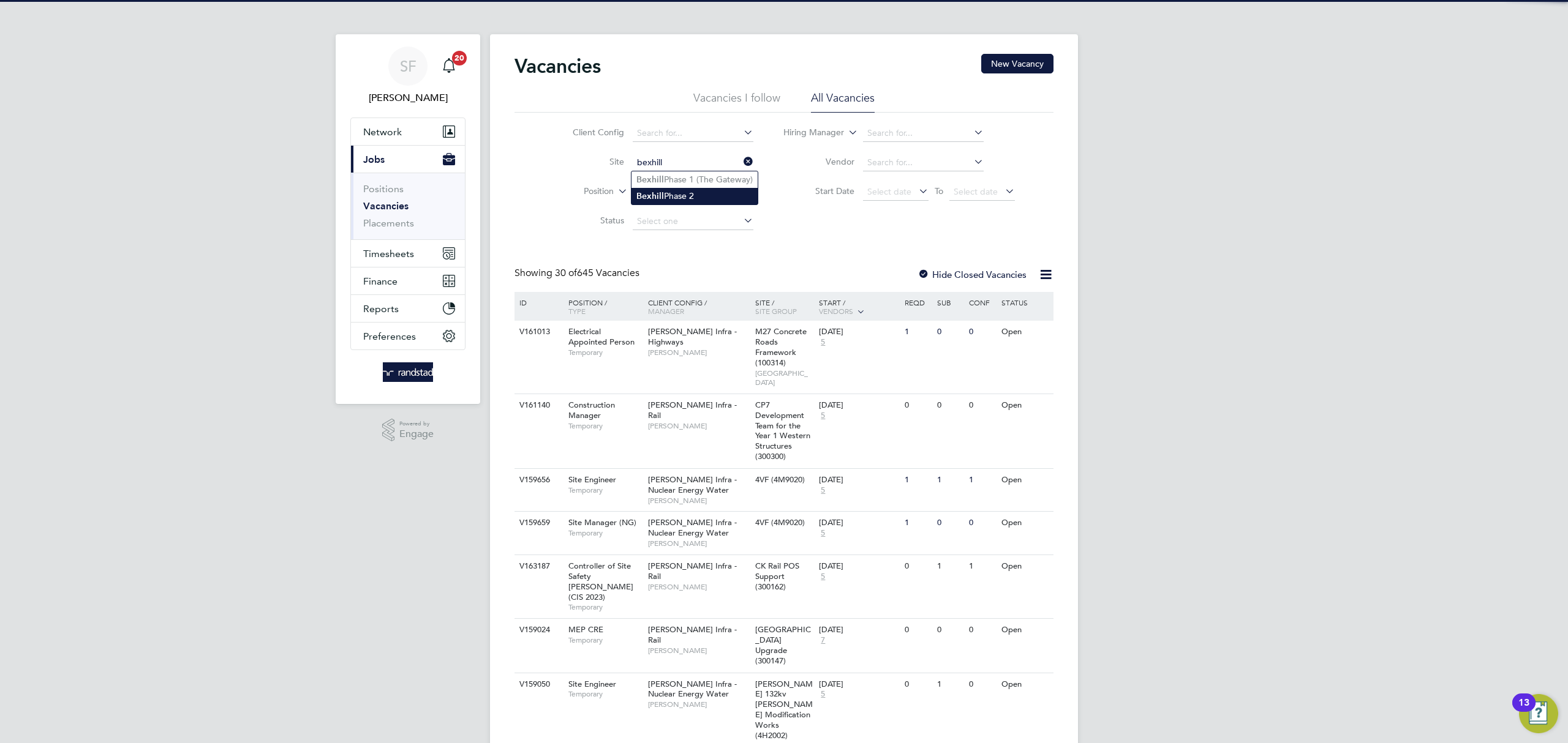
click at [670, 193] on li "Bexhill Phase 2" at bounding box center [694, 196] width 127 height 17
type input "Bexhill Phase 2"
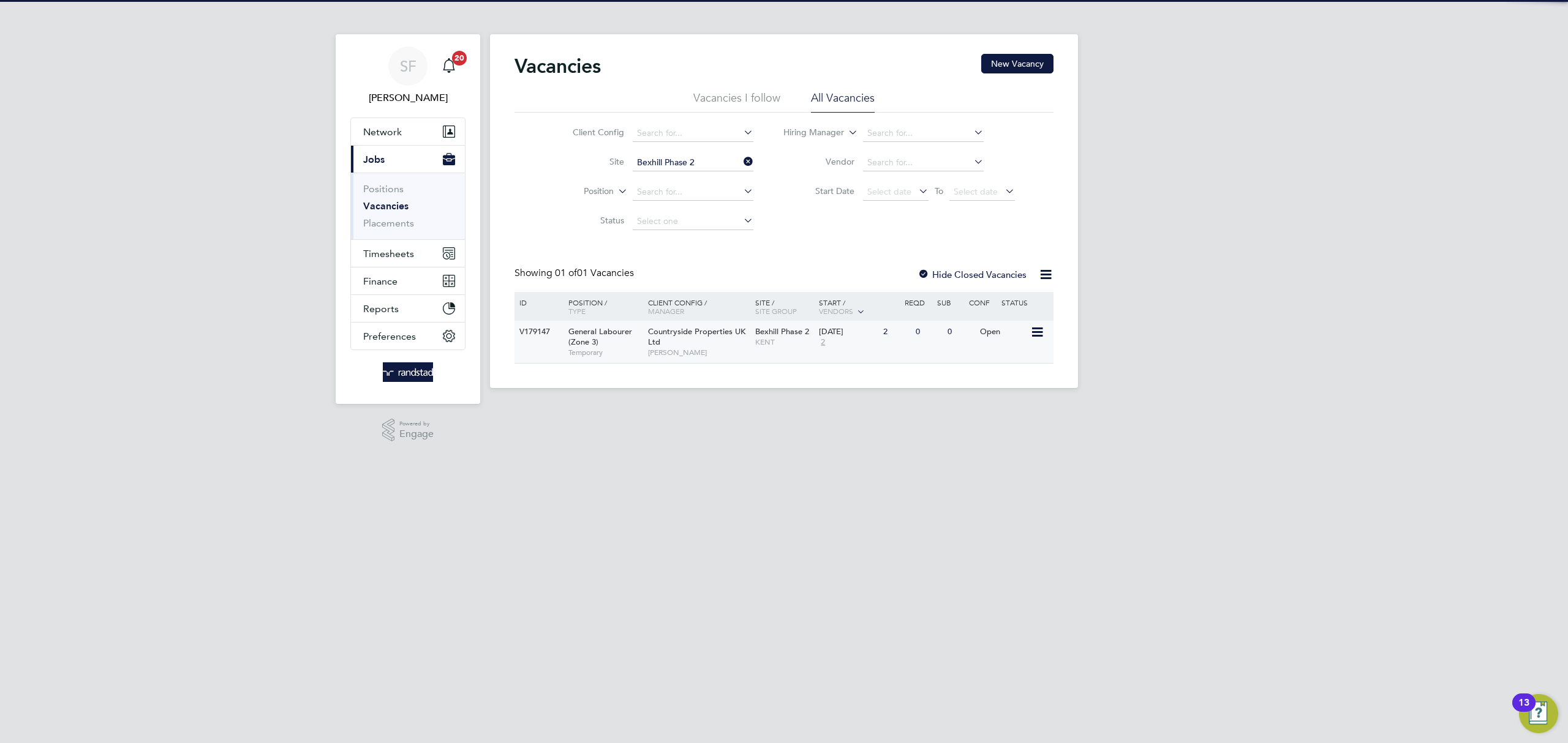
click at [967, 339] on div "0" at bounding box center [960, 332] width 32 height 23
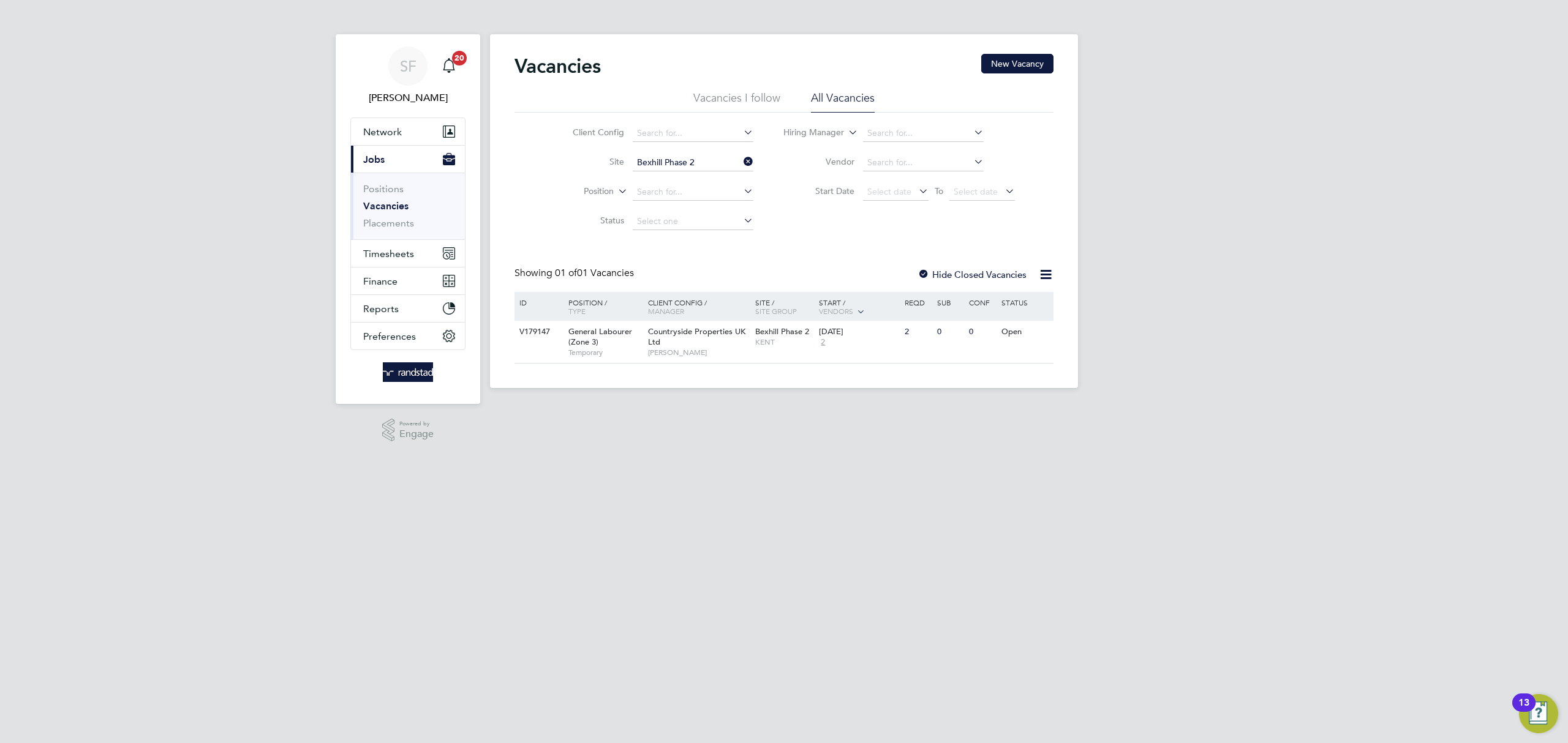
click at [741, 163] on icon at bounding box center [741, 162] width 0 height 17
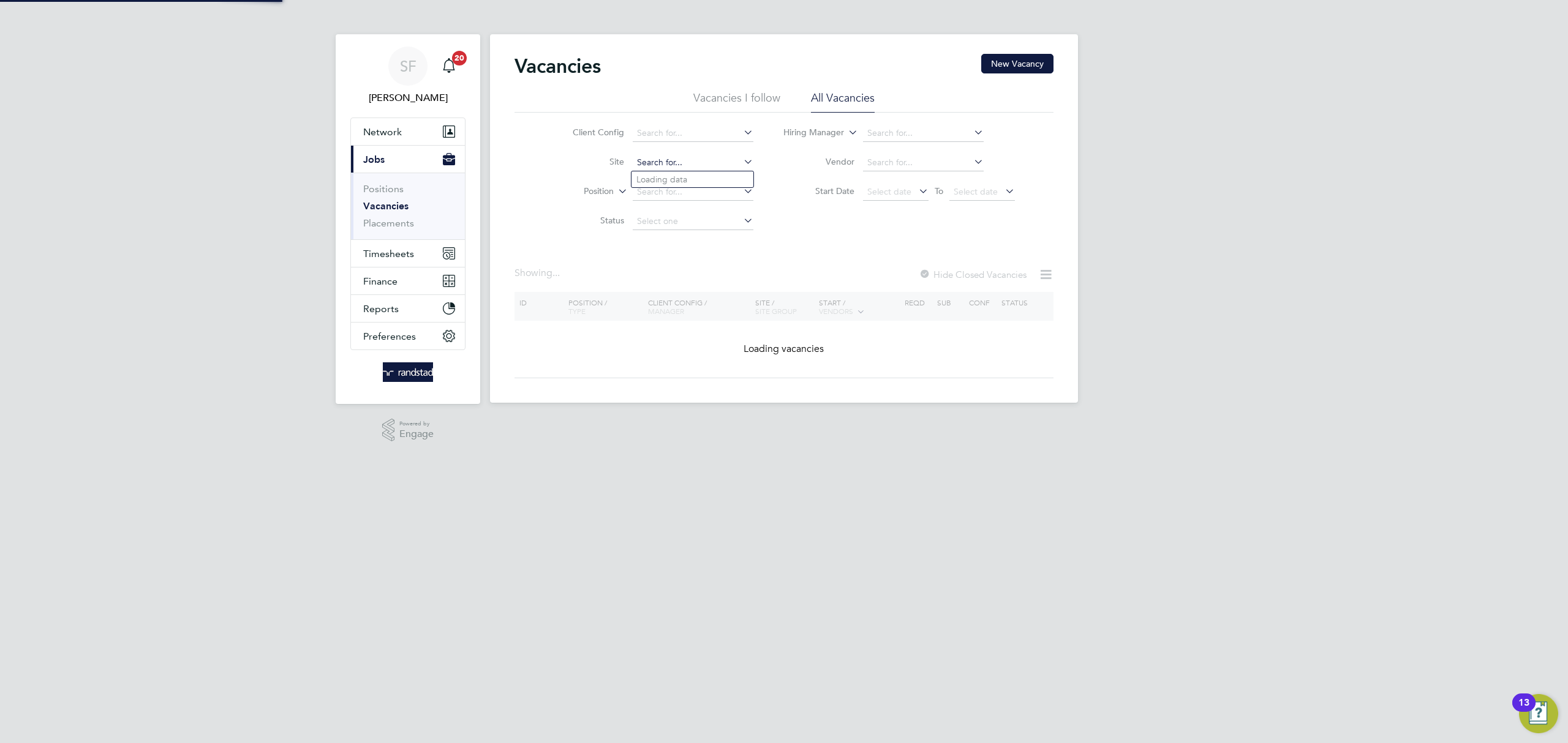
click at [706, 156] on input at bounding box center [693, 163] width 120 height 17
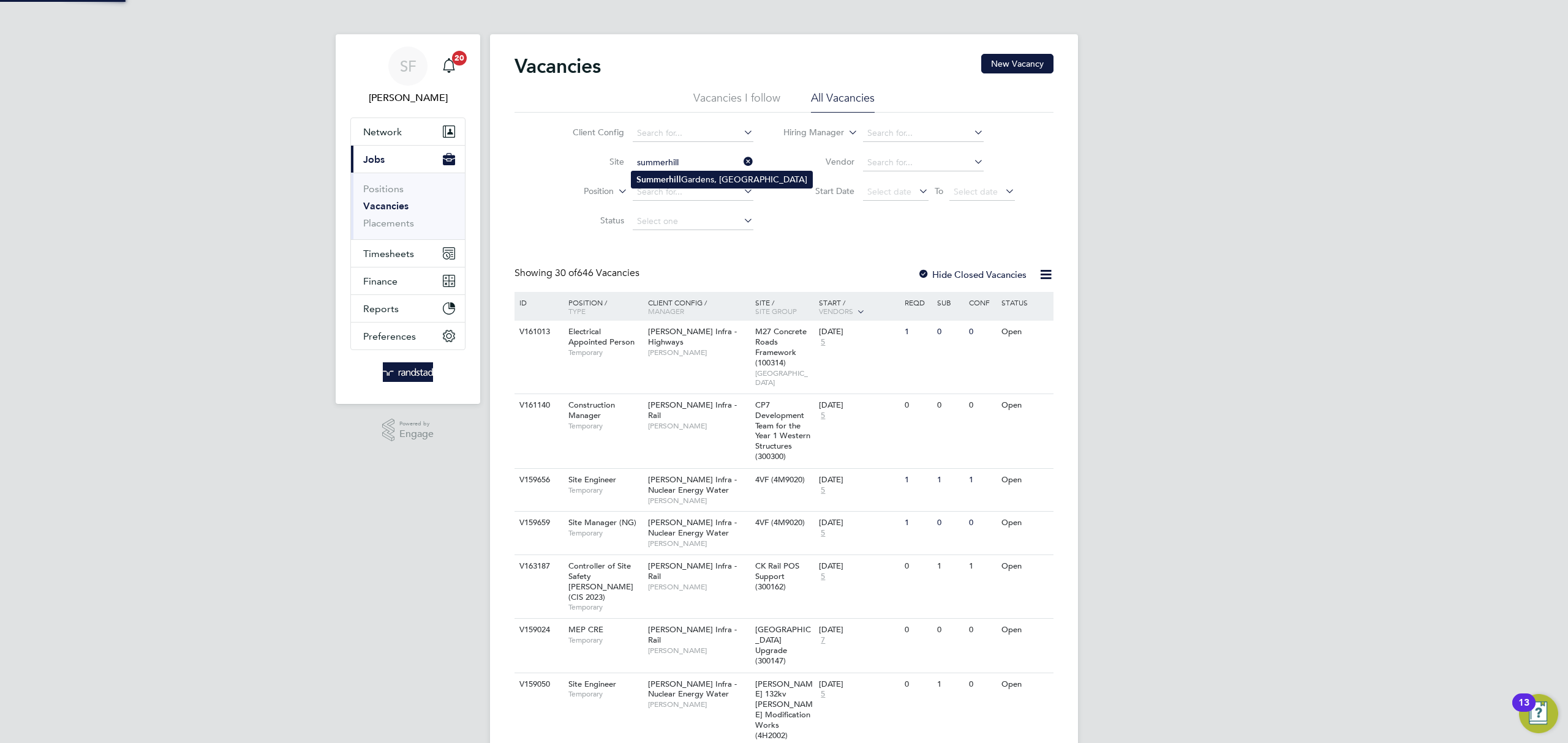
click at [713, 176] on li "Summerhill Gardens, Polegate" at bounding box center [722, 180] width 181 height 17
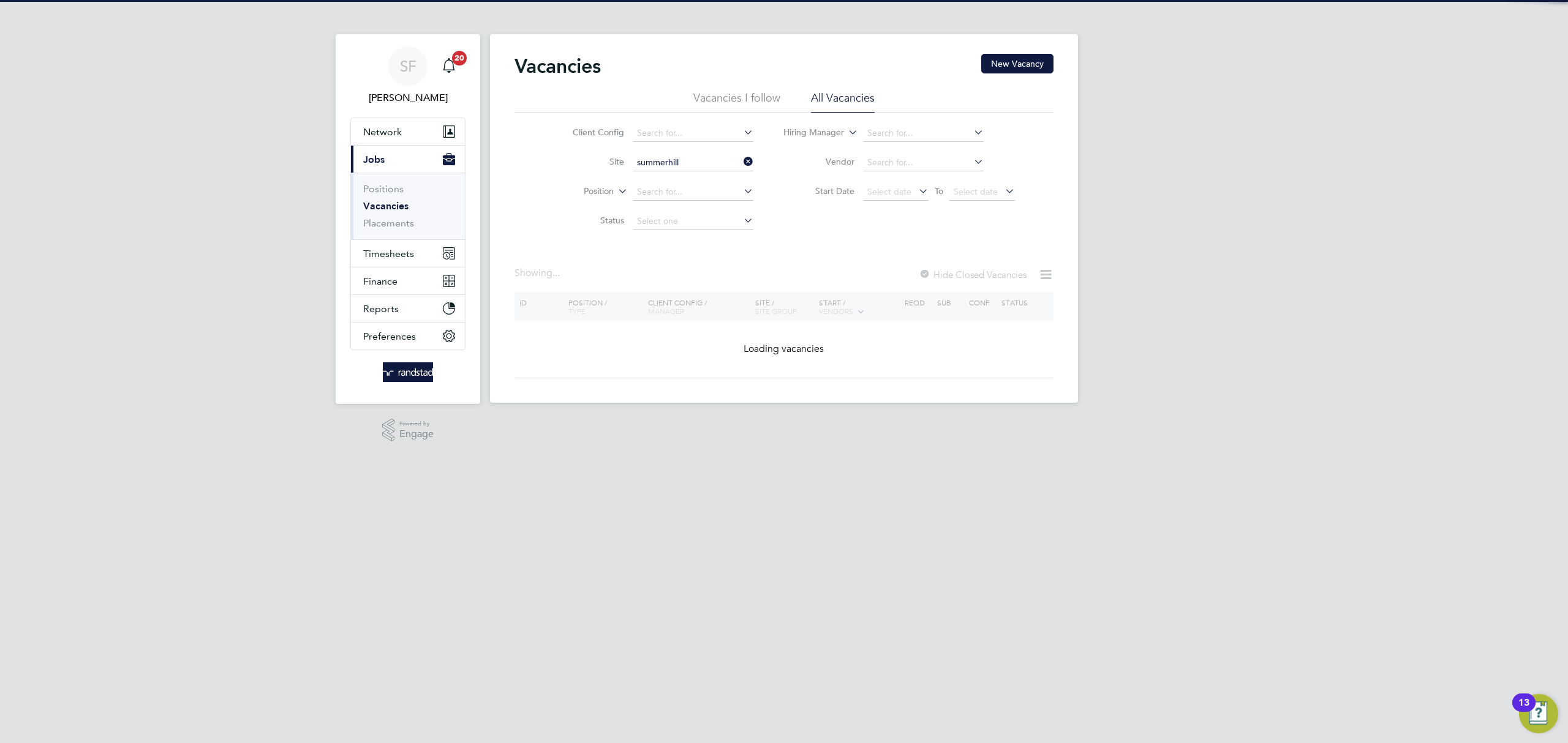
type input "Summerhill Gardens, Polegate"
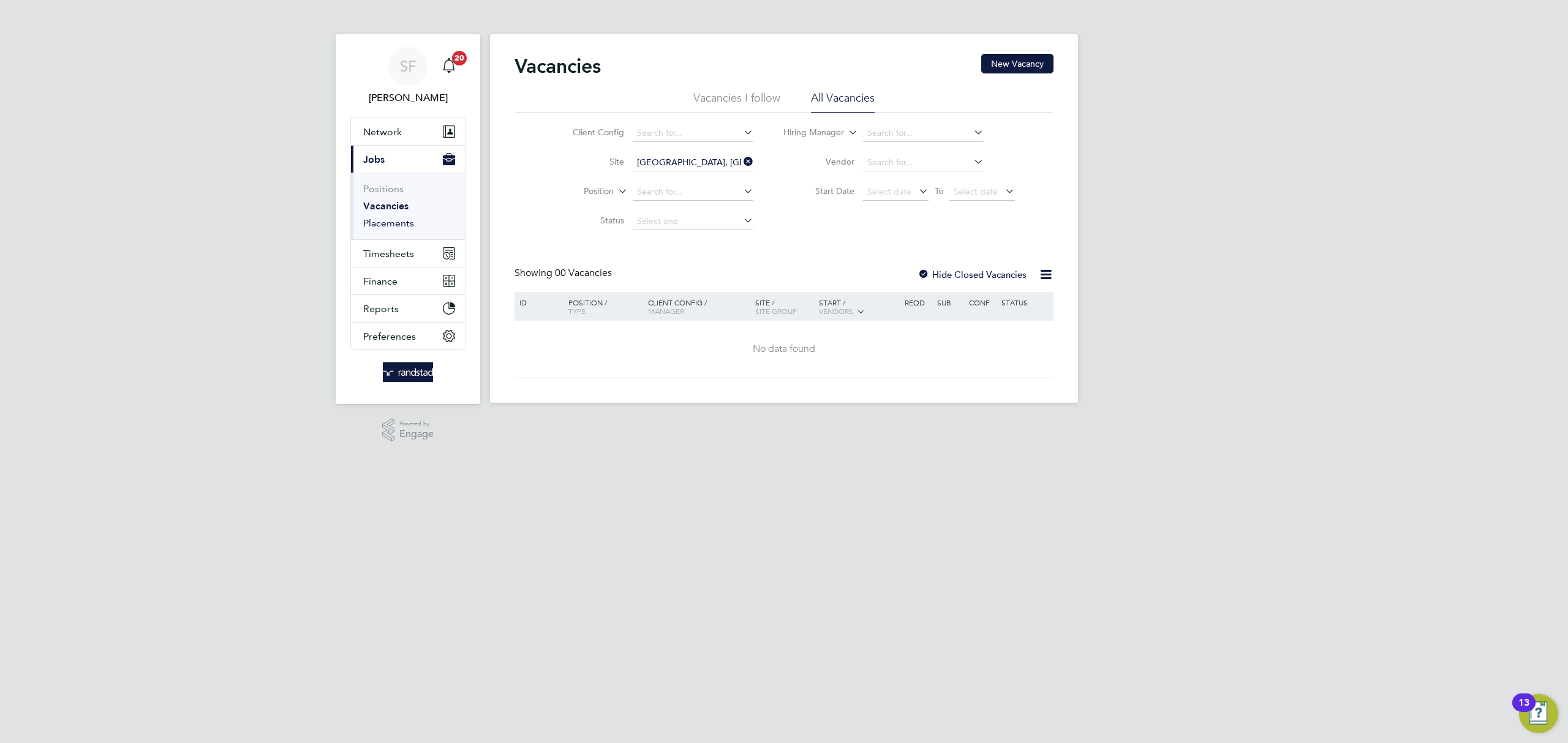
click at [377, 223] on link "Placements" at bounding box center [389, 222] width 51 height 12
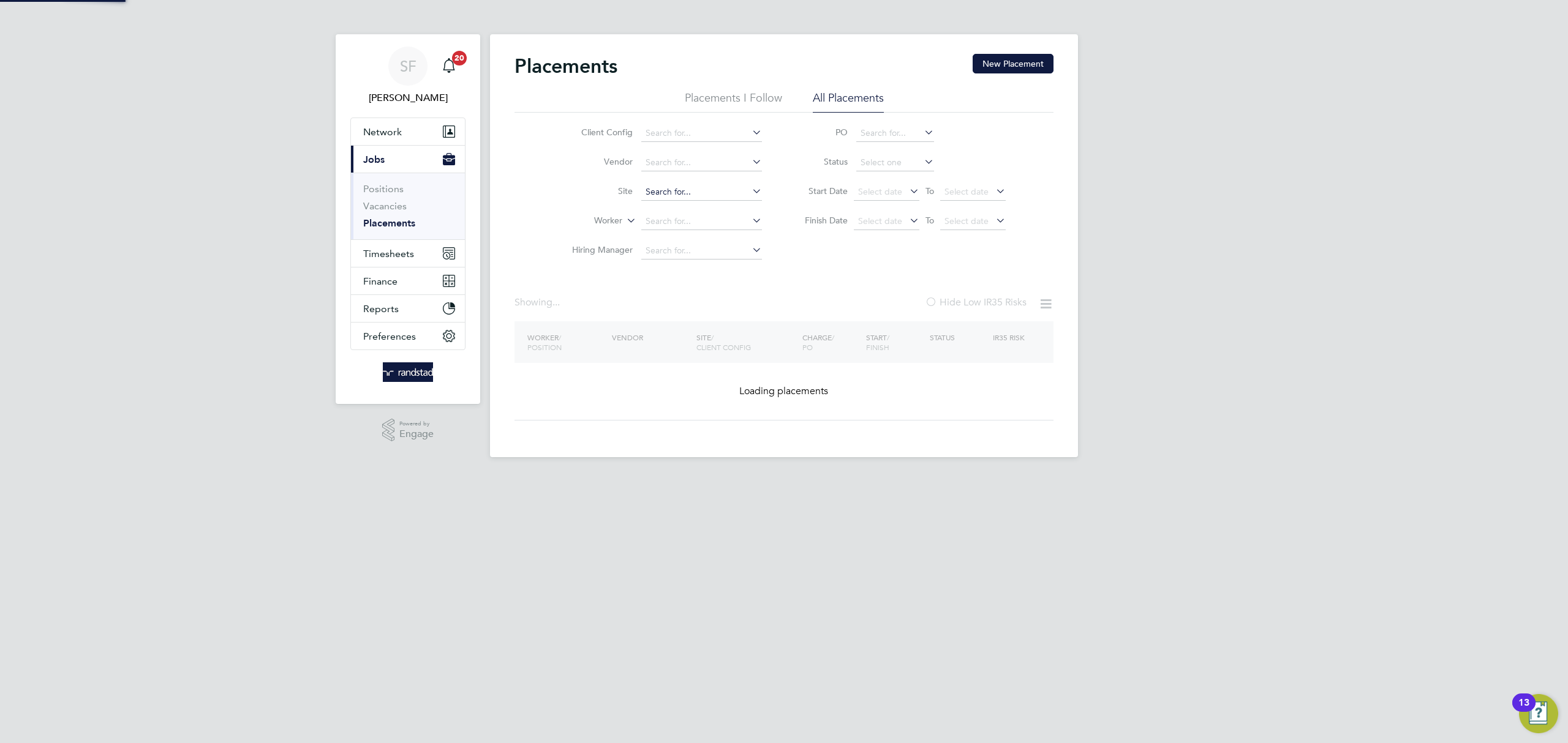
click at [667, 190] on input at bounding box center [701, 192] width 120 height 17
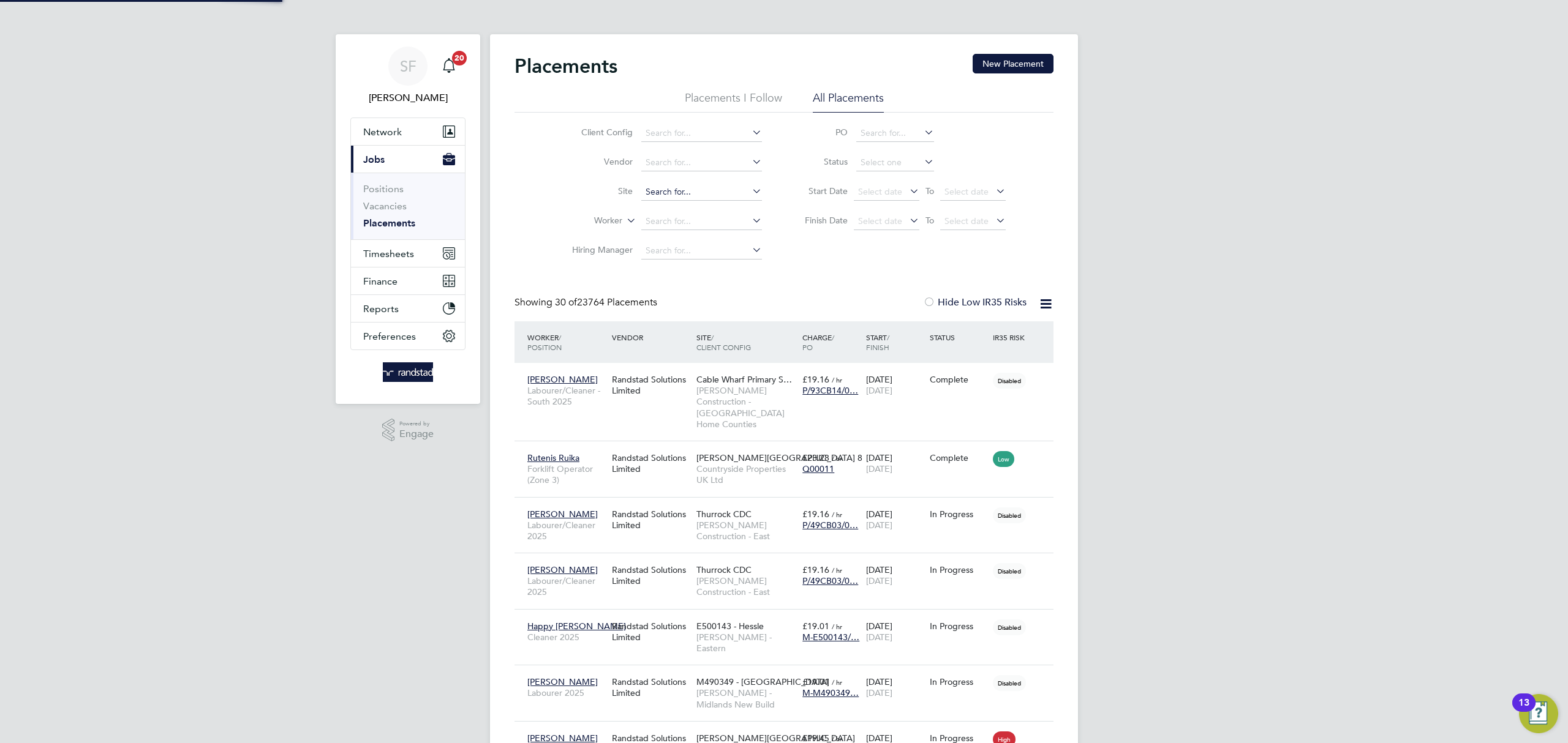
scroll to position [45, 107]
click at [667, 205] on b "Summerhill" at bounding box center [668, 209] width 44 height 11
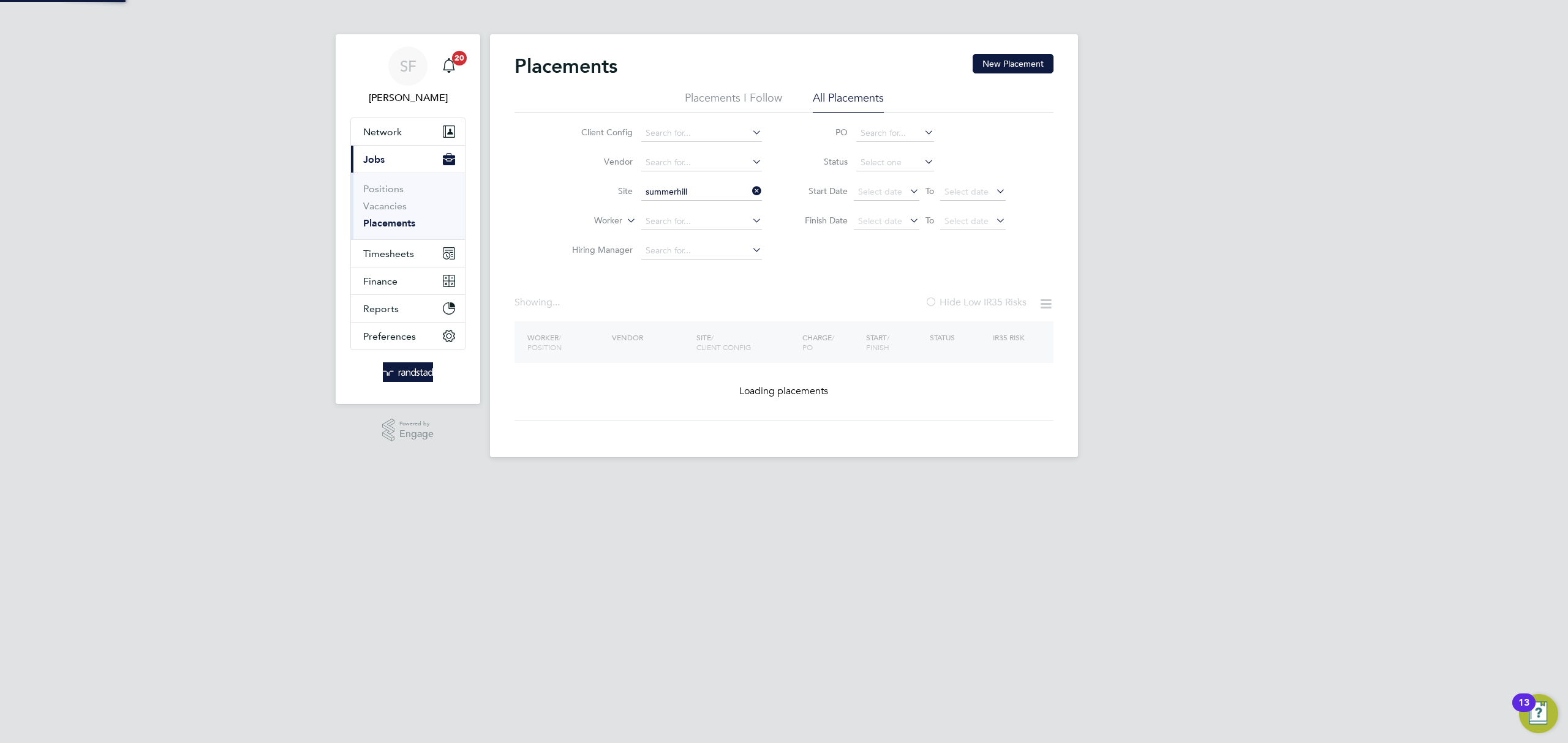
type input "Summerhill Gardens, Polegate"
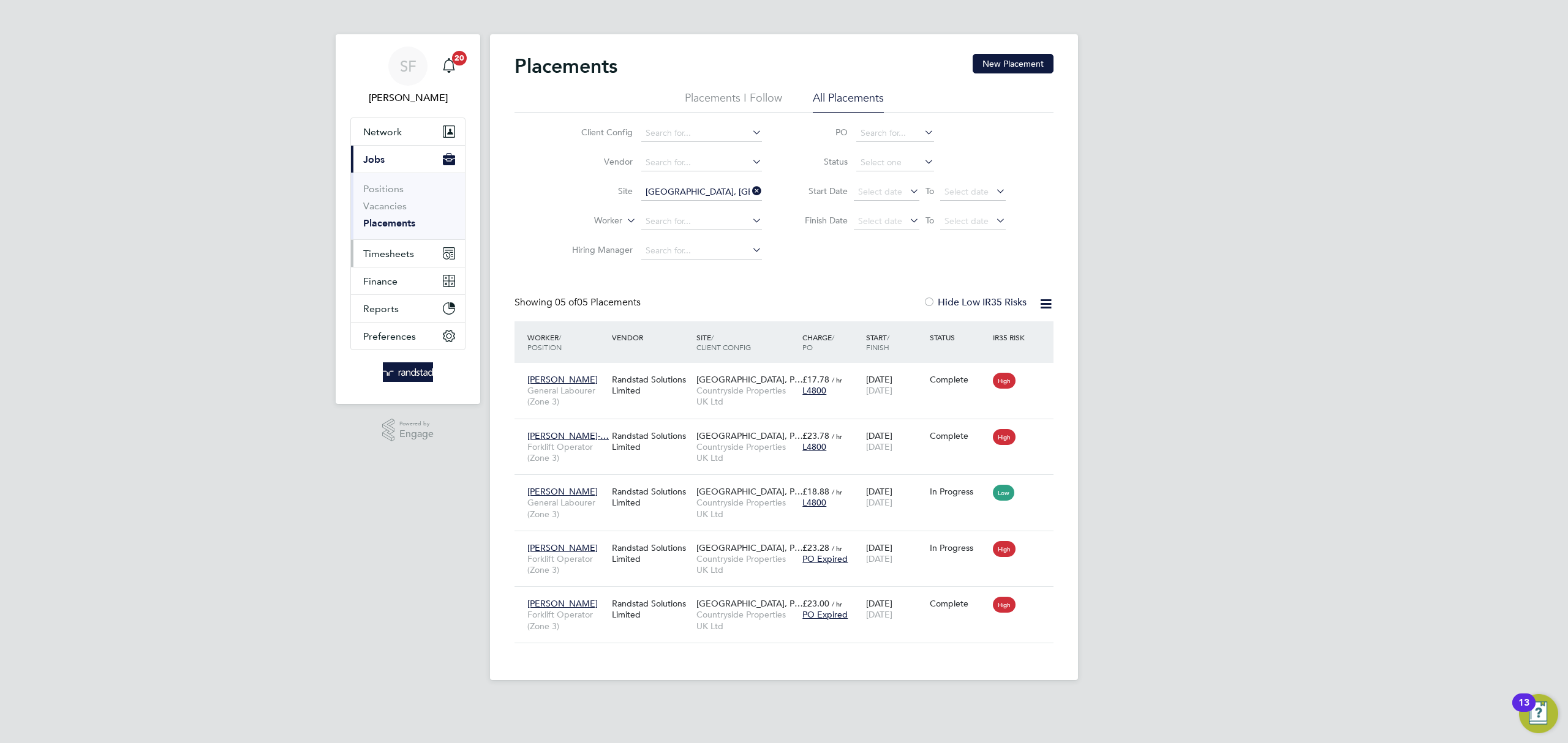
click at [404, 254] on span "Timesheets" at bounding box center [389, 253] width 51 height 12
click at [403, 222] on link "Timesheets" at bounding box center [389, 216] width 51 height 12
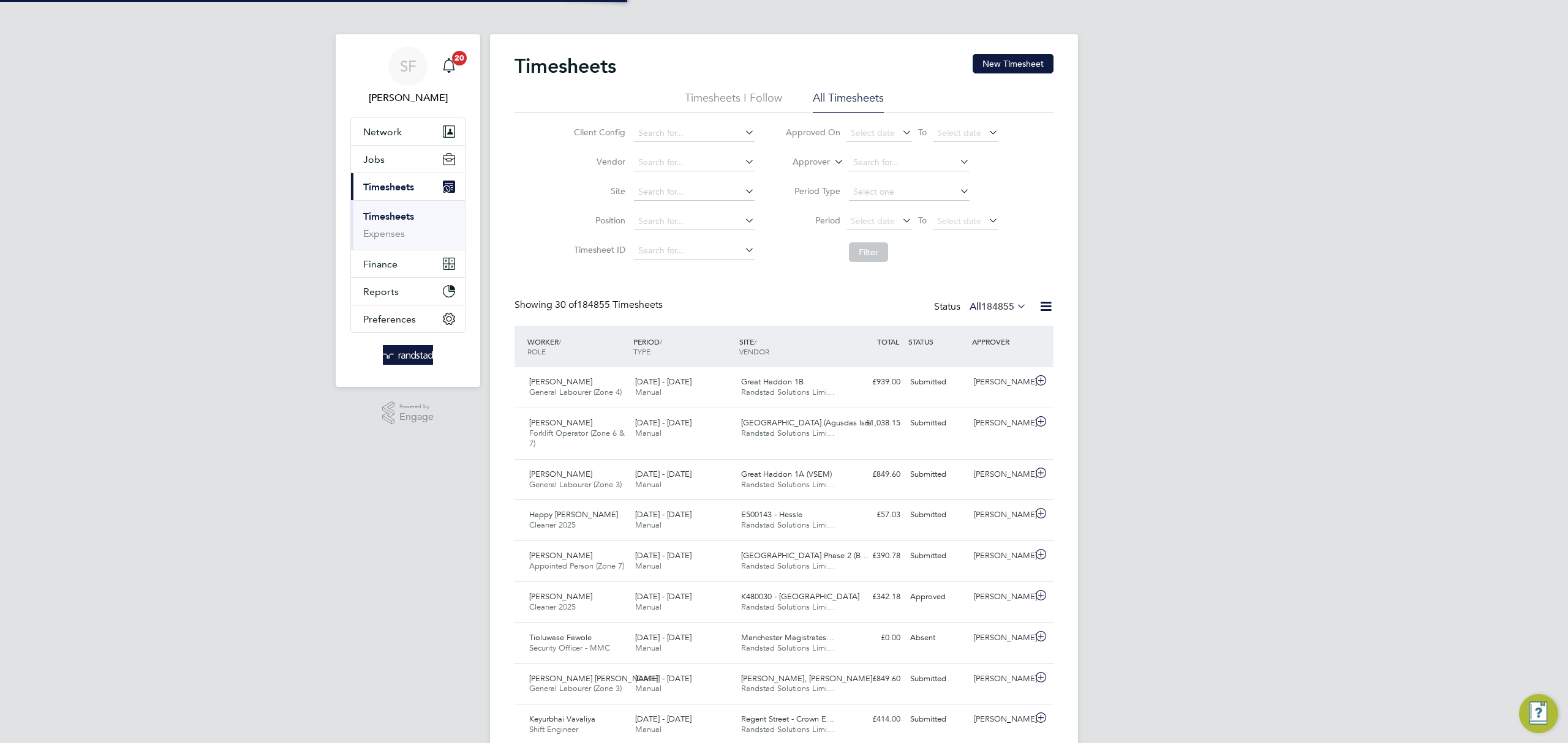
scroll to position [31, 107]
click at [687, 186] on input at bounding box center [694, 192] width 120 height 17
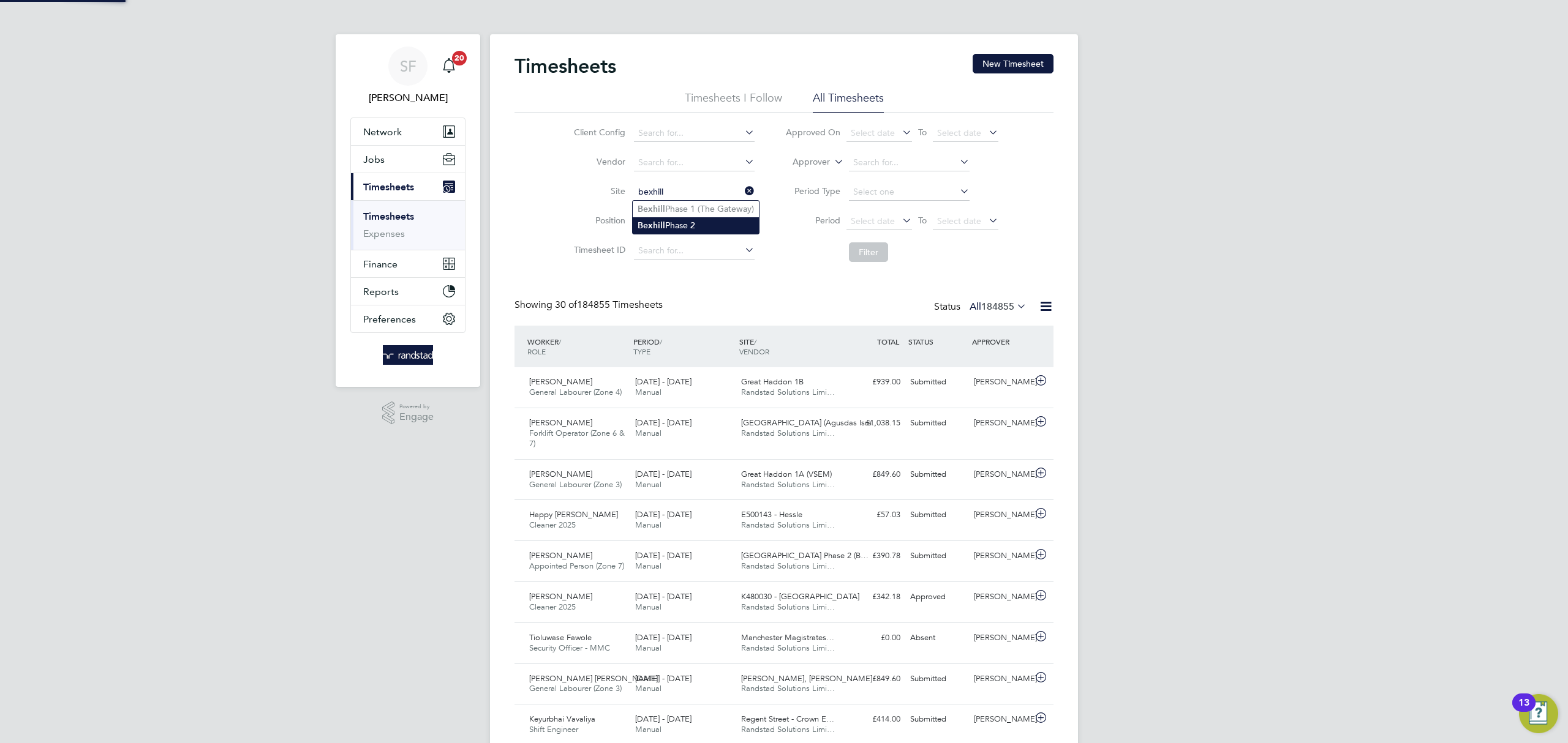
click at [697, 221] on li "Bexhill Phase 2" at bounding box center [696, 225] width 127 height 17
type input "Bexhill Phase 2"
click at [875, 246] on button "Filter" at bounding box center [868, 252] width 39 height 20
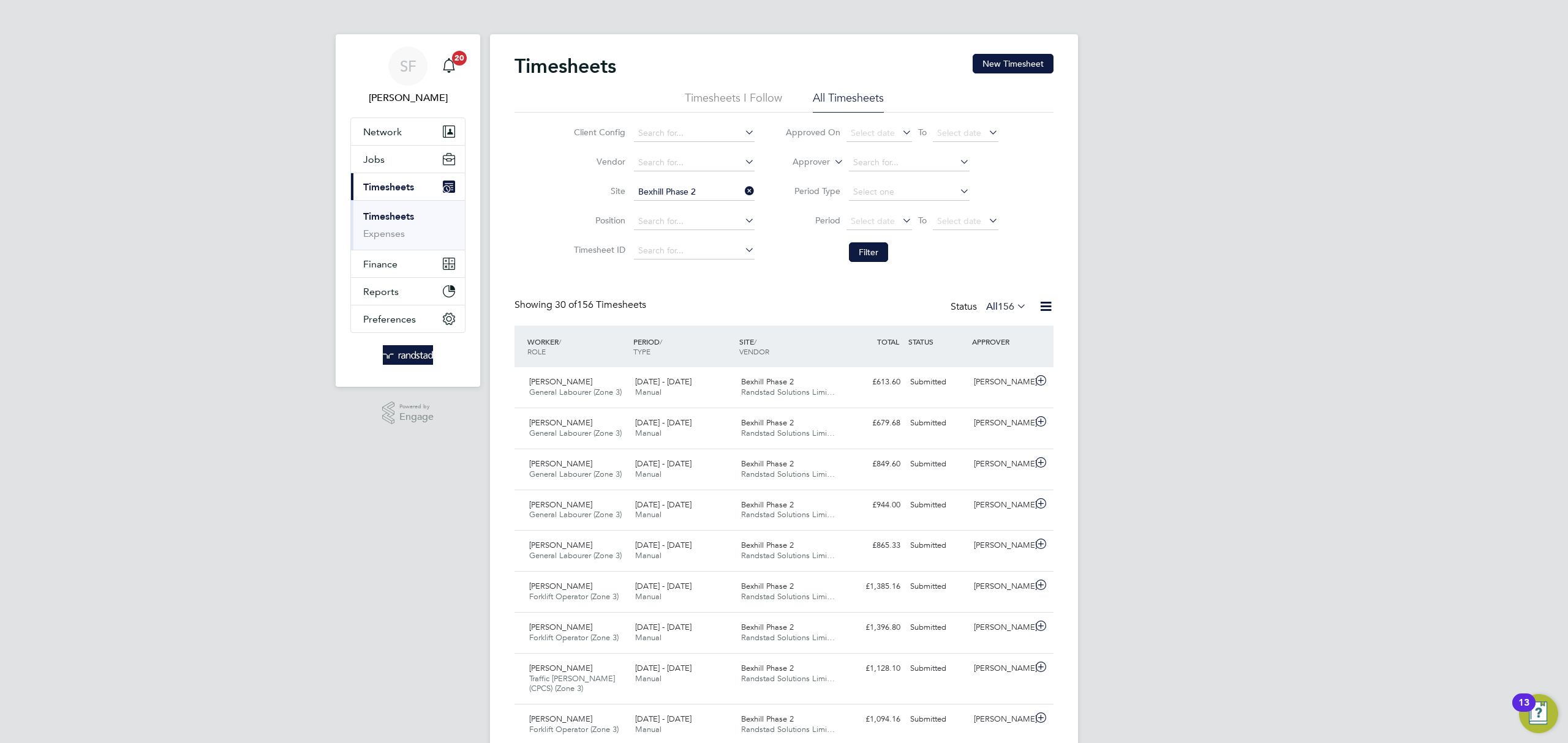
click at [743, 195] on icon at bounding box center [743, 191] width 0 height 17
click at [708, 193] on input at bounding box center [694, 192] width 120 height 17
click at [664, 192] on input "burges hill" at bounding box center [694, 192] width 120 height 17
click at [711, 224] on b "Hill" at bounding box center [718, 225] width 14 height 11
type input "[PERSON_NAME] [PERSON_NAME] (phase 2)"
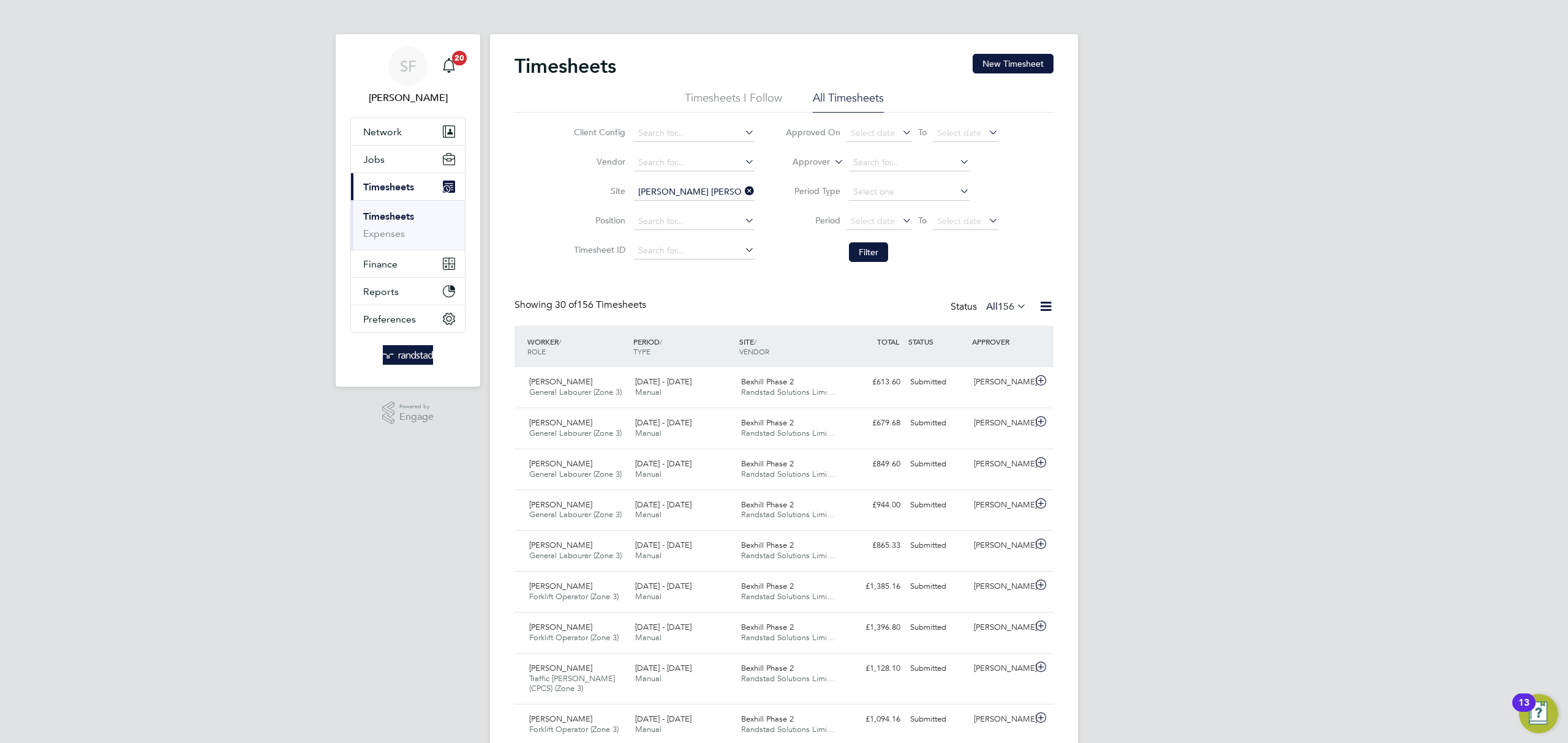
click at [881, 254] on button "Filter" at bounding box center [868, 252] width 39 height 20
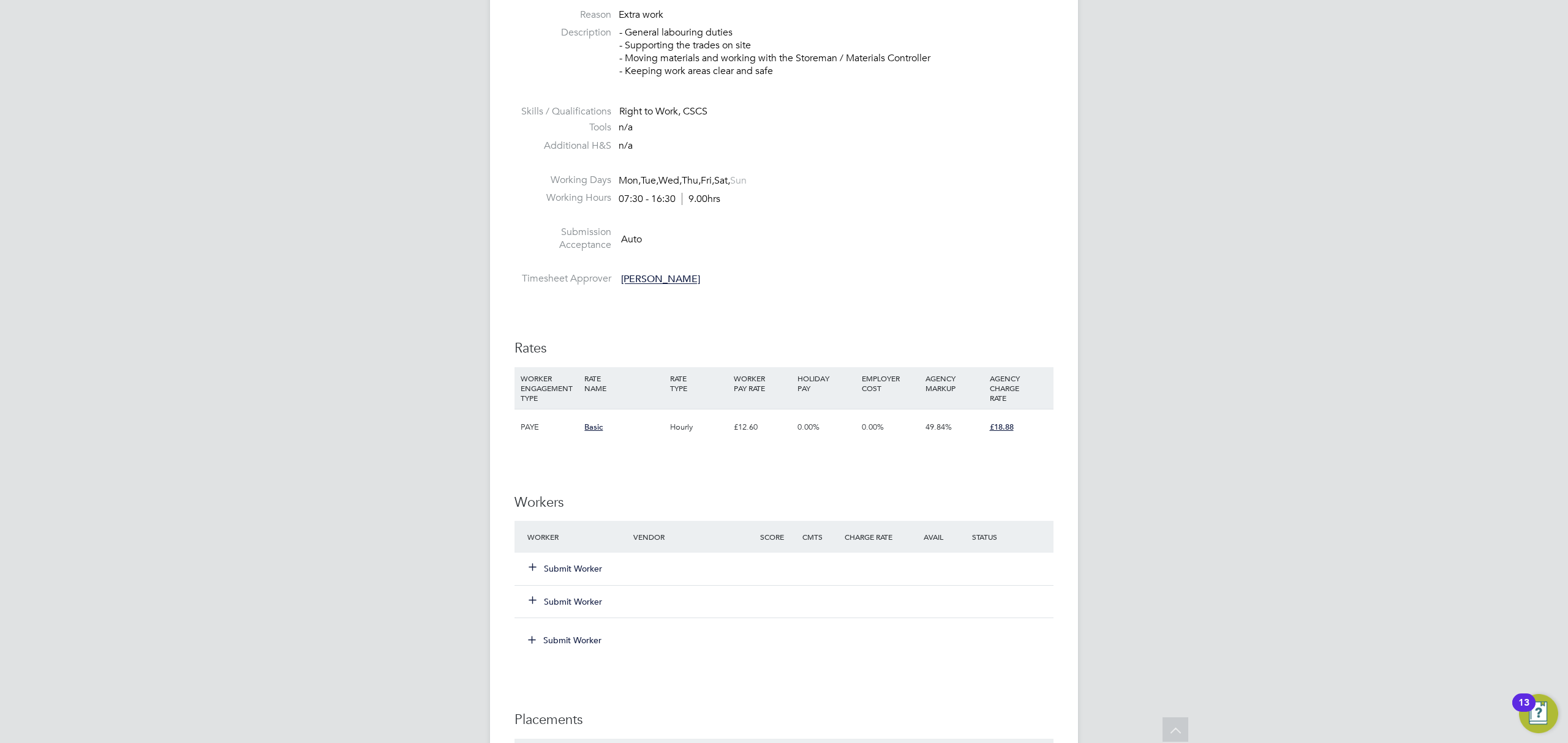
scroll to position [510, 0]
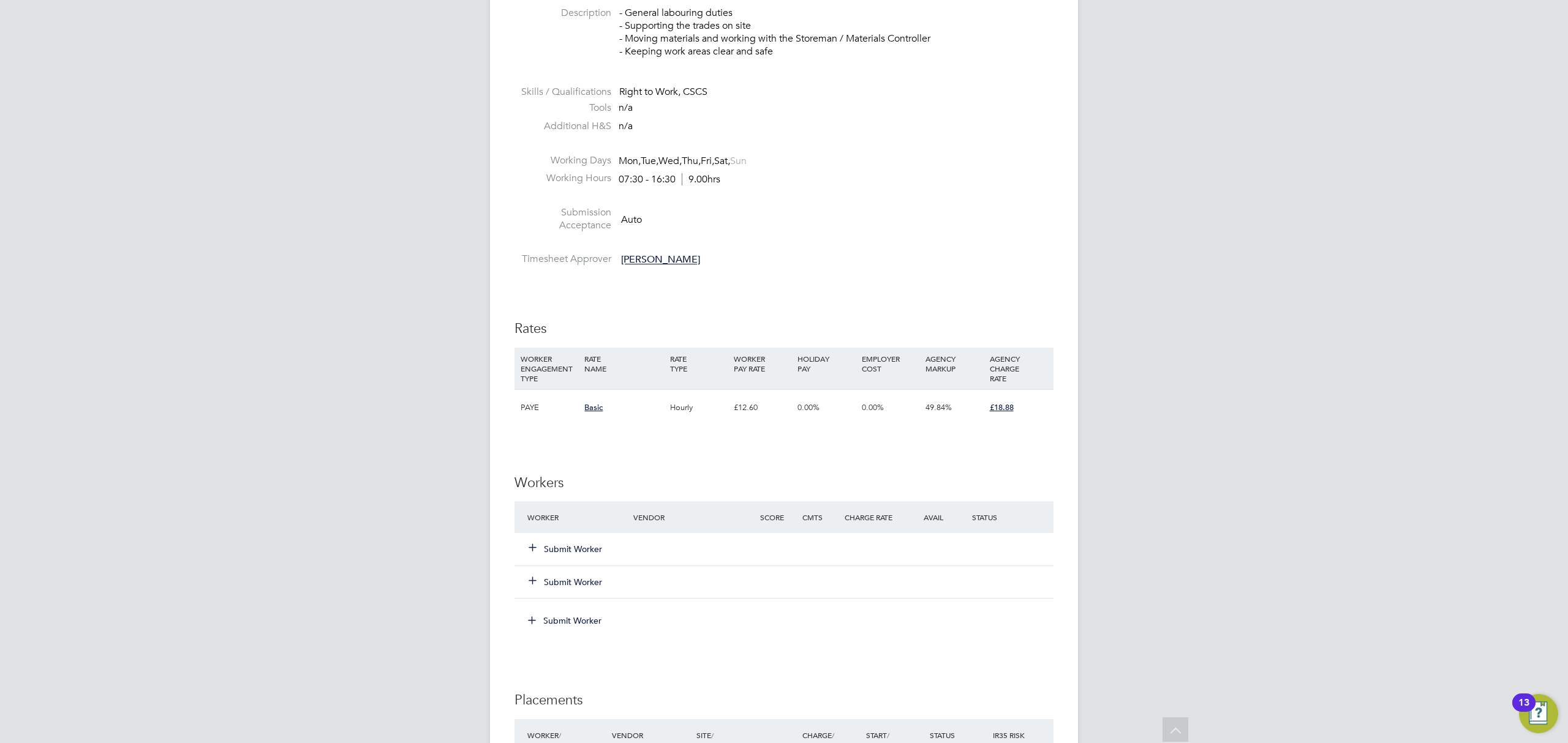
click at [581, 551] on button "Submit Worker" at bounding box center [566, 549] width 74 height 12
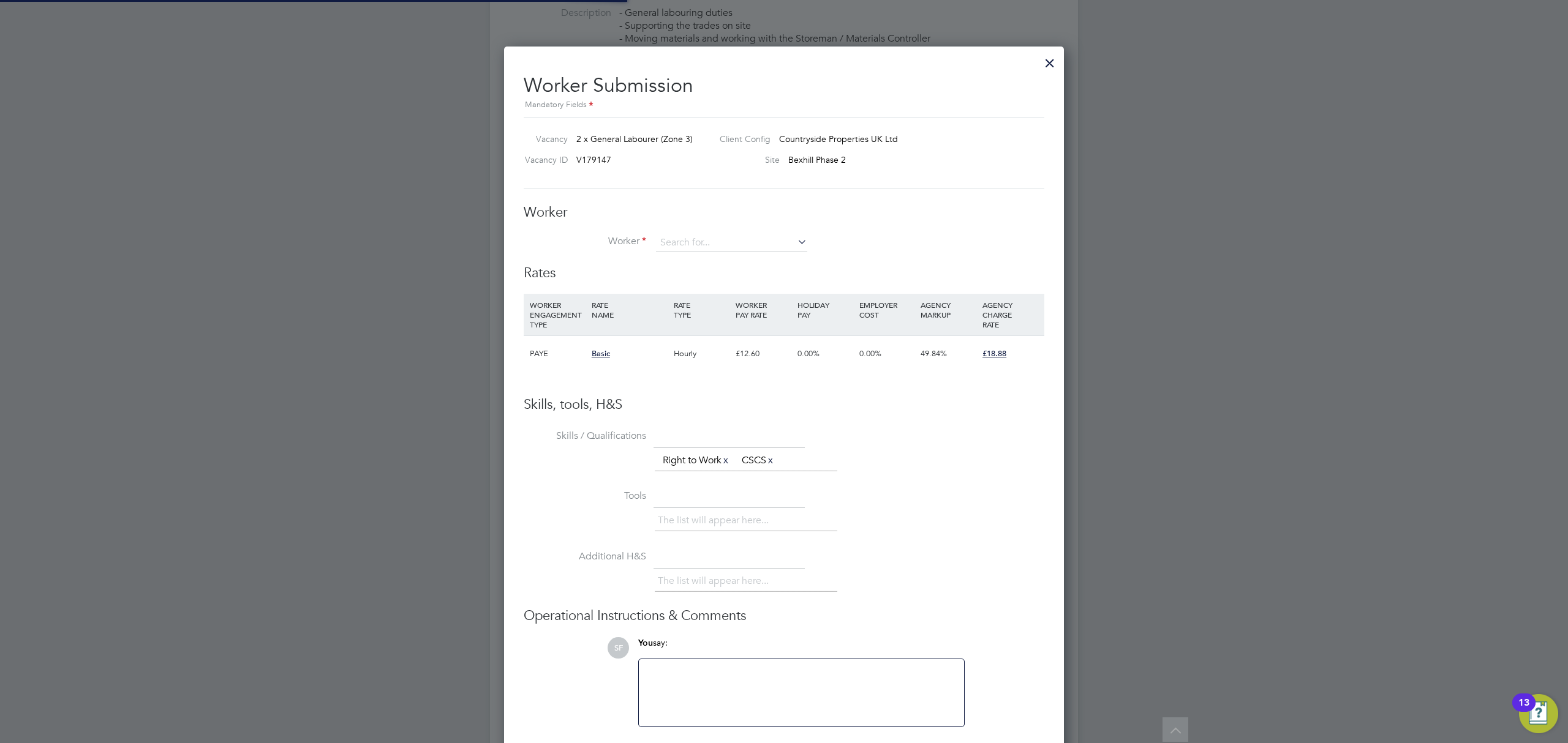
scroll to position [746, 562]
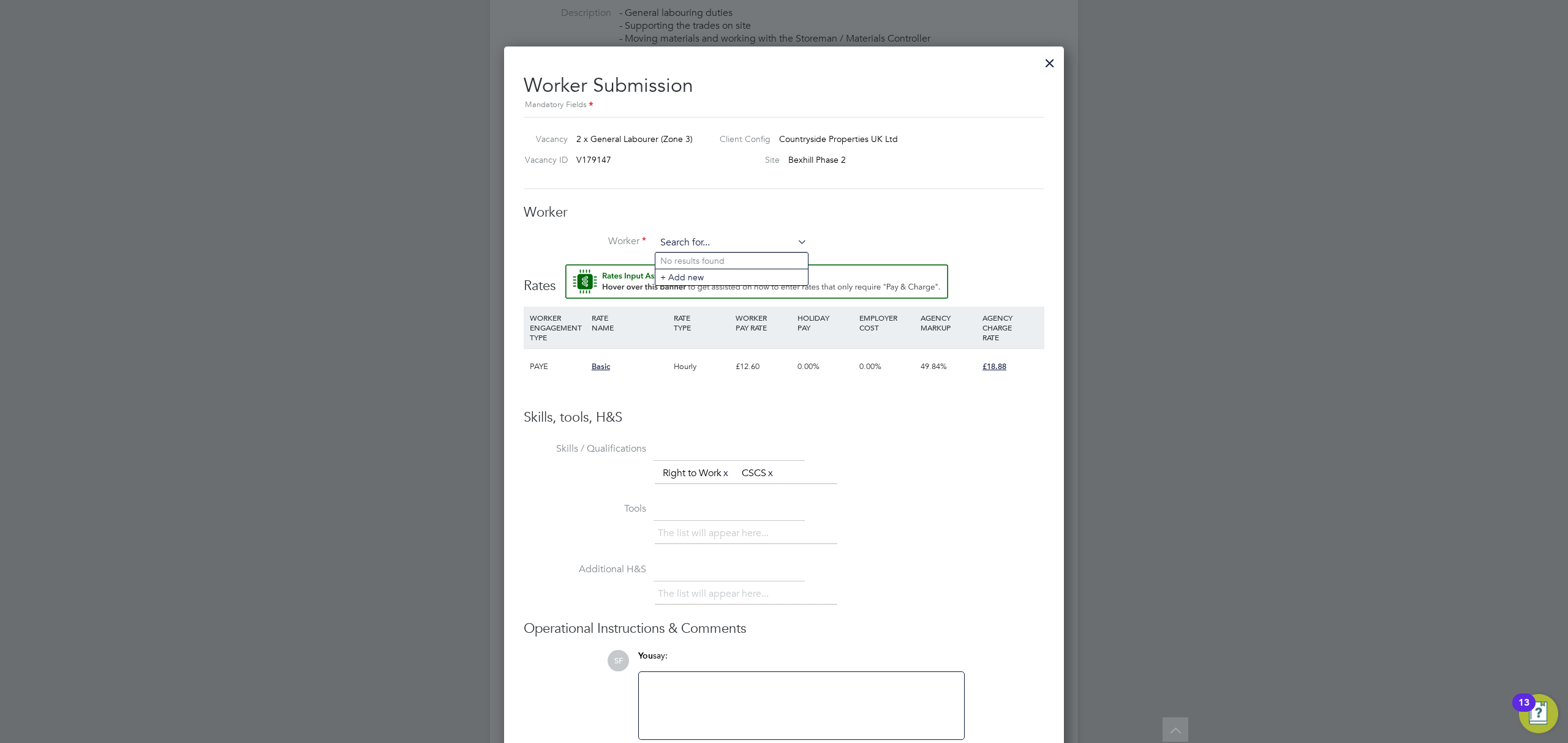
click at [681, 241] on input at bounding box center [731, 243] width 151 height 18
click at [691, 273] on li "[PERSON_NAME] (C-004167736)" at bounding box center [759, 278] width 209 height 17
type input "[PERSON_NAME] (C-004167736)"
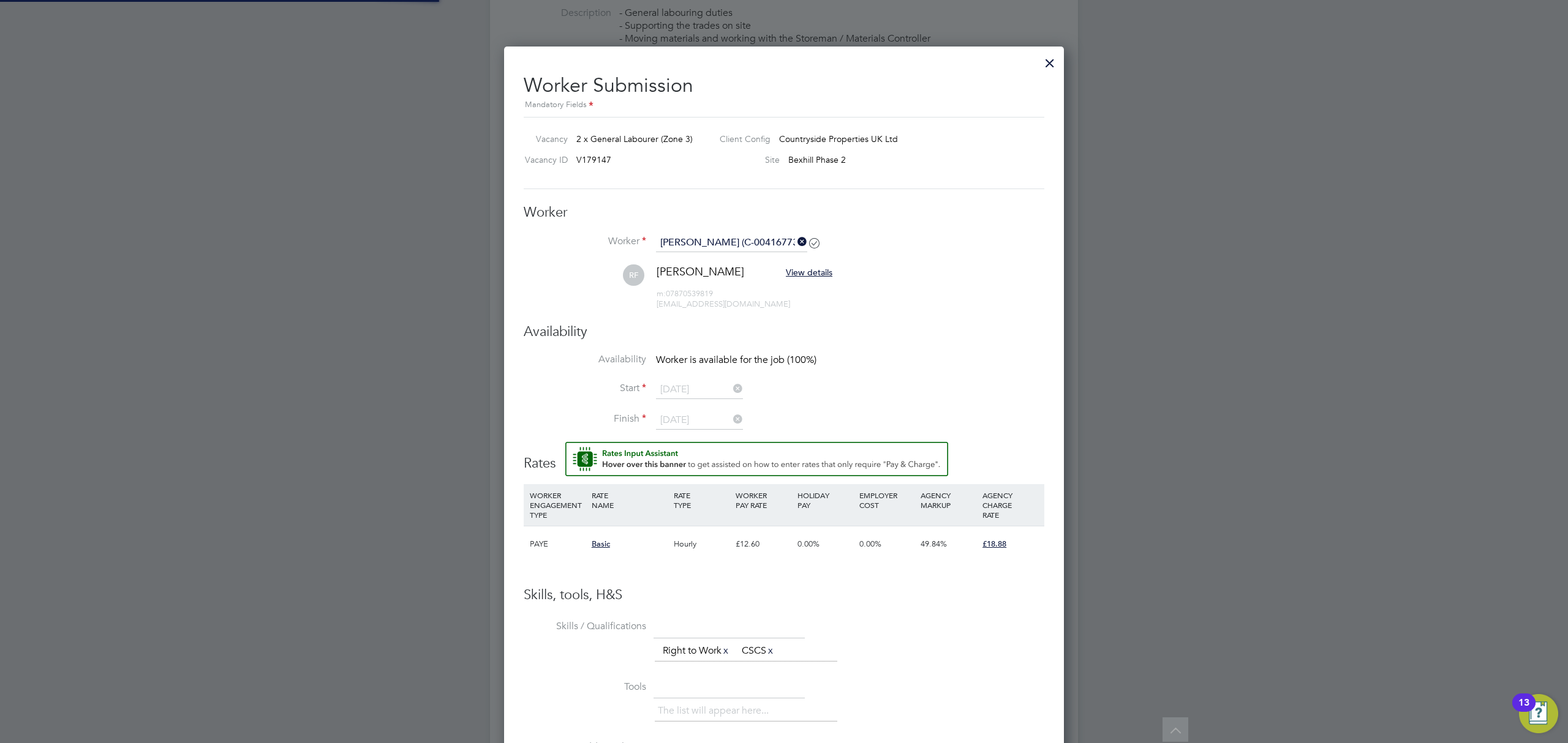
scroll to position [5, 6]
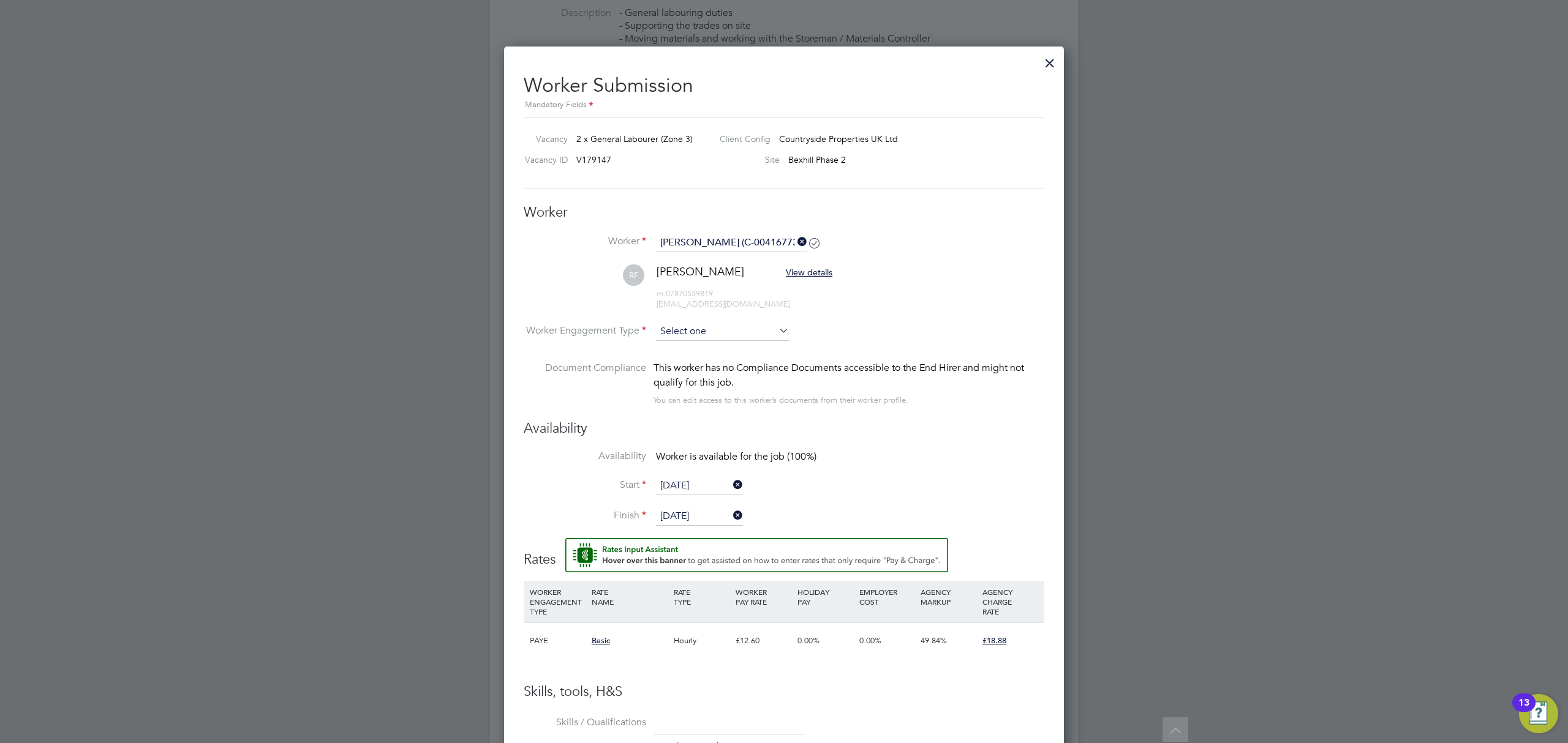
click at [684, 327] on input at bounding box center [722, 332] width 133 height 18
click at [677, 351] on li "Contract" at bounding box center [722, 350] width 134 height 16
type input "Contract"
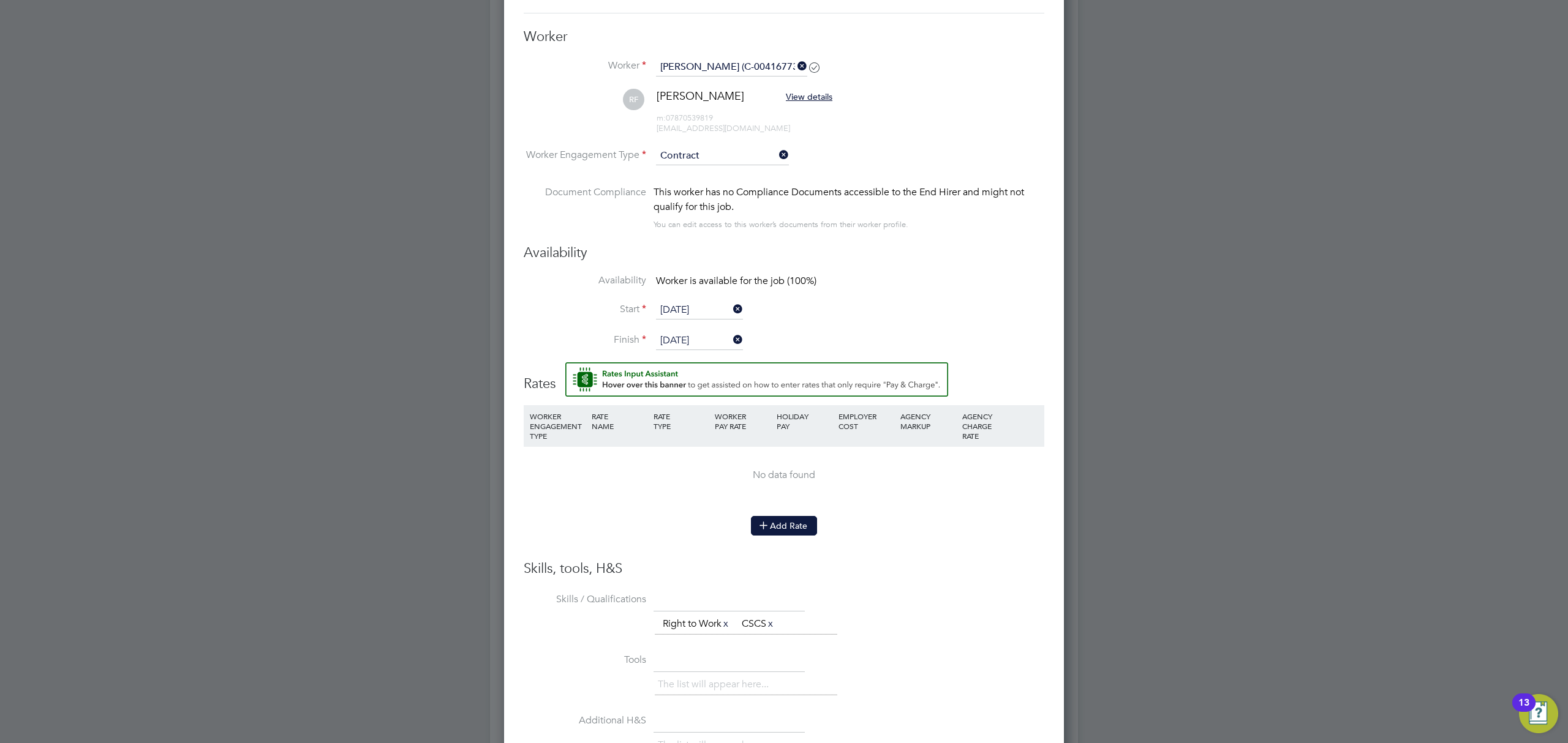
click at [781, 520] on button "Add Rate" at bounding box center [784, 526] width 66 height 20
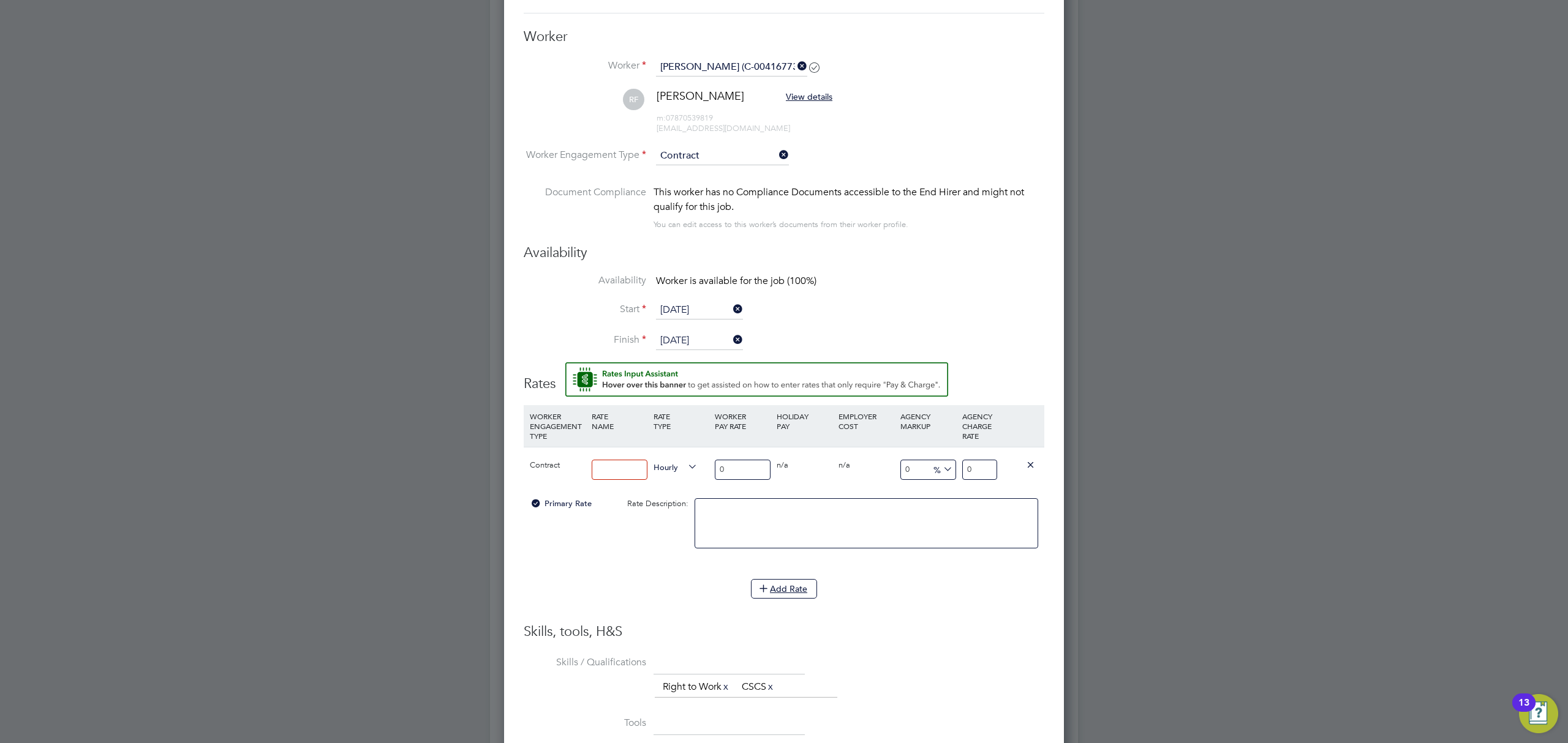
click at [615, 468] on input at bounding box center [619, 470] width 56 height 20
type input "Basic"
click at [755, 472] on input "0" at bounding box center [743, 470] width 56 height 20
drag, startPoint x: 755, startPoint y: 472, endPoint x: 707, endPoint y: 471, distance: 48.0
click at [707, 471] on div "Contract Basic Hourly 0 0 n/a 0 n/a 0 0 % 0" at bounding box center [784, 469] width 521 height 45
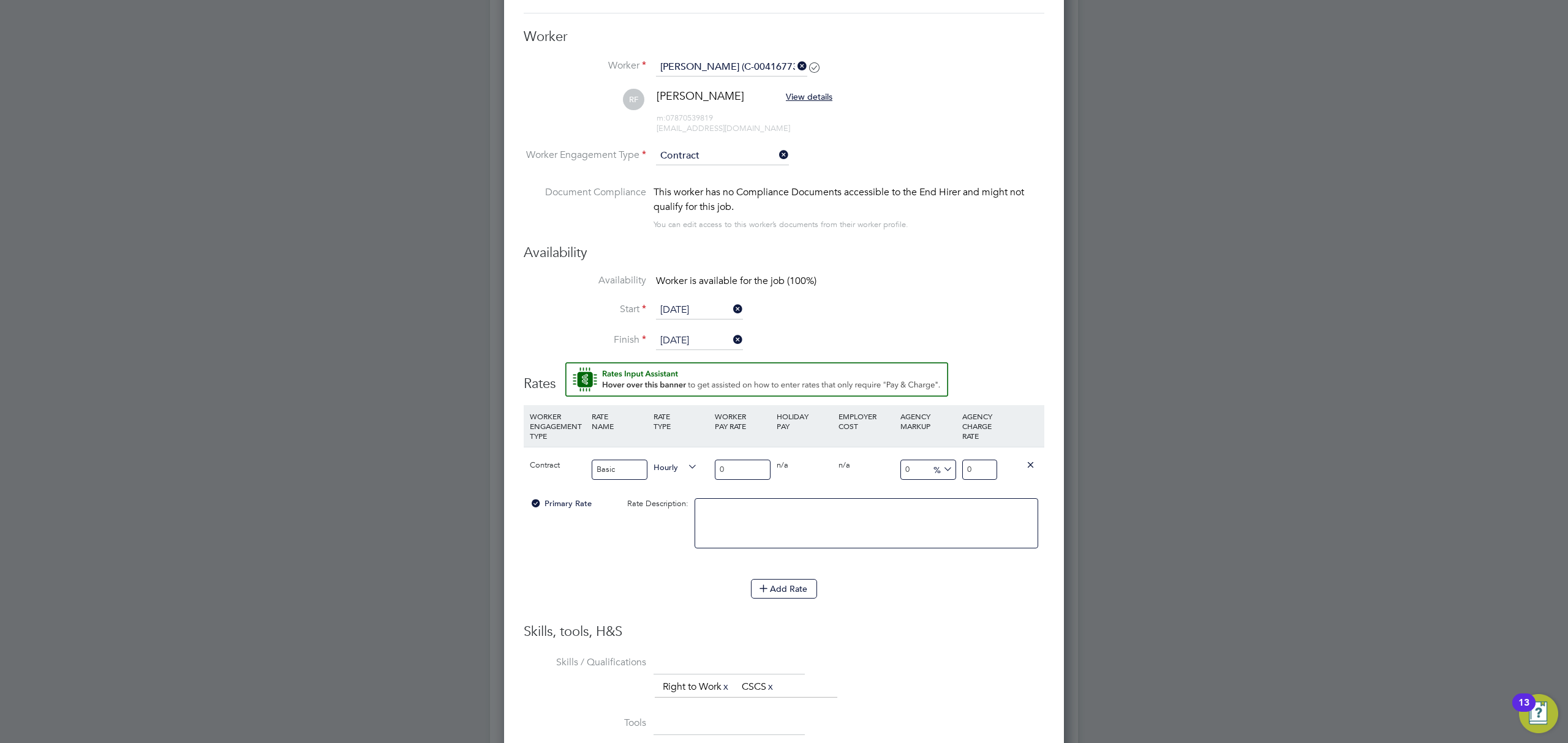
type input "1"
type input "16"
type input "16.5"
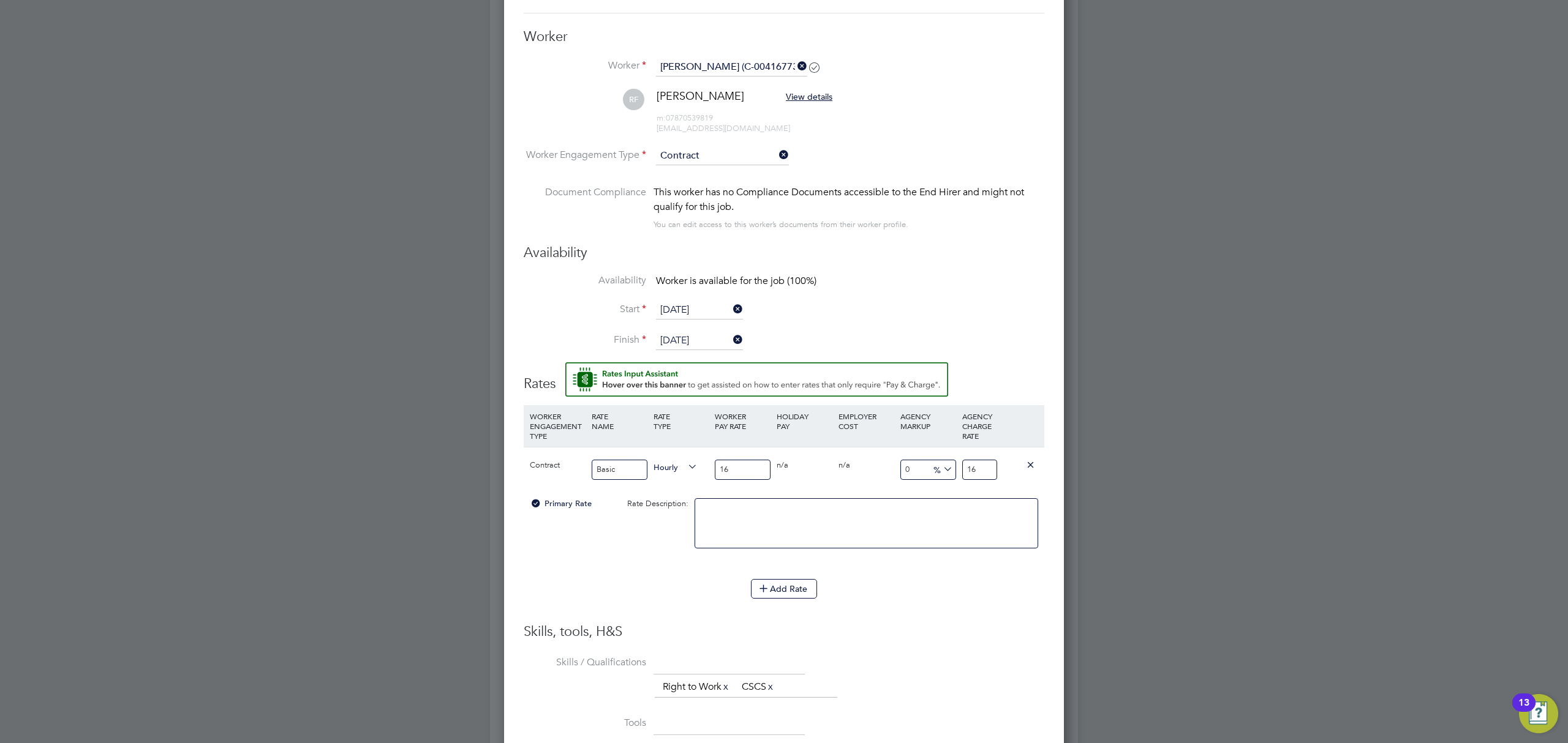
type input "16.5"
click at [921, 341] on li "Finish [DATE]" at bounding box center [784, 347] width 521 height 31
click at [754, 473] on input "16.50" at bounding box center [743, 470] width 56 height 20
drag, startPoint x: 693, startPoint y: 463, endPoint x: 667, endPoint y: 462, distance: 26.0
click at [667, 462] on div "Contract Basic Hourly 16.50 0 n/a 0 n/a 0 0 % 16.5" at bounding box center [784, 469] width 521 height 45
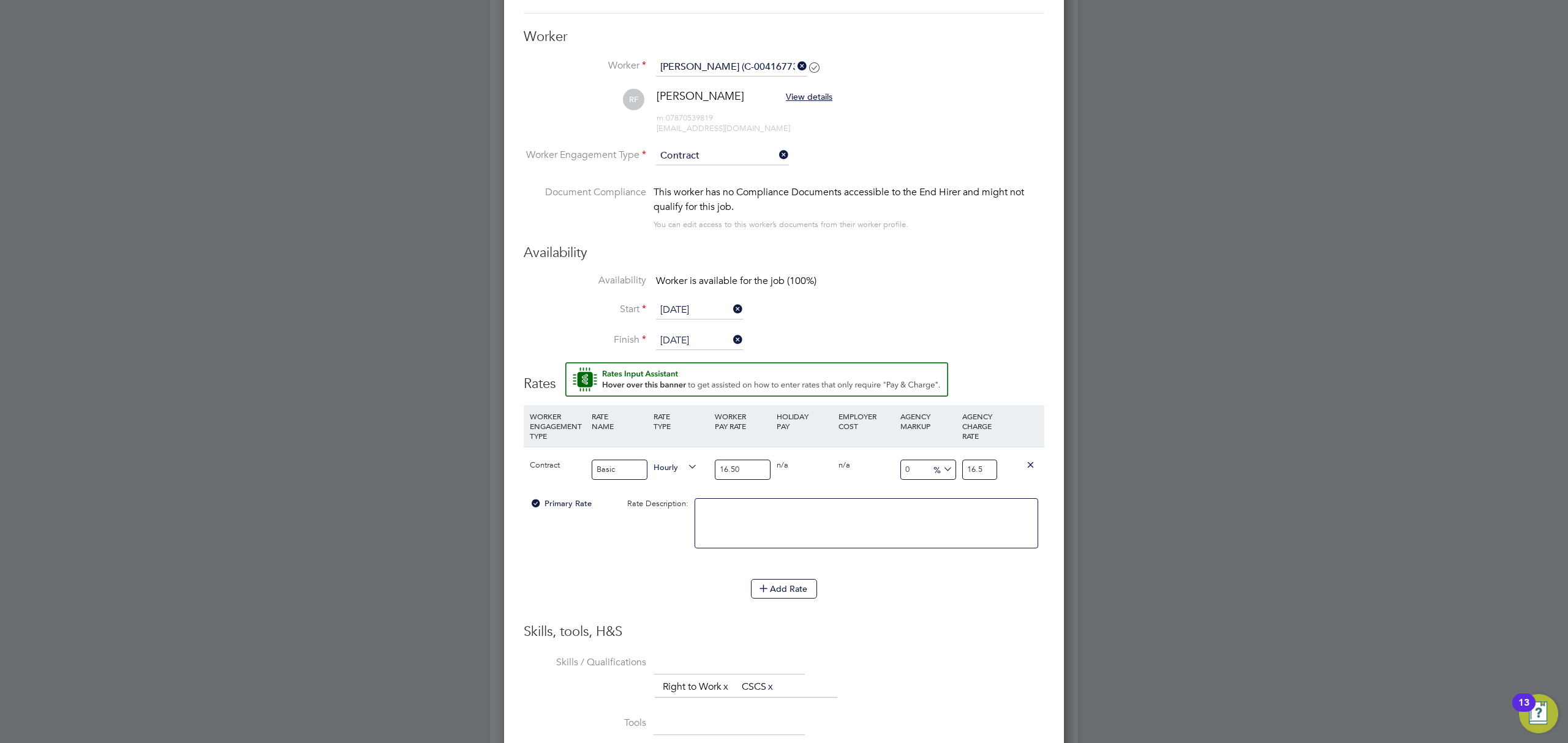
type input "1"
type input "15"
type input "15.8"
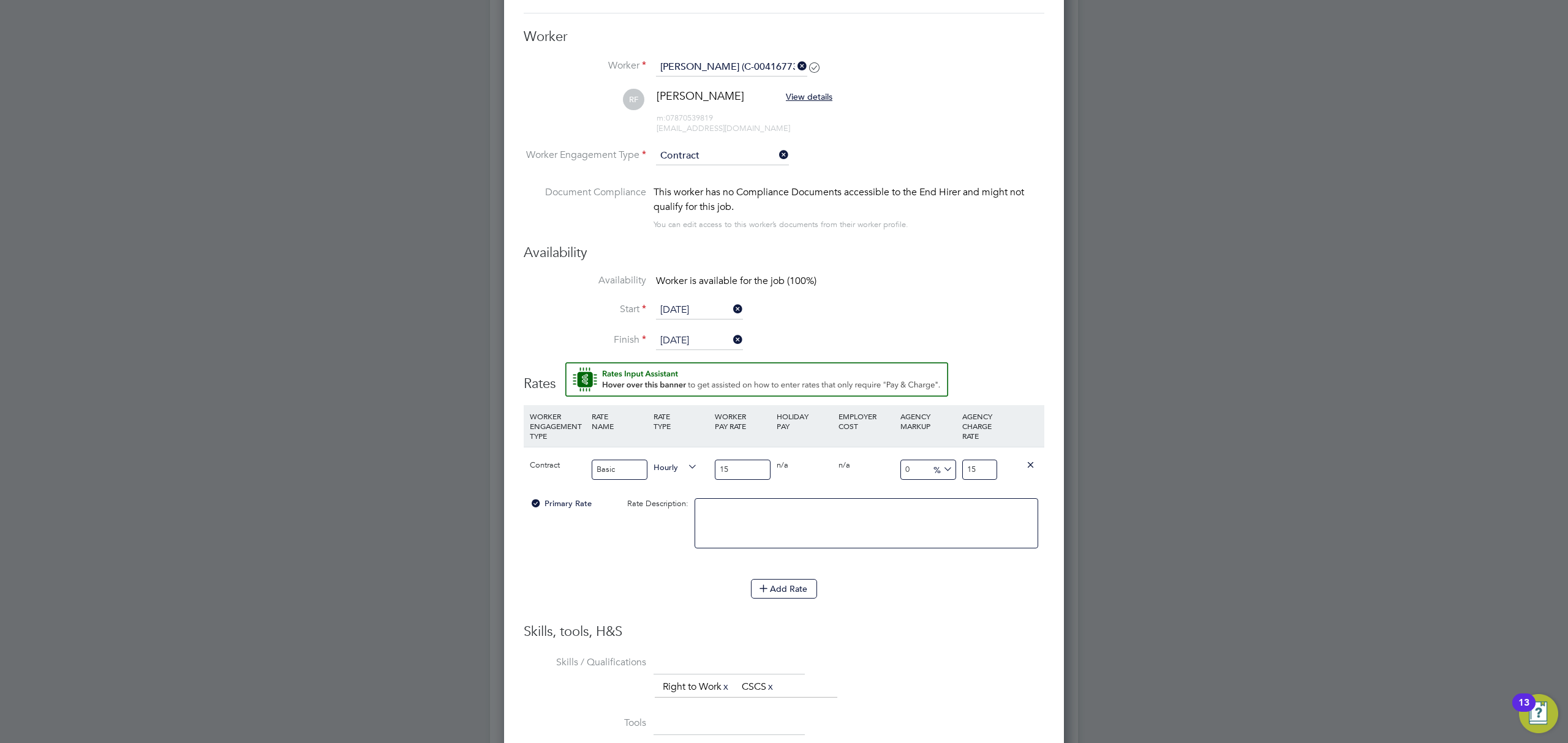
type input "15.8"
type input "15.80"
type input "-93.67088607594937"
type input "1"
type input "13.924050632911392"
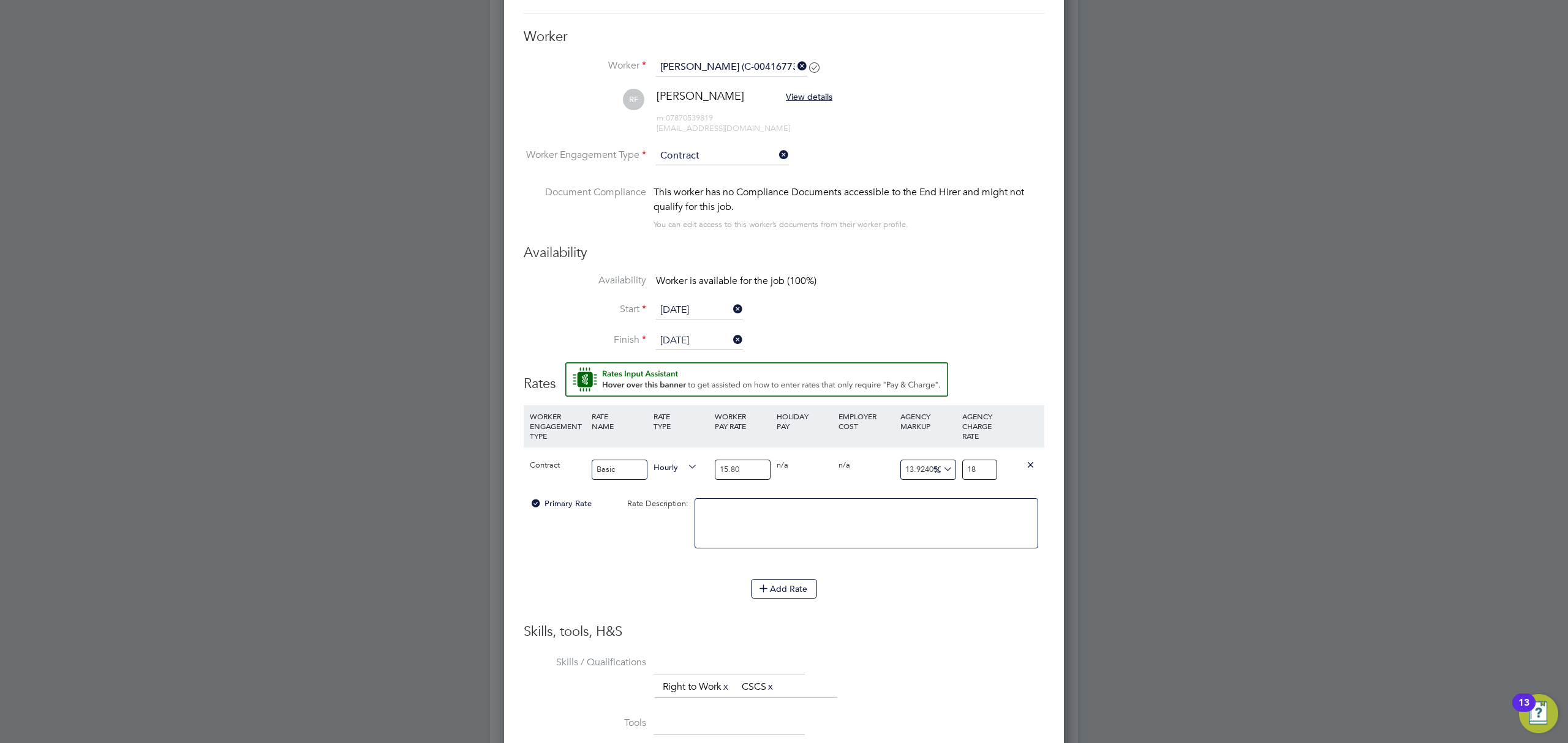
type input "18.8"
type input "18.9873417721519"
type input "18.88"
type input "19.49367088607595"
type input "18.88"
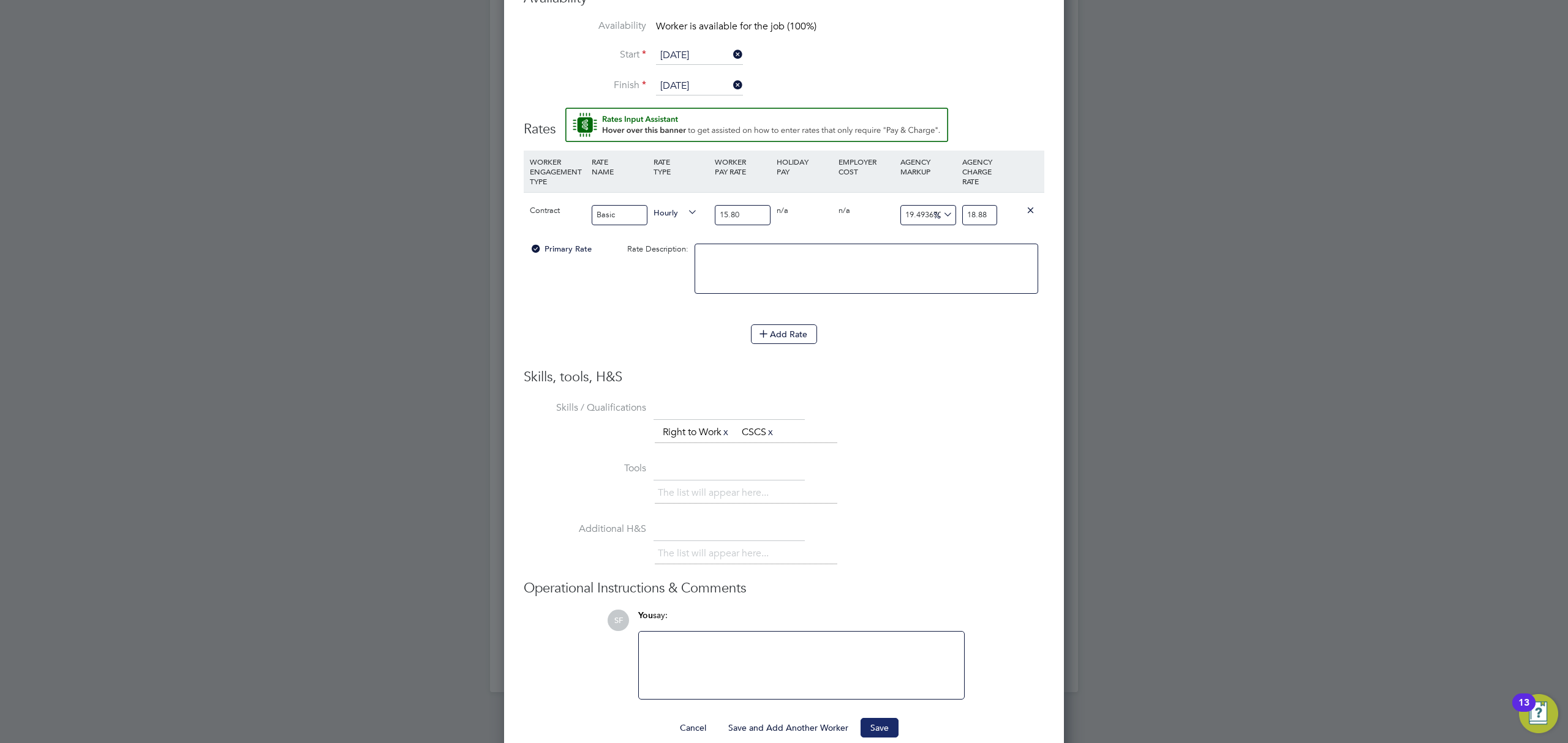
click at [877, 735] on button "Save" at bounding box center [880, 728] width 38 height 20
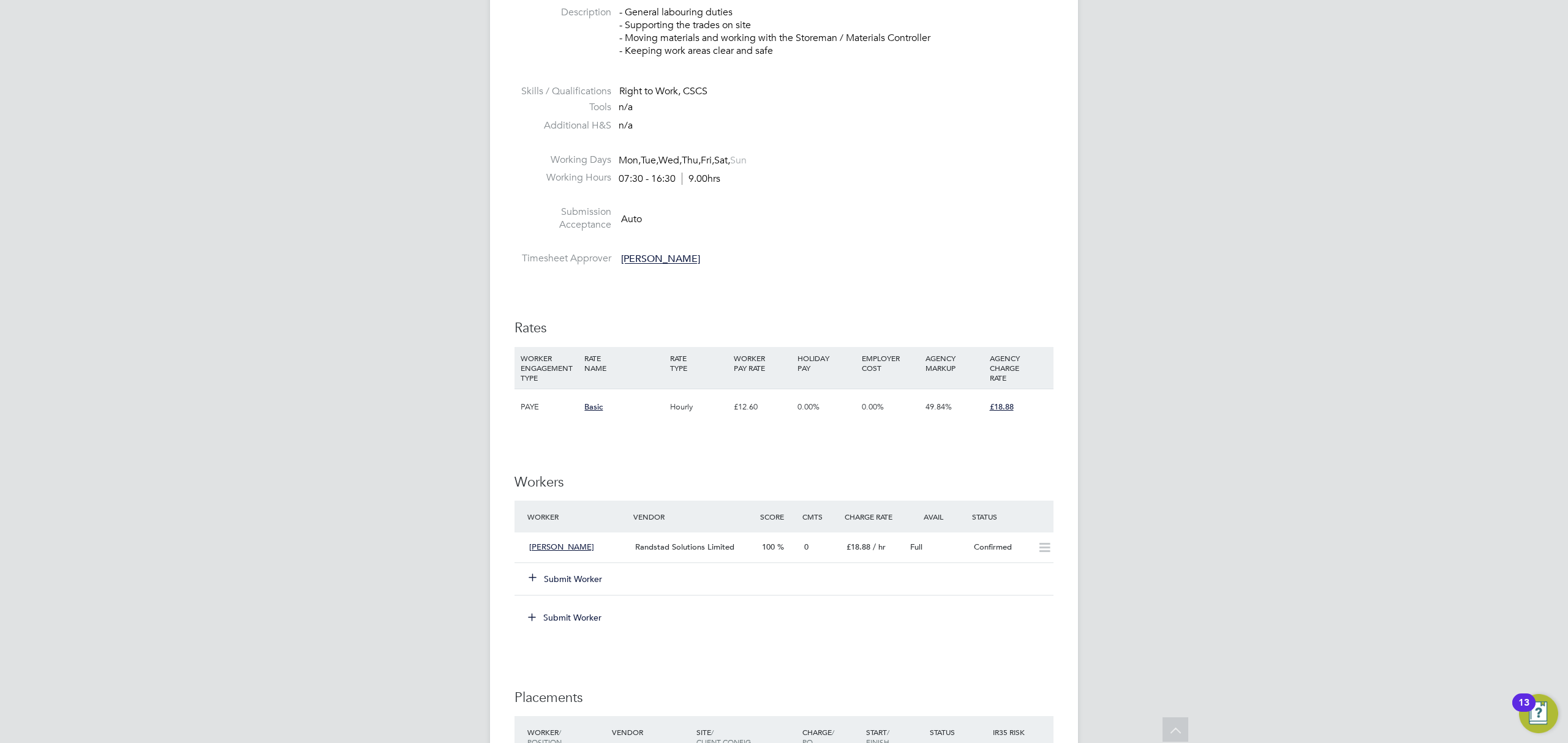
click at [571, 584] on button "Submit Worker" at bounding box center [566, 579] width 74 height 12
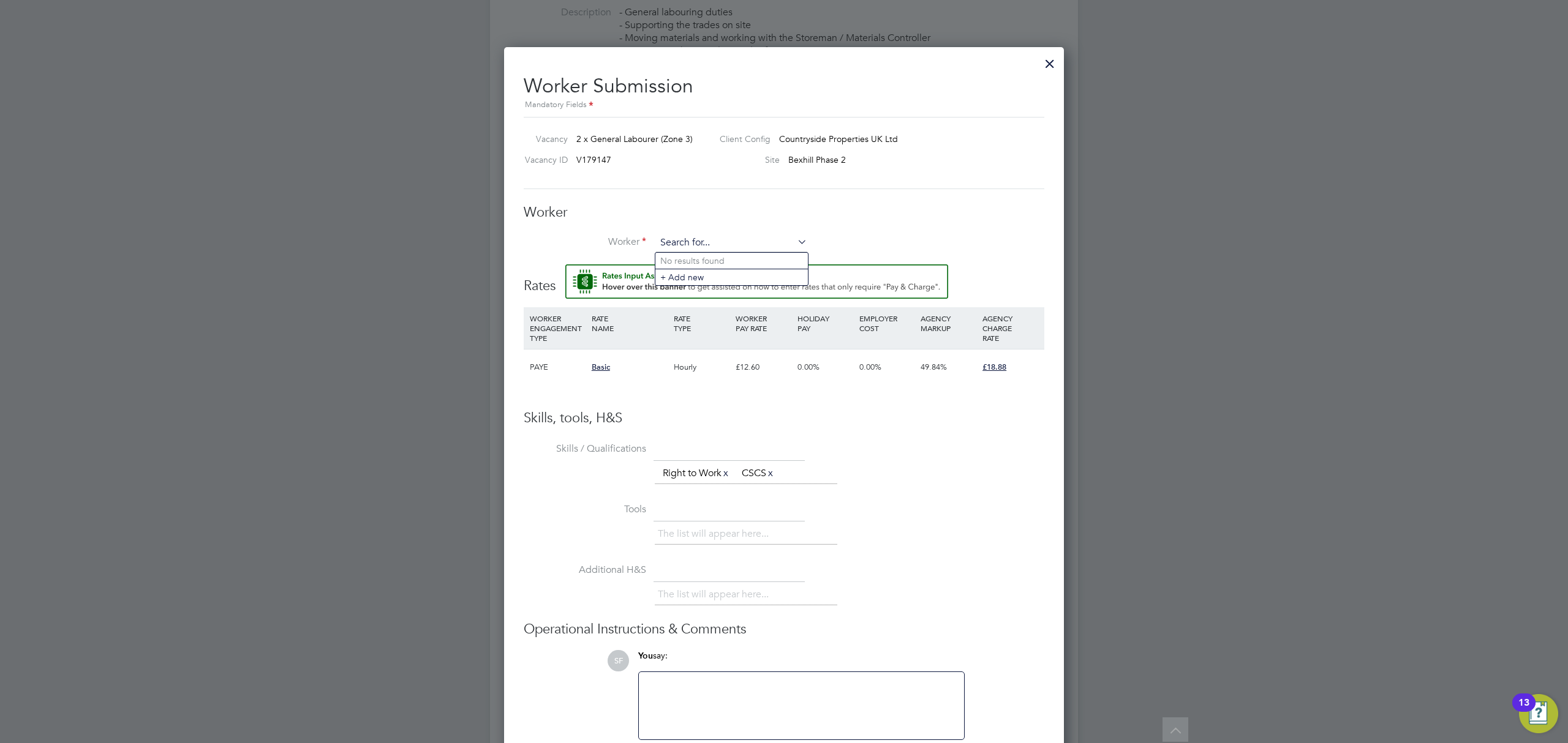
click at [675, 238] on input at bounding box center [731, 243] width 151 height 18
click at [680, 255] on li "[PERSON_NAME] (C-001509164)" at bounding box center [761, 261] width 212 height 17
type input "[PERSON_NAME] (C-001509164)"
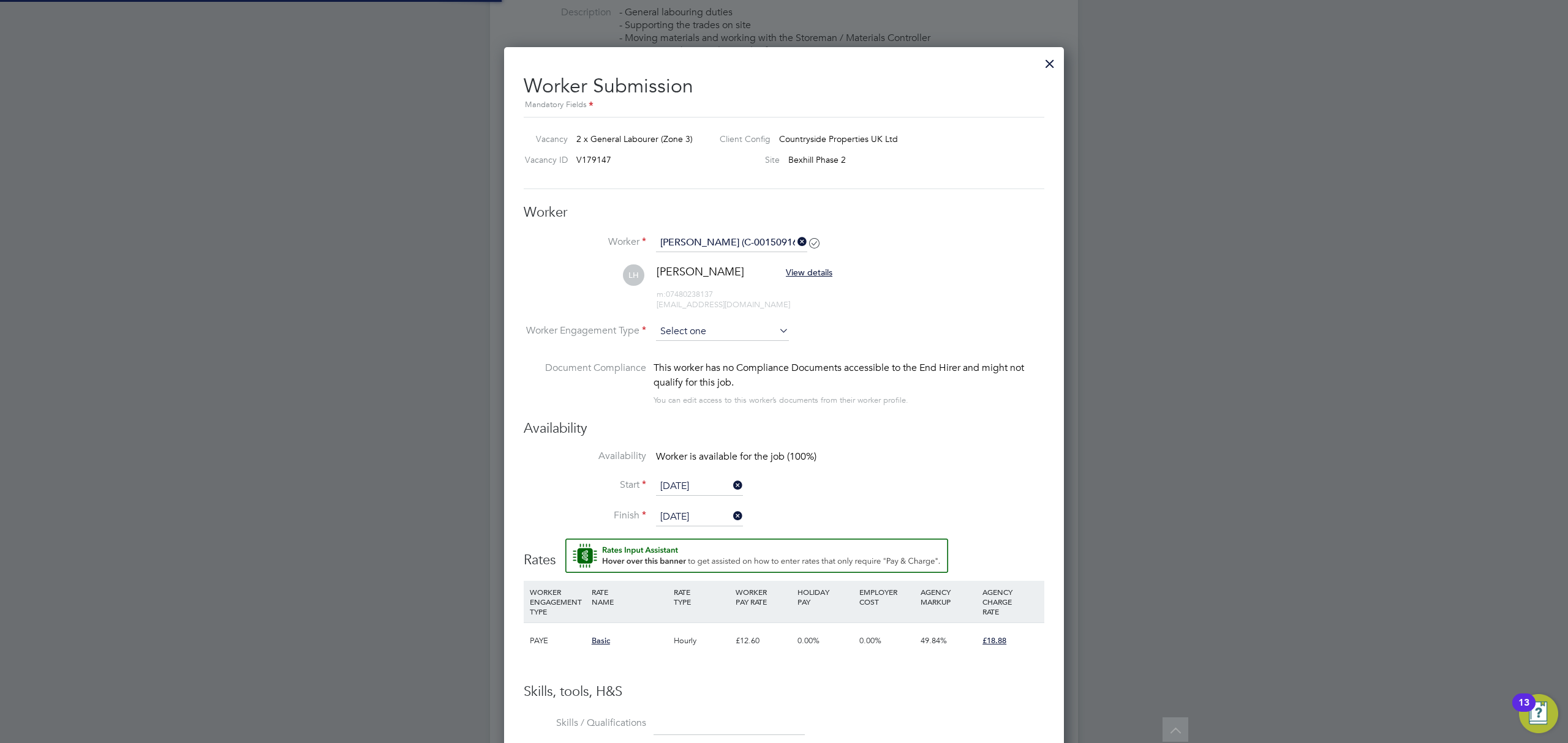
click at [704, 331] on input at bounding box center [722, 332] width 133 height 18
click at [692, 350] on li "Contract" at bounding box center [722, 350] width 134 height 16
type input "Contract"
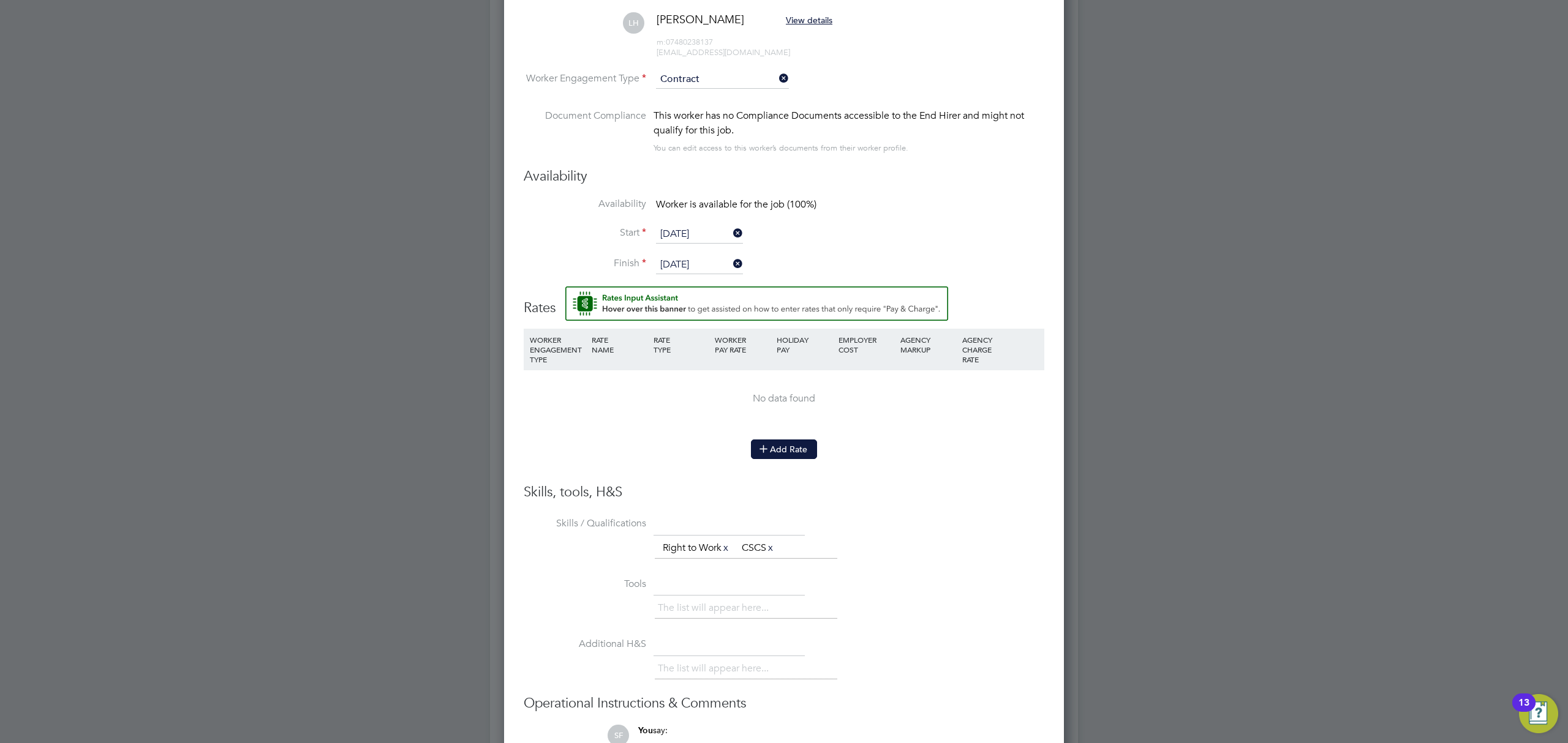
click at [783, 442] on button "Add Rate" at bounding box center [784, 449] width 66 height 20
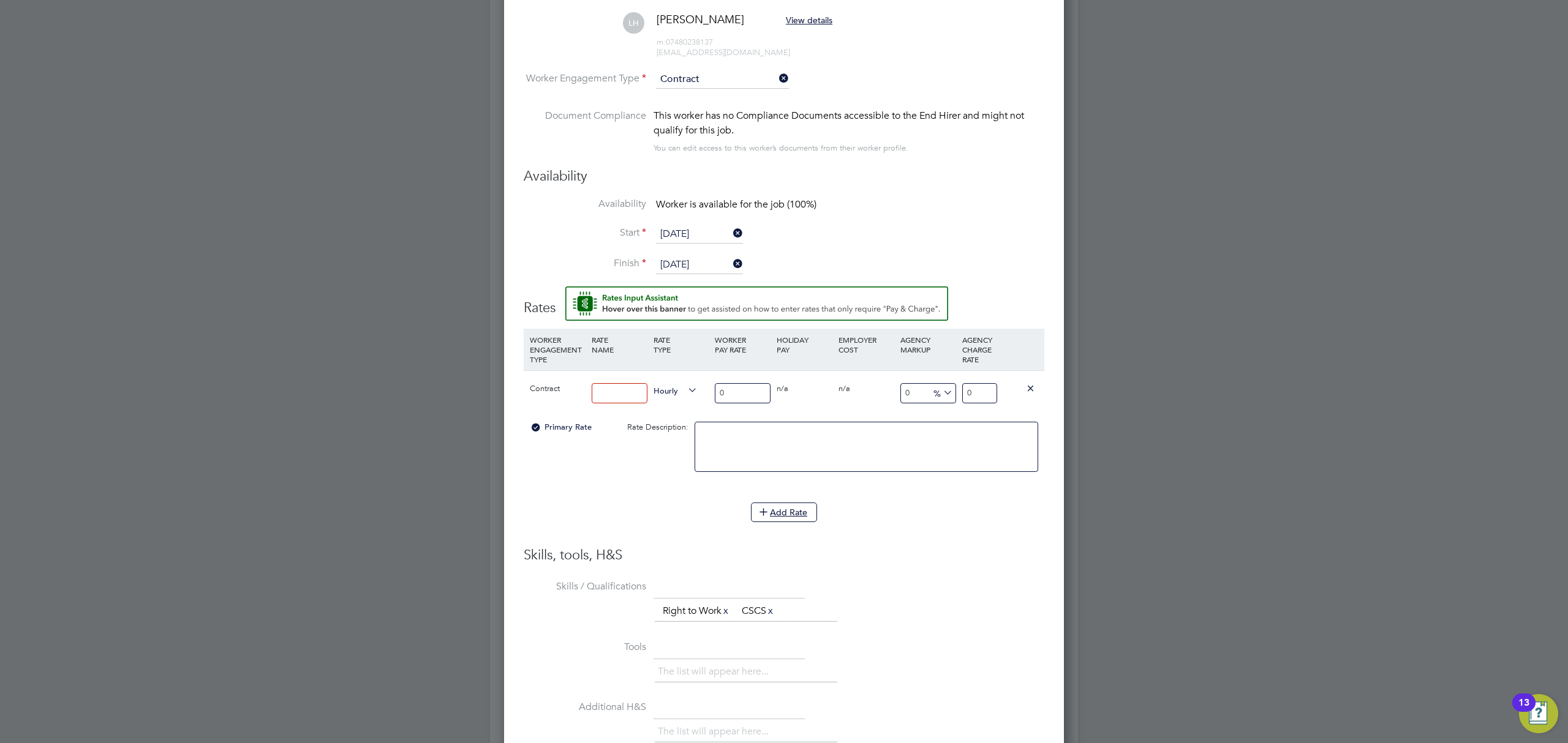
click at [628, 395] on input at bounding box center [619, 393] width 56 height 20
type input "Basic"
drag, startPoint x: 743, startPoint y: 399, endPoint x: 698, endPoint y: 394, distance: 45.3
click at [698, 394] on div "Contract Basic Hourly 0 0 n/a 0 n/a 0 0 % 0" at bounding box center [784, 393] width 521 height 45
type input "1"
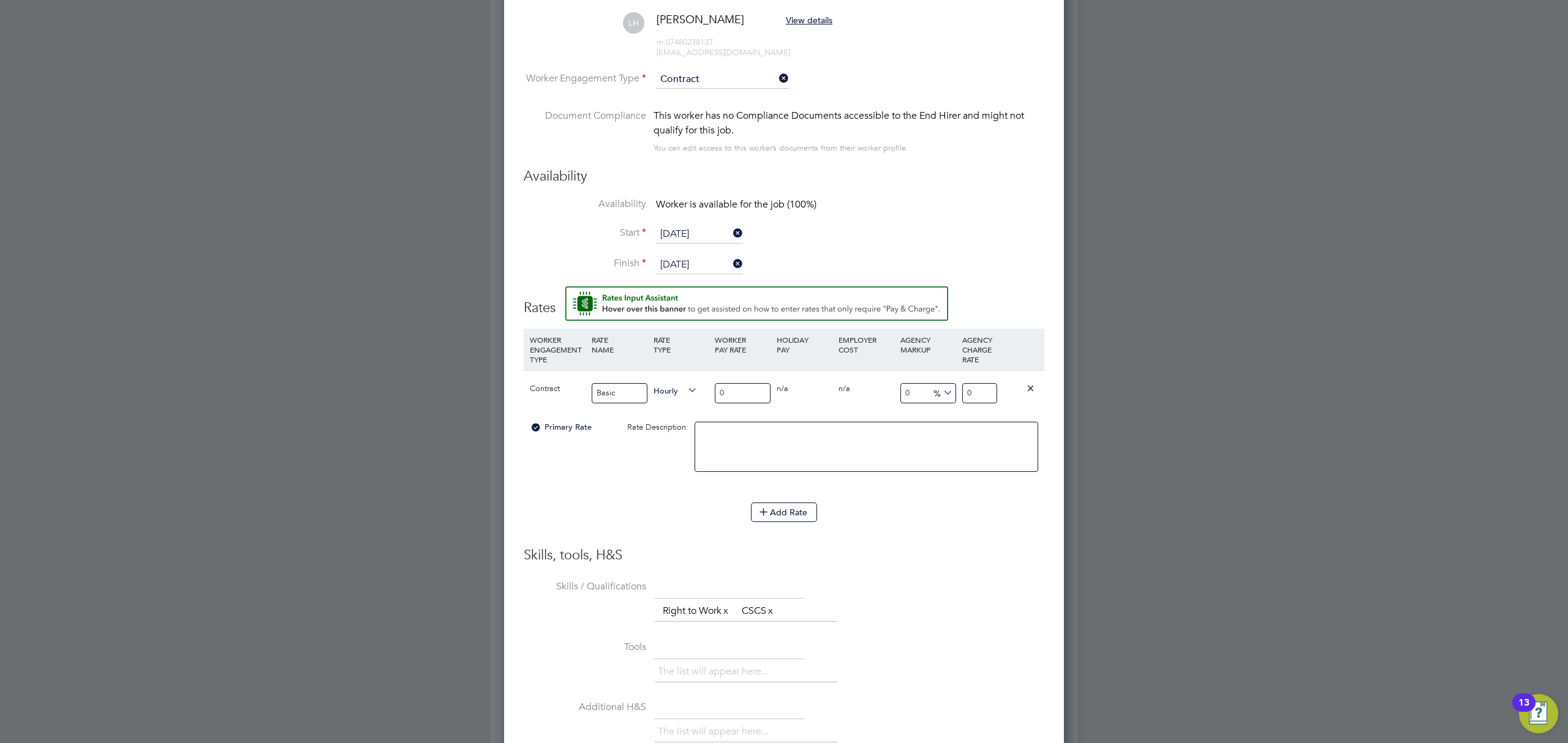
type input "1"
type input "15"
type input "15.8"
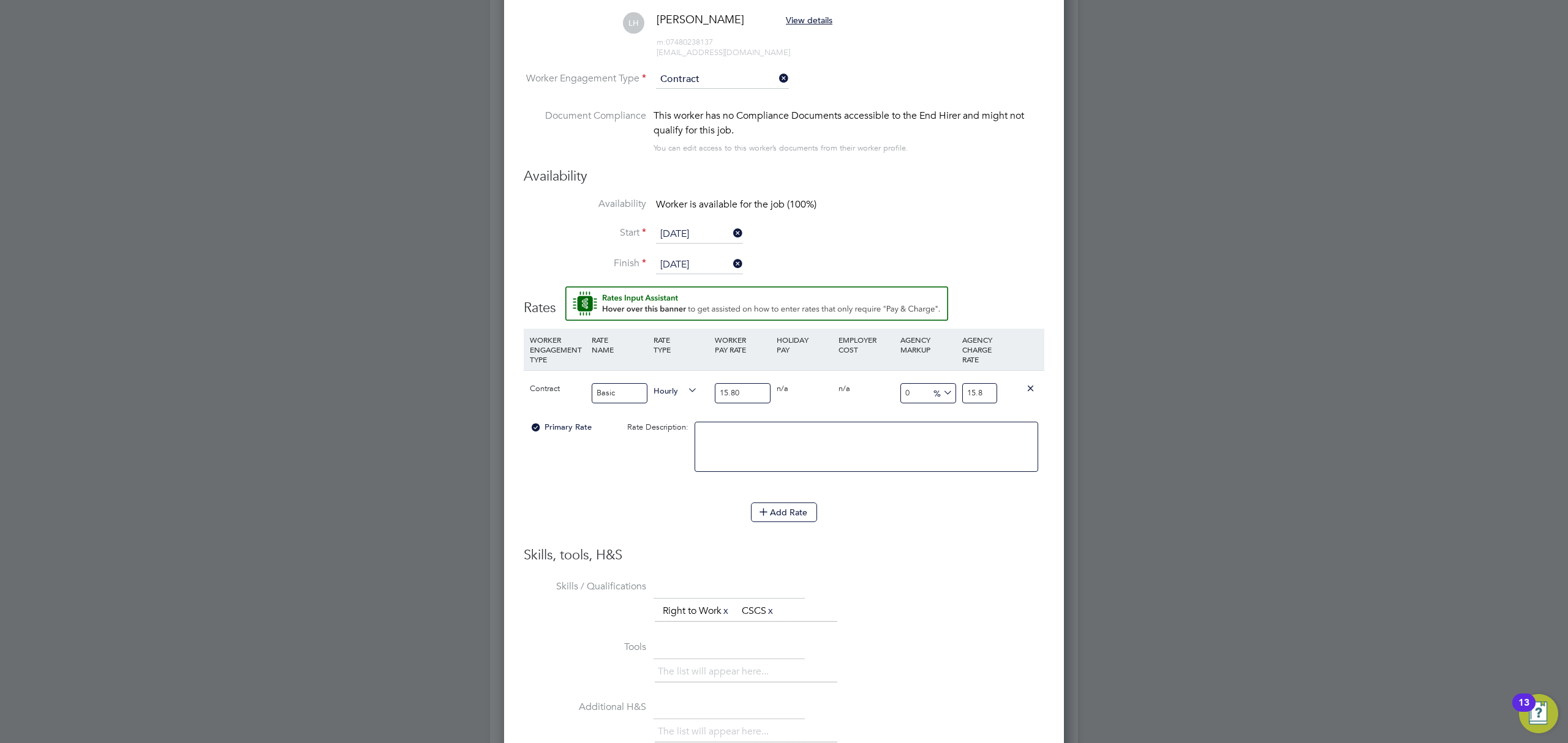
type input "15.80"
type input "-93.67088607594937"
type input "1"
type input "13.924050632911392"
type input "18.8"
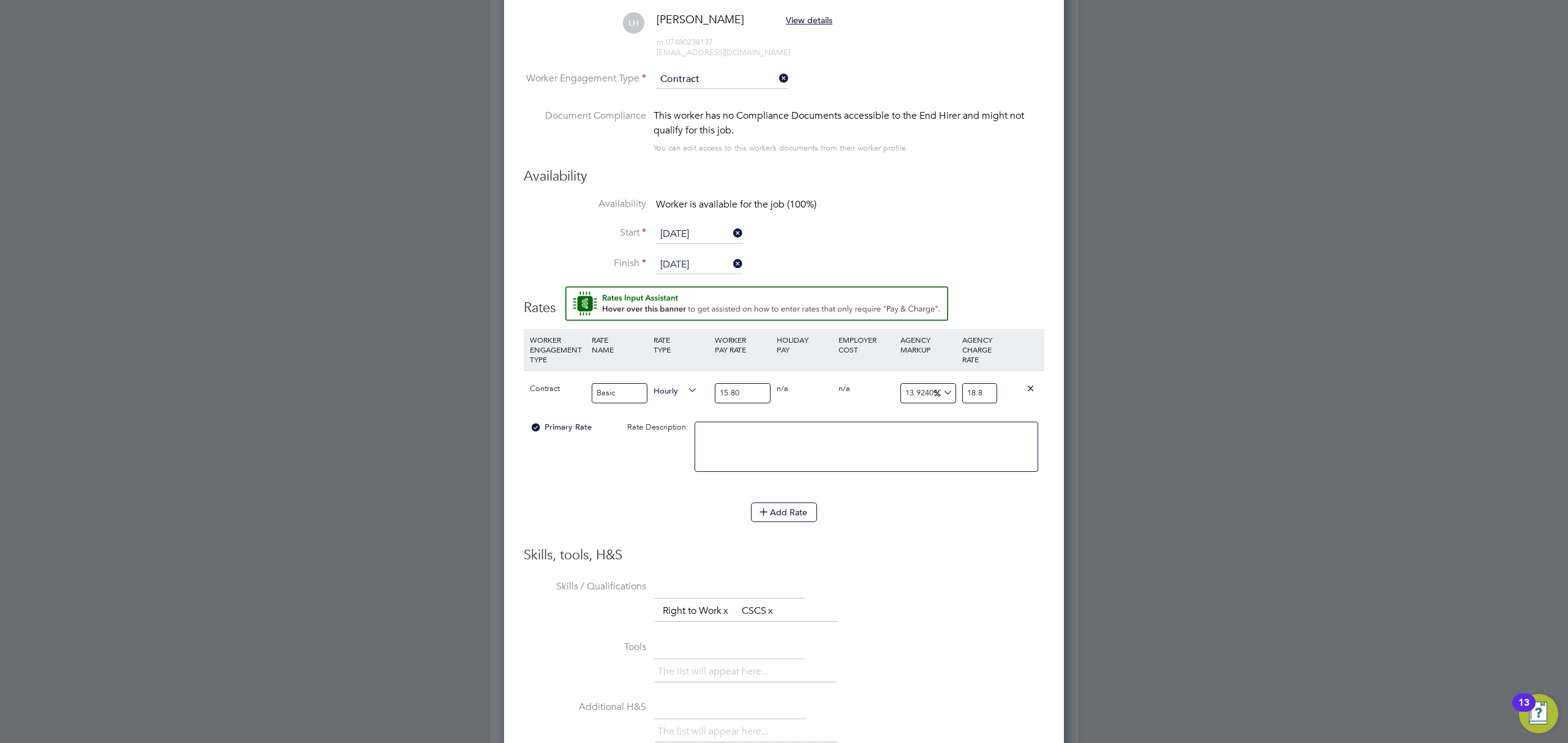
type input "18.9873417721519"
type input "18.88"
type input "19.49367088607595"
type input "18.88"
click at [898, 604] on div "The list will appear here... Right to Work x CSCS x" at bounding box center [850, 613] width 390 height 25
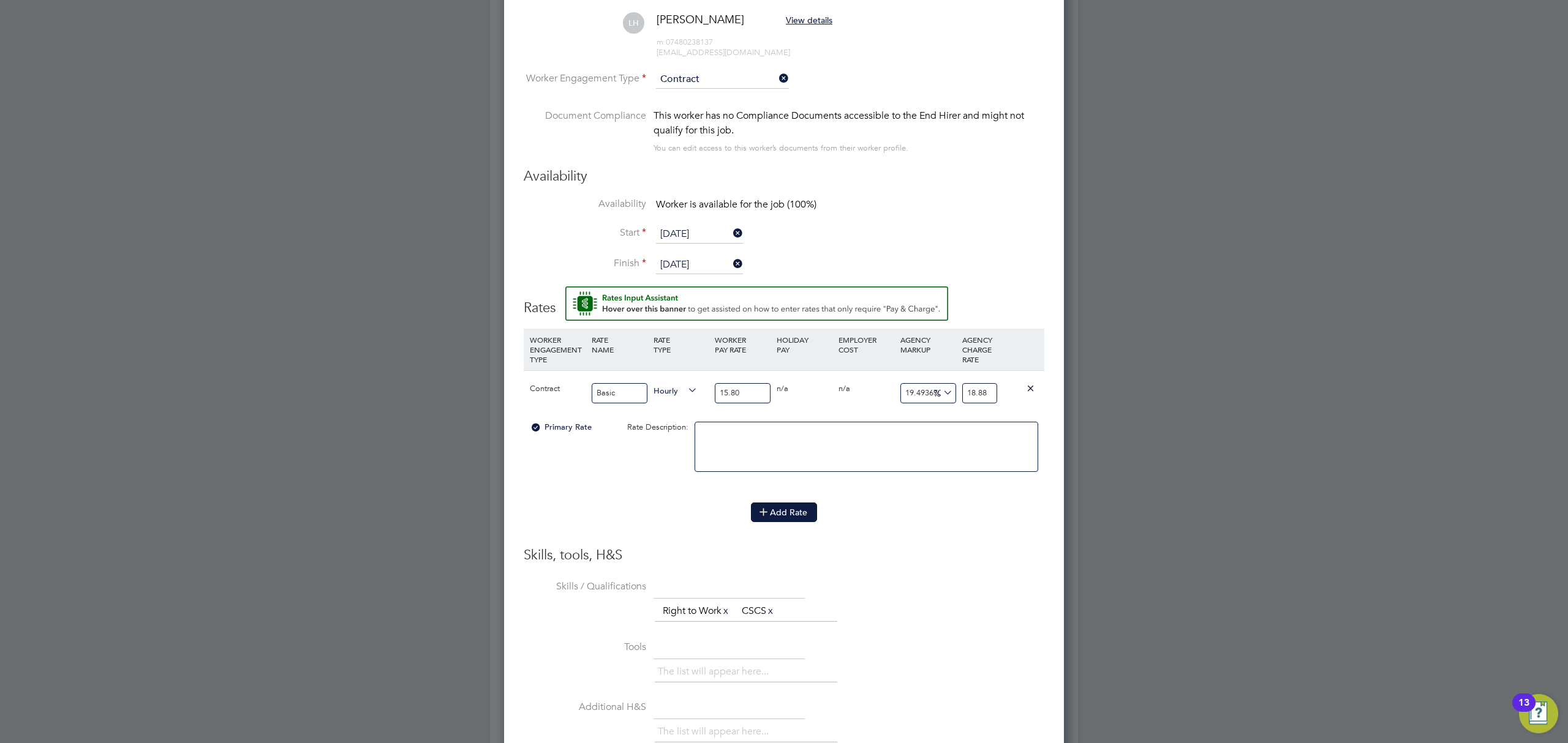
click at [772, 518] on button "Add Rate" at bounding box center [784, 513] width 66 height 20
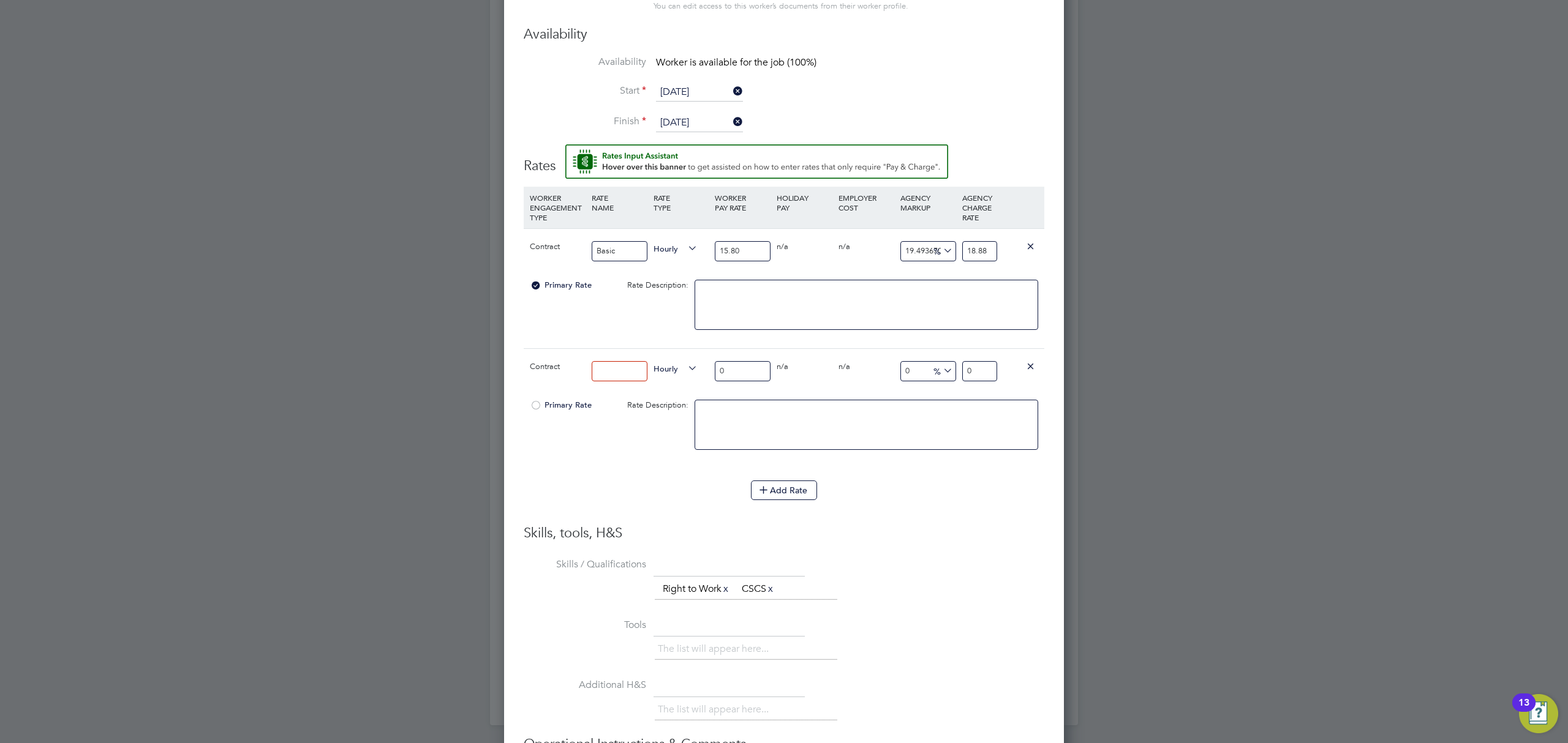
click at [1029, 366] on icon at bounding box center [1031, 366] width 9 height 9
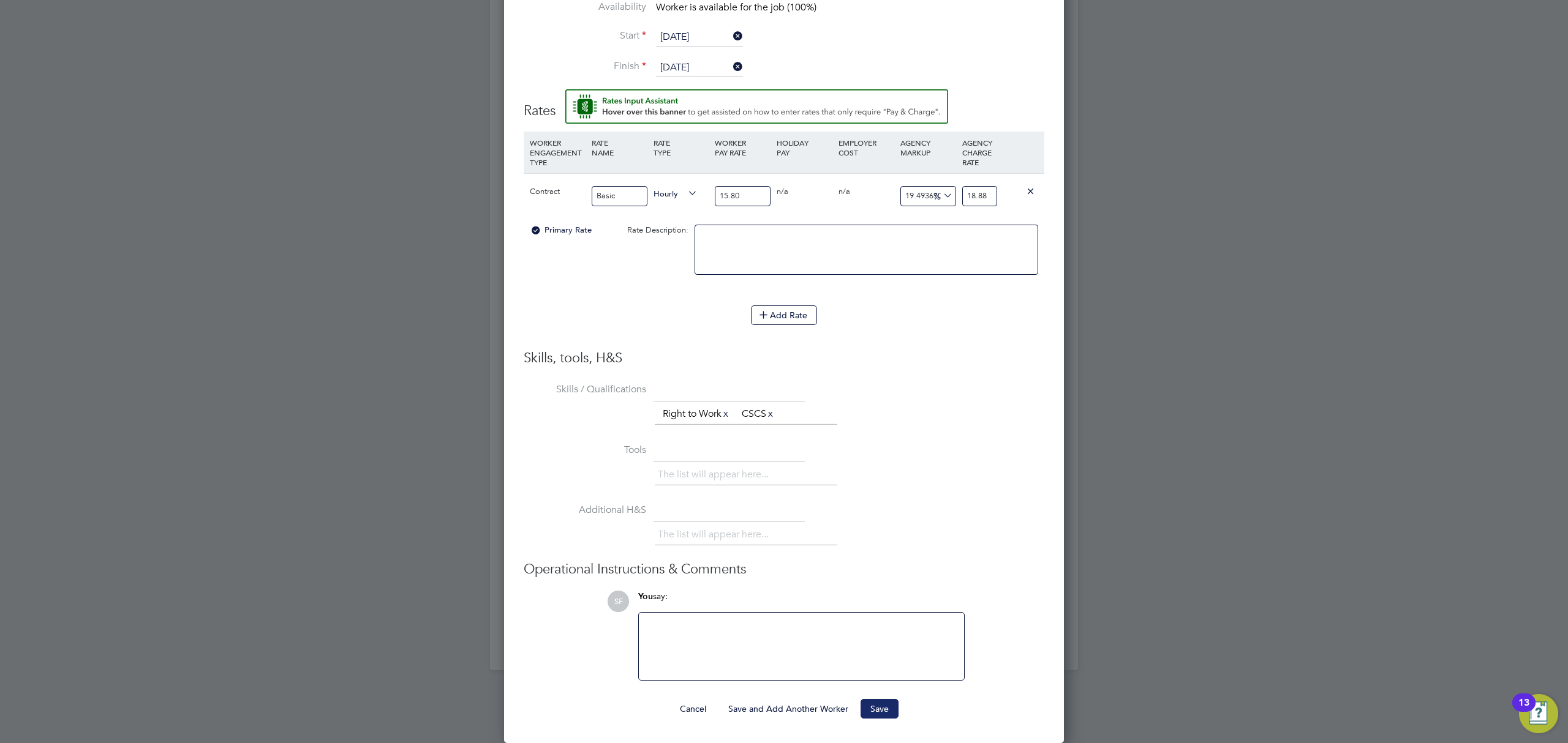
click at [878, 710] on button "Save" at bounding box center [880, 709] width 38 height 20
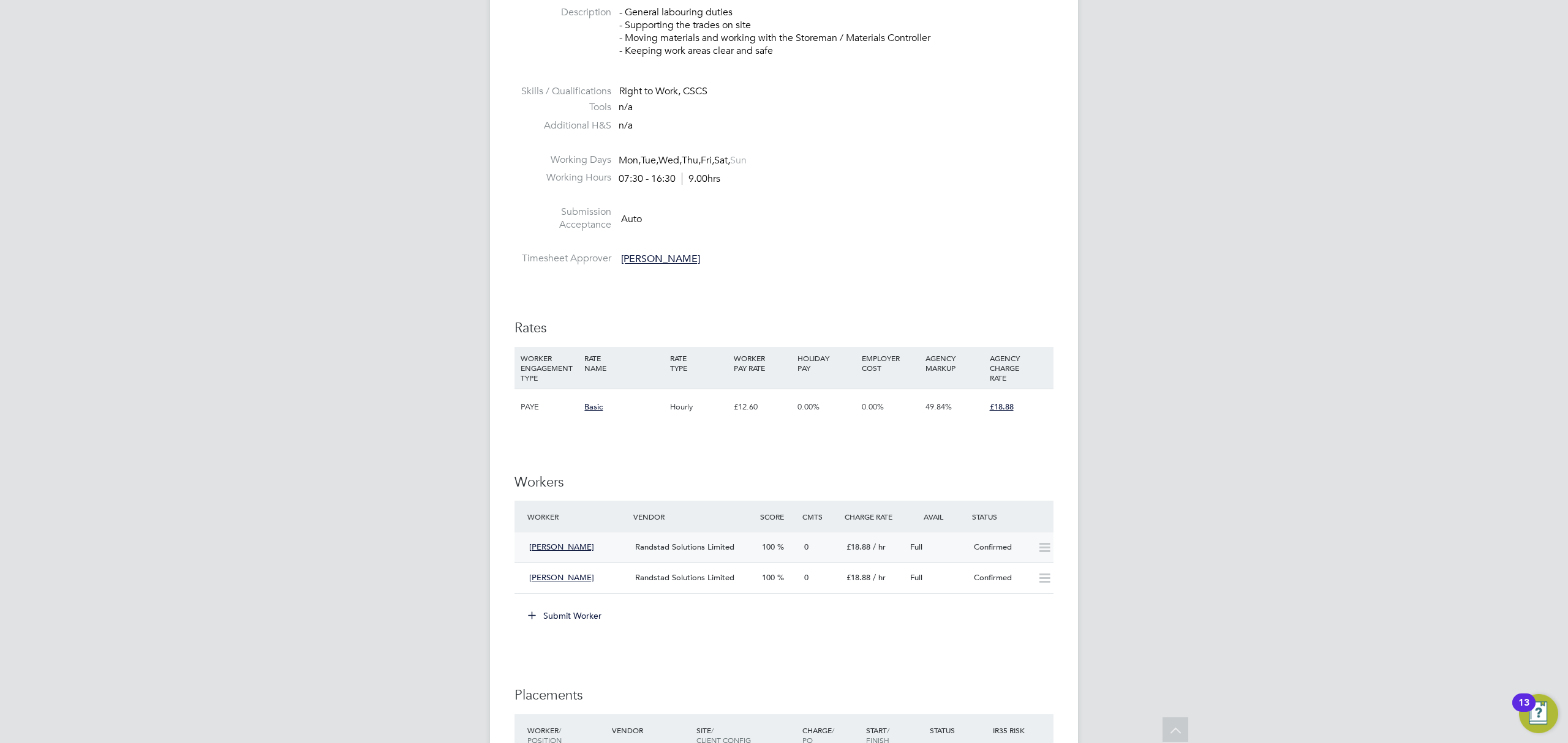
click at [1042, 546] on icon at bounding box center [1045, 547] width 15 height 10
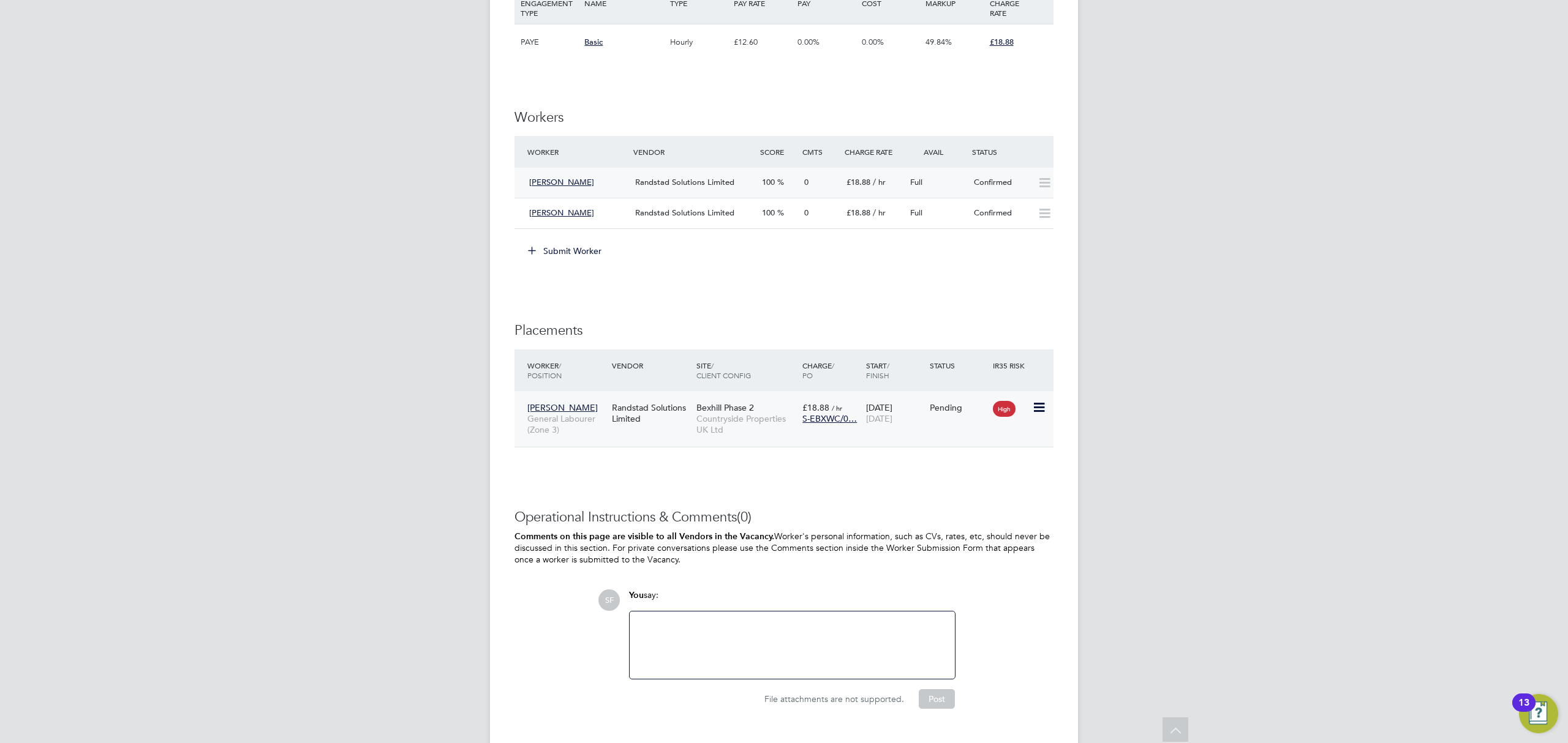
click at [1038, 409] on icon at bounding box center [1039, 407] width 12 height 15
click at [978, 488] on li "Start" at bounding box center [1000, 487] width 87 height 17
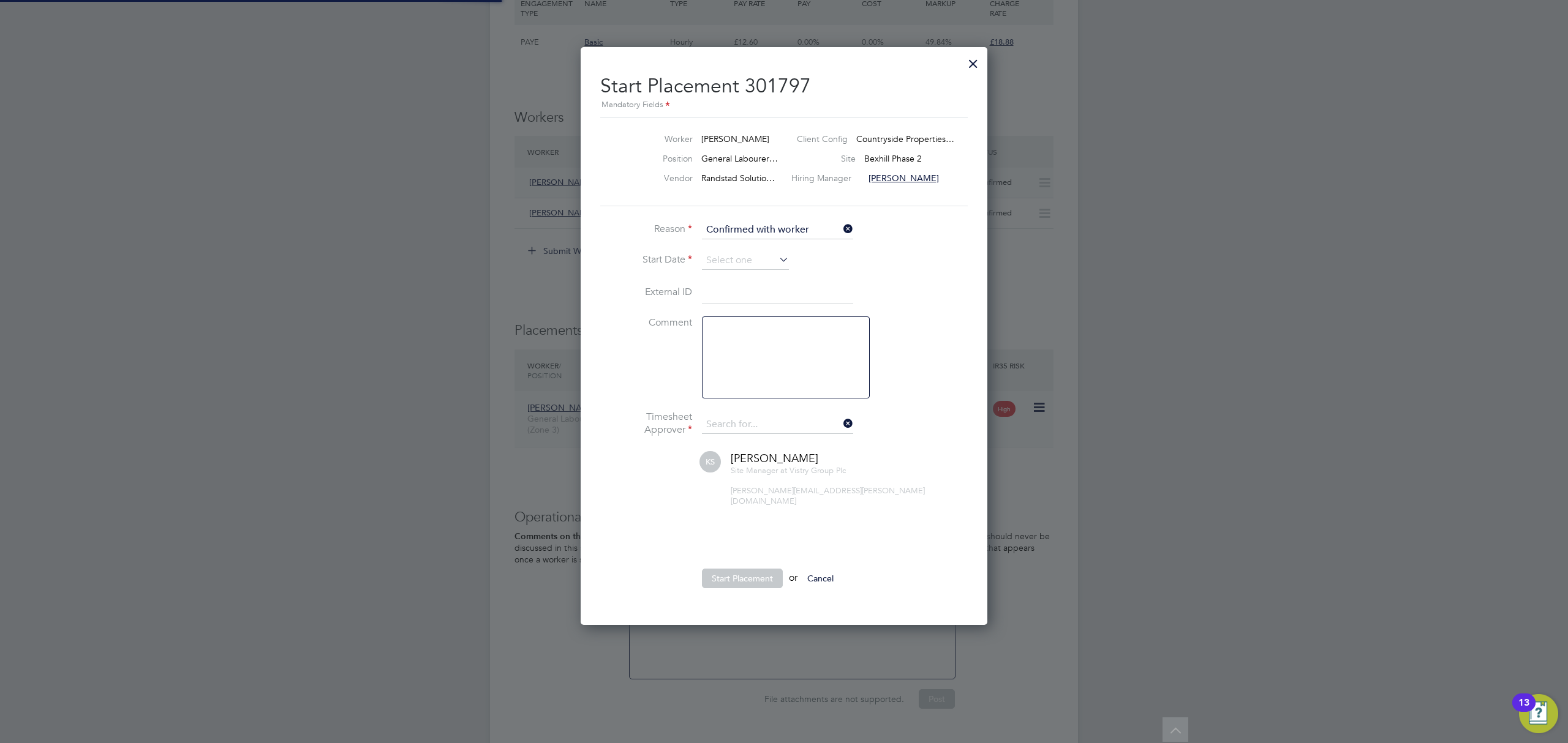
type input "[PERSON_NAME]"
click at [738, 251] on li "Reason Confirmed with worker" at bounding box center [784, 236] width 367 height 31
click at [734, 262] on input at bounding box center [745, 261] width 87 height 18
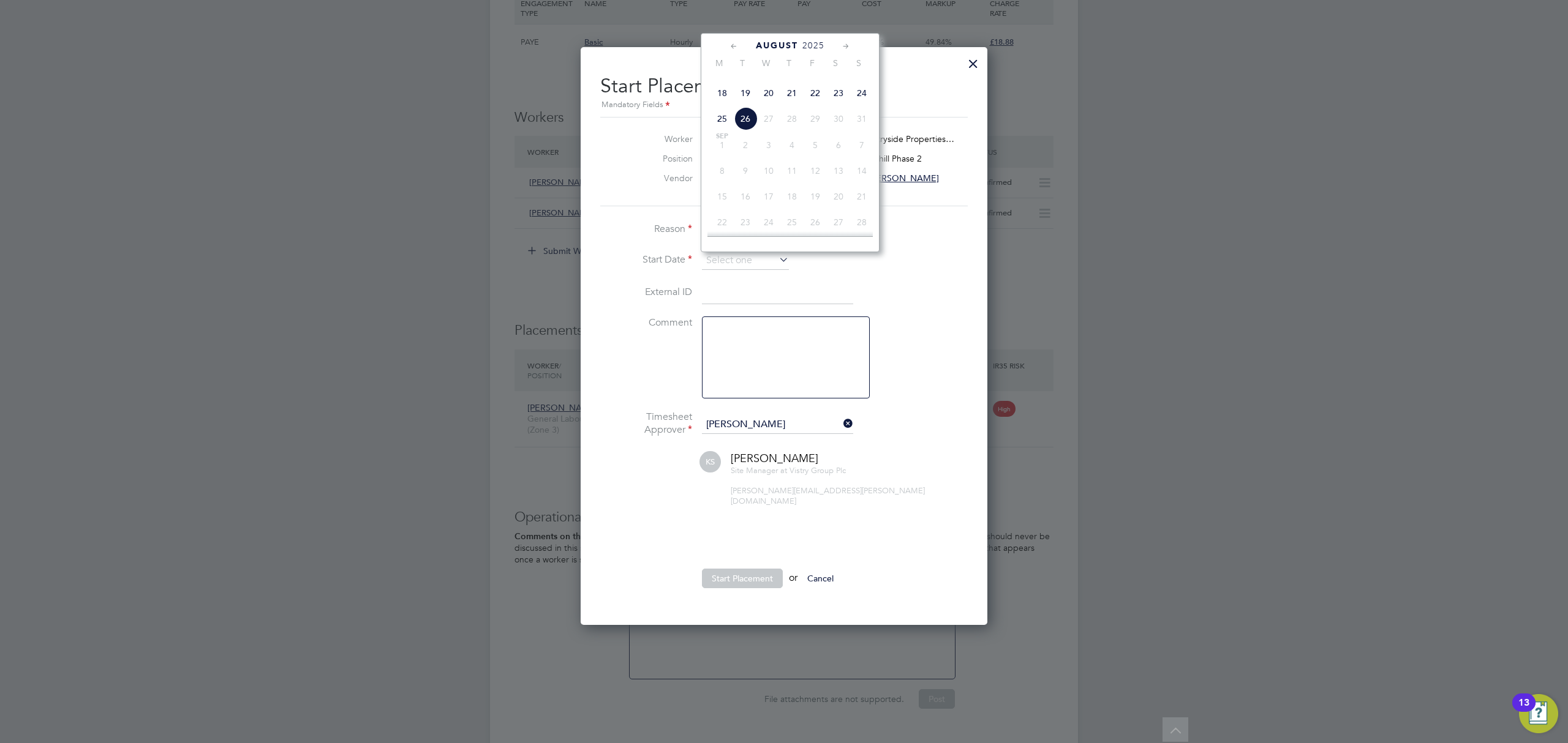
click at [748, 105] on span "19" at bounding box center [746, 93] width 23 height 23
type input "[DATE]"
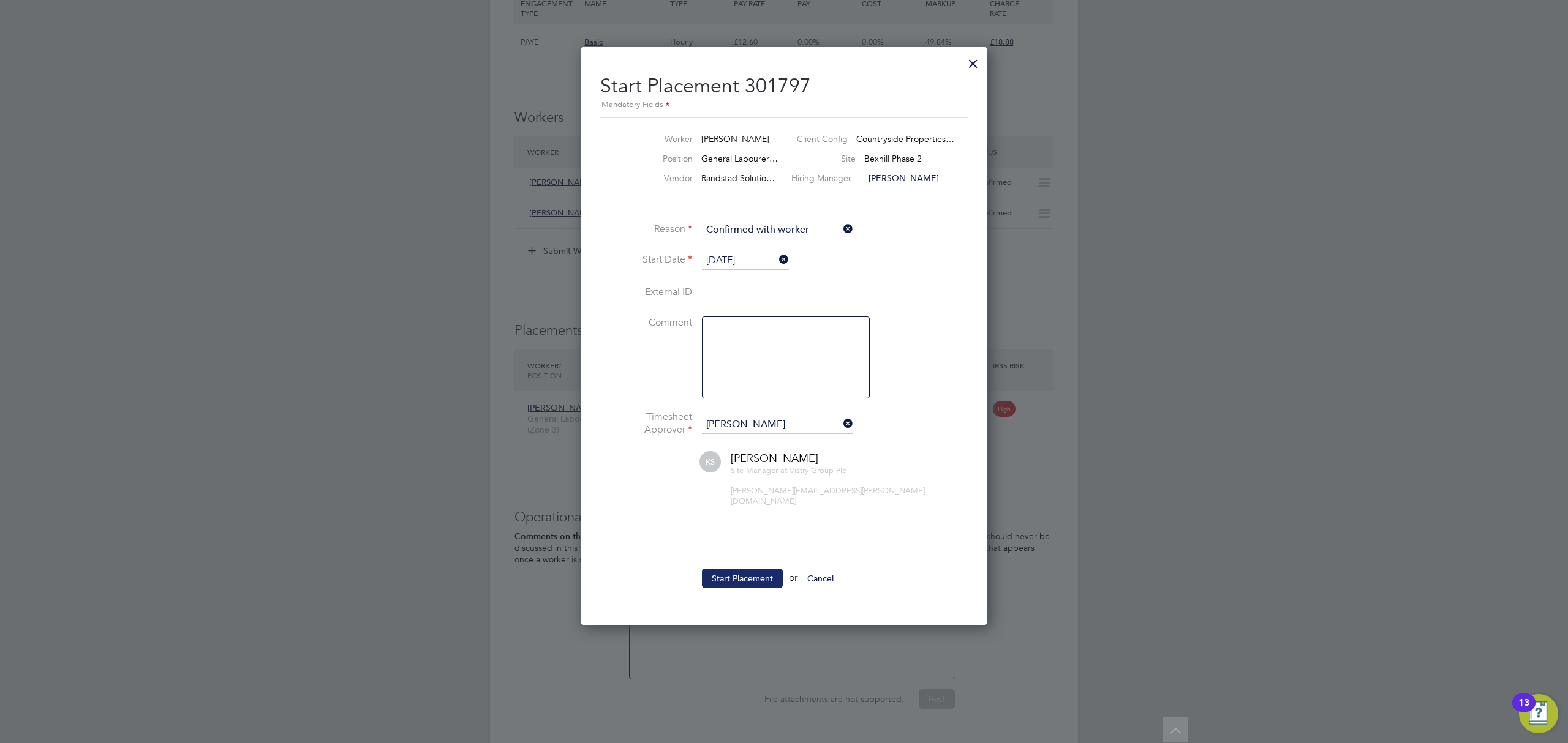
click at [762, 569] on button "Start Placement" at bounding box center [742, 579] width 81 height 20
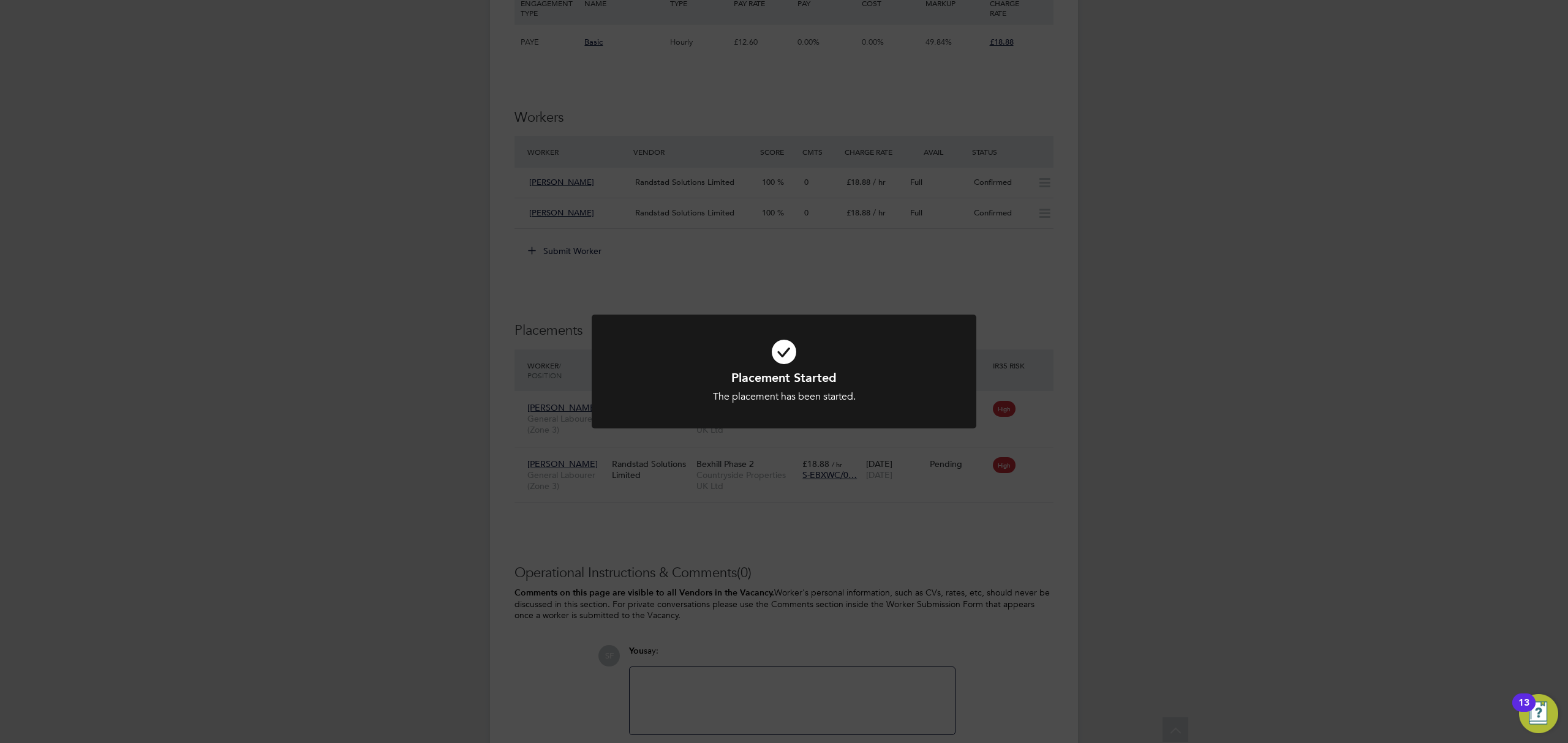
click at [1016, 551] on div "Placement Started The placement has been started. Cancel Okay" at bounding box center [784, 371] width 1568 height 743
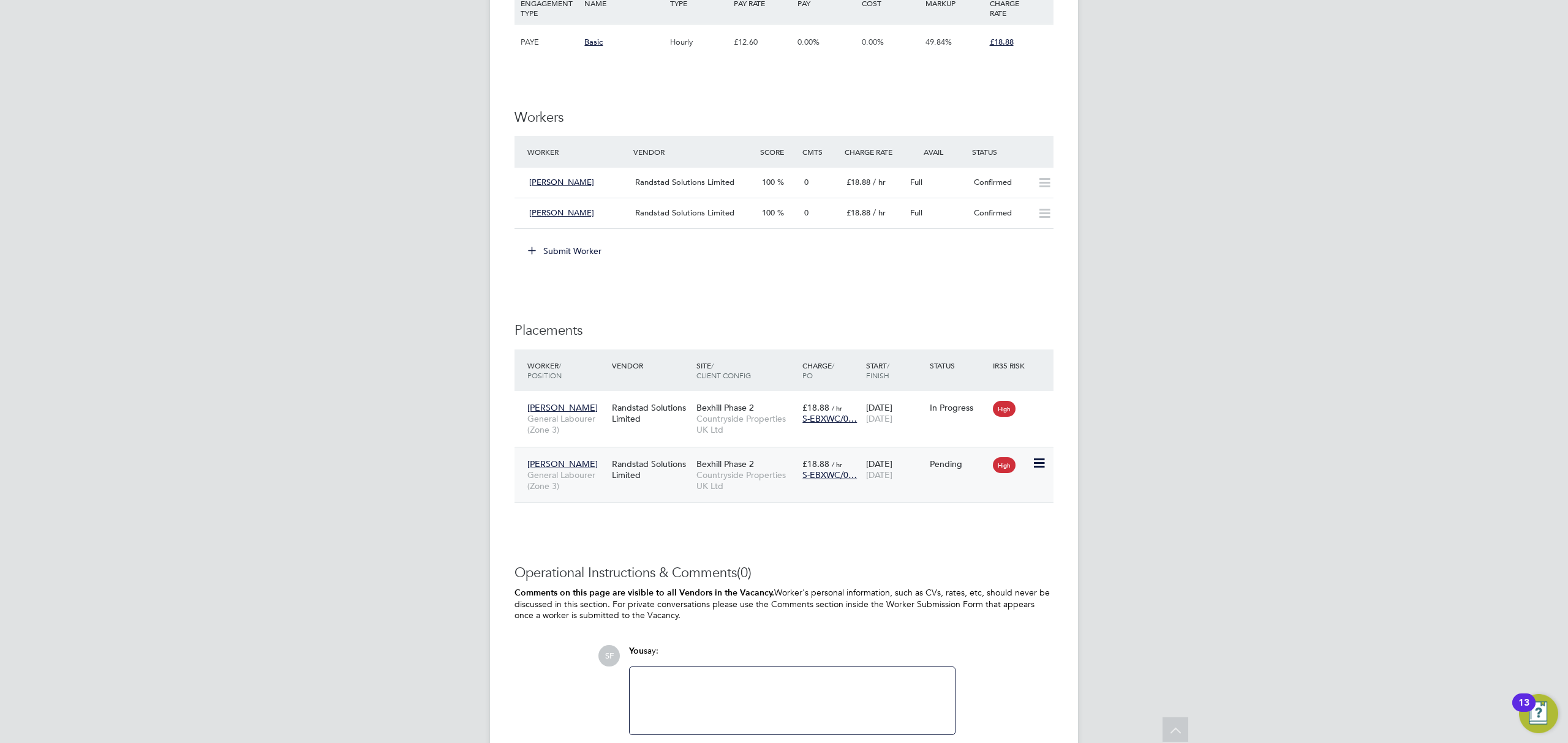
click at [1043, 463] on icon at bounding box center [1039, 463] width 12 height 15
click at [977, 543] on li "Start" at bounding box center [1000, 543] width 87 height 17
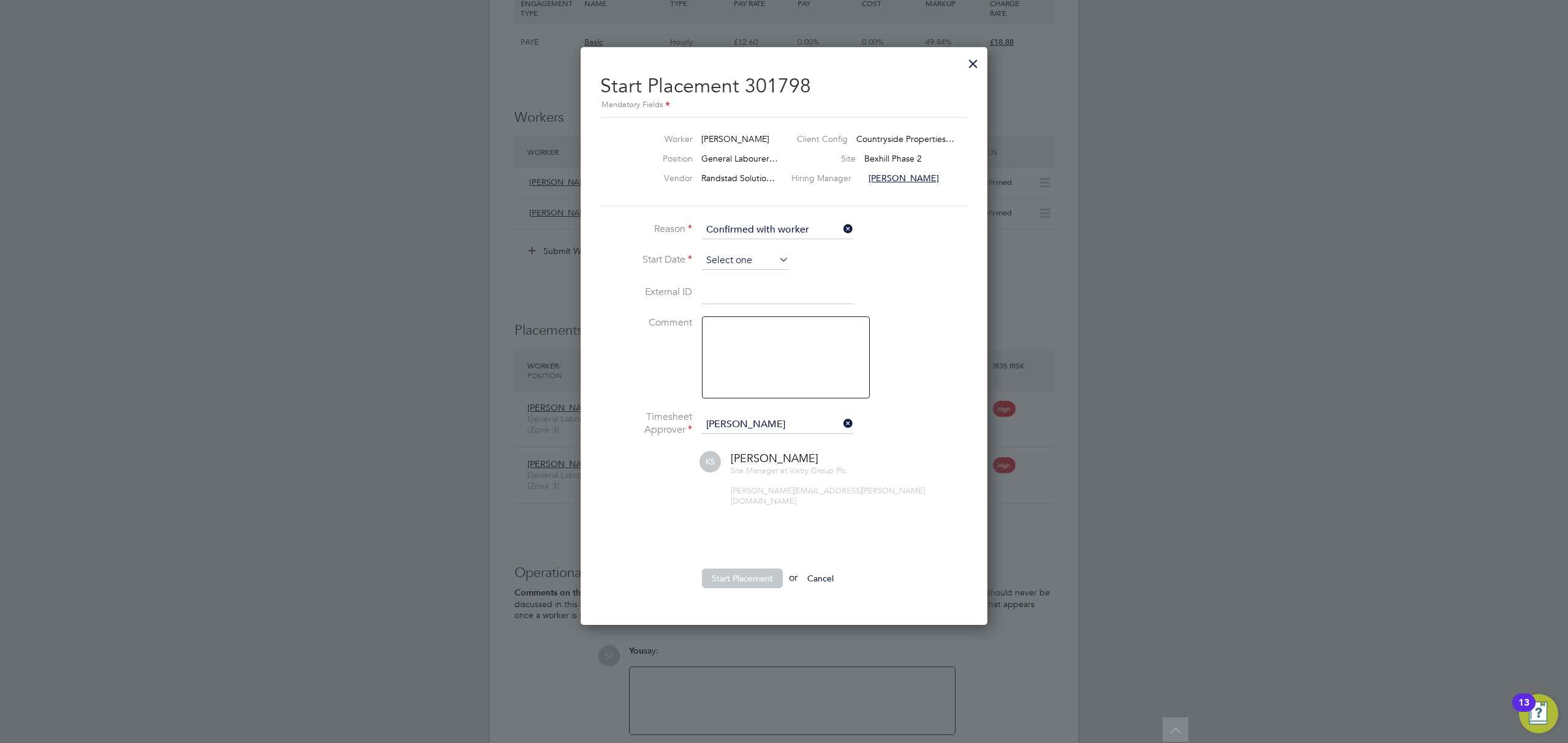
click at [728, 261] on input at bounding box center [745, 261] width 87 height 18
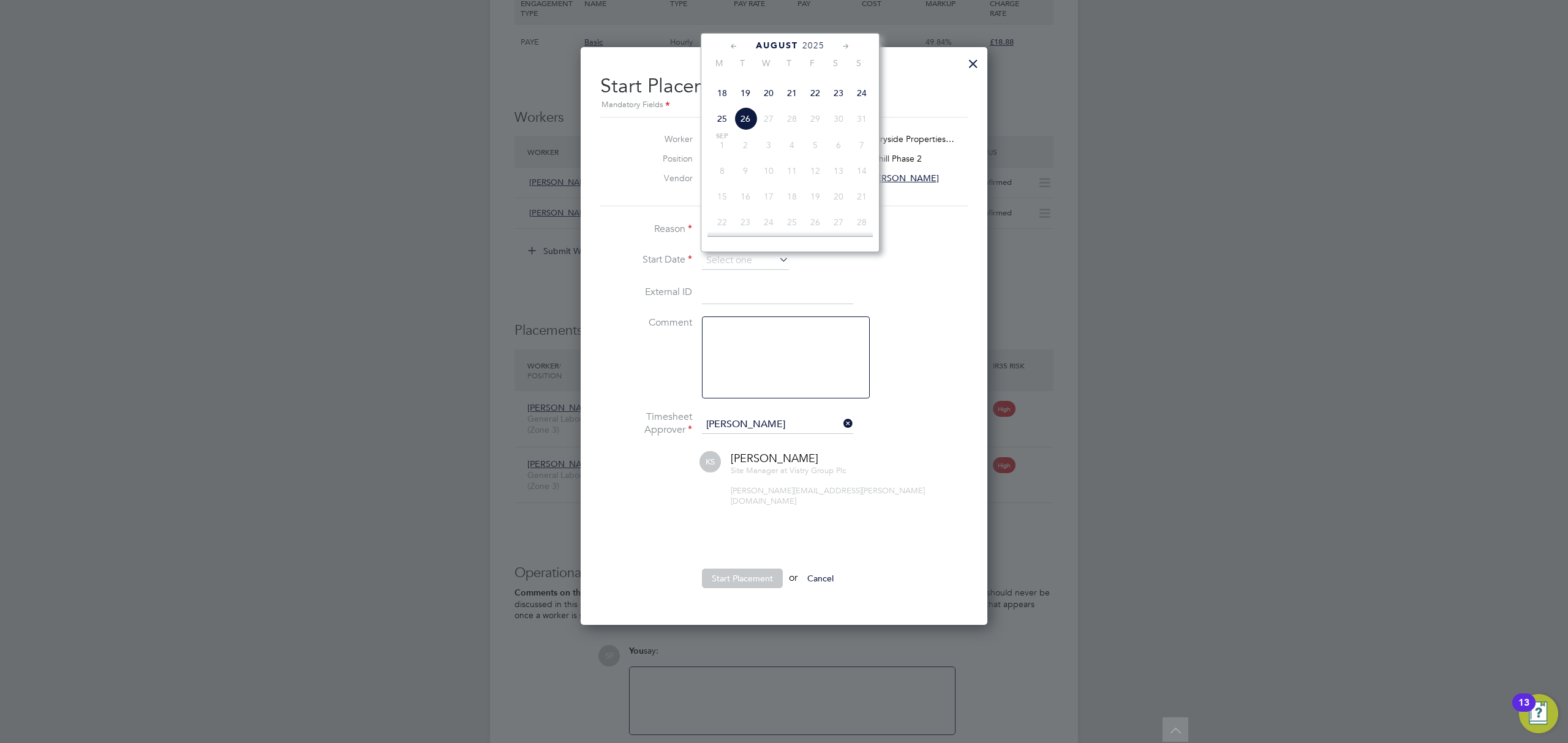
click at [743, 105] on span "19" at bounding box center [746, 93] width 23 height 23
type input "[DATE]"
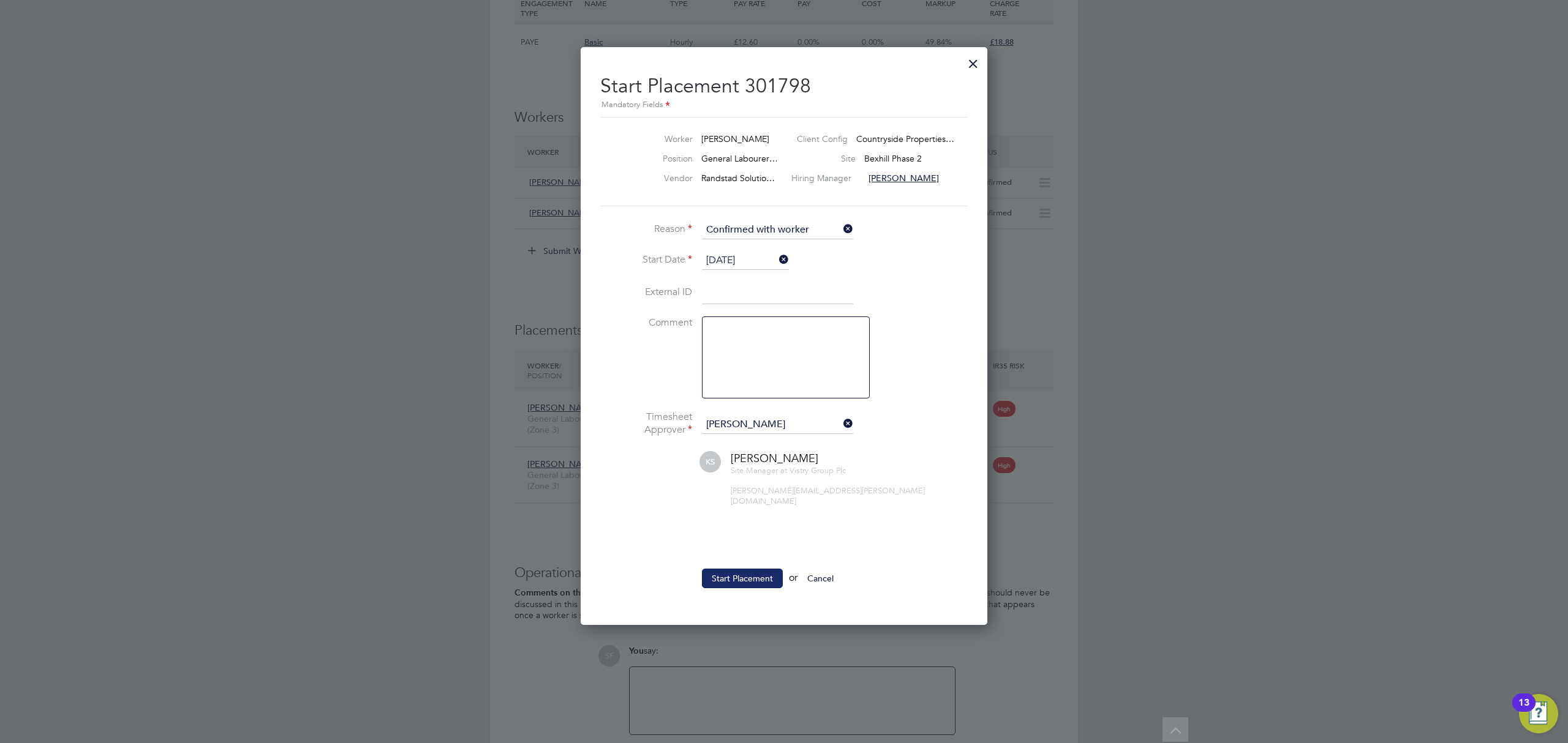
click at [736, 569] on button "Start Placement" at bounding box center [742, 579] width 81 height 20
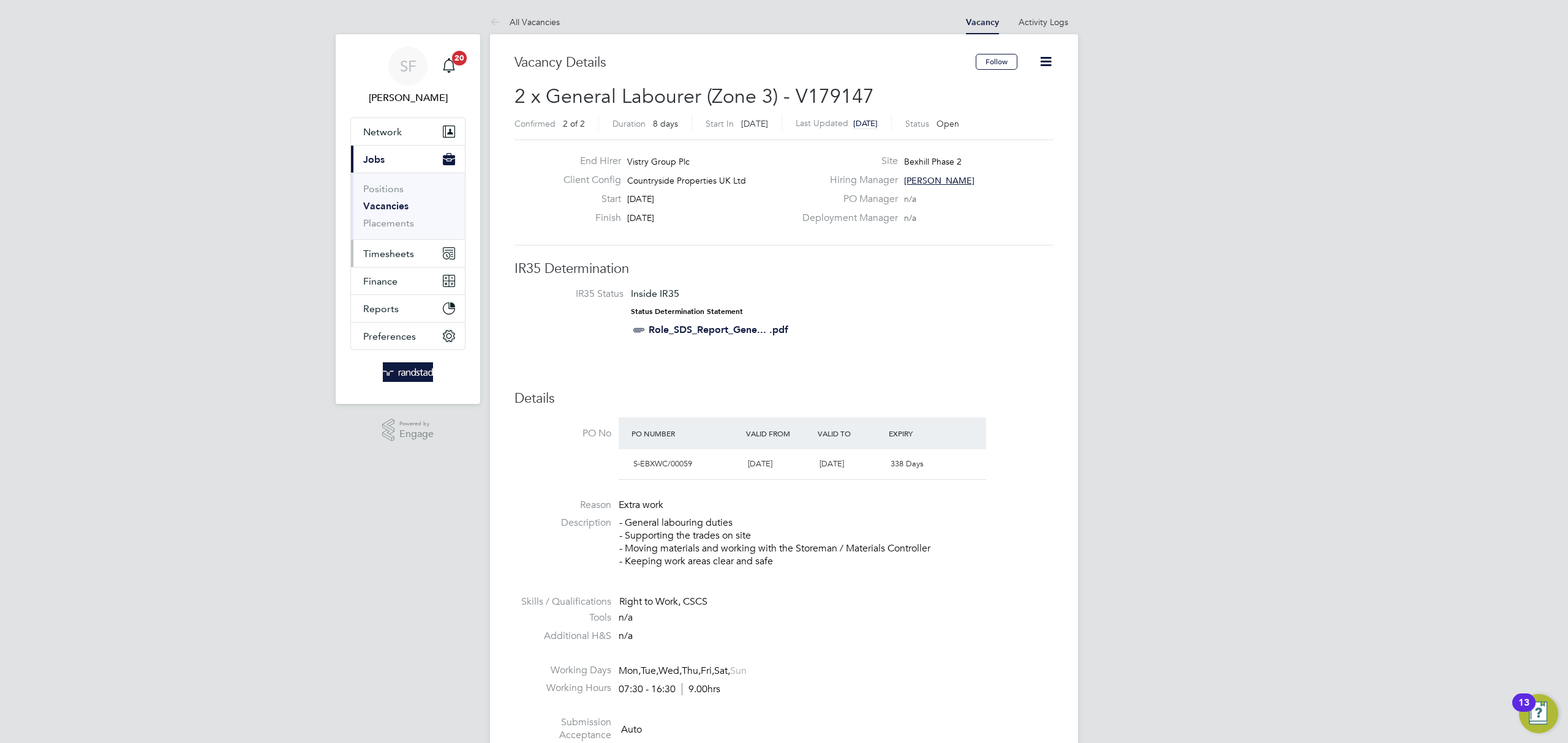
click at [383, 251] on span "Timesheets" at bounding box center [389, 253] width 51 height 12
click at [385, 217] on link "Timesheets" at bounding box center [389, 216] width 51 height 12
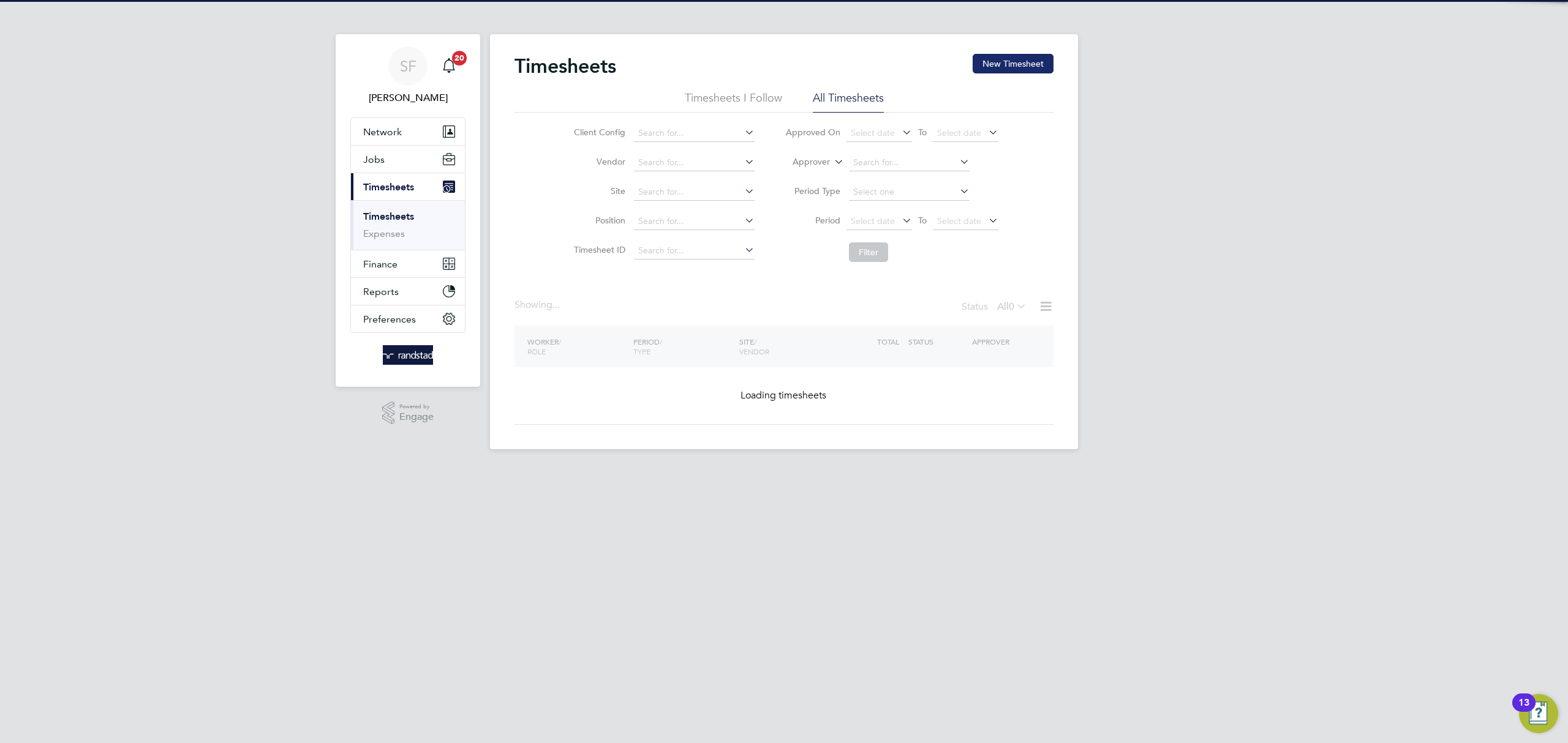
click at [1034, 58] on button "New Timesheet" at bounding box center [1013, 64] width 81 height 20
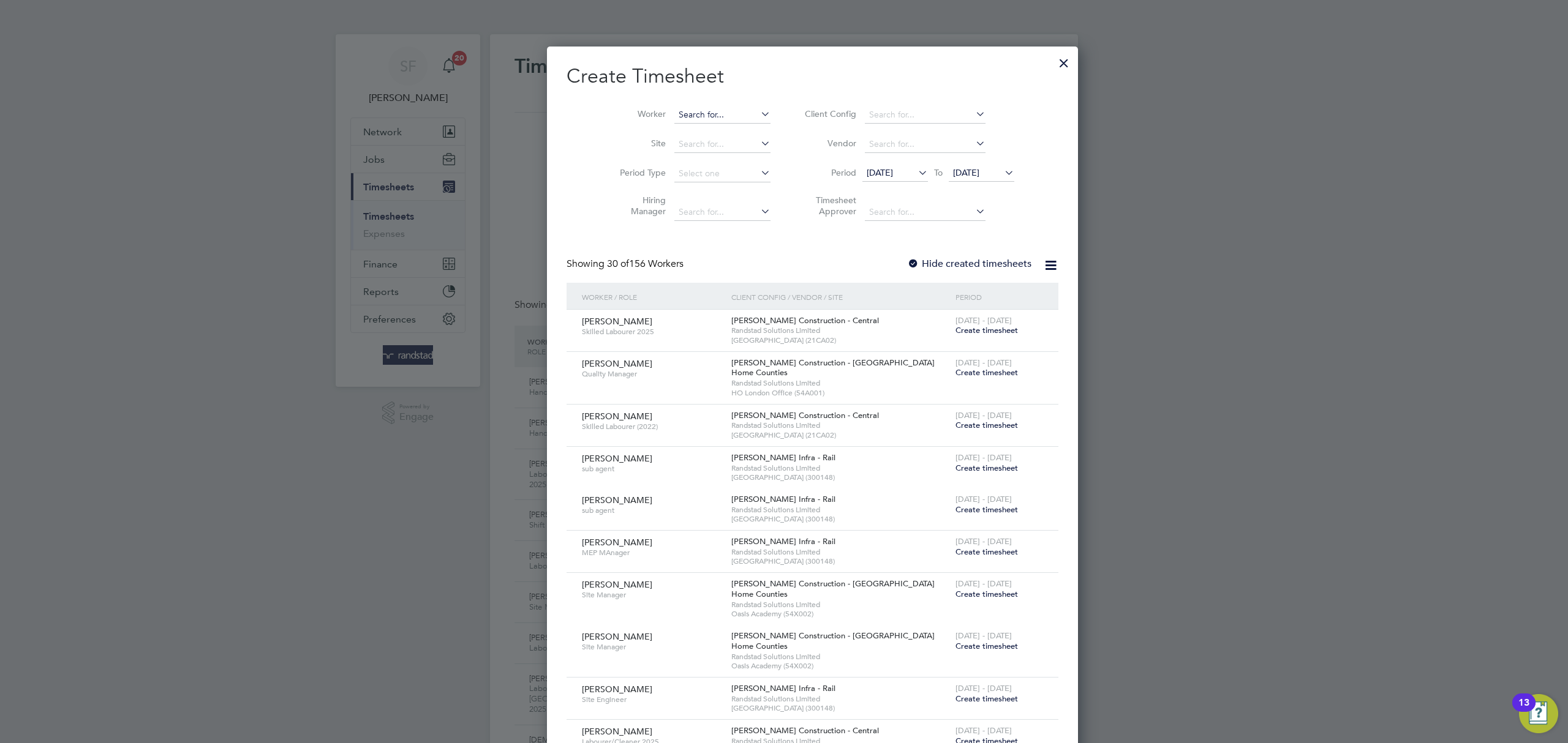
click at [674, 110] on input at bounding box center [722, 115] width 96 height 17
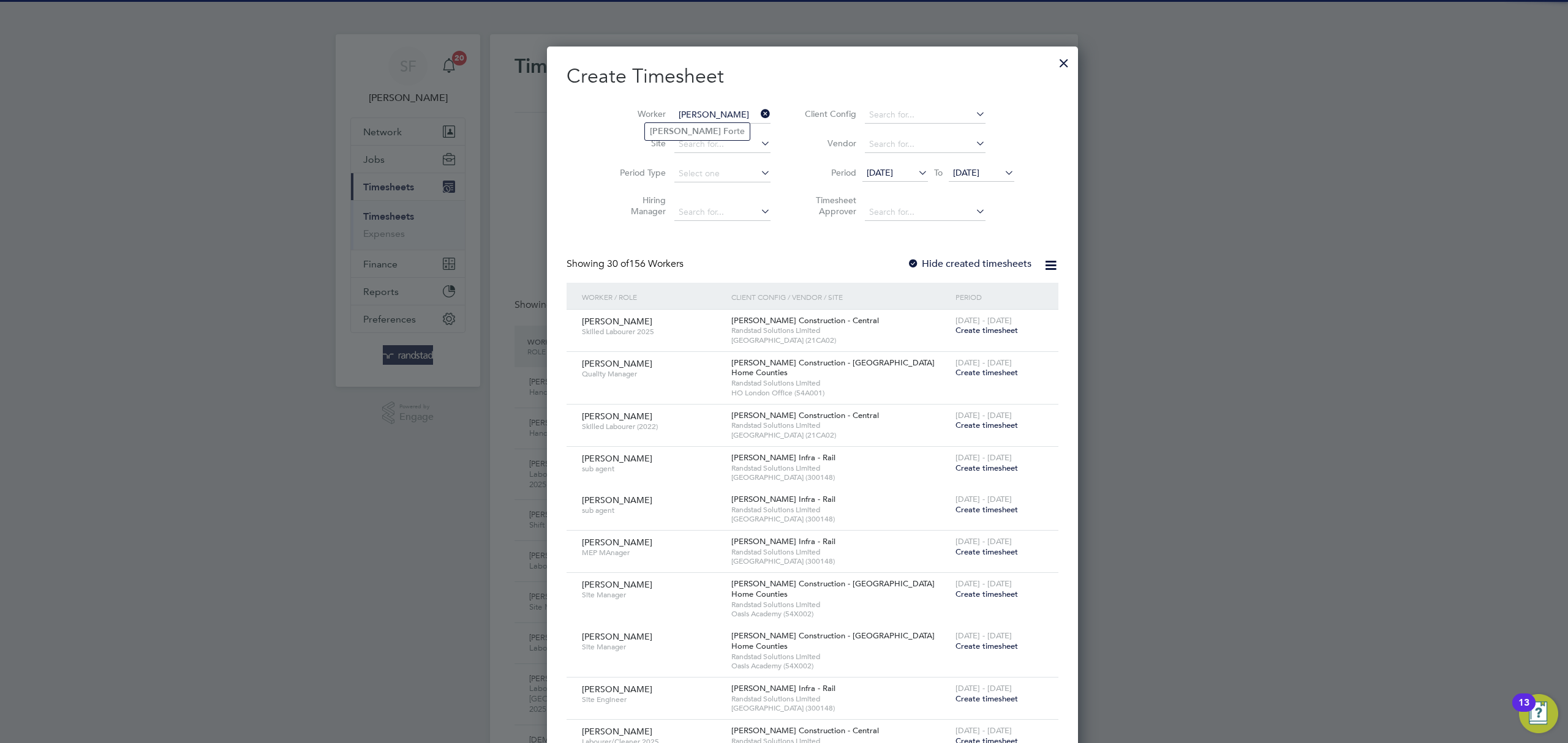
type input "[PERSON_NAME]"
click at [684, 123] on ul "[PERSON_NAME] rte" at bounding box center [697, 131] width 106 height 18
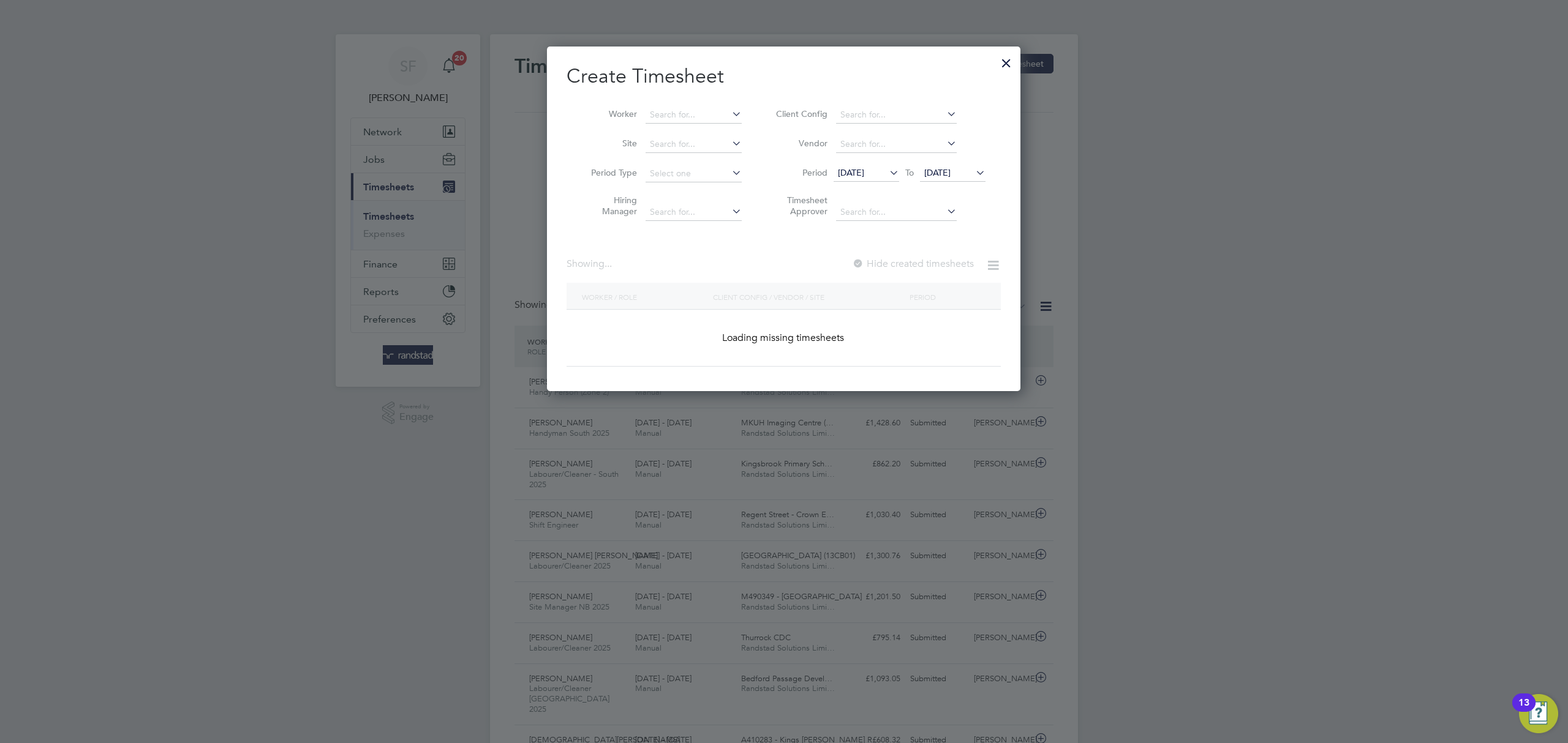
click at [686, 127] on li "Worker" at bounding box center [662, 115] width 190 height 29
click at [698, 111] on input at bounding box center [693, 115] width 96 height 17
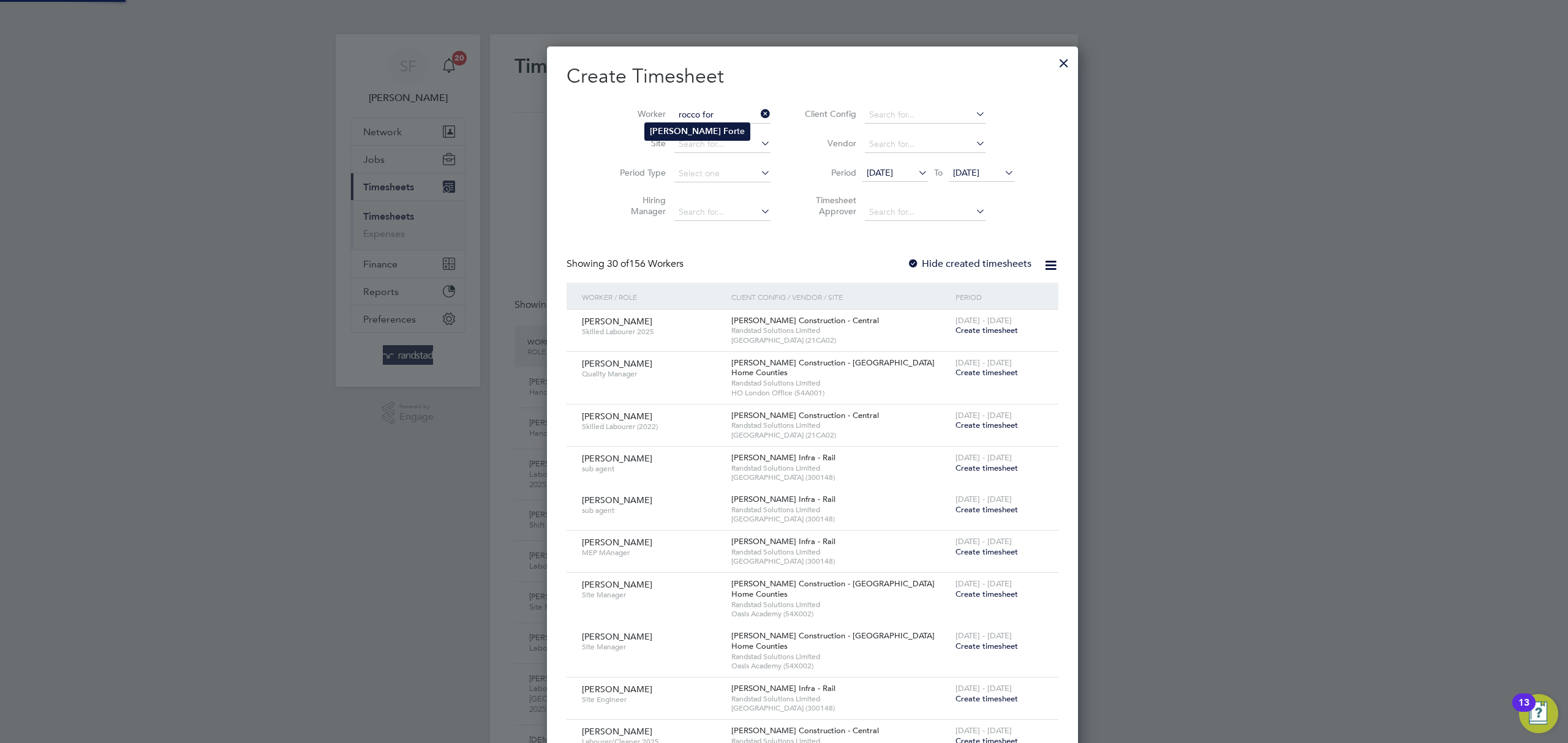
click at [704, 130] on li "Rocco For te" at bounding box center [697, 132] width 105 height 17
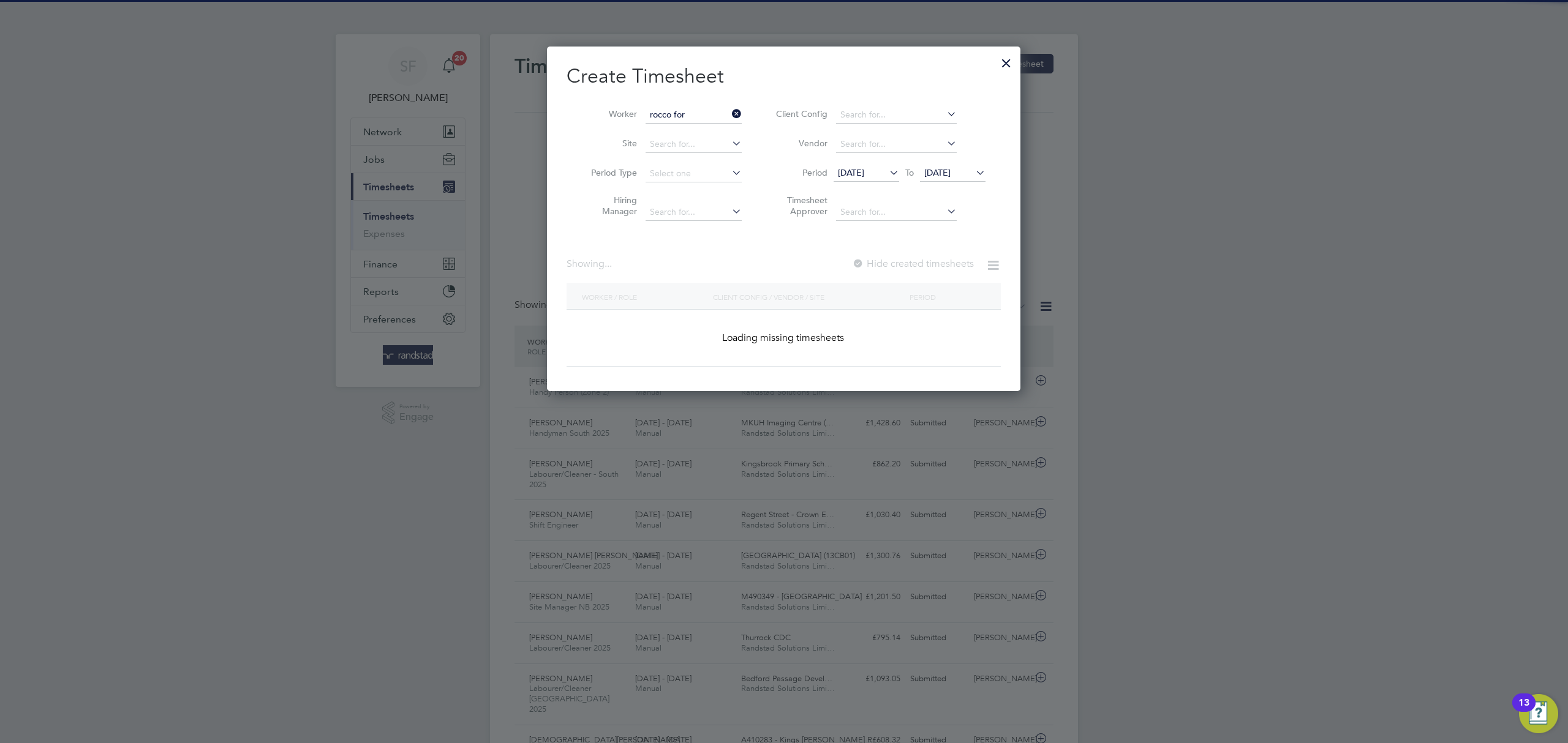
type input "[PERSON_NAME]"
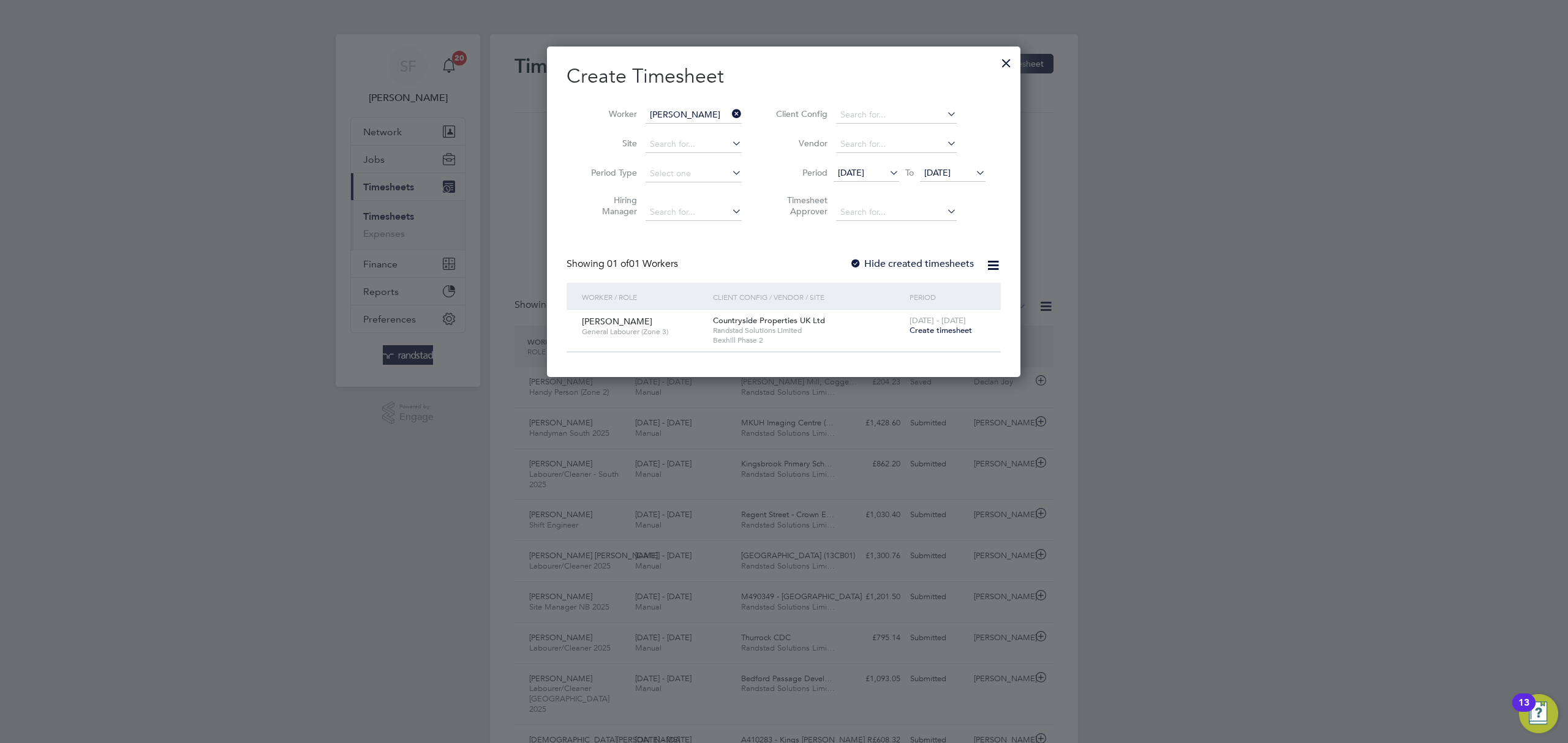
drag, startPoint x: 945, startPoint y: 330, endPoint x: 476, endPoint y: 2, distance: 572.3
click at [945, 330] on span "Create timesheet" at bounding box center [940, 330] width 62 height 11
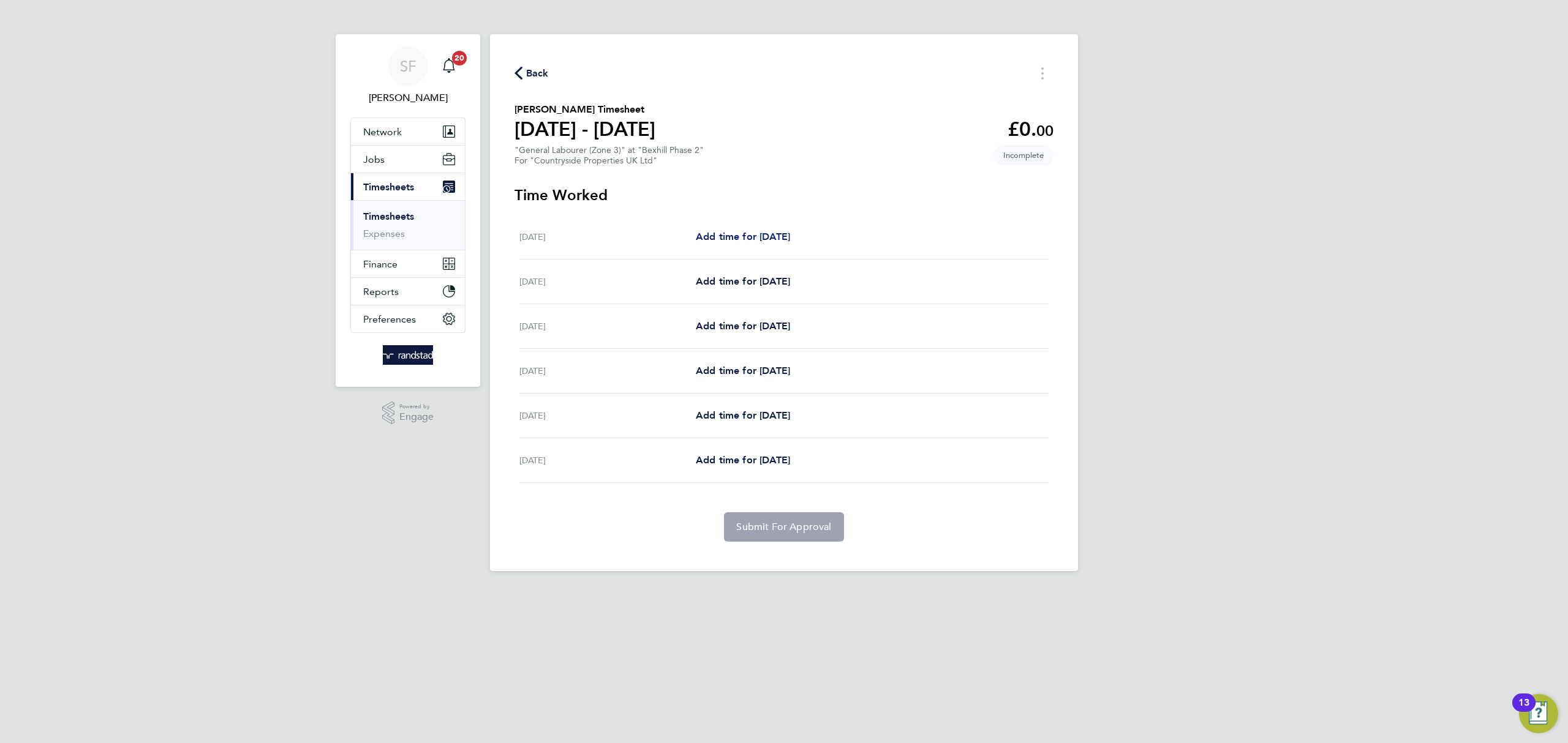
click at [772, 235] on span "Add time for [DATE]" at bounding box center [743, 236] width 94 height 12
select select "30"
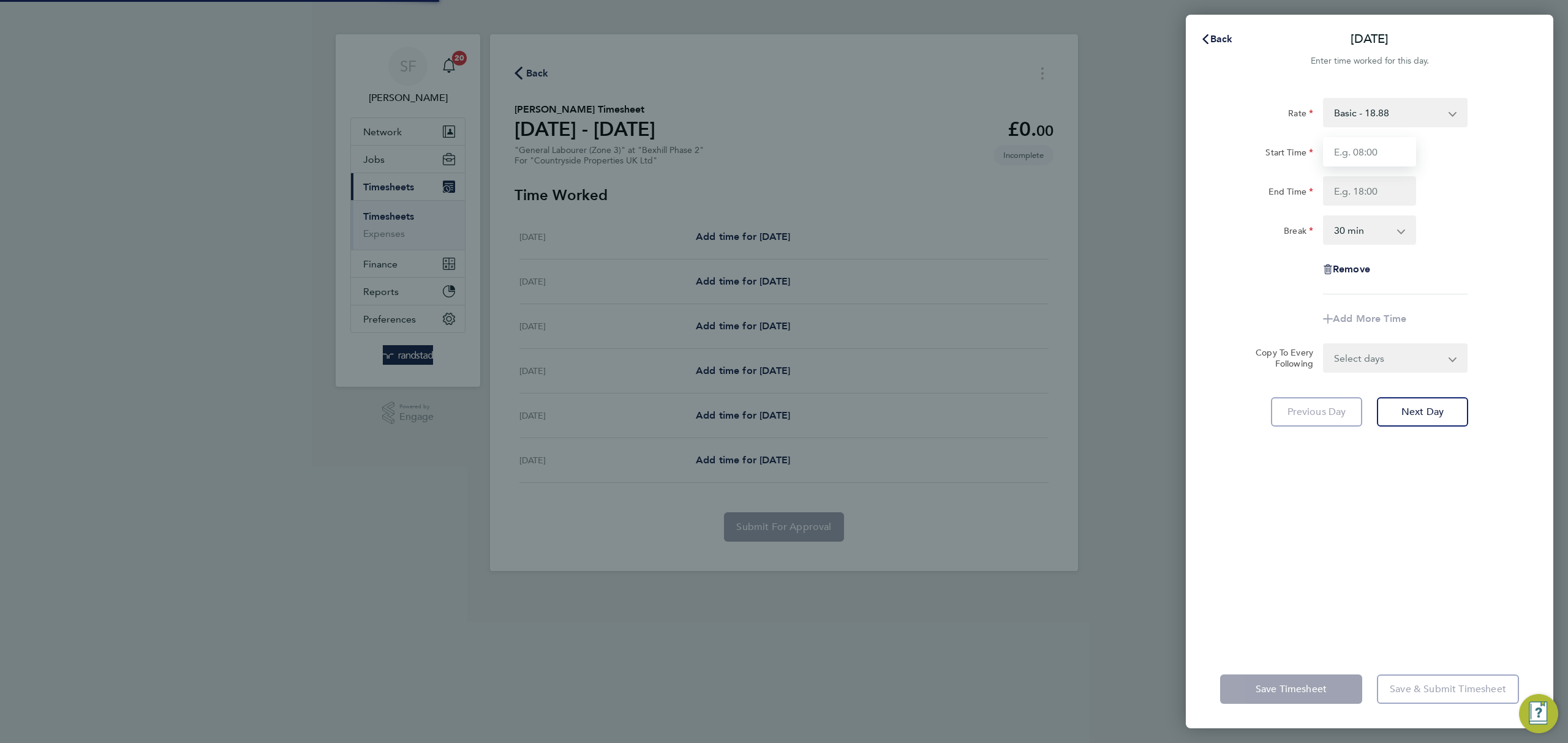
click at [1355, 151] on input "Start Time" at bounding box center [1369, 152] width 93 height 29
type input "07:30"
click at [1385, 186] on input "End Time" at bounding box center [1369, 191] width 93 height 29
type input "17:00"
click at [1437, 255] on div "Rate Basic - 18.88 Start Time 07:30 End Time 17:00 Break 0 min 15 min 30 min 45…" at bounding box center [1370, 196] width 299 height 196
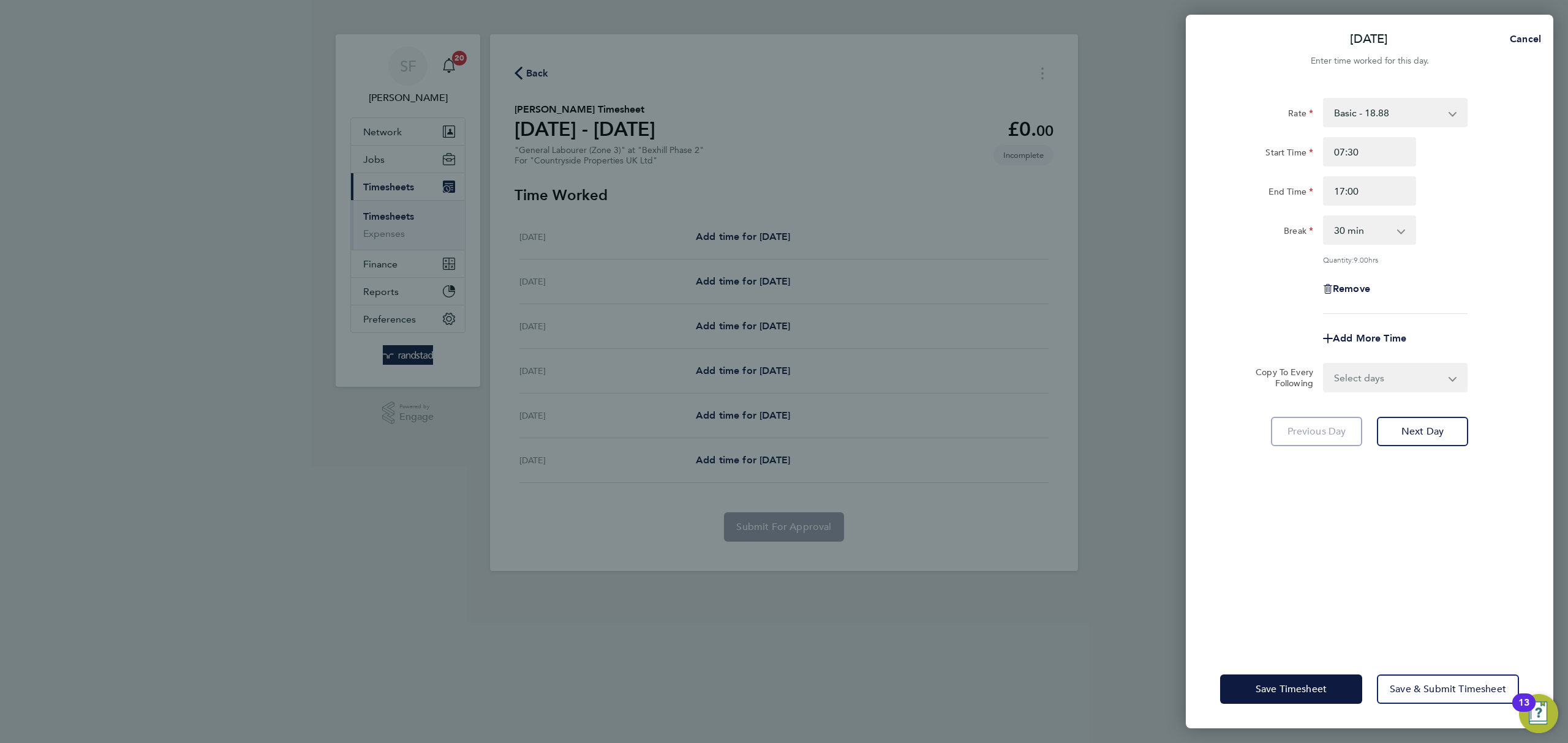
click at [1422, 369] on select "Select days Day Weekday (Mon-Fri) Weekend (Sat-Sun) [DATE] [DATE] [DATE] [DATE]…" at bounding box center [1389, 377] width 129 height 27
select select "WEEKDAY"
click at [1325, 364] on select "Select days Day Weekday (Mon-Fri) Weekend (Sat-Sun) [DATE] [DATE] [DATE] [DATE]…" at bounding box center [1389, 377] width 129 height 27
select select "[DATE]"
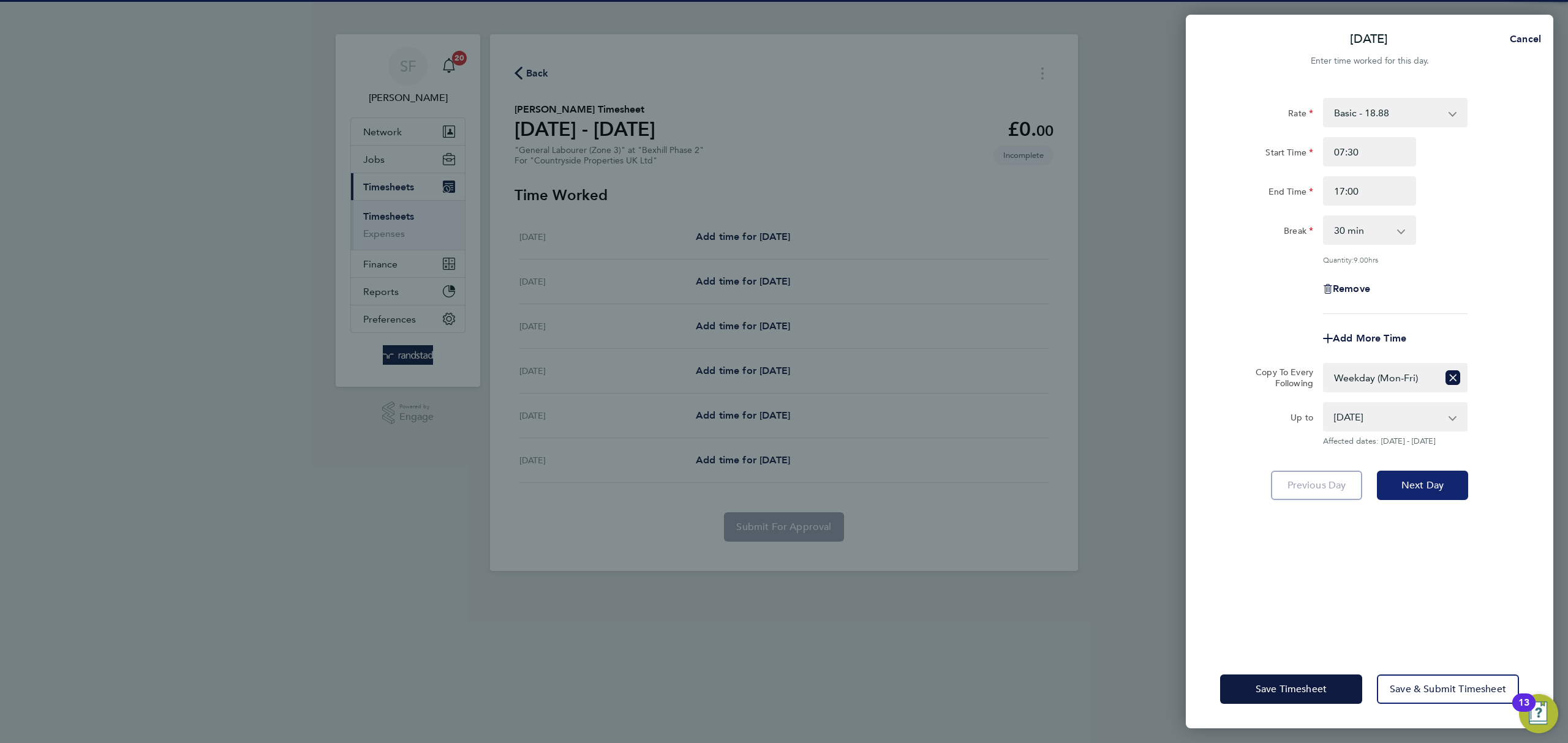
click at [1438, 479] on span "Next Day" at bounding box center [1422, 485] width 42 height 12
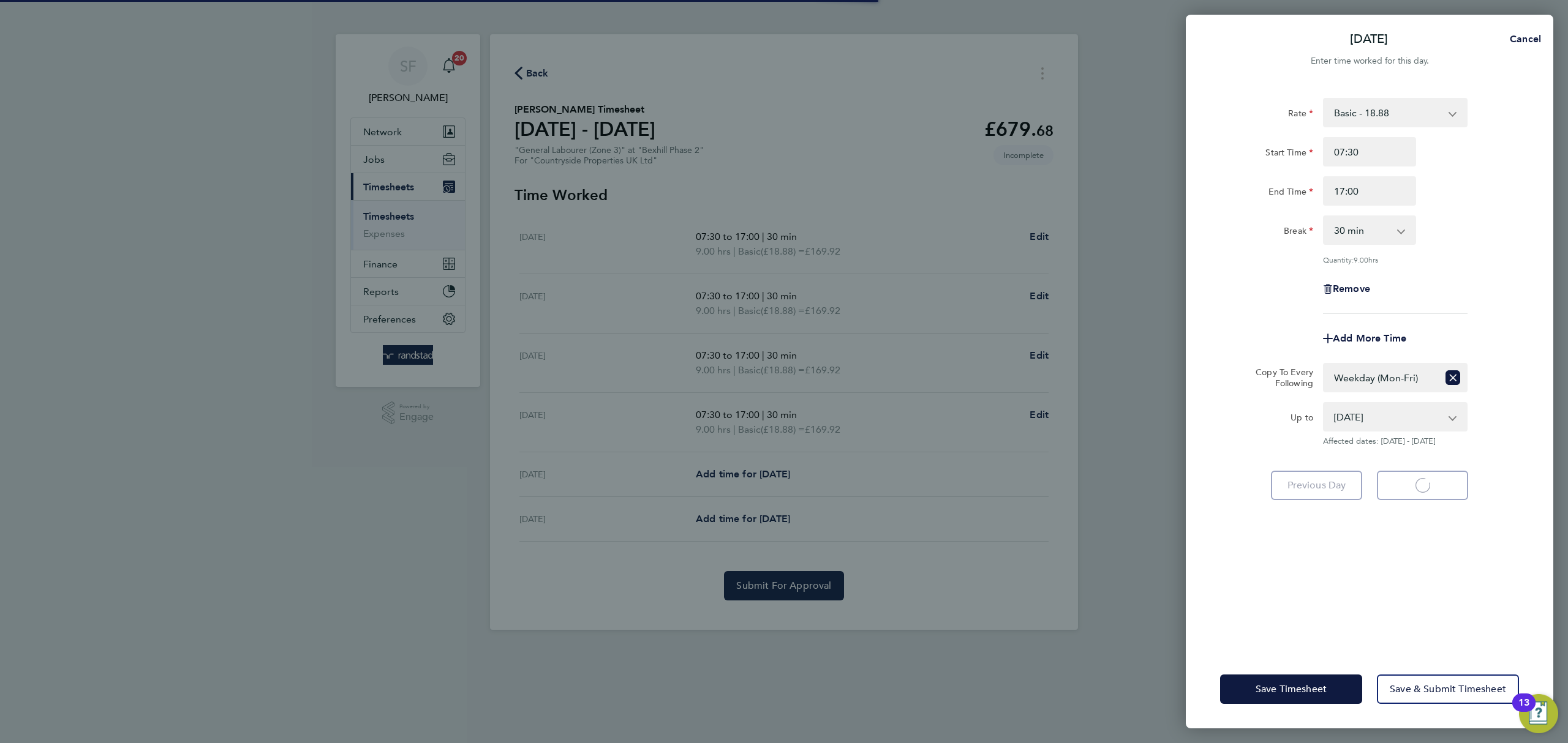
select select "30"
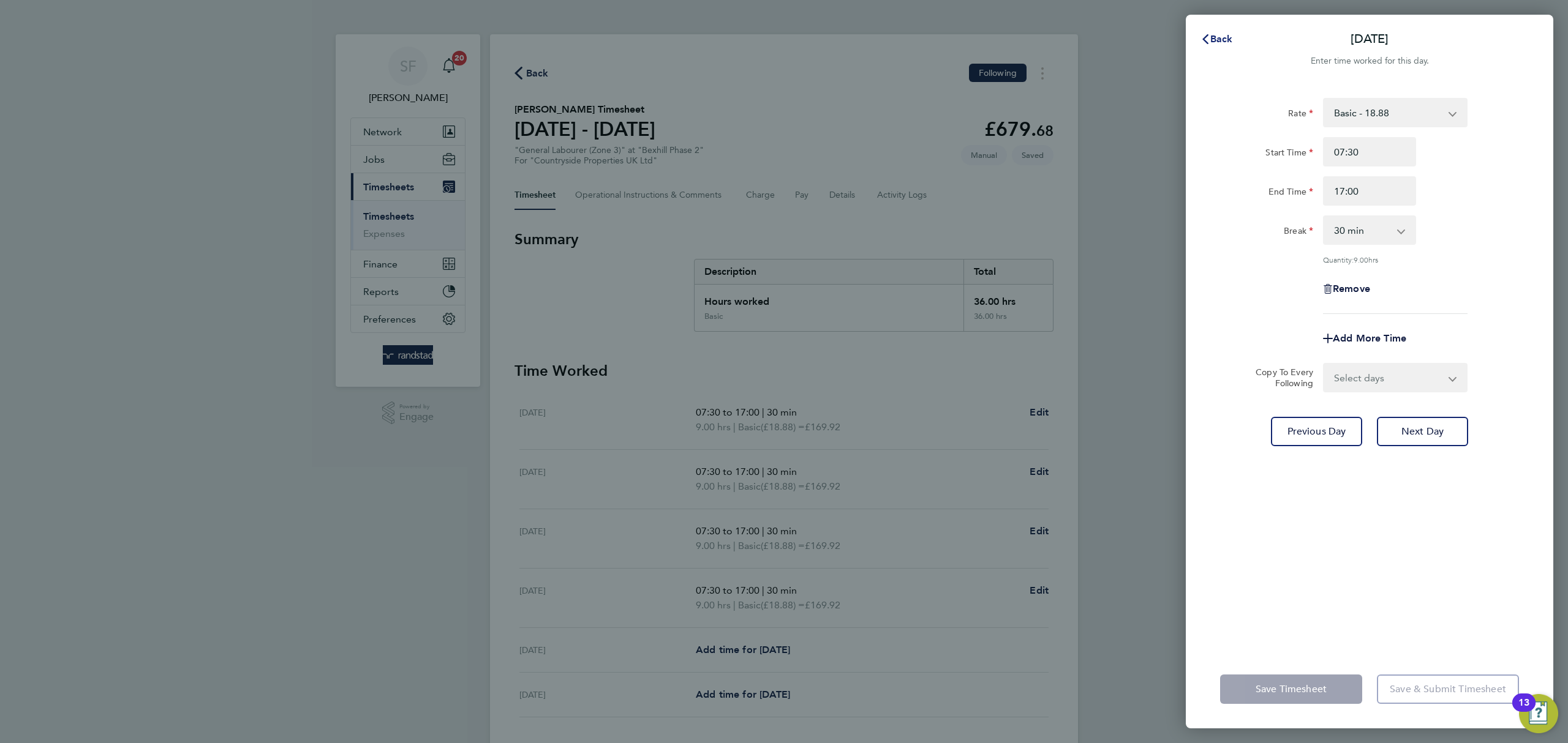
click at [1224, 38] on span "Back" at bounding box center [1222, 38] width 23 height 12
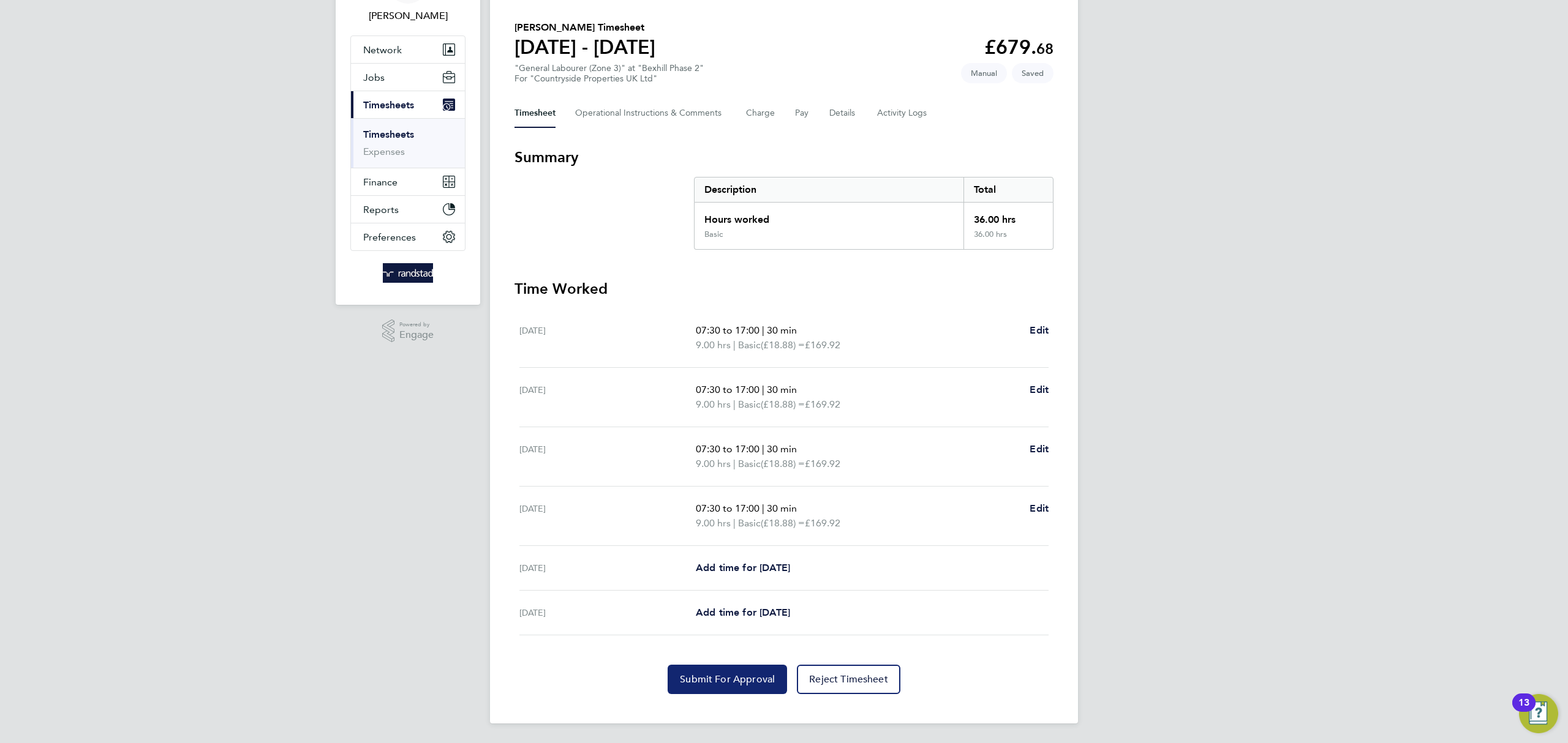
click at [700, 679] on span "Submit For Approval" at bounding box center [727, 679] width 95 height 12
click at [394, 132] on link "Timesheets" at bounding box center [389, 134] width 51 height 12
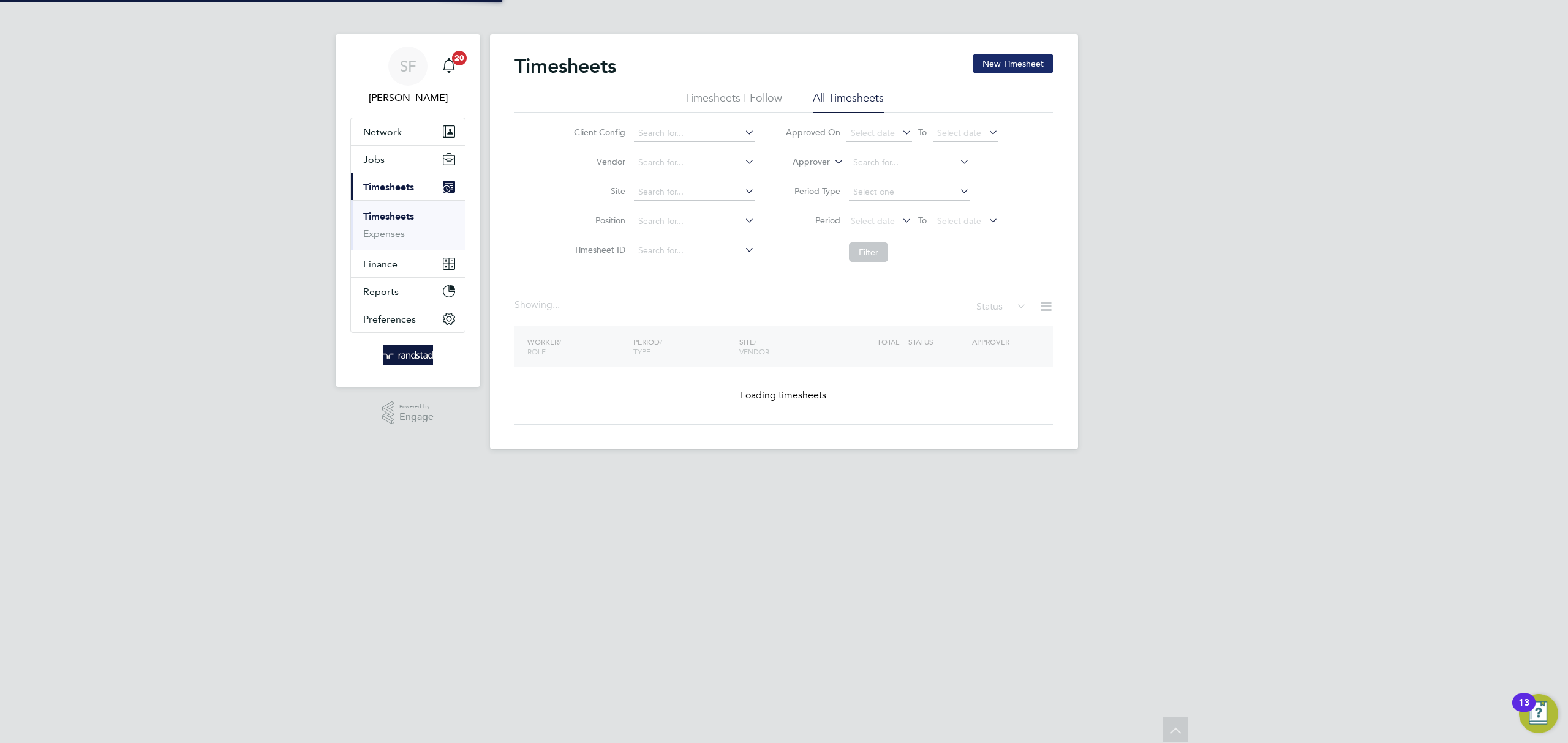
click at [1000, 64] on button "New Timesheet" at bounding box center [1013, 64] width 81 height 20
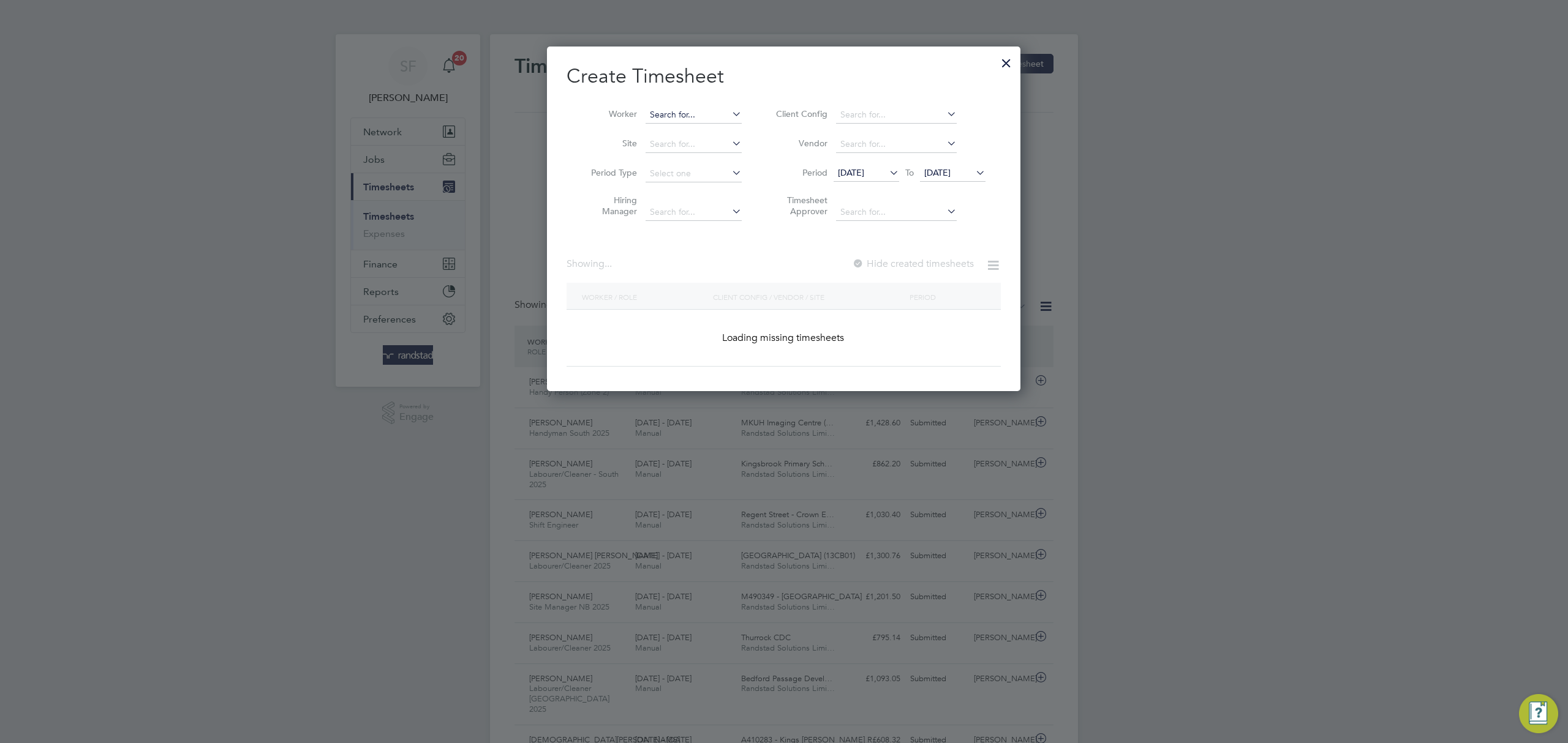
click at [689, 110] on input at bounding box center [693, 115] width 96 height 17
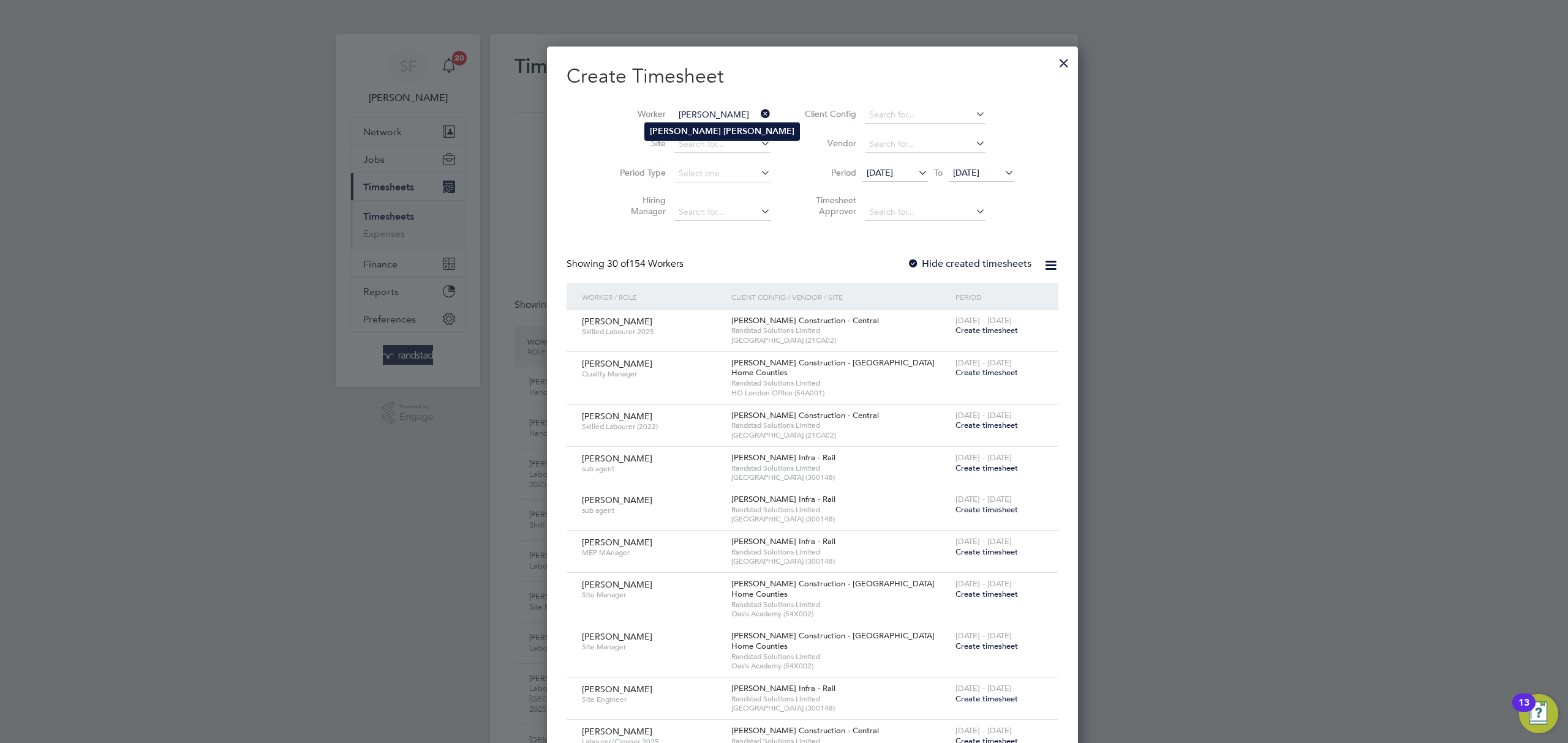
click at [723, 127] on b "[PERSON_NAME]" at bounding box center [759, 132] width 71 height 11
type input "[PERSON_NAME]"
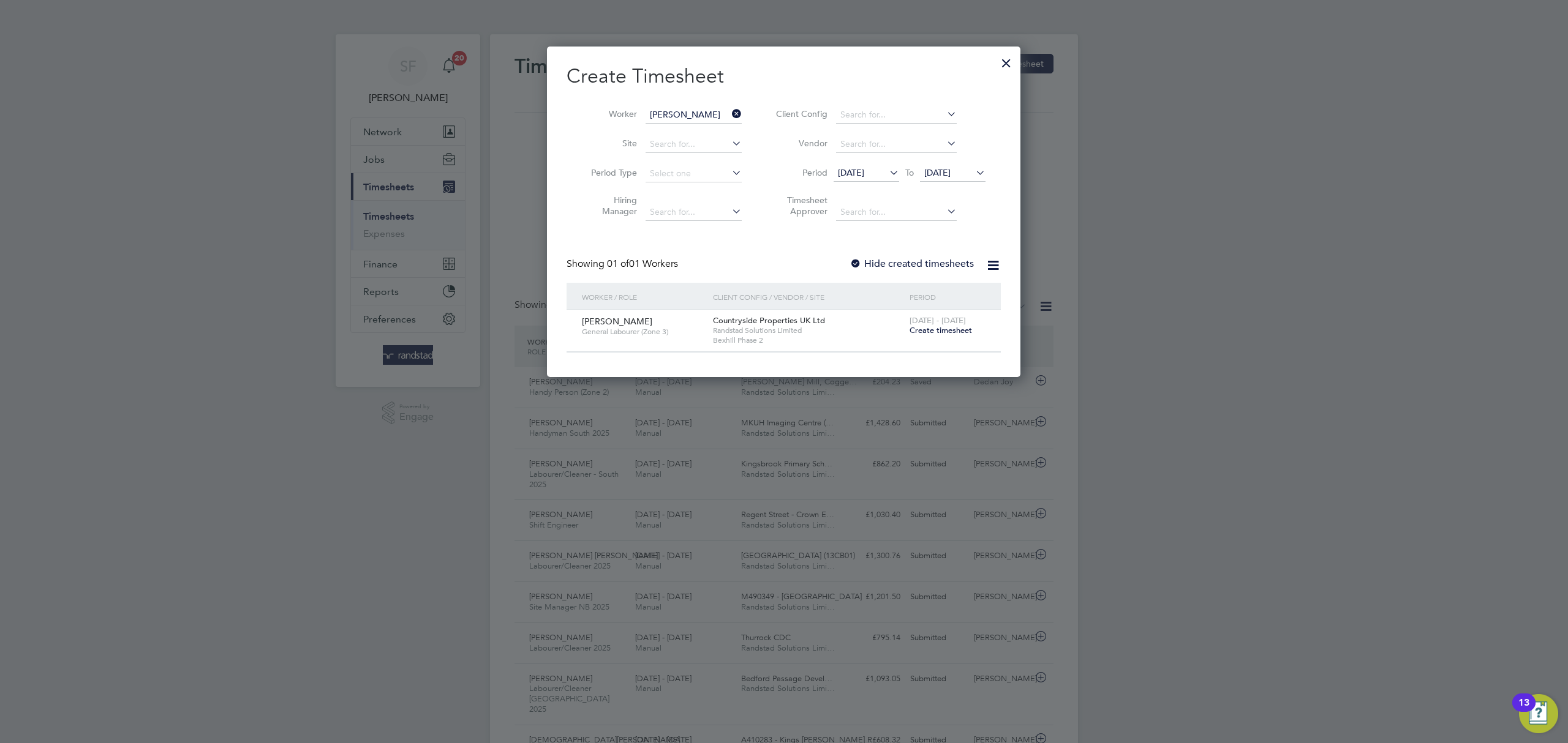
click at [936, 328] on span "Create timesheet" at bounding box center [940, 330] width 62 height 11
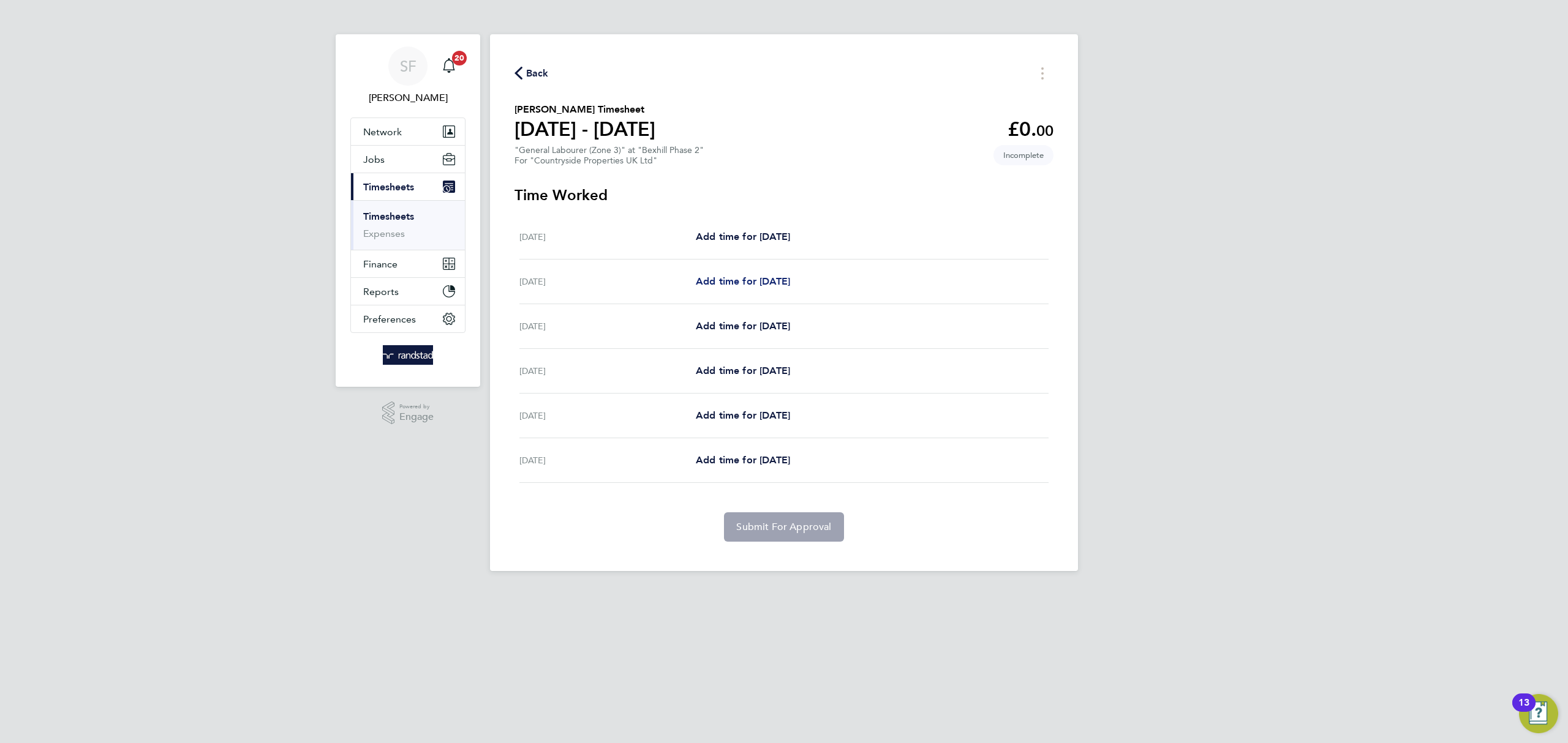
click at [777, 285] on span "Add time for [DATE]" at bounding box center [743, 281] width 94 height 12
select select "30"
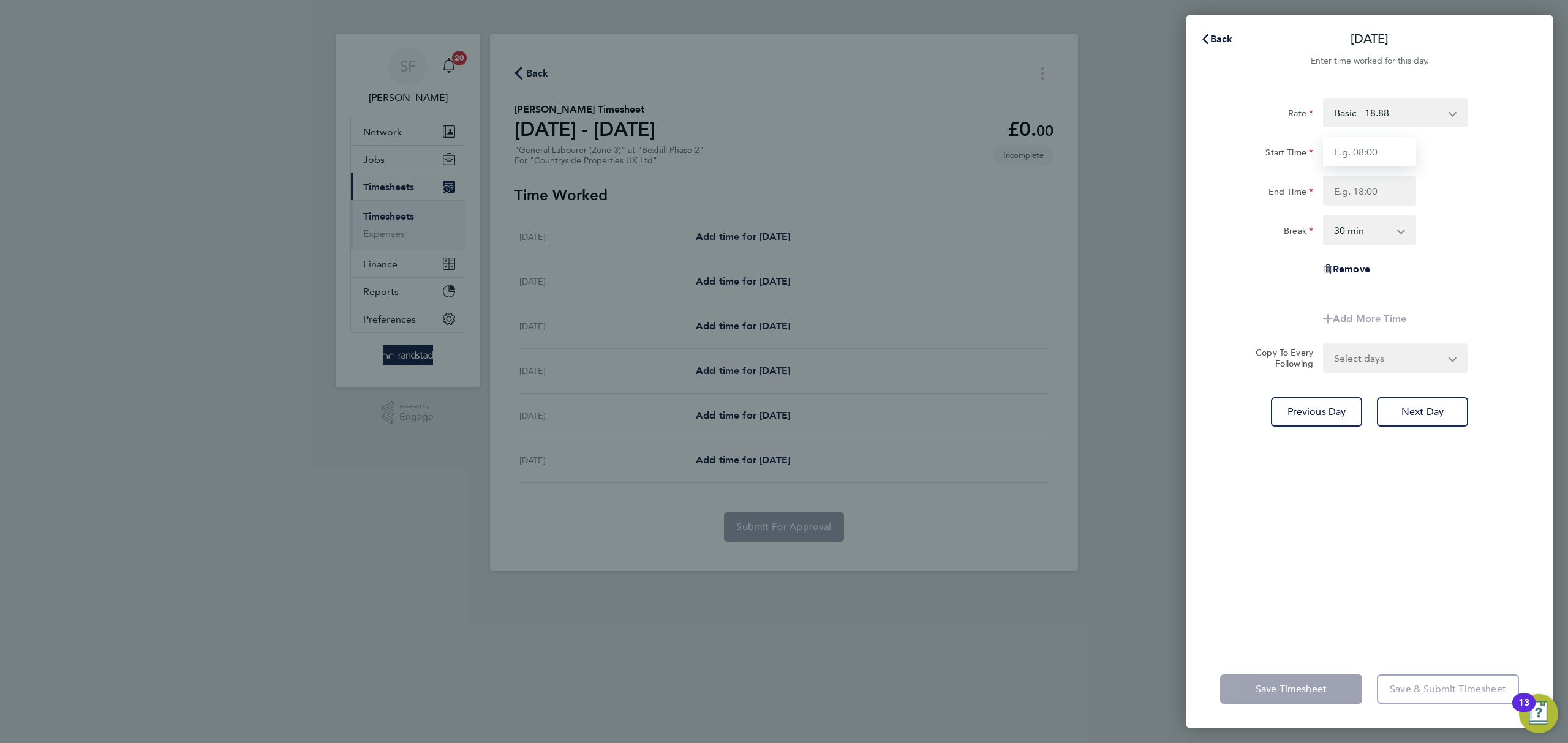
click at [1368, 147] on input "Start Time" at bounding box center [1369, 152] width 93 height 29
type input "07:30"
click at [1380, 191] on input "End Time" at bounding box center [1369, 191] width 93 height 29
type input "17:00"
drag, startPoint x: 1410, startPoint y: 245, endPoint x: 1418, endPoint y: 253, distance: 11.3
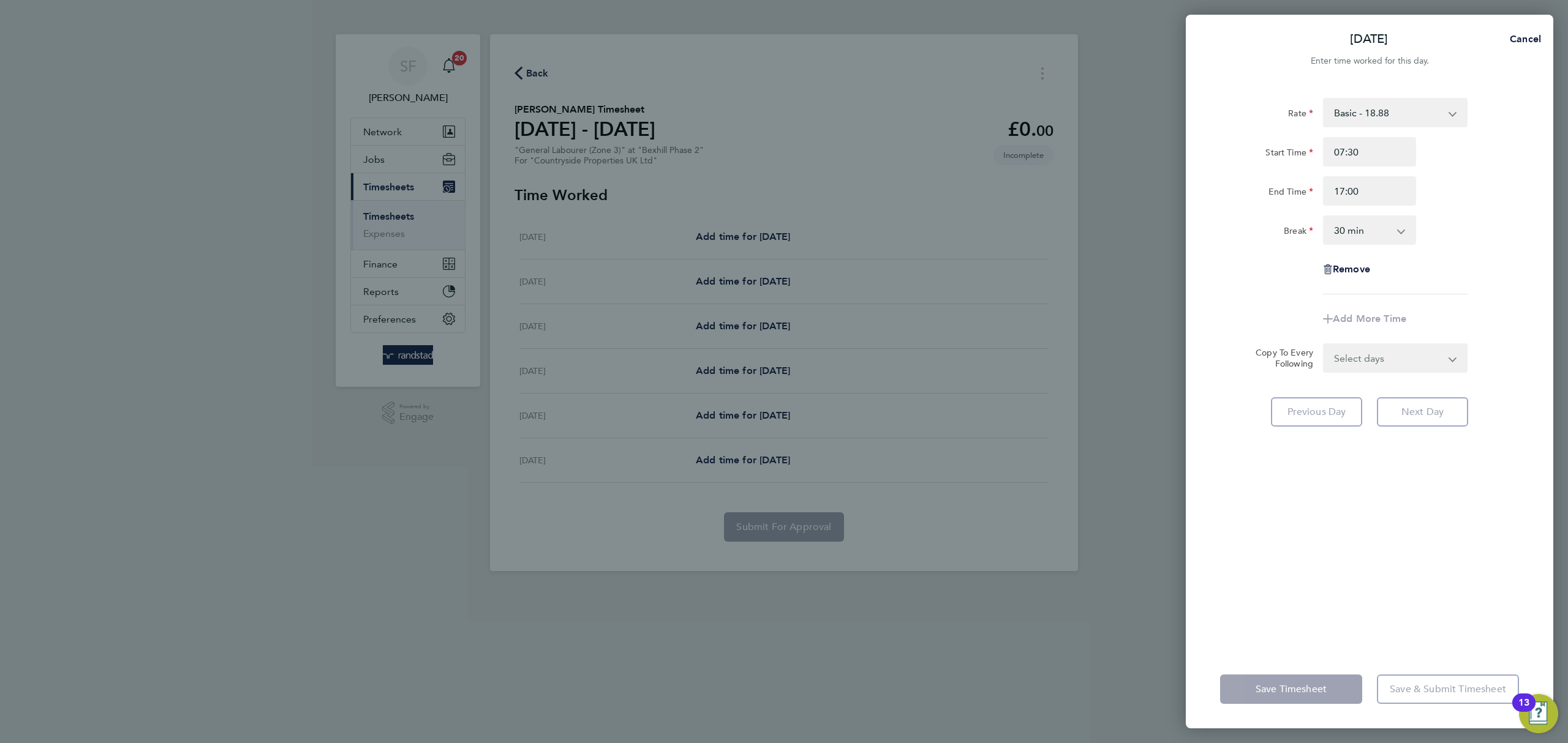
click at [1410, 245] on div "Rate Basic - 18.88 Start Time 07:30 End Time 17:00 Break 0 min 15 min 30 min 45…" at bounding box center [1370, 196] width 299 height 196
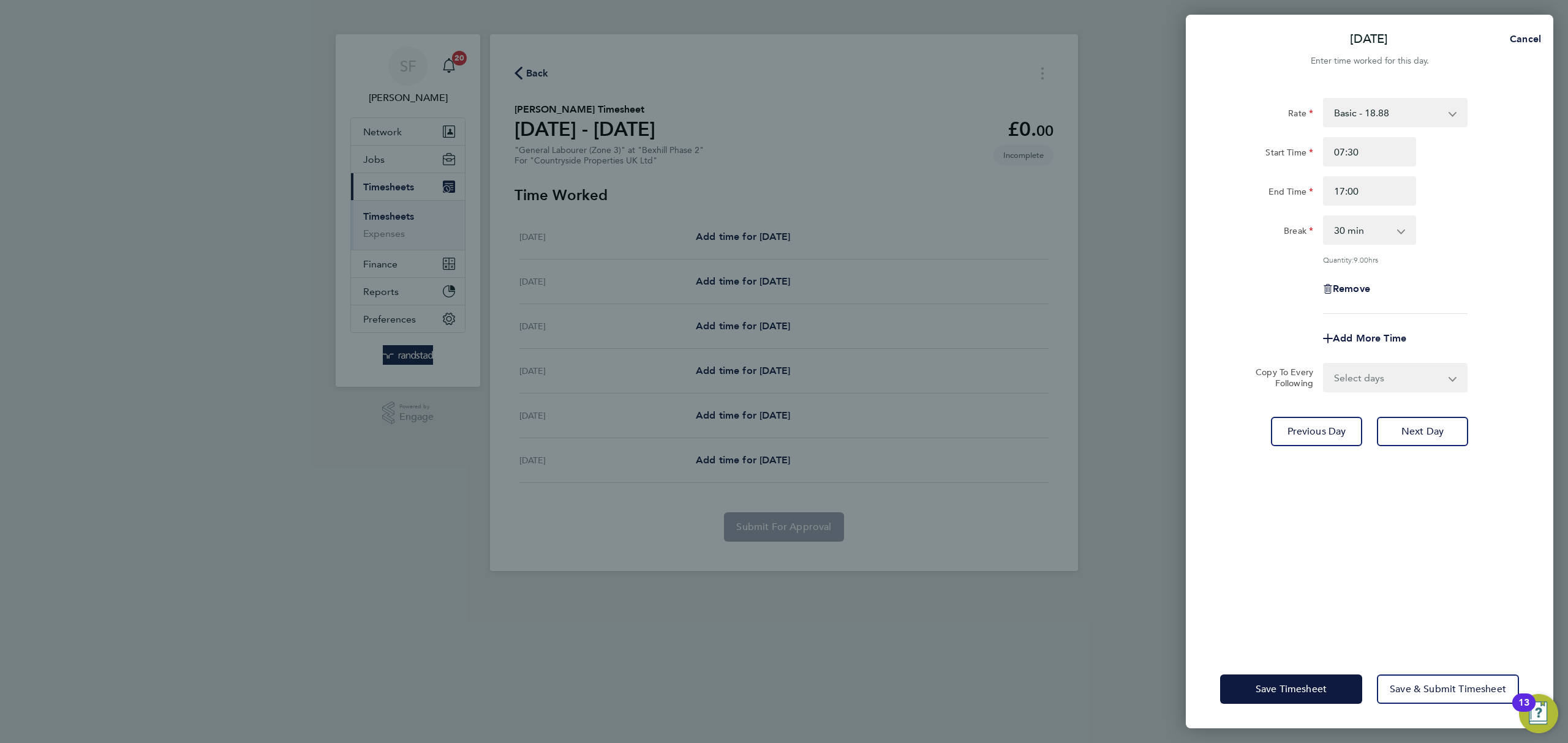
click at [1424, 376] on select "Select days Day Weekday (Mon-Fri) Weekend (Sat-Sun) [DATE] [DATE] [DATE] [DATE]" at bounding box center [1389, 377] width 129 height 27
select select "WEEKDAY"
click at [1325, 364] on select "Select days Day Weekday (Mon-Fri) Weekend (Sat-Sun) [DATE] [DATE] [DATE] [DATE]" at bounding box center [1389, 377] width 129 height 27
select select "[DATE]"
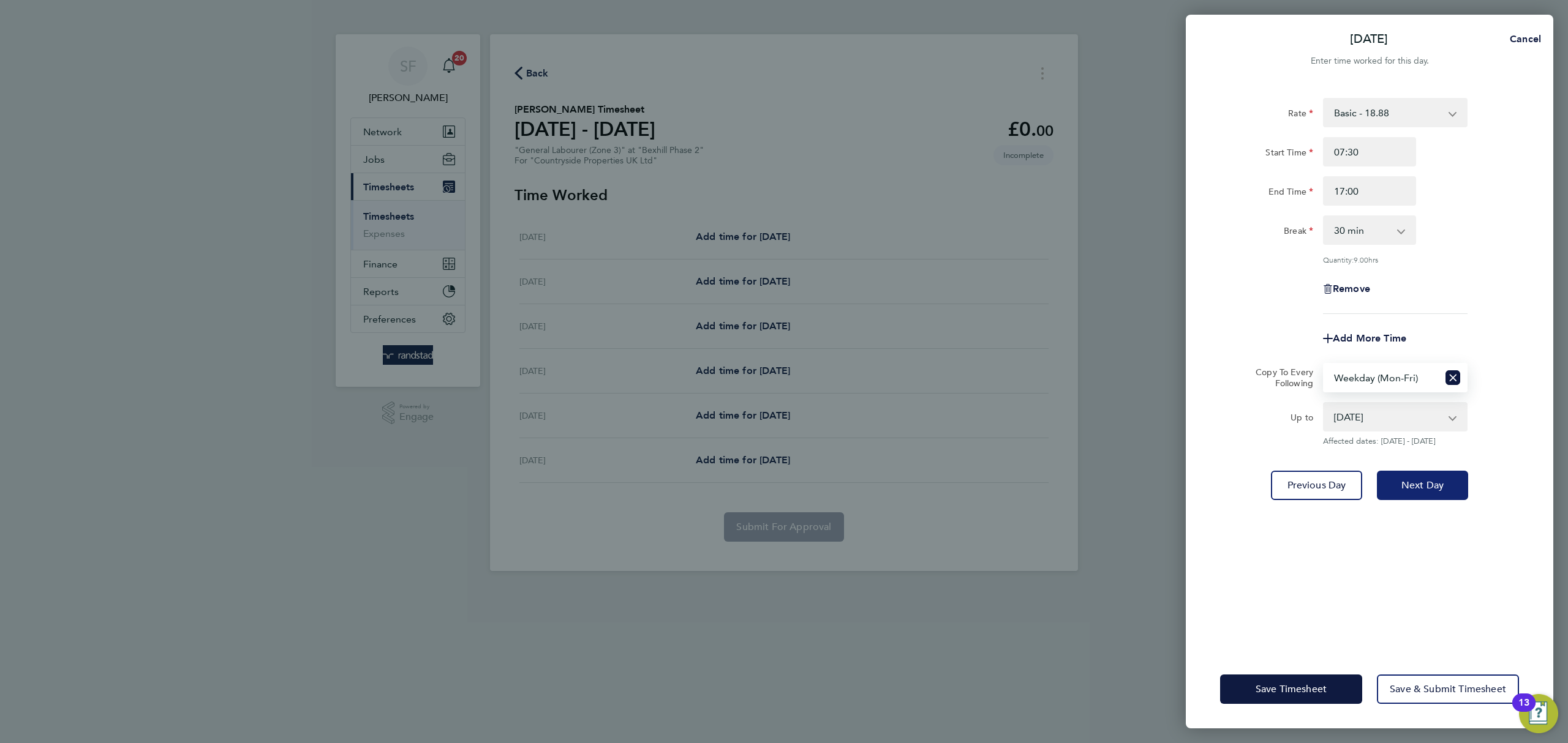
click at [1436, 472] on button "Next Day" at bounding box center [1422, 485] width 91 height 29
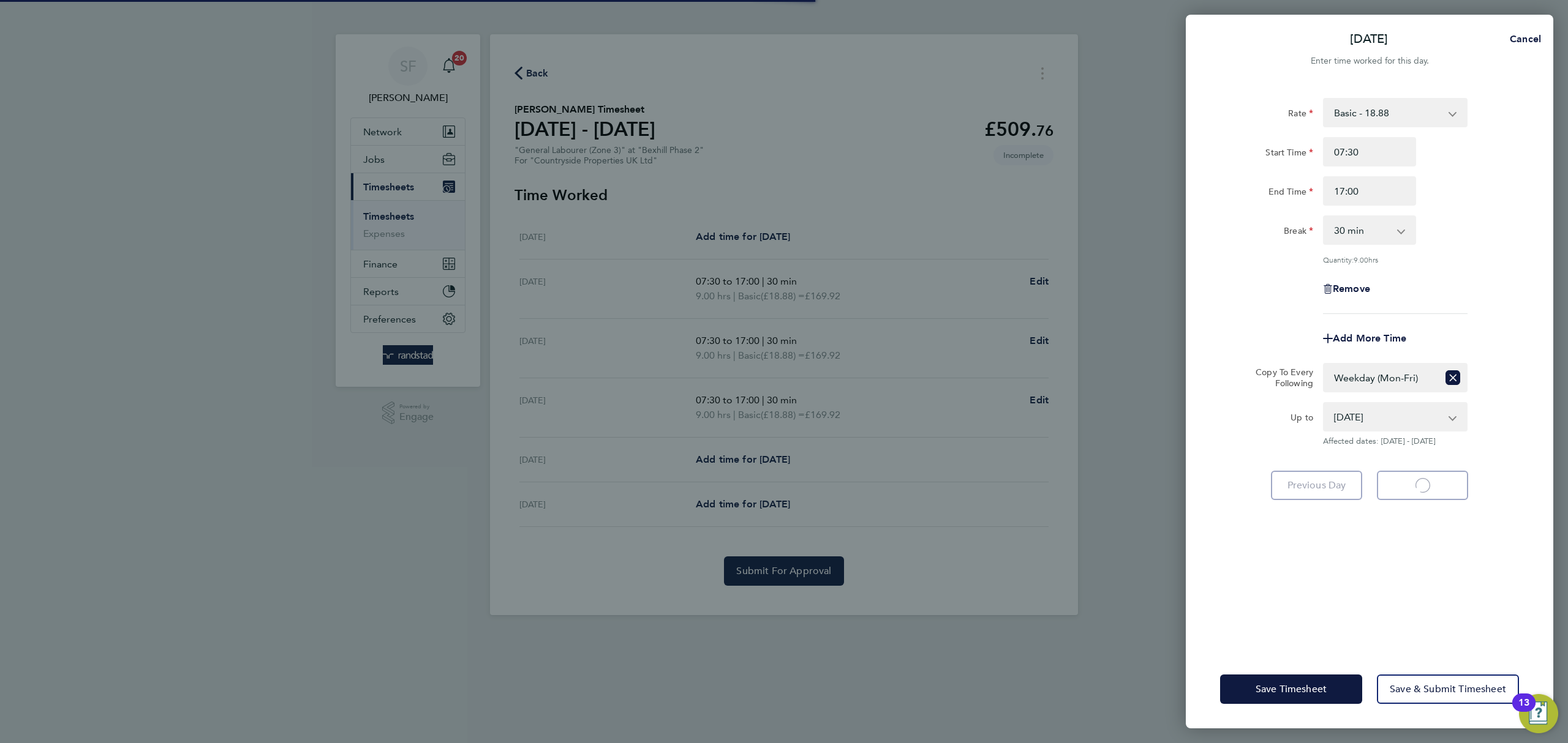
select select "30"
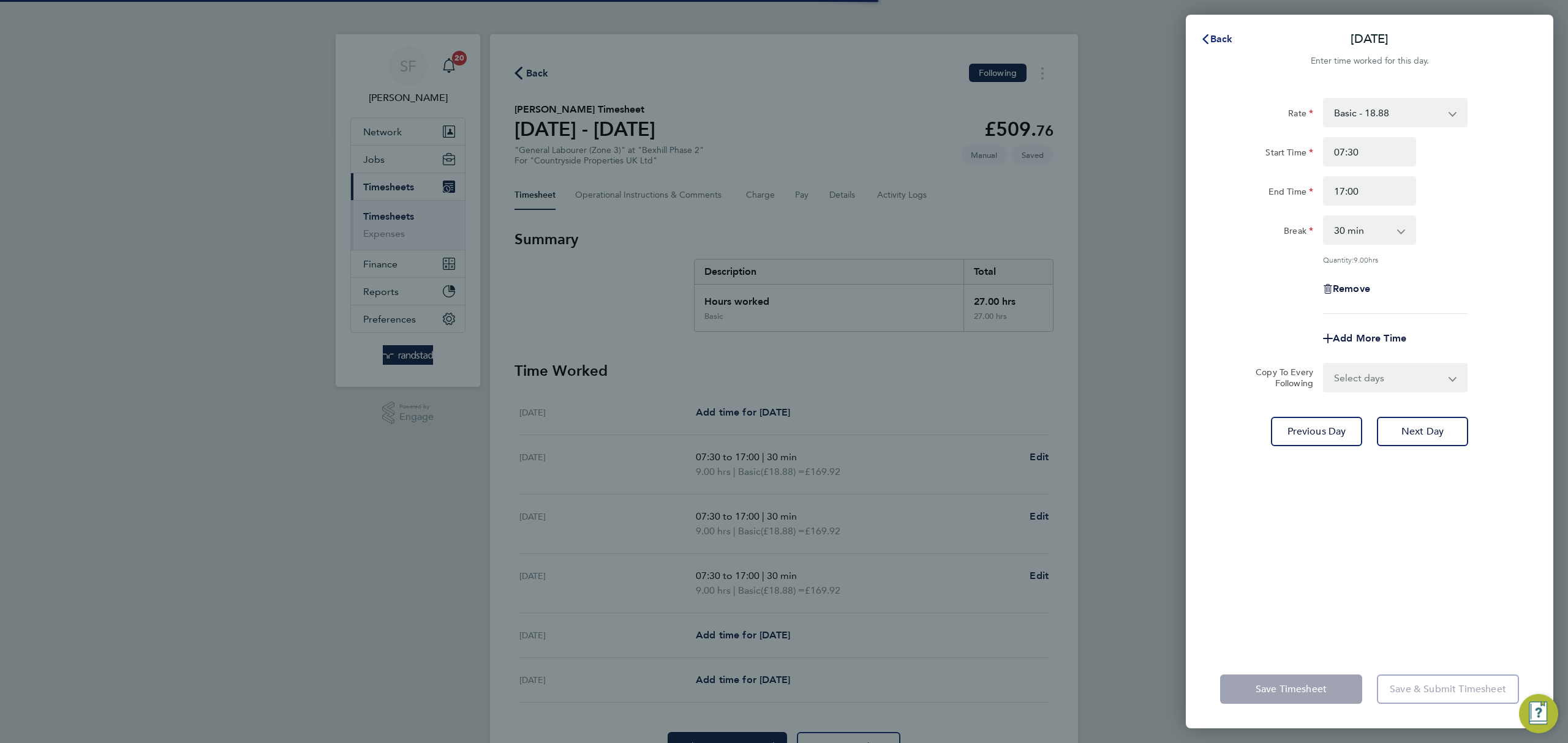
click at [1214, 35] on span "Back" at bounding box center [1222, 38] width 23 height 12
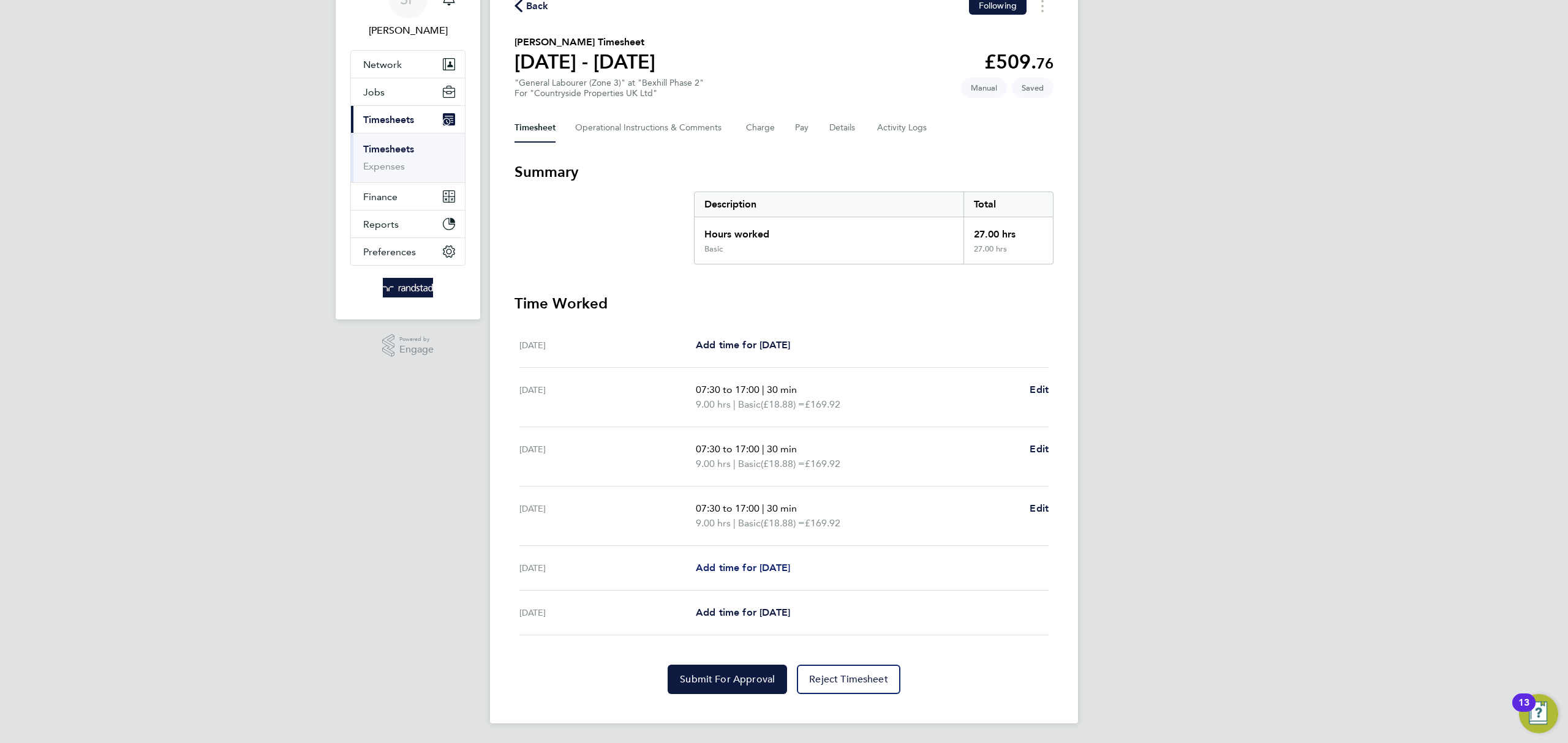
click at [743, 567] on span "Add time for [DATE]" at bounding box center [743, 567] width 94 height 12
select select "30"
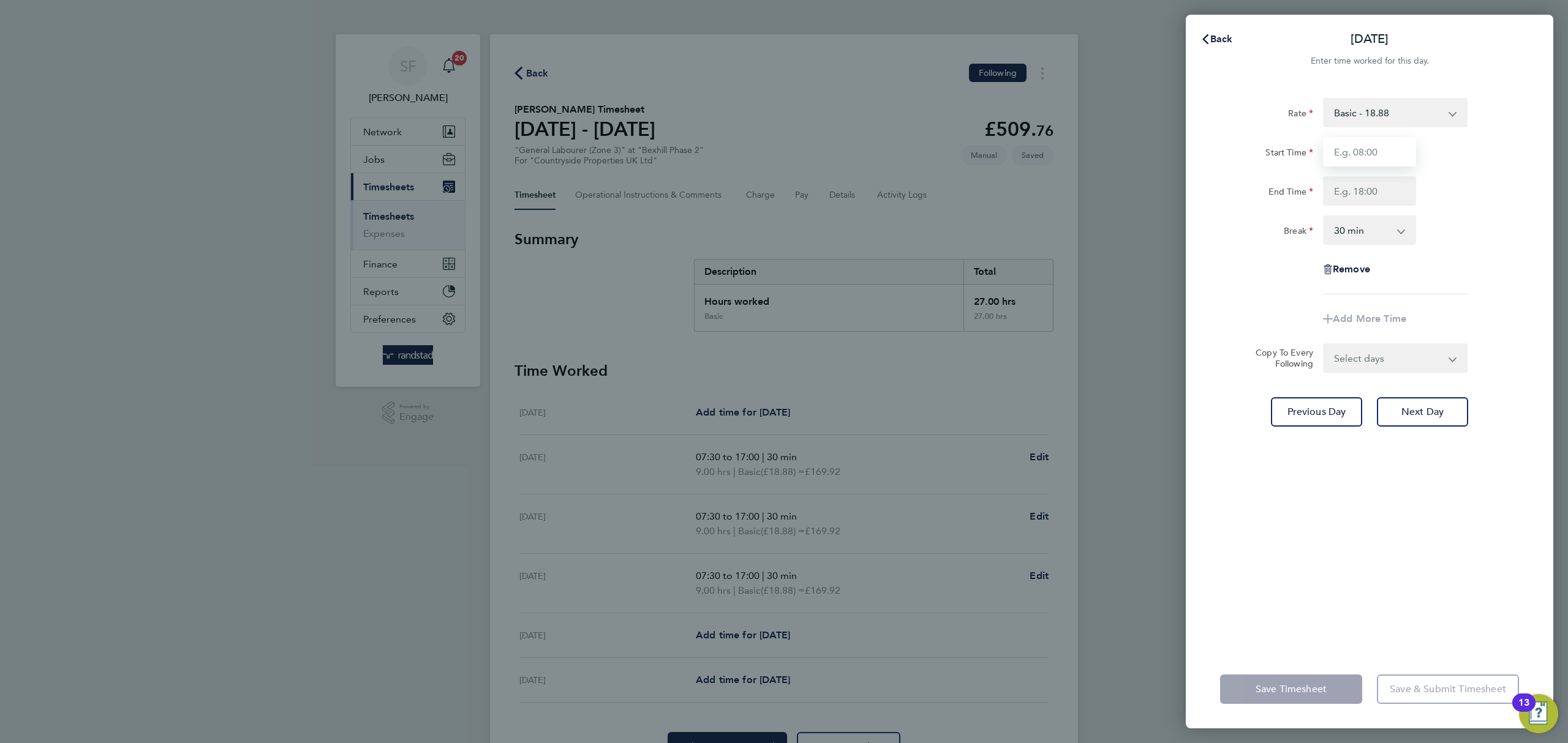
click at [1350, 147] on input "Start Time" at bounding box center [1369, 152] width 93 height 29
type input "07:30"
click at [1389, 192] on input "End Time" at bounding box center [1369, 191] width 93 height 29
type input "13:00"
click at [1498, 226] on div "Break 0 min 15 min 30 min 45 min 60 min 75 min 90 min" at bounding box center [1369, 230] width 308 height 29
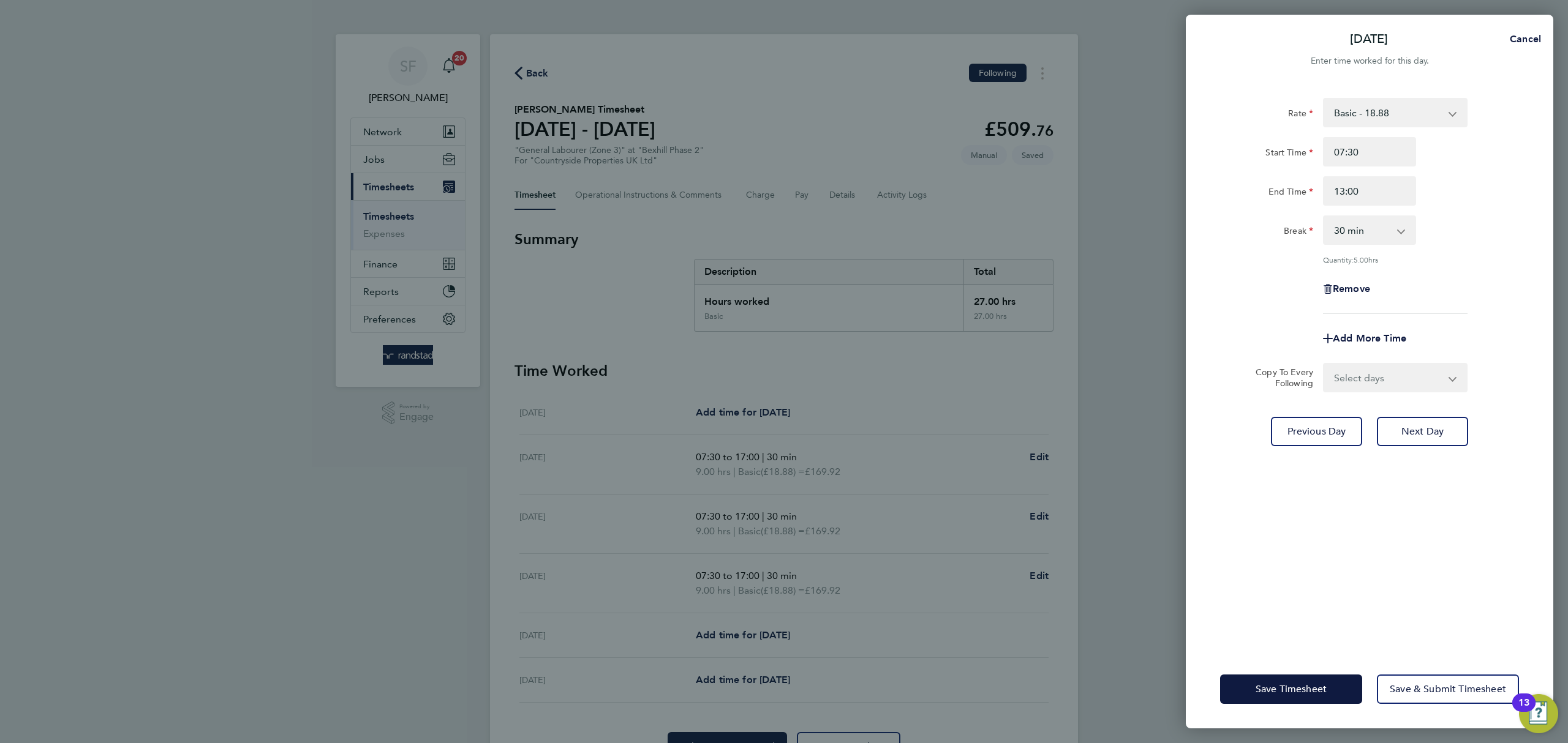
click at [1404, 228] on app-icon-cross-button at bounding box center [1408, 230] width 15 height 27
click at [1388, 235] on select "0 min 15 min 30 min 45 min 60 min 75 min 90 min" at bounding box center [1362, 230] width 76 height 27
select select "0"
click at [1325, 217] on select "0 min 15 min 30 min 45 min 60 min 75 min 90 min" at bounding box center [1362, 230] width 76 height 27
click at [1474, 305] on div "Rate Basic - 18.88 Start Time 07:30 End Time 13:00 Break 0 min 15 min 30 min 45…" at bounding box center [1370, 206] width 299 height 216
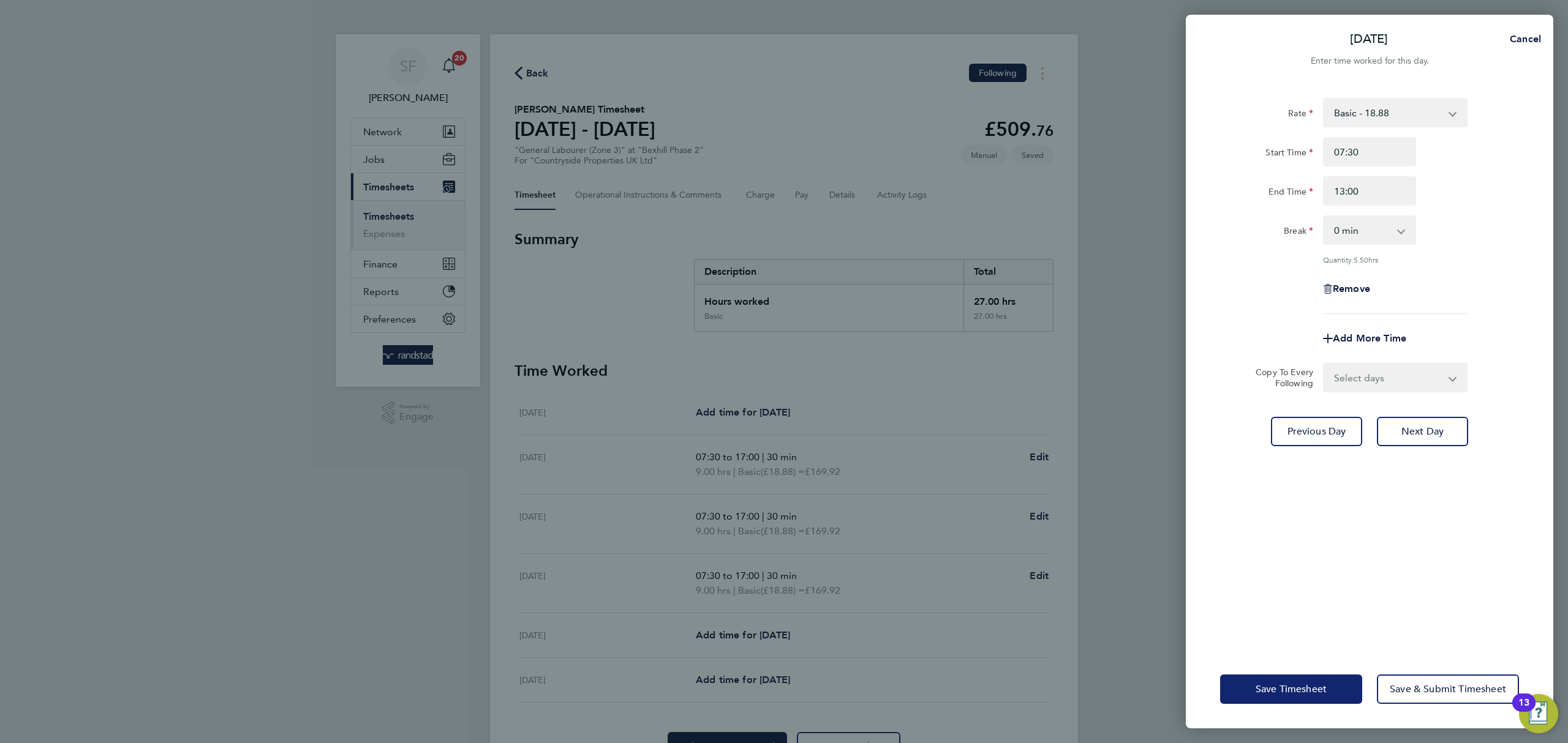
click at [1316, 689] on span "Save Timesheet" at bounding box center [1291, 689] width 71 height 12
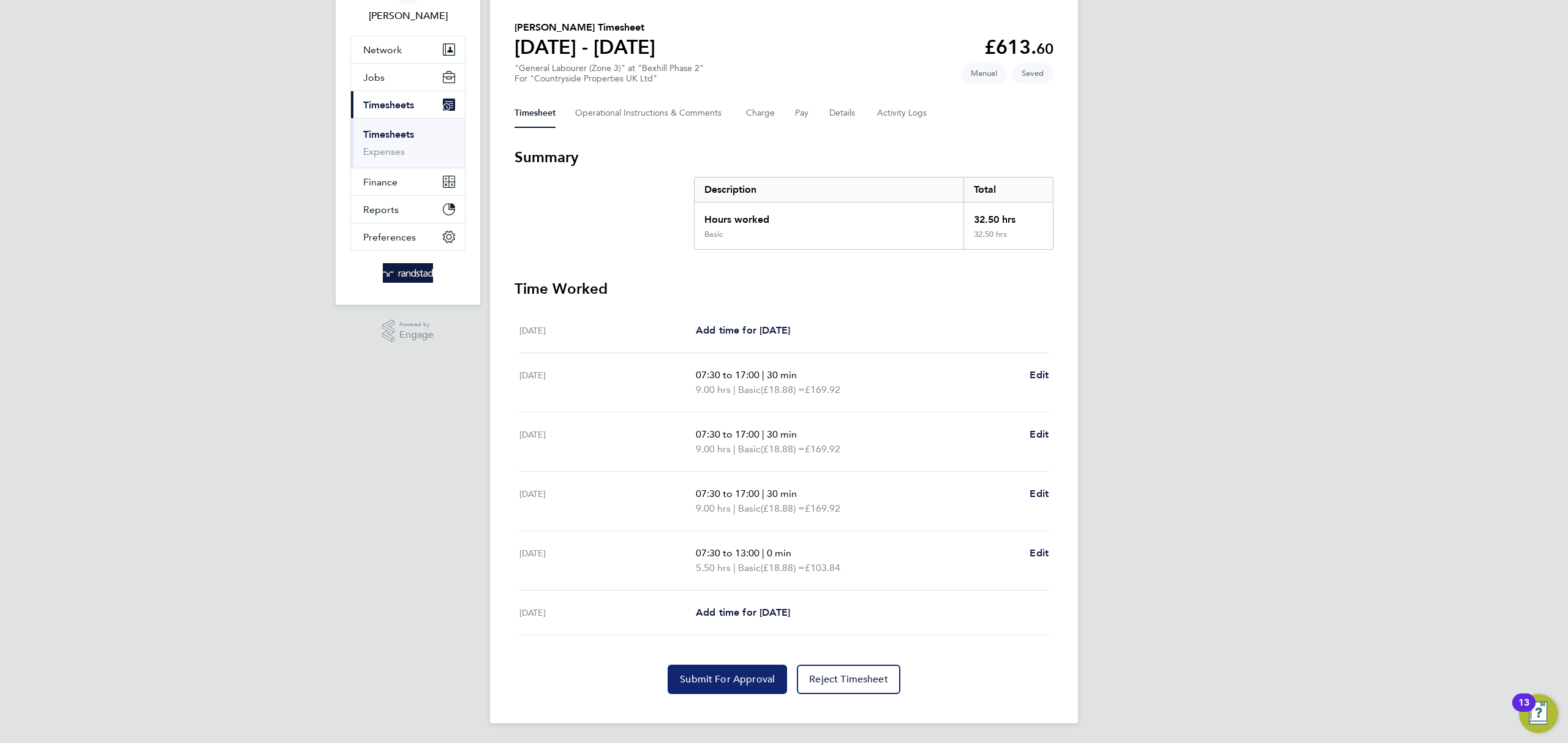
click at [700, 677] on span "Submit For Approval" at bounding box center [727, 679] width 95 height 12
